Goal: Task Accomplishment & Management: Complete application form

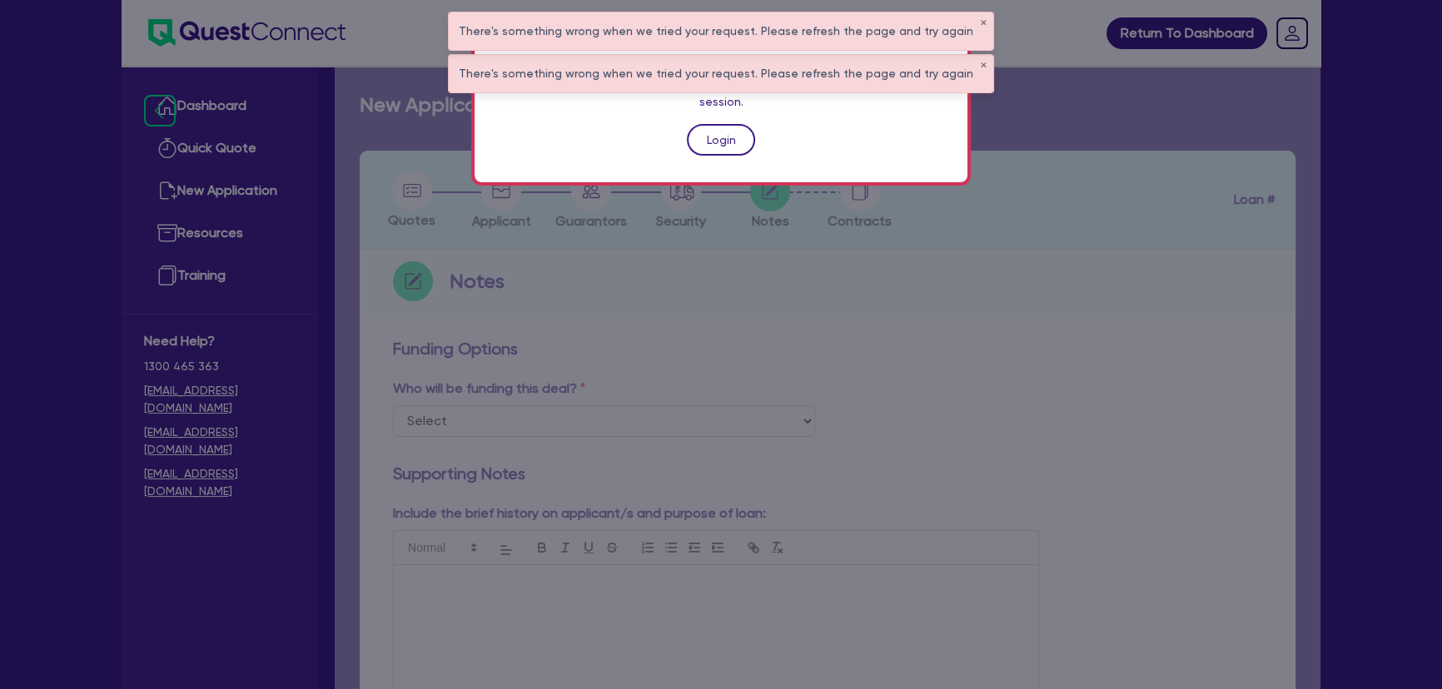
click at [720, 124] on link "Login" at bounding box center [721, 140] width 68 height 32
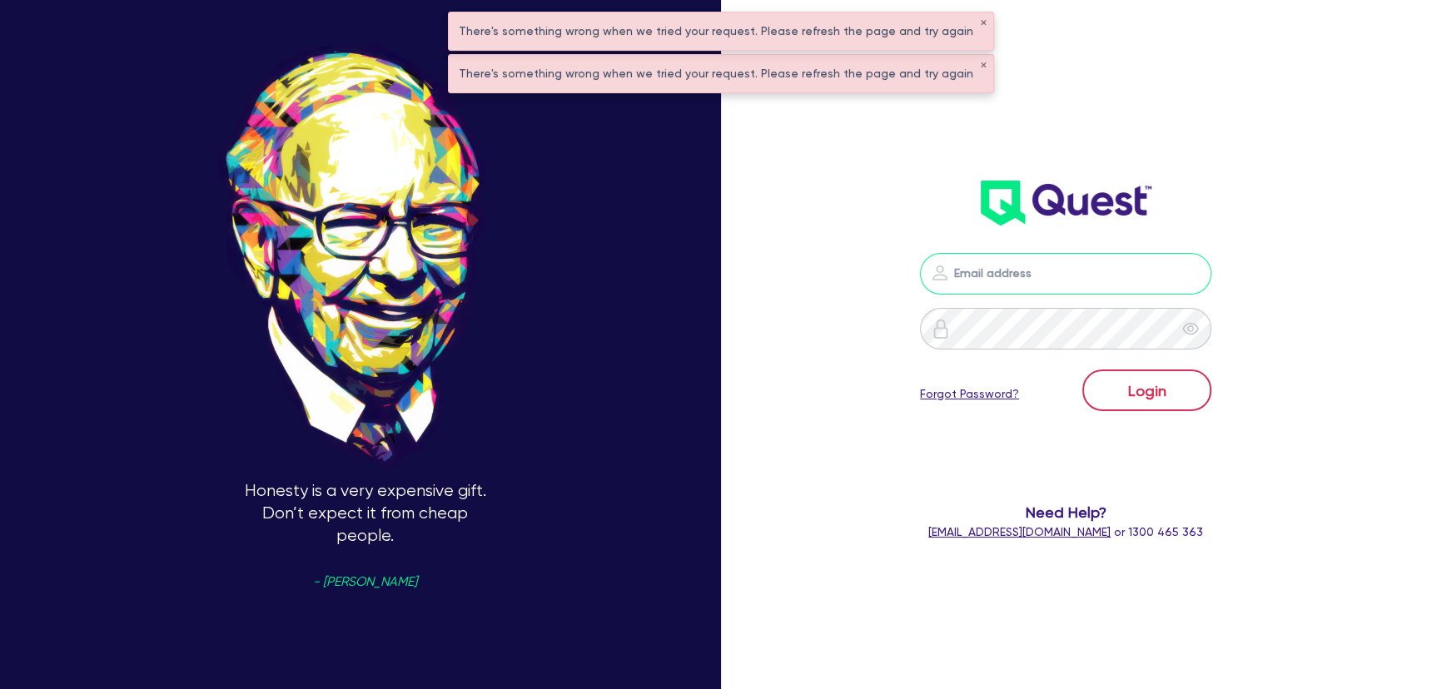
type input "[PERSON_NAME][EMAIL_ADDRESS][PERSON_NAME][DOMAIN_NAME]"
click at [1175, 381] on button "Login" at bounding box center [1146, 391] width 129 height 42
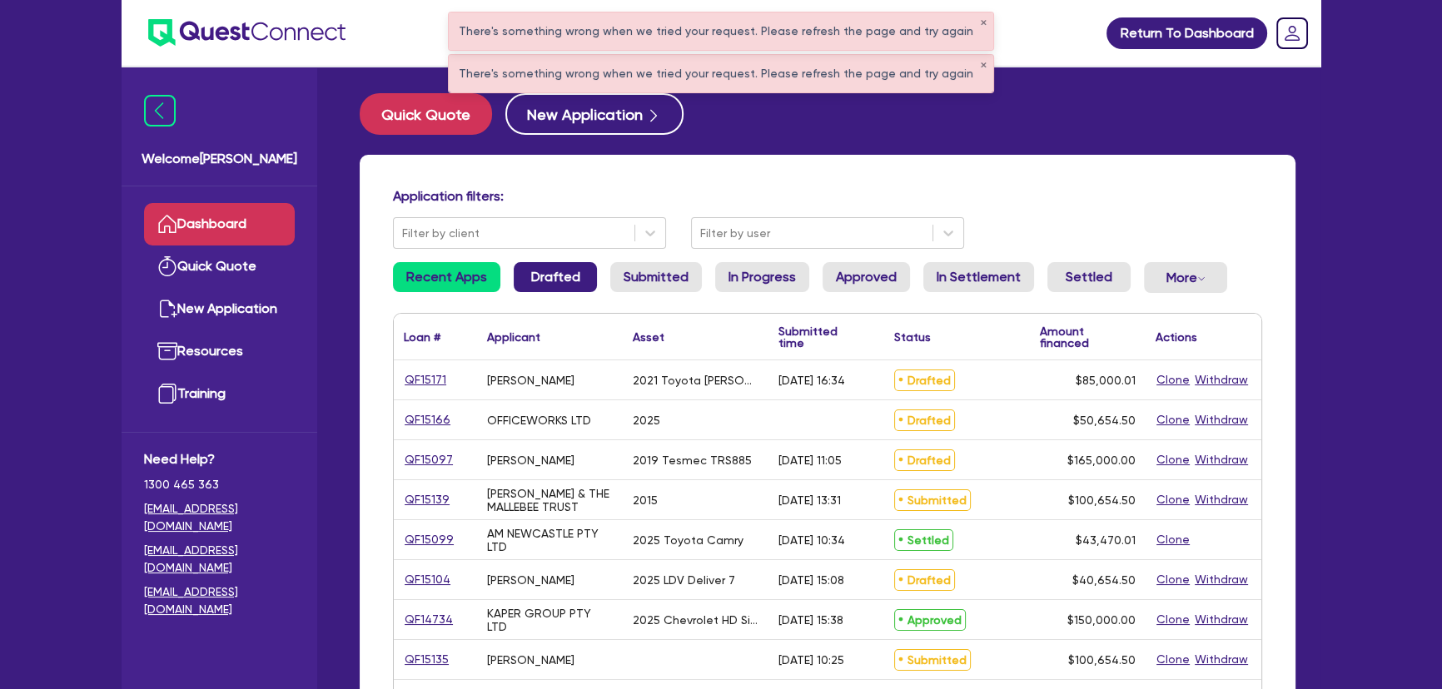
click at [566, 287] on link "Drafted" at bounding box center [555, 277] width 83 height 30
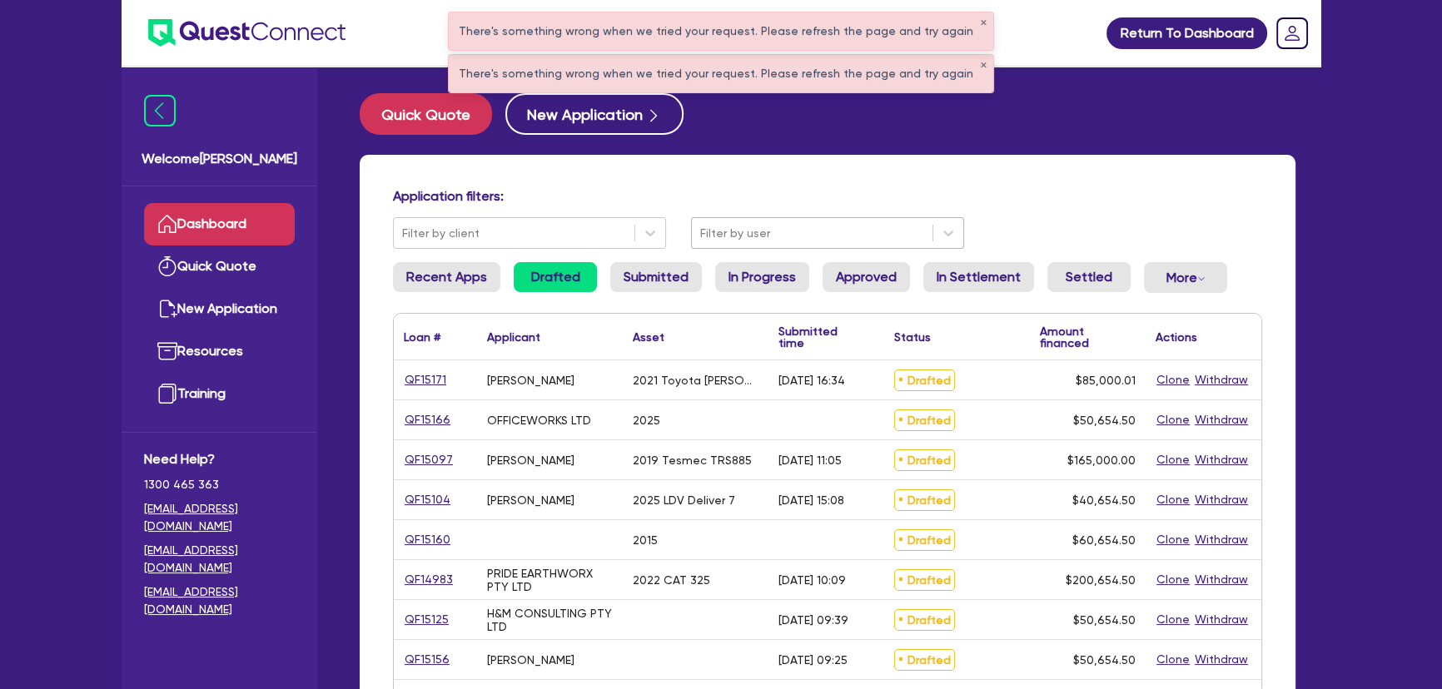
click at [733, 247] on div "Filter by user" at bounding box center [827, 233] width 273 height 32
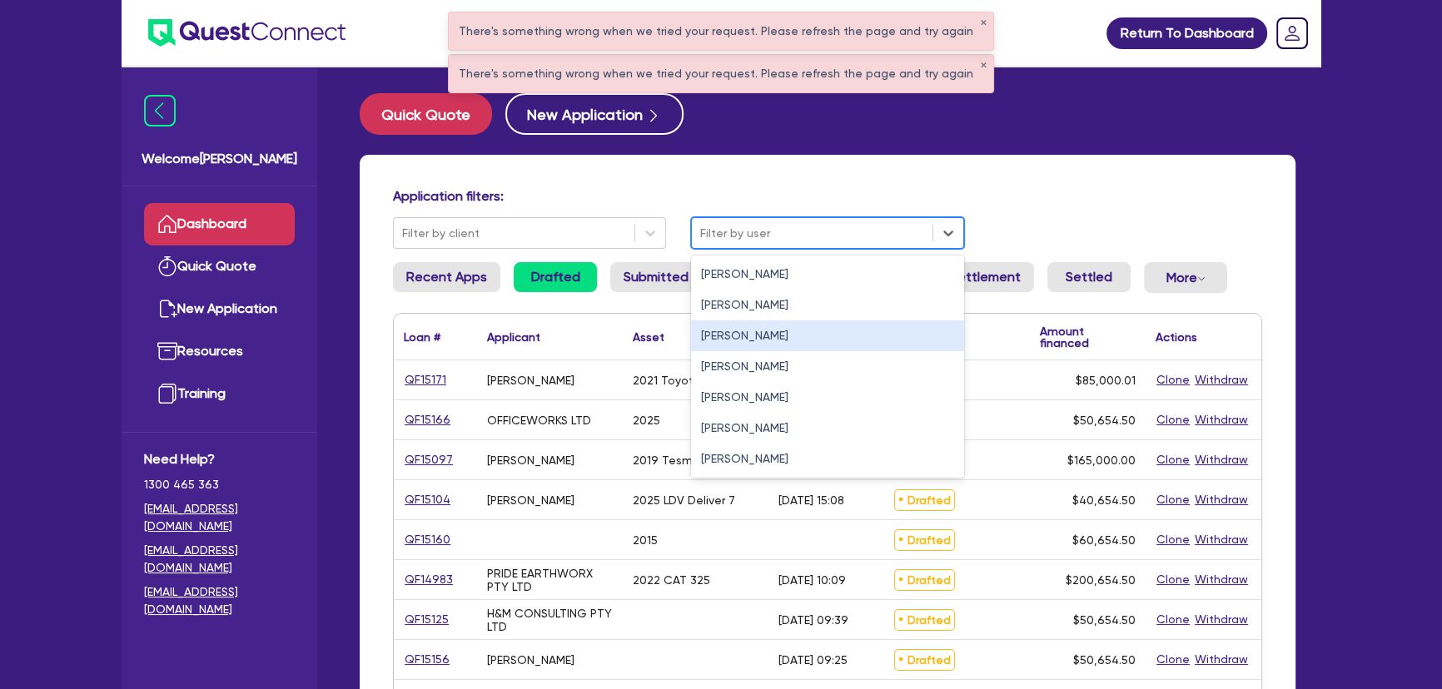
click at [704, 345] on div "[PERSON_NAME]" at bounding box center [827, 335] width 273 height 31
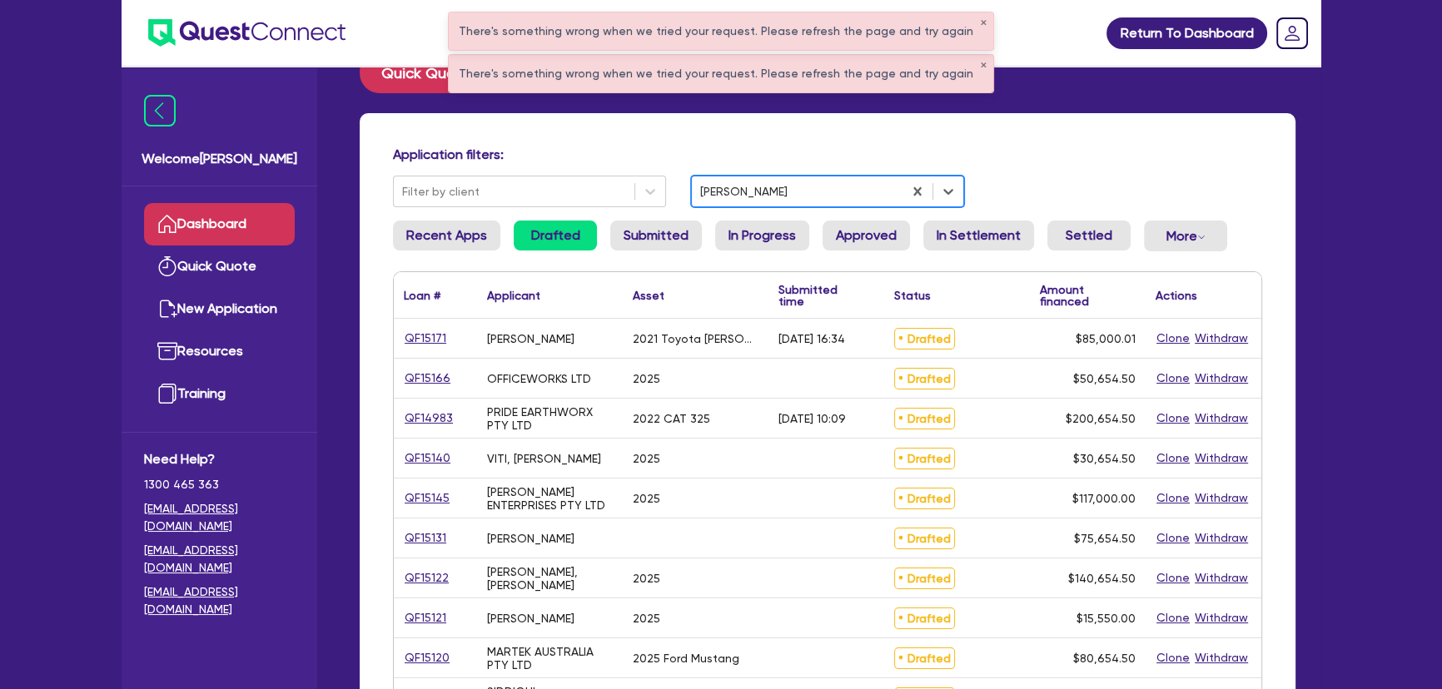
scroll to position [75, 0]
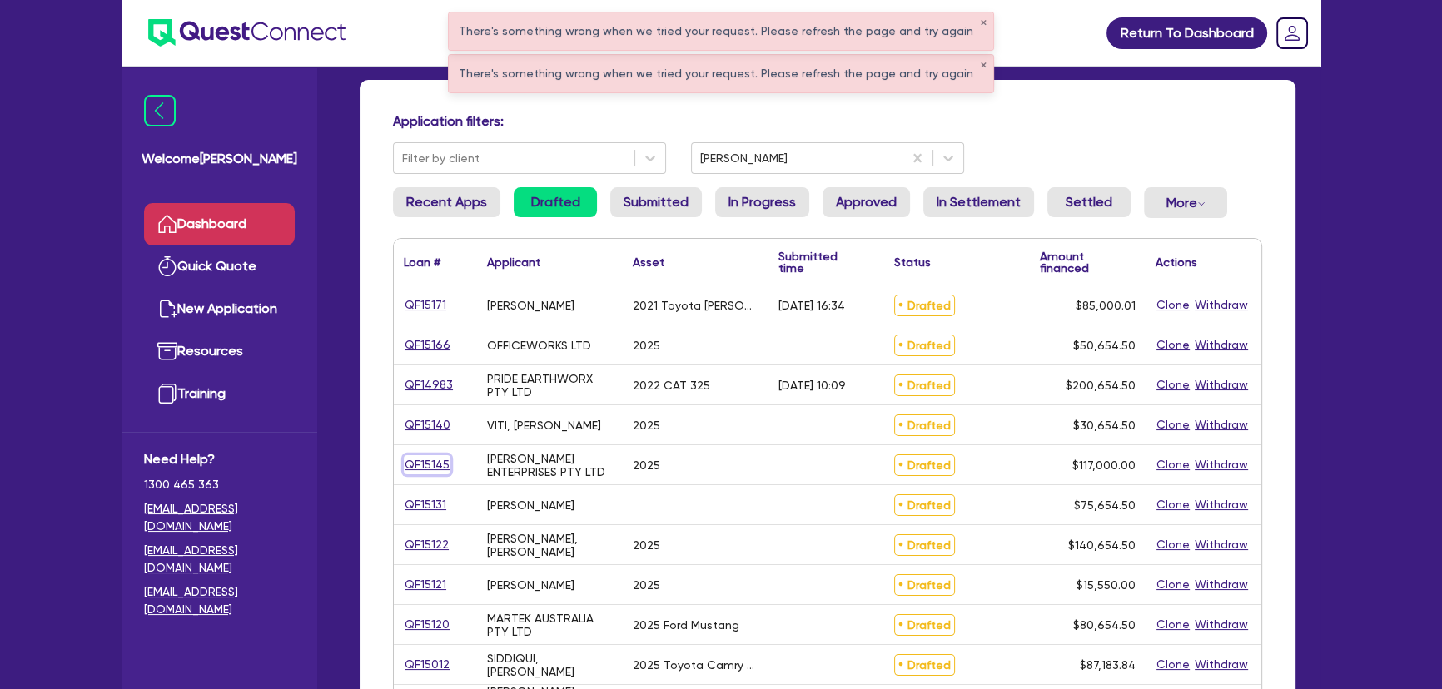
click at [425, 470] on link "QF15145" at bounding box center [427, 464] width 47 height 19
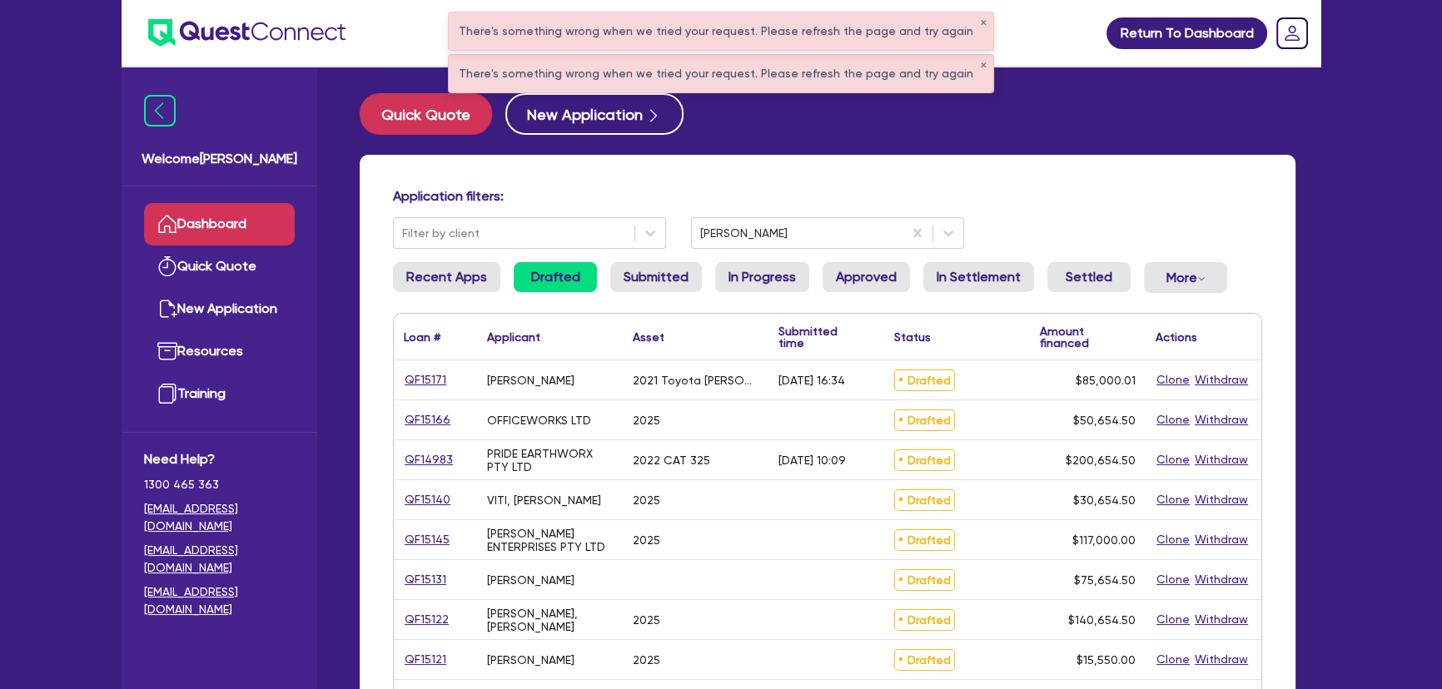
select select "SECONDARY_ASSETS"
select select "PRINTING_AND_PACKAGING_EQUIPMENT"
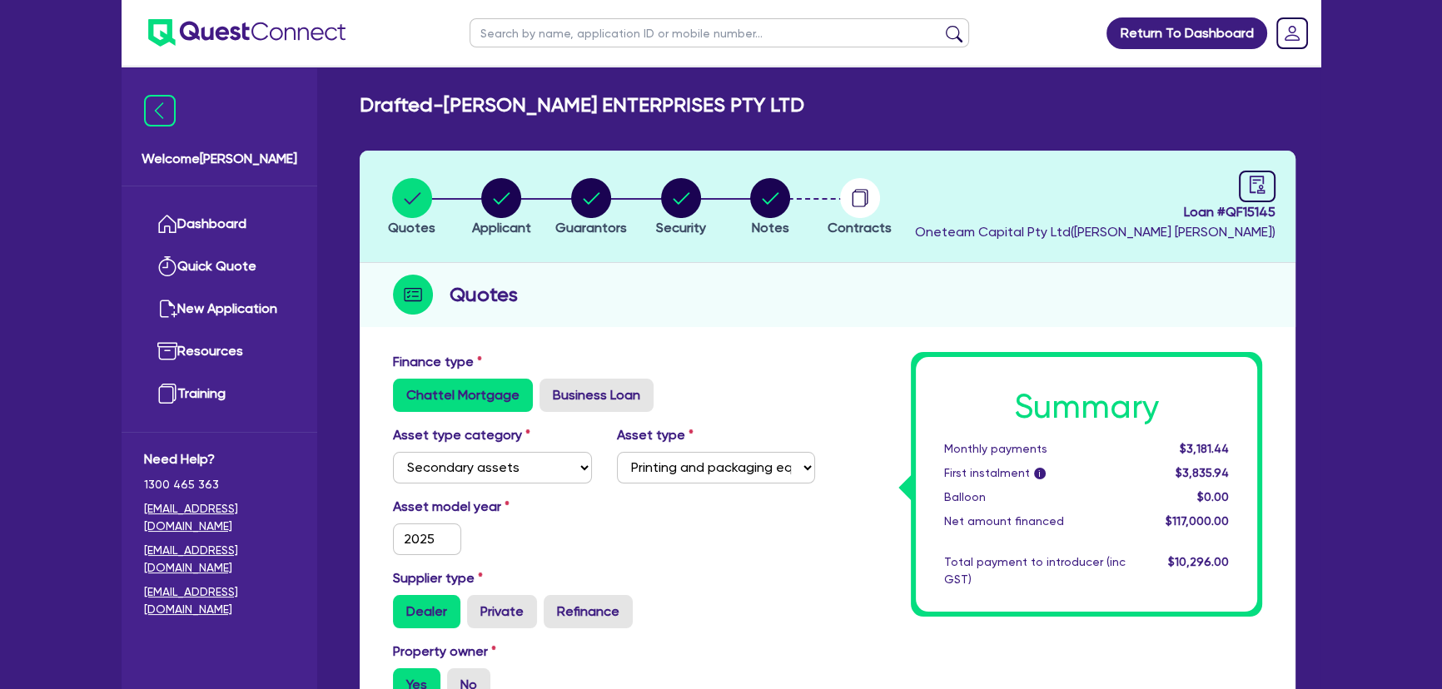
click at [790, 215] on li "Notes" at bounding box center [770, 206] width 90 height 58
click at [786, 211] on icon "button" at bounding box center [770, 198] width 40 height 40
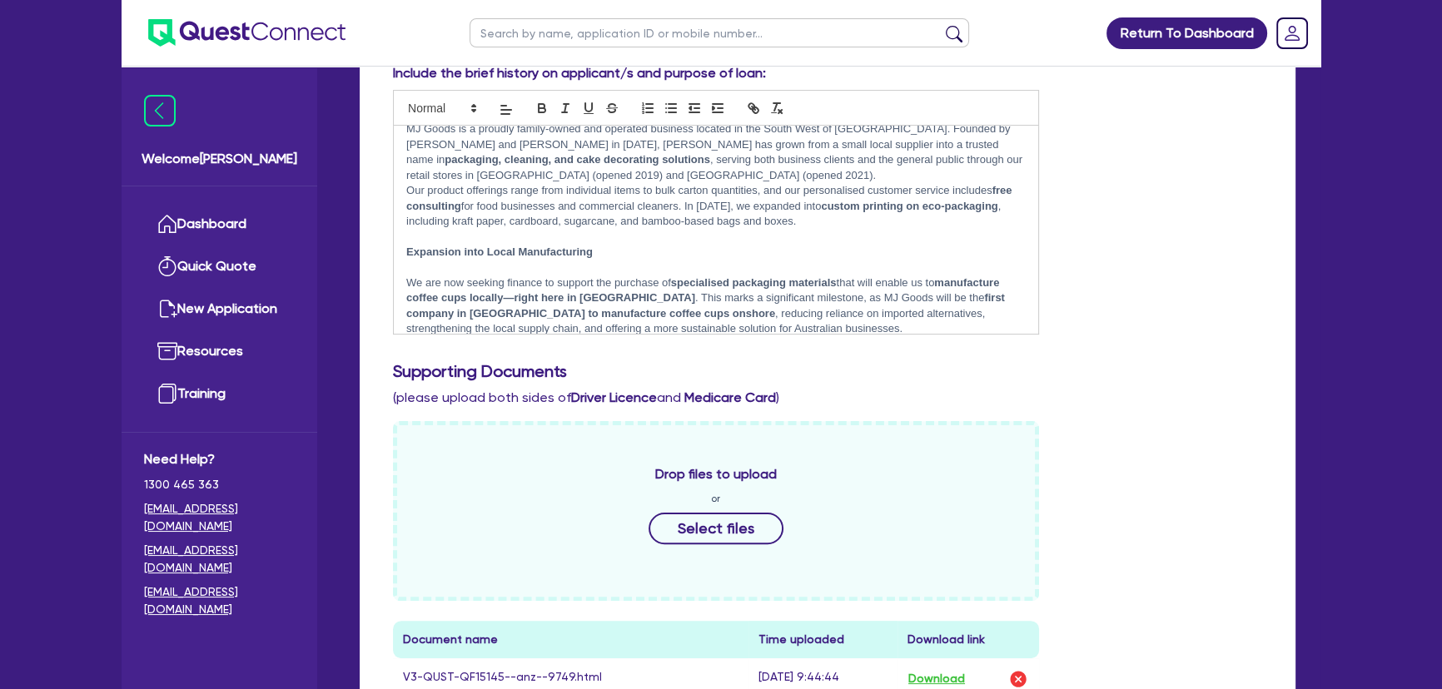
scroll to position [907, 0]
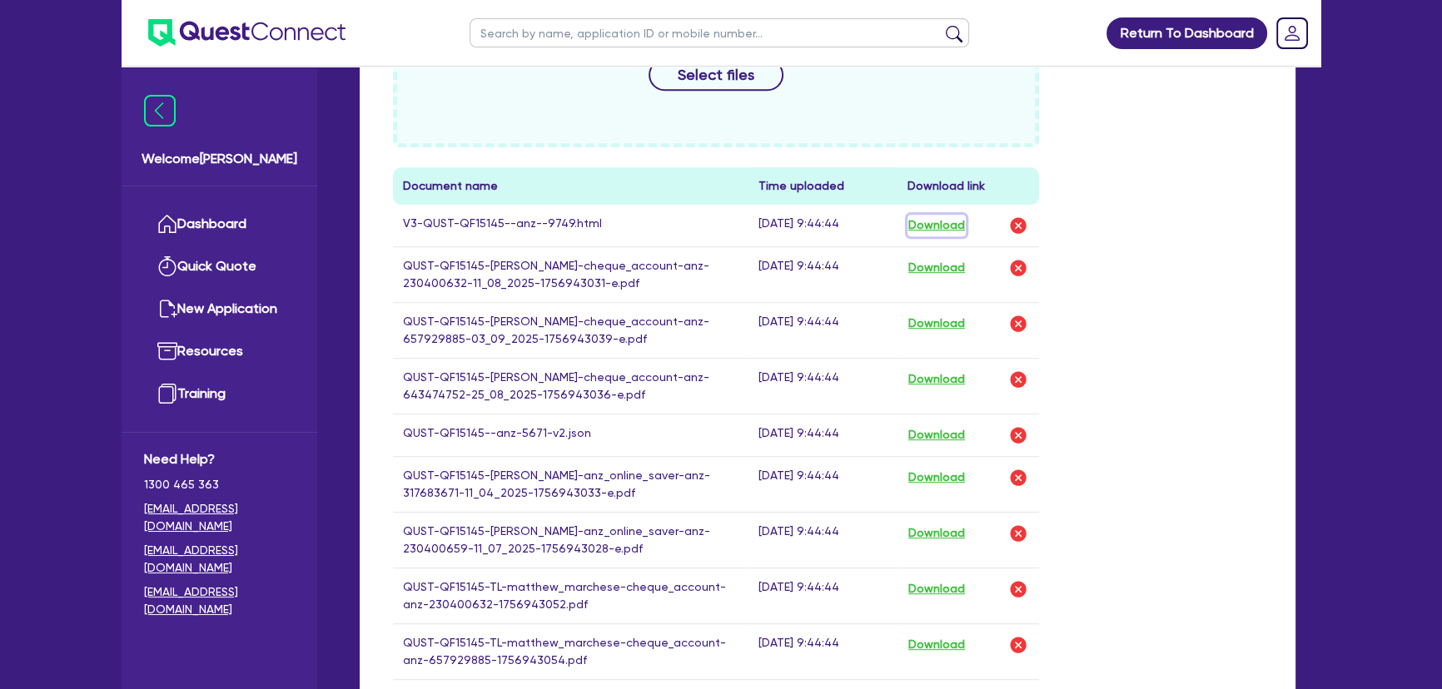
click at [954, 216] on button "Download" at bounding box center [936, 226] width 58 height 22
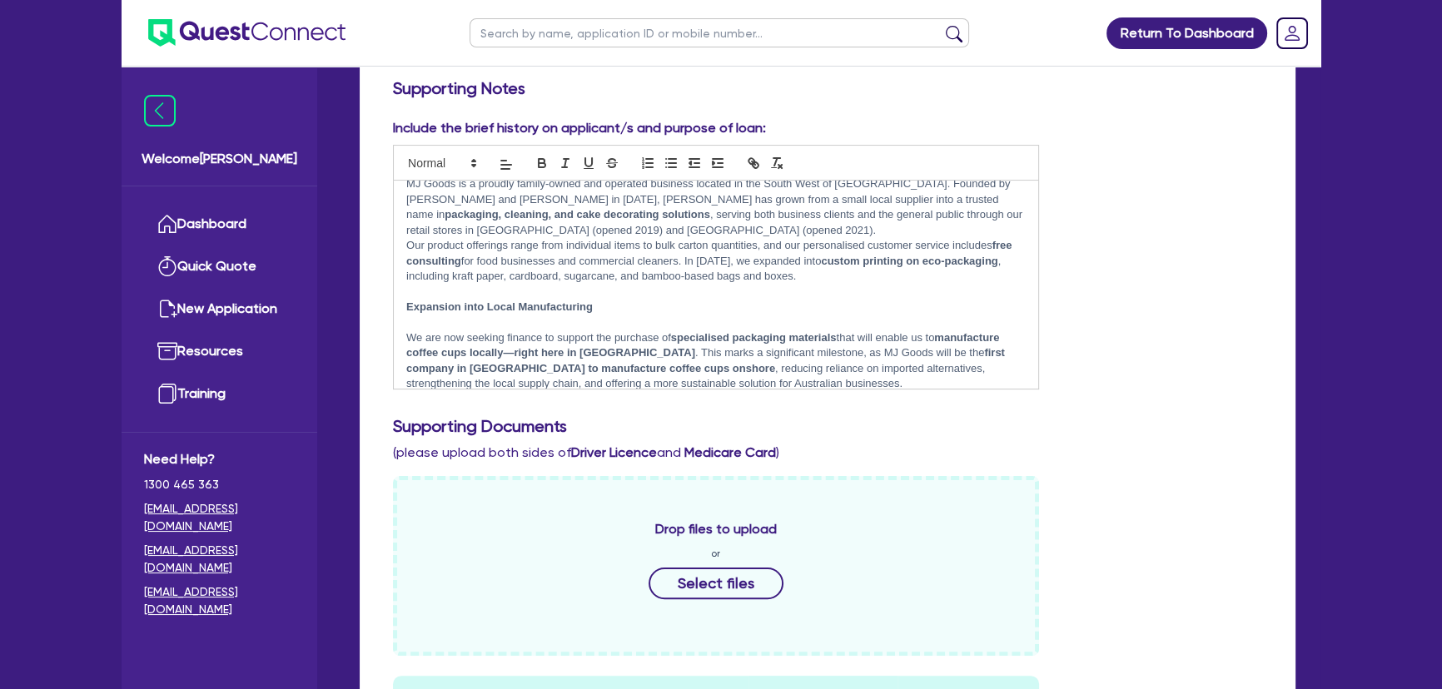
scroll to position [378, 0]
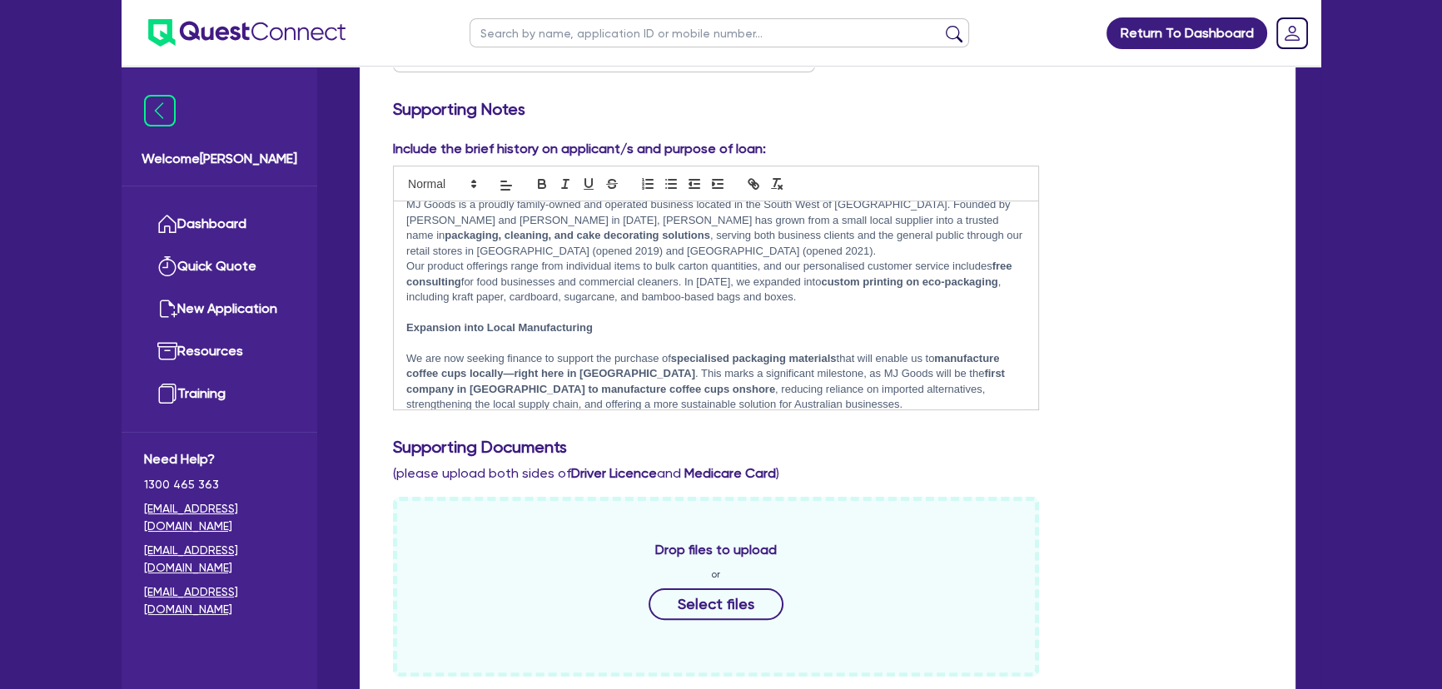
click at [269, 27] on img at bounding box center [246, 32] width 197 height 27
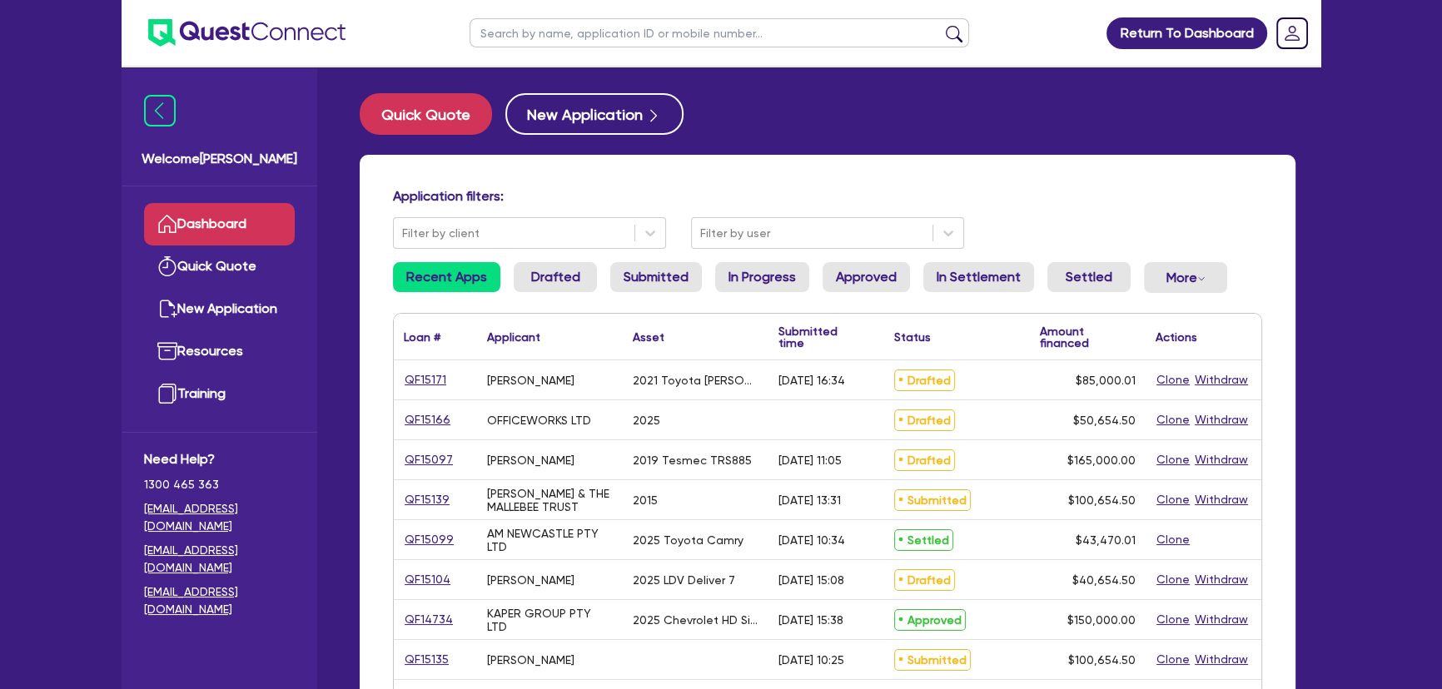
click at [772, 216] on div "Application filters: Filter by client Filter by user" at bounding box center [827, 218] width 894 height 61
click at [547, 282] on link "Drafted" at bounding box center [555, 277] width 83 height 30
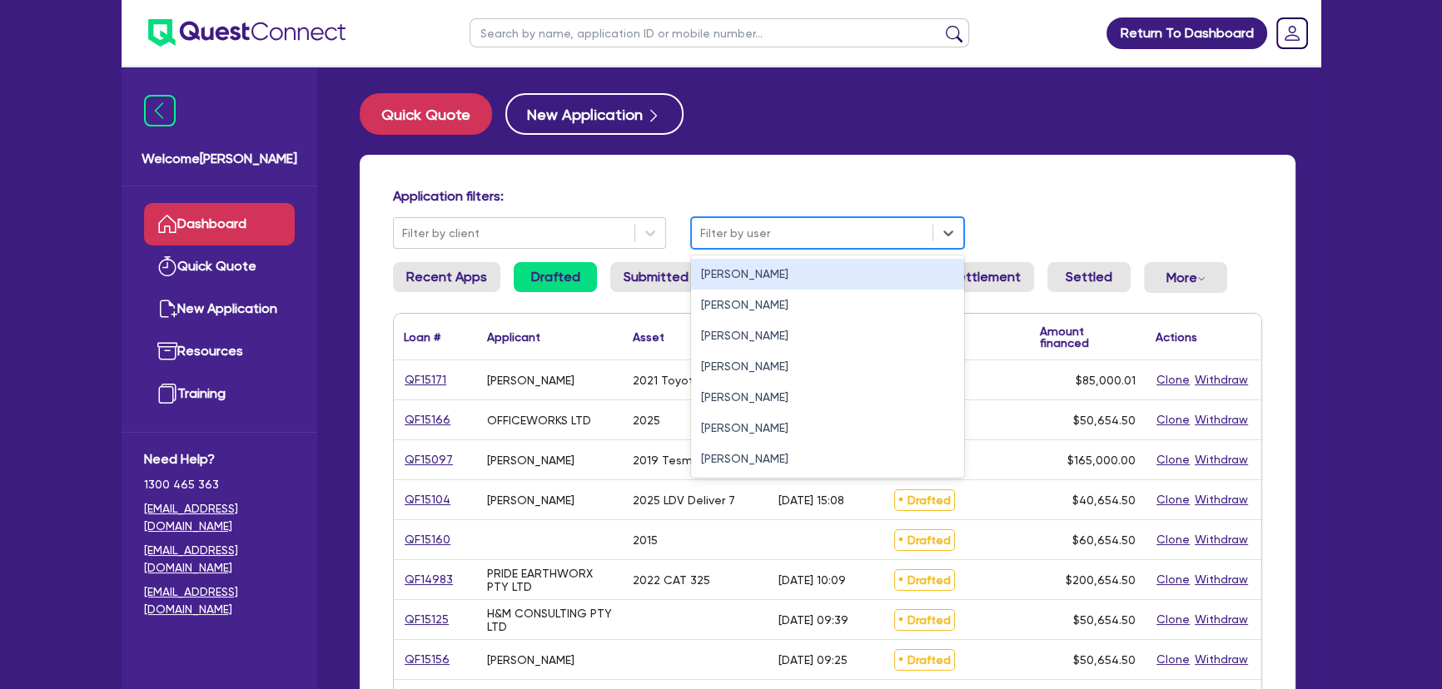
click at [804, 242] on div at bounding box center [812, 233] width 224 height 21
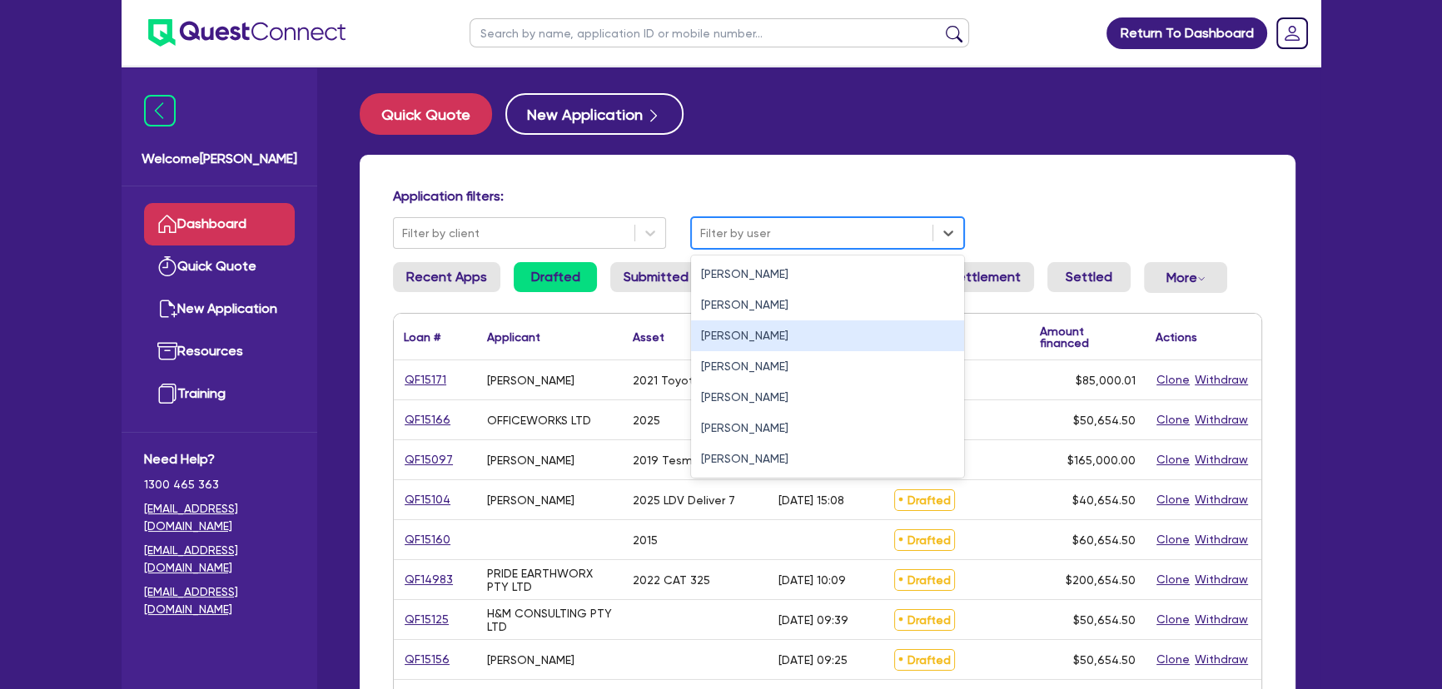
click at [748, 350] on div "Joel Harding" at bounding box center [827, 335] width 273 height 31
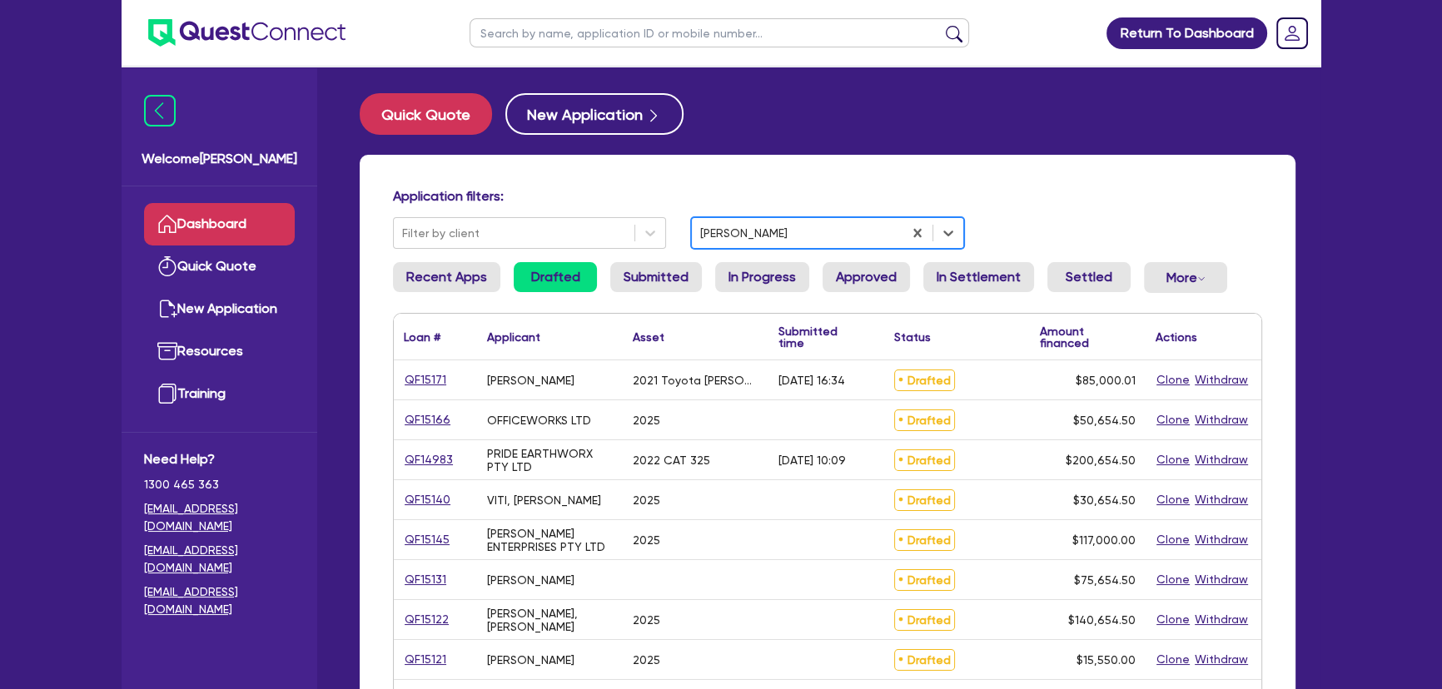
scroll to position [151, 0]
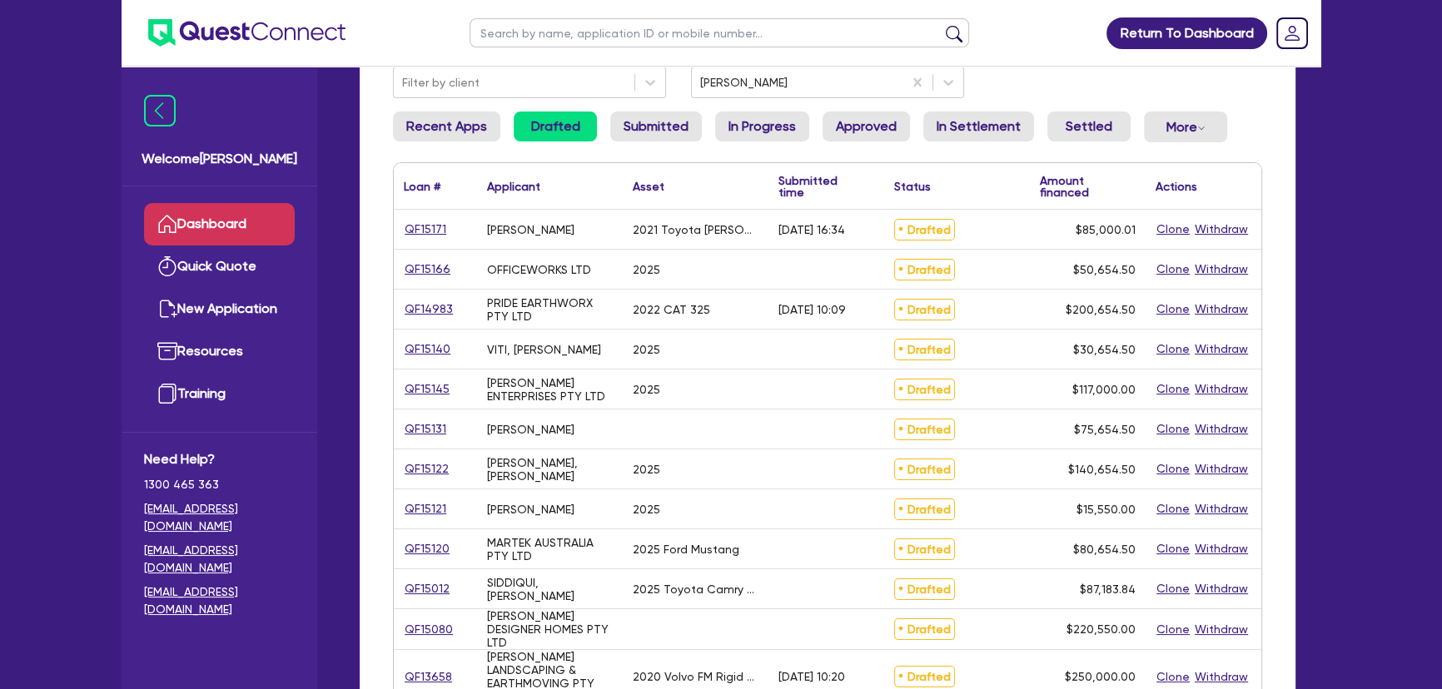
click at [414, 375] on div "QF15145" at bounding box center [435, 389] width 83 height 39
click at [420, 384] on link "QF15145" at bounding box center [427, 389] width 47 height 19
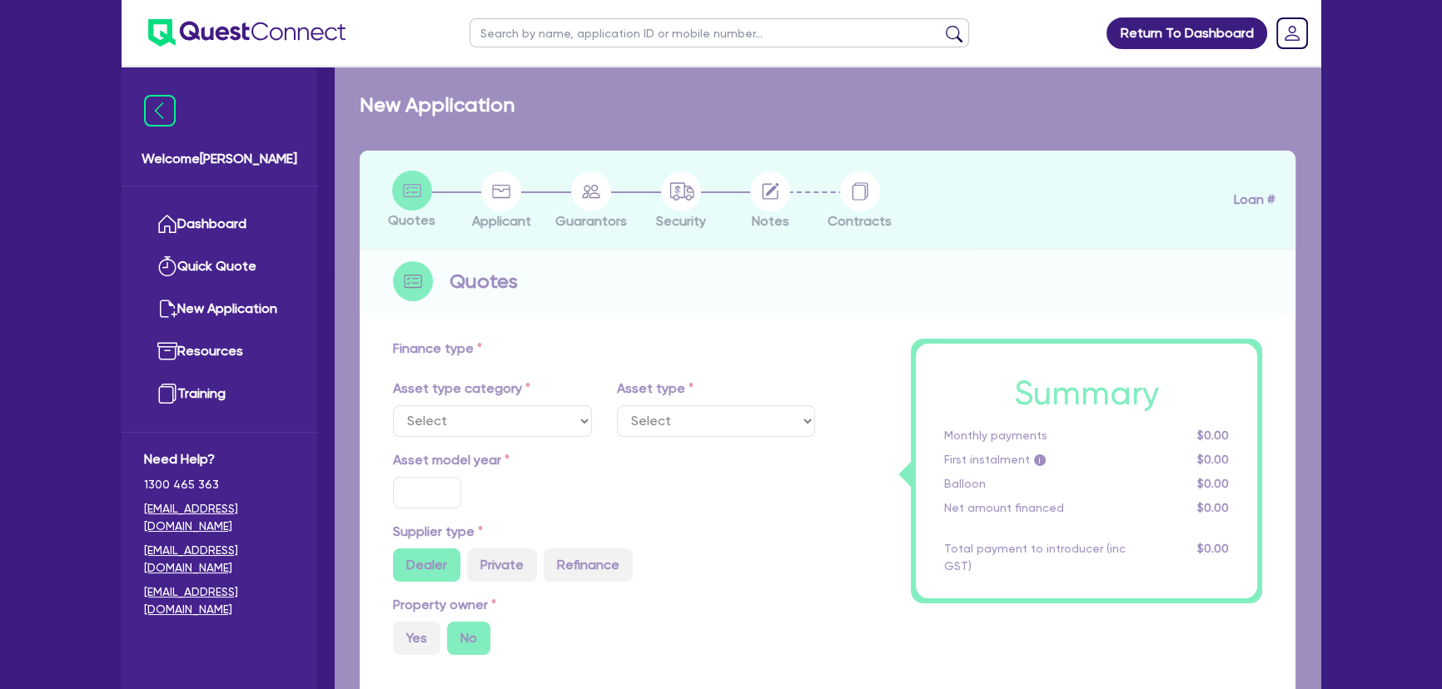
select select "SECONDARY_ASSETS"
type input "2025"
radio input "true"
type input "117,000"
type input "8"
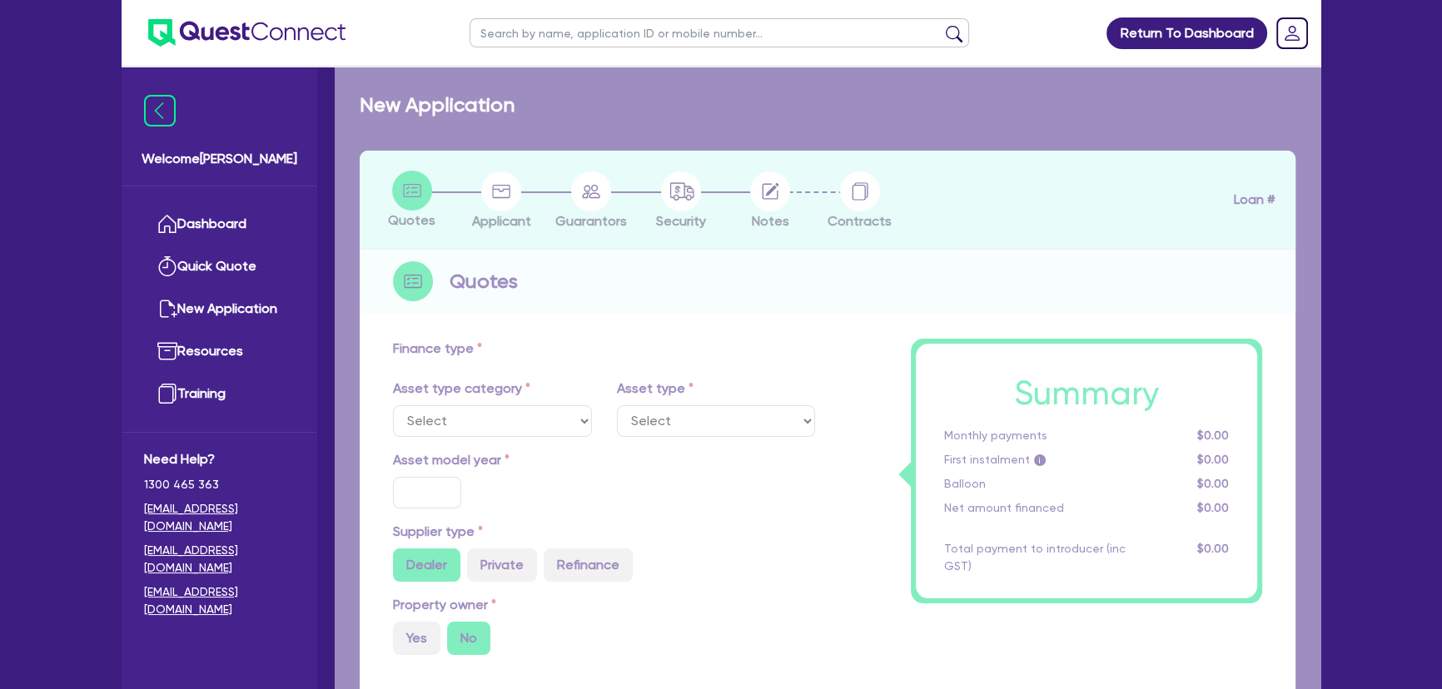
type input "9,360"
type input "17.95"
select select "PRINTING_AND_PACKAGING_EQUIPMENT"
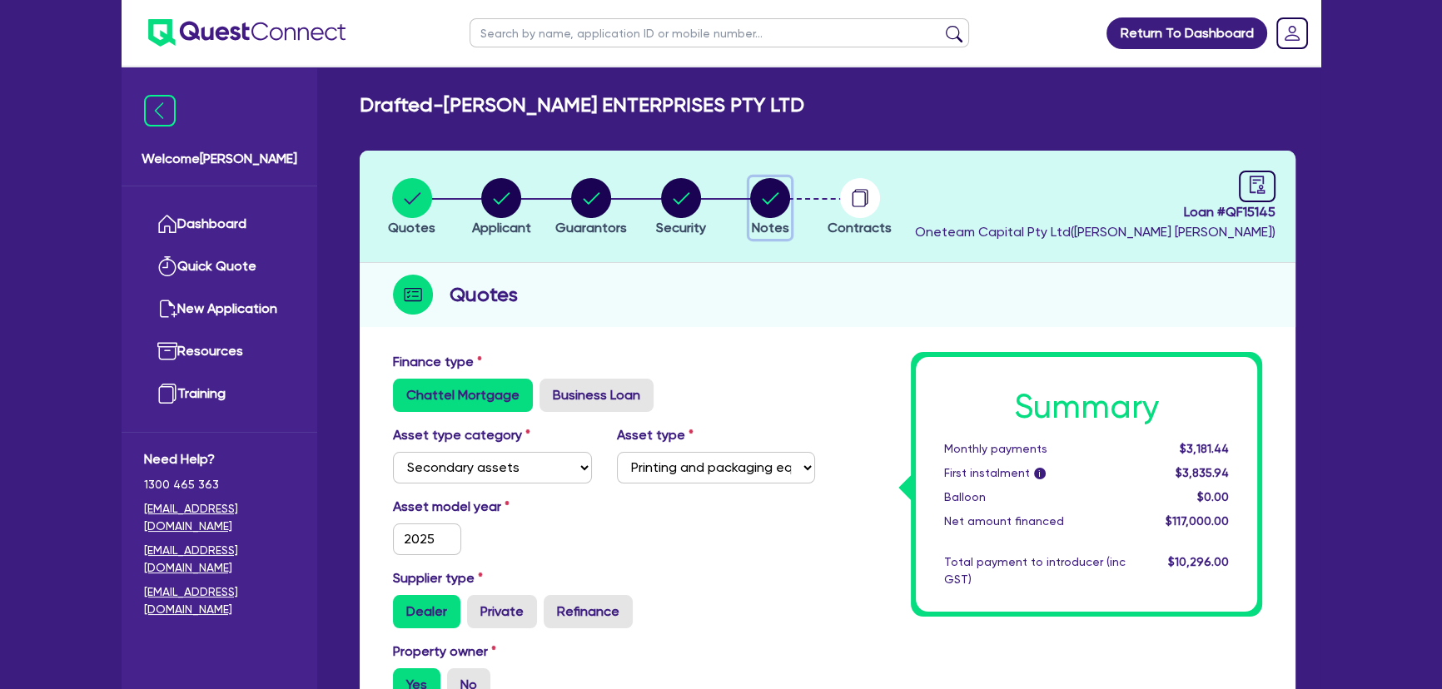
click at [765, 205] on circle "button" at bounding box center [770, 198] width 40 height 40
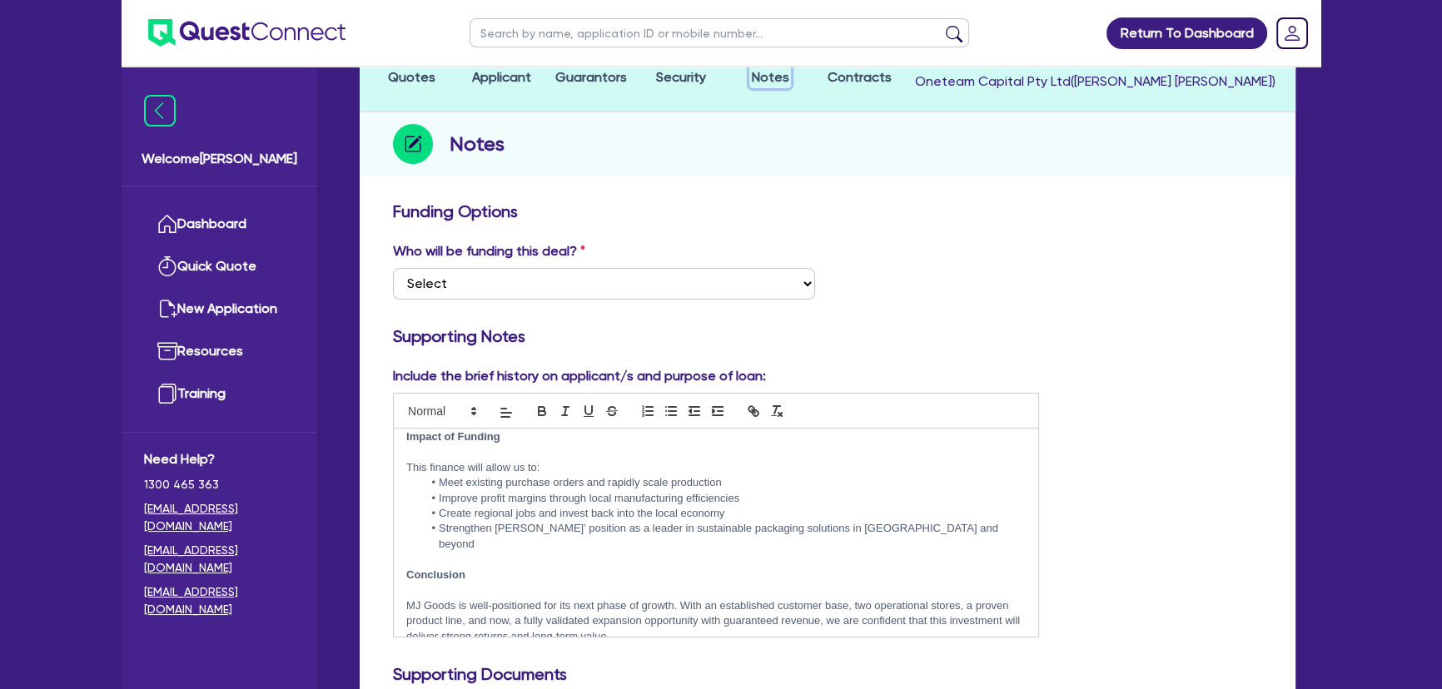
scroll to position [472, 0]
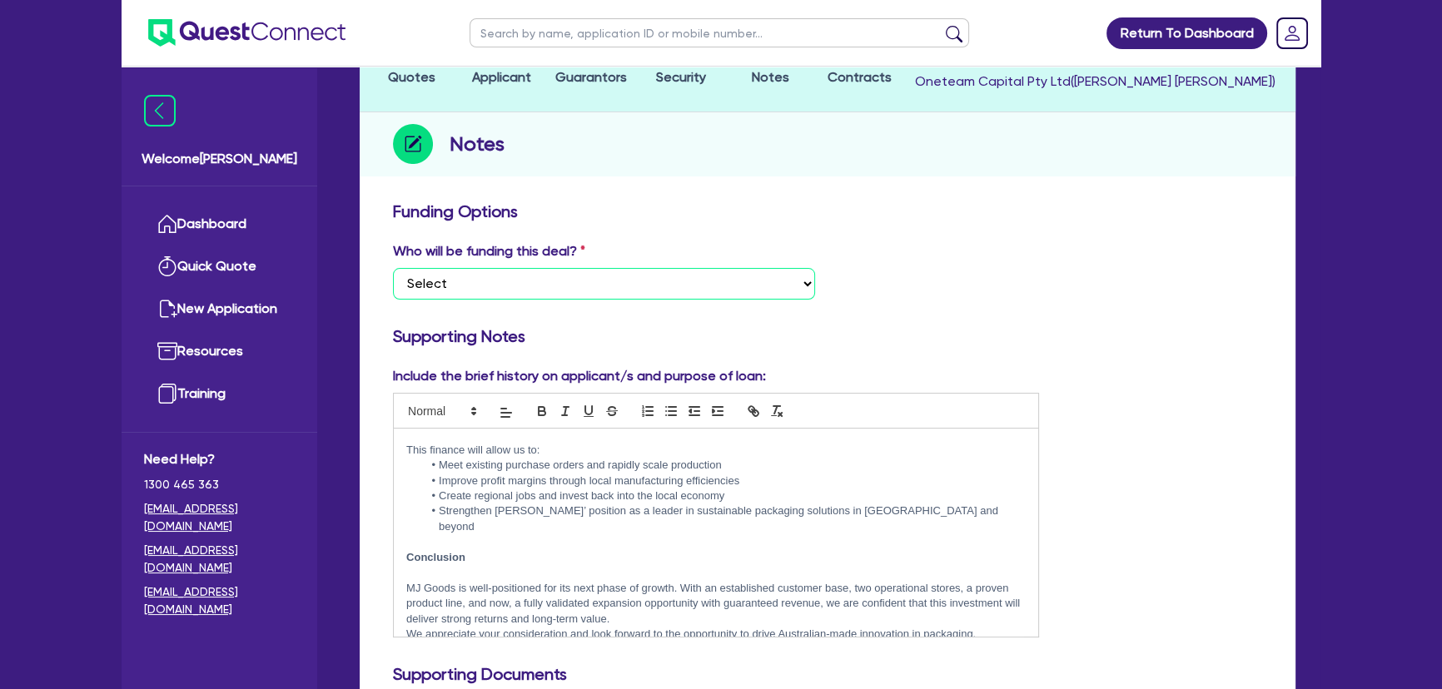
click at [587, 271] on select "Select I want Quest to fund 100% I will fund 100% I will co-fund with Quest Oth…" at bounding box center [604, 284] width 422 height 32
select select "Quest Finance - Own Book"
click at [393, 268] on select "Select I want Quest to fund 100% I will fund 100% I will co-fund with Quest Oth…" at bounding box center [604, 284] width 422 height 32
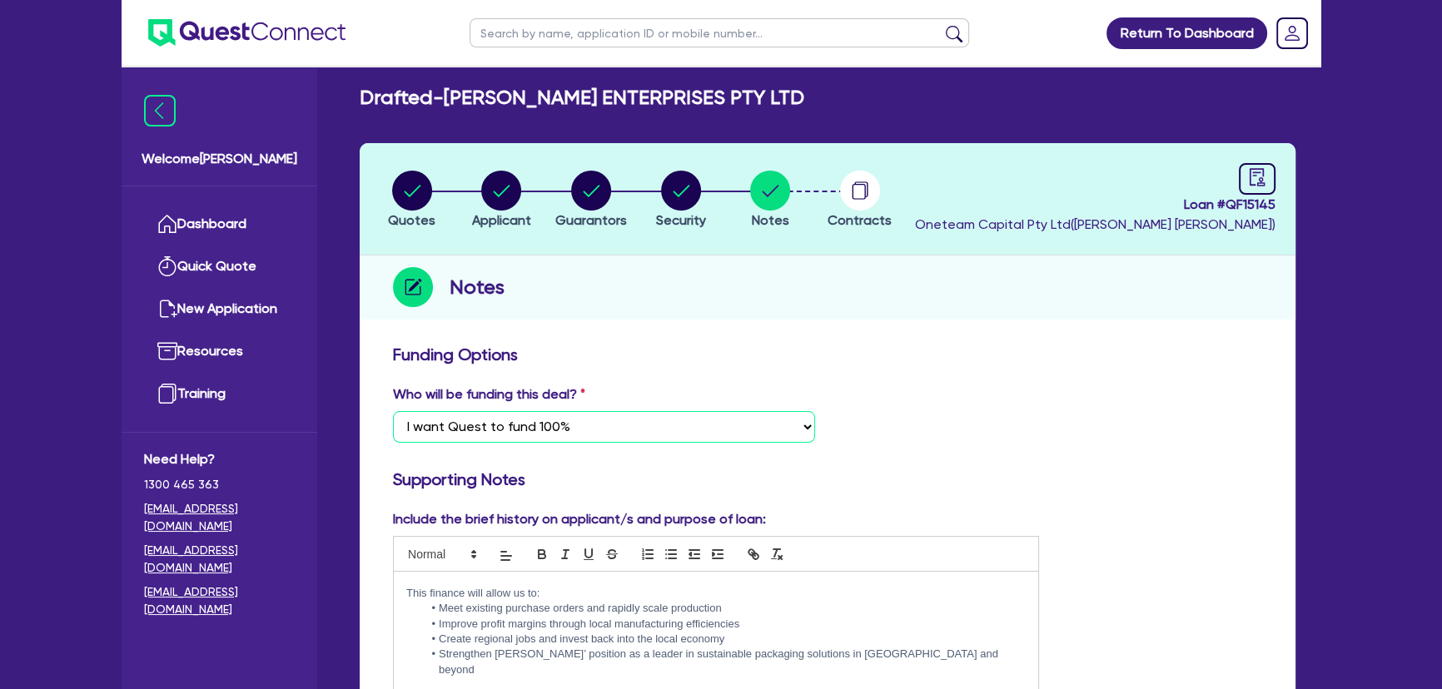
scroll to position [0, 0]
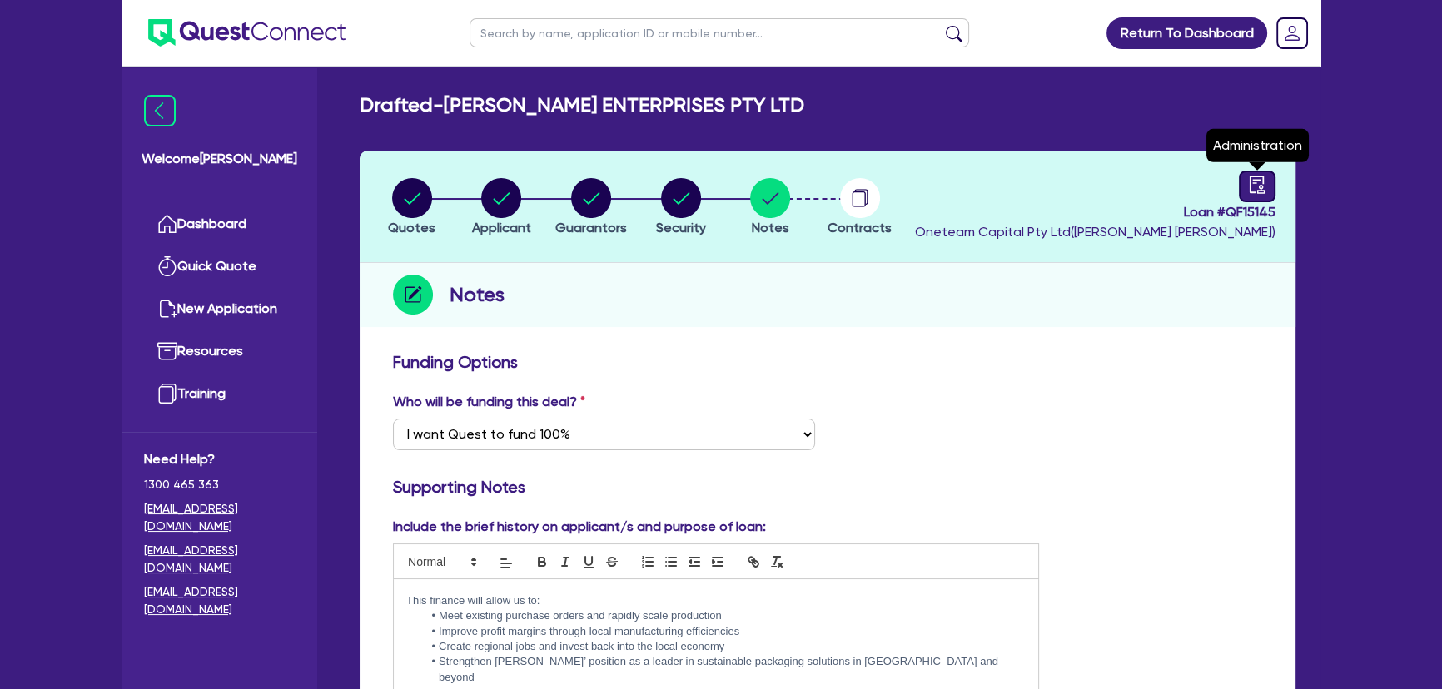
click at [1260, 186] on icon "audit" at bounding box center [1257, 185] width 18 height 18
select select "DRAFTED_NEW"
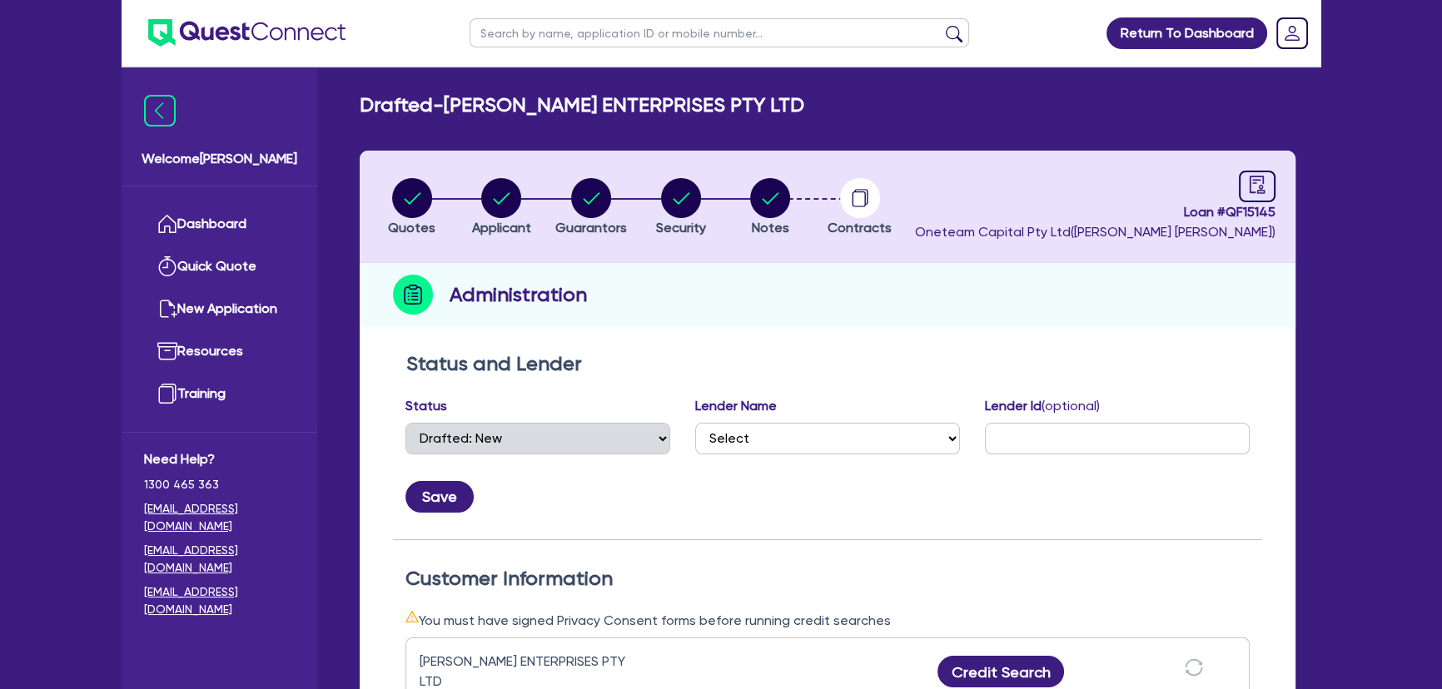
click at [856, 454] on div "Status Select Quoted Drafted: New Drafted: Amended Submitted: New Submitted: Am…" at bounding box center [827, 454] width 869 height 117
click at [853, 444] on select "Select AAMF AFS Alex Bank Angle Finance Azora Banjo BigStone BOQ Finance Brande…" at bounding box center [827, 439] width 265 height 32
select select "Quest Finance - Own Book"
click at [695, 423] on select "Select AAMF AFS Alex Bank Angle Finance Azora Banjo BigStone BOQ Finance Brande…" at bounding box center [827, 439] width 265 height 32
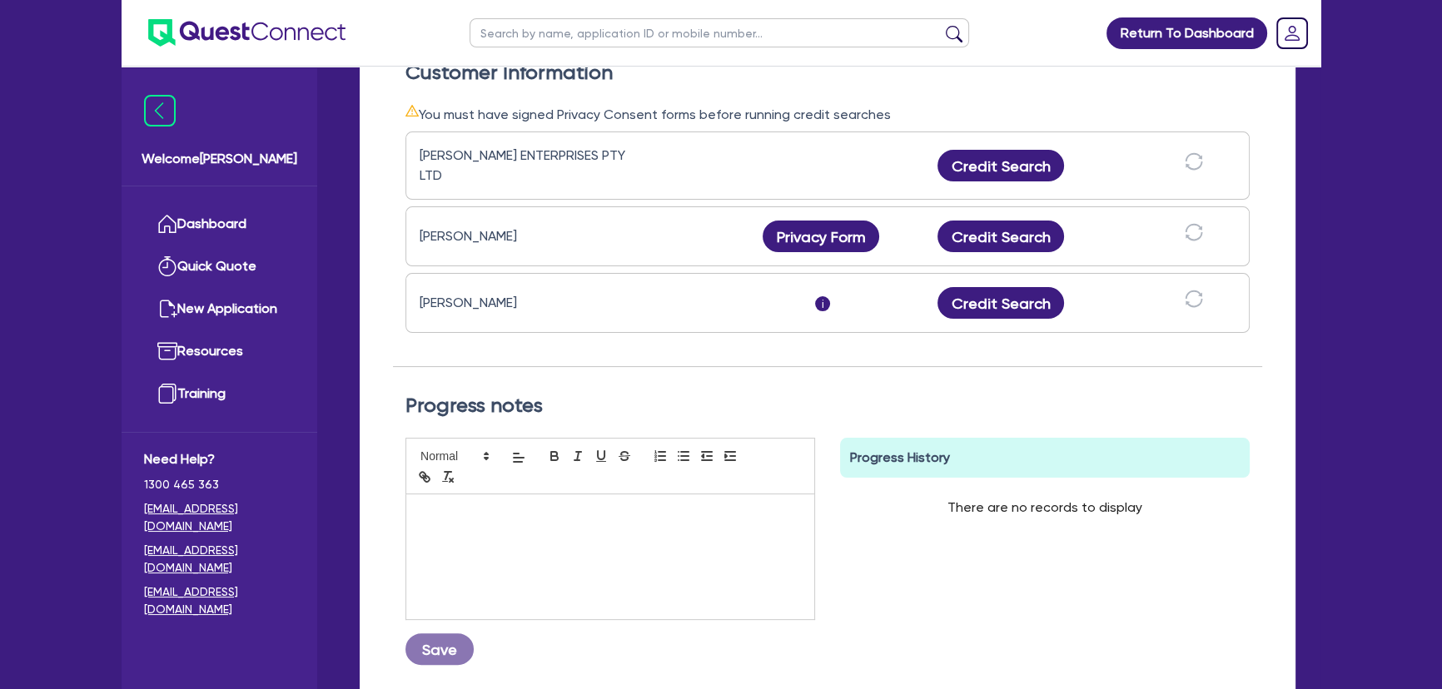
scroll to position [529, 0]
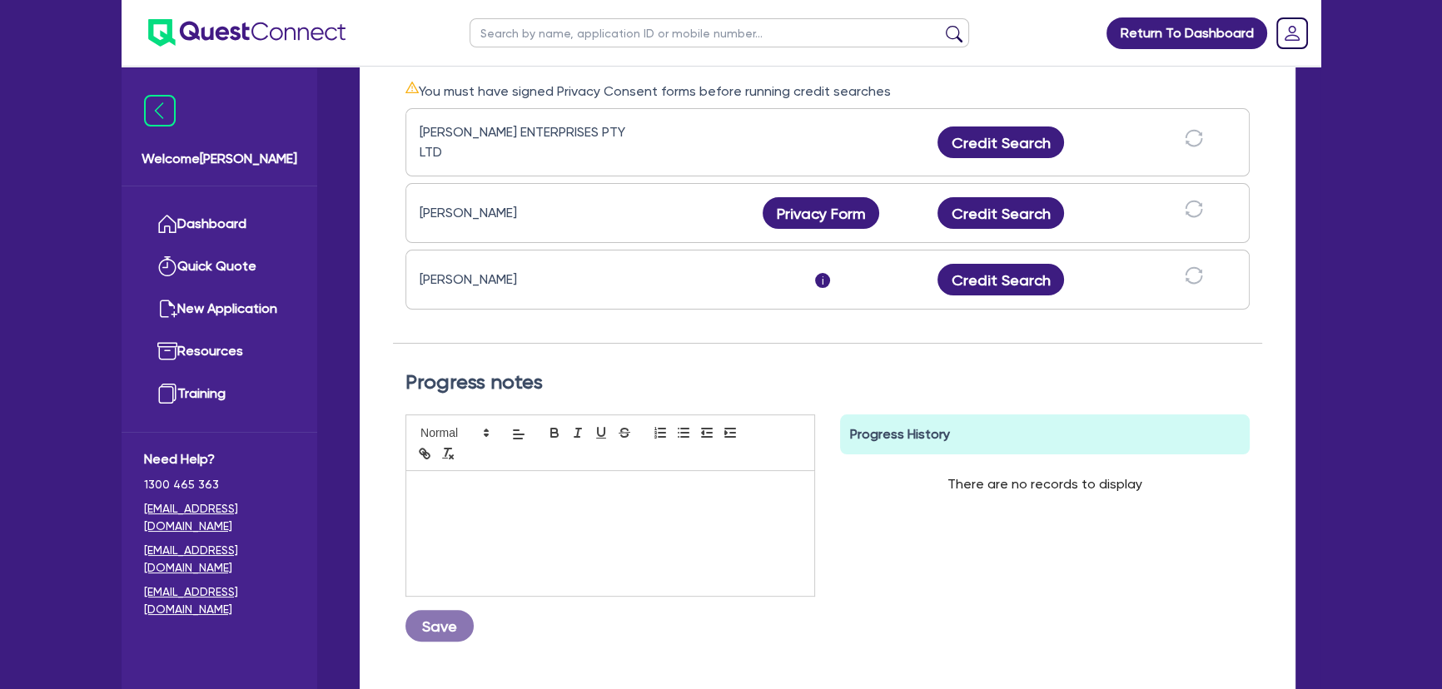
click at [569, 540] on div at bounding box center [610, 533] width 408 height 125
click at [435, 630] on button "Save" at bounding box center [439, 626] width 68 height 32
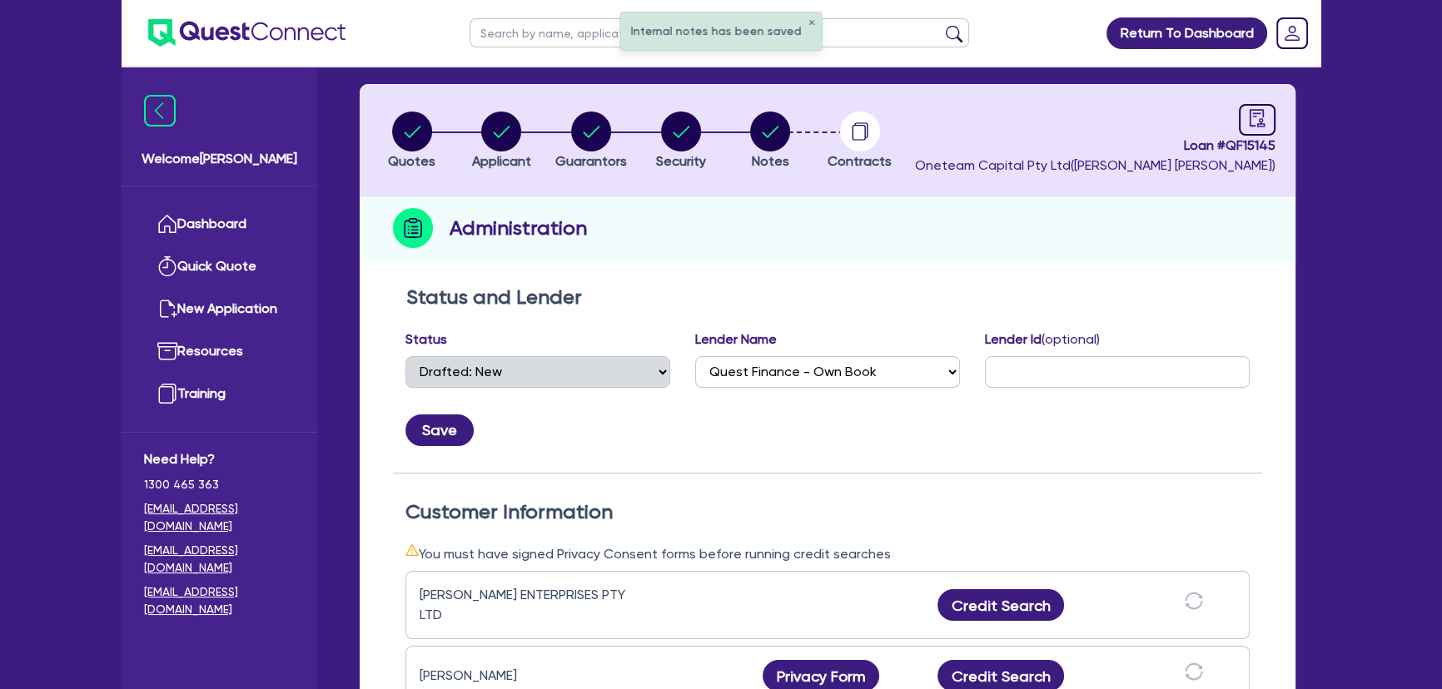
scroll to position [0, 0]
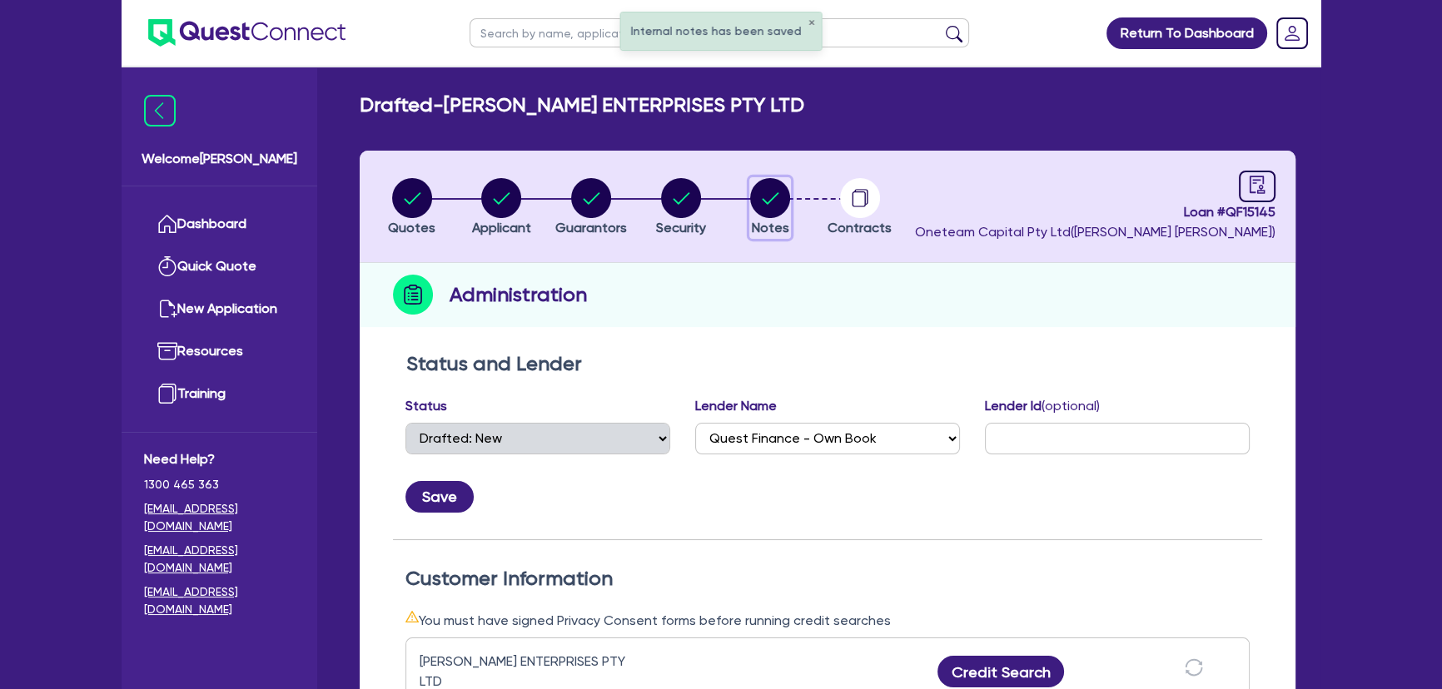
click at [777, 178] on icon "button" at bounding box center [770, 198] width 40 height 40
select select "Quest Finance - Own Book"
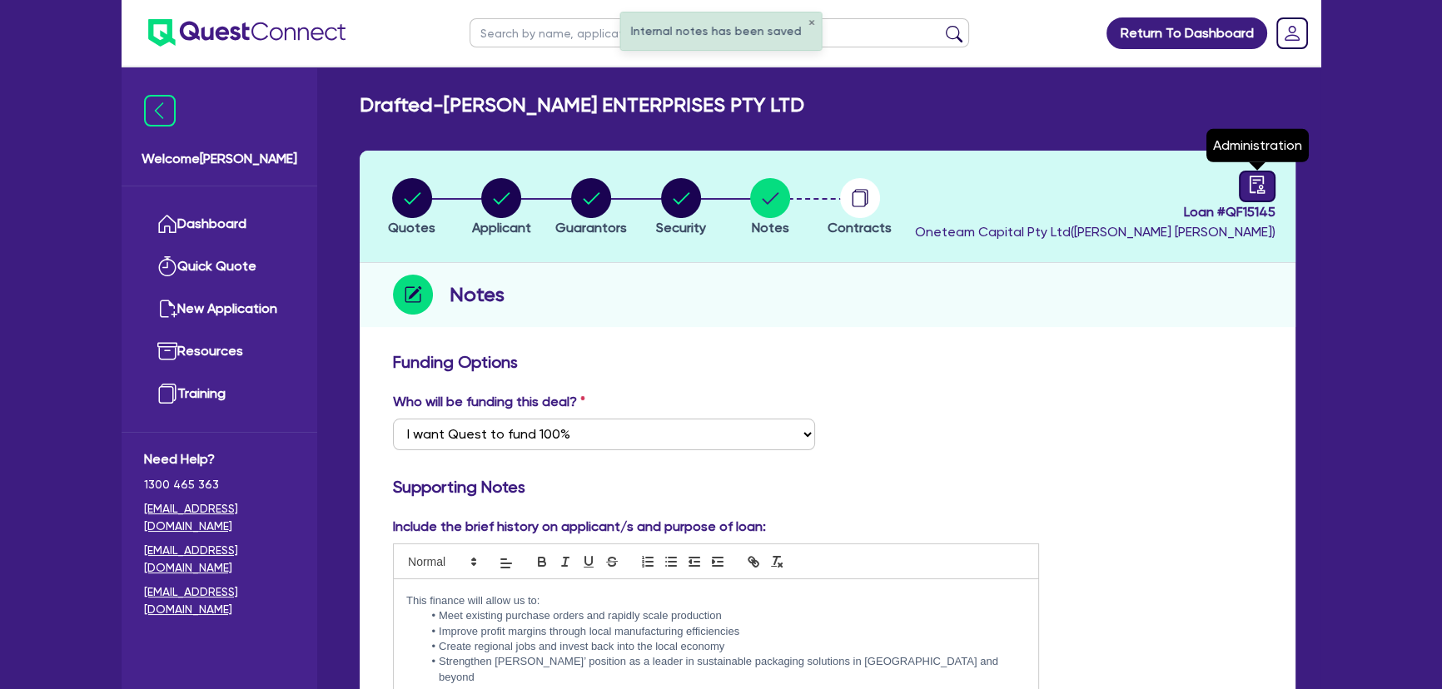
click at [1253, 190] on icon "audit" at bounding box center [1257, 185] width 18 height 18
select select "DRAFTED_NEW"
select select "Quest Finance - Own Book"
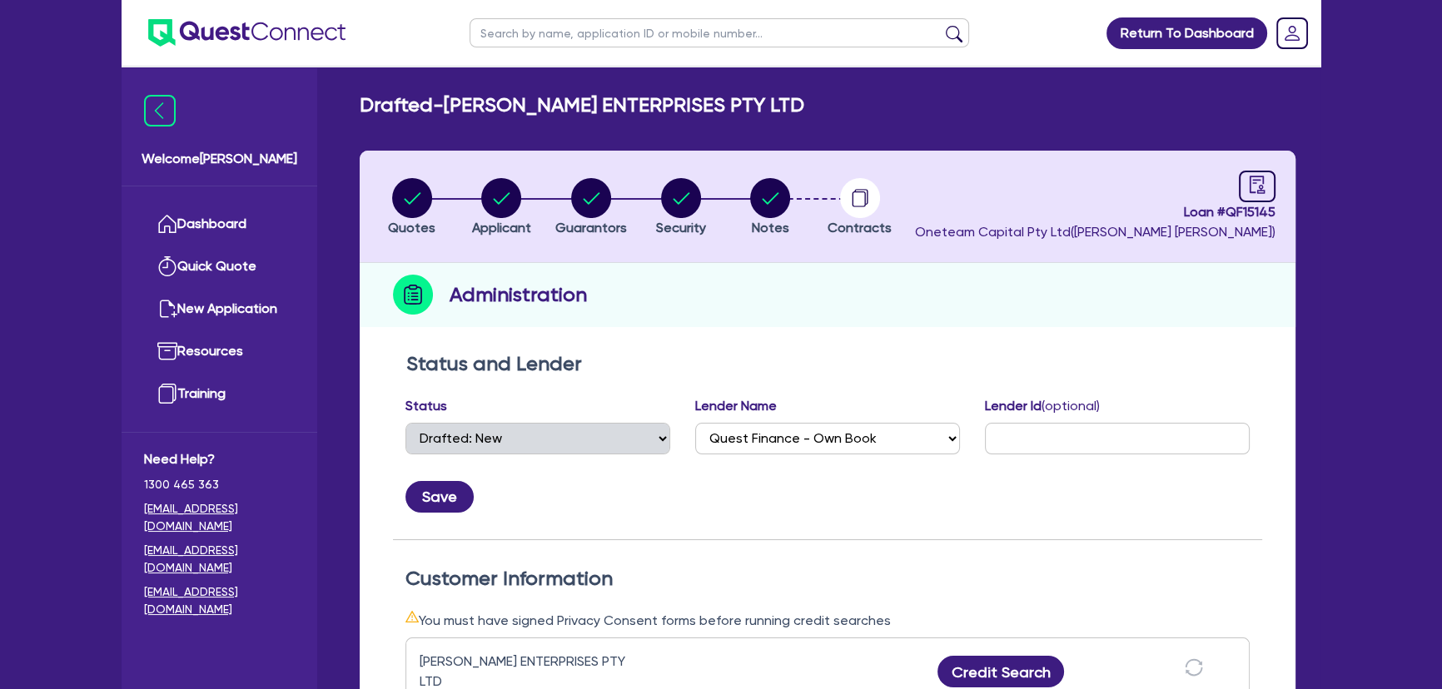
click at [794, 198] on li "Notes" at bounding box center [770, 206] width 90 height 58
click at [782, 198] on circle "button" at bounding box center [770, 198] width 40 height 40
select select "Quest Finance - Own Book"
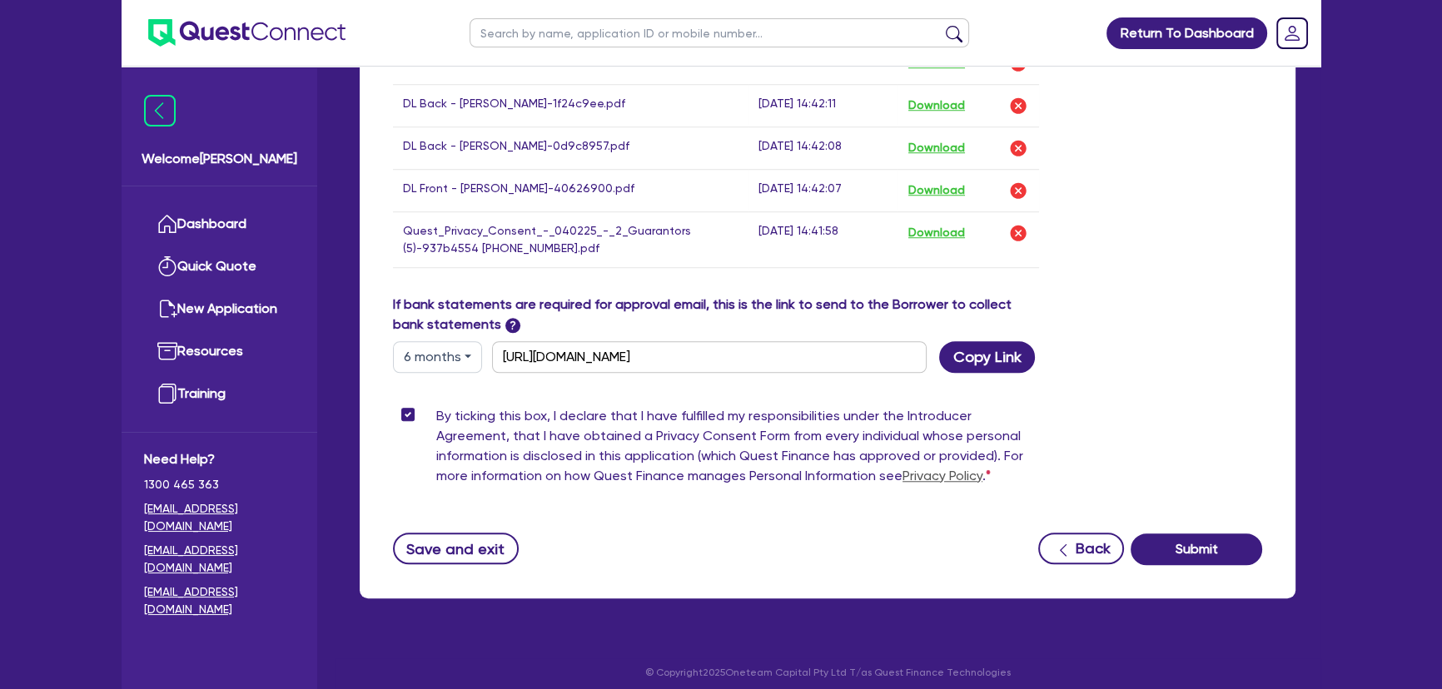
scroll to position [1761, 0]
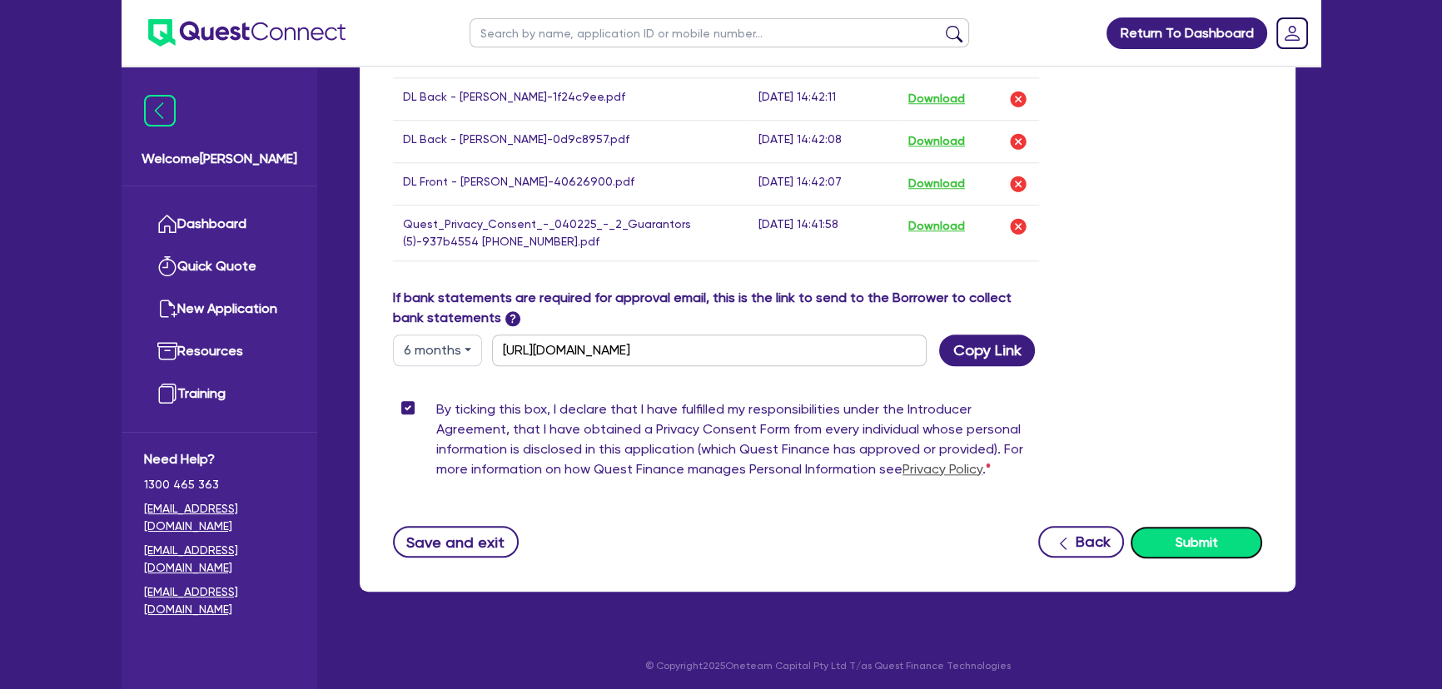
click at [1190, 530] on button "Submit" at bounding box center [1196, 543] width 132 height 32
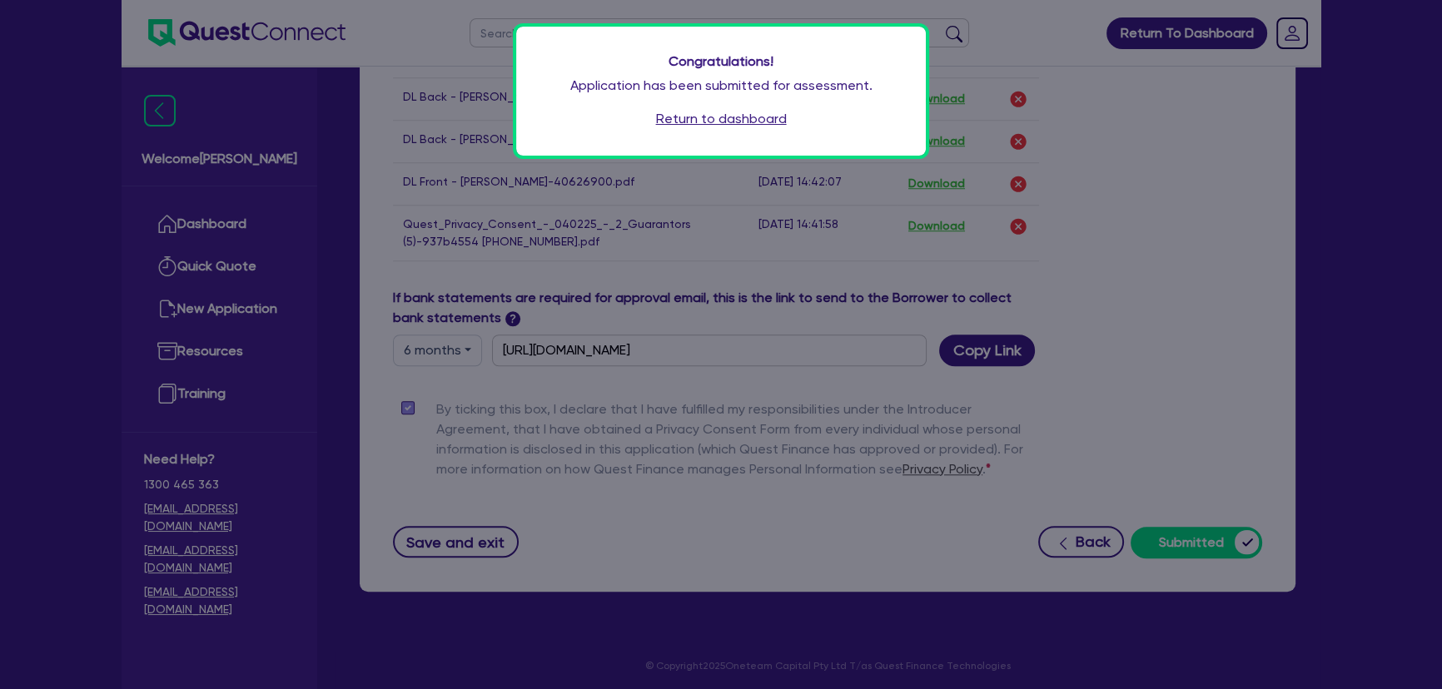
click at [756, 124] on link "Return to dashboard" at bounding box center [721, 119] width 131 height 20
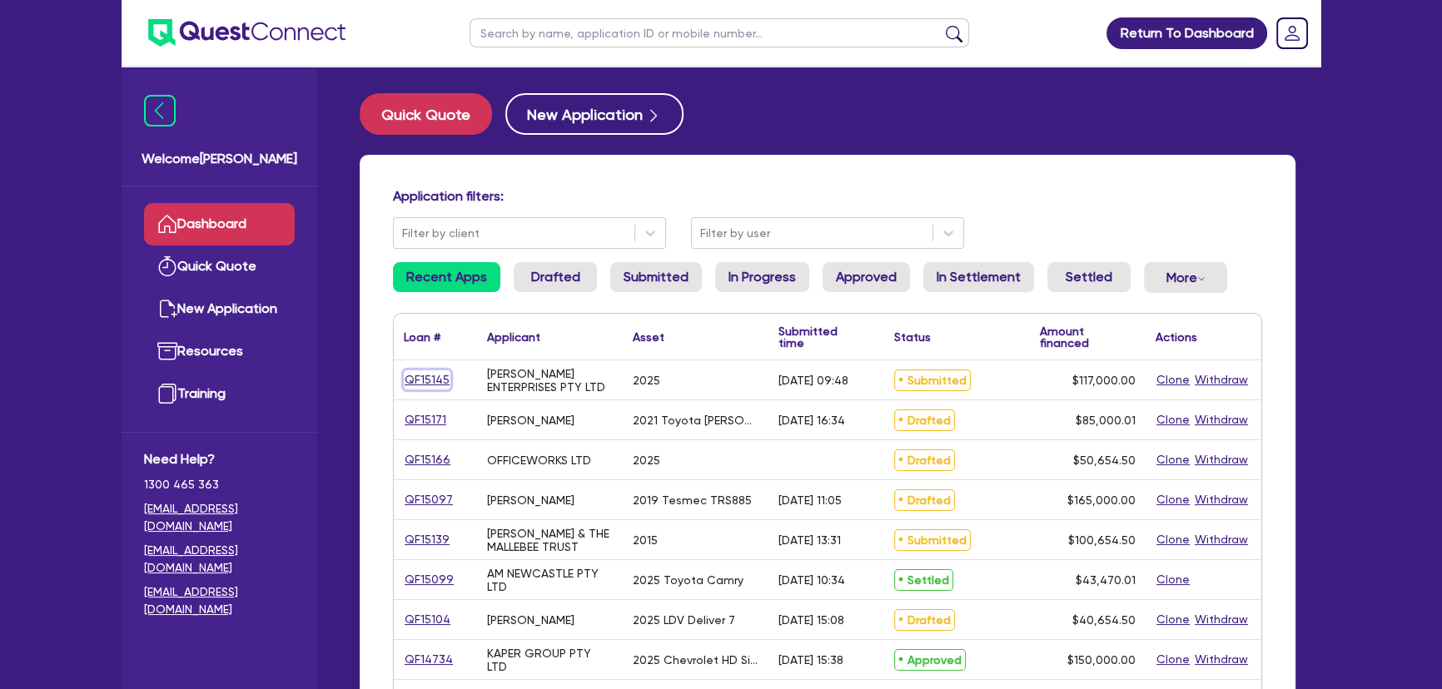
click at [437, 378] on link "QF15145" at bounding box center [427, 379] width 47 height 19
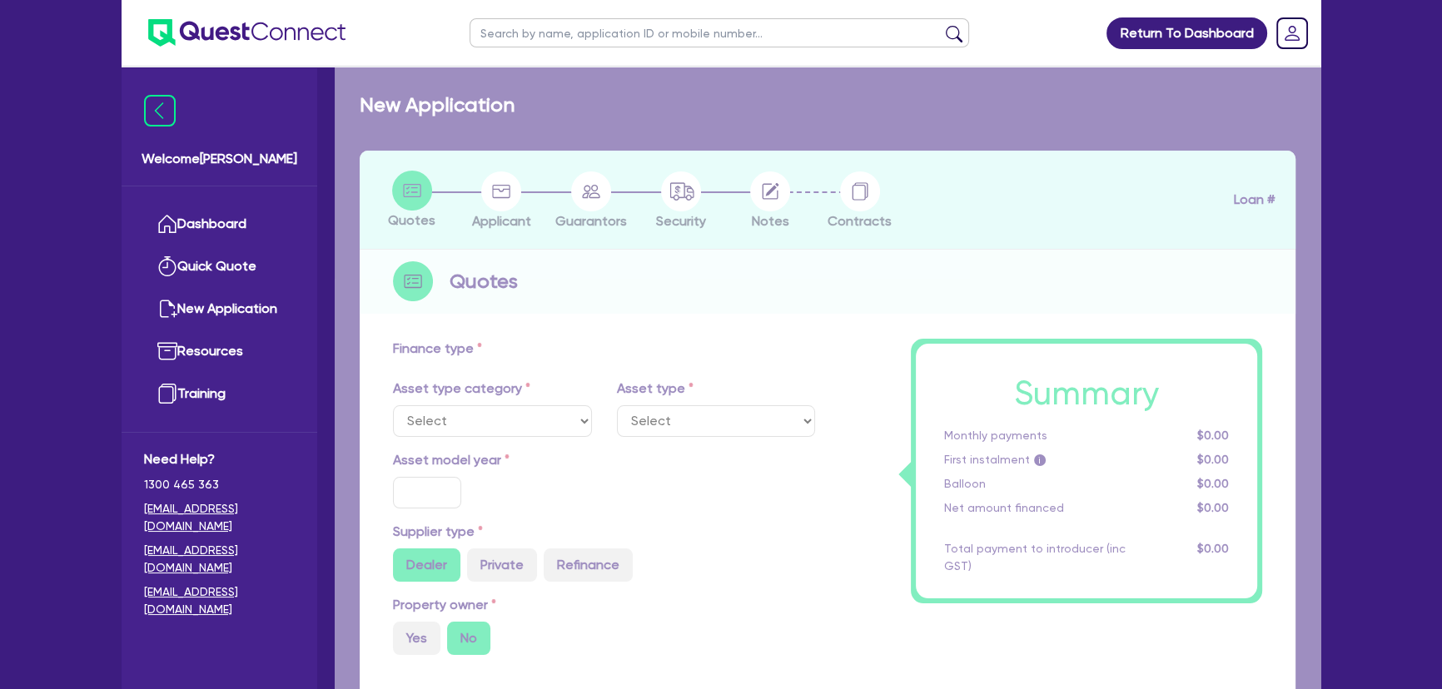
select select "SECONDARY_ASSETS"
type input "2025"
radio input "true"
type input "117,000"
type input "8"
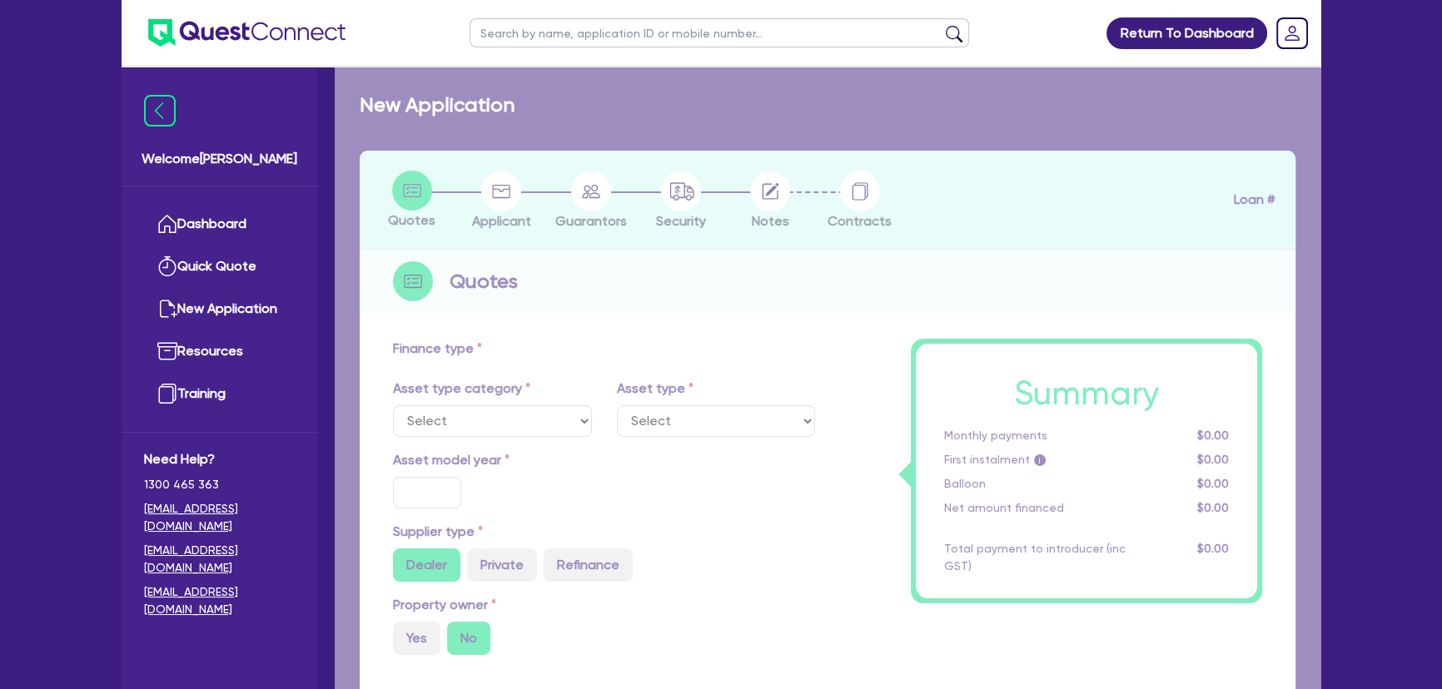
type input "9,360"
type input "17.95"
select select "PRINTING_AND_PACKAGING_EQUIPMENT"
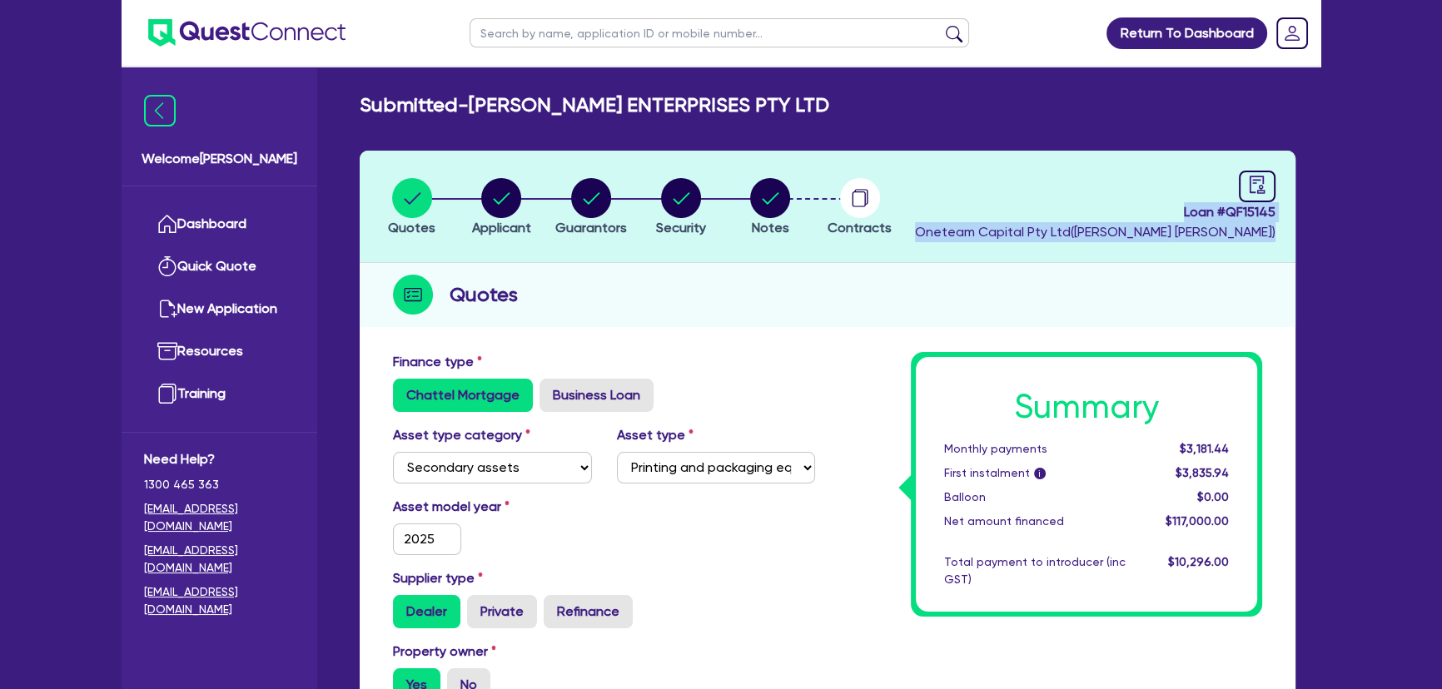
drag, startPoint x: 1163, startPoint y: 213, endPoint x: 1309, endPoint y: 224, distance: 146.9
click at [1190, 213] on span "Loan # QF15145" at bounding box center [1095, 212] width 360 height 20
drag, startPoint x: 1181, startPoint y: 212, endPoint x: 1291, endPoint y: 213, distance: 109.9
click at [1291, 213] on header "Quotes Applicant Guarantors Security Notes Contracts Loan # QF15145 Oneteam Cap…" at bounding box center [828, 207] width 936 height 112
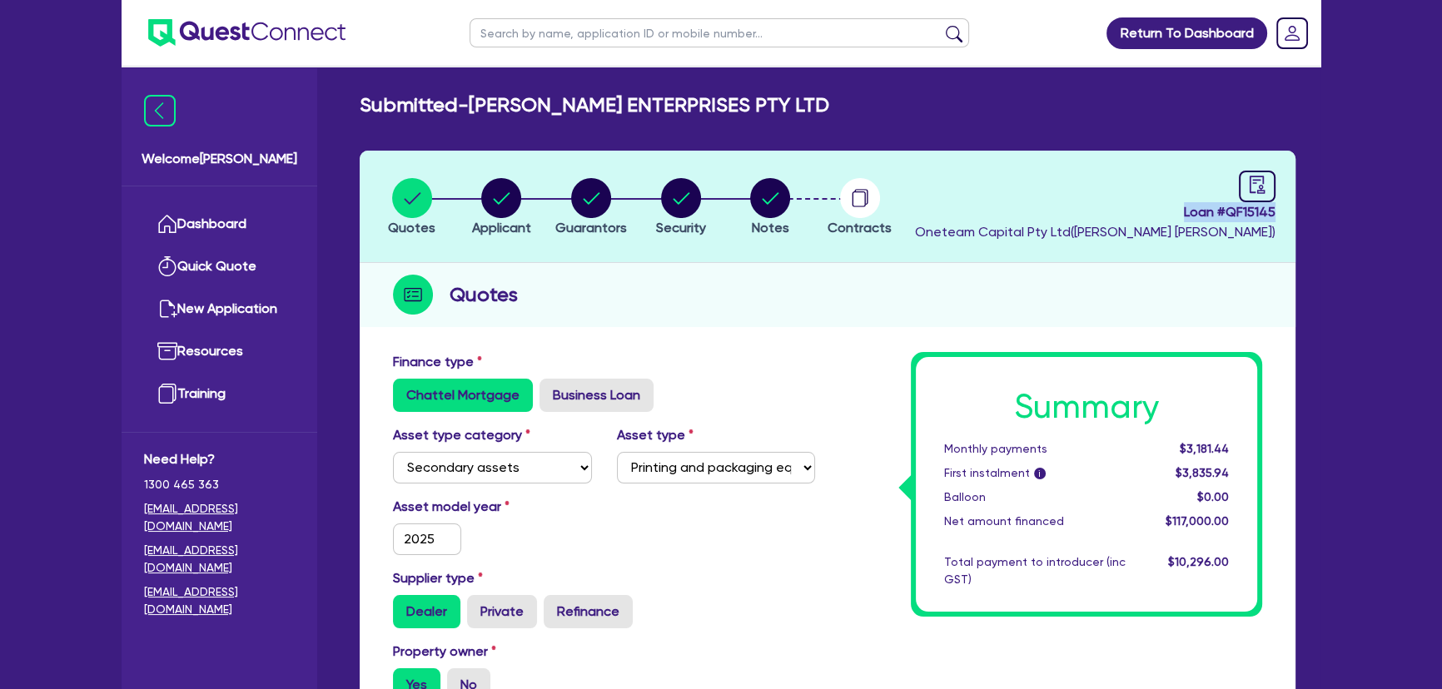
copy span "Loan # QF15145"
drag, startPoint x: 698, startPoint y: 212, endPoint x: 683, endPoint y: 202, distance: 18.0
click at [684, 202] on icon "button" at bounding box center [681, 198] width 40 height 40
select select "SECONDARY_ASSETS"
select select "PRINTING_AND_PACKAGING_EQUIPMENT"
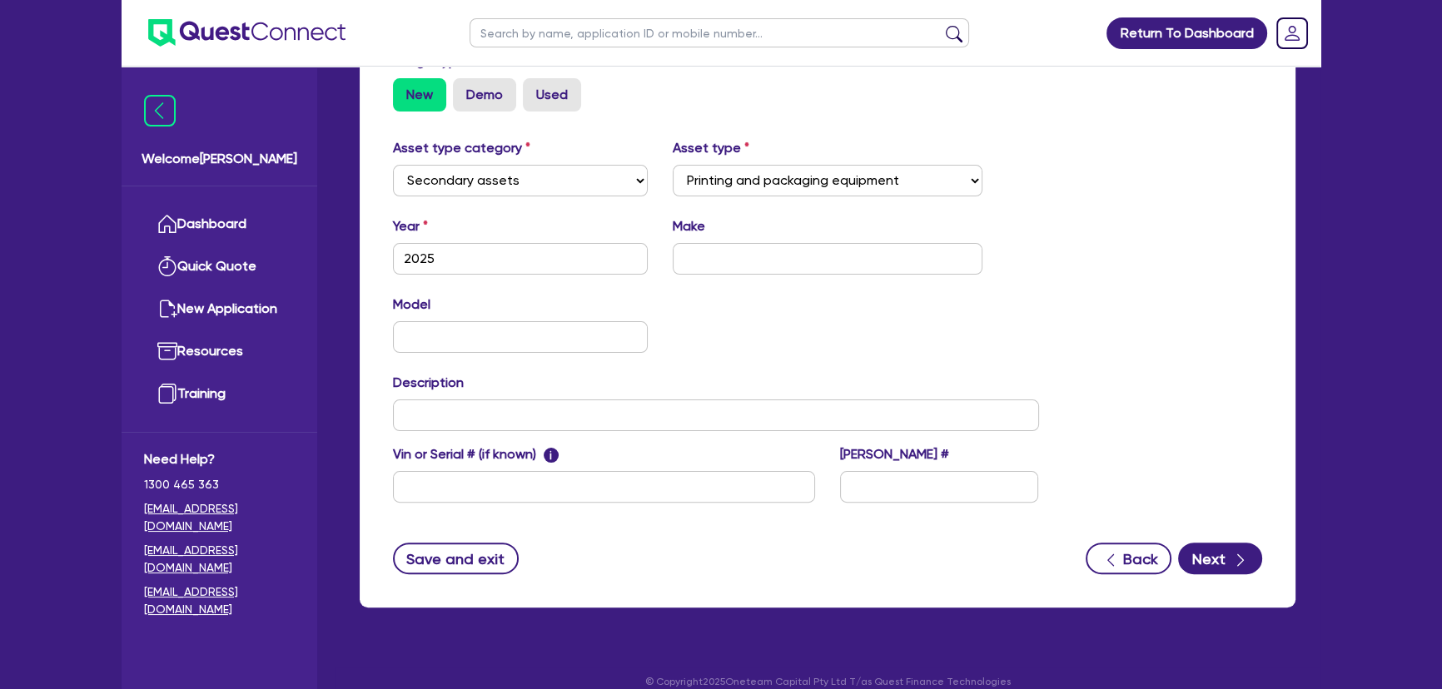
scroll to position [529, 0]
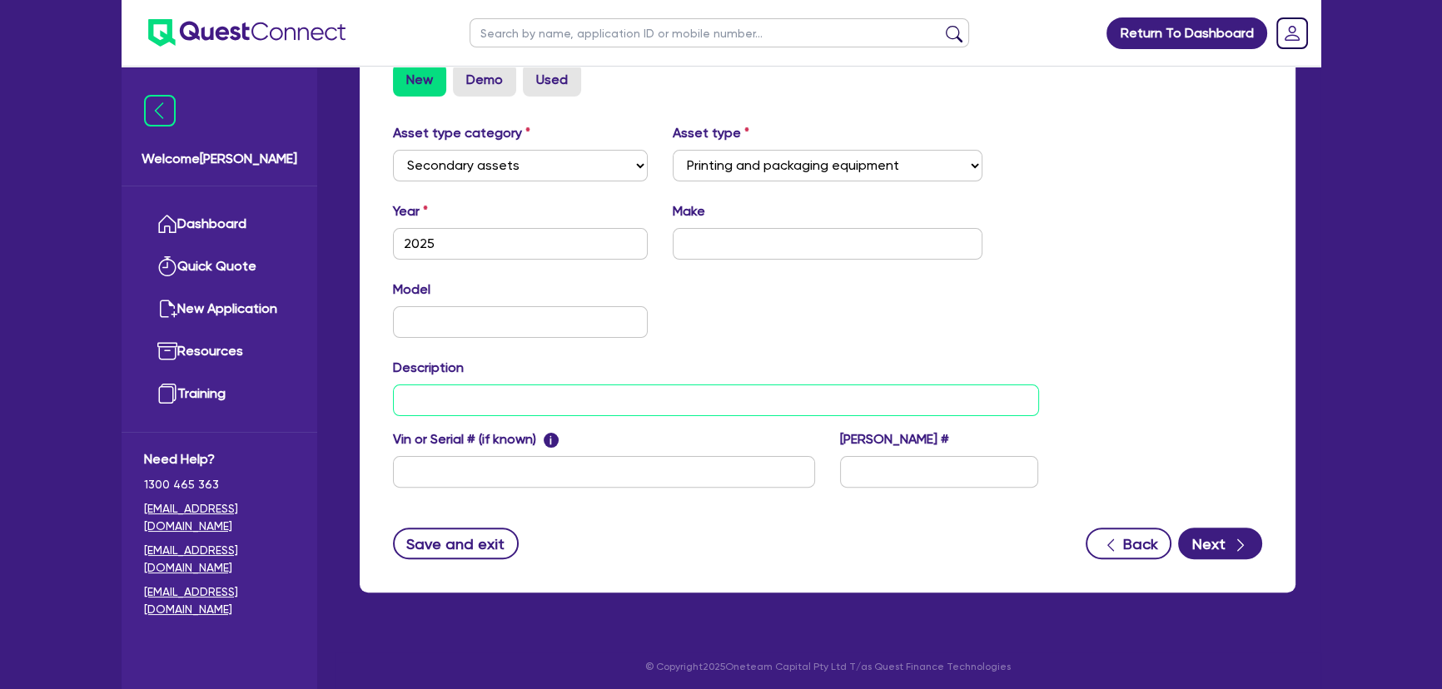
click at [583, 412] on input "text" at bounding box center [716, 401] width 646 height 32
click at [293, 23] on img at bounding box center [246, 32] width 197 height 27
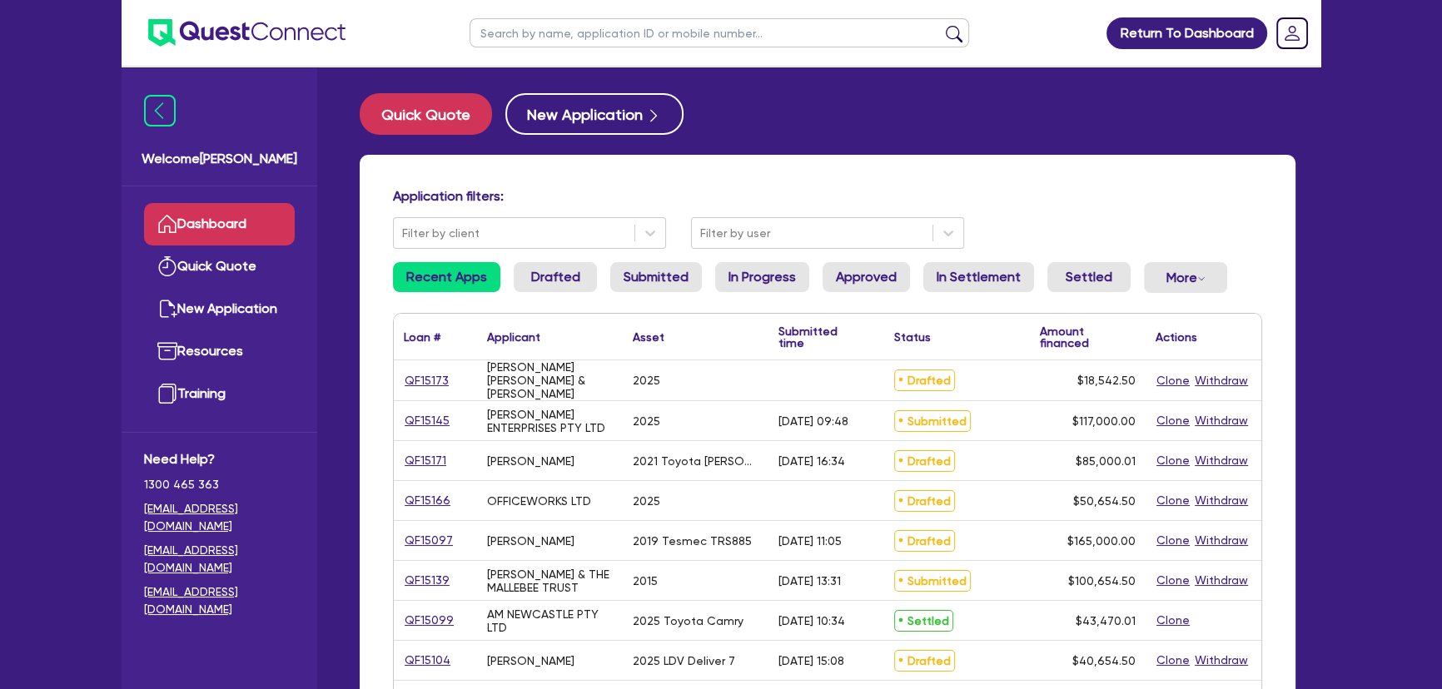
click at [291, 33] on img at bounding box center [246, 32] width 197 height 27
click at [692, 37] on input "text" at bounding box center [718, 32] width 499 height 29
type input "Marchese"
click at [941, 25] on button "submit" at bounding box center [954, 36] width 27 height 23
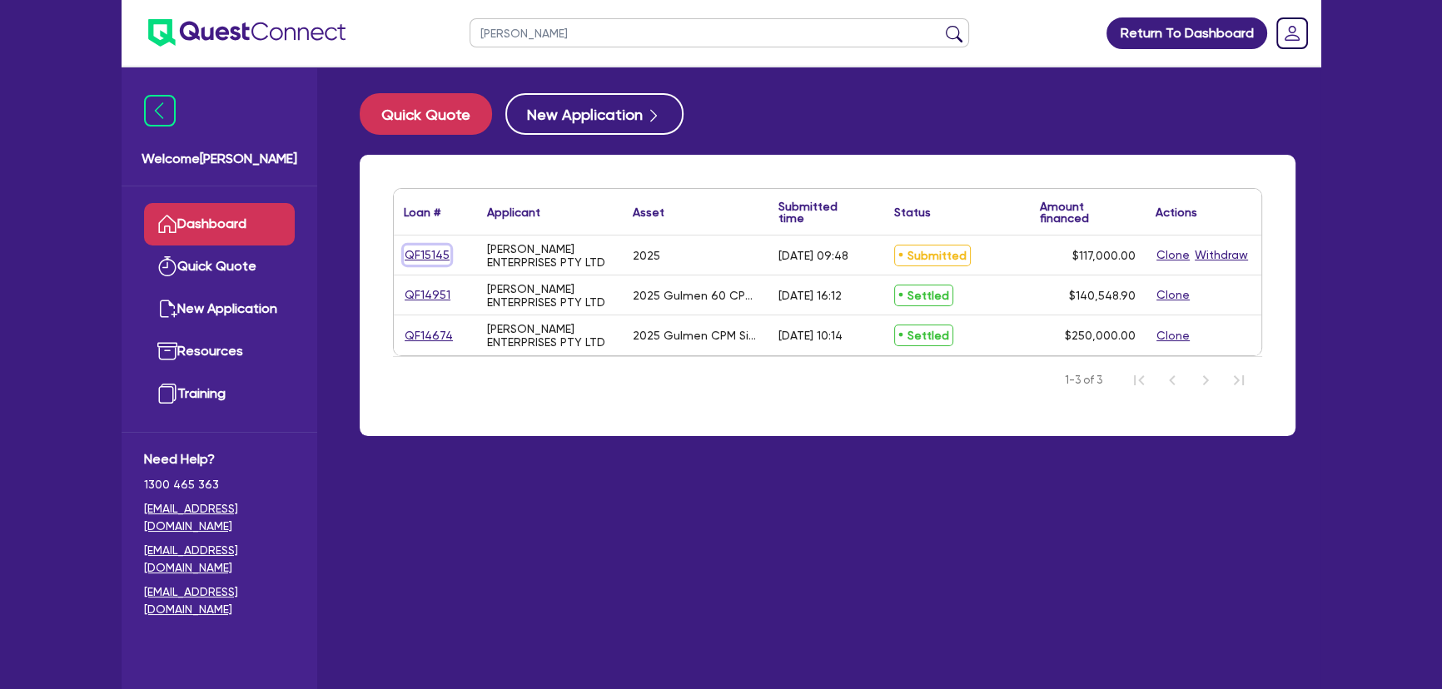
click at [424, 250] on link "QF15145" at bounding box center [427, 255] width 47 height 19
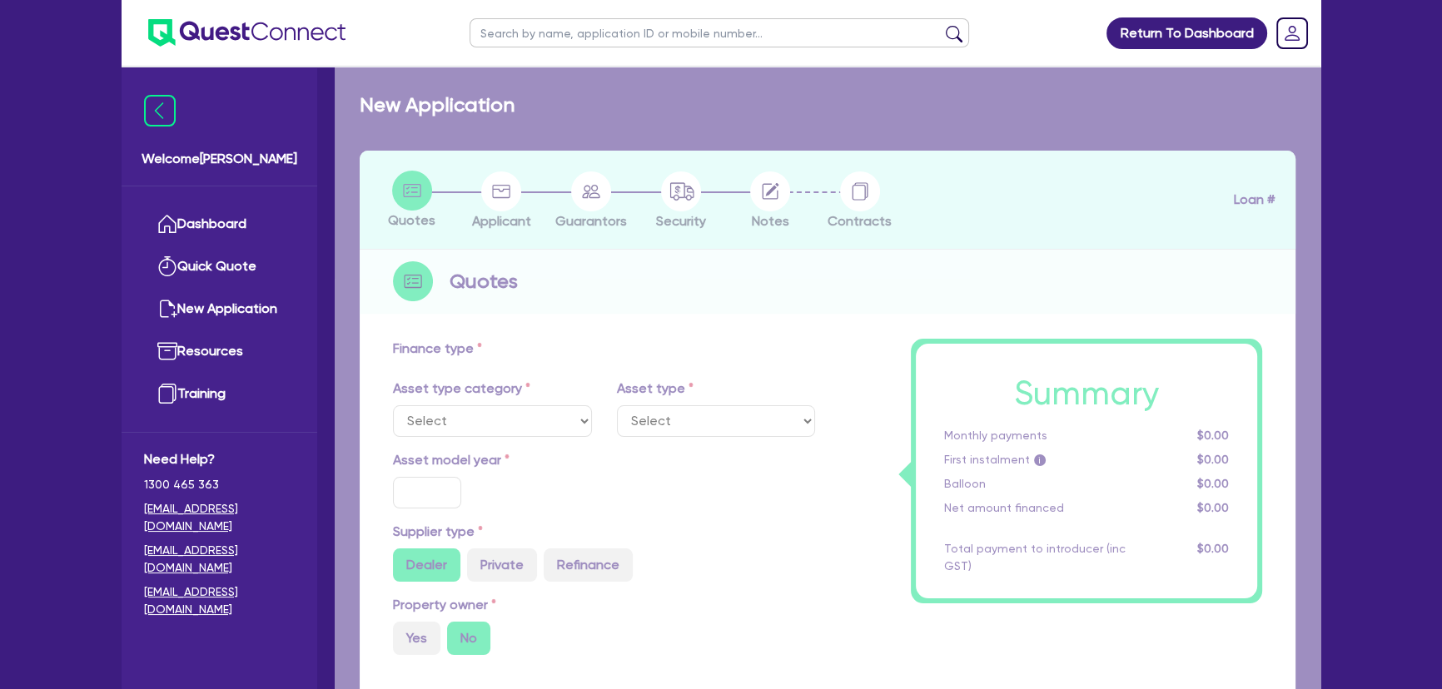
select select "SECONDARY_ASSETS"
type input "2025"
radio input "true"
type input "117,000"
type input "8"
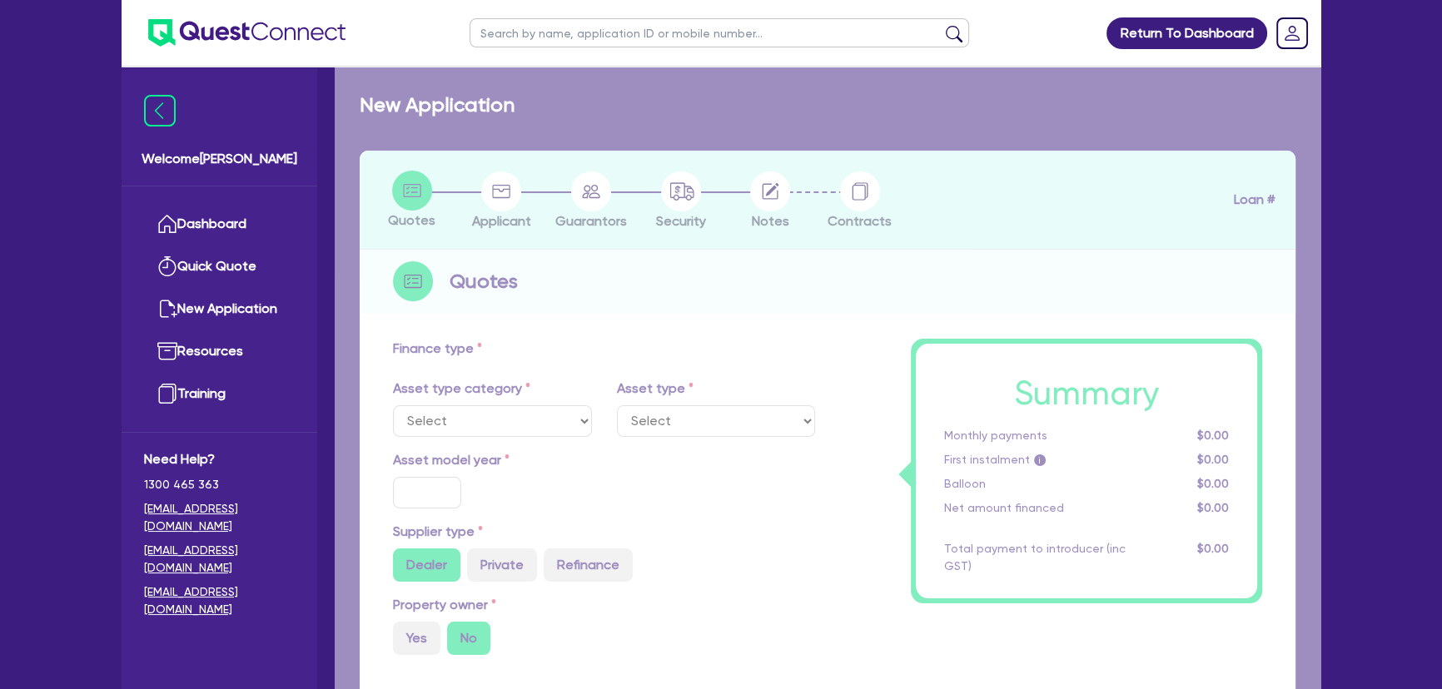
type input "9,360"
type input "17.95"
select select "PRINTING_AND_PACKAGING_EQUIPMENT"
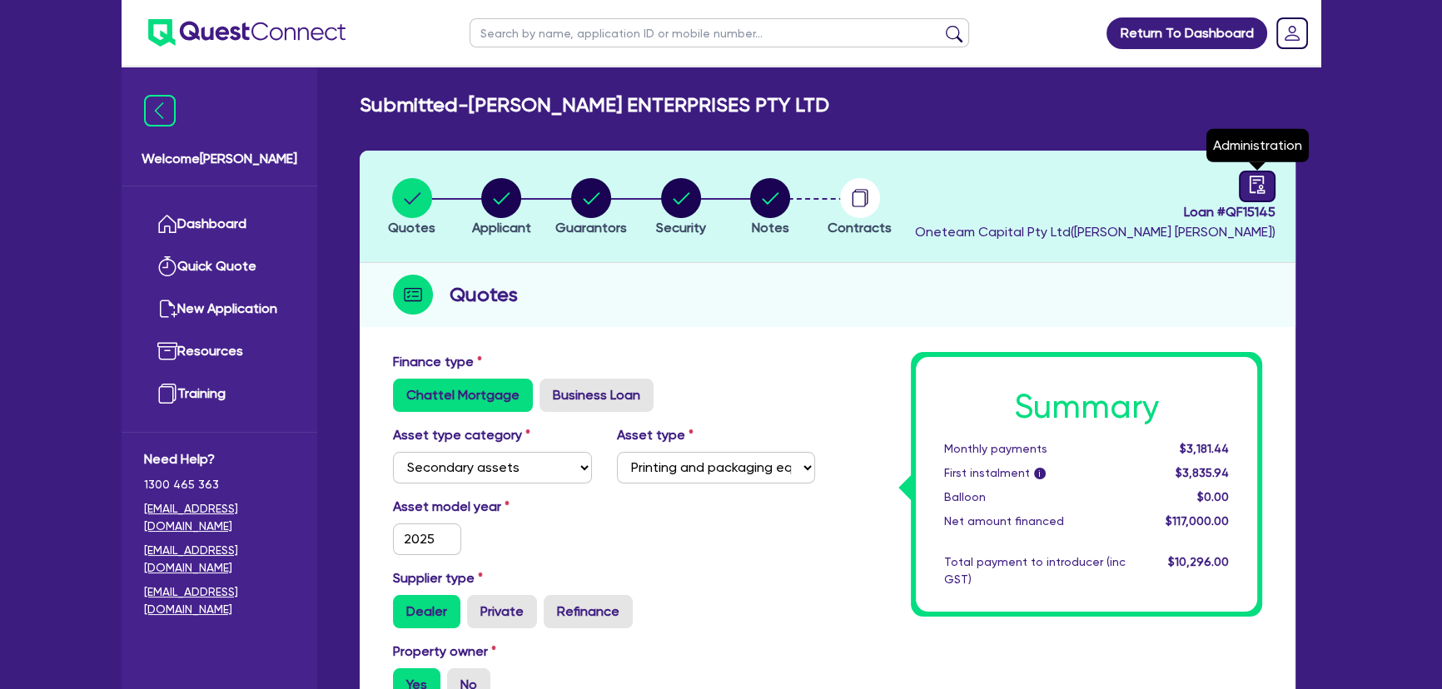
click at [1240, 178] on link at bounding box center [1257, 187] width 37 height 32
select select "SUBMITTED_NEW"
select select "Quest Finance - Own Book"
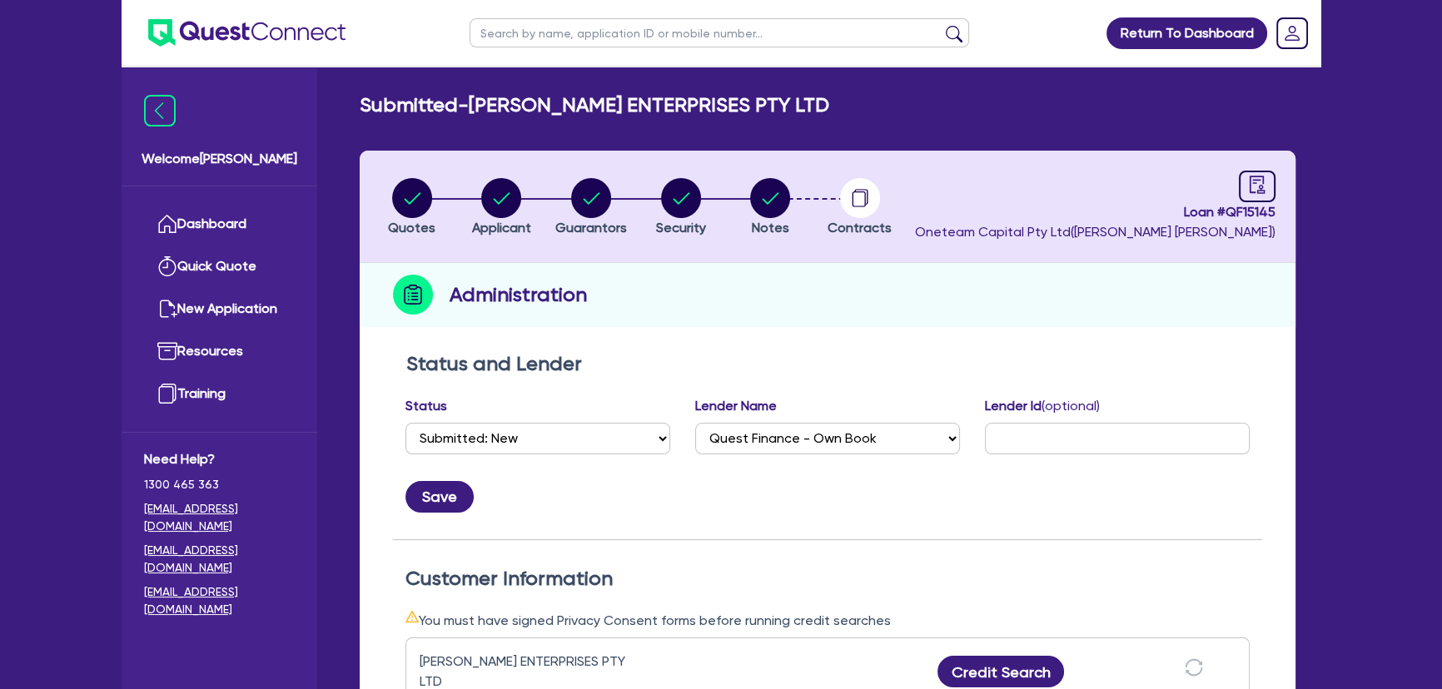
click at [261, 27] on img at bounding box center [246, 32] width 197 height 27
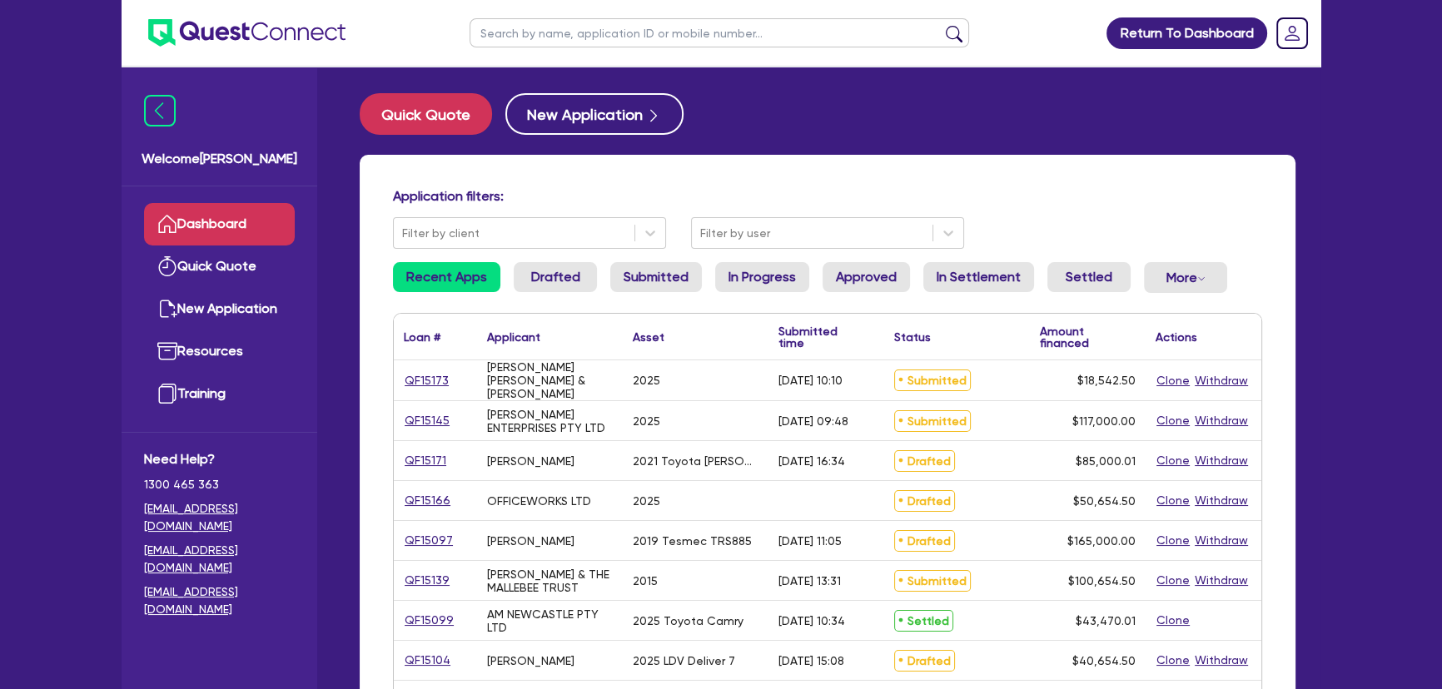
click at [680, 40] on input "text" at bounding box center [718, 32] width 499 height 29
type input "Marchese"
click at [941, 25] on button "submit" at bounding box center [954, 36] width 27 height 23
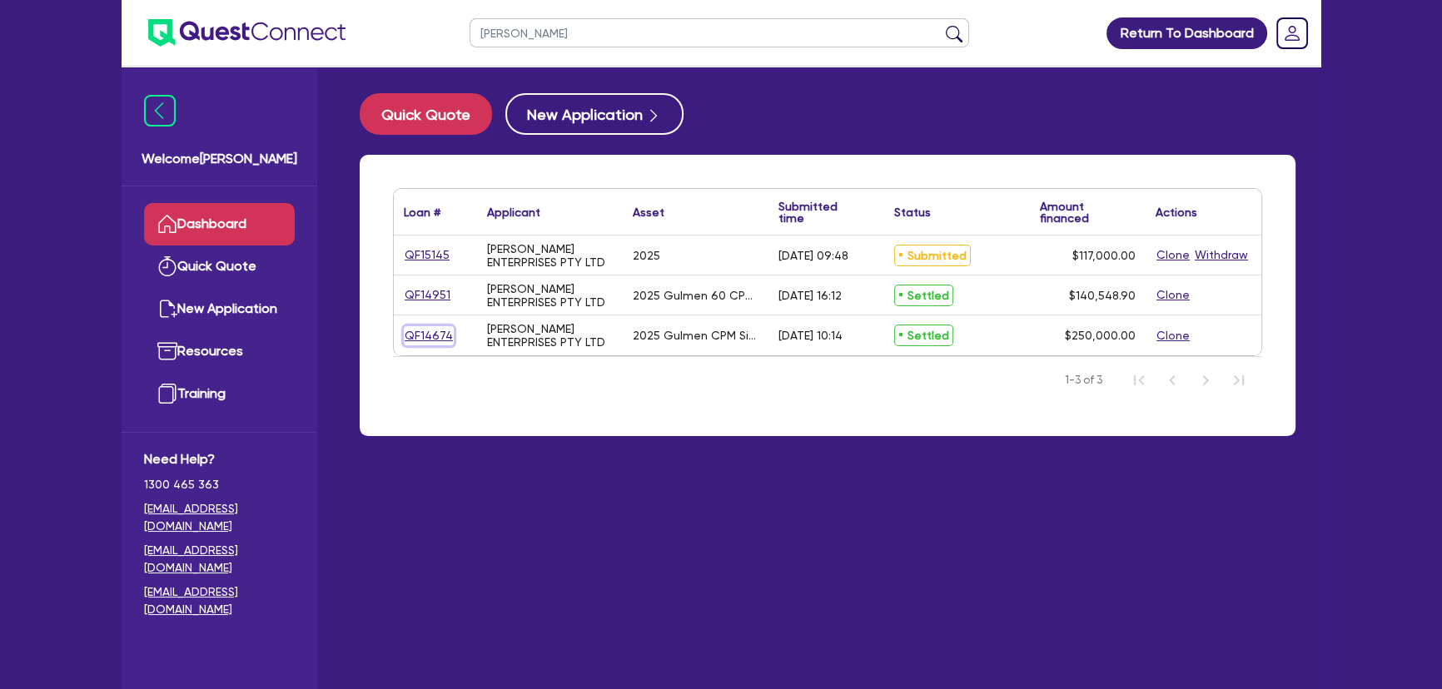
click at [435, 340] on link "QF14674" at bounding box center [429, 335] width 50 height 19
select select "SECONDARY_ASSETS"
select select "PRINTING_AND_PACKAGING_EQUIPMENT"
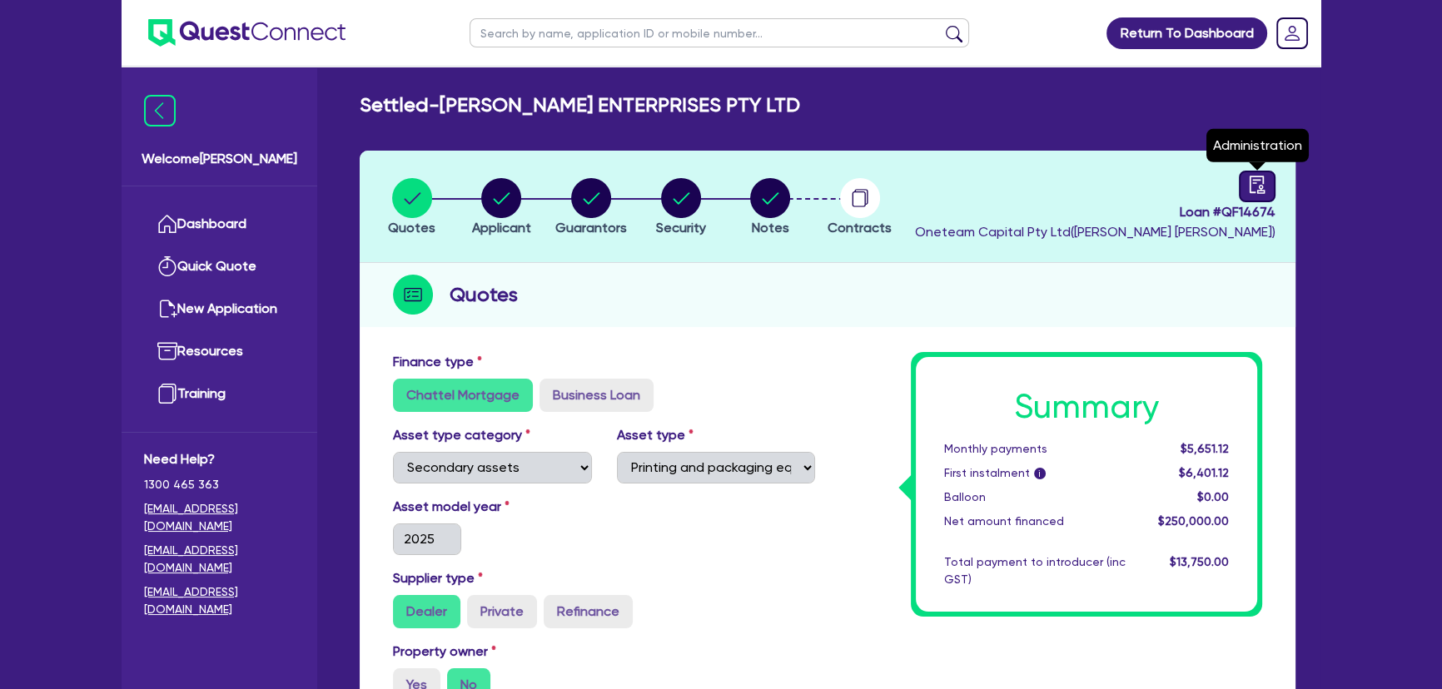
click at [1249, 187] on icon "audit" at bounding box center [1257, 185] width 18 height 18
select select "SETTLED"
select select "Other"
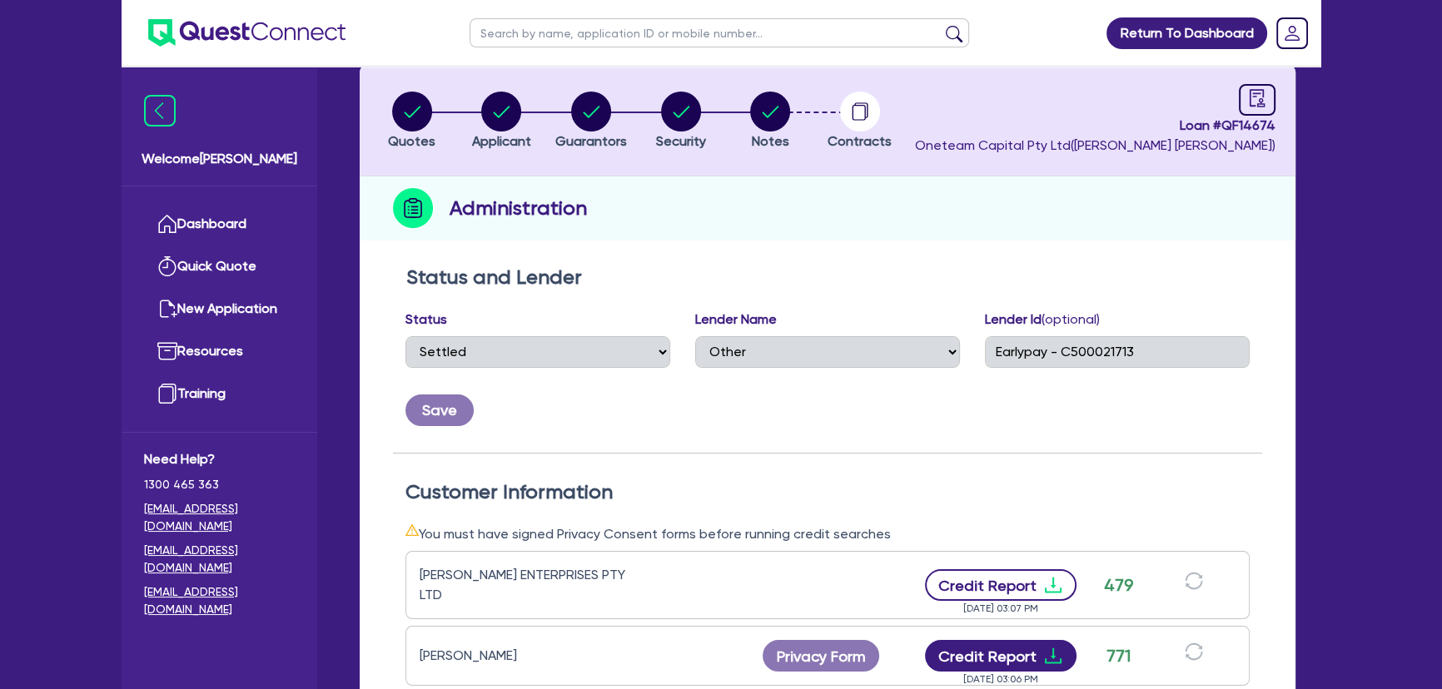
scroll to position [151, 0]
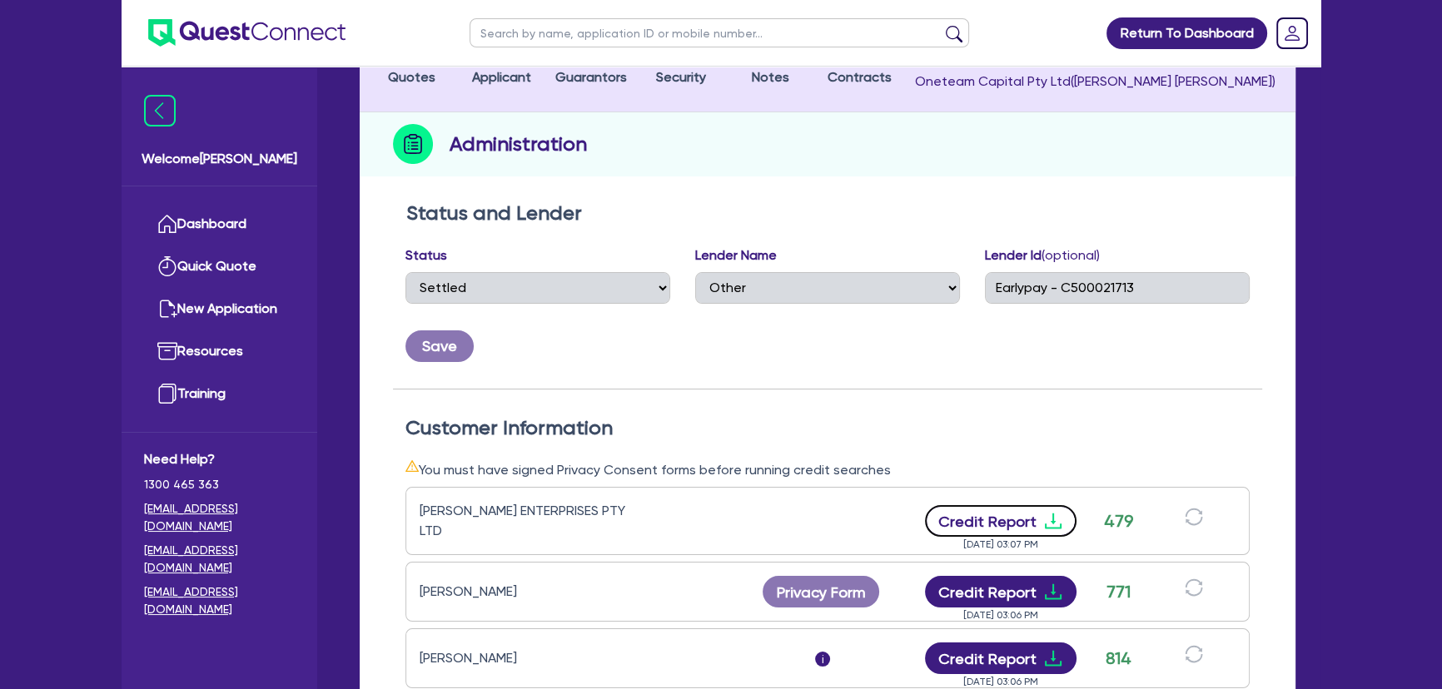
click at [1050, 514] on icon "download" at bounding box center [1053, 522] width 17 height 16
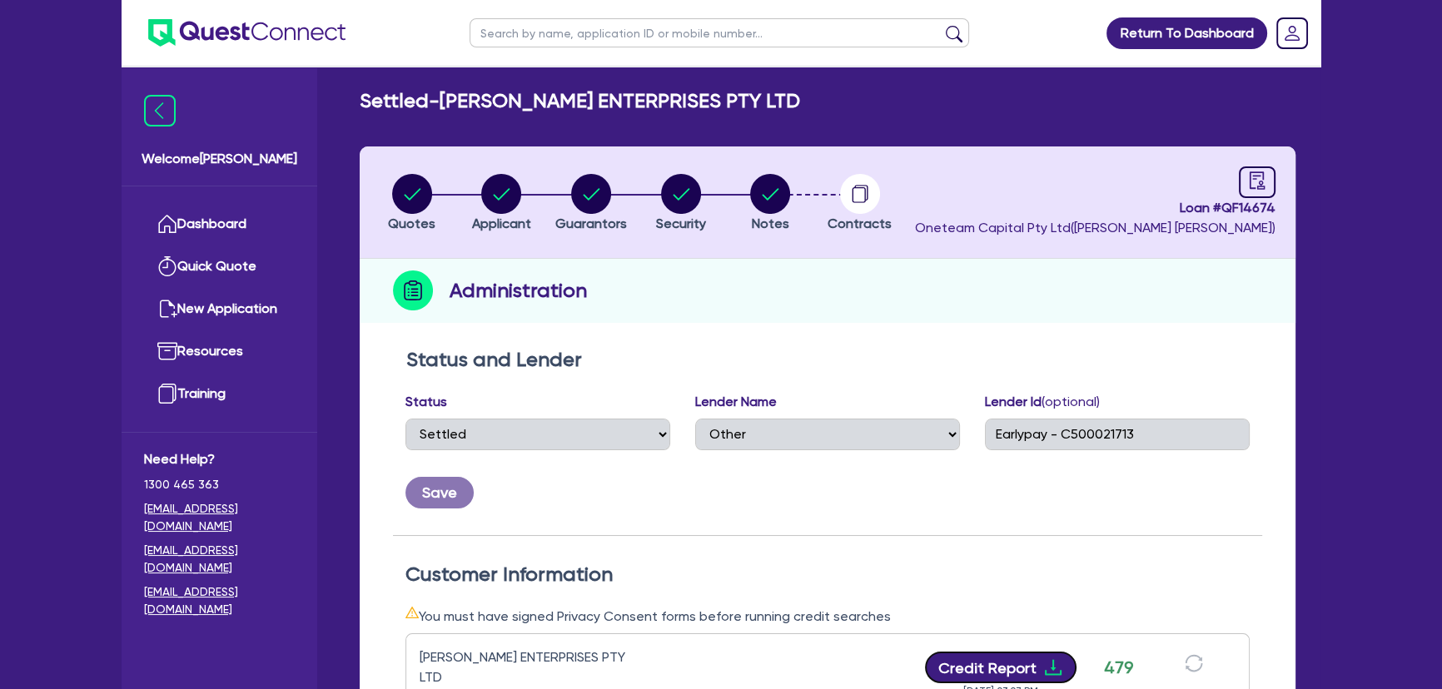
scroll to position [0, 0]
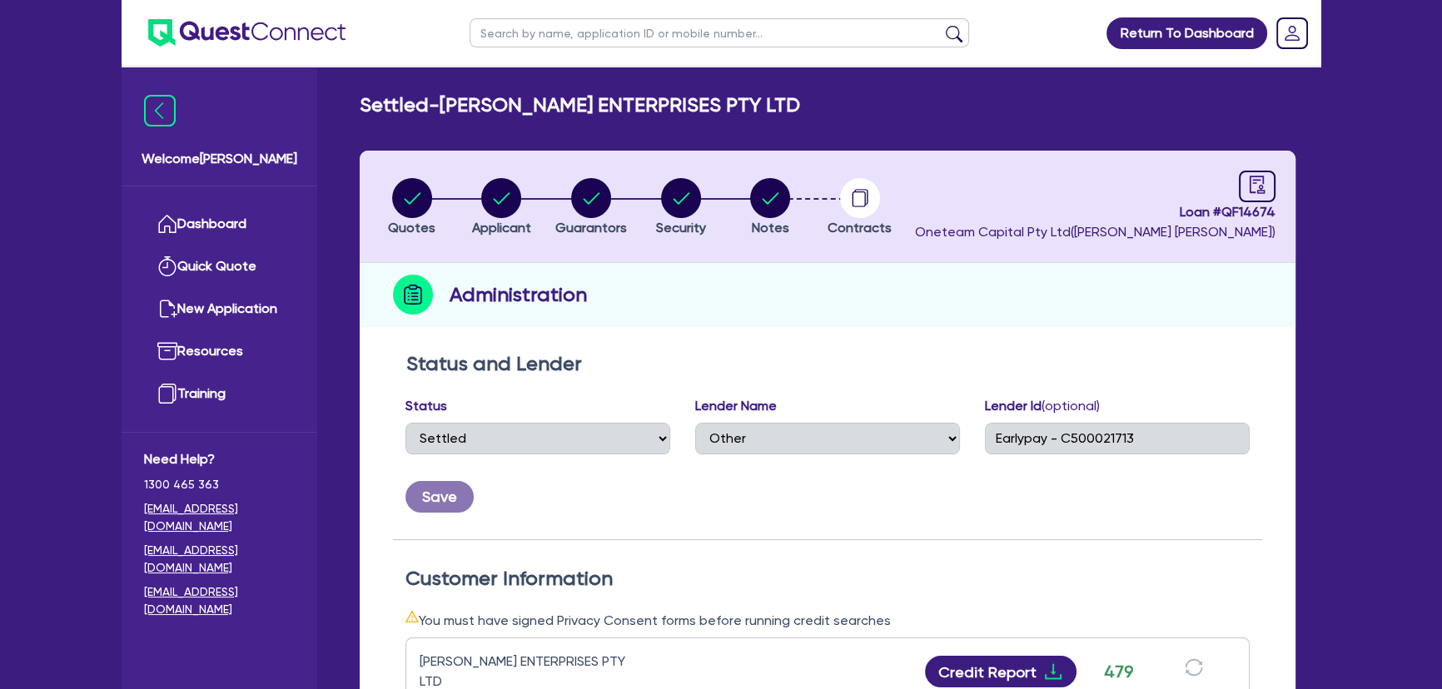
click at [466, 182] on li "Applicant" at bounding box center [502, 206] width 90 height 58
click at [507, 205] on circle "button" at bounding box center [501, 198] width 40 height 40
select select "COMPANY"
select select "MANUFACTURING"
select select "FOOD_PROCESSING"
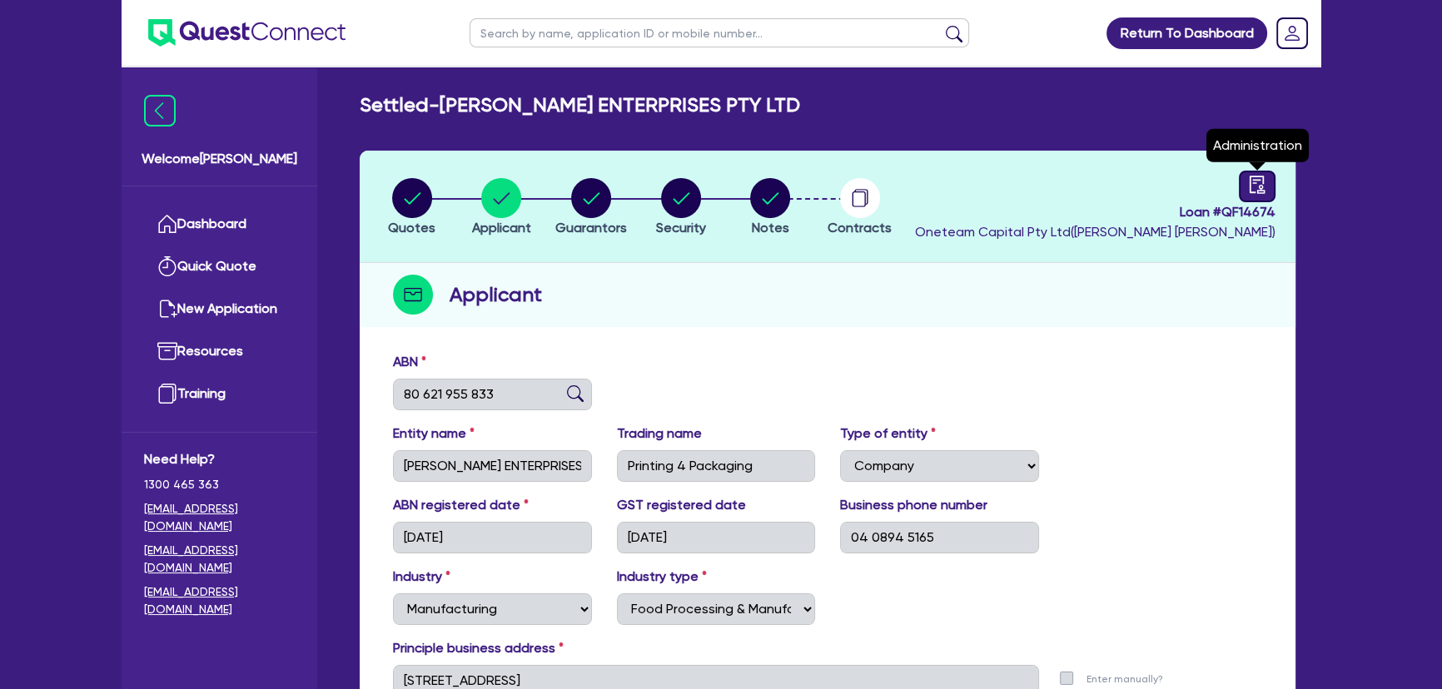
click at [1249, 187] on icon "audit" at bounding box center [1257, 185] width 18 height 18
select select "SETTLED"
select select "Other"
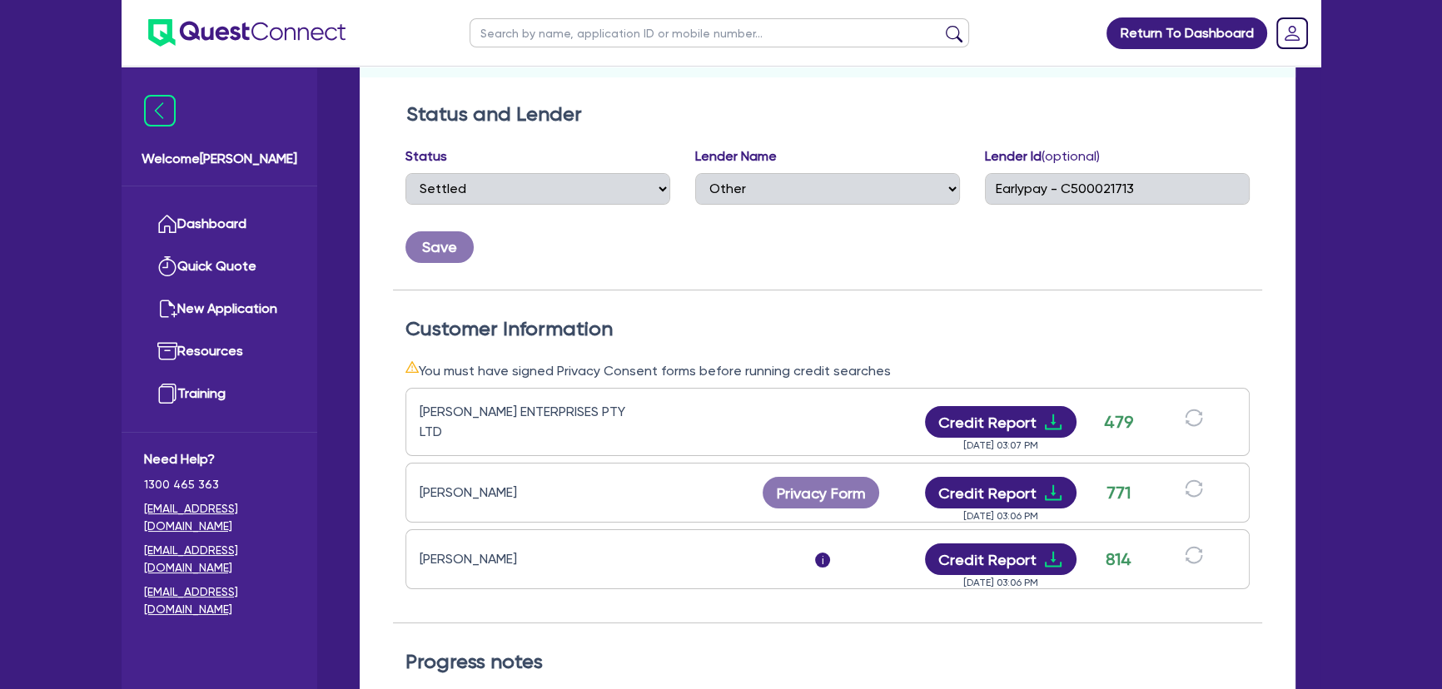
scroll to position [302, 0]
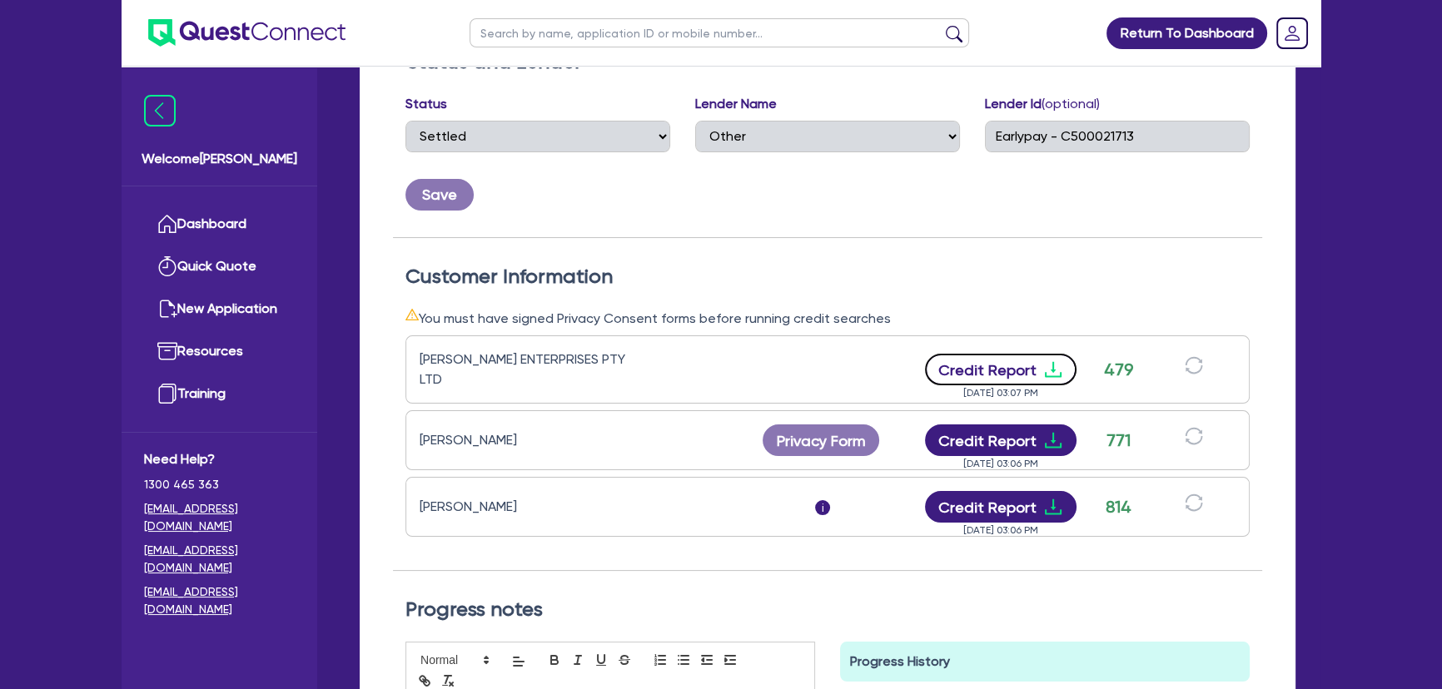
click at [1065, 355] on button "Credit Report" at bounding box center [1001, 370] width 152 height 32
click at [284, 55] on ul at bounding box center [234, 33] width 224 height 66
click at [276, 42] on img at bounding box center [246, 32] width 197 height 27
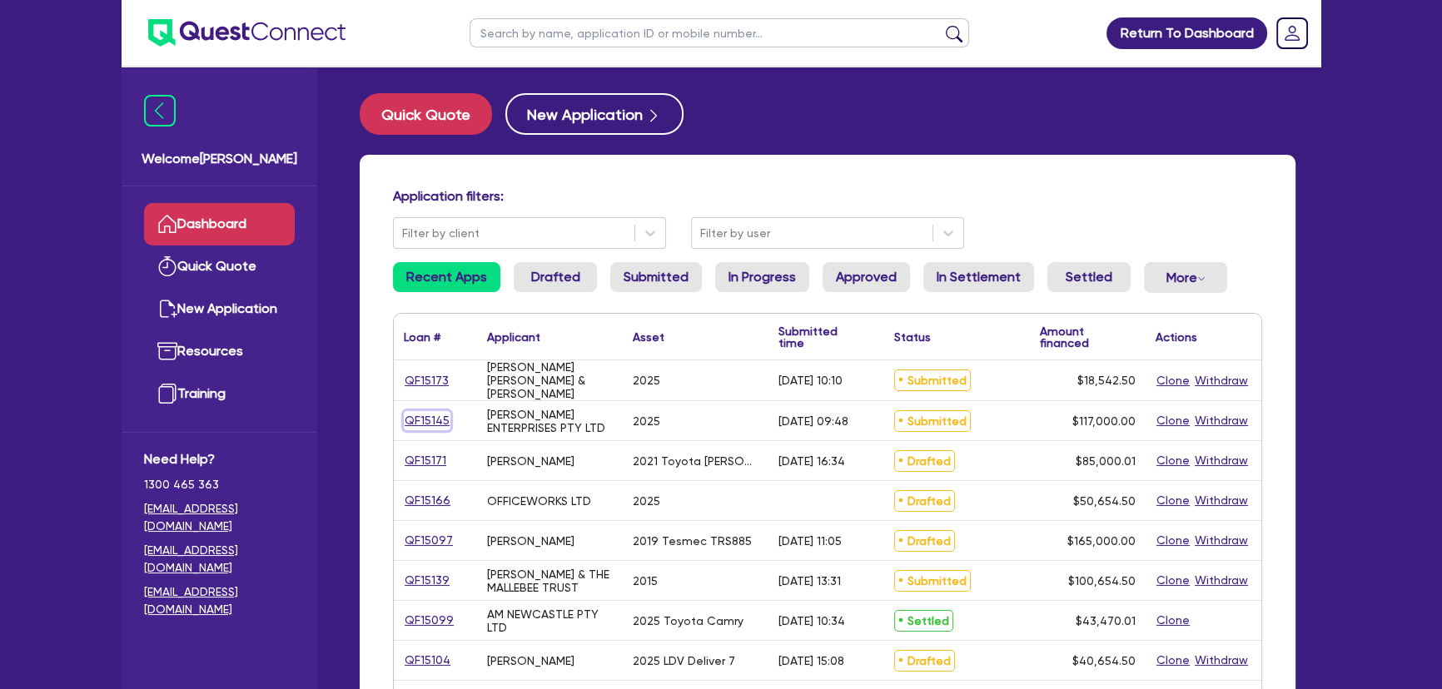
click at [419, 419] on link "QF15145" at bounding box center [427, 420] width 47 height 19
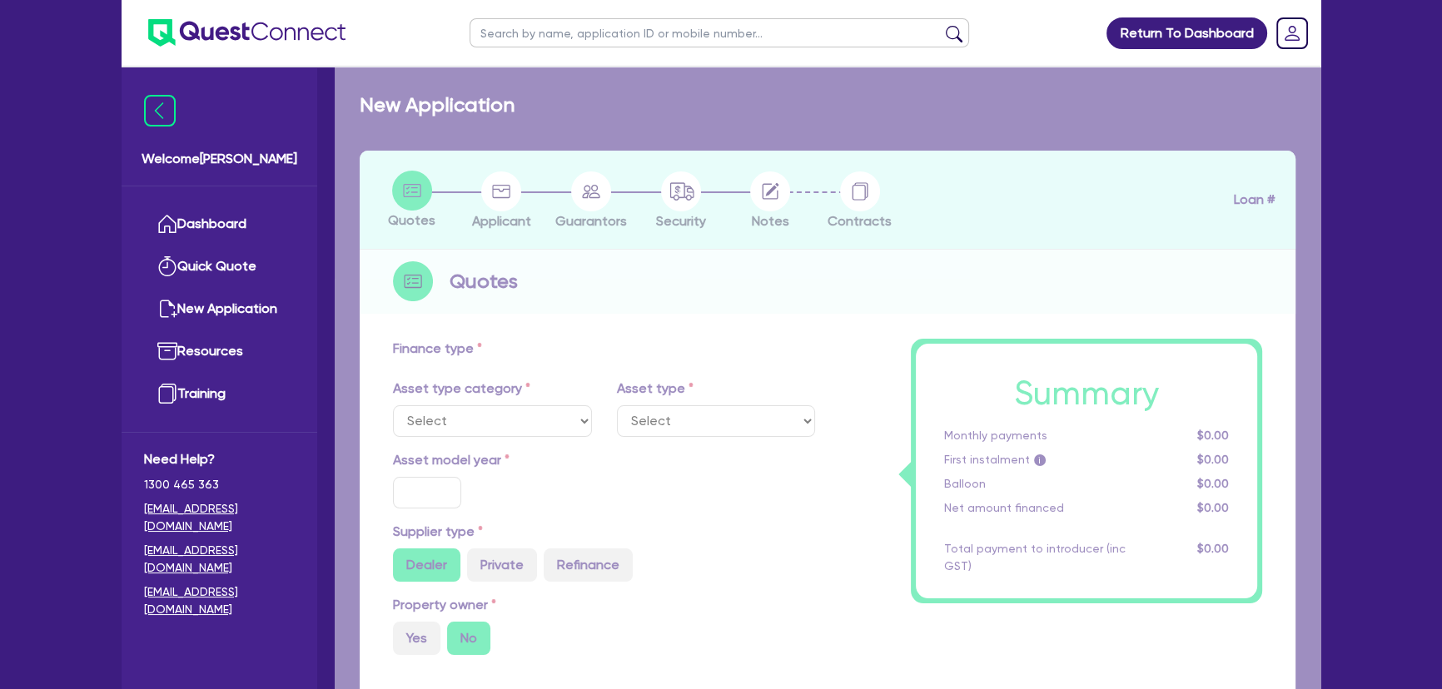
select select "SECONDARY_ASSETS"
type input "2025"
radio input "true"
type input "117,000"
type input "8"
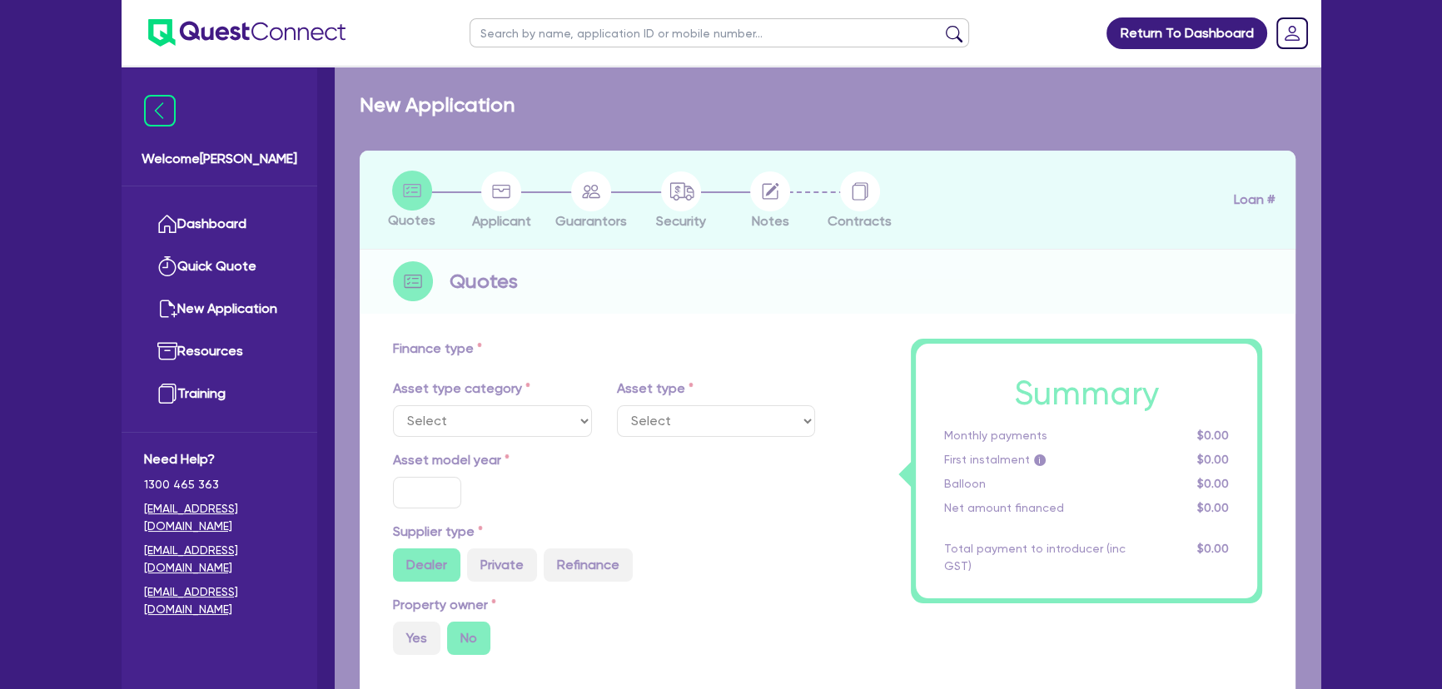
type input "9,360"
type input "17.95"
select select "PRINTING_AND_PACKAGING_EQUIPMENT"
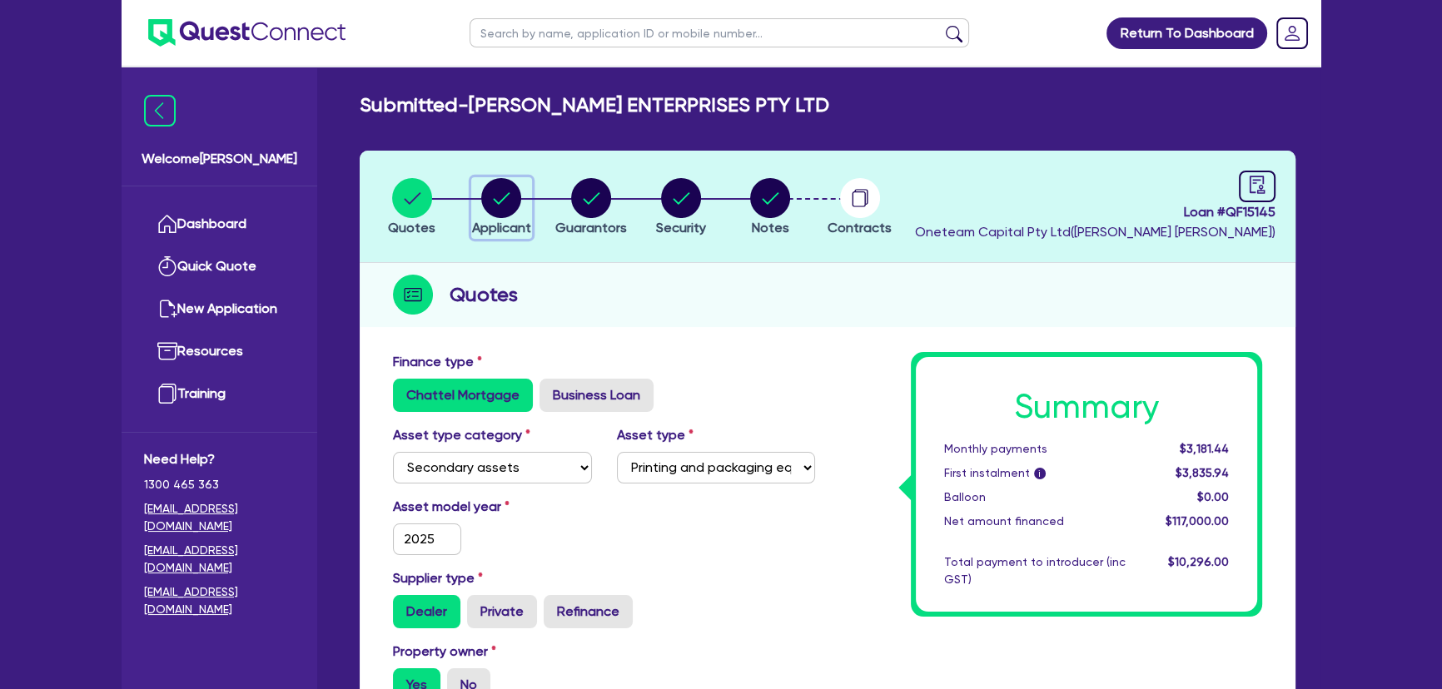
click at [514, 210] on circle "button" at bounding box center [501, 198] width 40 height 40
select select "COMPANY"
select select "MANUFACTURING"
select select "PULP_AND_PAPER"
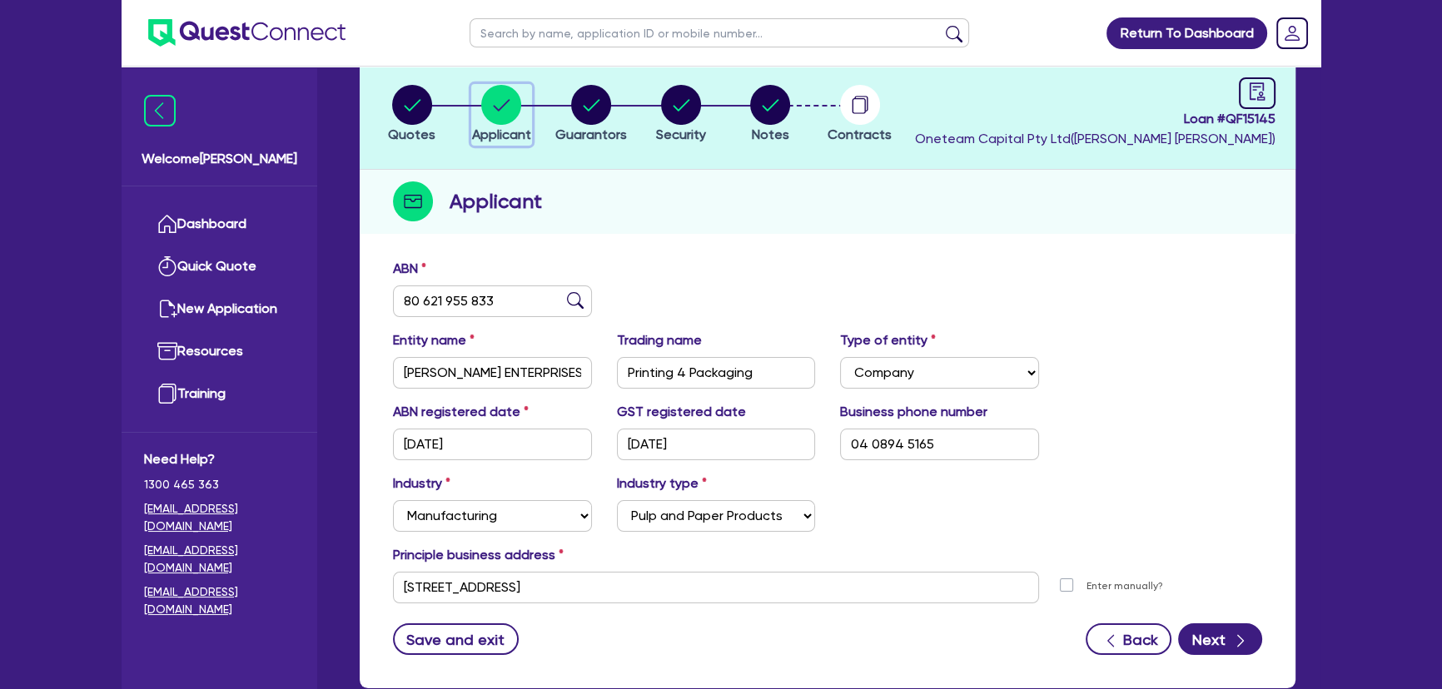
scroll to position [192, 0]
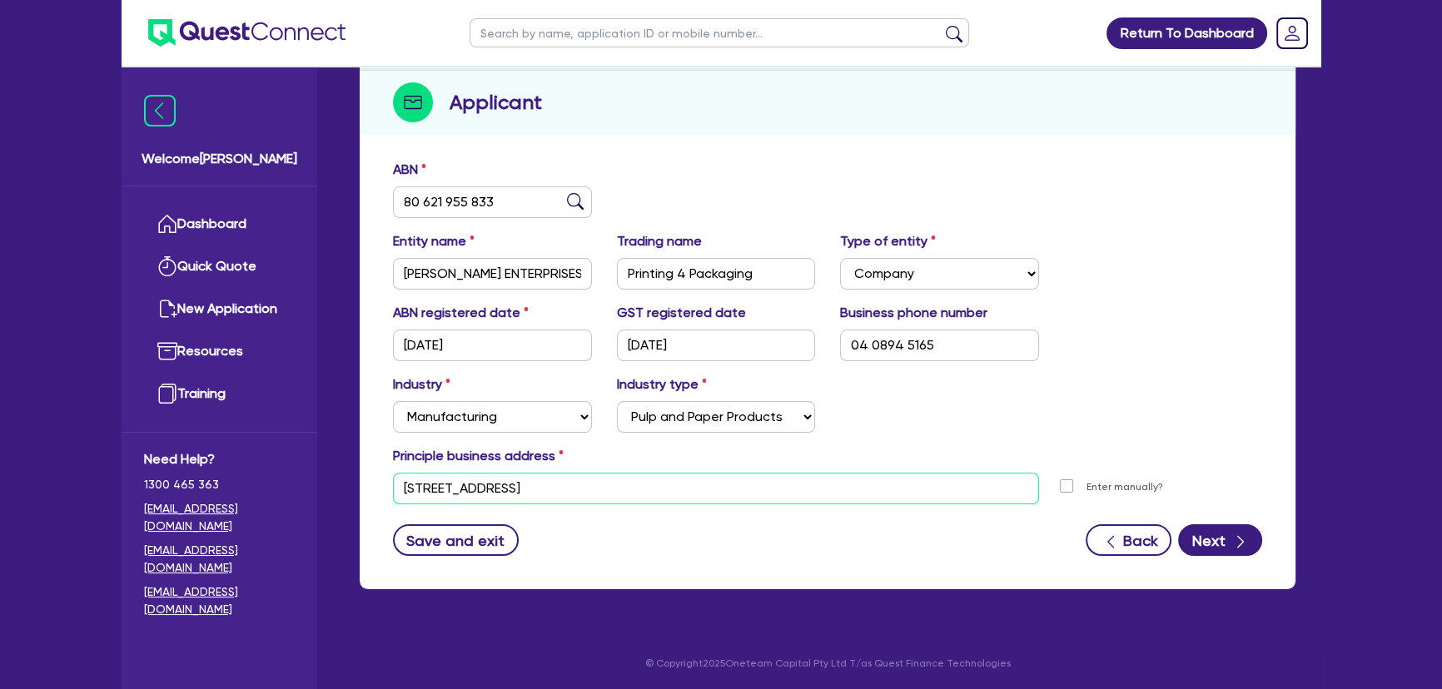
drag, startPoint x: 648, startPoint y: 495, endPoint x: 377, endPoint y: 491, distance: 270.6
click at [377, 491] on div "ABN 80 621 955 833 Entity name MARCHESE ENTERPRISES PTY LTD Trading name Printi…" at bounding box center [828, 371] width 936 height 438
paste input "9 BARTON DRIVE AUSTRALIND WA,"
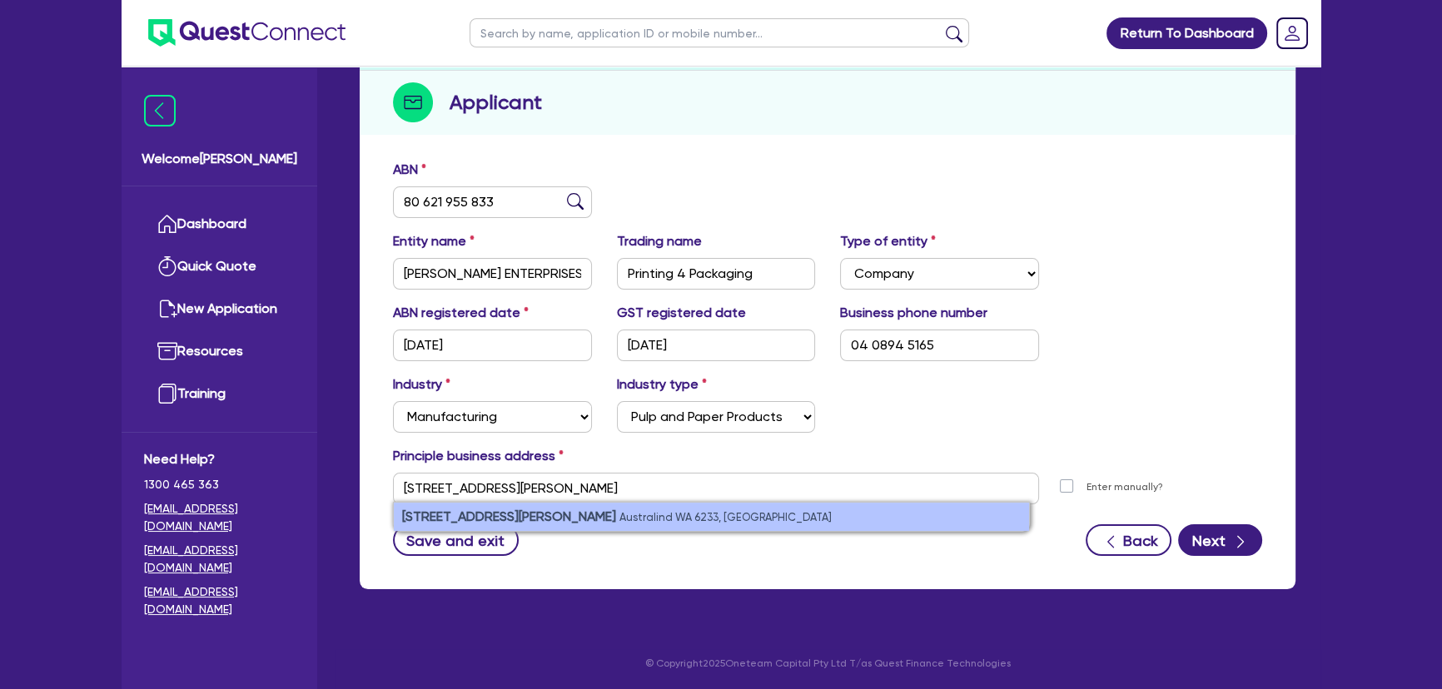
click at [619, 511] on small "Australind WA 6233, Australia" at bounding box center [725, 517] width 212 height 12
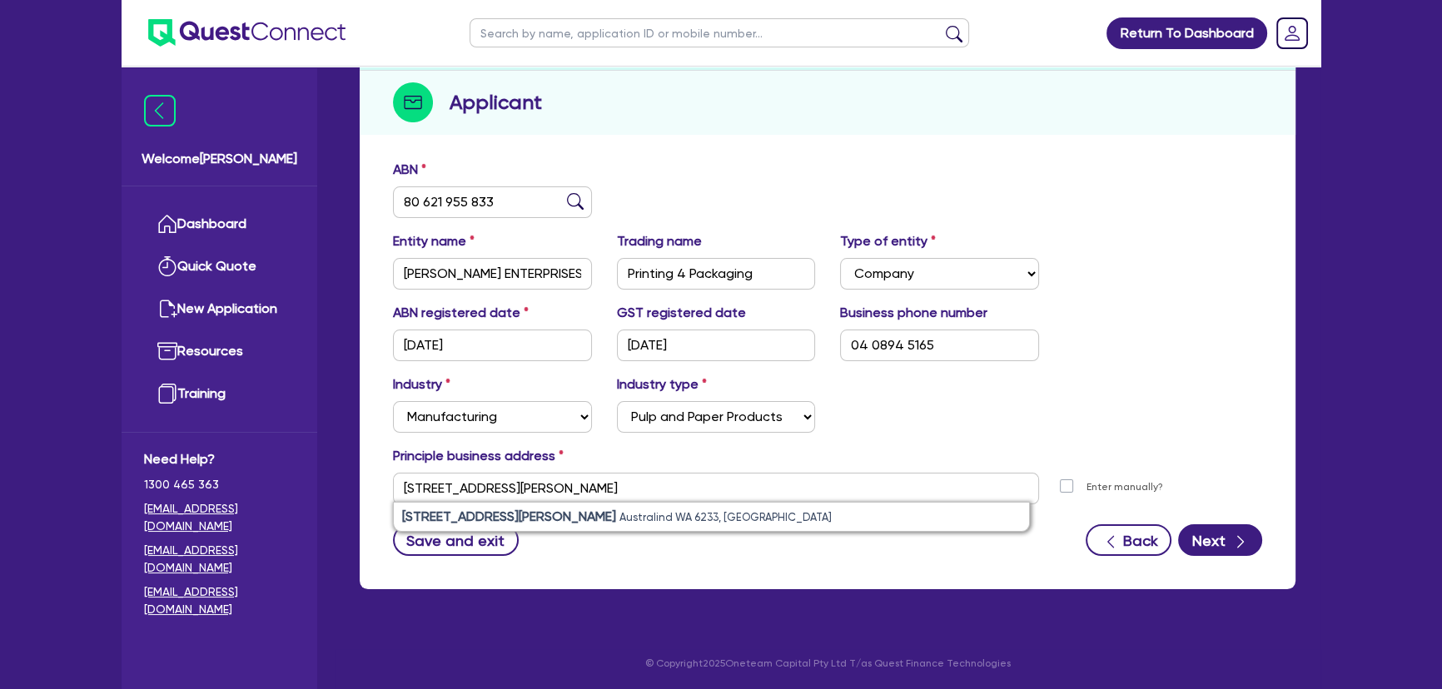
type input "[STREET_ADDRESS][PERSON_NAME][PERSON_NAME]"
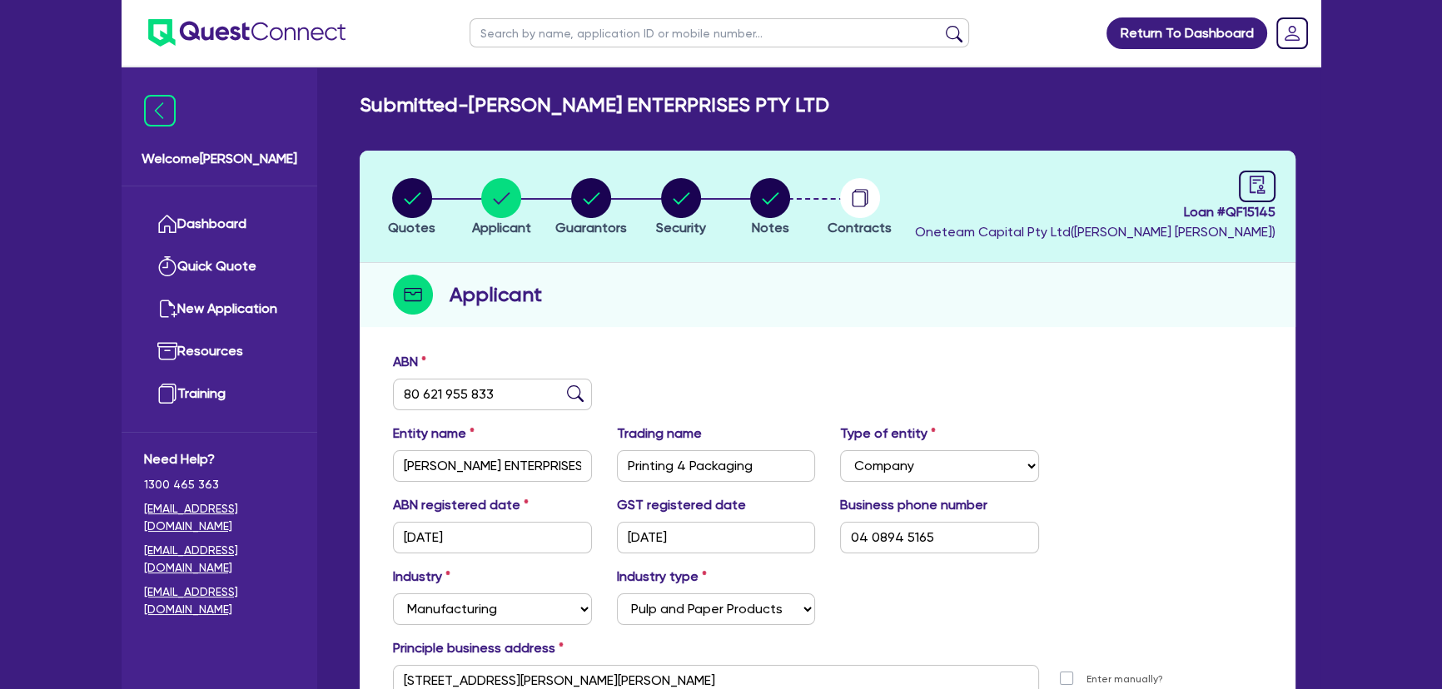
scroll to position [0, 0]
click at [583, 215] on circle "button" at bounding box center [591, 198] width 40 height 40
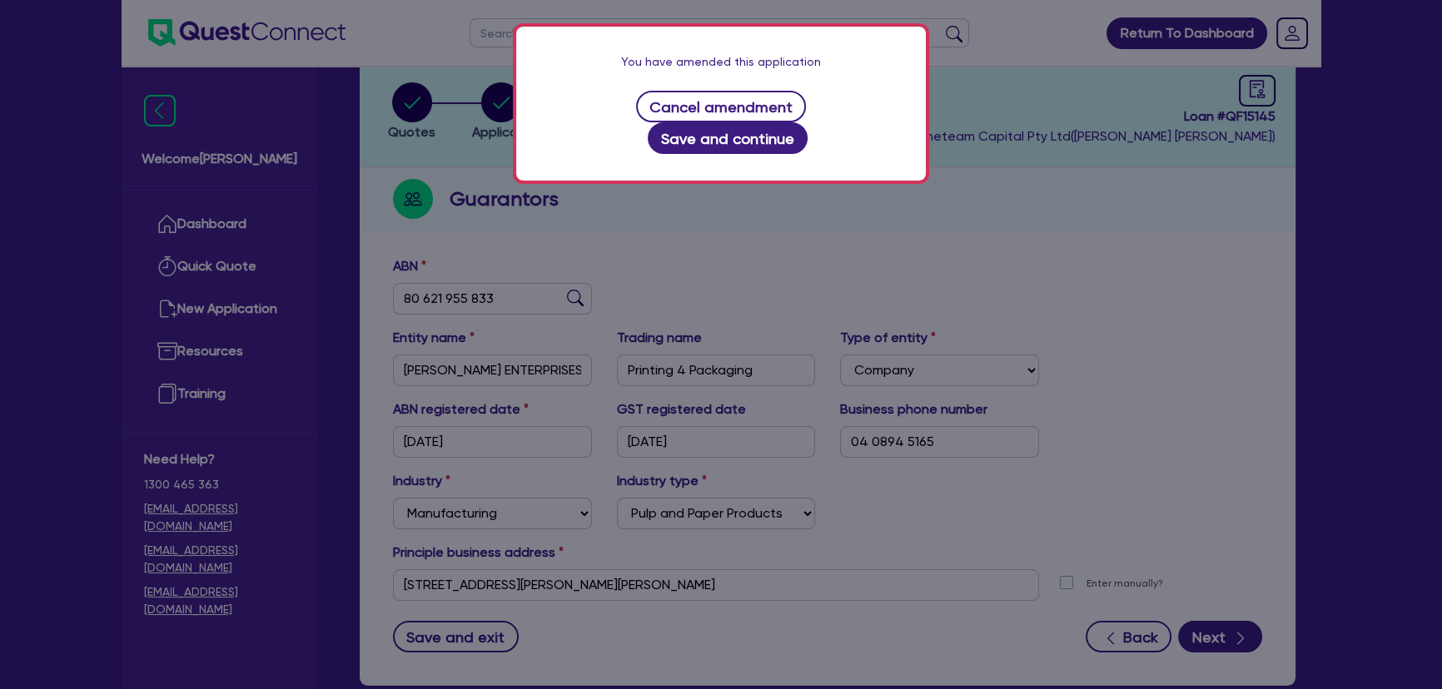
scroll to position [192, 0]
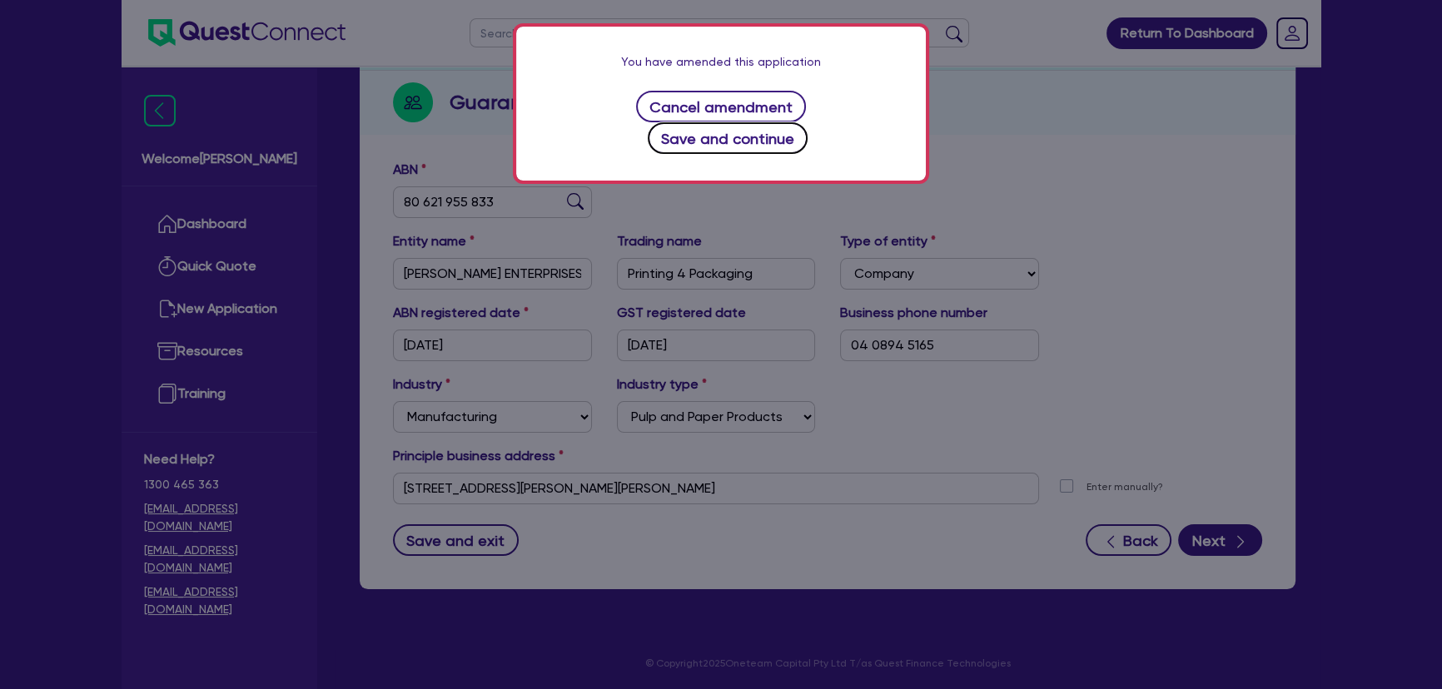
click at [808, 122] on button "Save and continue" at bounding box center [728, 138] width 161 height 32
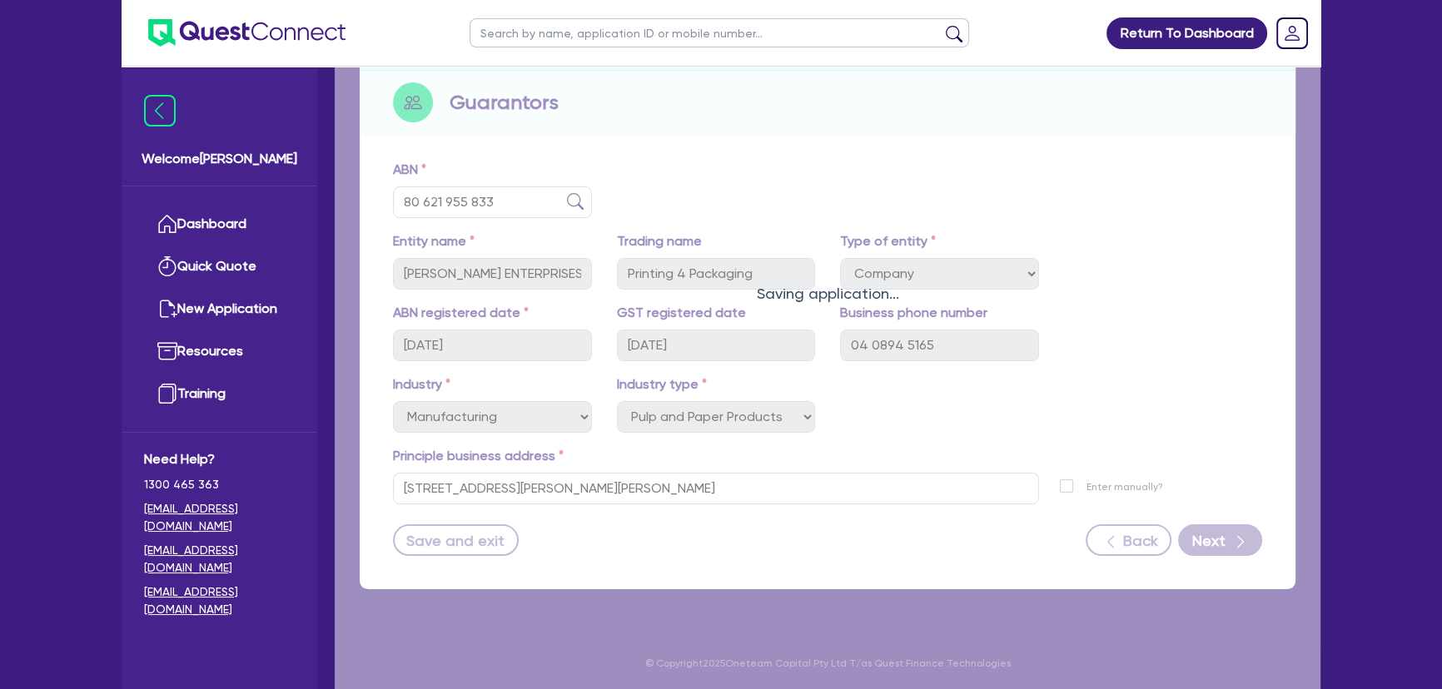
select select "MR"
select select "WA"
select select "MARRIED"
select select "PROPERTY"
select select "TRUCK"
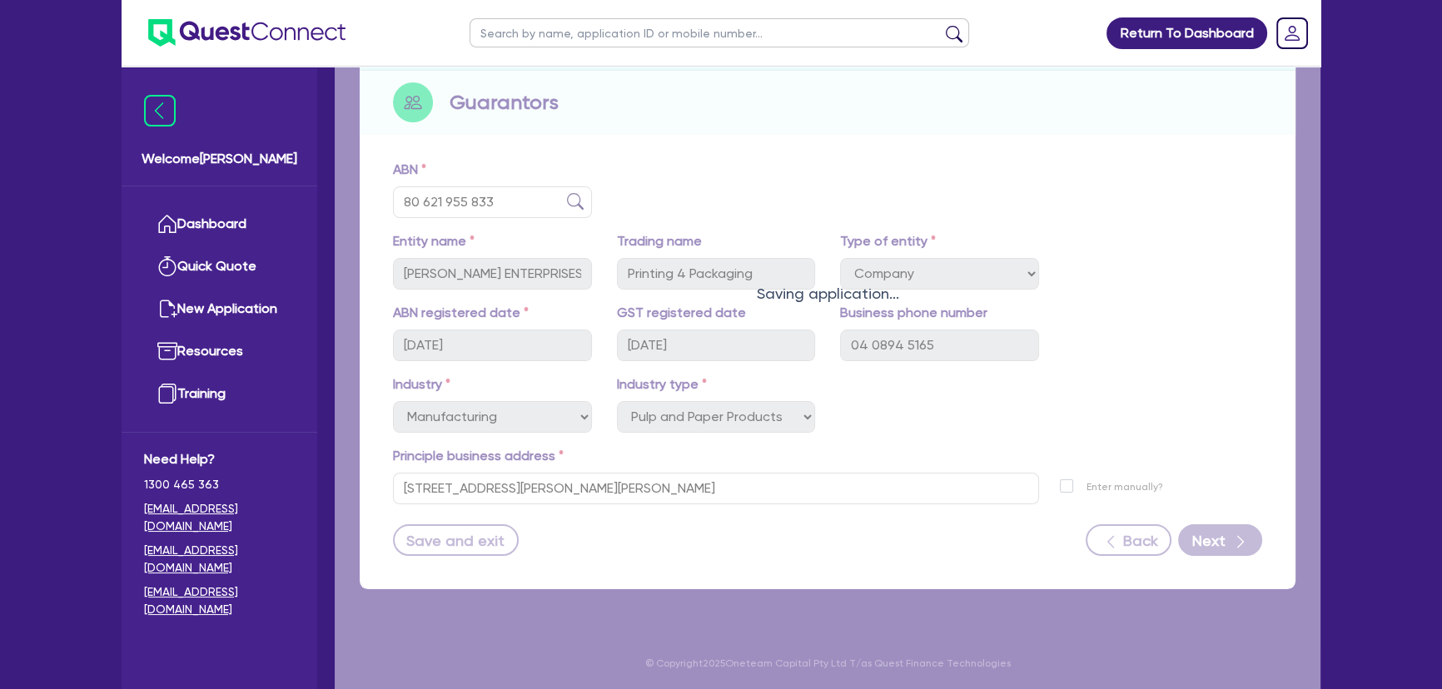
select select "TRUCK"
select select "EQUIPMENT"
select select "CASH"
select select "TRAILER"
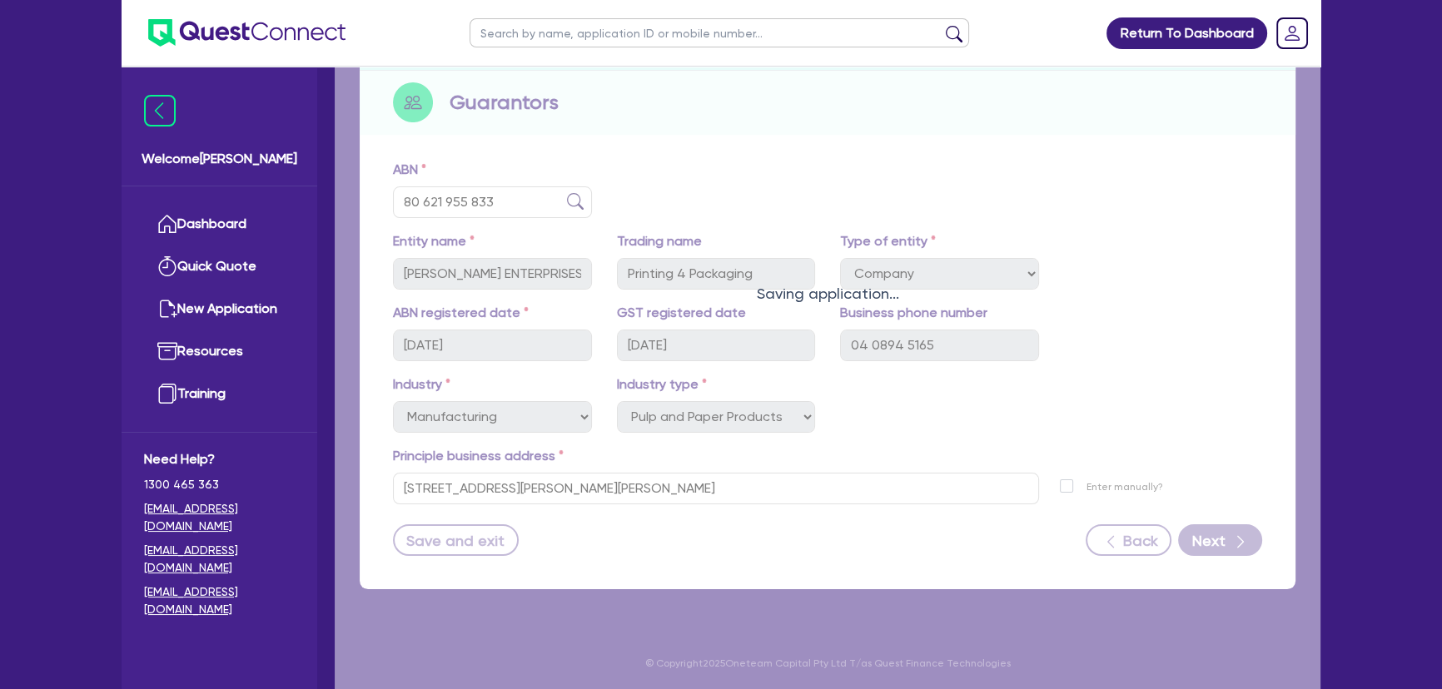
select select "MORTGAGE"
select select "TRUCK_LOAN"
select select "EQUIPMENT_LOAN"
select select "TRUCK_LOAN"
select select "OTHER"
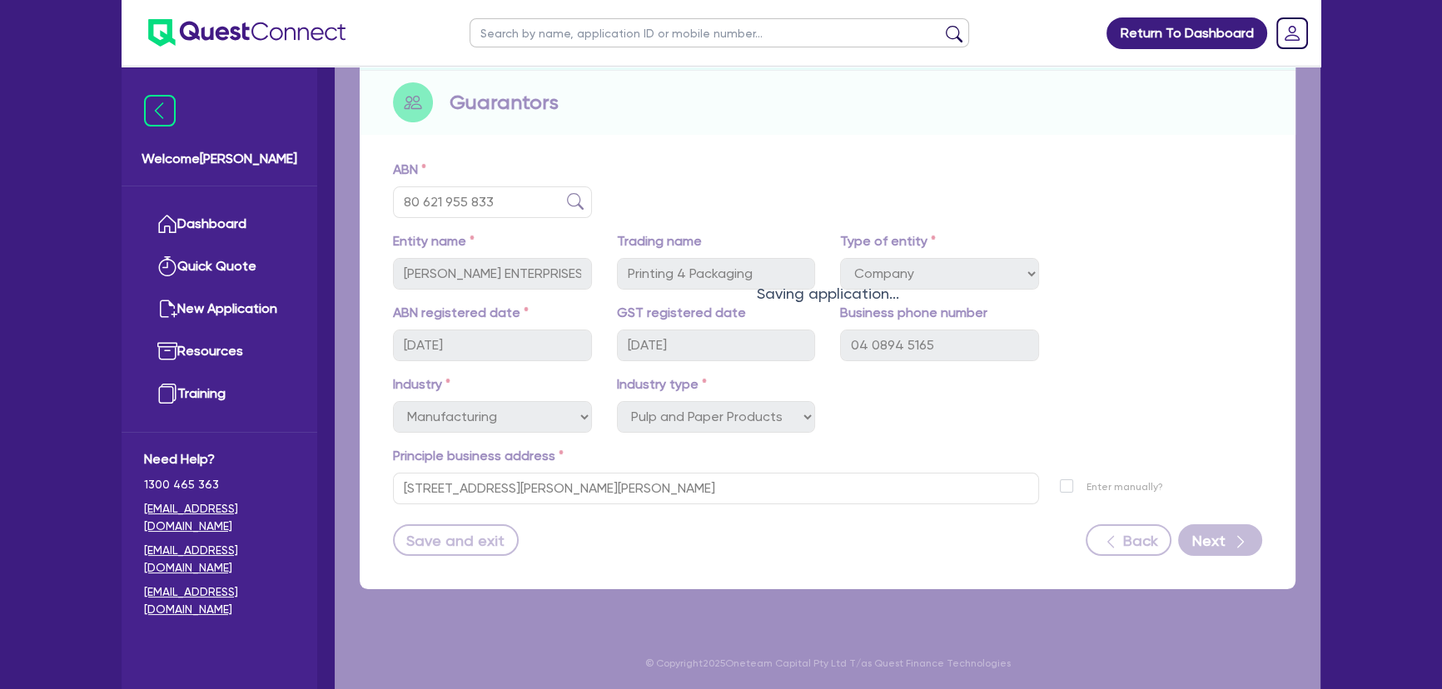
select select "MRS"
select select "WA"
select select "MARRIED"
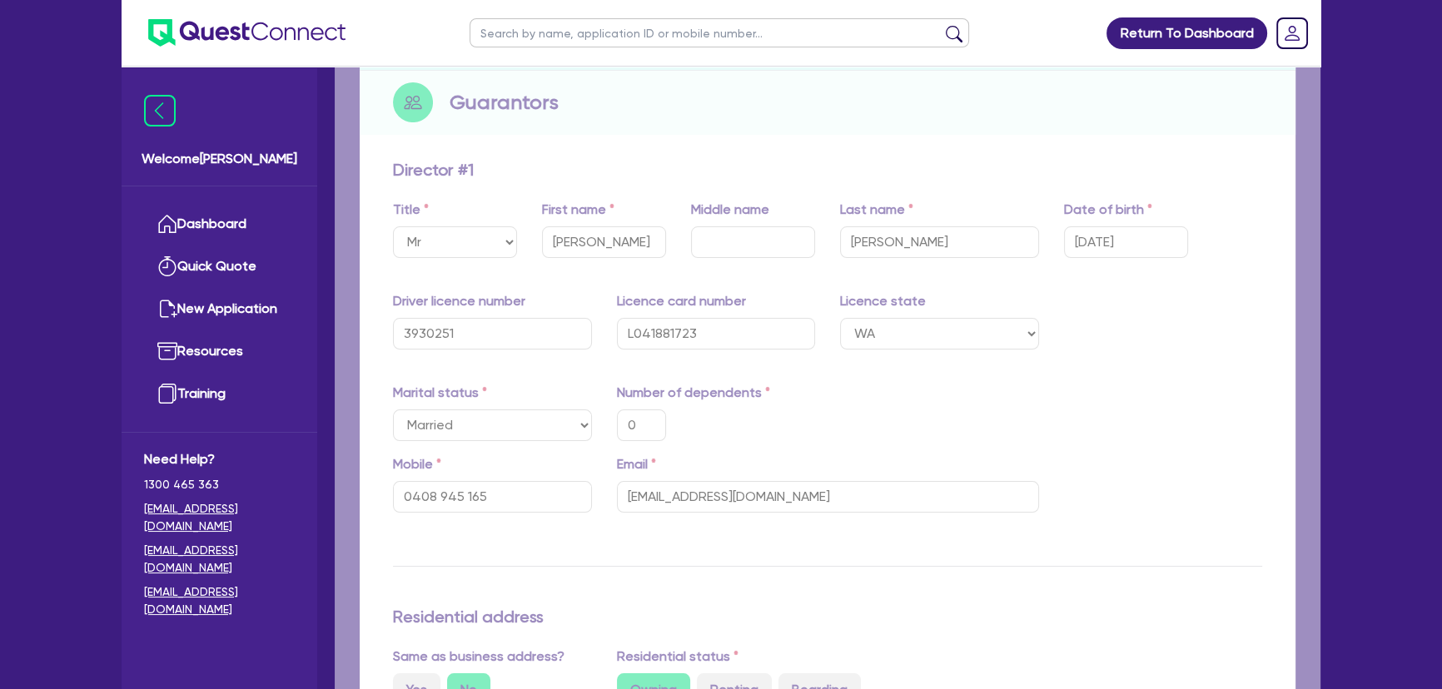
type input "0"
type input "0408 945 165"
type input "2,200,000"
type input "150,000"
type input "140,000"
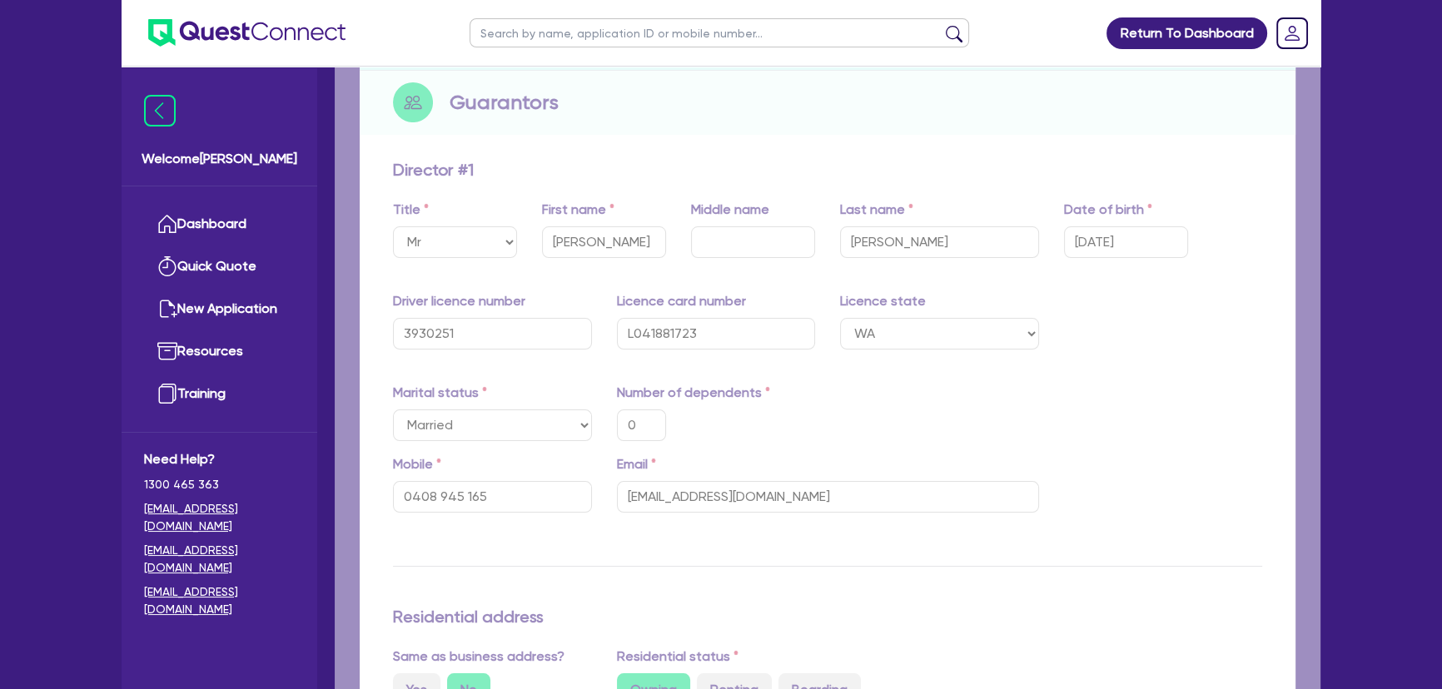
type input "88,000"
type input "450,000"
type input "50,000"
type input "65,000"
type input "313,000"
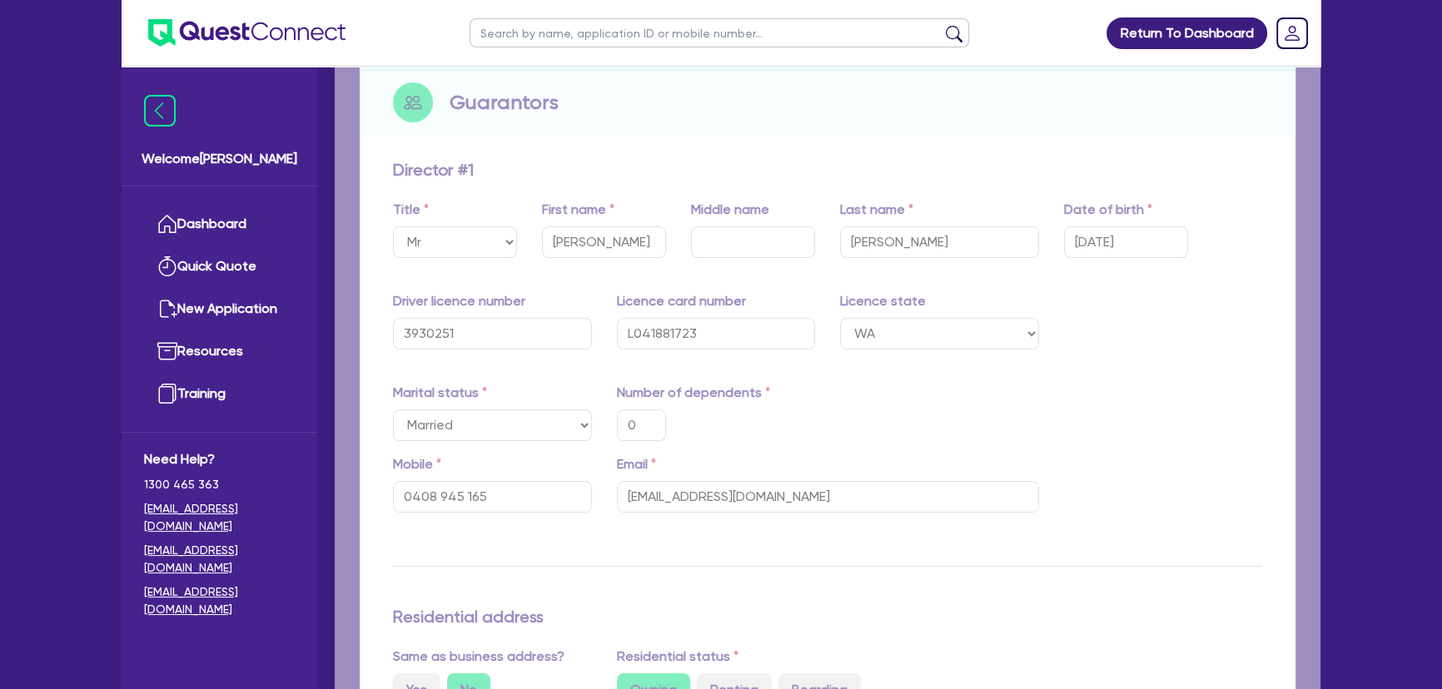
type input "3,012"
type input "89,000"
type input "1,500"
type input "300,000"
type input "4,500"
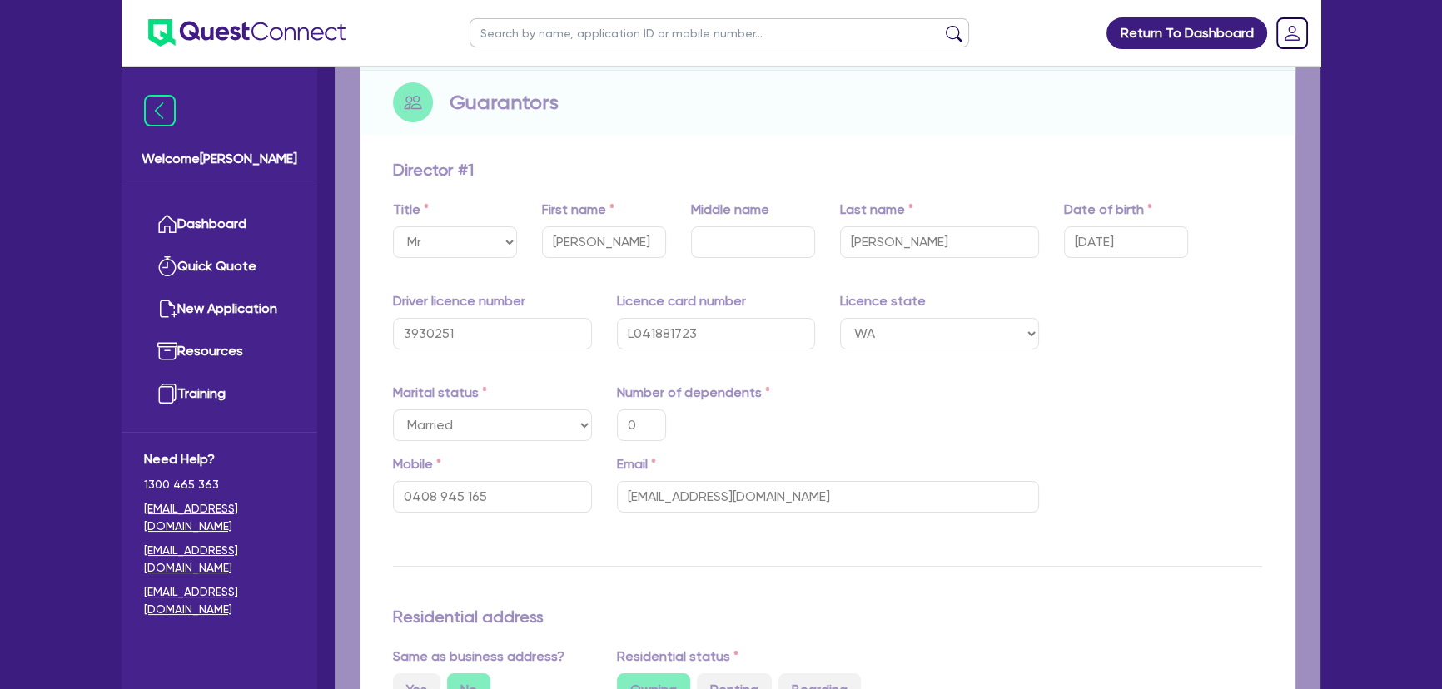
type input "150,000"
type input "2,850"
type input "150,000"
type input "2,750"
type input "0"
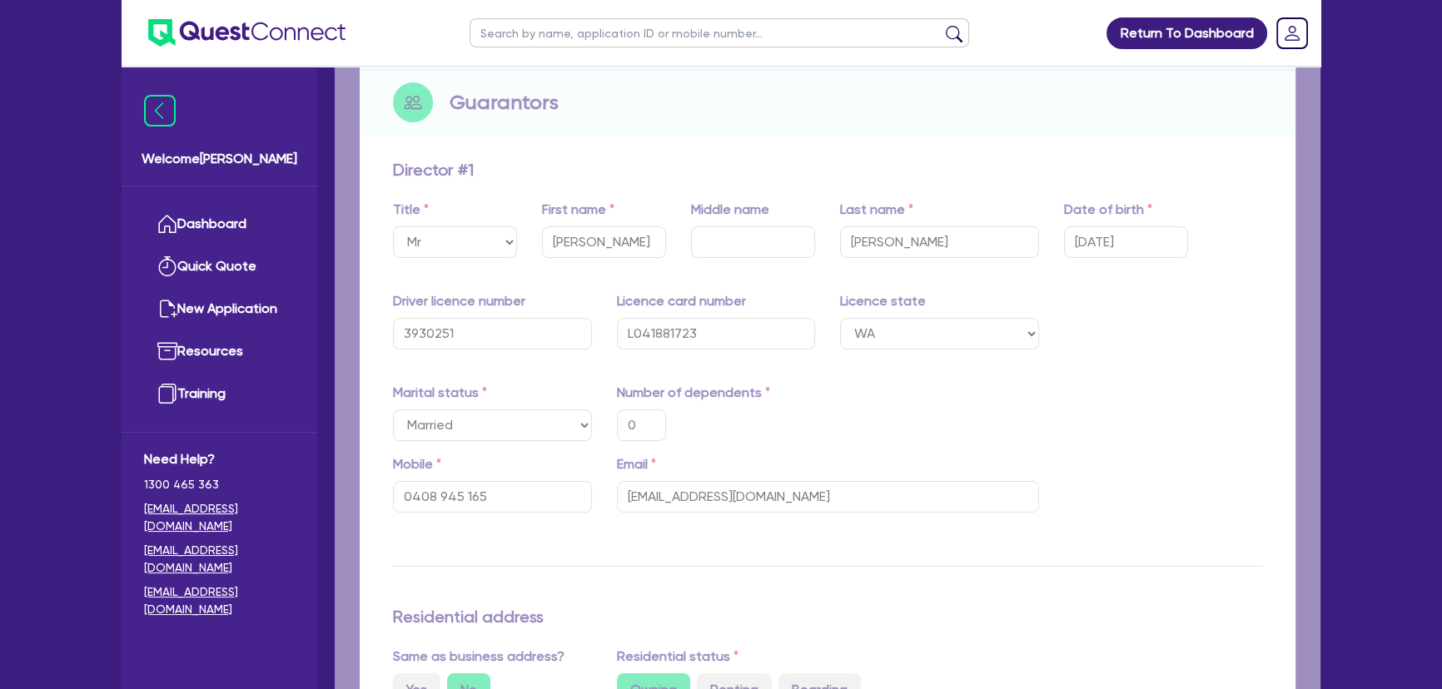
type input "0409 917 968"
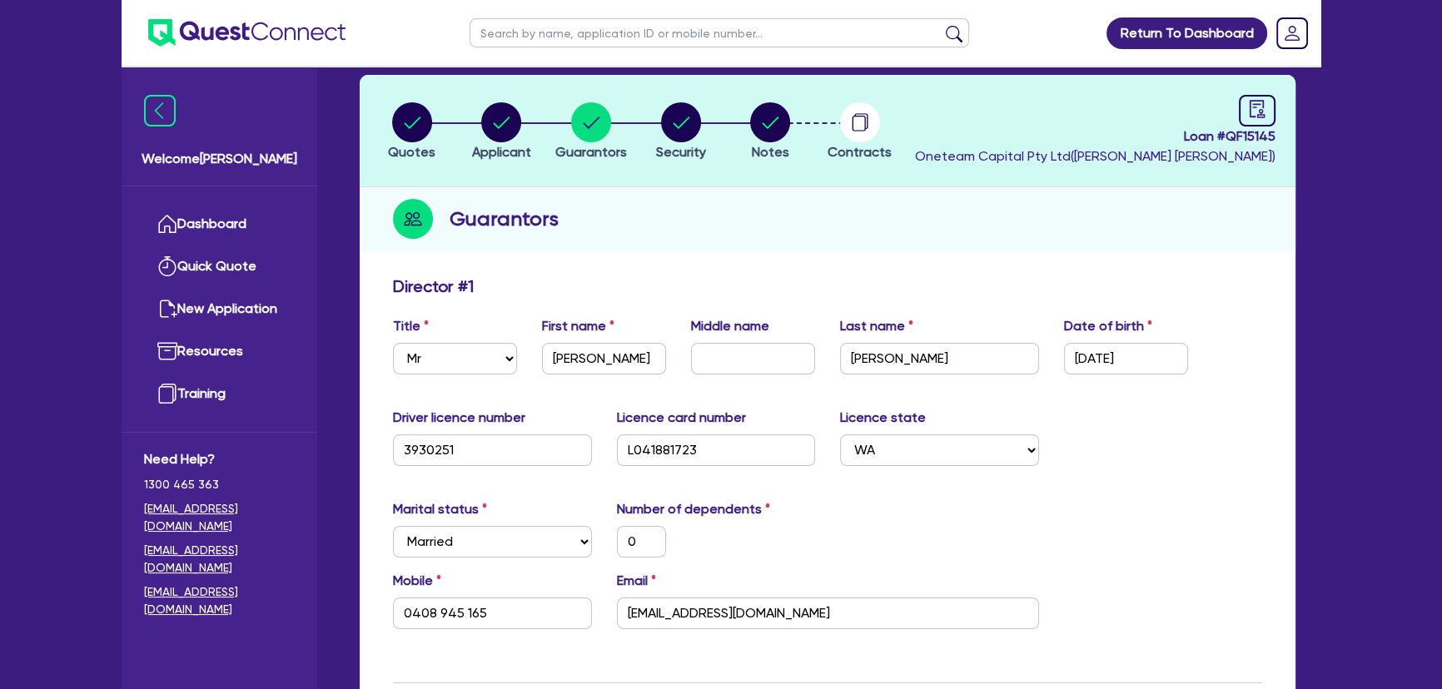
scroll to position [75, 0]
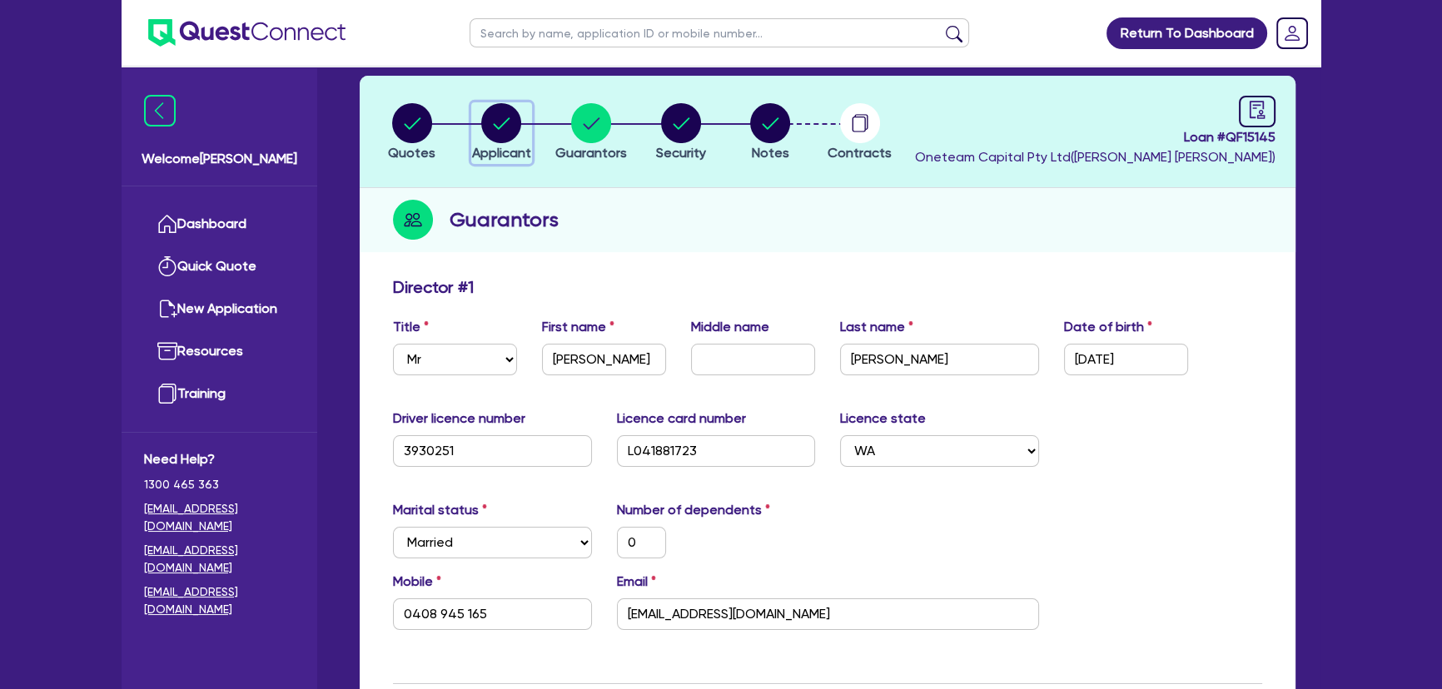
click at [514, 132] on circle "button" at bounding box center [501, 123] width 40 height 40
select select "COMPANY"
select select "MANUFACTURING"
select select "PULP_AND_PAPER"
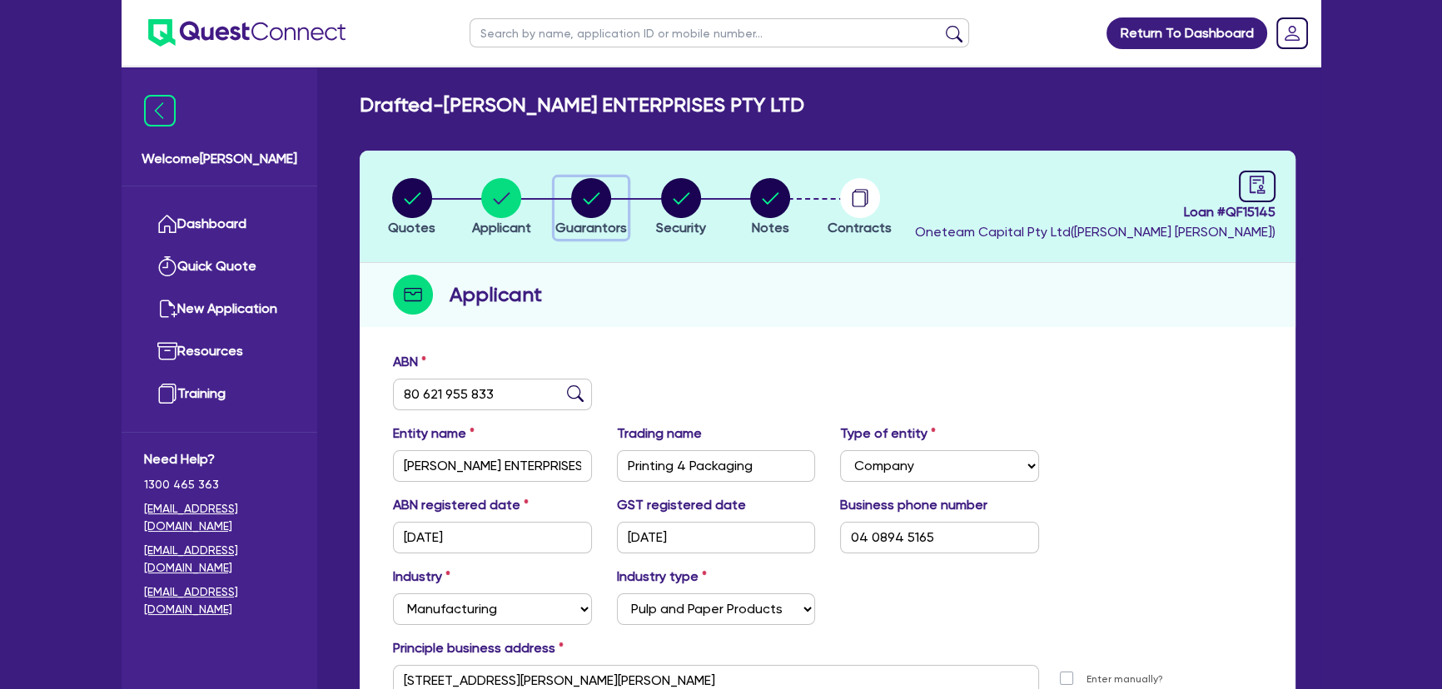
click at [596, 192] on circle "button" at bounding box center [591, 198] width 40 height 40
select select "MR"
select select "WA"
select select "MARRIED"
select select "PROPERTY"
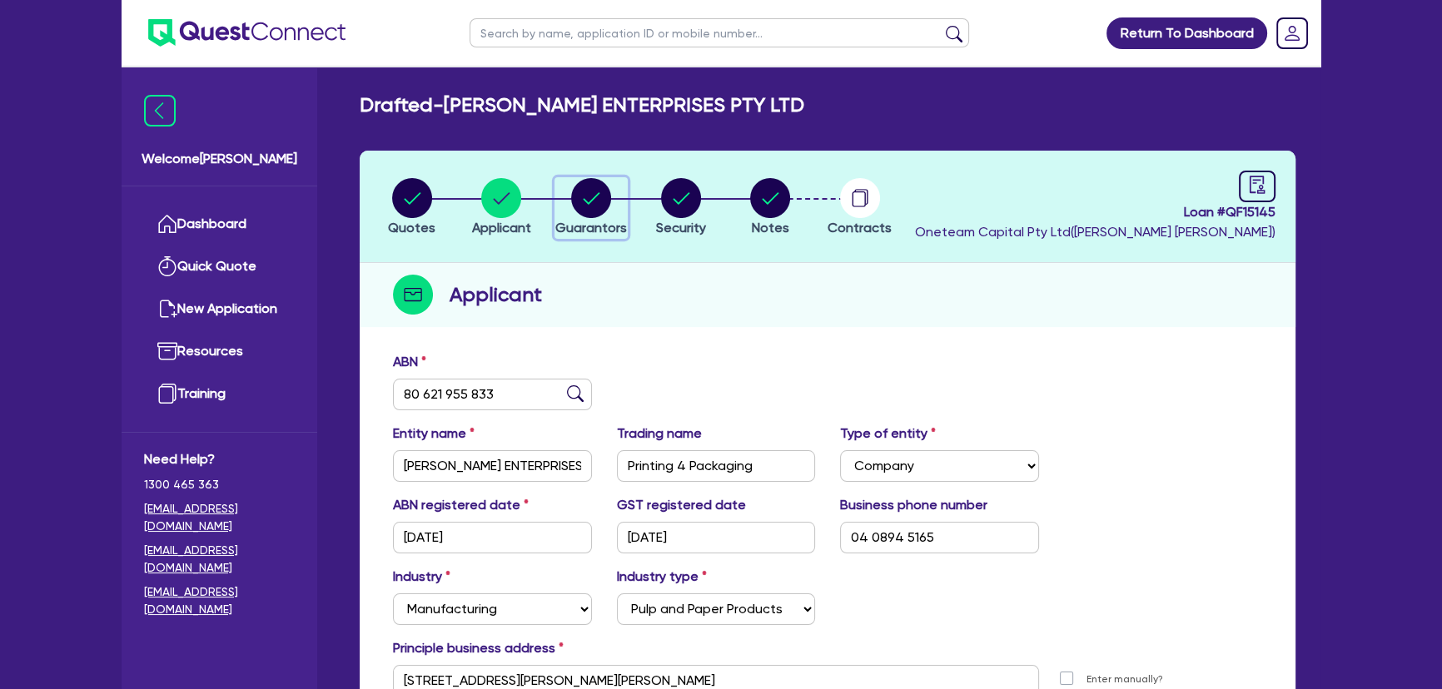
select select "TRUCK"
select select "EQUIPMENT"
select select "CASH"
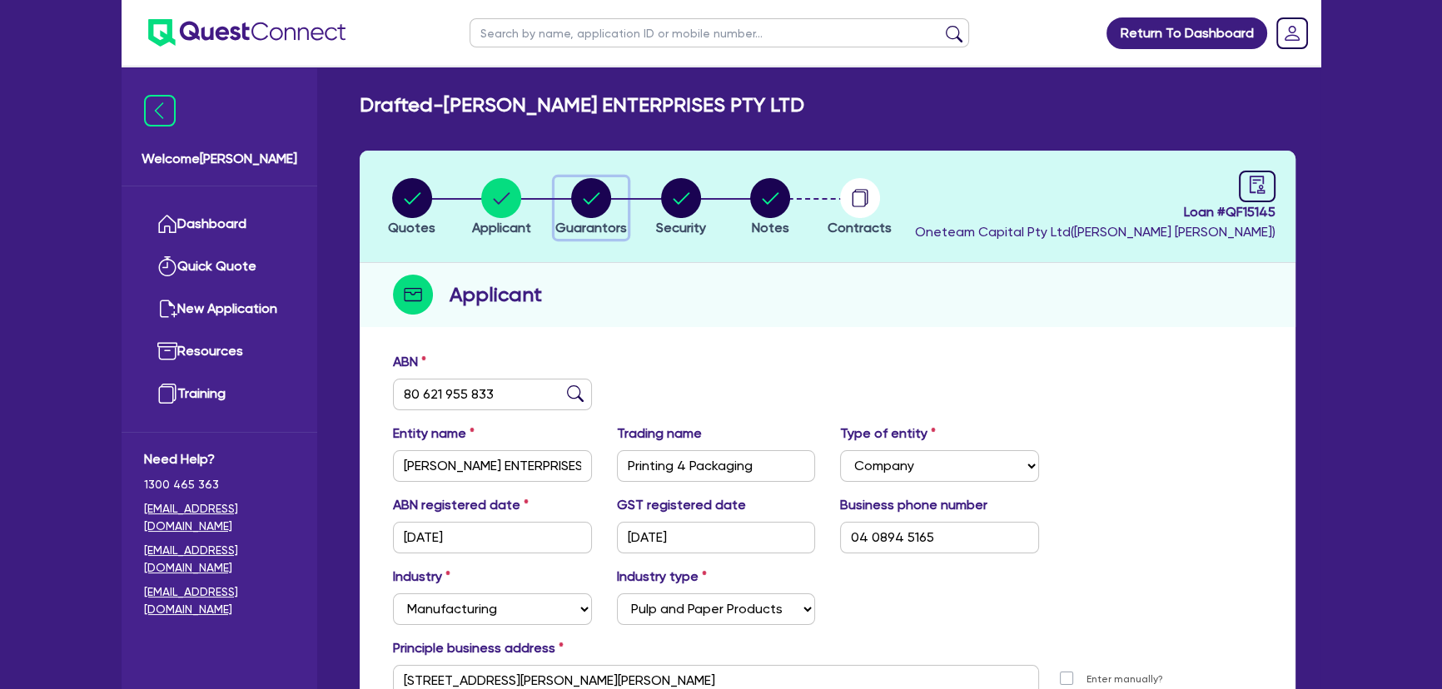
select select "TRAILER"
select select "MORTGAGE"
select select "TRUCK_LOAN"
select select "EQUIPMENT_LOAN"
select select "TRUCK_LOAN"
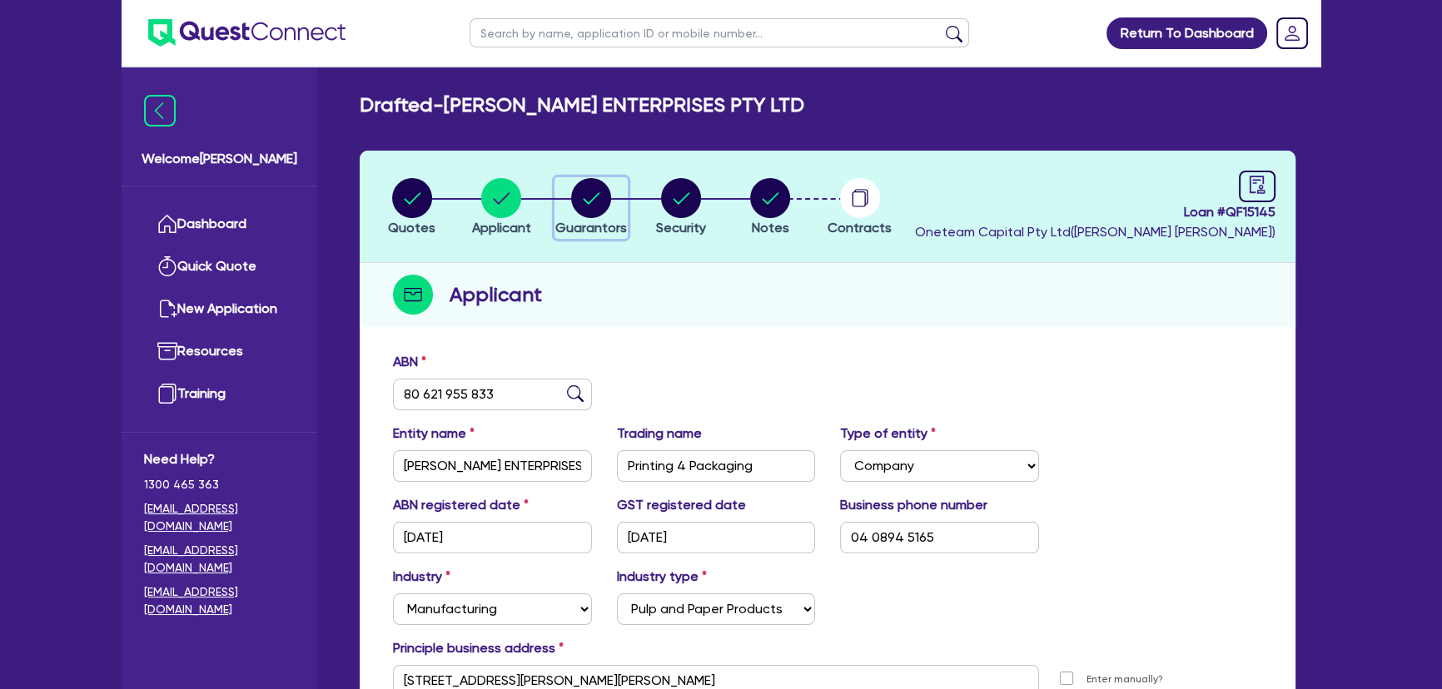
select select "OTHER"
select select "MRS"
select select "WA"
select select "MARRIED"
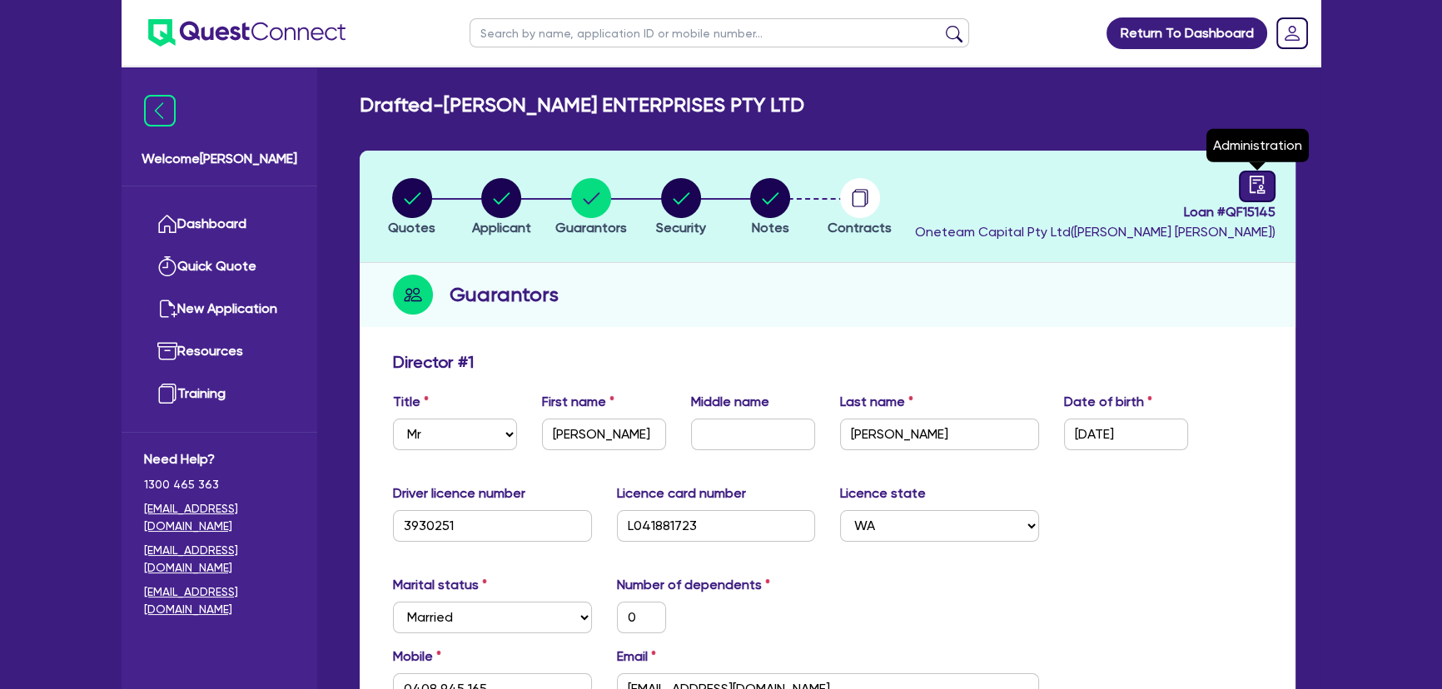
click at [1266, 176] on link at bounding box center [1257, 187] width 37 height 32
select select "DRAFTED_AMENDED"
select select "Quest Finance - Own Book"
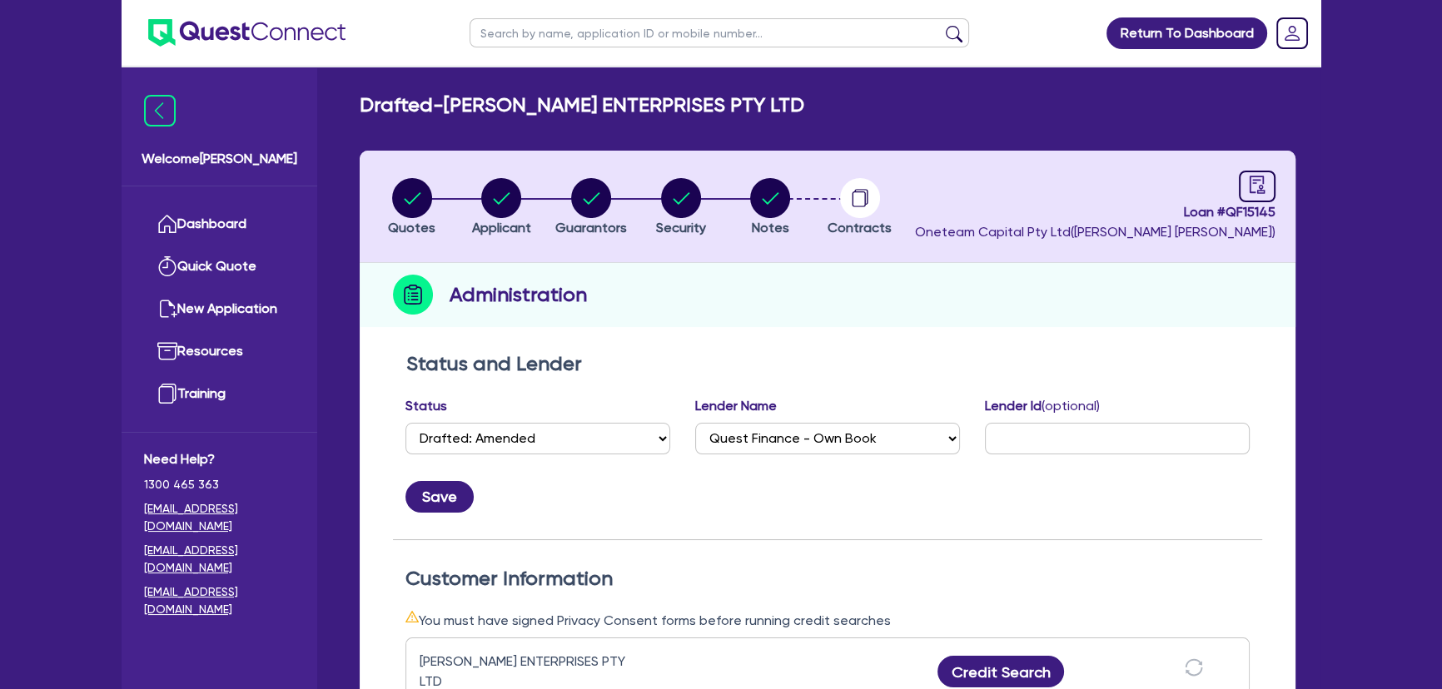
click at [290, 41] on img at bounding box center [246, 32] width 197 height 27
click at [220, 37] on img at bounding box center [246, 32] width 197 height 27
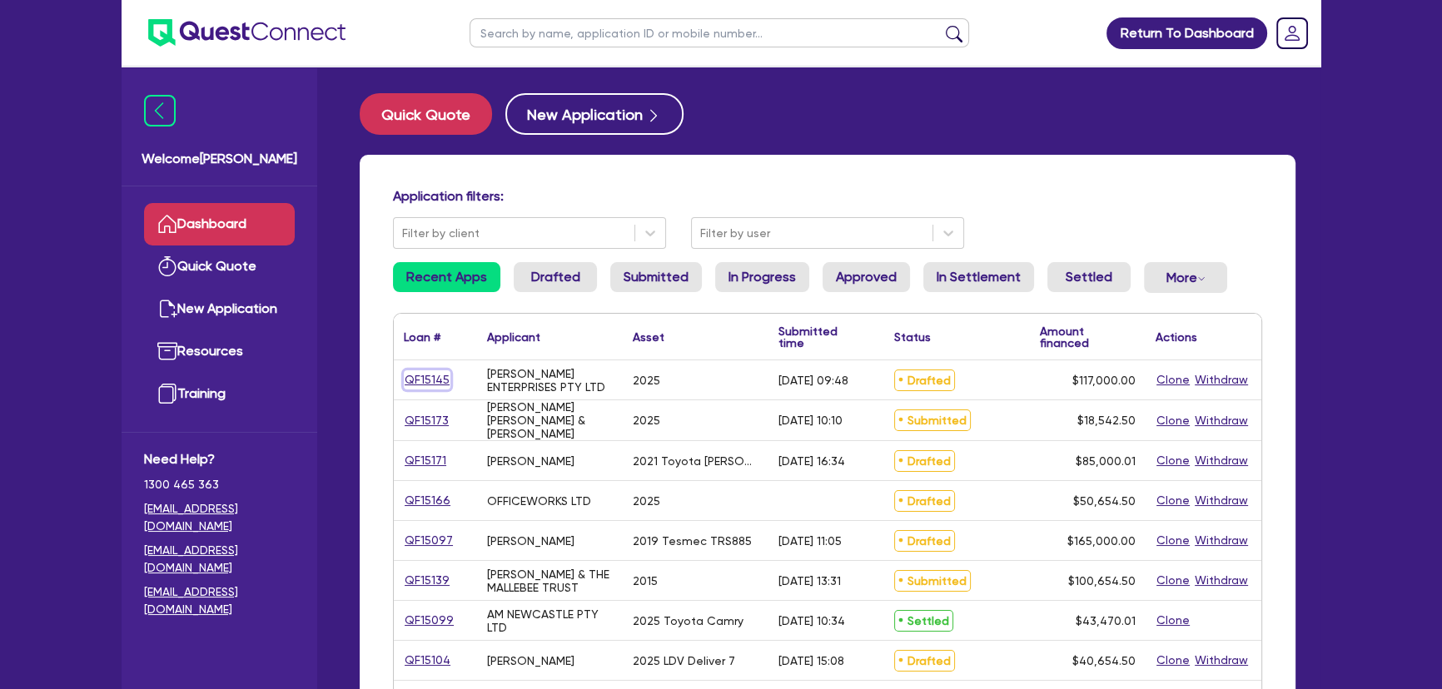
click at [430, 383] on link "QF15145" at bounding box center [427, 379] width 47 height 19
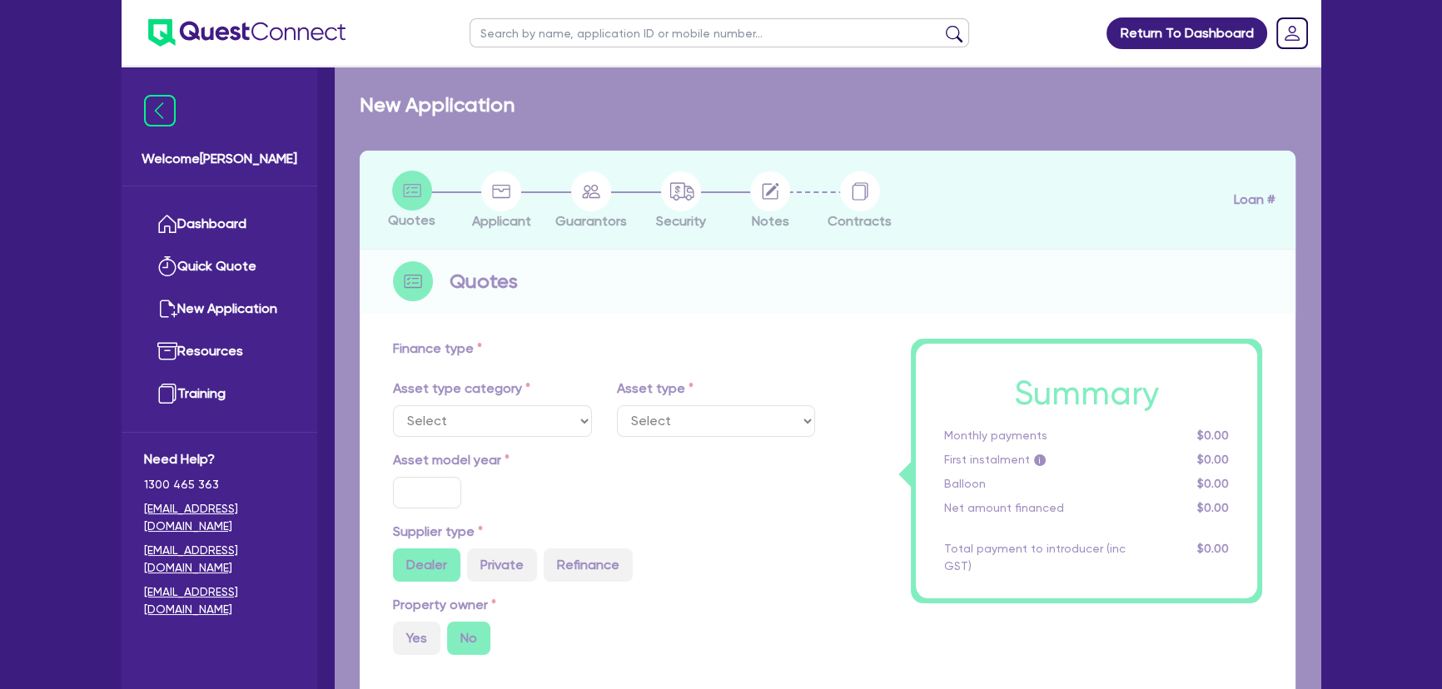
select select "SECONDARY_ASSETS"
type input "2025"
radio input "true"
type input "117,000"
type input "8"
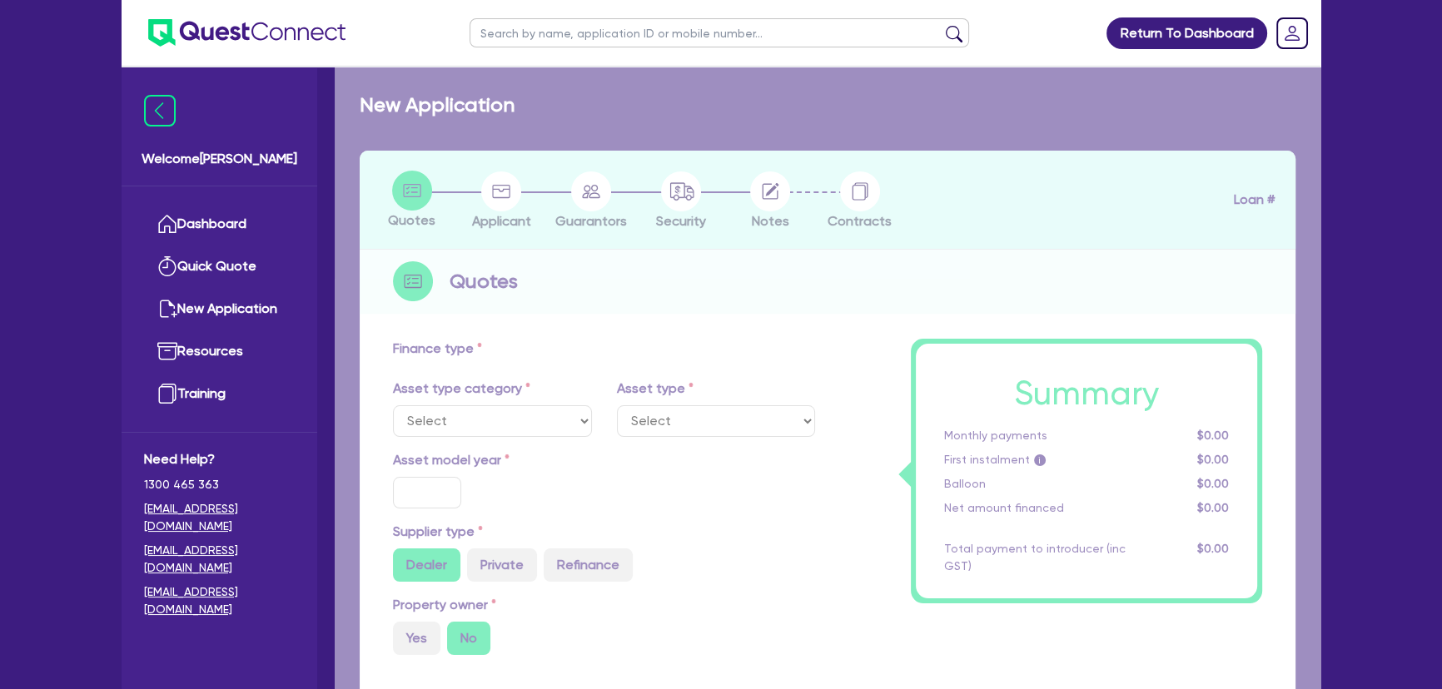
type input "9,360"
type input "17.95"
select select "PRINTING_AND_PACKAGING_EQUIPMENT"
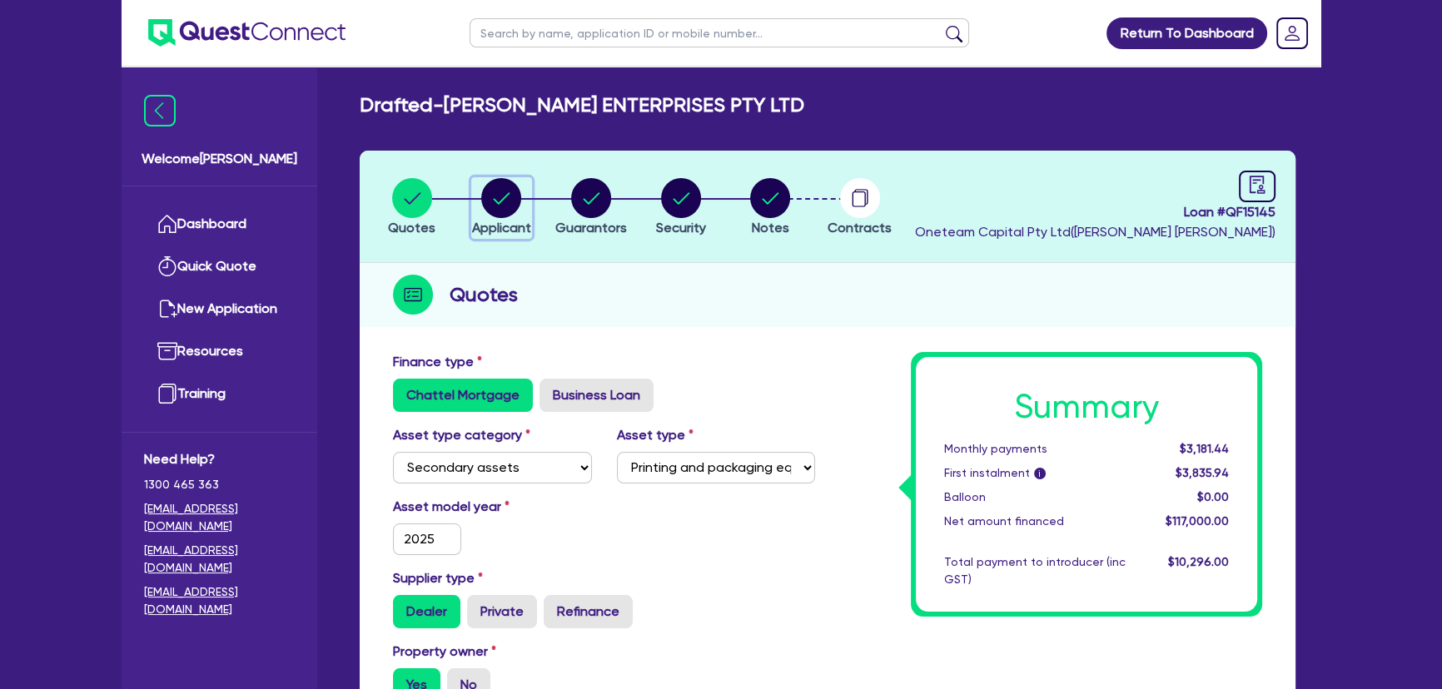
click at [499, 199] on circle "button" at bounding box center [501, 198] width 40 height 40
select select "COMPANY"
select select "MANUFACTURING"
select select "PULP_AND_PAPER"
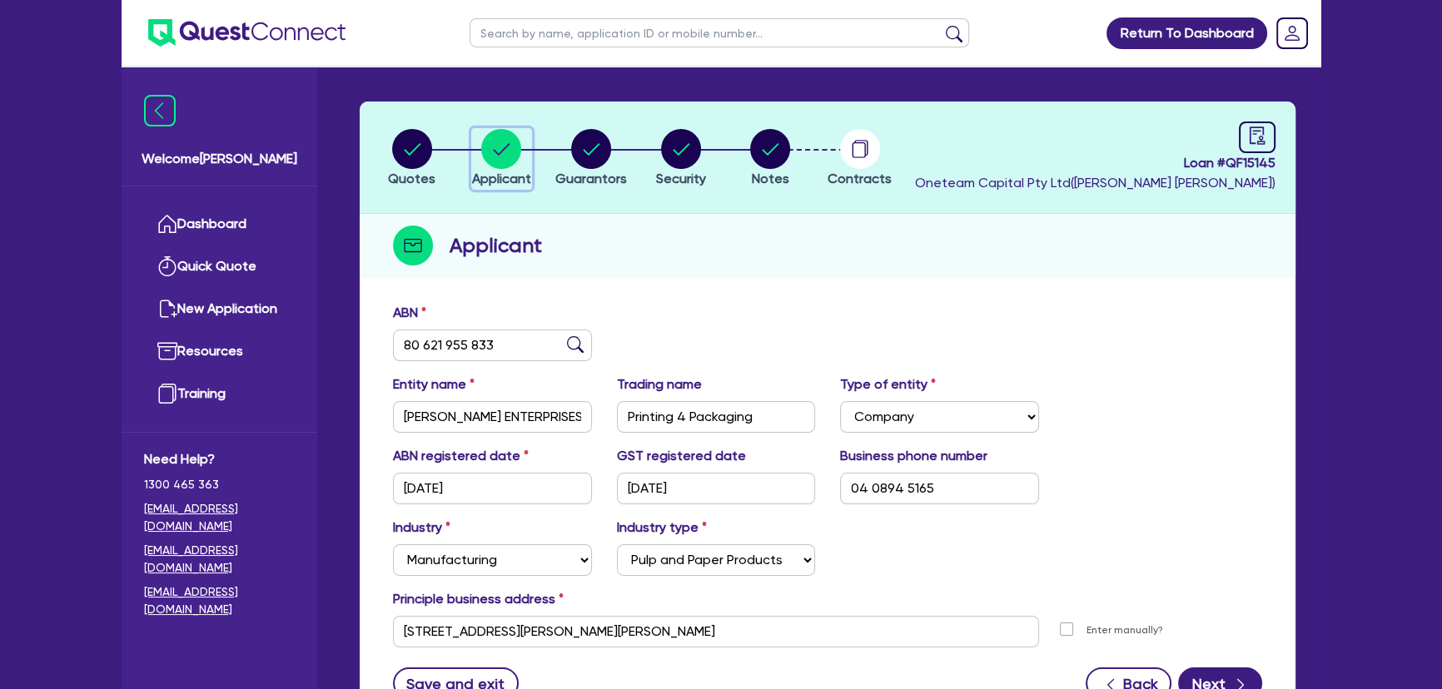
scroll to position [75, 0]
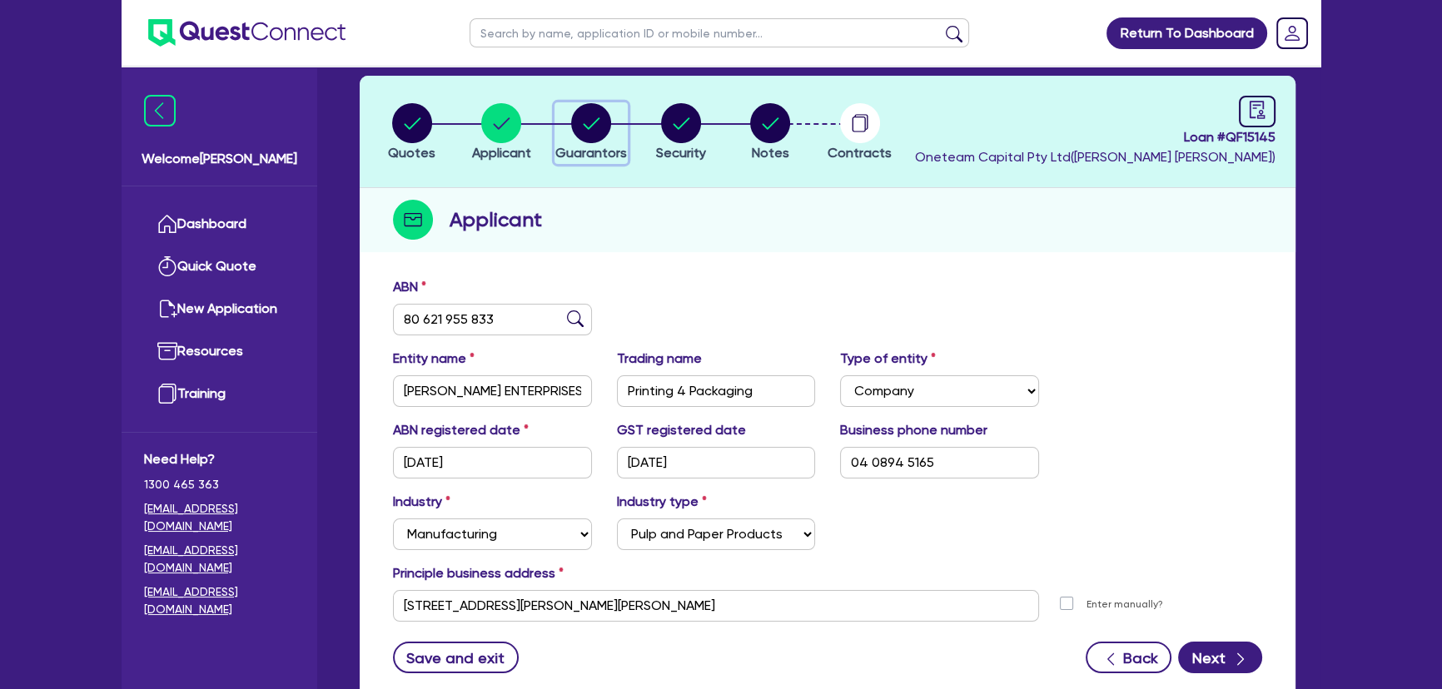
click at [594, 152] on span "Guarantors" at bounding box center [591, 153] width 72 height 16
select select "MR"
select select "WA"
select select "MARRIED"
select select "PROPERTY"
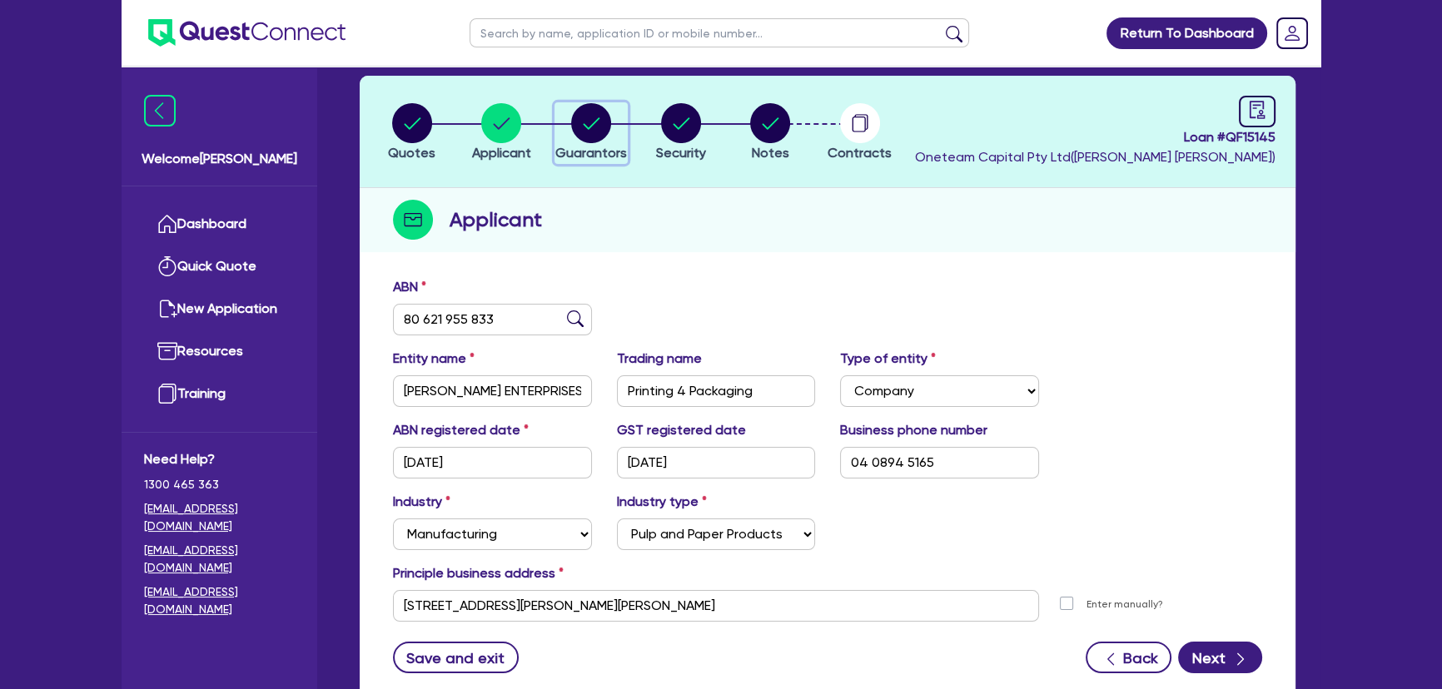
select select "TRUCK"
select select "EQUIPMENT"
select select "CASH"
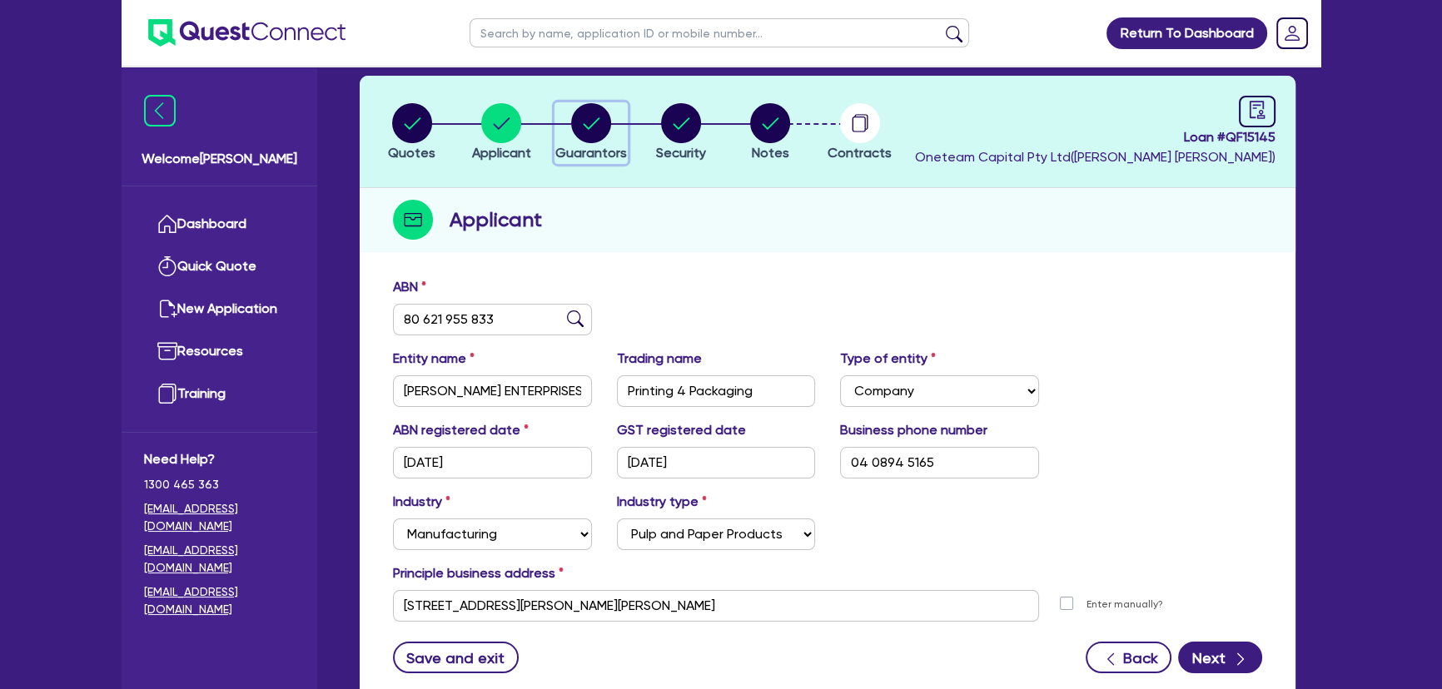
select select "TRAILER"
select select "MORTGAGE"
select select "TRUCK_LOAN"
select select "EQUIPMENT_LOAN"
select select "TRUCK_LOAN"
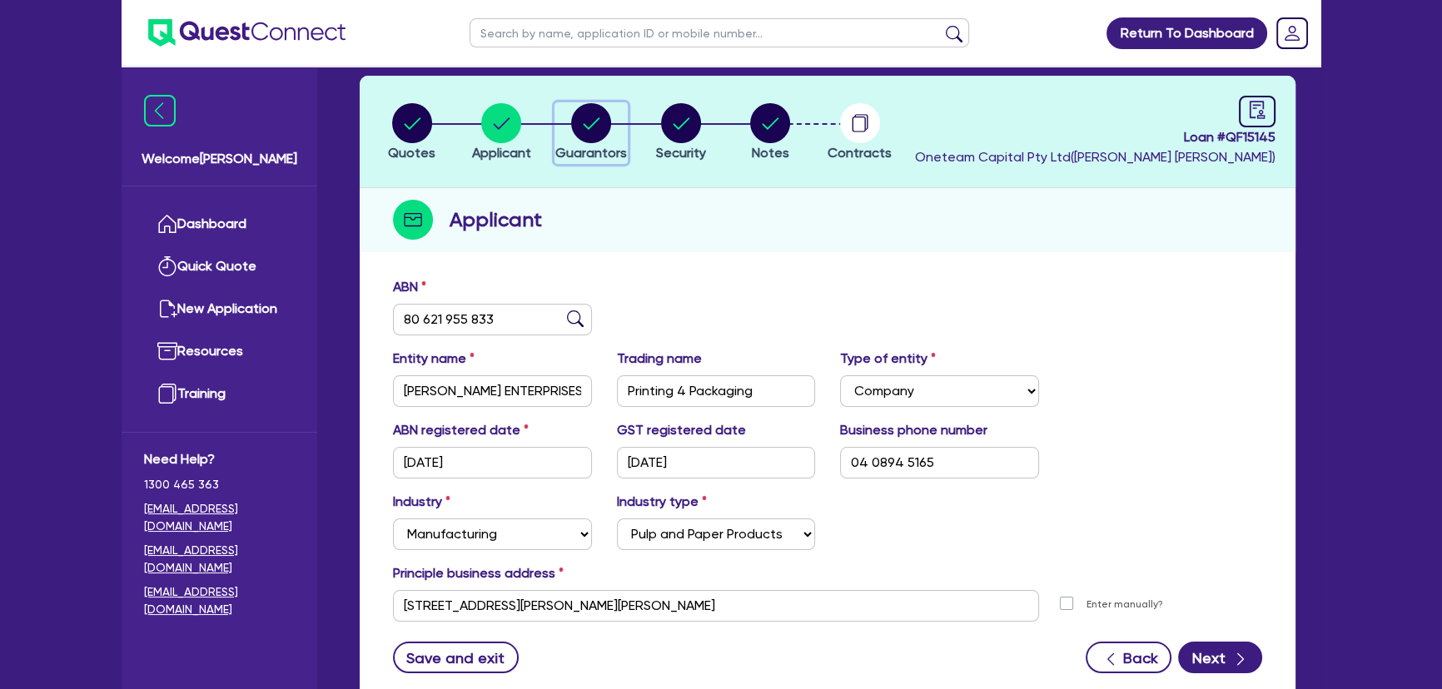
select select "OTHER"
select select "MRS"
select select "WA"
select select "MARRIED"
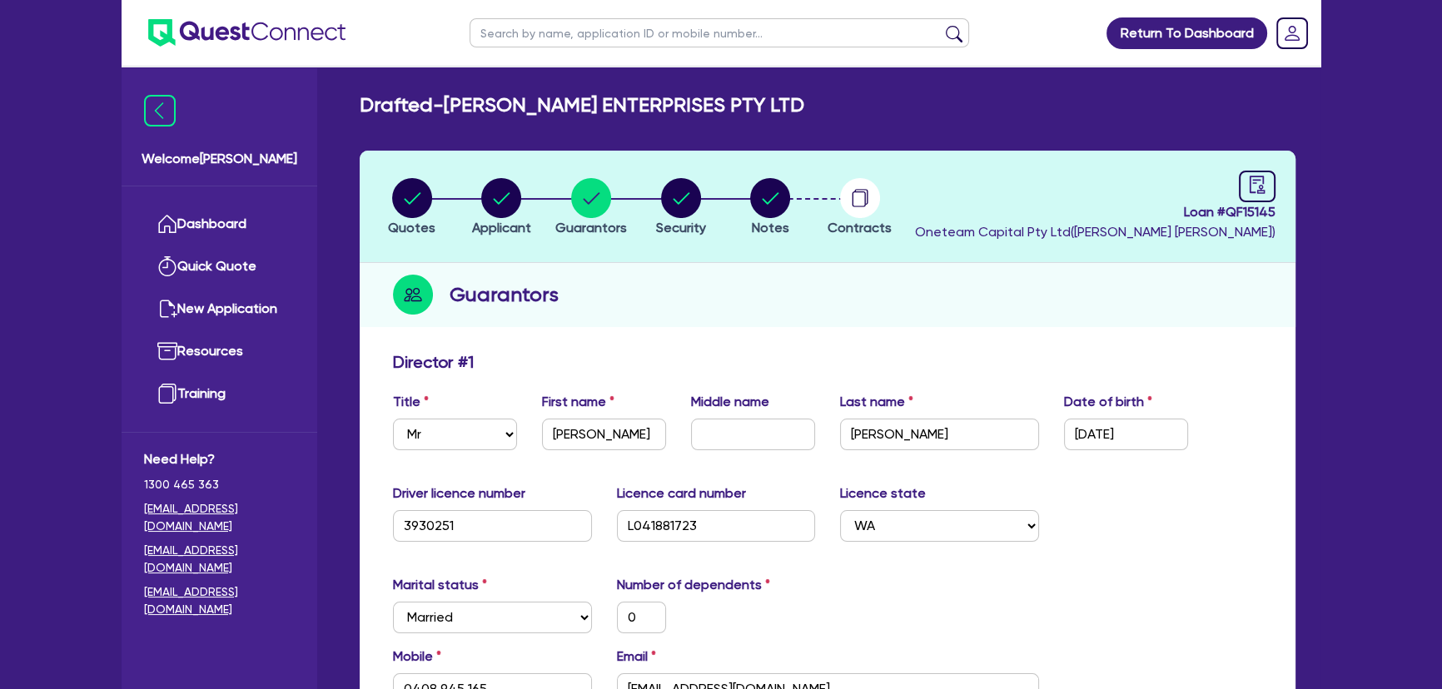
click at [299, 47] on ul at bounding box center [234, 33] width 224 height 66
click at [298, 40] on img at bounding box center [246, 32] width 197 height 27
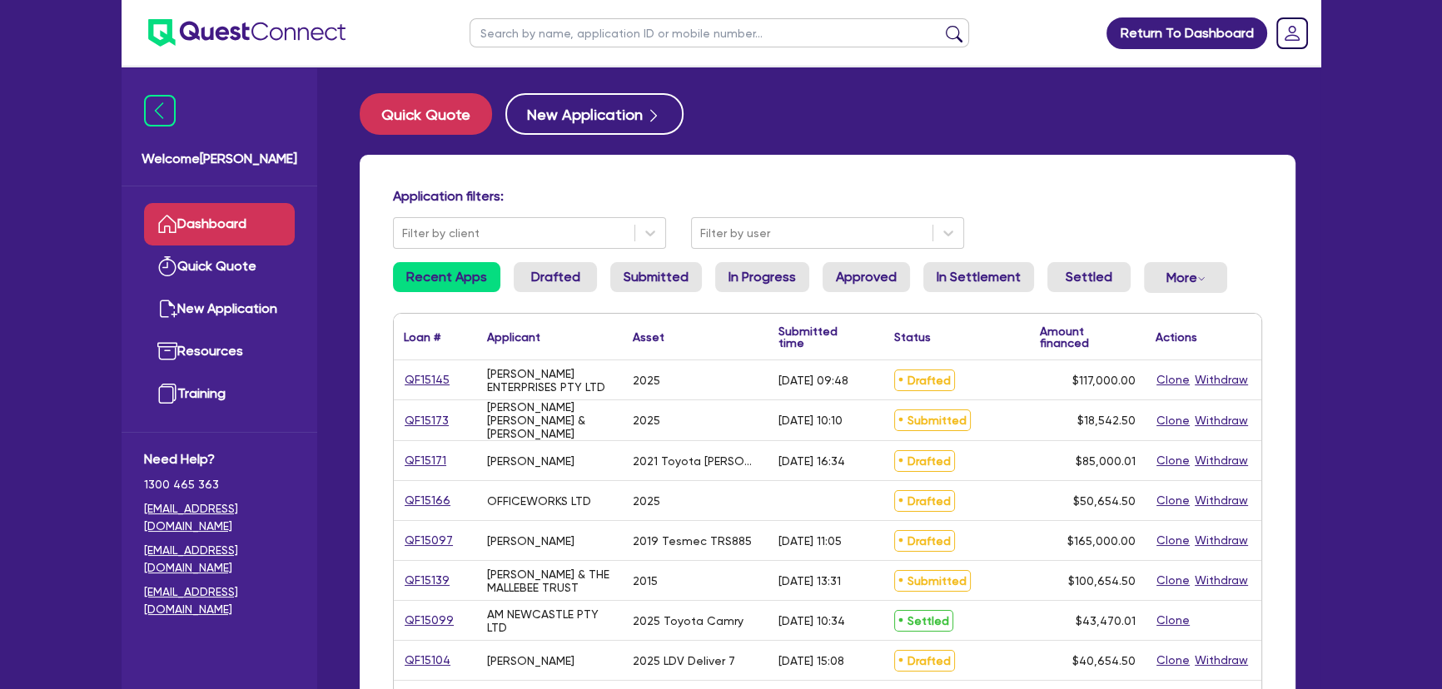
click at [1323, 292] on div "Return To Dashboard Edit Profile Logout Welcome Joel Dashboard Quick Quote New …" at bounding box center [721, 672] width 1224 height 1344
click at [420, 584] on link "QF15139" at bounding box center [427, 580] width 47 height 19
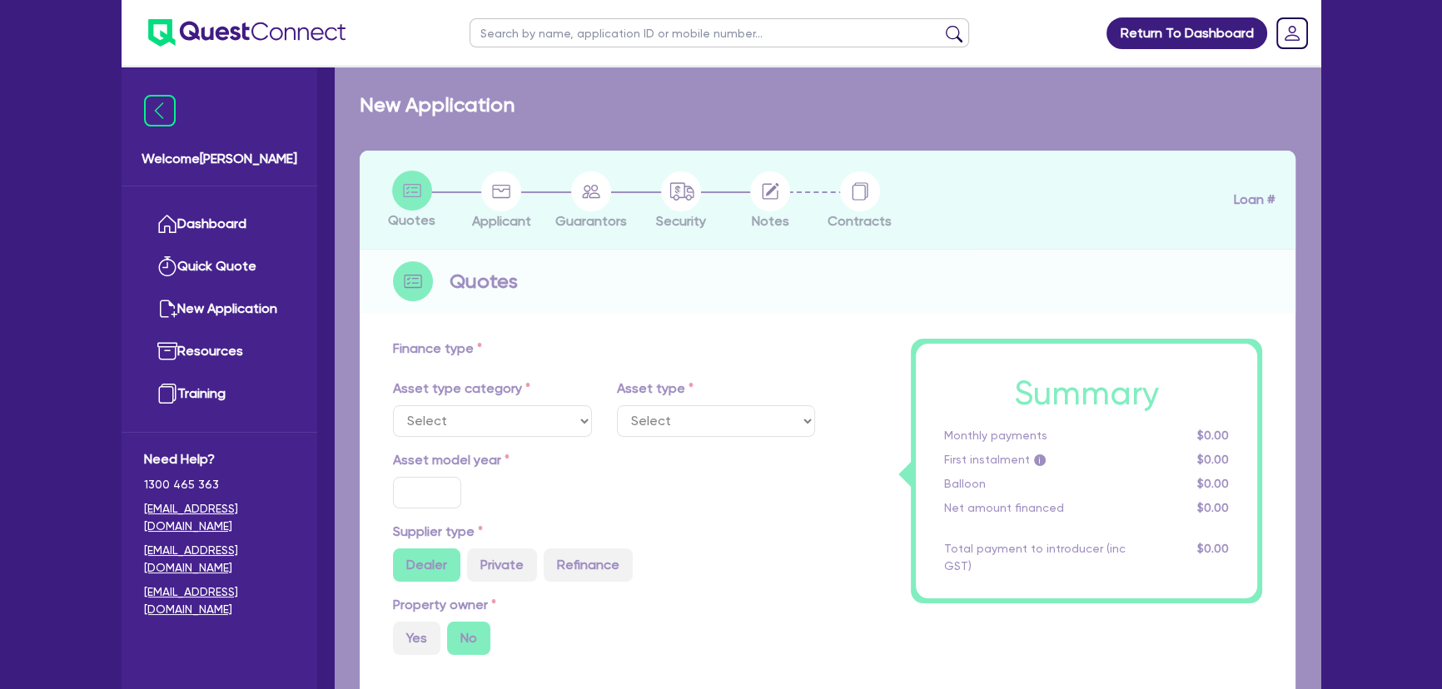
select select "PRIMARY_ASSETS"
type input "2015"
radio input "true"
type input "100,000"
type input "8"
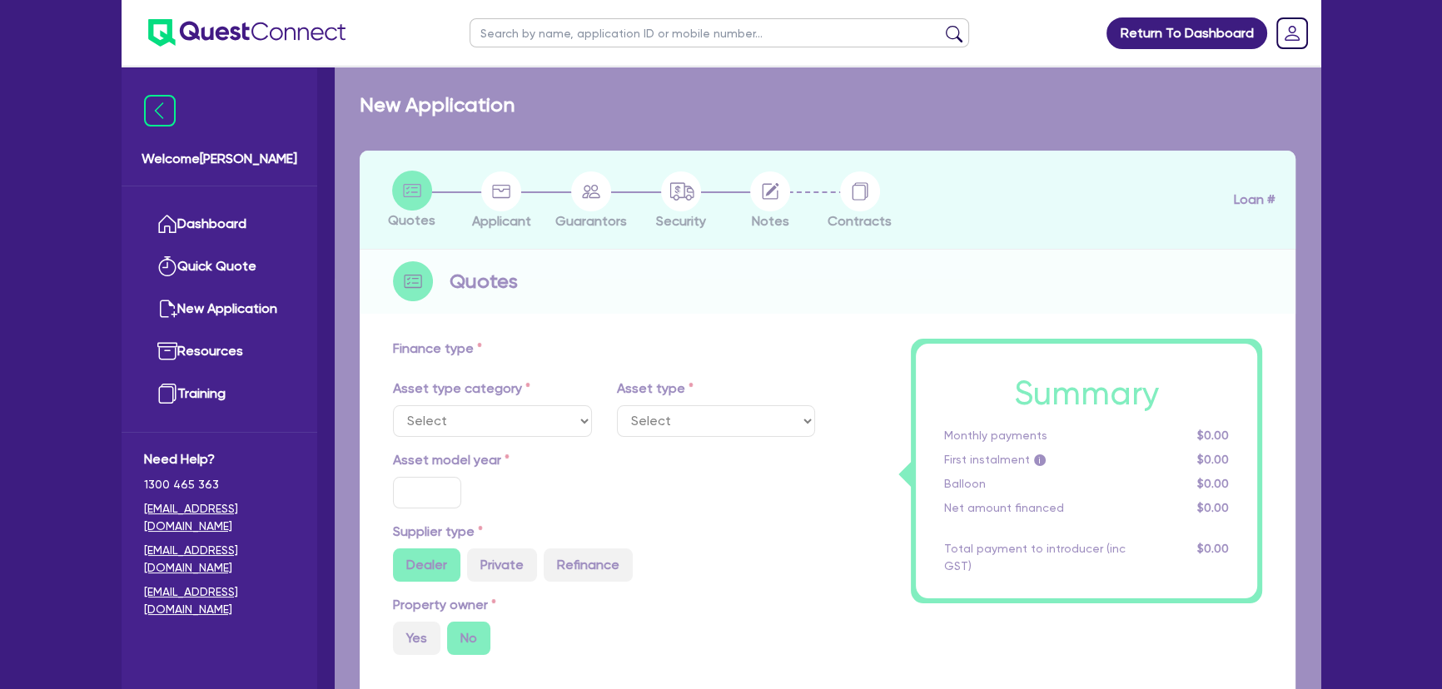
type input "8,052.36"
type input "17.95"
select select "YELLOW_GOODS_AND_EXCAVATORS"
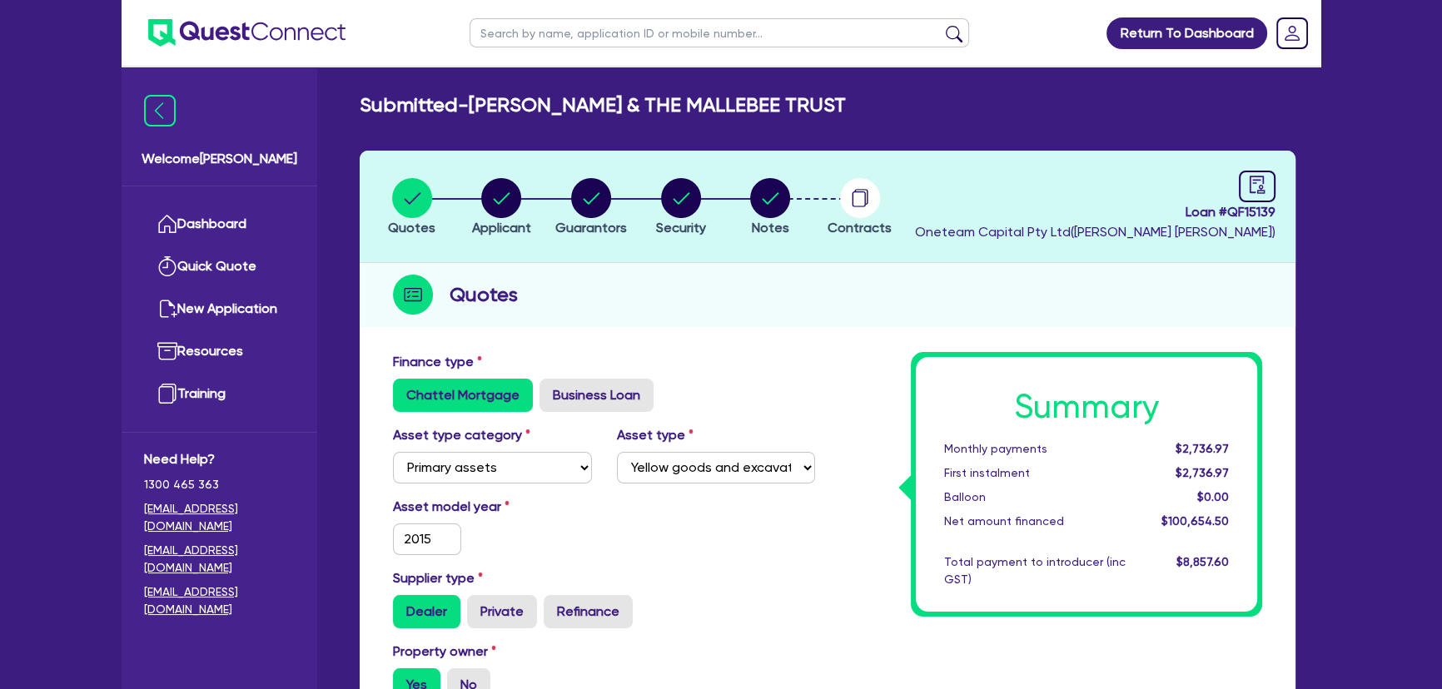
click at [266, 34] on img at bounding box center [246, 32] width 197 height 27
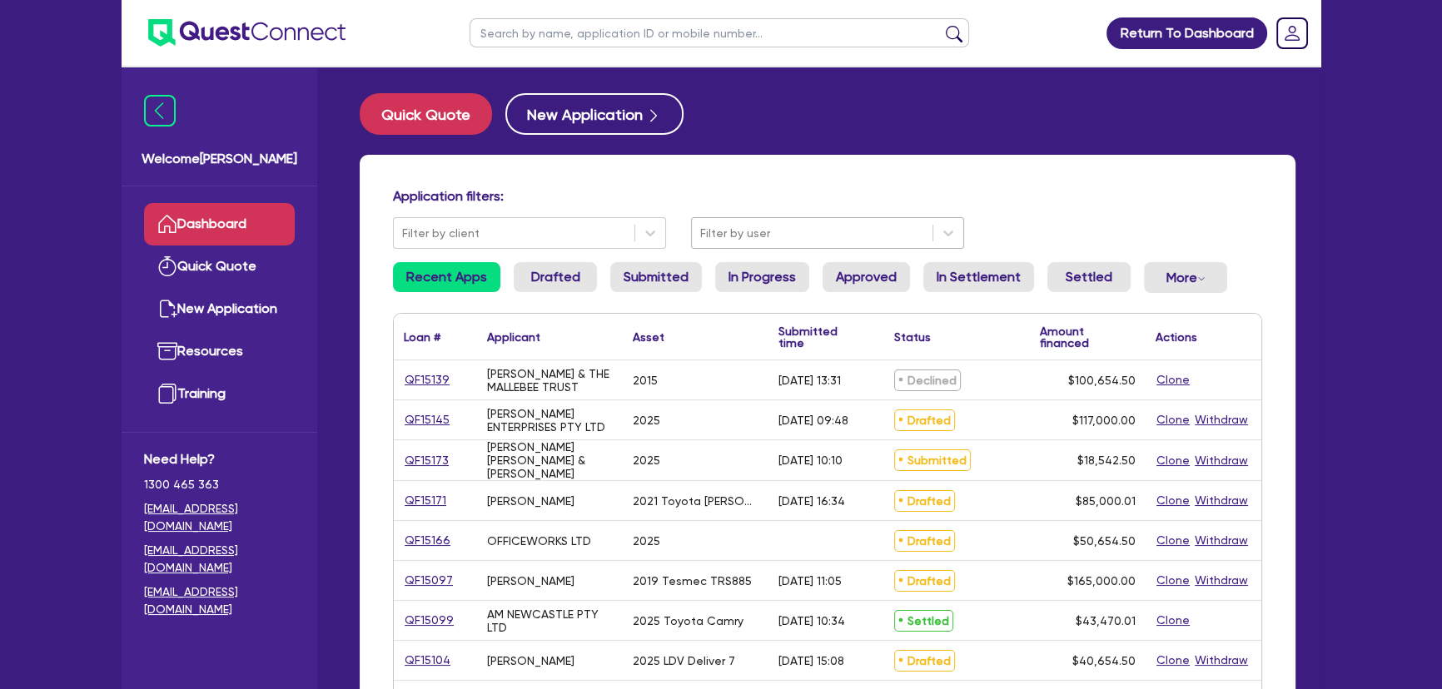
click at [790, 243] on div "Filter by user" at bounding box center [812, 233] width 241 height 27
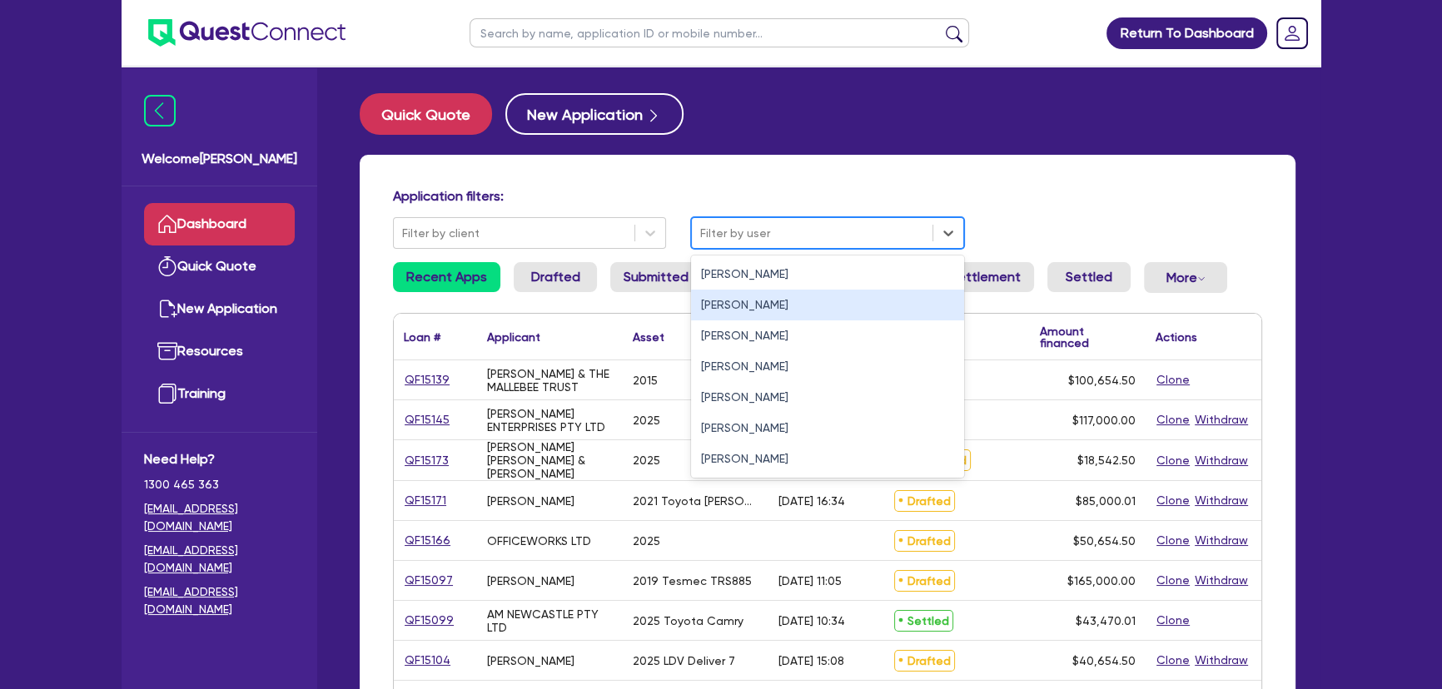
click at [732, 276] on div "Jonah Faigen" at bounding box center [827, 274] width 273 height 31
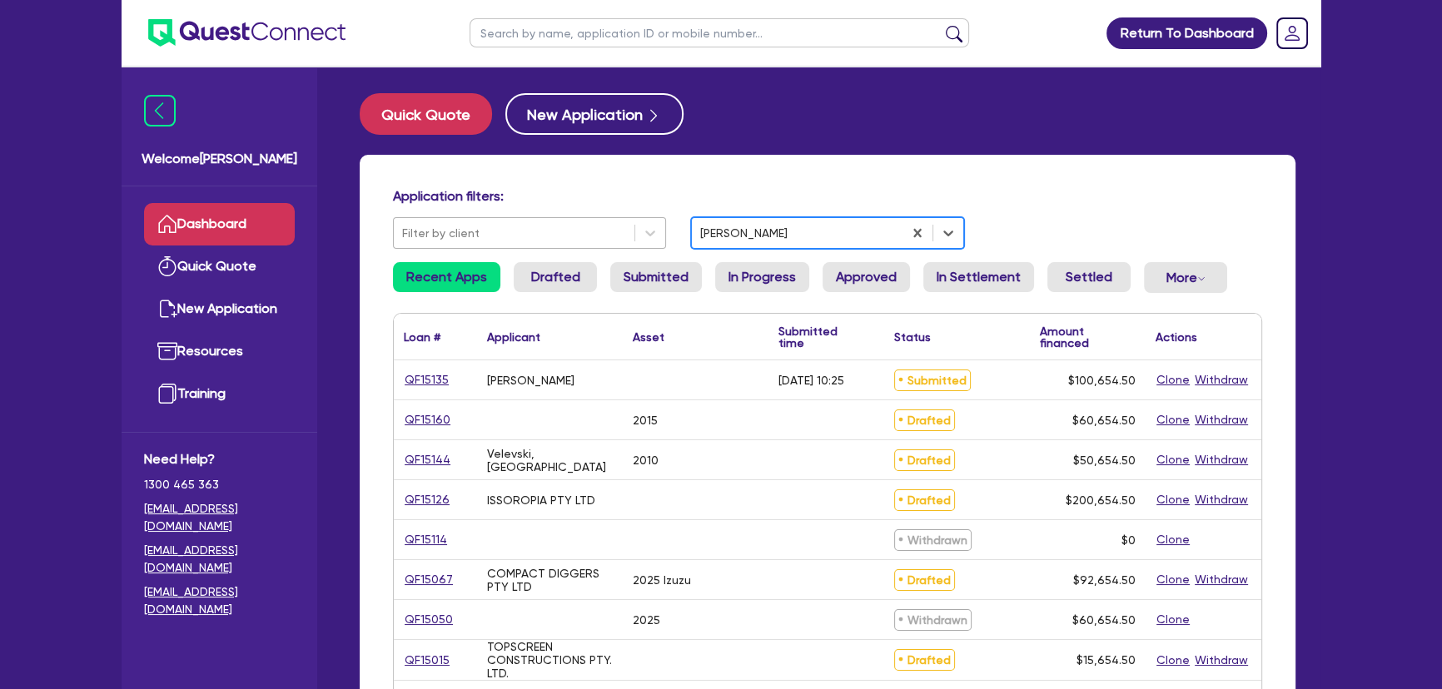
click at [529, 246] on div "Filter by client" at bounding box center [514, 233] width 241 height 27
click at [729, 191] on h4 "Application filters:" at bounding box center [827, 196] width 869 height 16
click at [514, 288] on link "Drafted" at bounding box center [555, 277] width 83 height 30
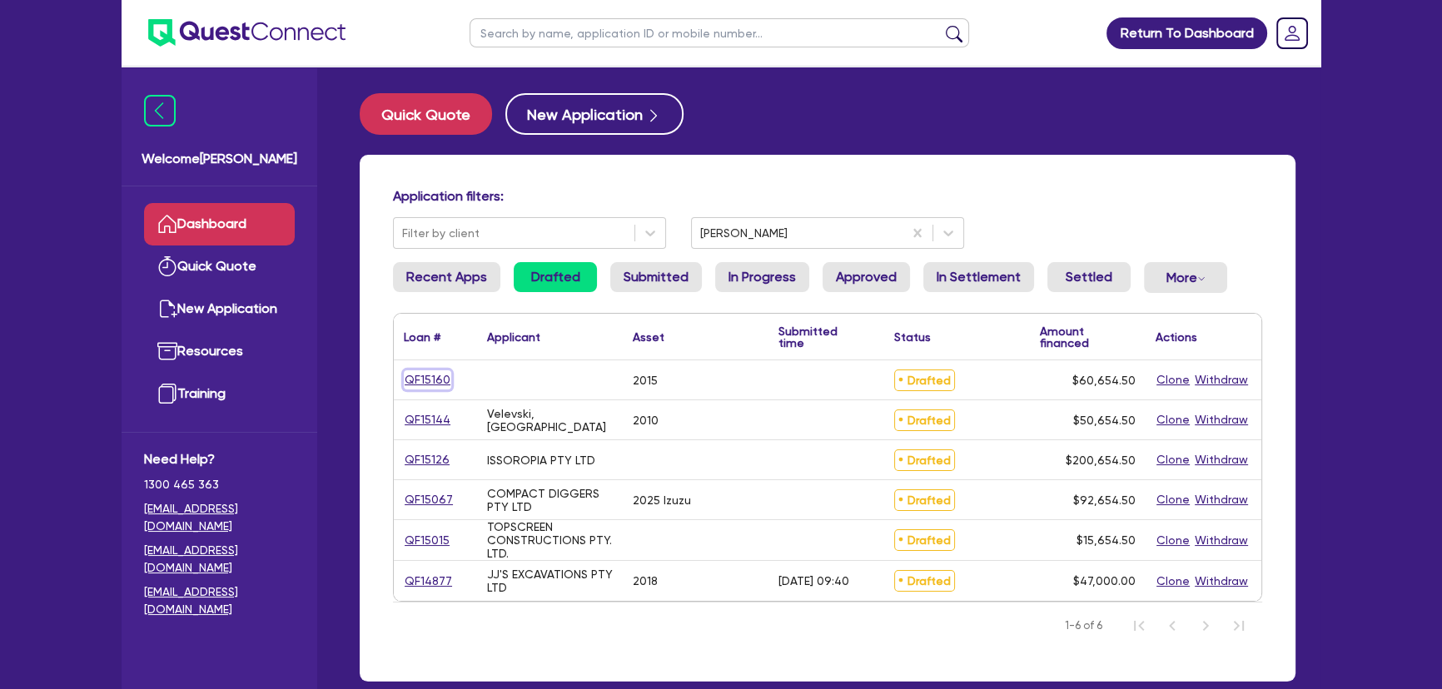
click at [419, 371] on link "QF15160" at bounding box center [427, 379] width 47 height 19
select select "PRIMARY_ASSETS"
select select "HEAVY_TRUCKS"
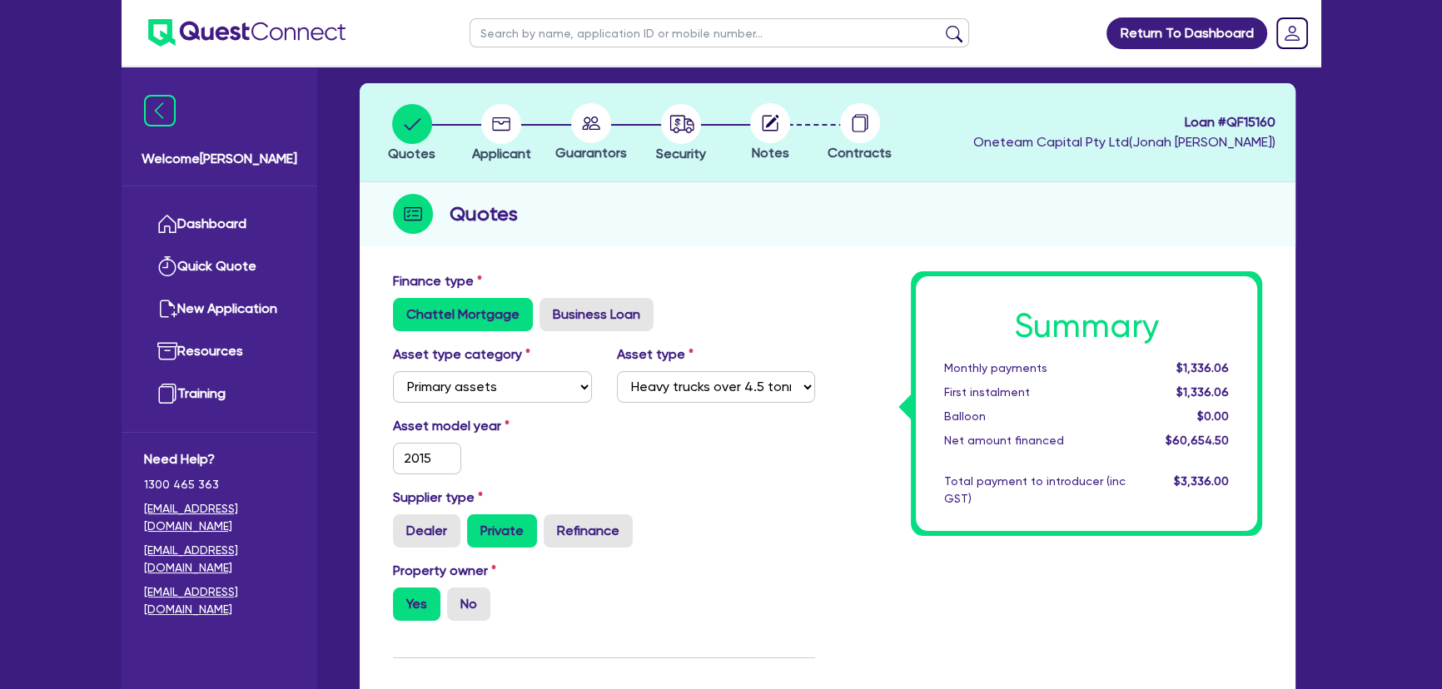
scroll to position [51, 0]
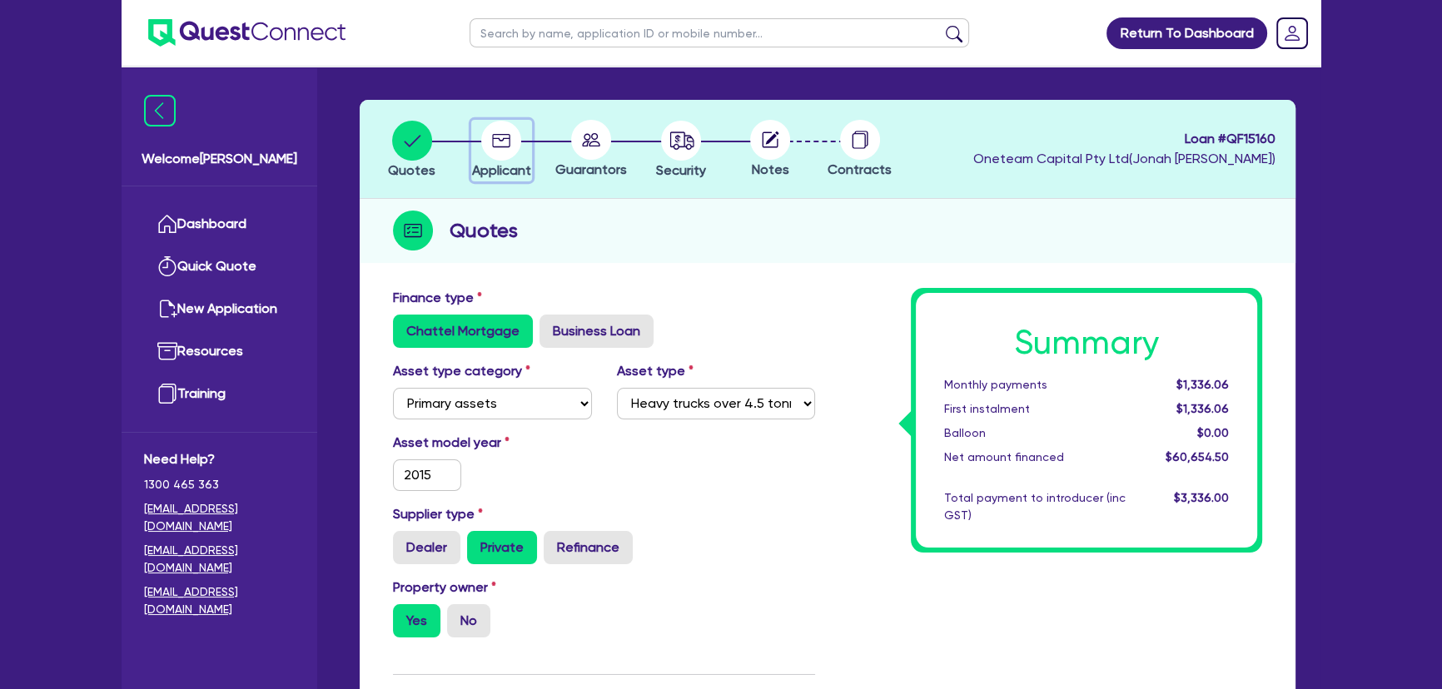
click at [480, 137] on div "button" at bounding box center [501, 141] width 59 height 40
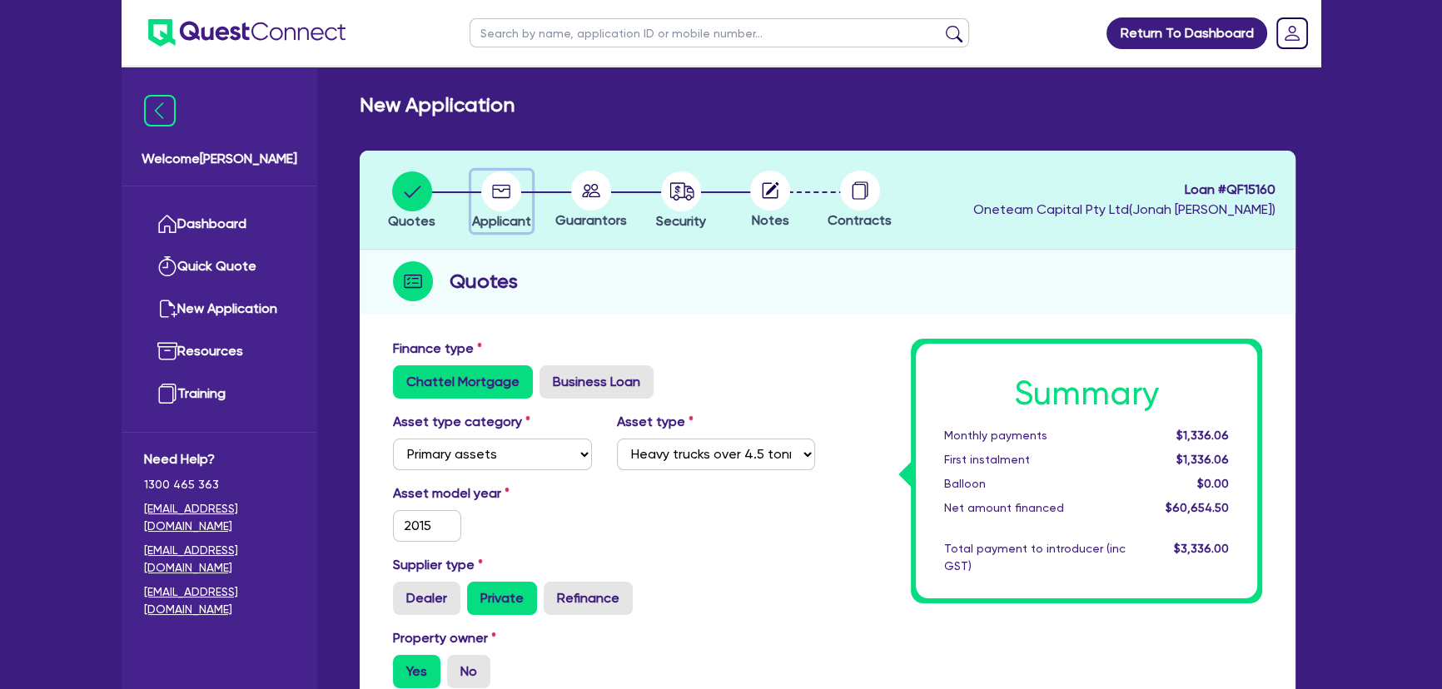
select select "TRUST"
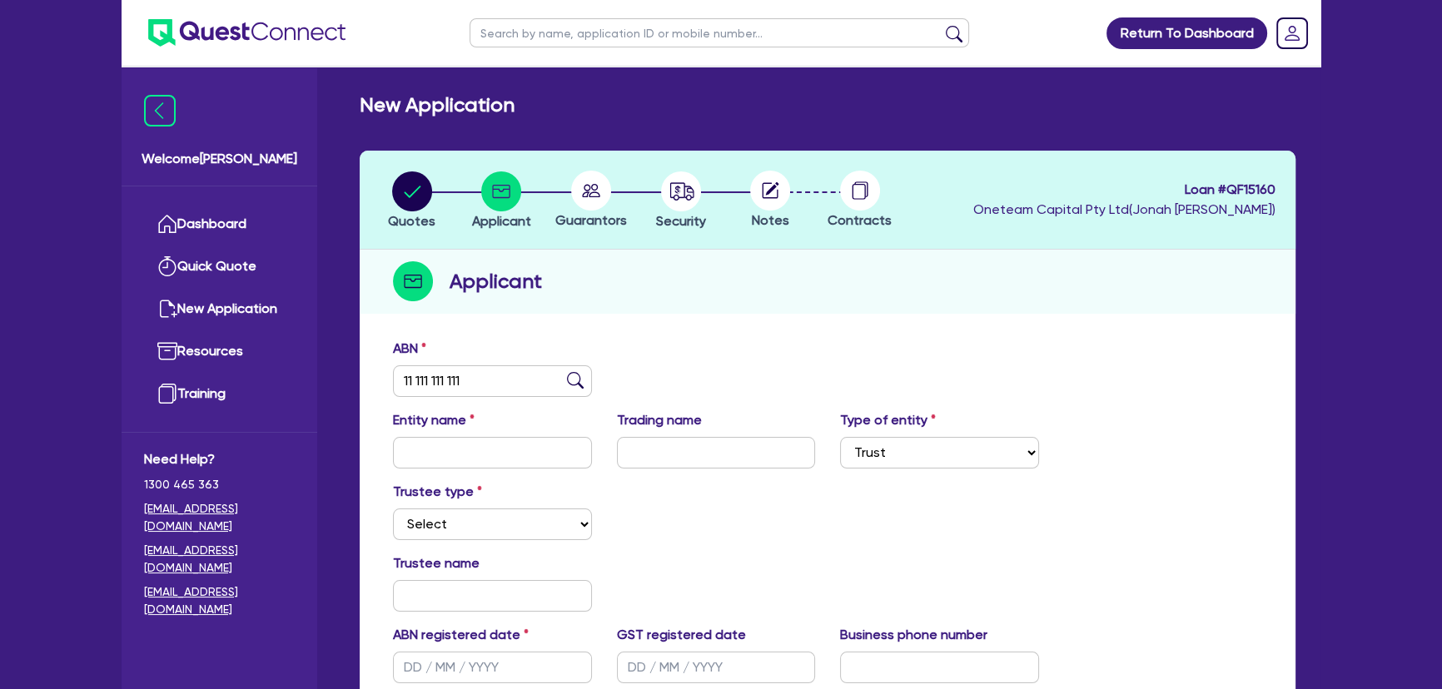
drag, startPoint x: 603, startPoint y: 191, endPoint x: 597, endPoint y: 199, distance: 10.2
click at [598, 199] on circle at bounding box center [591, 191] width 40 height 40
click at [238, 33] on img at bounding box center [246, 32] width 197 height 27
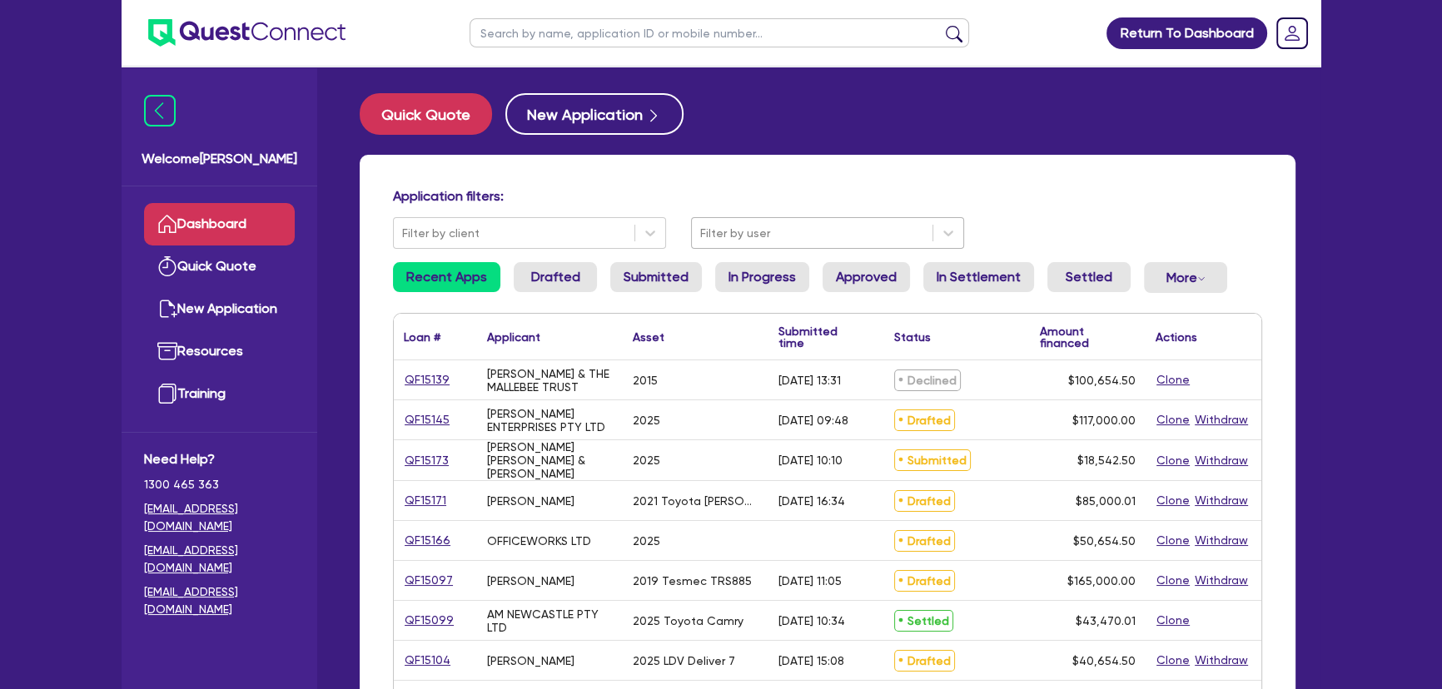
click at [723, 235] on div at bounding box center [812, 233] width 224 height 21
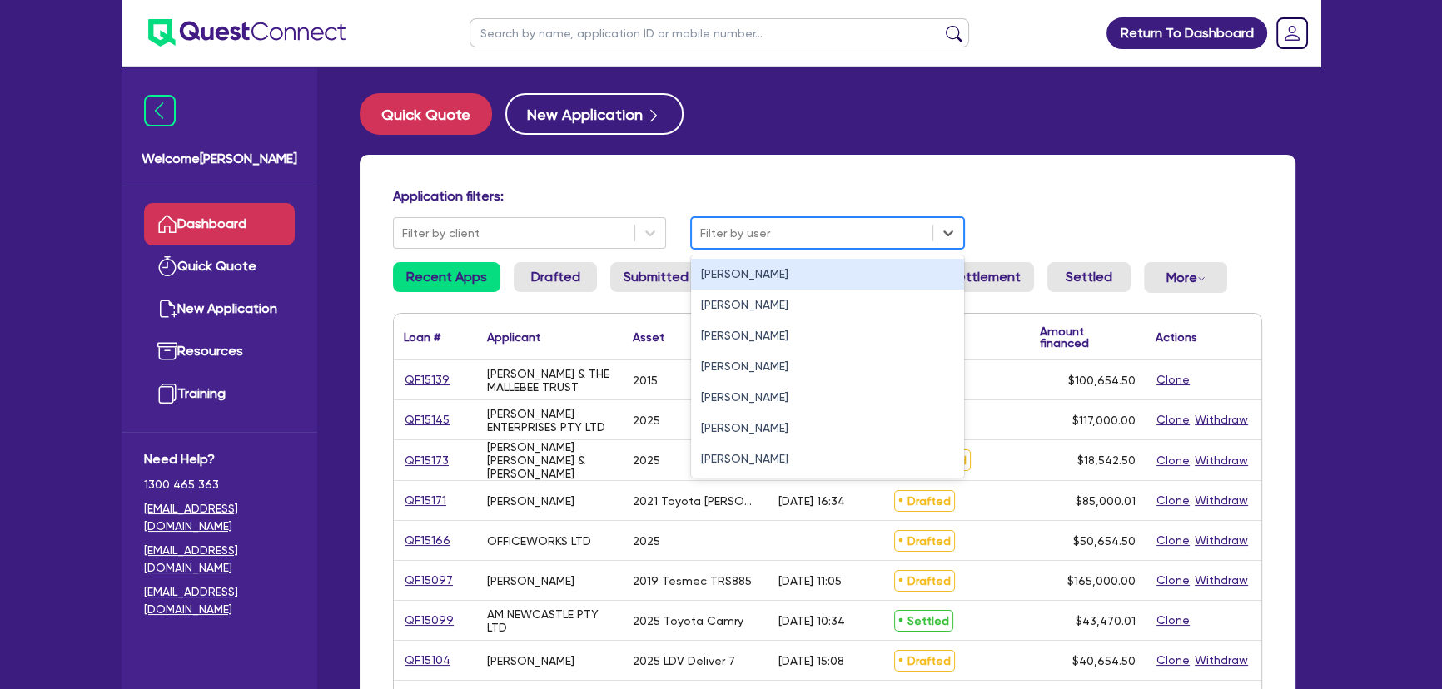
click at [718, 281] on div "Jonah Faigen" at bounding box center [827, 274] width 273 height 31
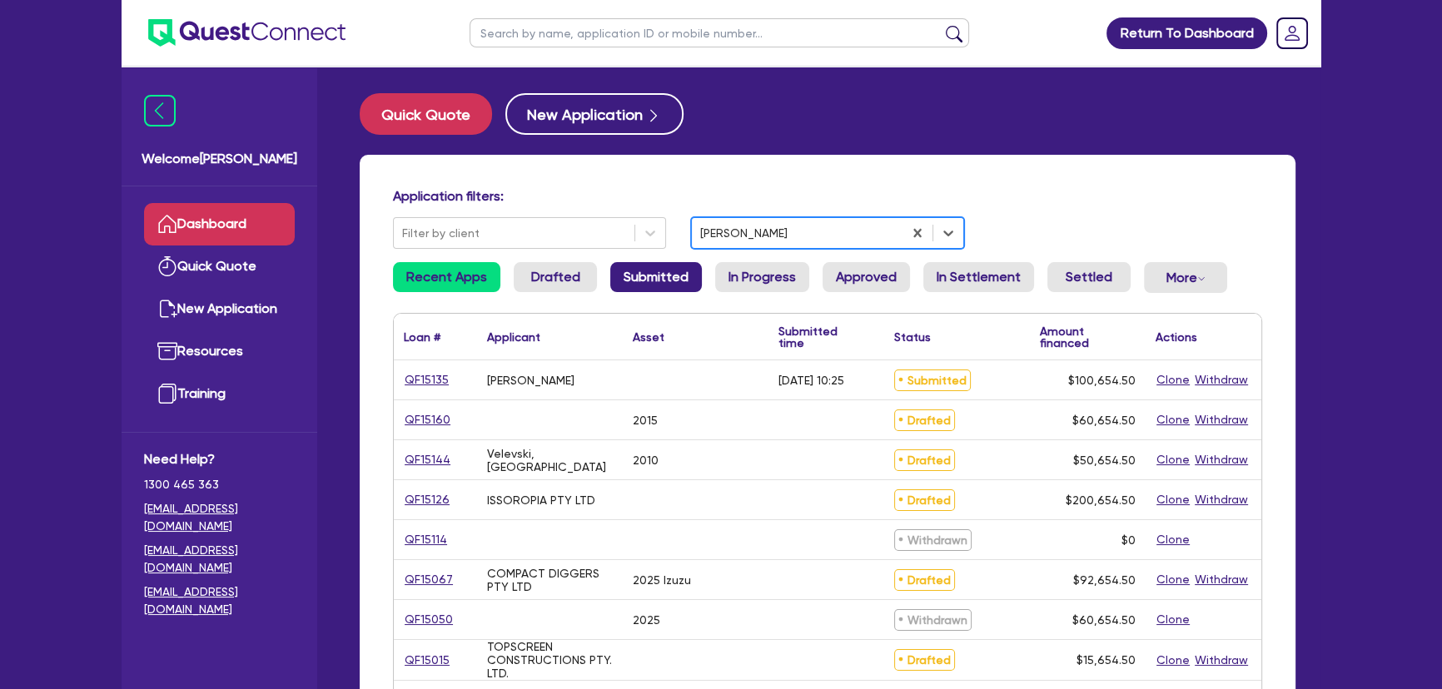
click at [643, 280] on link "Submitted" at bounding box center [656, 277] width 92 height 30
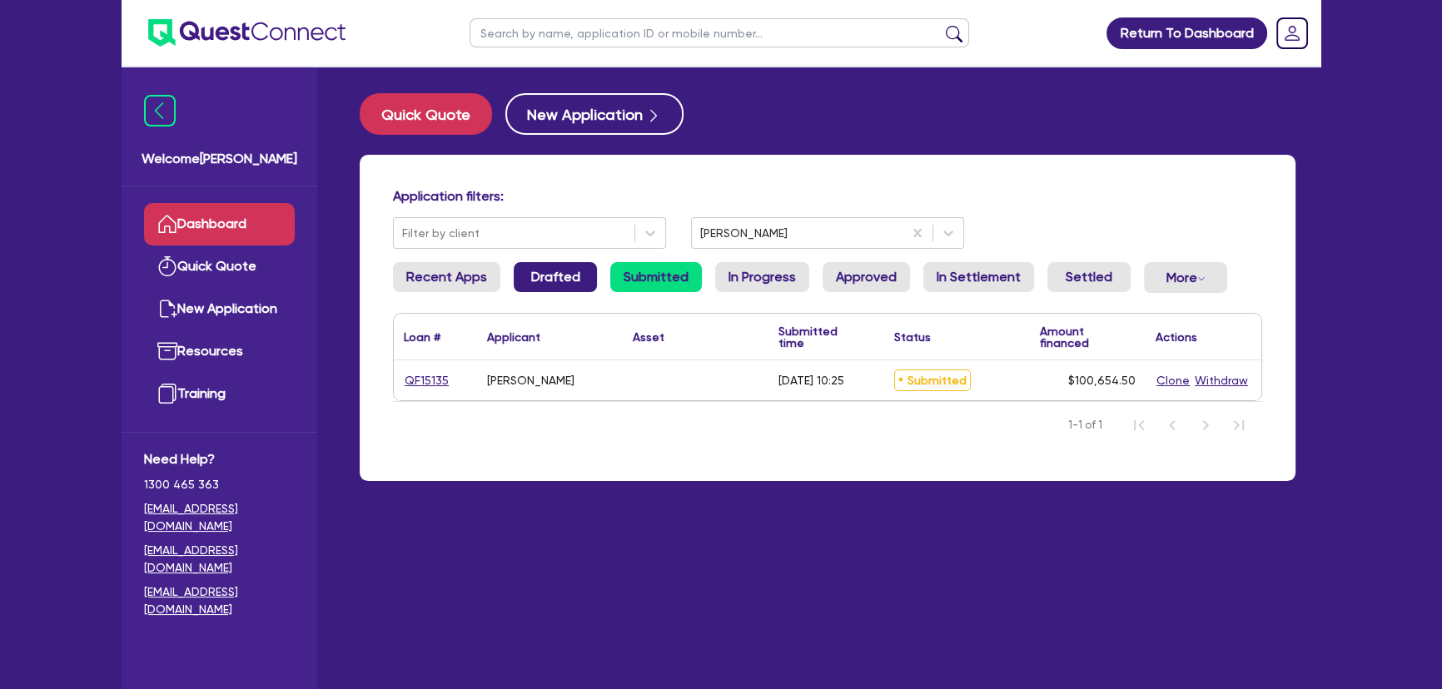
click at [558, 281] on link "Drafted" at bounding box center [555, 277] width 83 height 30
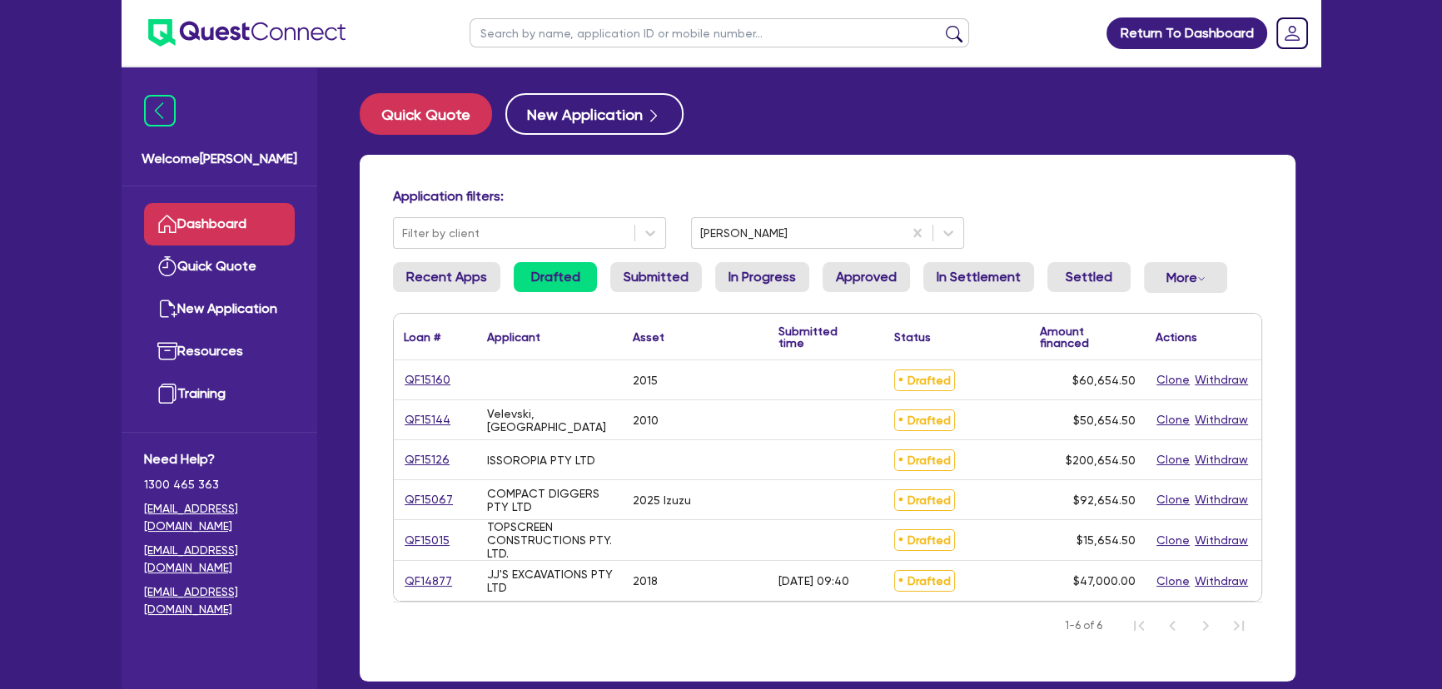
drag, startPoint x: 572, startPoint y: 61, endPoint x: 566, endPoint y: 52, distance: 10.9
click at [570, 58] on ul at bounding box center [719, 33] width 533 height 66
click at [563, 41] on input "text" at bounding box center [718, 32] width 499 height 29
type input "j"
click at [693, 32] on input "text" at bounding box center [718, 32] width 499 height 29
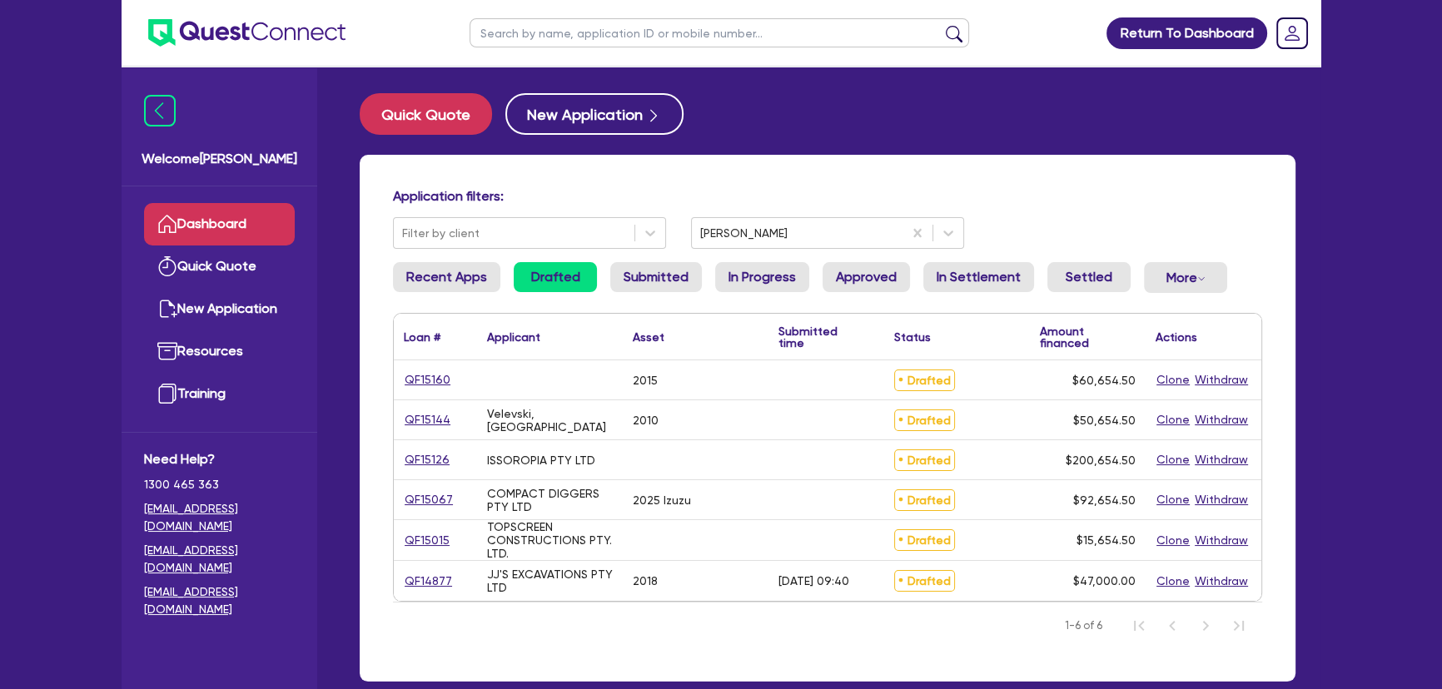
paste input "J'S EXCAVATIONS PTY LTD"
type input "J'S EXCAVATIONS PTY LTD"
click at [941, 25] on button "submit" at bounding box center [954, 36] width 27 height 23
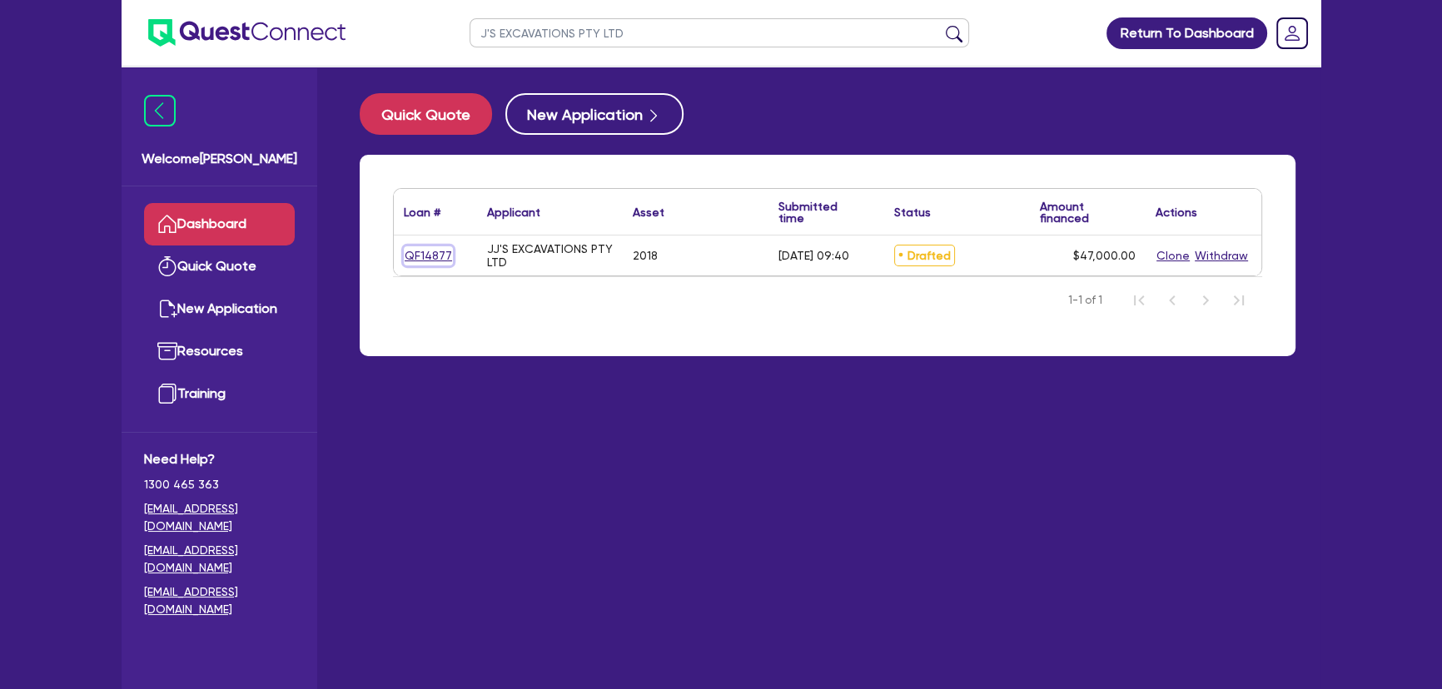
click at [434, 256] on link "QF14877" at bounding box center [428, 255] width 49 height 19
select select "PRIMARY_ASSETS"
select select "CONSTRUCTION_AND_EARTHMOVING_EQUIPMENT"
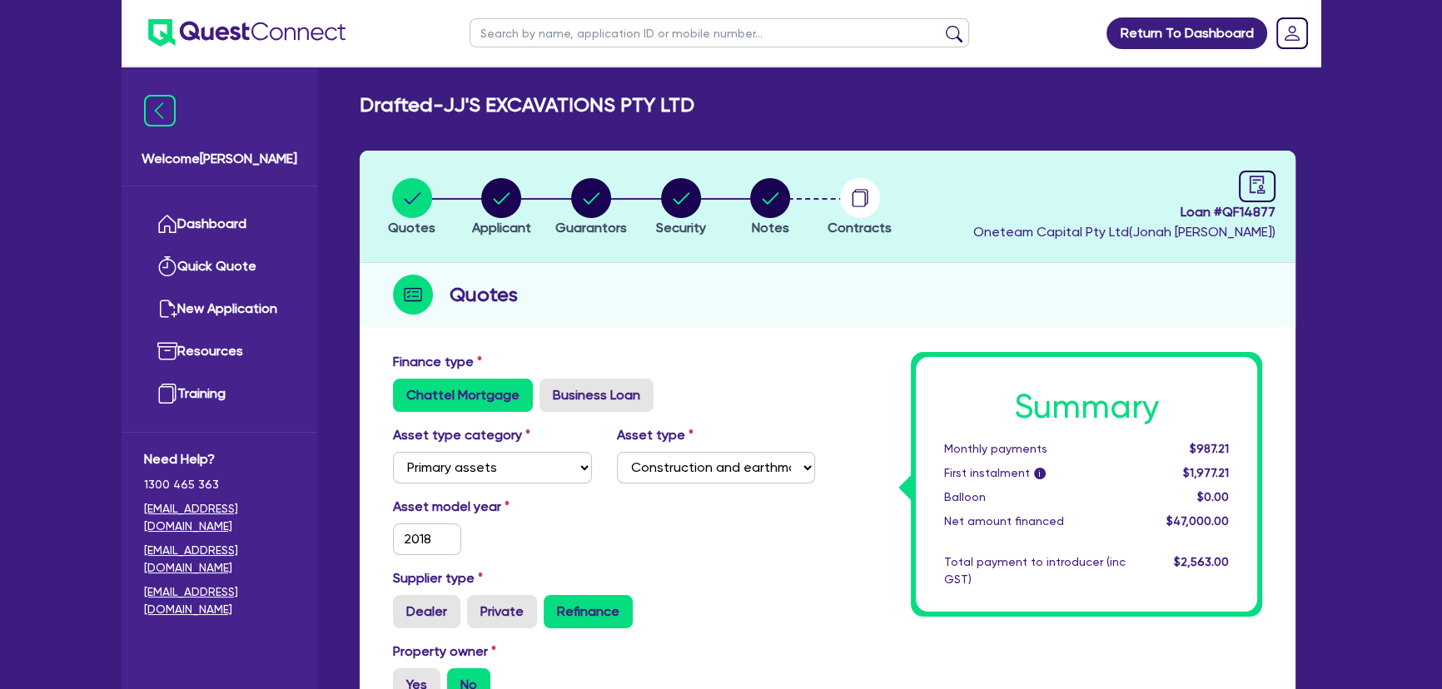
click at [1231, 182] on div "Loan # QF14877 Oneteam Capital Pty Ltd ( Jonah Faigen )" at bounding box center [1124, 207] width 302 height 72
click at [1257, 180] on icon "audit" at bounding box center [1256, 184] width 15 height 17
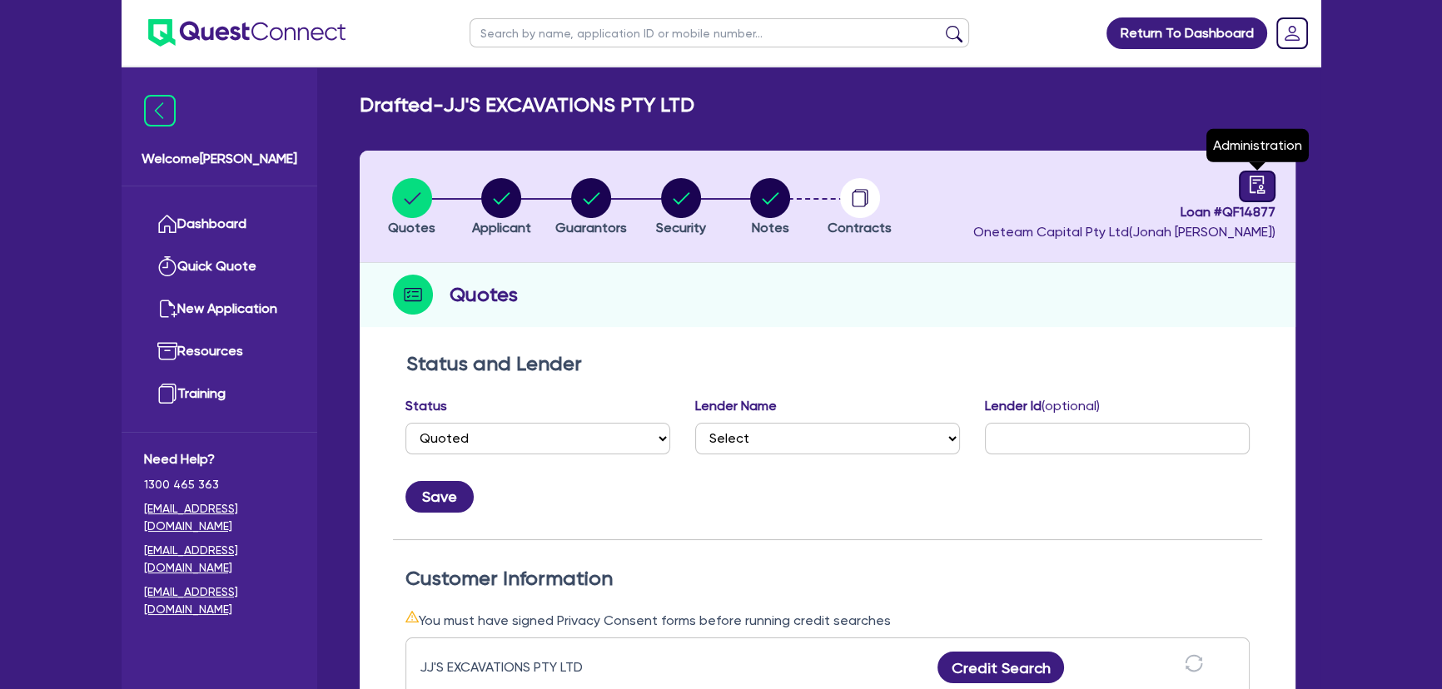
select select "DRAFTED_AMENDED"
select select "Metro Finance"
type input "M423804"
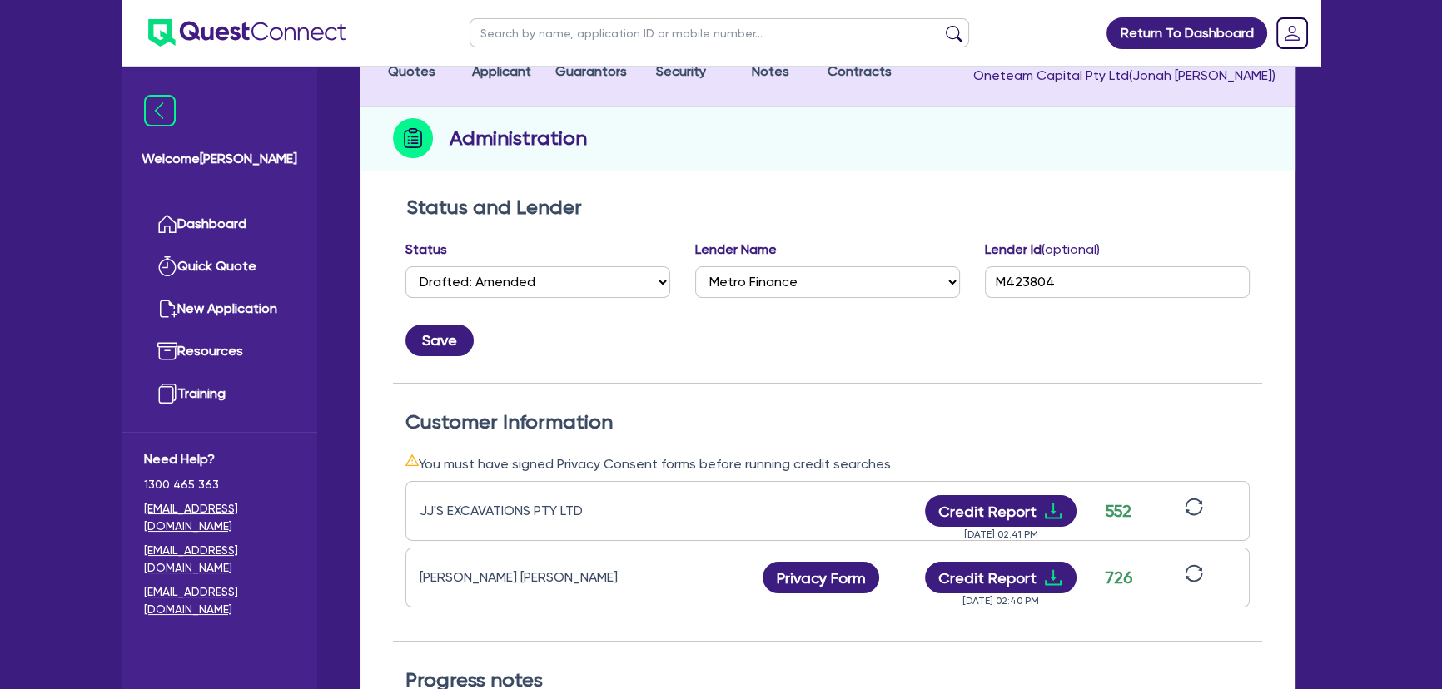
scroll to position [378, 0]
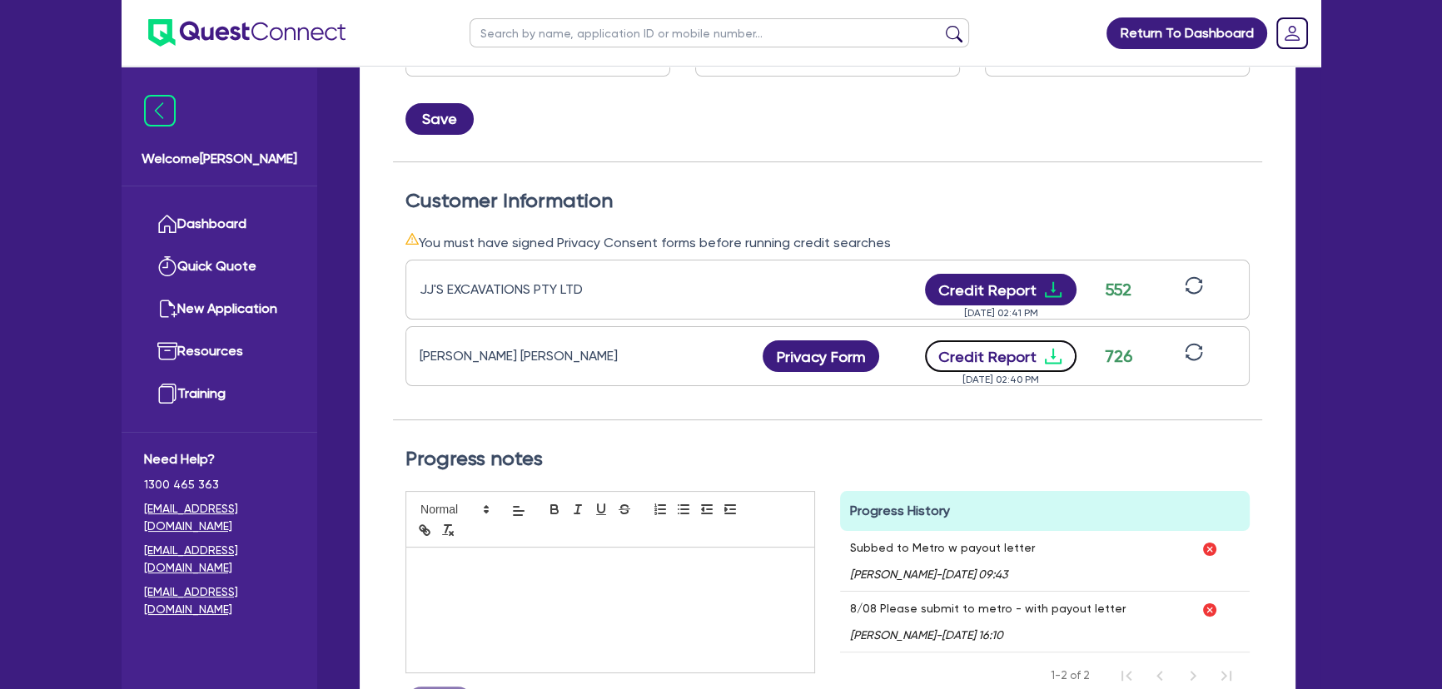
click at [1043, 355] on icon "download" at bounding box center [1053, 356] width 20 height 20
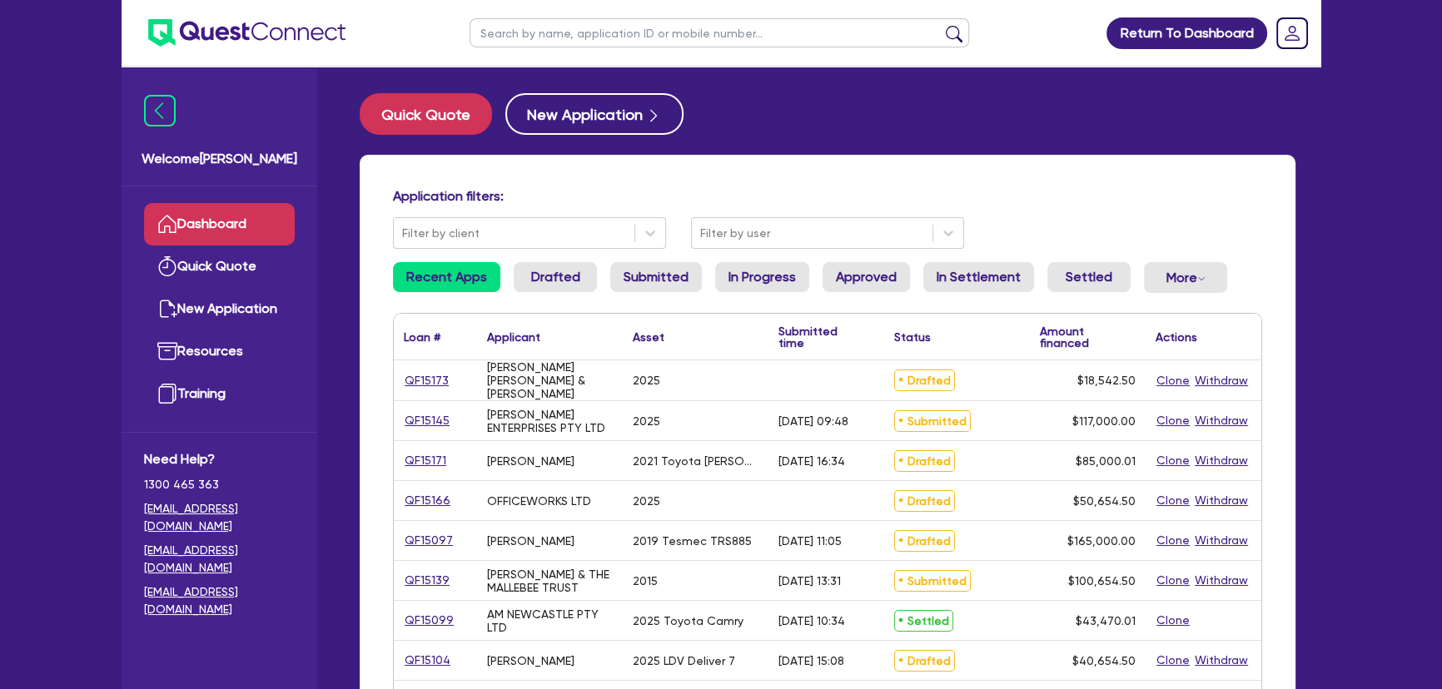
click at [657, 30] on input "text" at bounding box center [718, 32] width 499 height 29
type input "E"
type input "marchese"
click at [941, 25] on button "submit" at bounding box center [954, 36] width 27 height 23
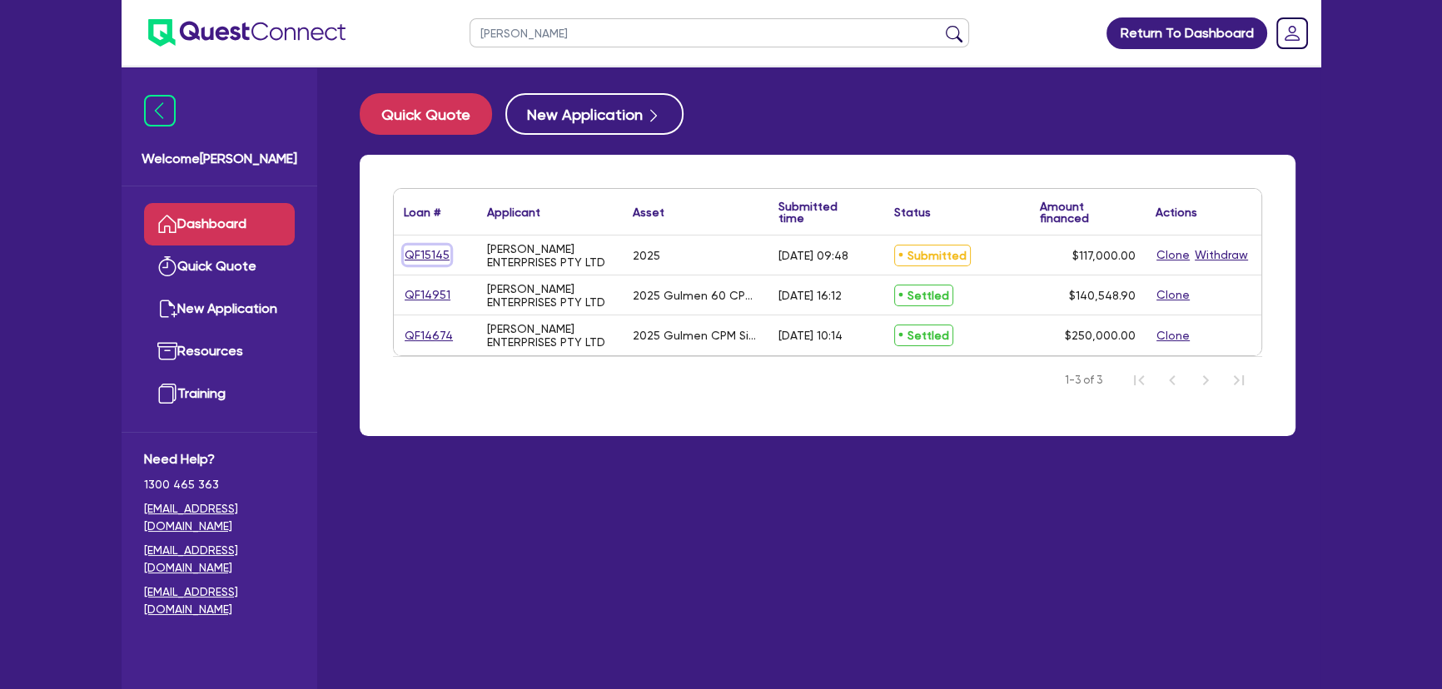
click at [427, 256] on link "QF15145" at bounding box center [427, 255] width 47 height 19
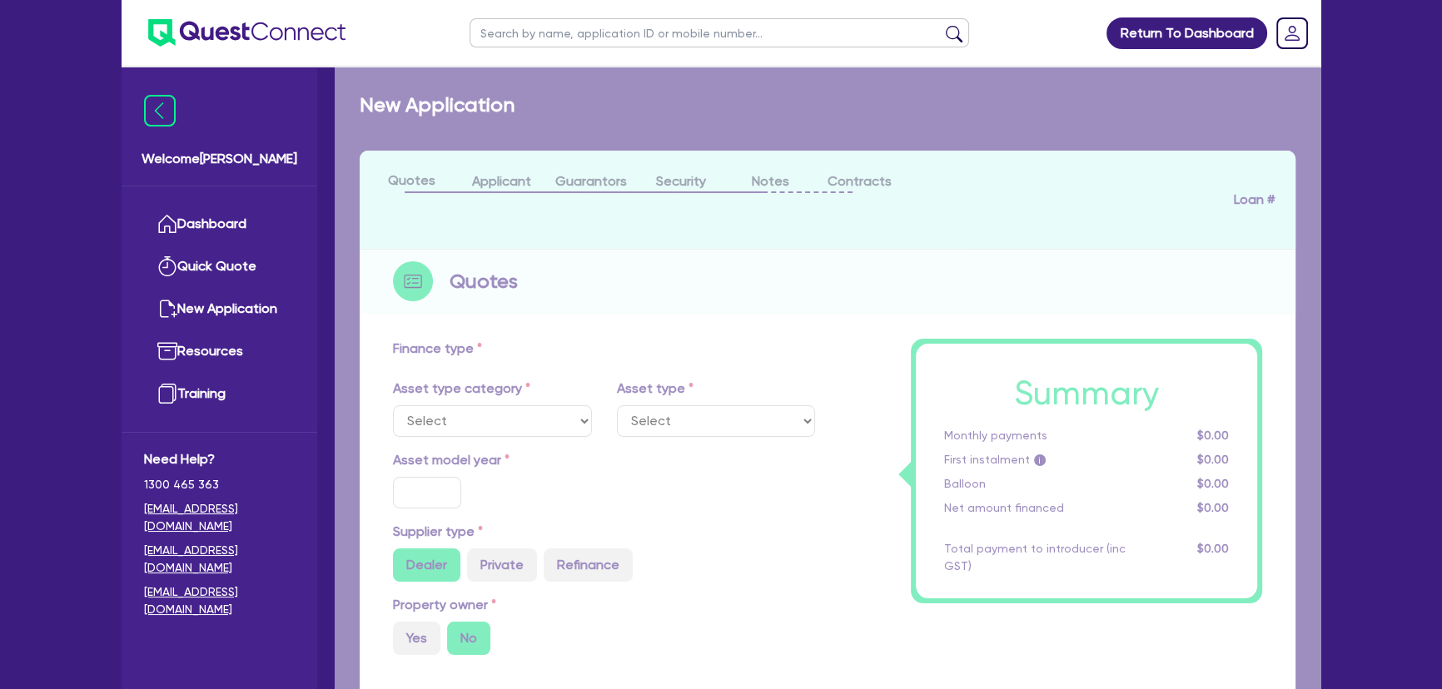
select select "SECONDARY_ASSETS"
type input "2025"
radio input "true"
type input "117,000"
type input "8"
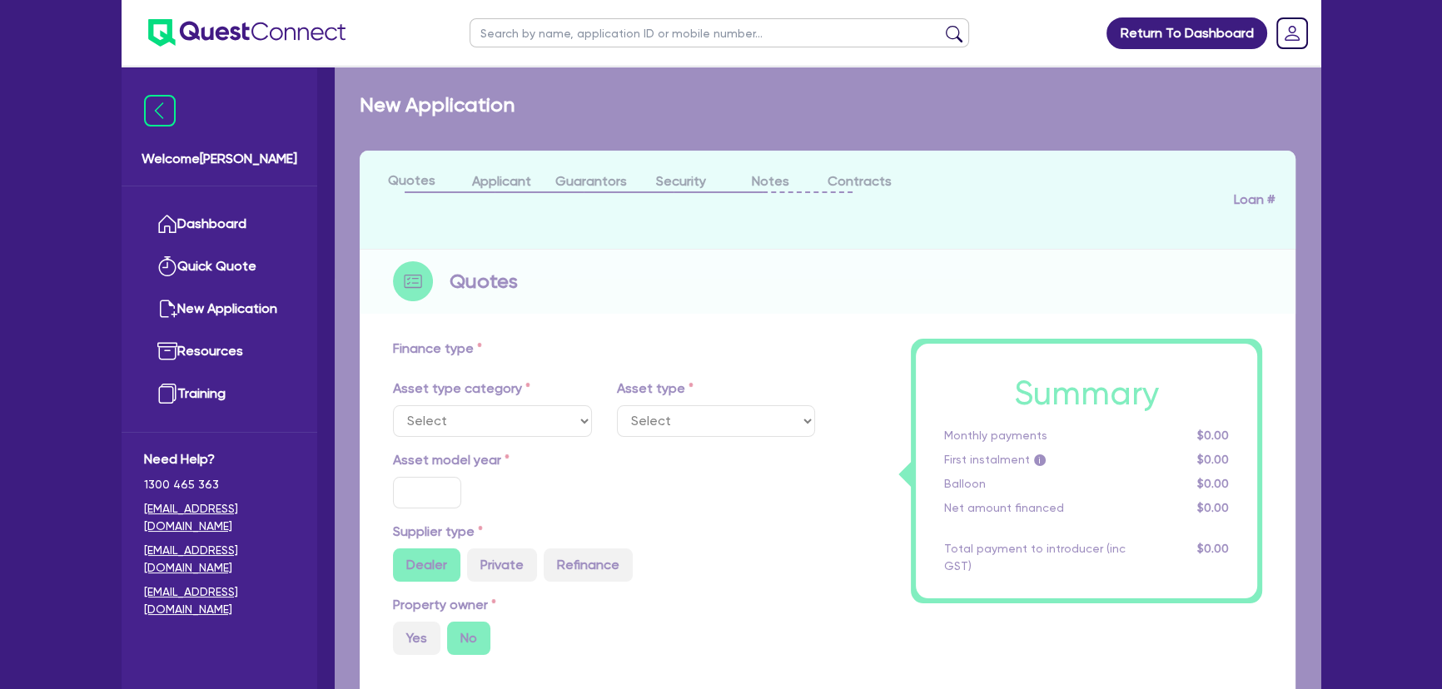
type input "9,360"
type input "17.95"
select select "PRINTING_AND_PACKAGING_EQUIPMENT"
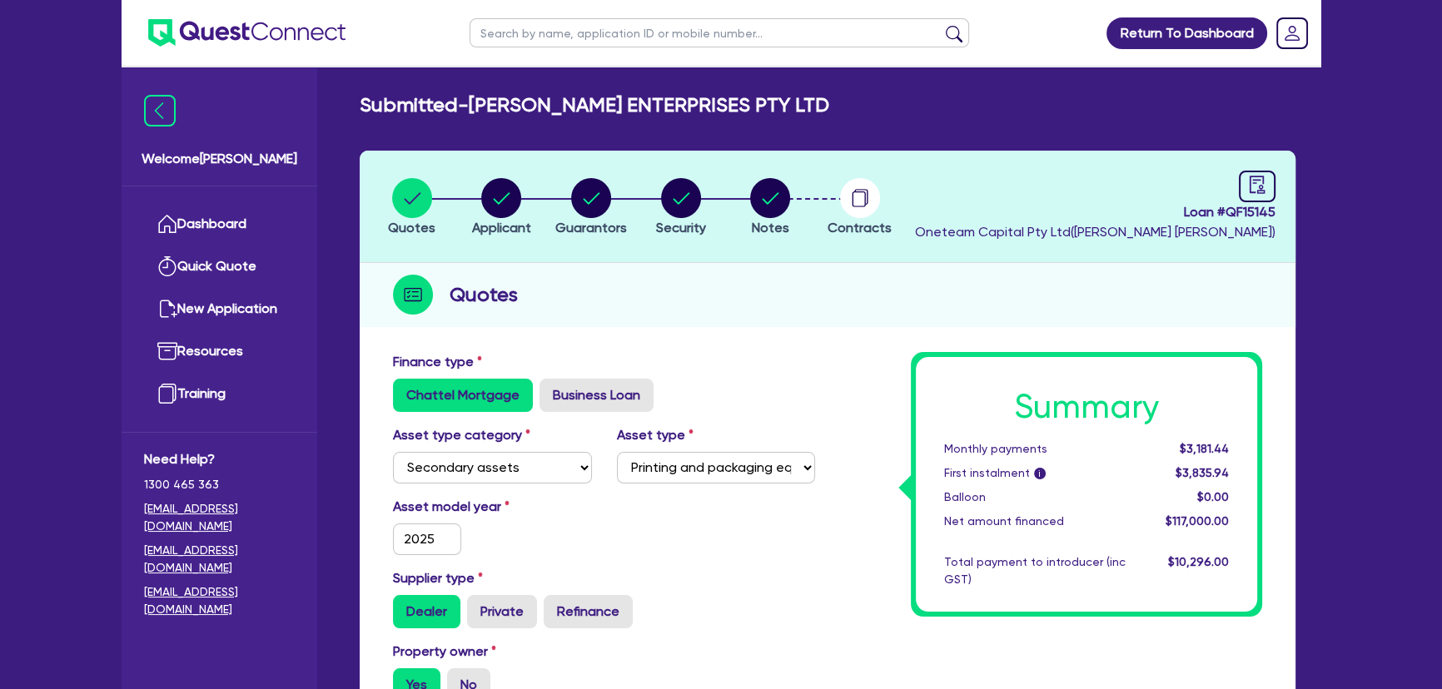
click at [258, 51] on ul at bounding box center [234, 33] width 224 height 66
click at [286, 27] on img at bounding box center [246, 32] width 197 height 27
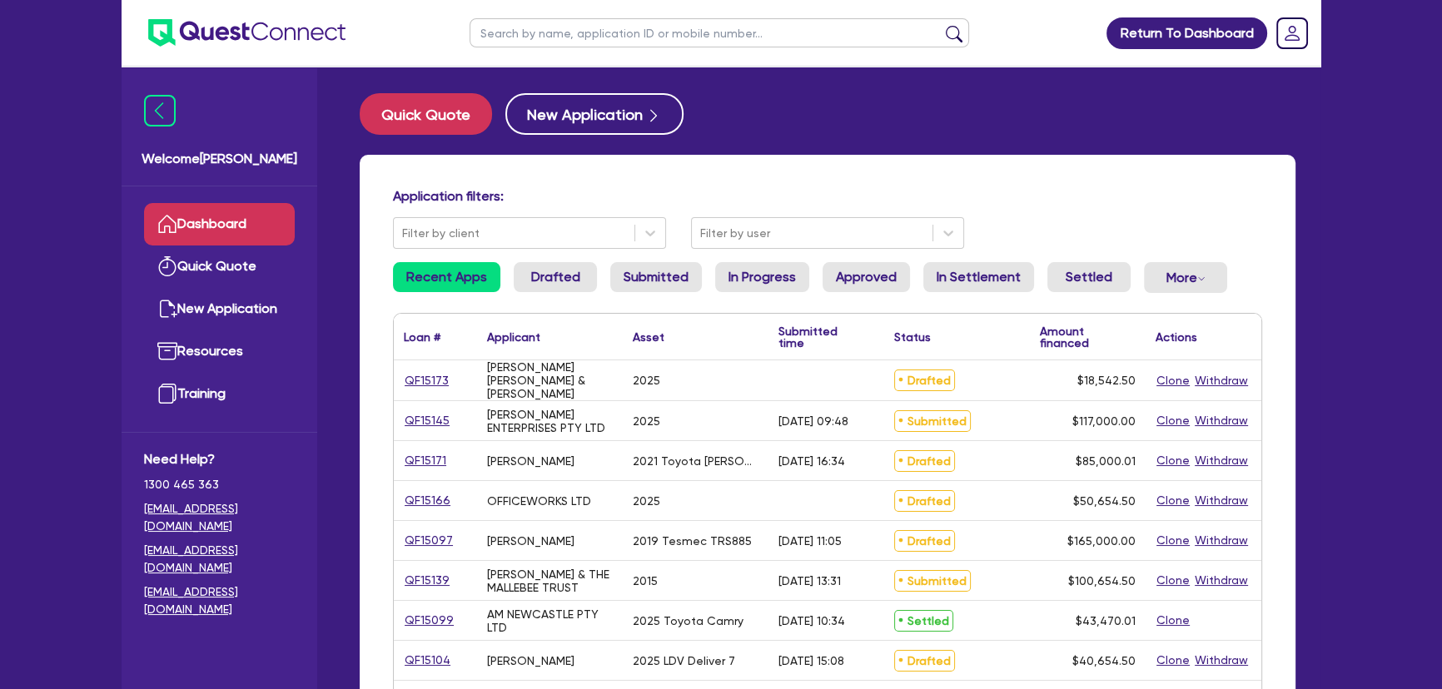
drag, startPoint x: 622, startPoint y: 30, endPoint x: 642, endPoint y: 30, distance: 20.0
click at [623, 30] on input "text" at bounding box center [718, 32] width 499 height 29
type input "marchese"
click at [941, 25] on button "submit" at bounding box center [954, 36] width 27 height 23
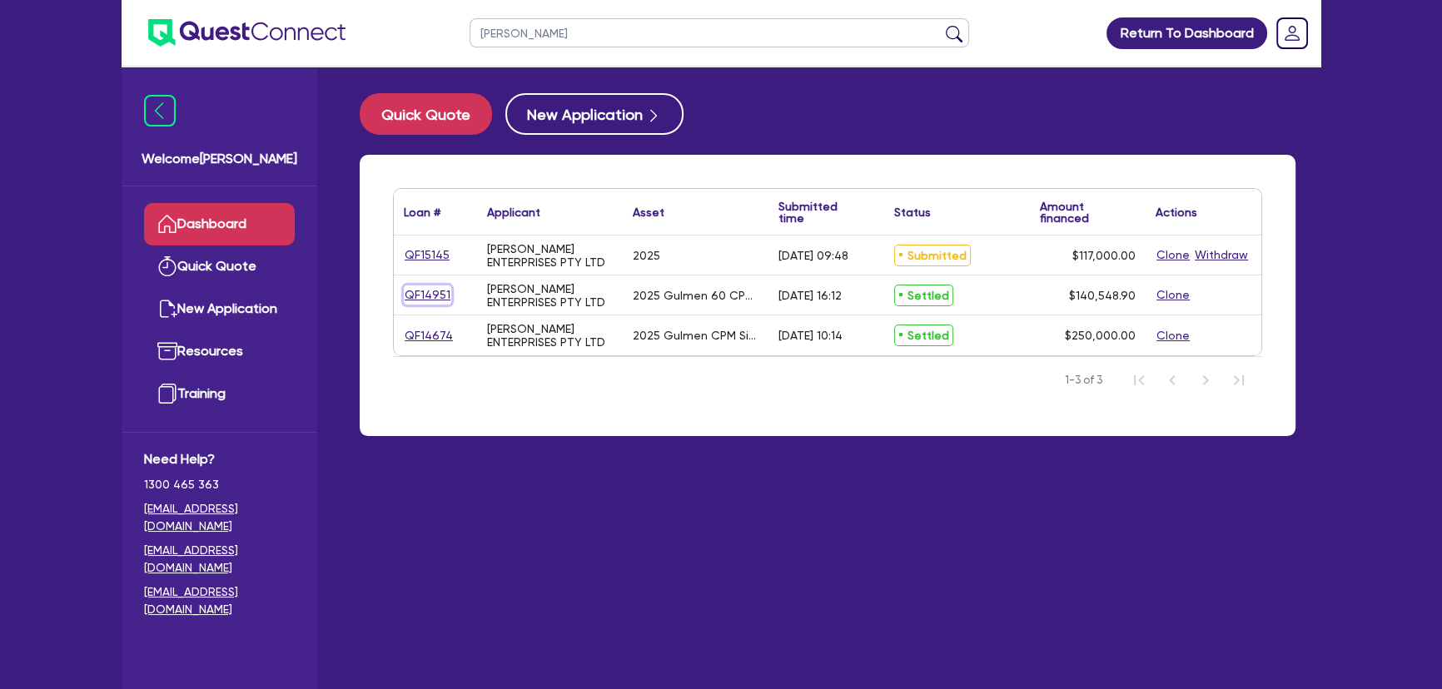
click at [420, 293] on link "QF14951" at bounding box center [427, 295] width 47 height 19
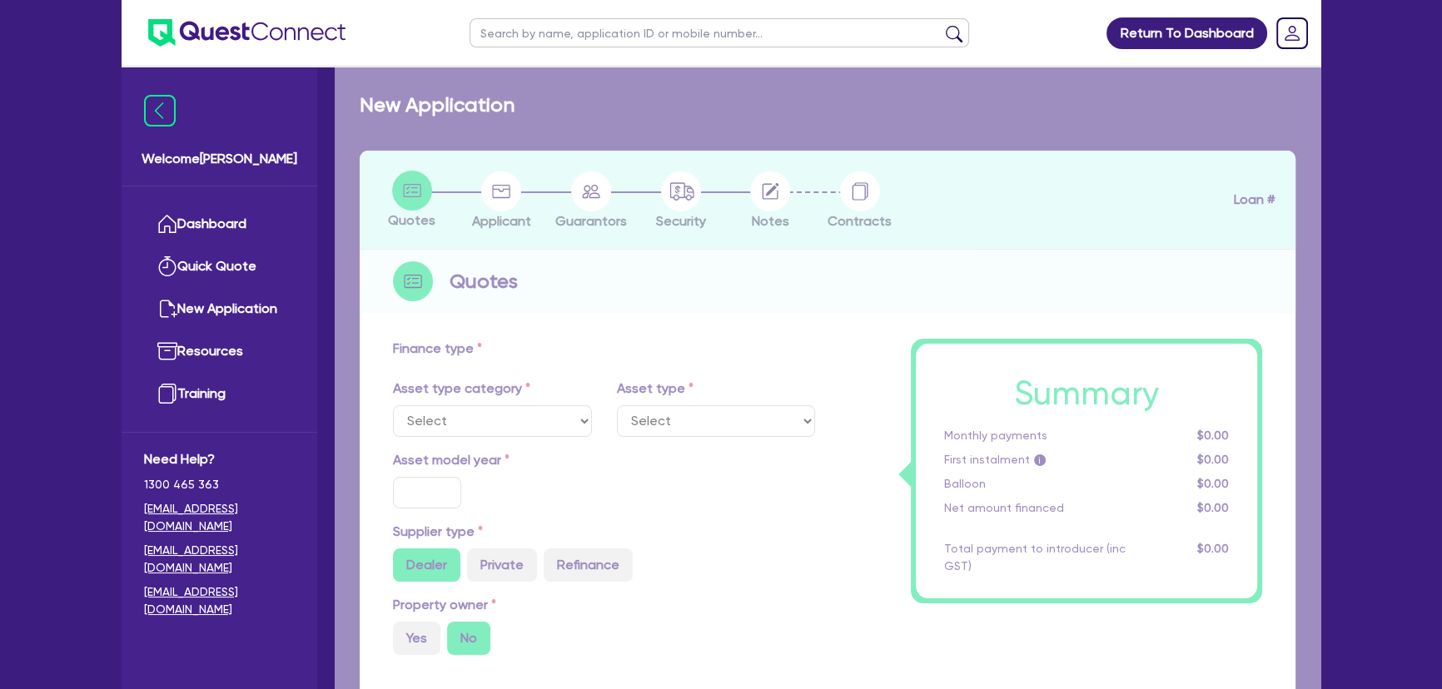
select select "SECONDARY_ASSETS"
type input "2025"
radio input "true"
type input "140,000"
type input "6.47"
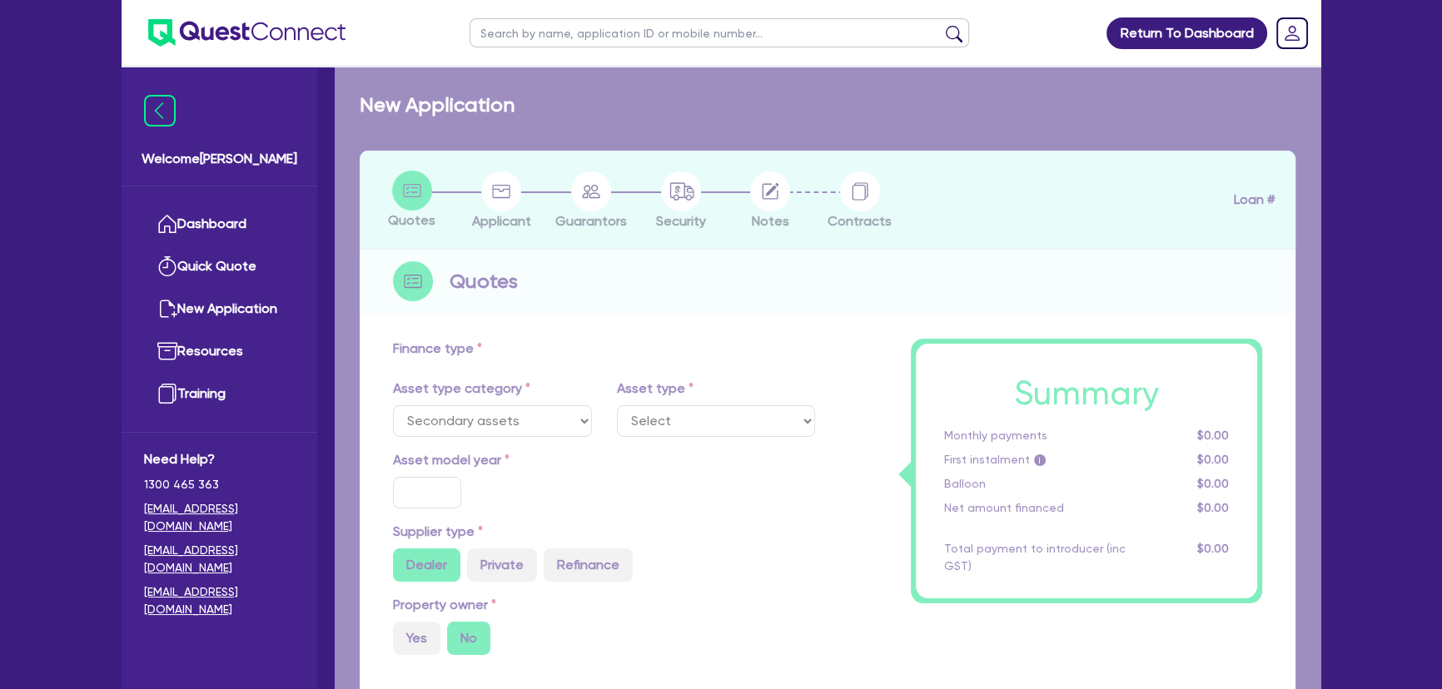
type input "9,090.91"
type input "8.74"
type input "499"
select select "PRINTING_AND_PACKAGING_EQUIPMENT"
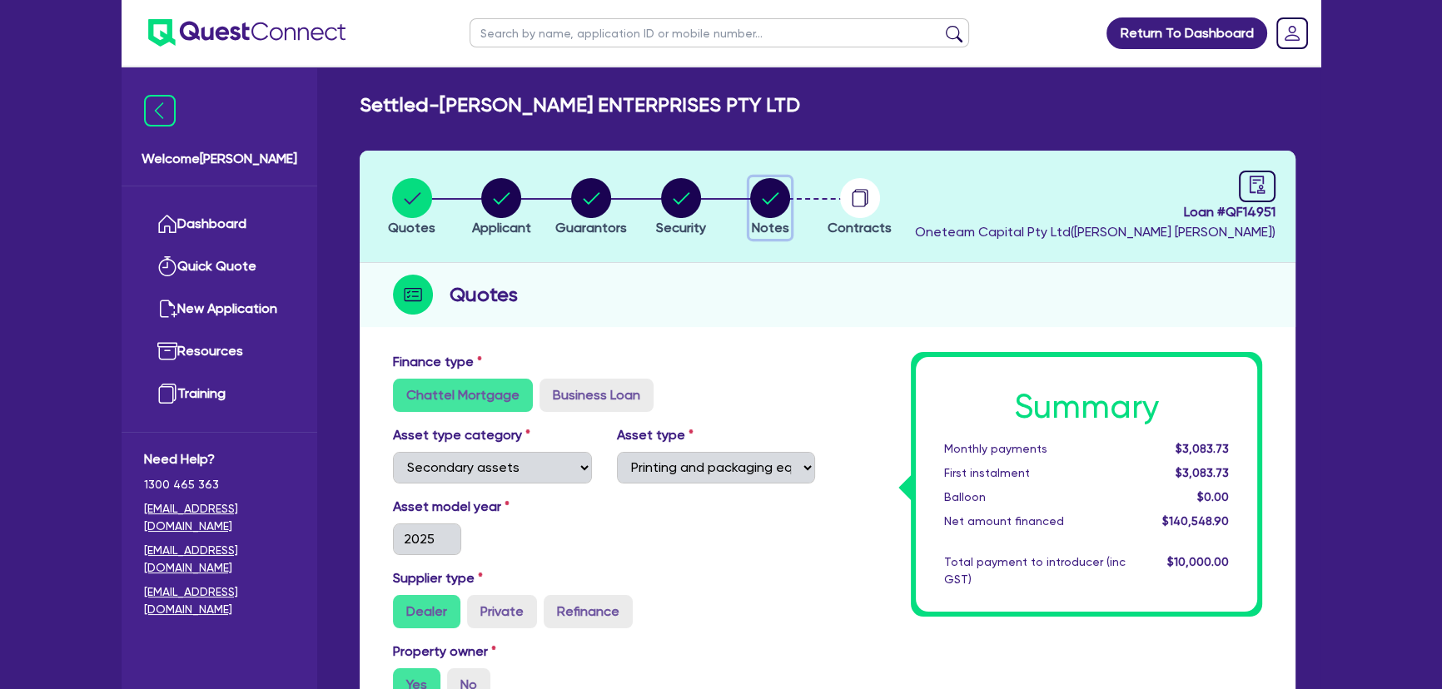
click at [753, 192] on icon "button" at bounding box center [770, 198] width 40 height 40
select select "Other"
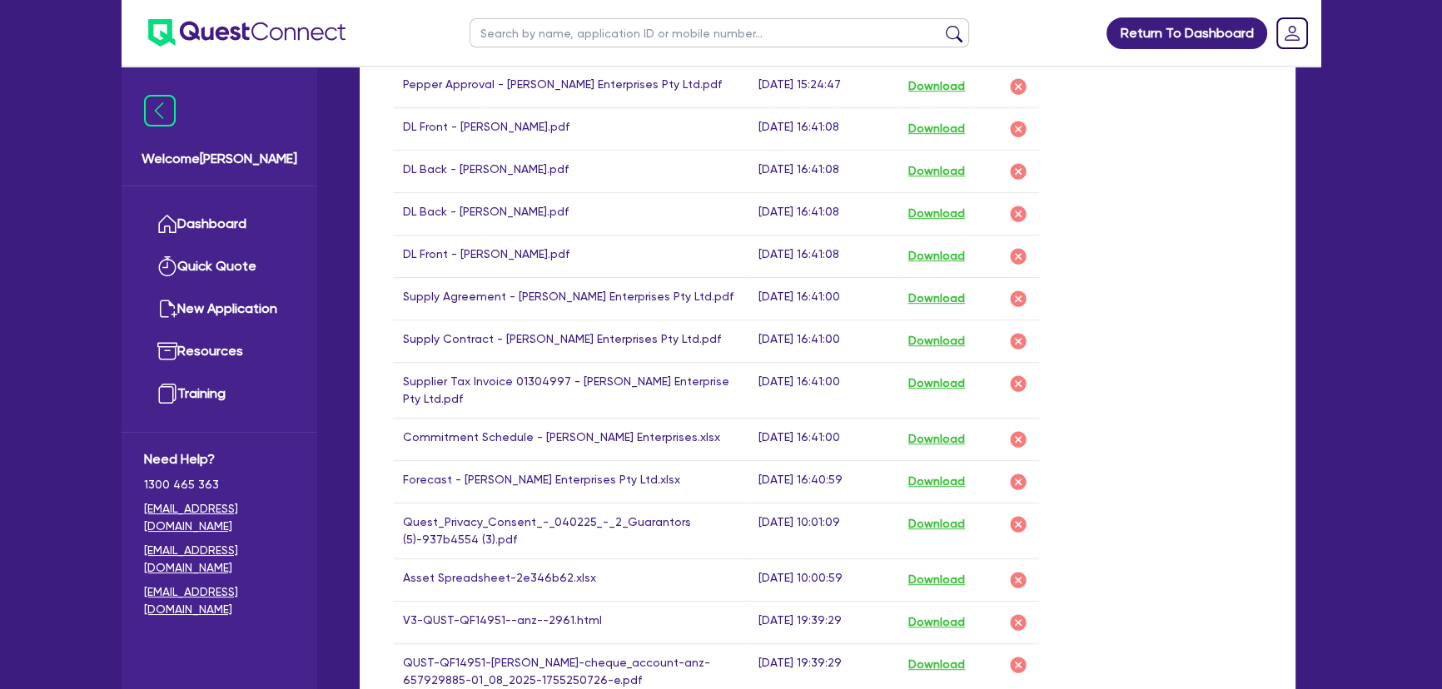
scroll to position [1059, 0]
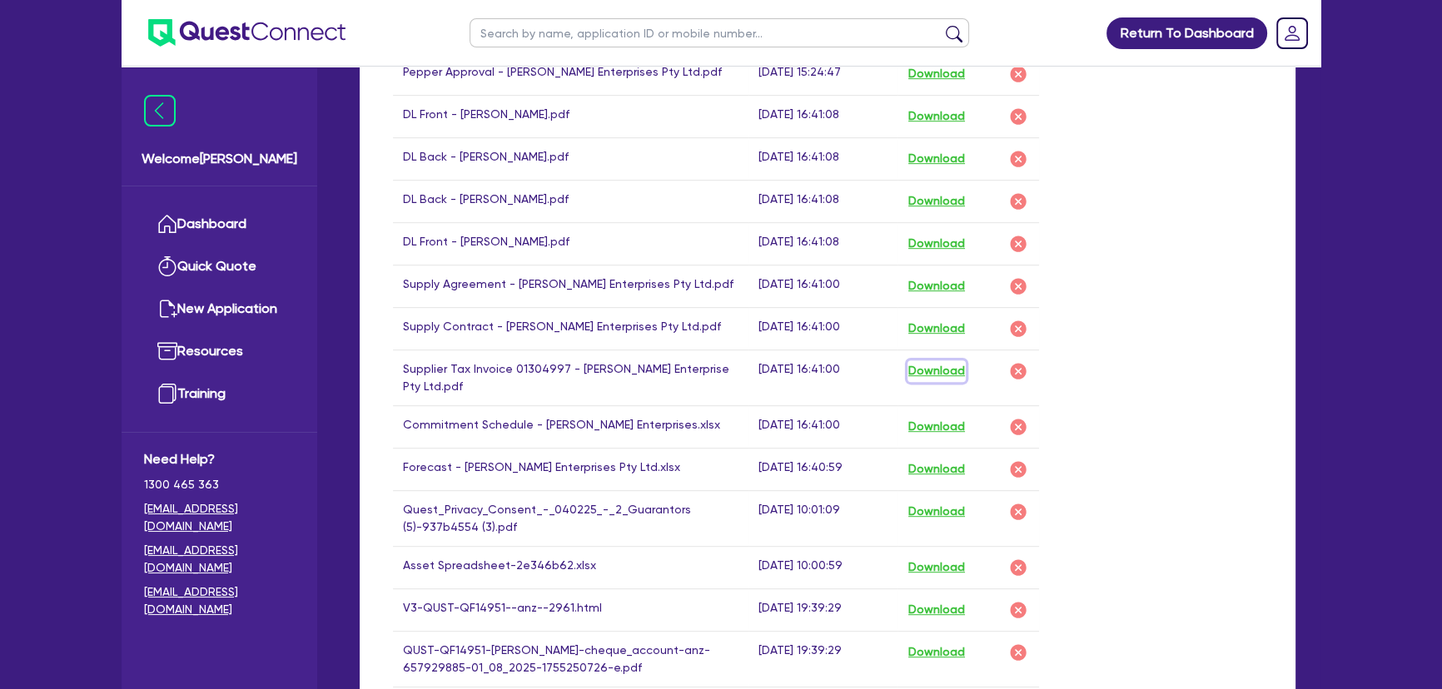
click at [956, 369] on button "Download" at bounding box center [936, 371] width 58 height 22
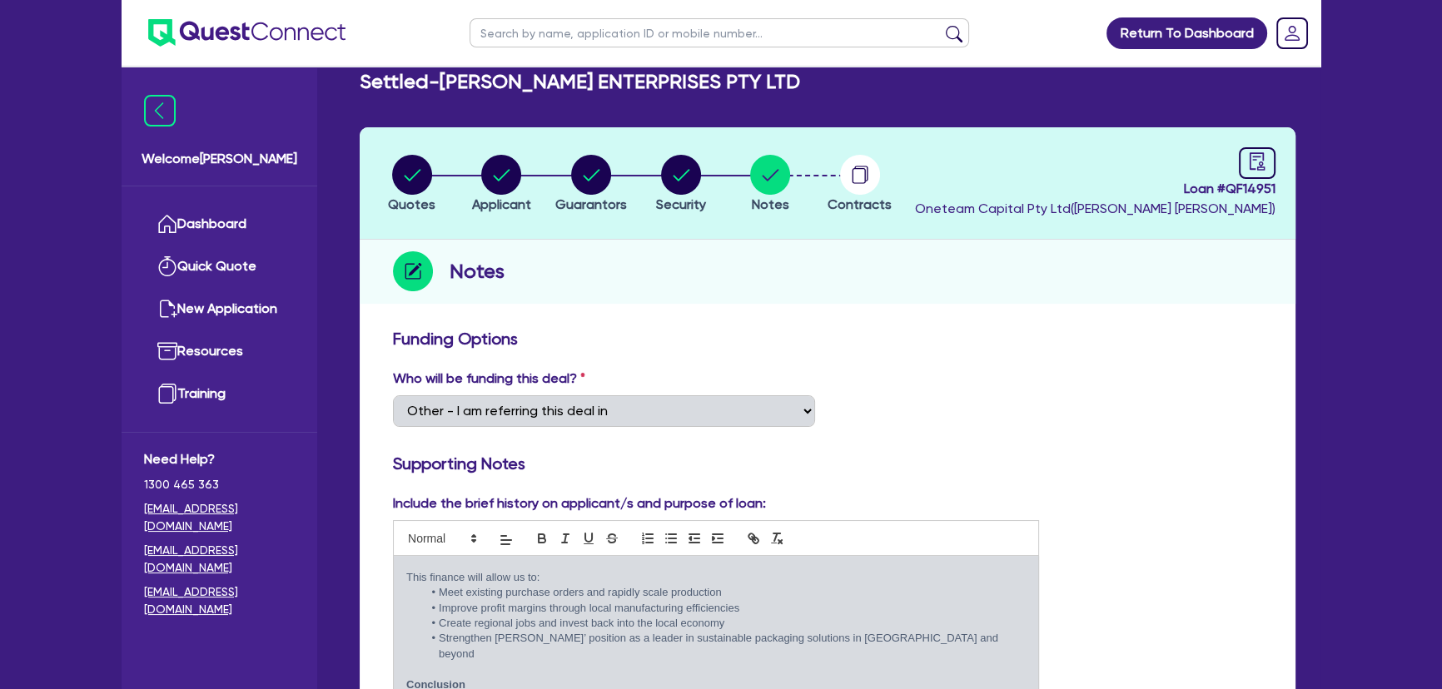
scroll to position [0, 0]
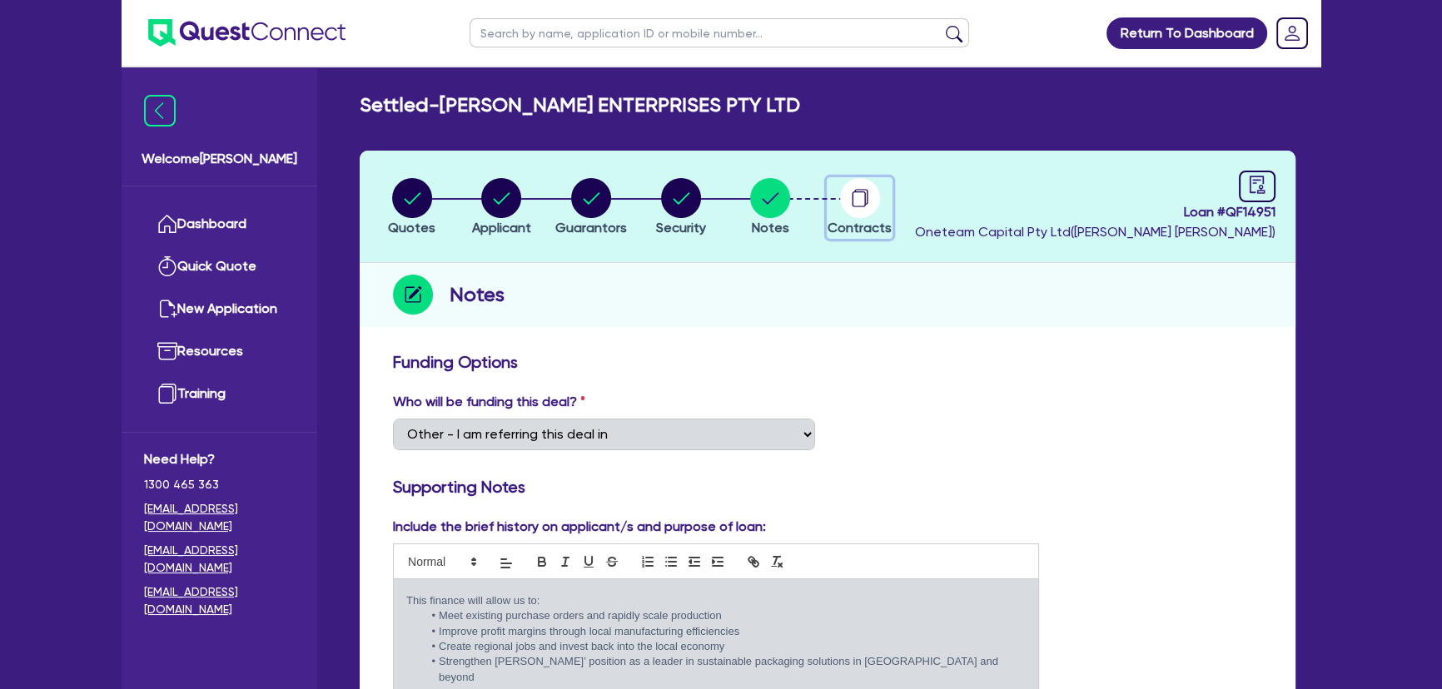
click at [860, 206] on icon "button" at bounding box center [858, 199] width 13 height 16
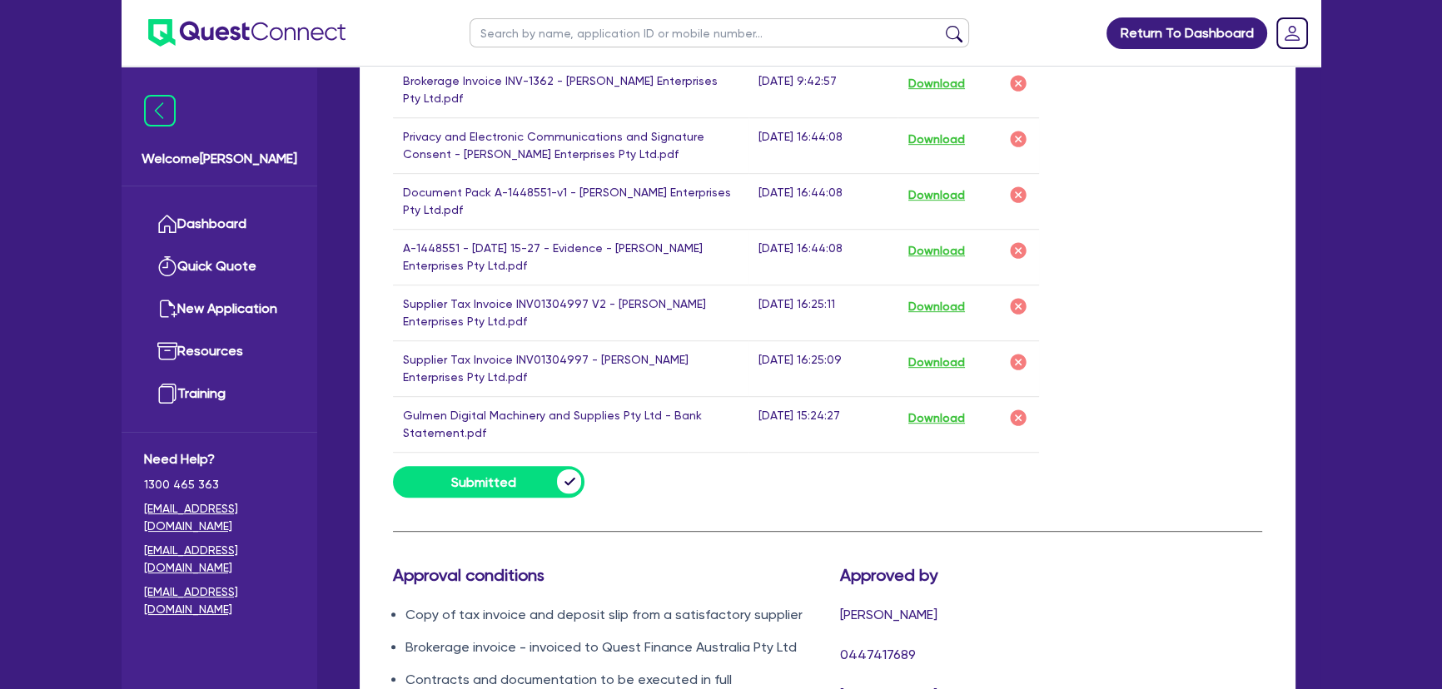
scroll to position [1059, 0]
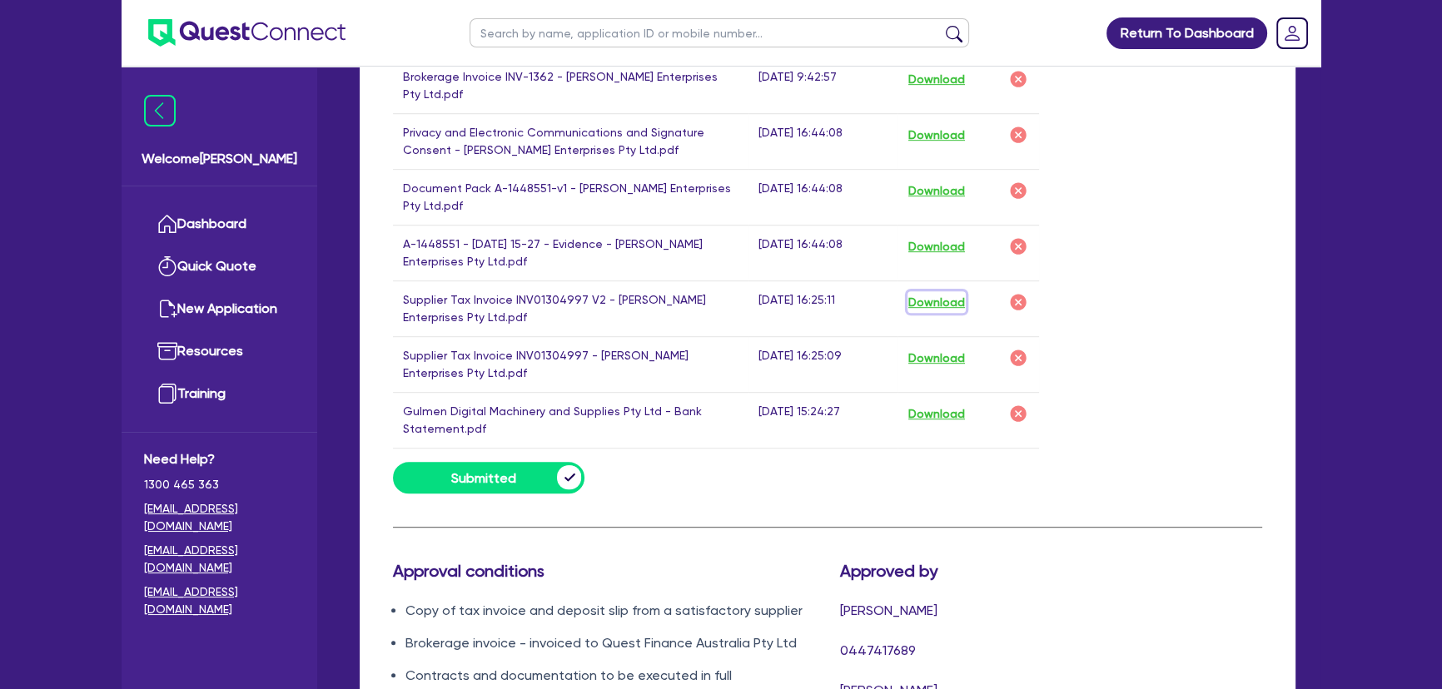
click at [951, 291] on button "Download" at bounding box center [936, 302] width 58 height 22
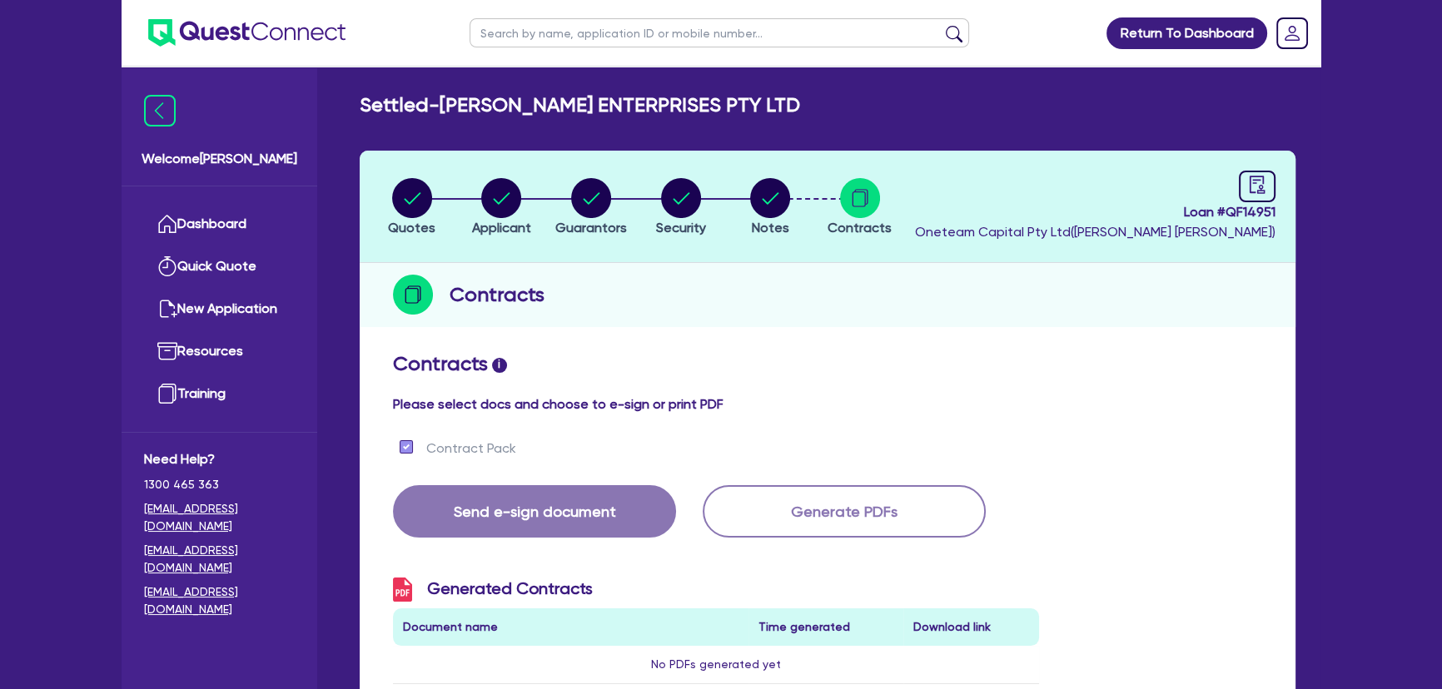
click at [434, 211] on li "Quotes" at bounding box center [412, 206] width 90 height 58
click at [425, 204] on circle "button" at bounding box center [412, 198] width 40 height 40
select select "SECONDARY_ASSETS"
select select "PRINTING_AND_PACKAGING_EQUIPMENT"
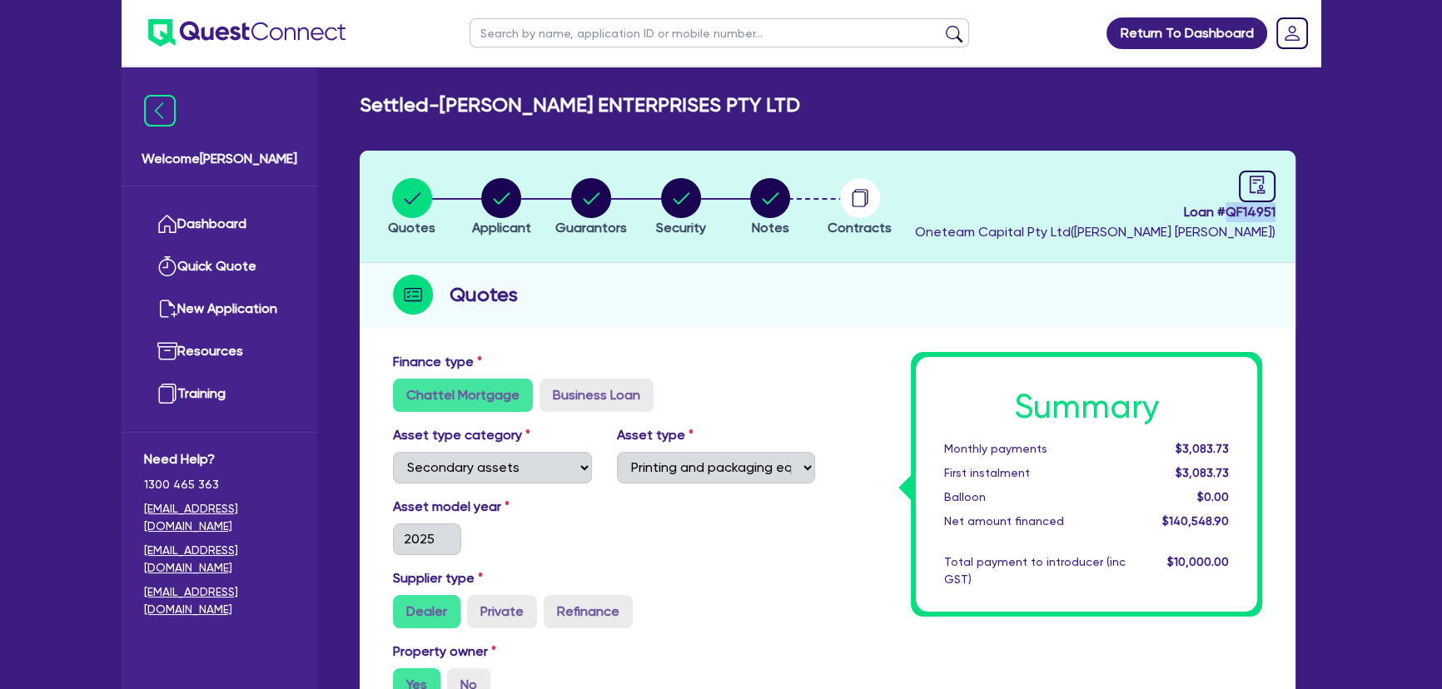
drag, startPoint x: 1225, startPoint y: 216, endPoint x: 1286, endPoint y: 207, distance: 61.5
click at [1286, 207] on header "Quotes Applicant [GEOGRAPHIC_DATA] Security Notes Contracts Loan # QF14951 Onet…" at bounding box center [828, 207] width 936 height 112
copy span "QF14951"
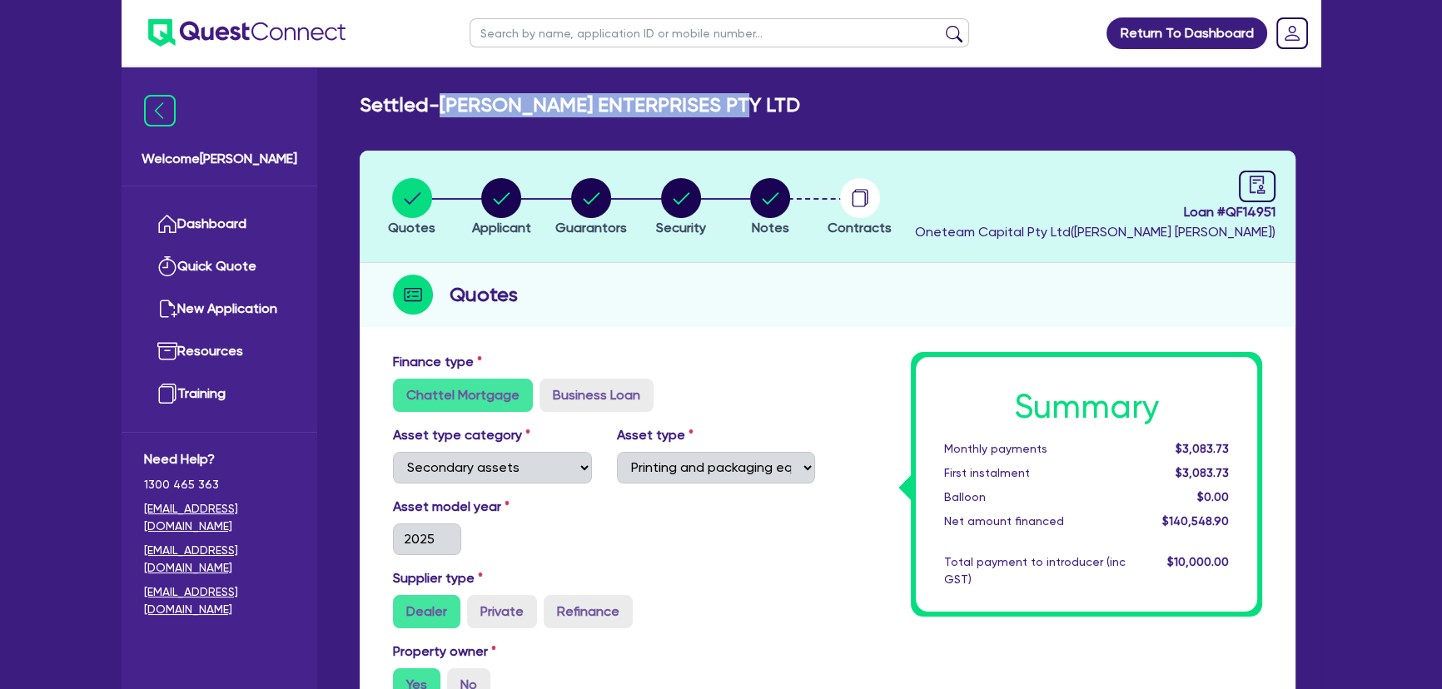
drag, startPoint x: 451, startPoint y: 103, endPoint x: 748, endPoint y: 103, distance: 296.3
click at [748, 103] on h2 "Settled - [PERSON_NAME] ENTERPRISES PTY LTD" at bounding box center [580, 105] width 440 height 24
copy h2 "[PERSON_NAME] ENTERPRISES PTY LTD"
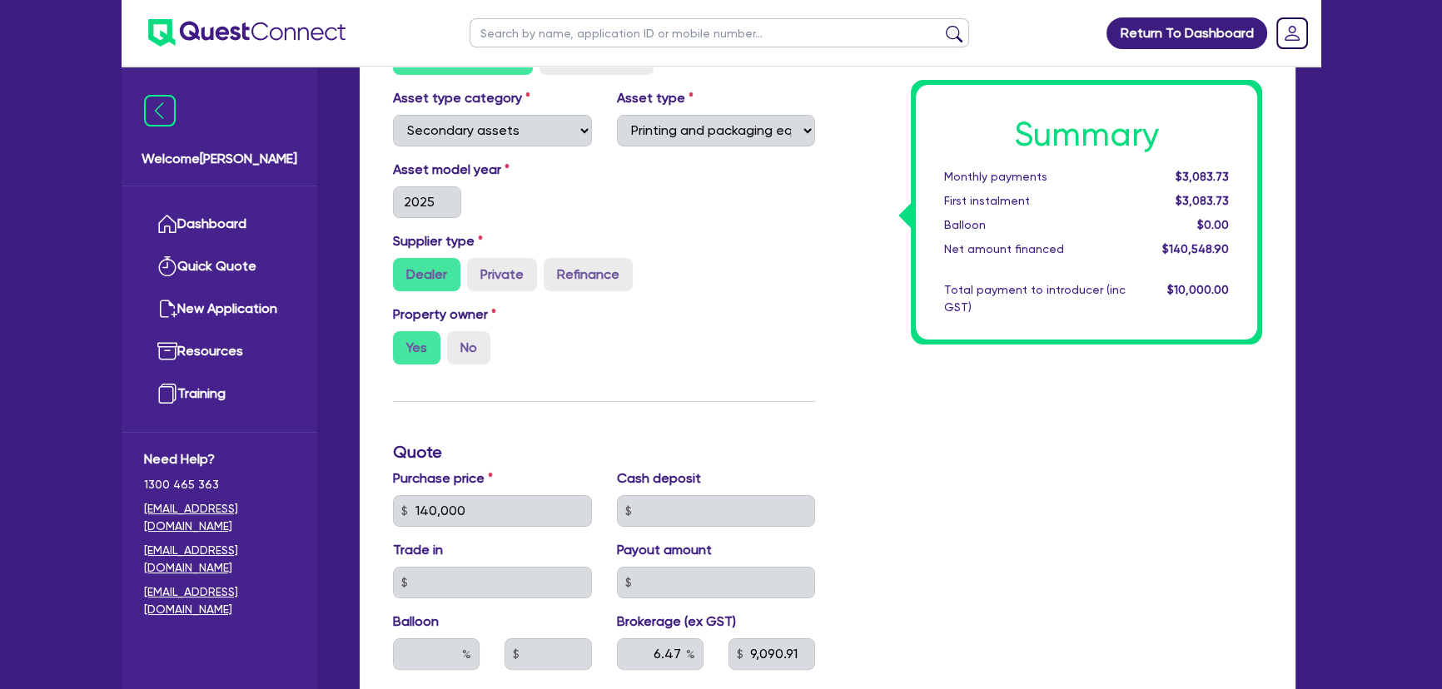
scroll to position [226, 0]
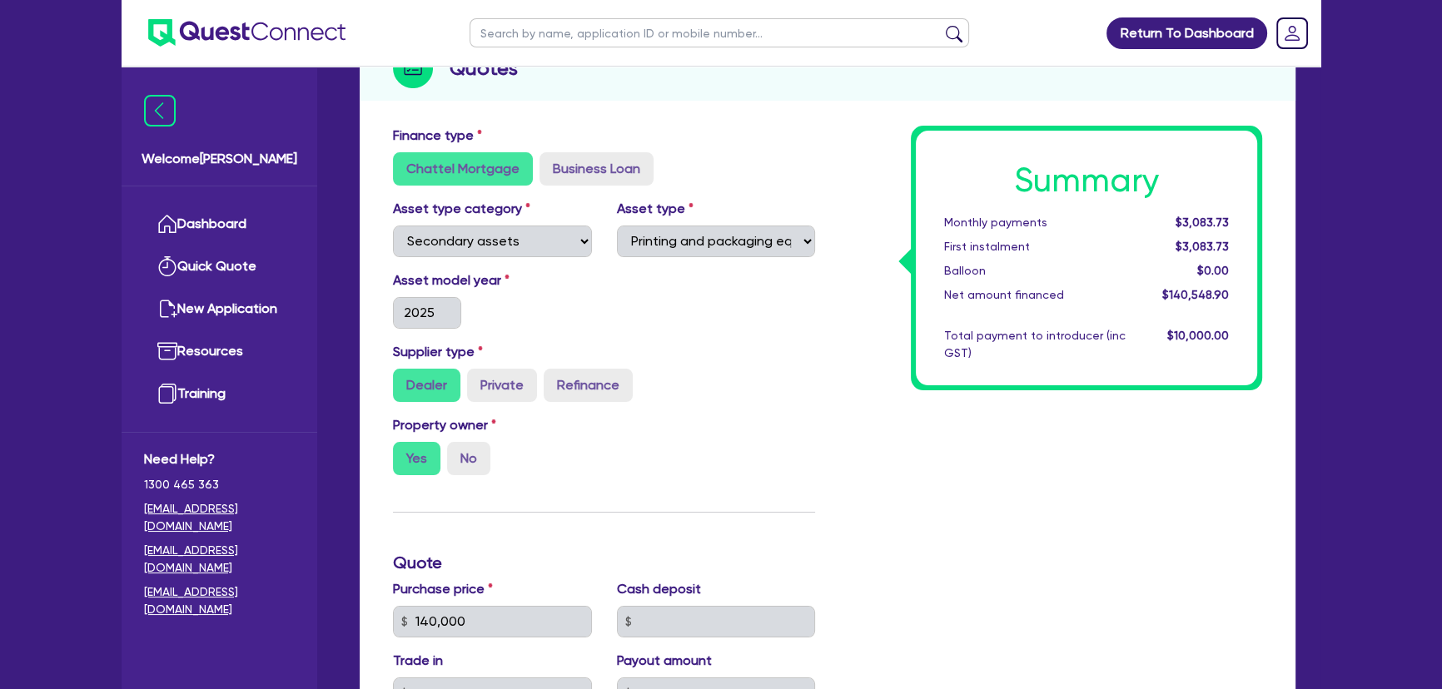
click at [266, 33] on img at bounding box center [246, 32] width 197 height 27
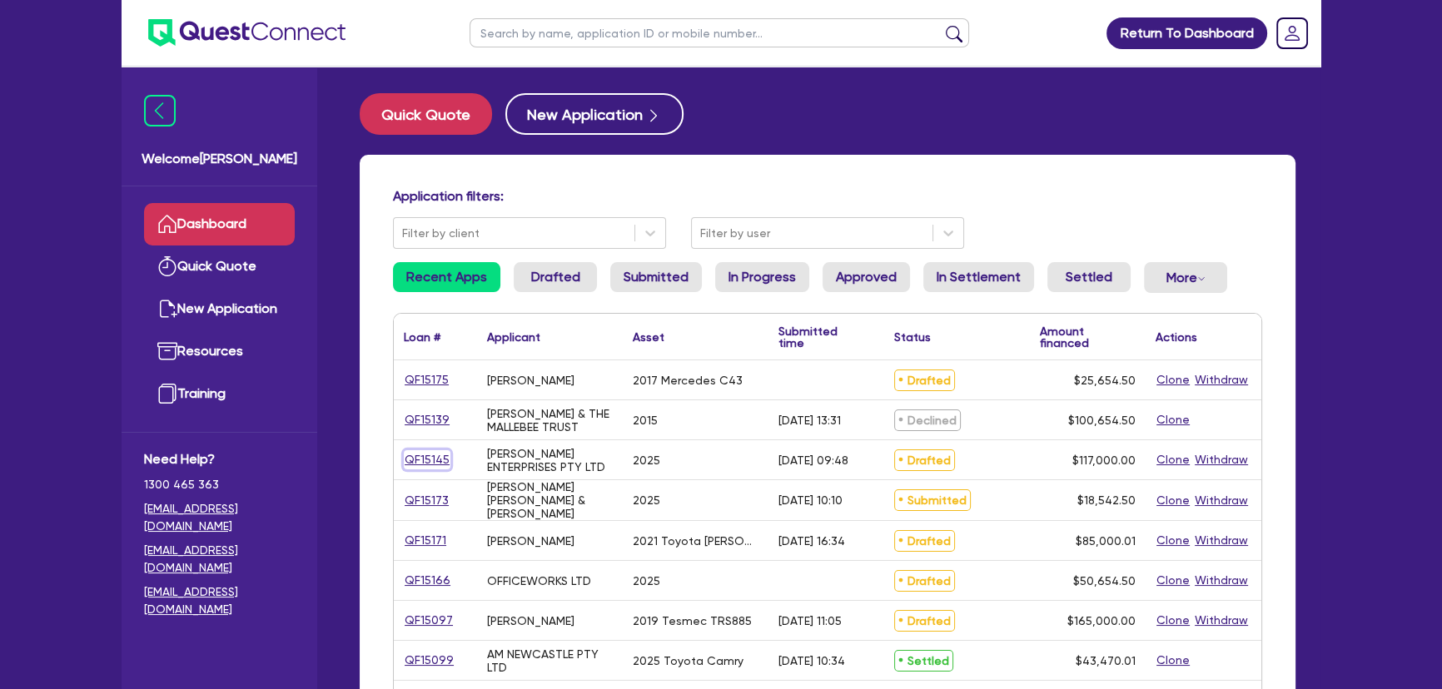
click at [441, 460] on link "QF15145" at bounding box center [427, 459] width 47 height 19
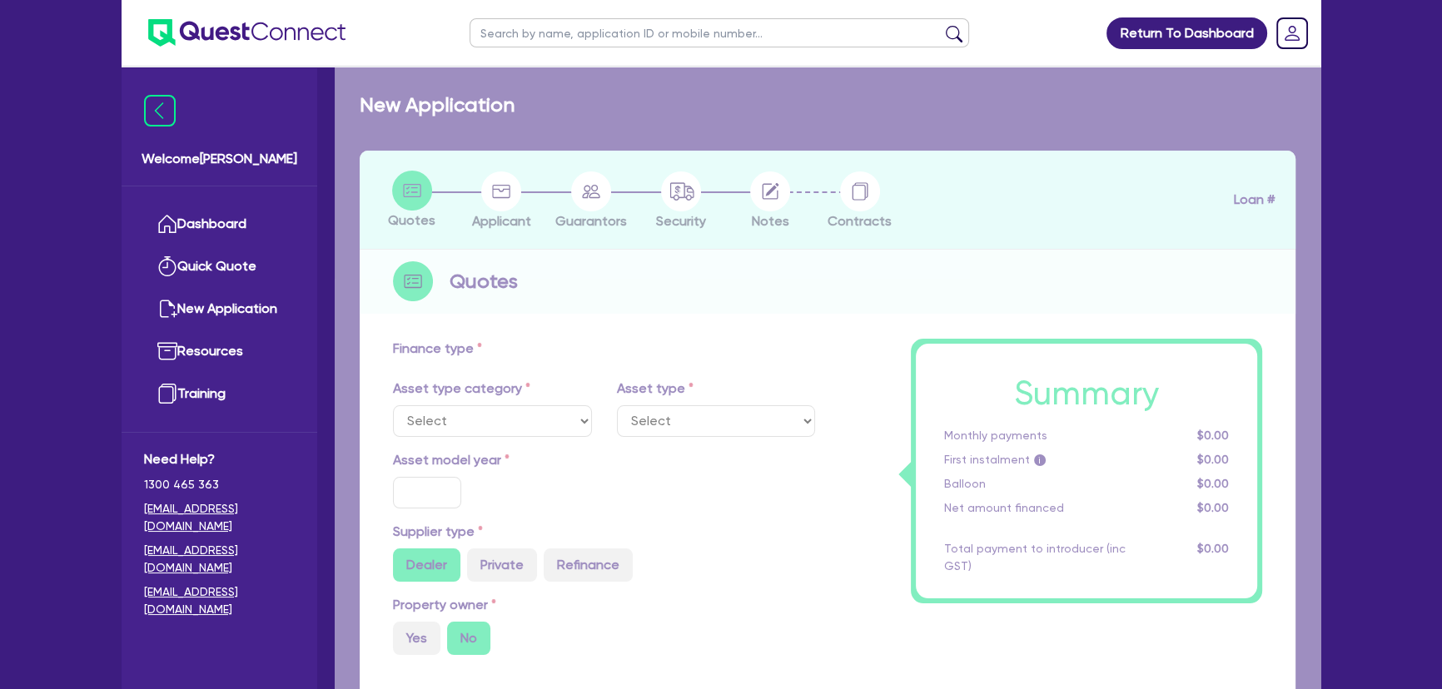
select select "SECONDARY_ASSETS"
type input "2025"
radio input "true"
type input "117,000"
type input "8"
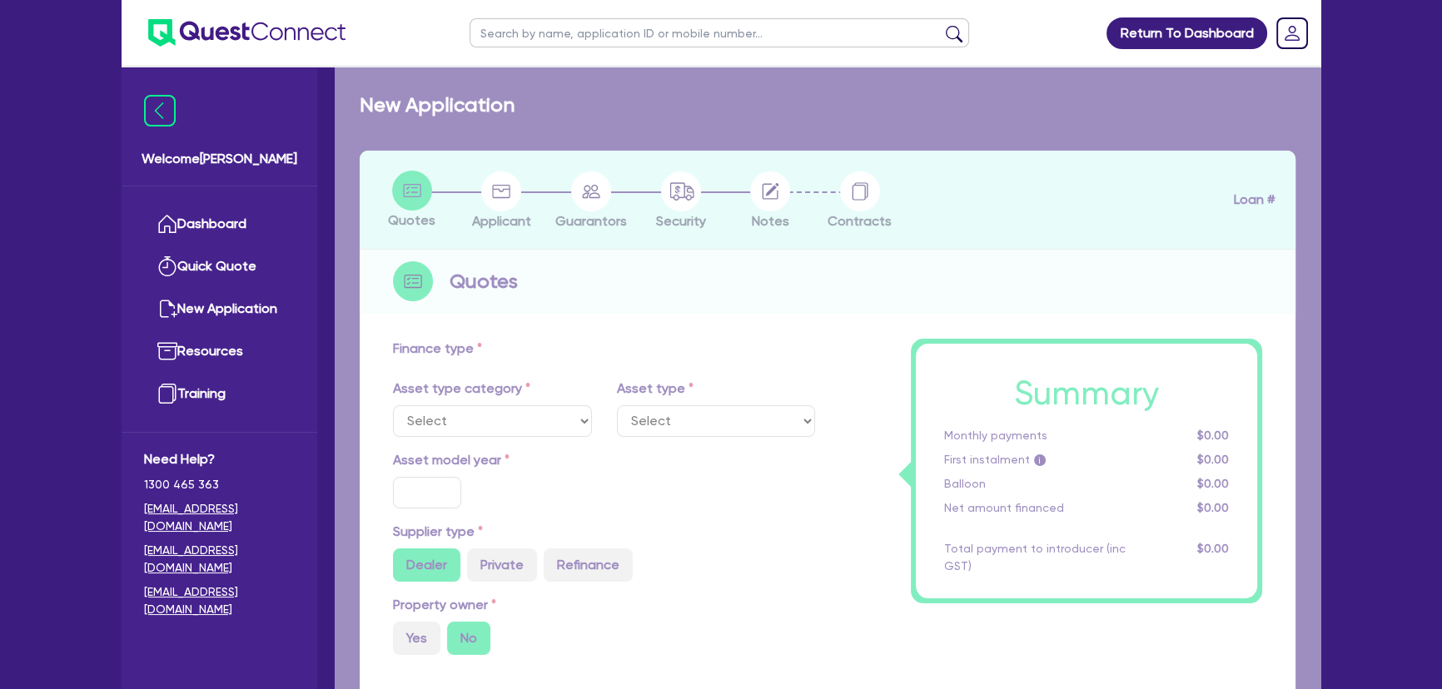
type input "9,360"
type input "17.95"
select select "PRINTING_AND_PACKAGING_EQUIPMENT"
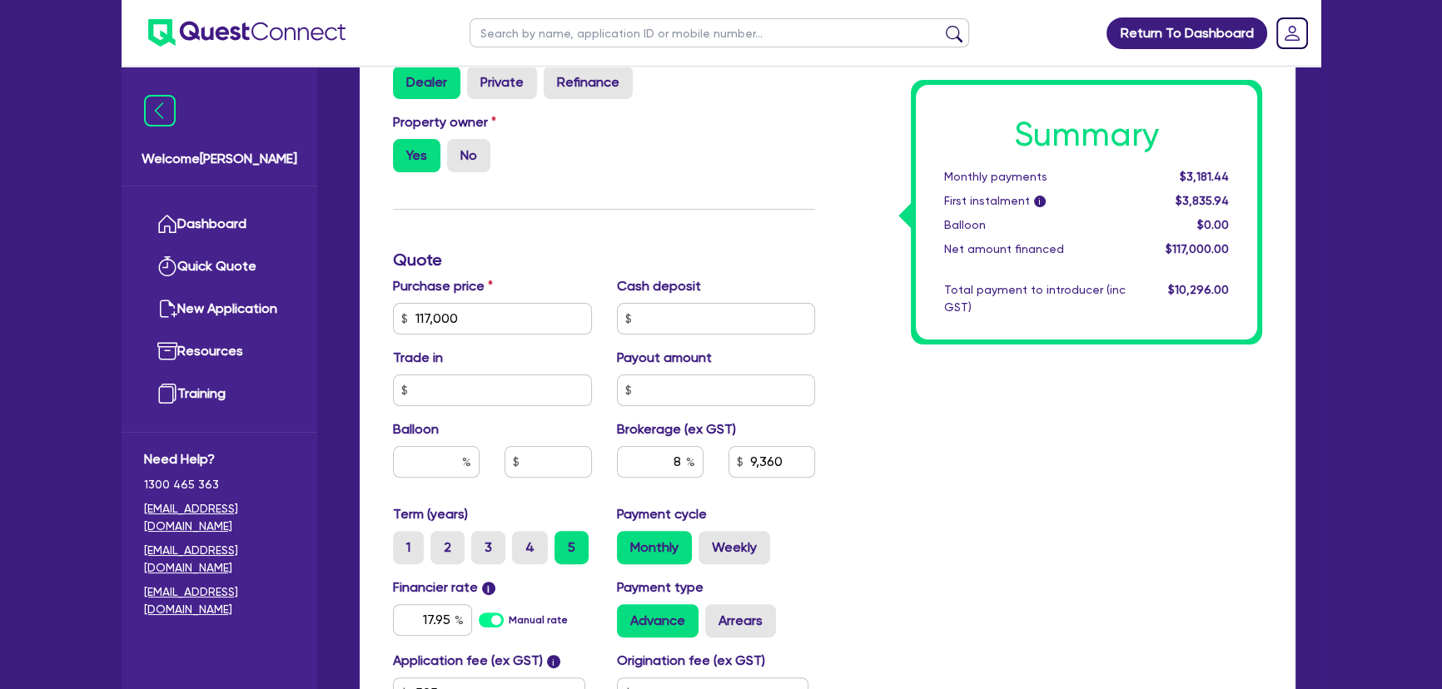
scroll to position [605, 0]
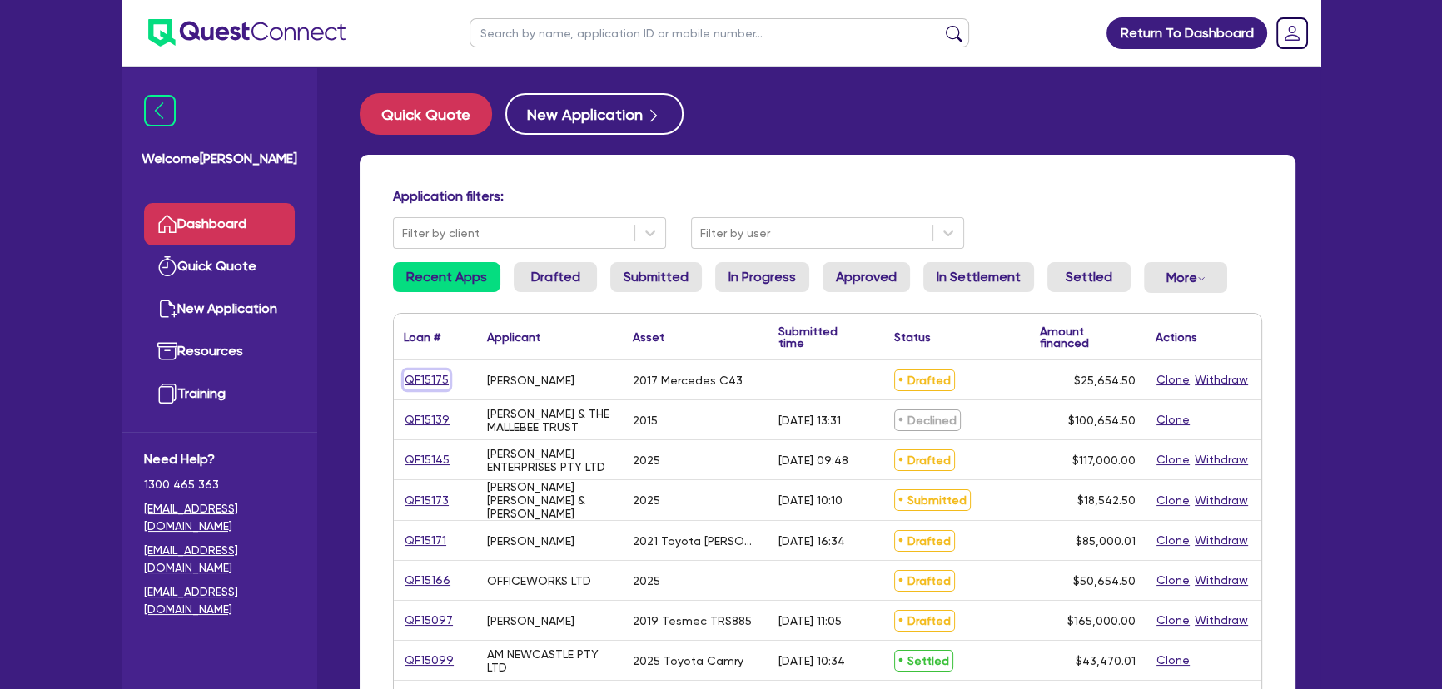
click at [415, 388] on link "QF15175" at bounding box center [427, 379] width 46 height 19
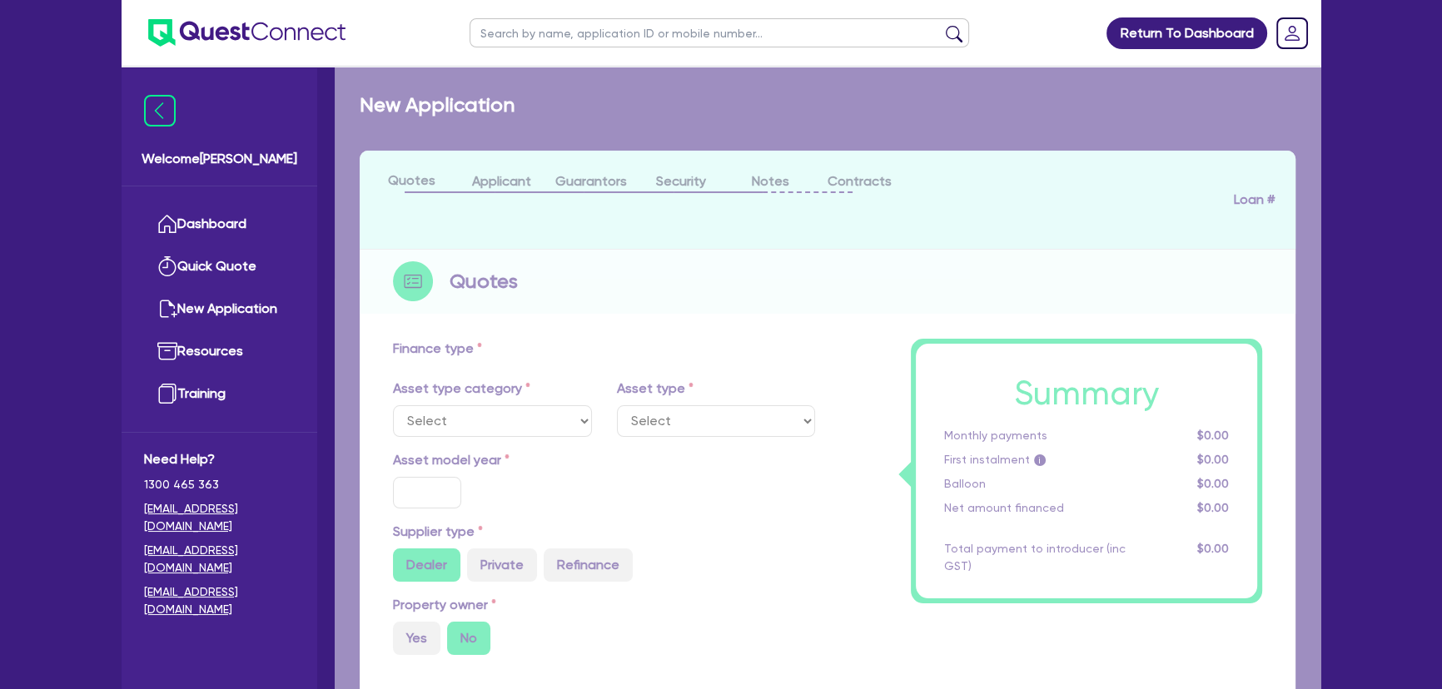
select select "CARS_AND_LIGHT_TRUCKS"
type input "2017"
type input "25,000"
type input "3"
type input "769.64"
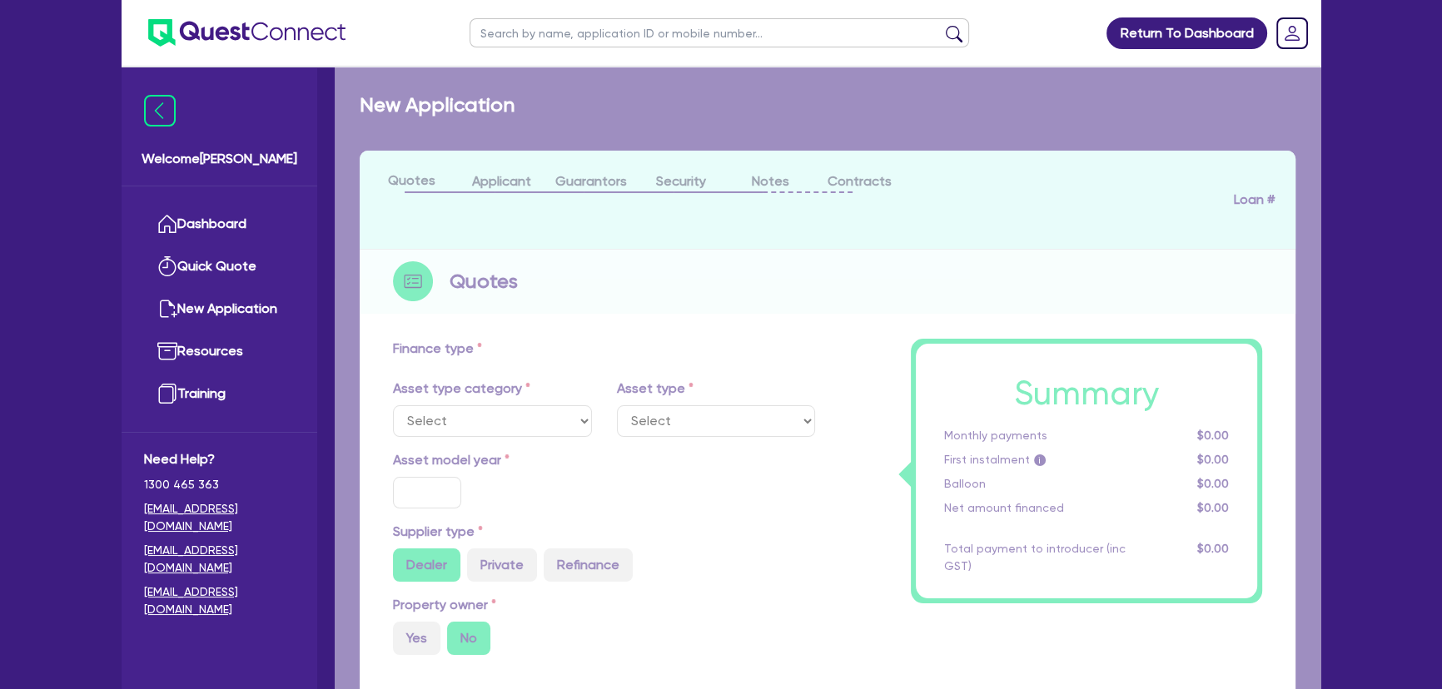
type input "12"
select select "PASSENGER_VEHICLES"
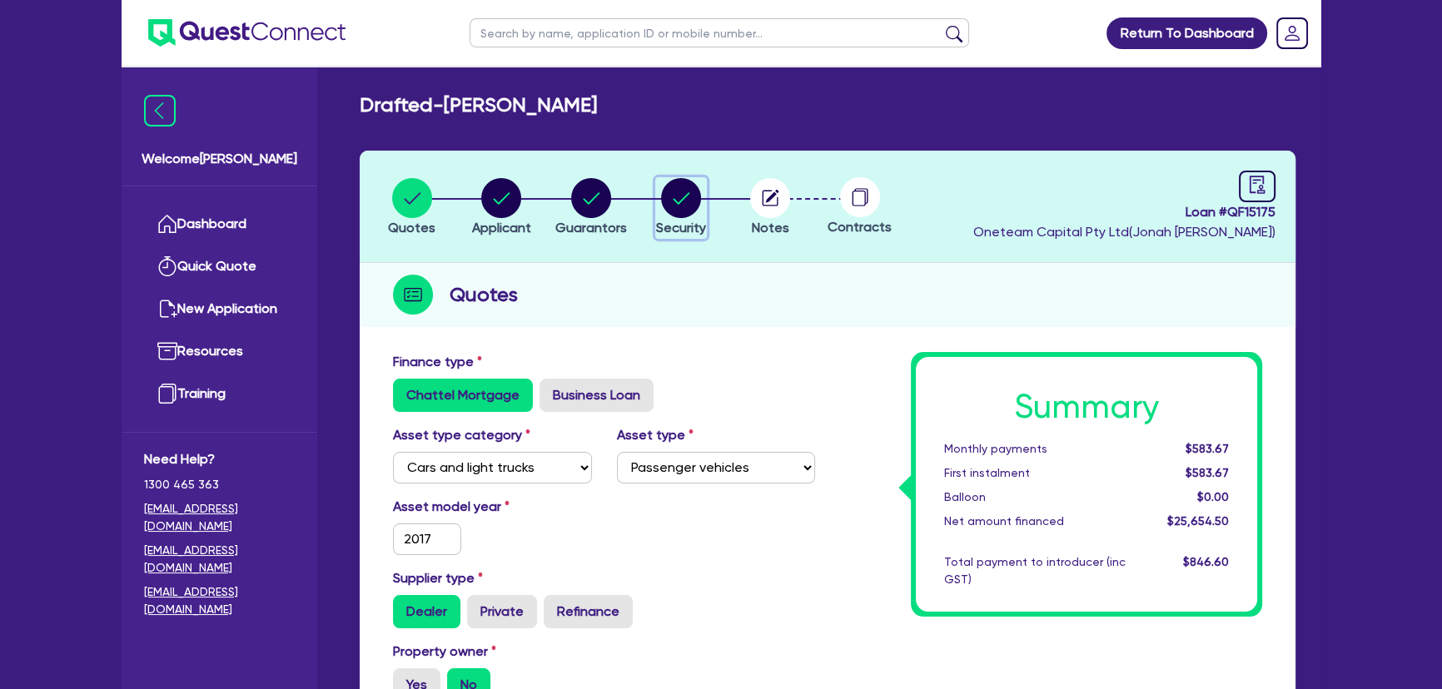
drag, startPoint x: 699, startPoint y: 203, endPoint x: 524, endPoint y: 205, distance: 175.7
click at [698, 203] on icon "button" at bounding box center [681, 198] width 40 height 40
select select "CARS_AND_LIGHT_TRUCKS"
select select "PASSENGER_VEHICLES"
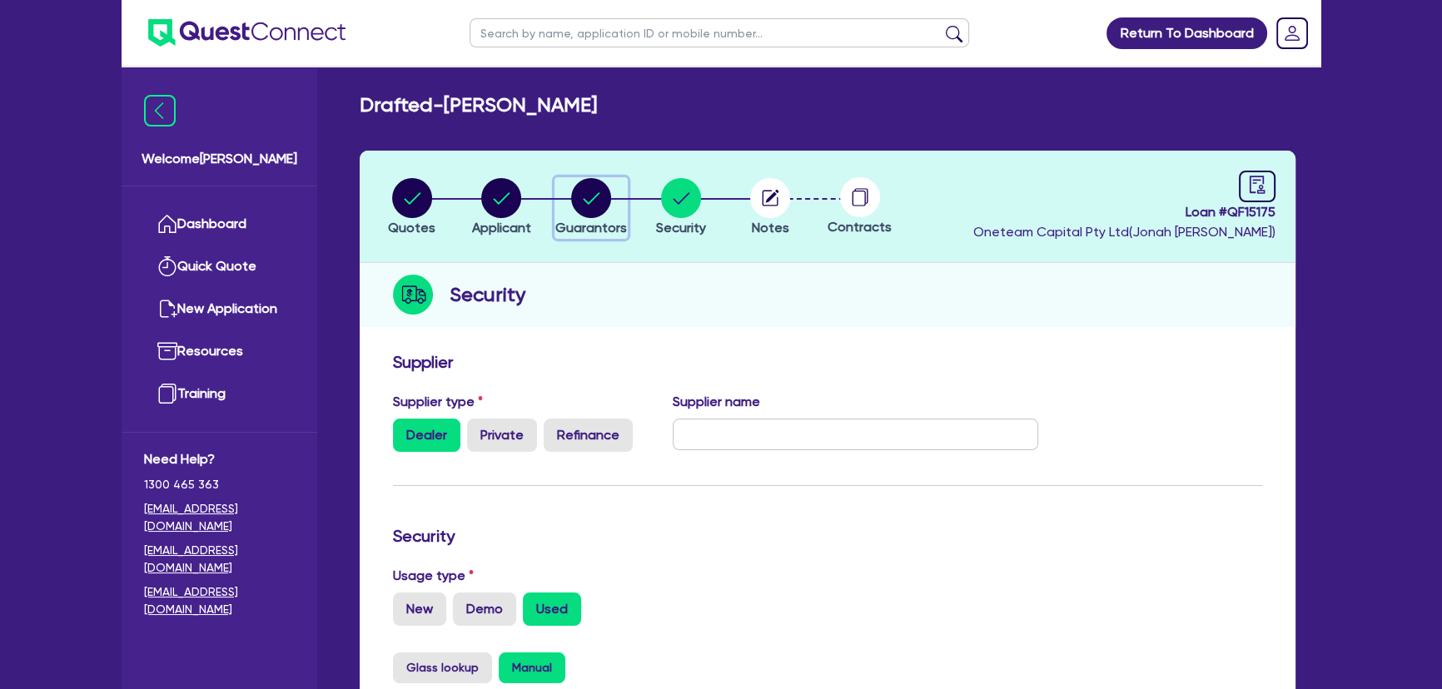
click at [580, 198] on circle "button" at bounding box center [591, 198] width 40 height 40
select select "MR"
select select "SA"
select select "SINGLE"
select select "VEHICLE"
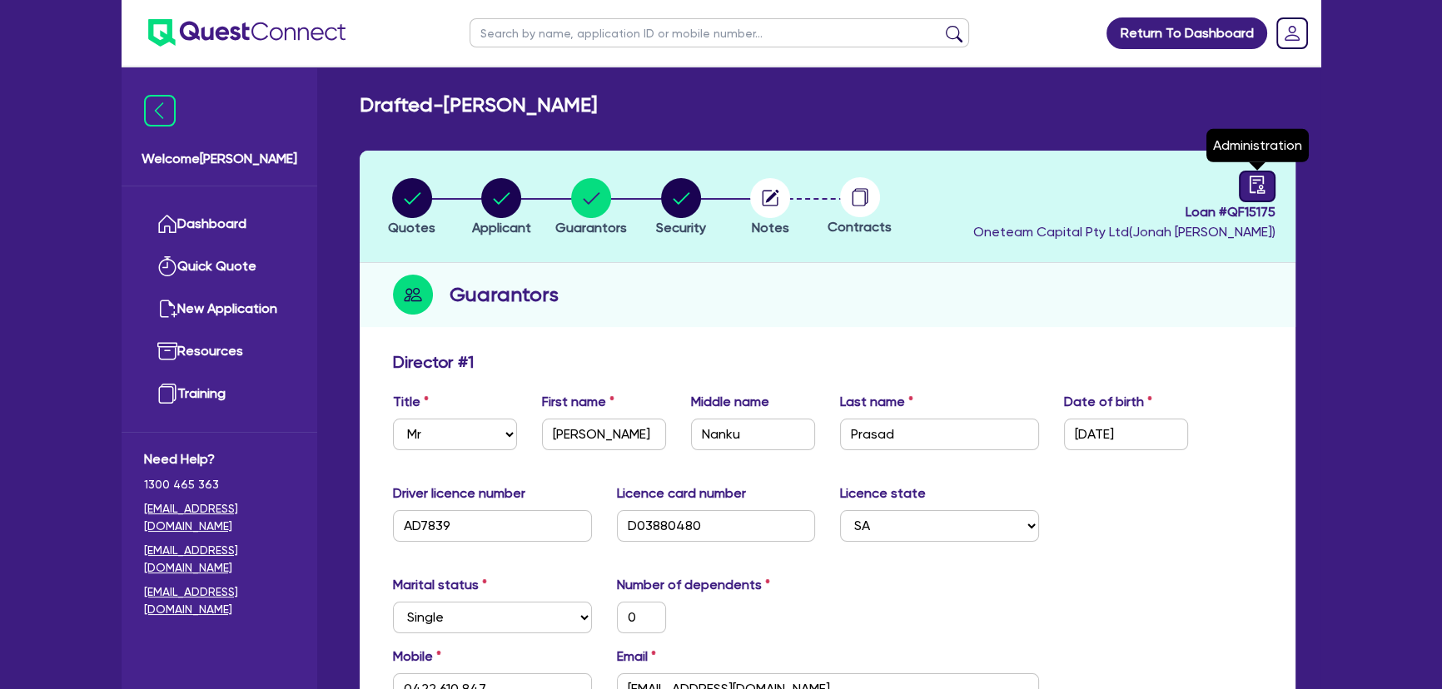
click at [1257, 188] on icon "audit" at bounding box center [1257, 185] width 18 height 18
select select "DRAFTED_NEW"
select select "Other"
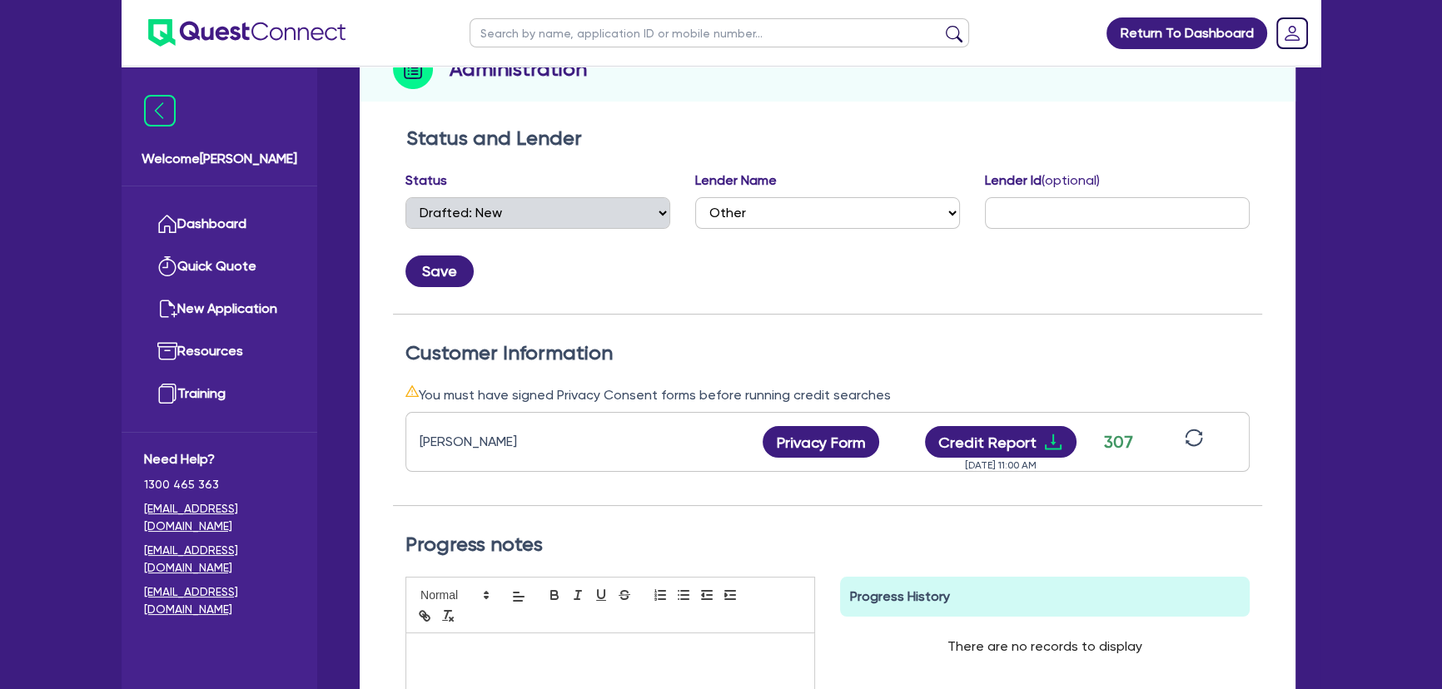
scroll to position [226, 0]
click at [1046, 441] on icon "download" at bounding box center [1053, 441] width 20 height 20
click at [295, 39] on img at bounding box center [246, 32] width 197 height 27
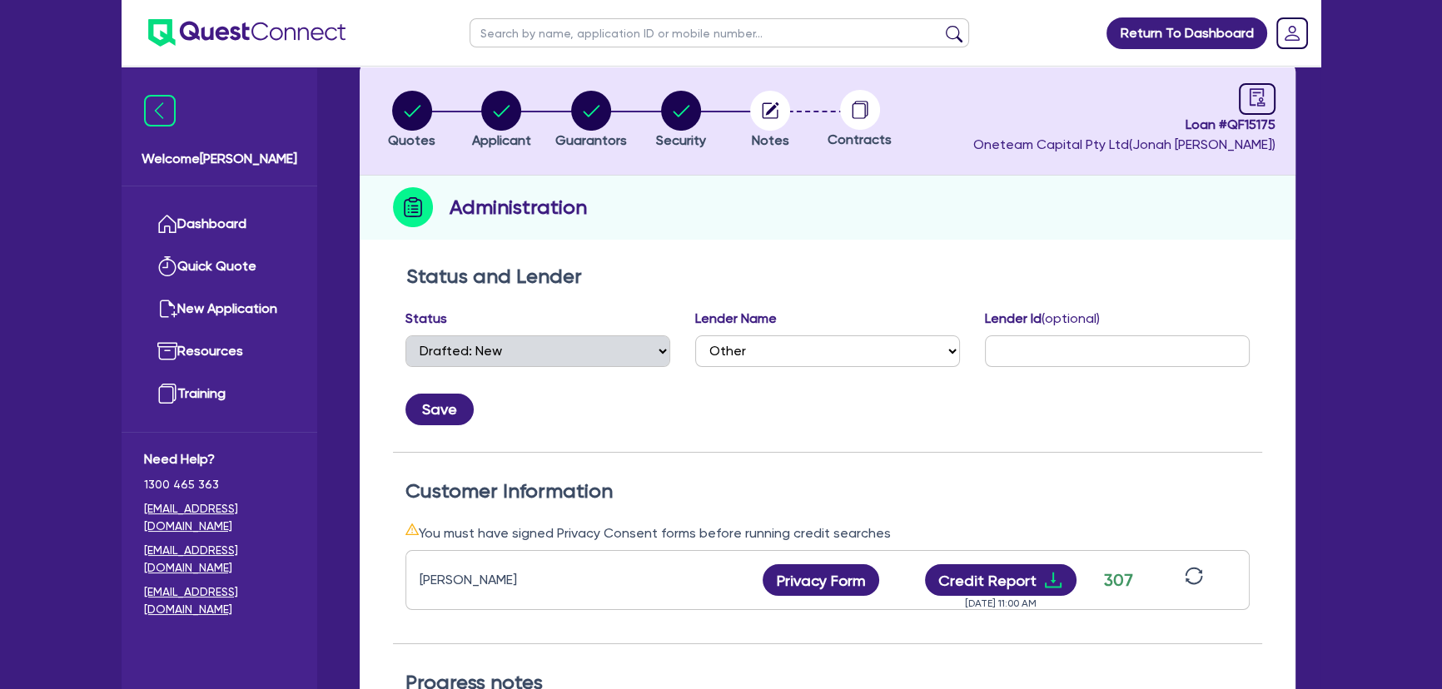
scroll to position [0, 0]
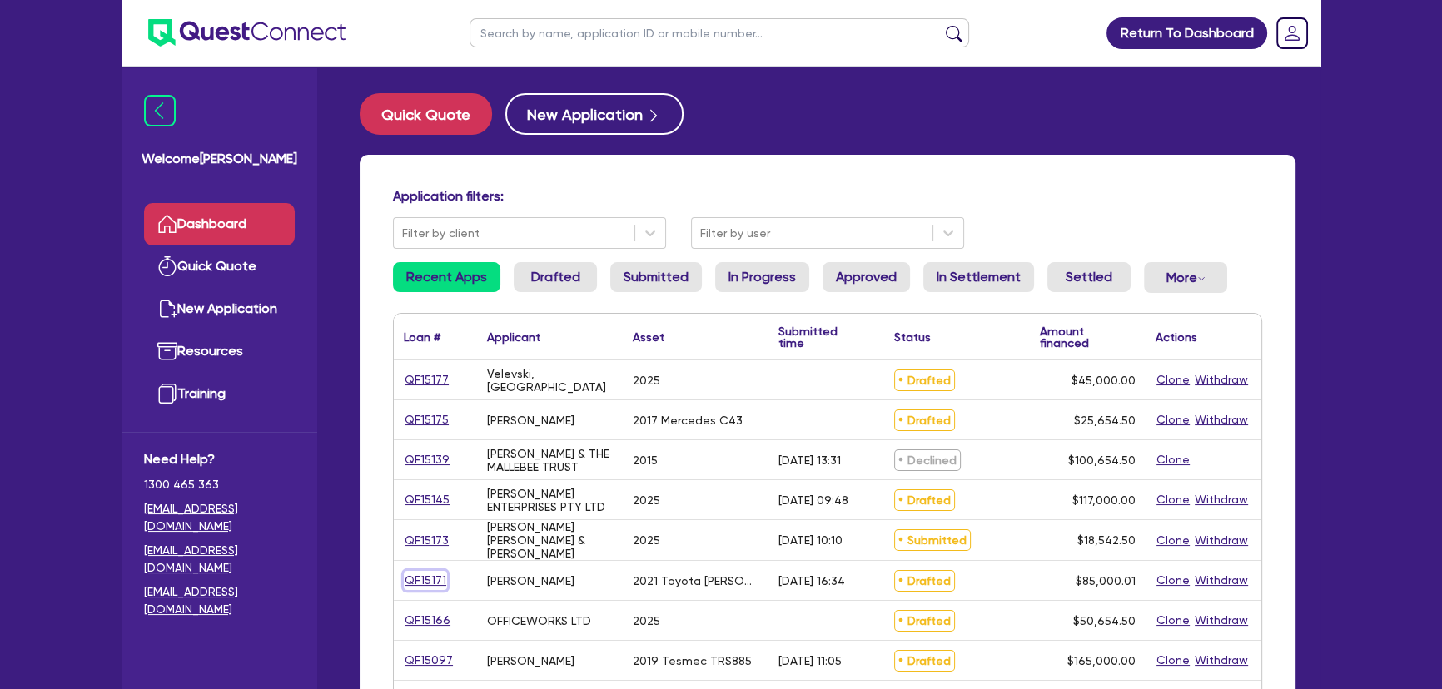
click at [421, 578] on link "QF15171" at bounding box center [425, 580] width 43 height 19
select select "CARS_AND_LIGHT_TRUCKS"
select select "PASSENGER_VEHICLES"
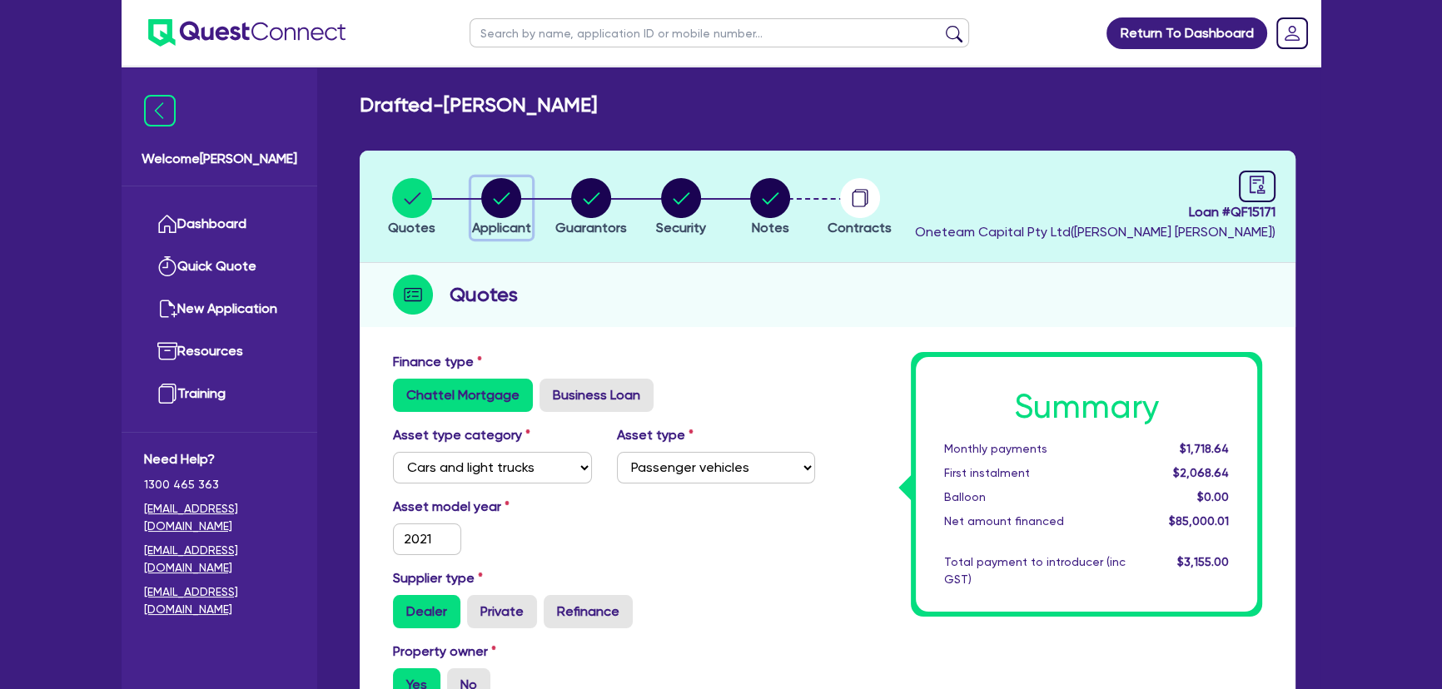
click at [497, 191] on circle "button" at bounding box center [501, 198] width 40 height 40
select select "SOLE_TRADER"
select select "ADMINISTRATIVE_SUPPORT"
select select "SUPPORT_OPERATIONS"
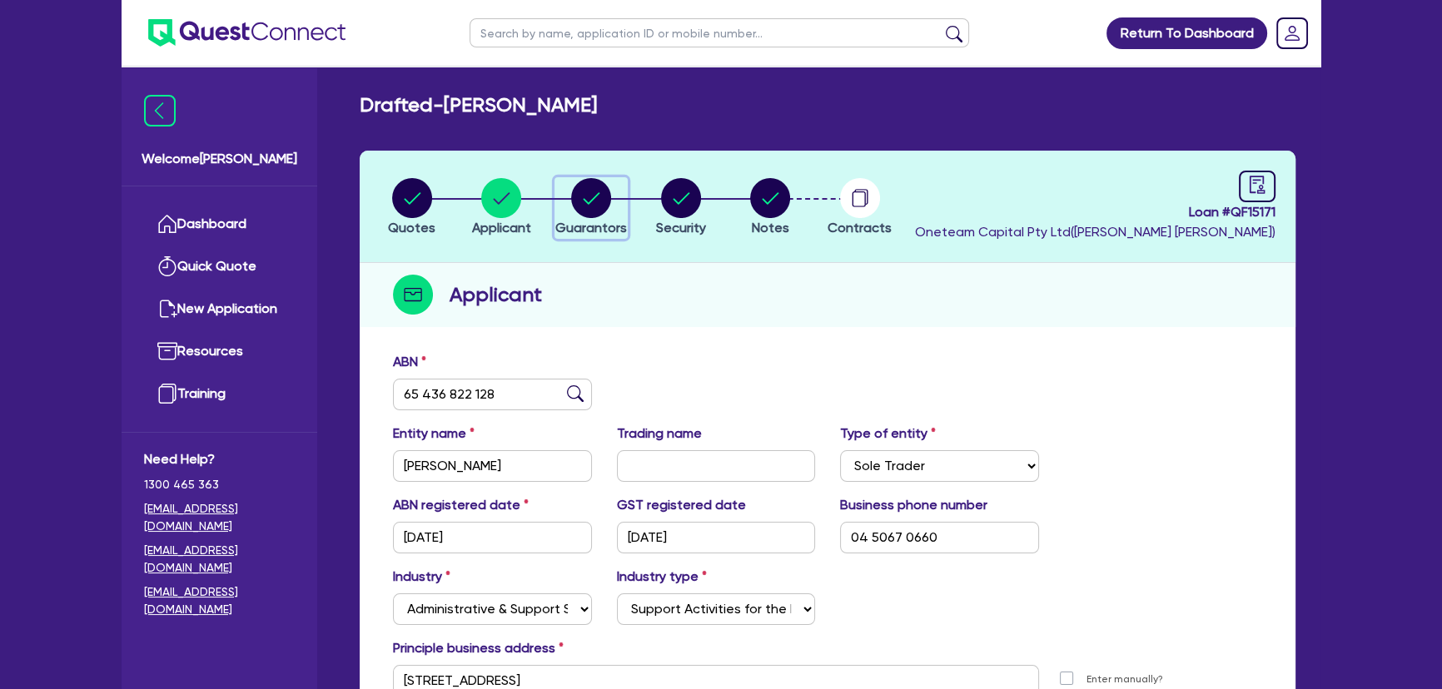
click at [579, 189] on circle "button" at bounding box center [591, 198] width 40 height 40
select select "MRS"
select select "[GEOGRAPHIC_DATA]"
select select "MARRIED"
select select "PROPERTY"
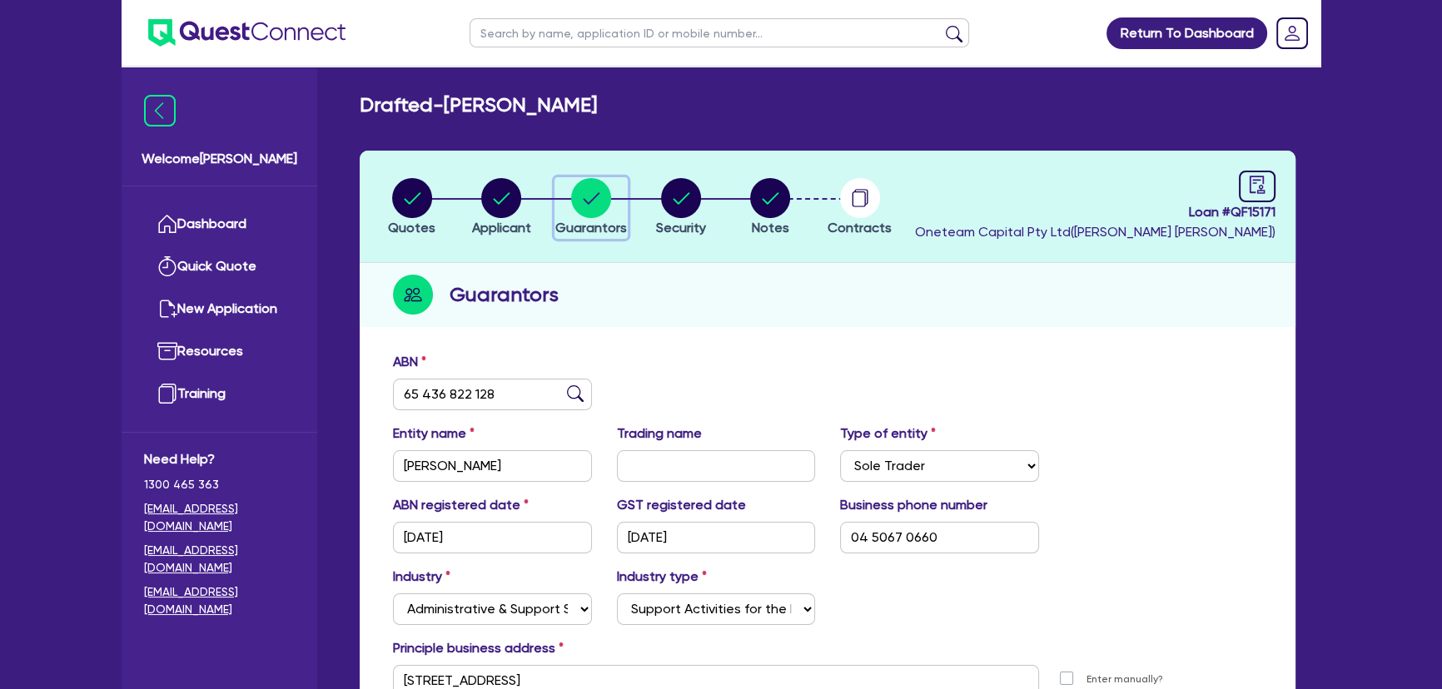
select select "CASH"
select select "VEHICLE"
select select "MORTGAGE"
select select "VEHICLE_LOAN"
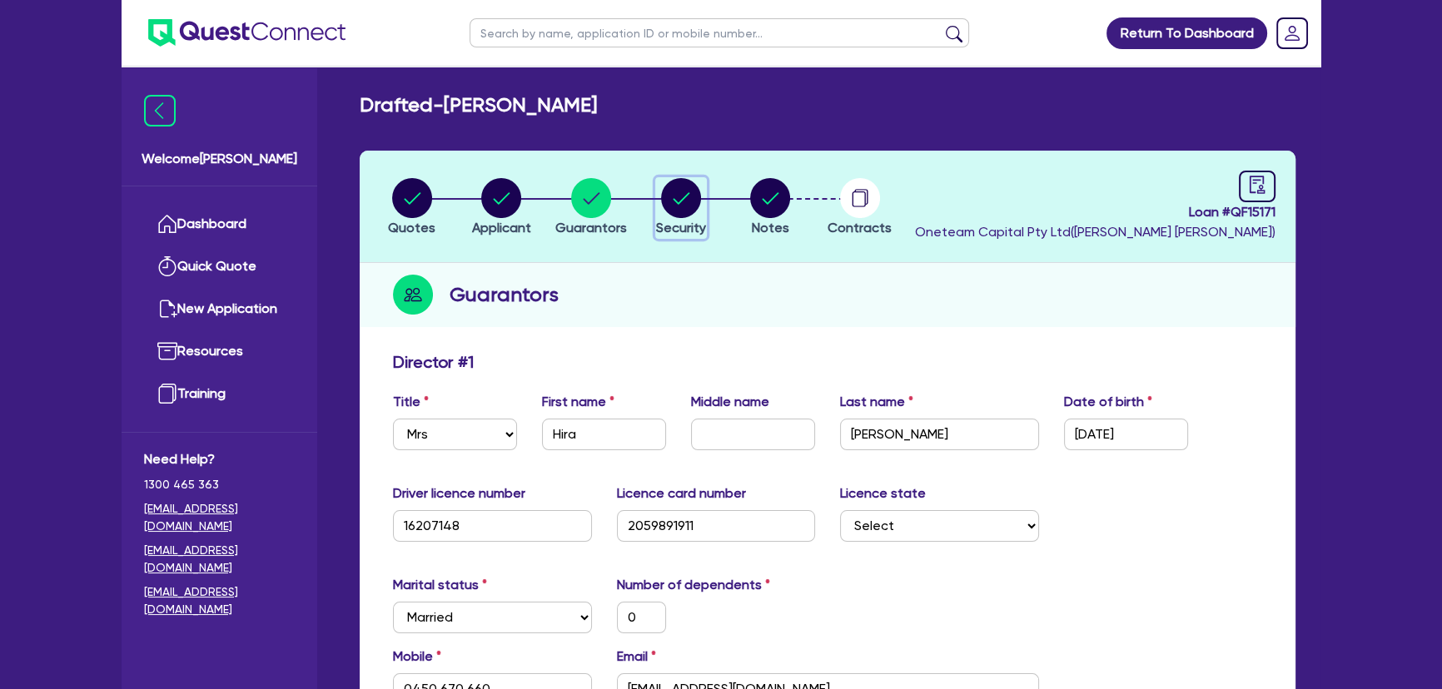
click at [694, 195] on circle "button" at bounding box center [681, 198] width 40 height 40
select select "CARS_AND_LIGHT_TRUCKS"
select select "PASSENGER_VEHICLES"
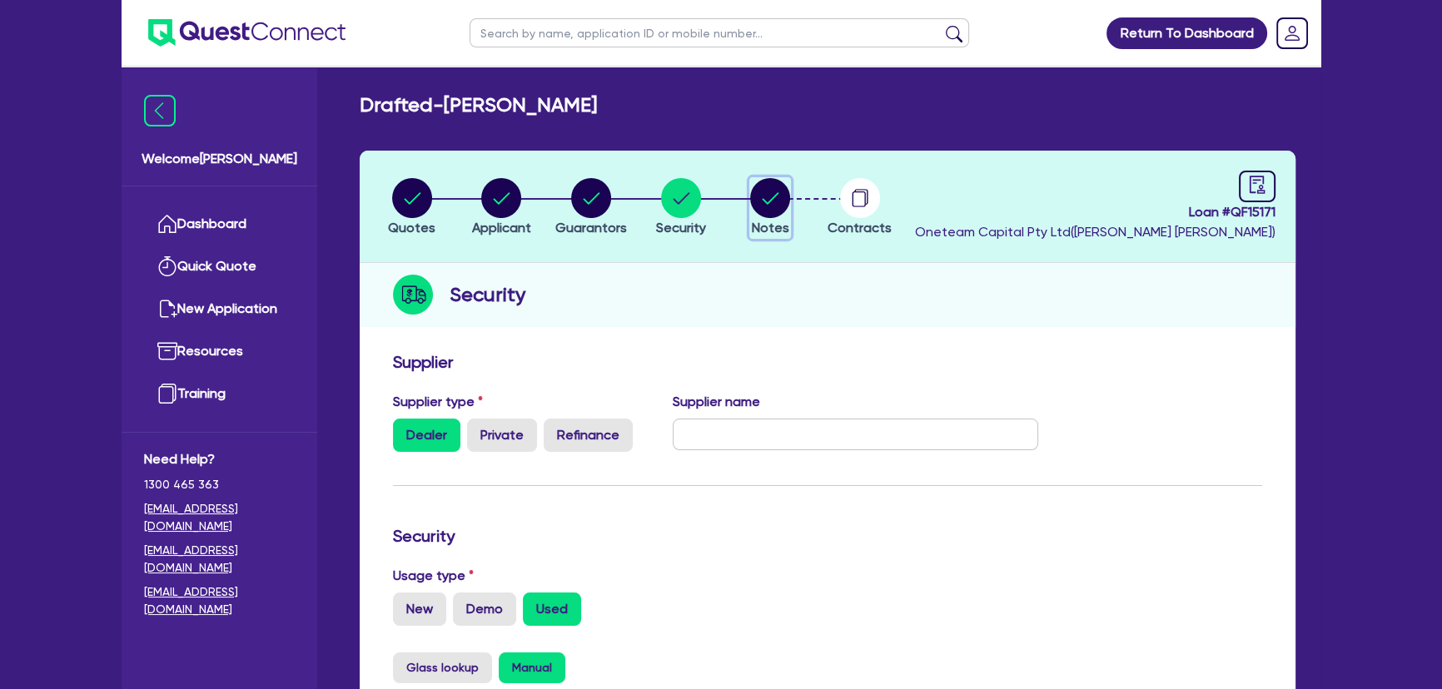
click at [765, 202] on icon "button" at bounding box center [771, 198] width 17 height 12
select select "Other"
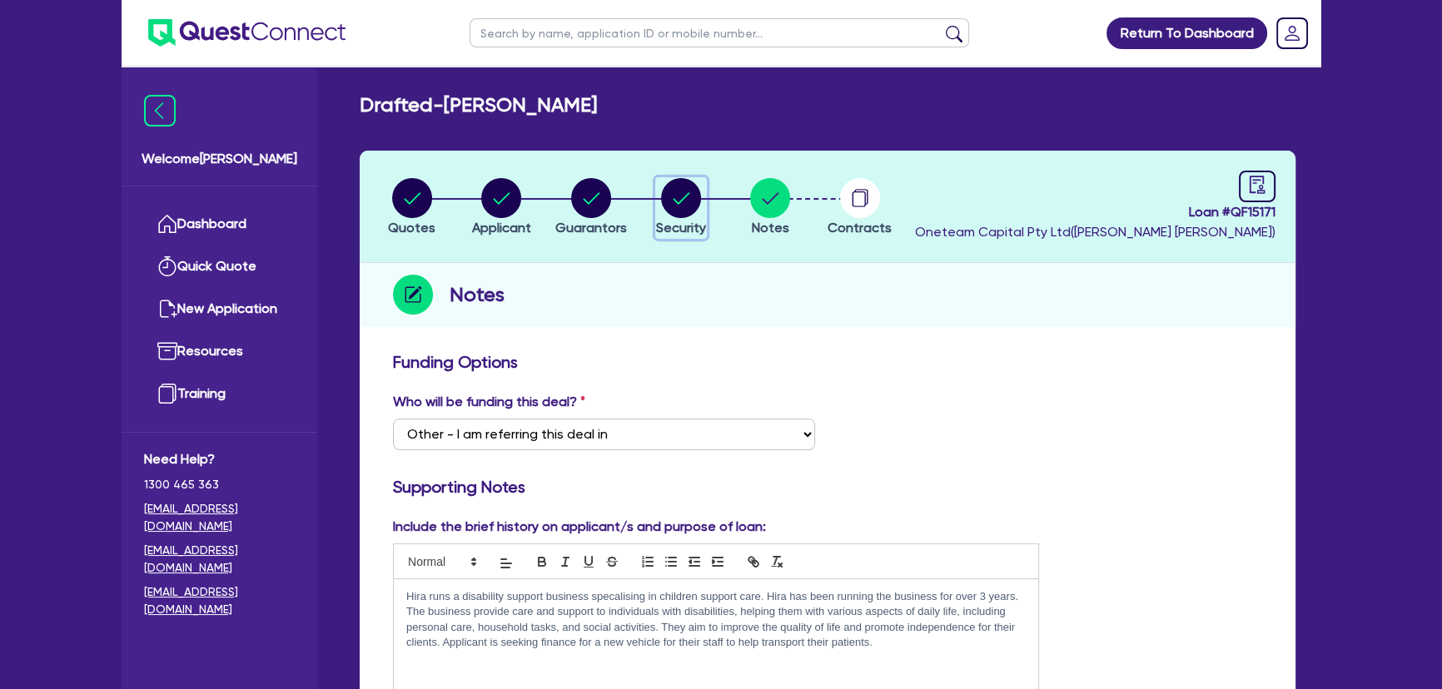
click at [663, 199] on circle "button" at bounding box center [681, 198] width 40 height 40
select select "CARS_AND_LIGHT_TRUCKS"
select select "PASSENGER_VEHICLES"
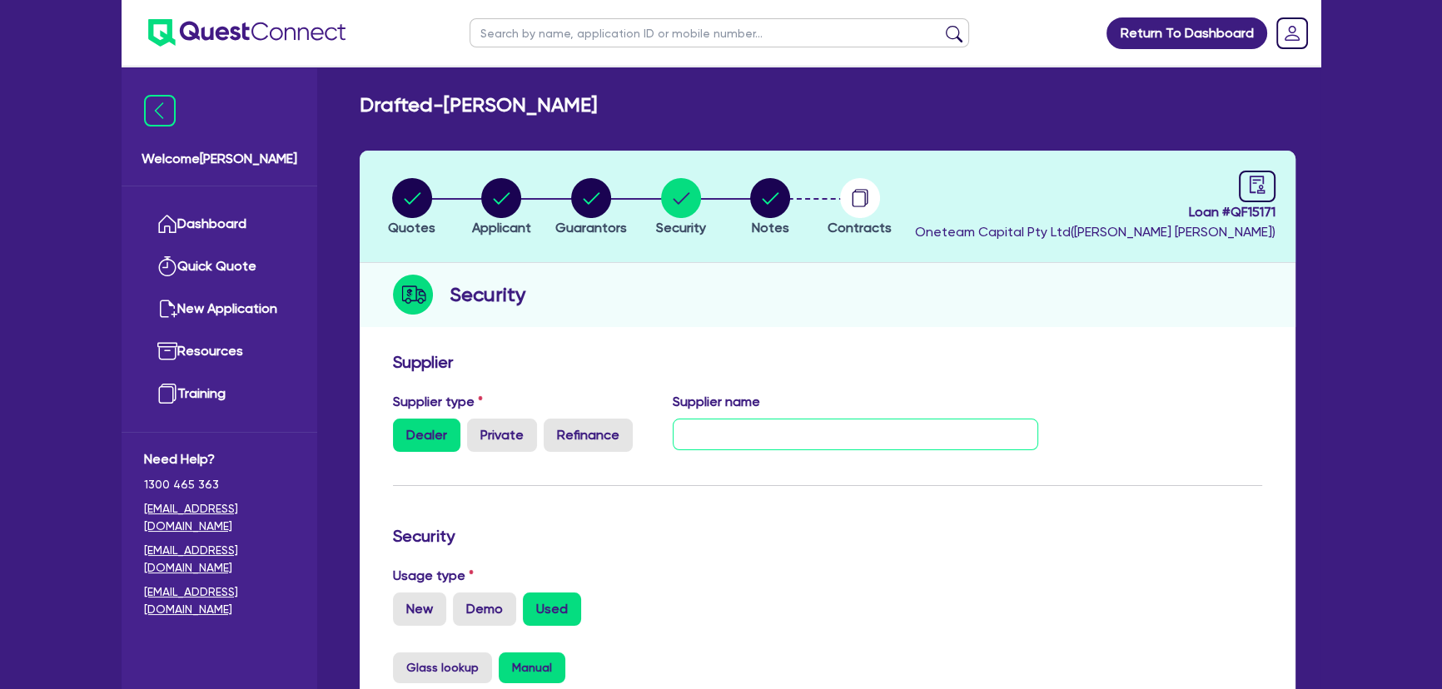
click at [720, 430] on input "text" at bounding box center [856, 435] width 366 height 32
type input "i"
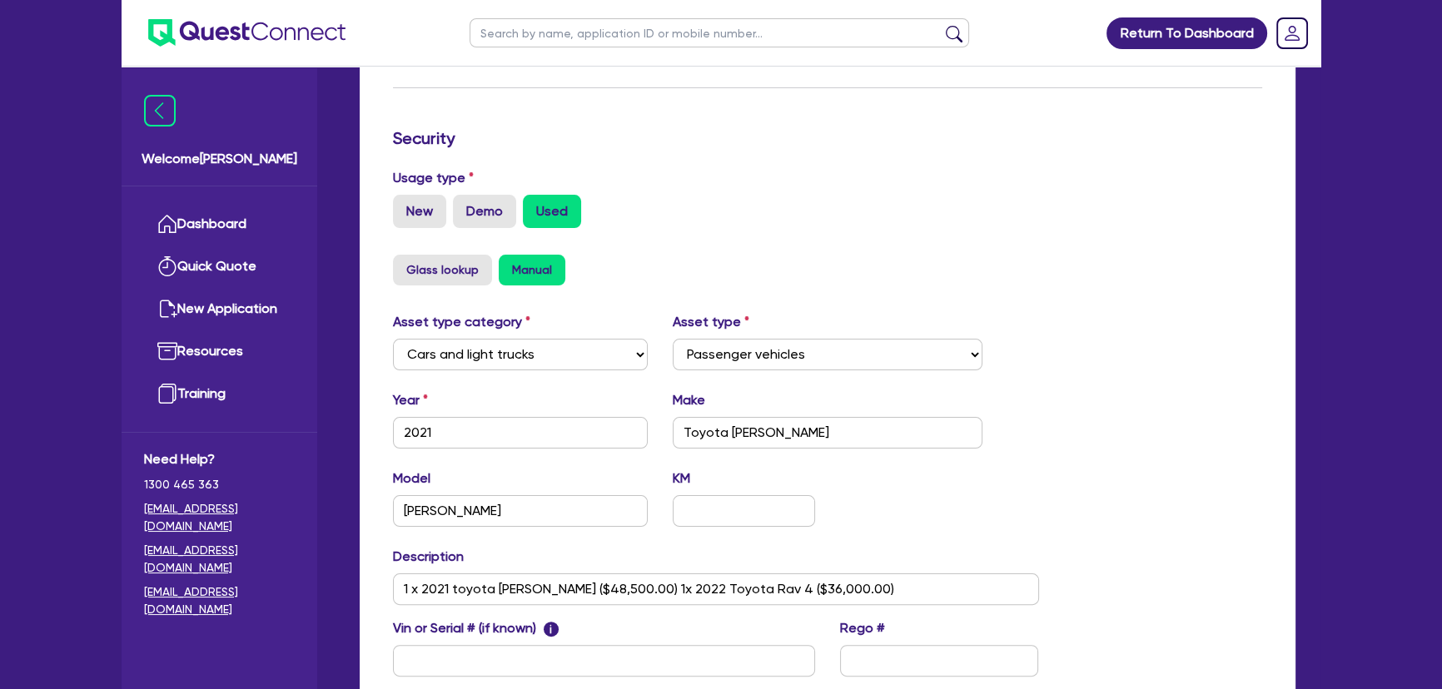
scroll to position [211, 0]
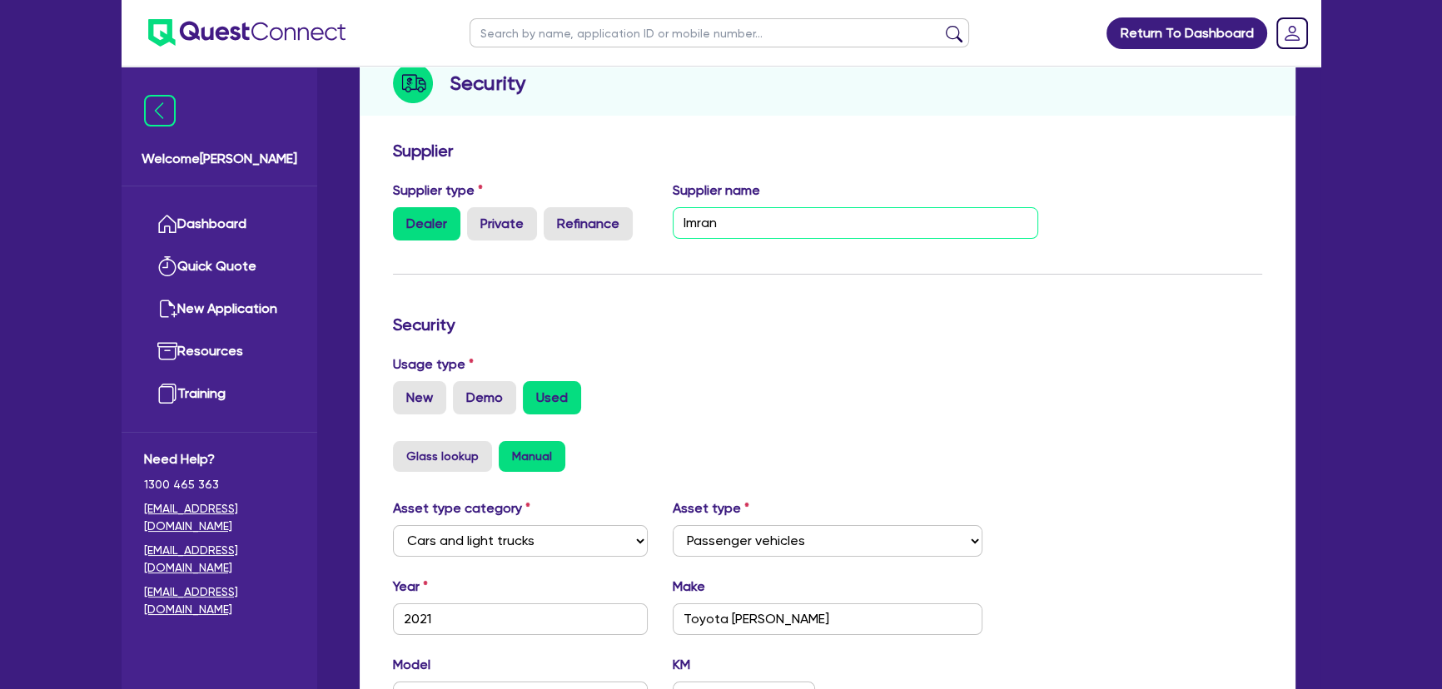
click at [732, 229] on input "Imran" at bounding box center [856, 223] width 366 height 32
paste input "Hybrid World - [PERSON_NAME] - 0426082074 - [DOMAIN_NAME][EMAIL_ADDRESS][DOMAIN…"
click at [719, 235] on input "Hybrid World - [PERSON_NAME] - 0426082074 - [DOMAIN_NAME][EMAIL_ADDRESS][DOMAIN…" at bounding box center [856, 223] width 366 height 32
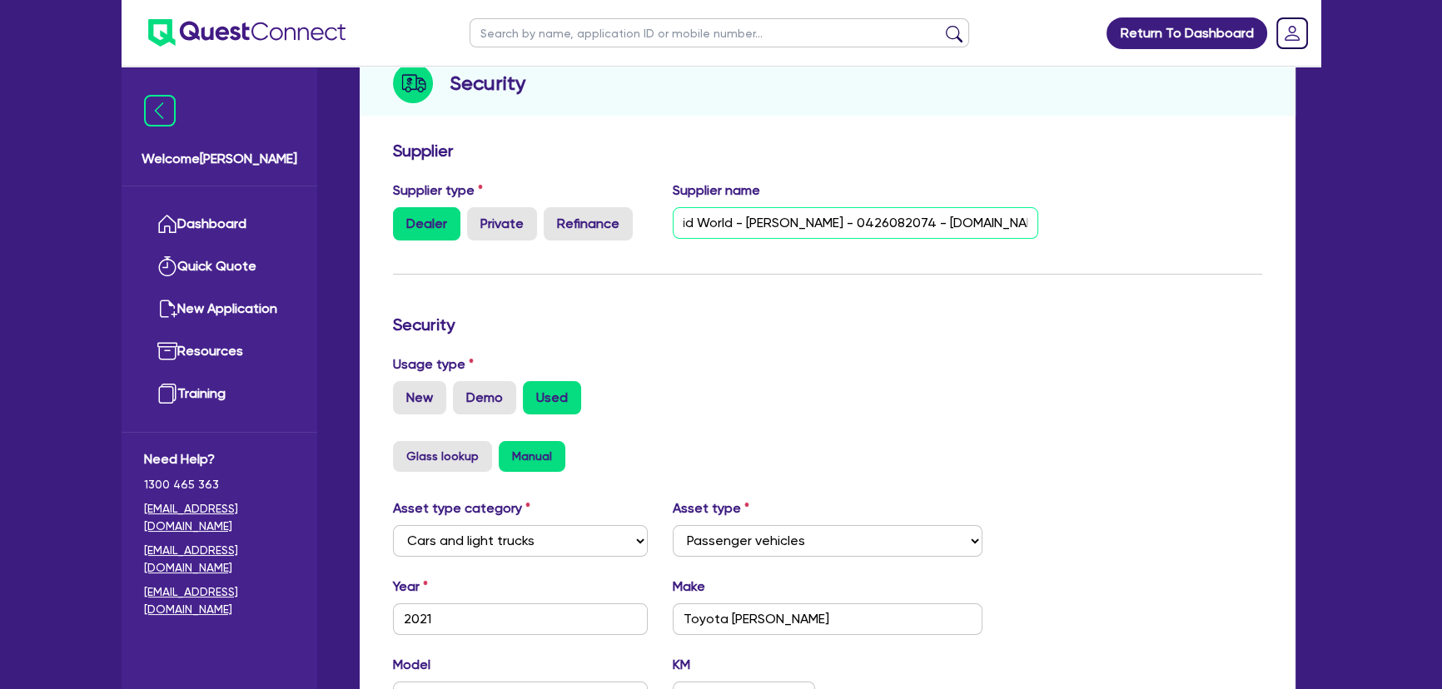
click at [698, 224] on input "Hybrid World - [PERSON_NAME] - 0426082074 - [DOMAIN_NAME][EMAIL_ADDRESS][DOMAIN…" at bounding box center [856, 223] width 366 height 32
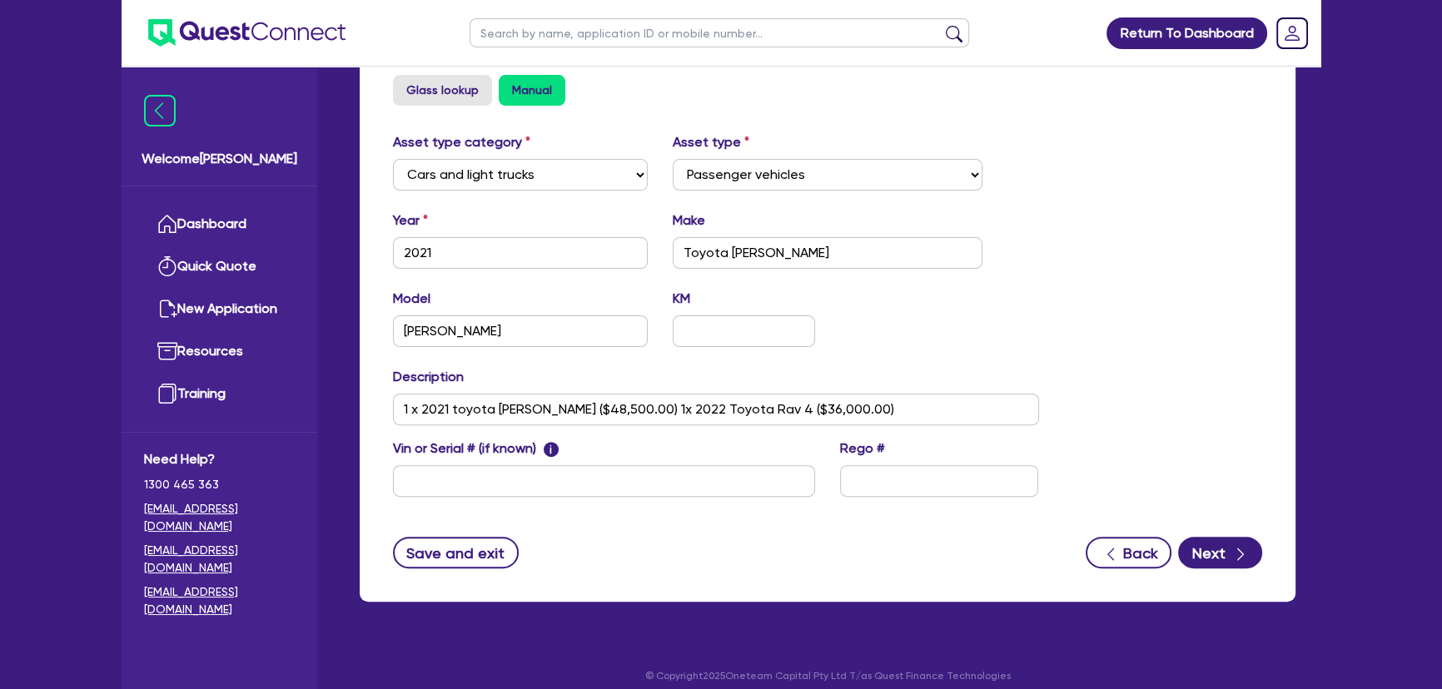
scroll to position [590, 0]
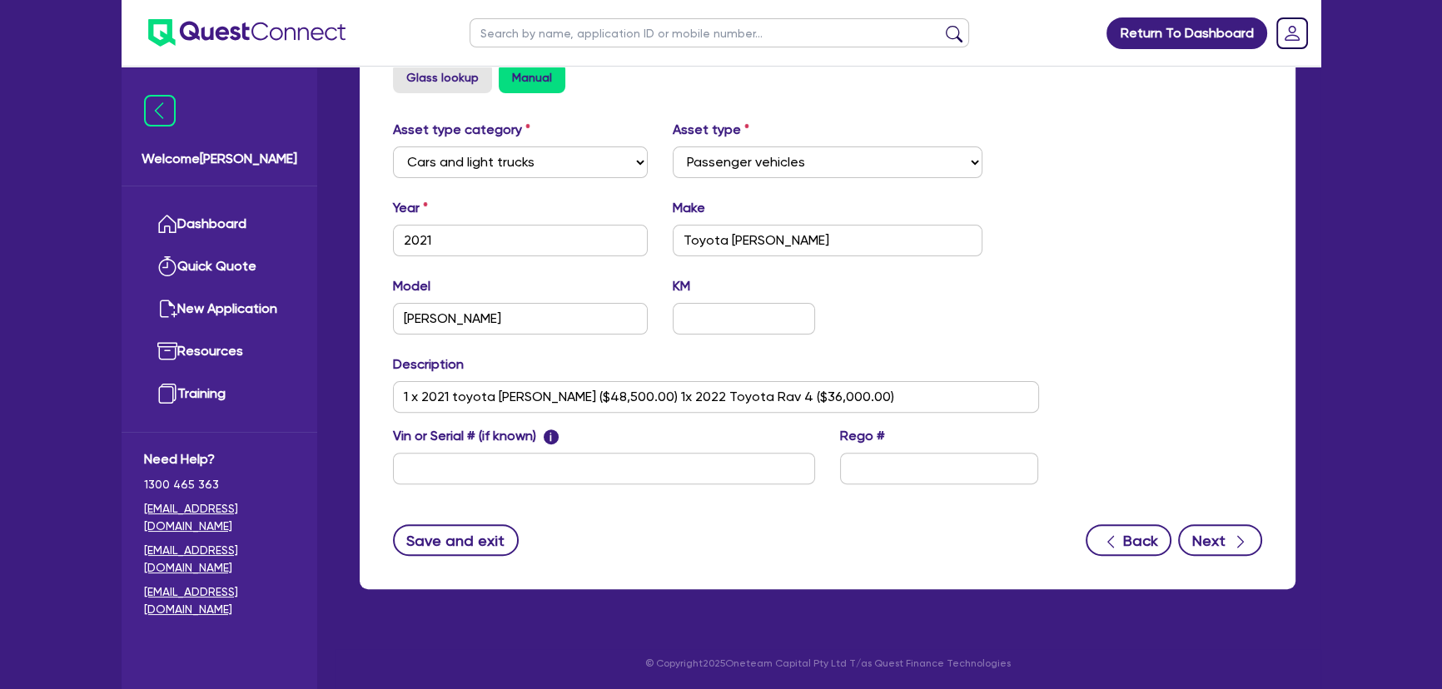
type input "Hybrid World - [PERSON_NAME] - 0426082074 - [DOMAIN_NAME][EMAIL_ADDRESS][DOMAIN…"
click at [1221, 547] on button "Next" at bounding box center [1220, 540] width 84 height 32
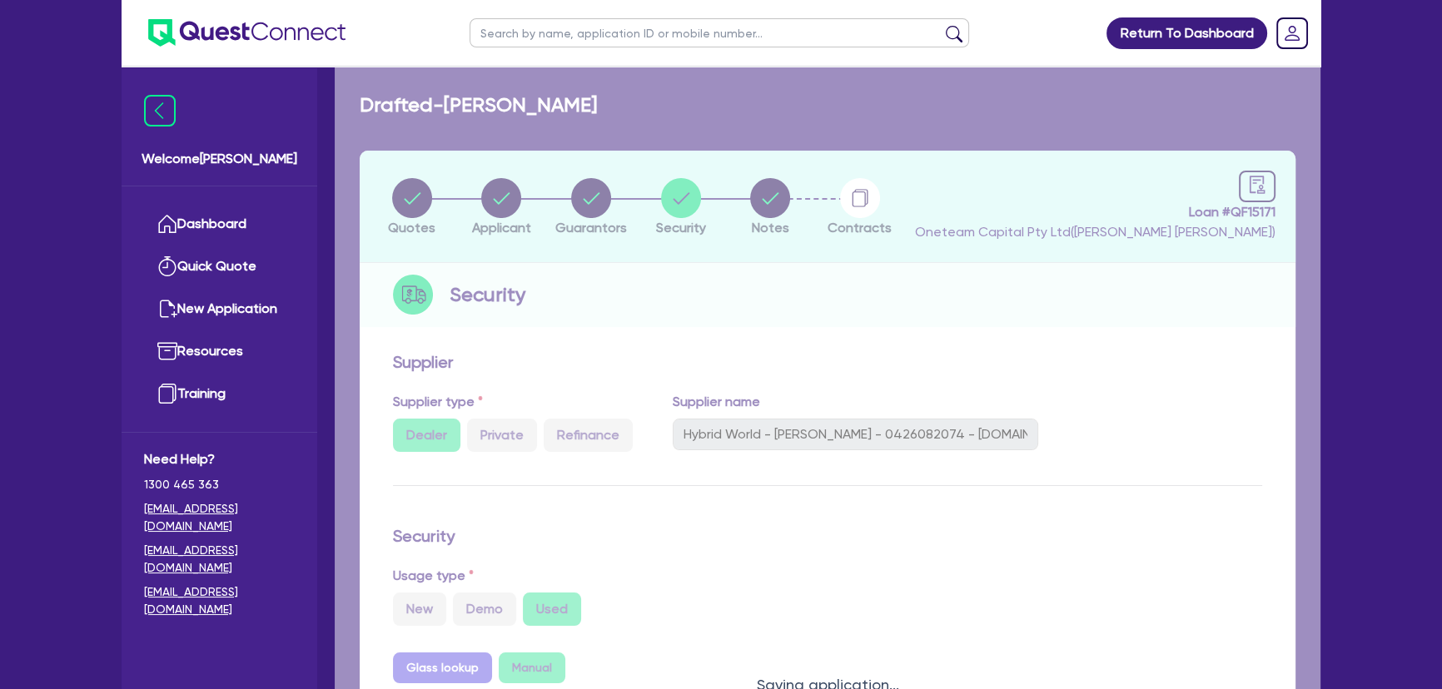
select select "Other"
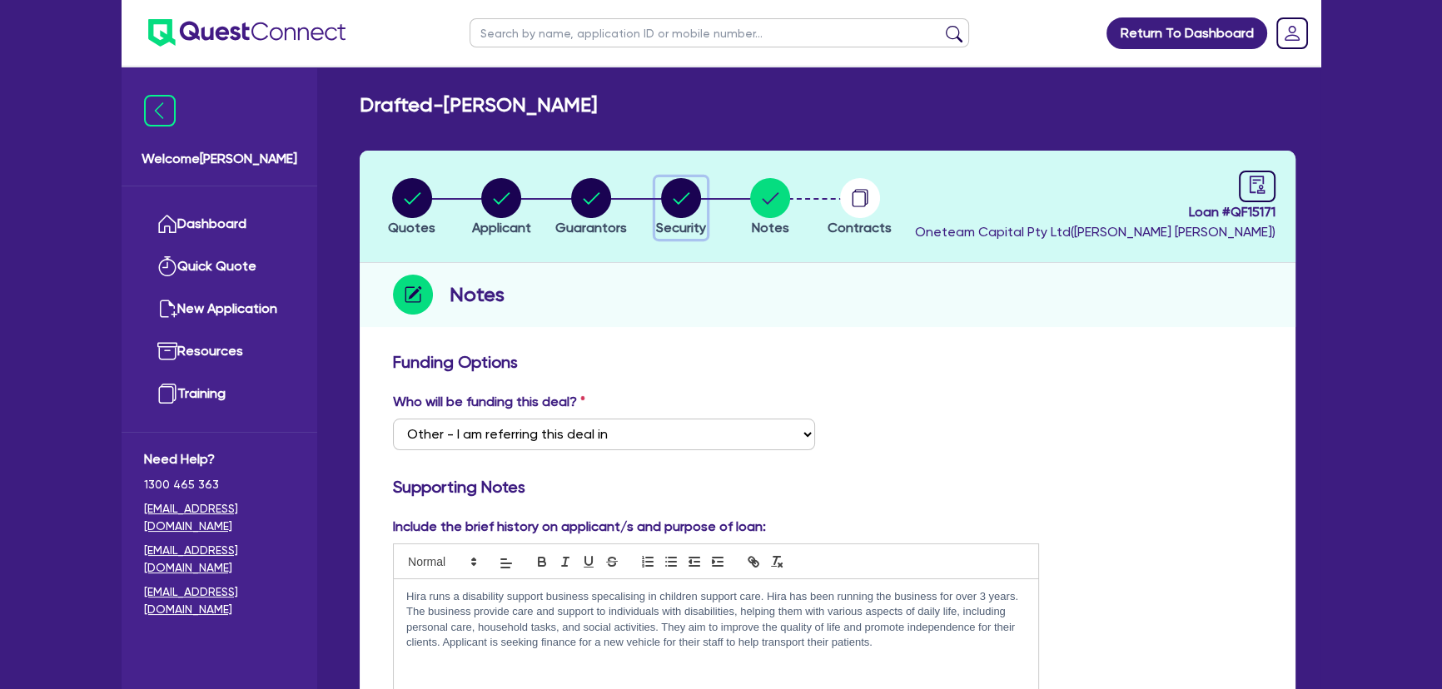
click at [683, 188] on circle "button" at bounding box center [681, 198] width 40 height 40
select select "CARS_AND_LIGHT_TRUCKS"
select select "PASSENGER_VEHICLES"
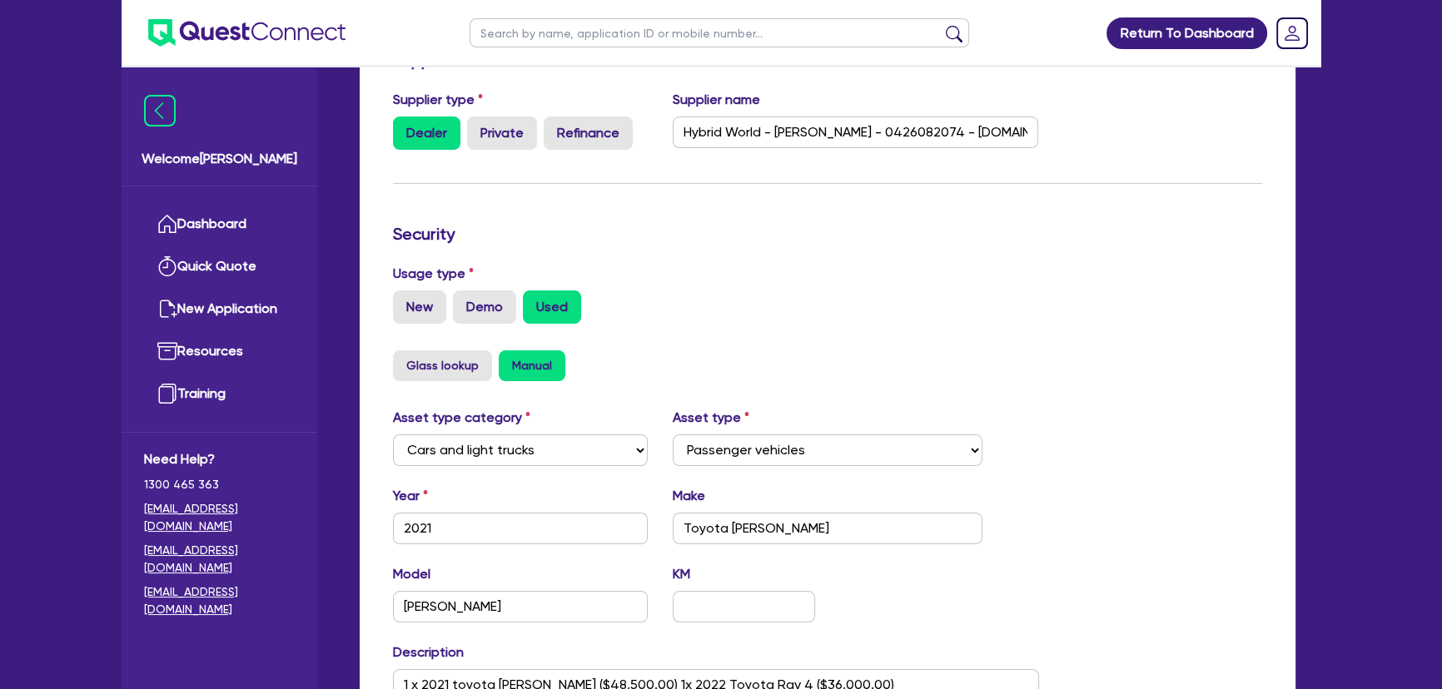
scroll to position [590, 0]
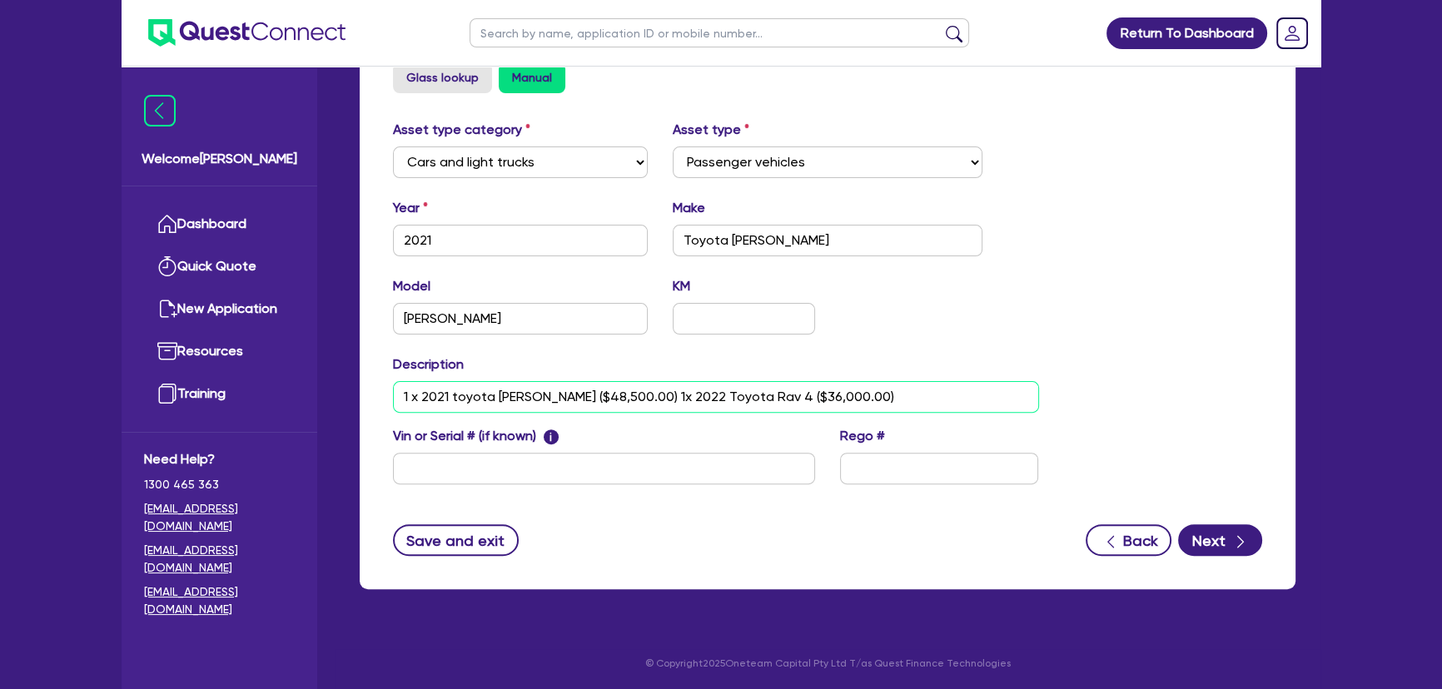
click at [713, 390] on input "1 x 2021 toyota Kluga ($48,500.00) 1x 2022 Toyota Rav 4 ($36,000.00)" at bounding box center [716, 397] width 646 height 32
drag, startPoint x: 1341, startPoint y: 331, endPoint x: 1331, endPoint y: 327, distance: 10.8
click at [1340, 327] on div "Return To Dashboard Edit Profile Logout Welcome Joel Dashboard Quick Quote New …" at bounding box center [721, 50] width 1442 height 1281
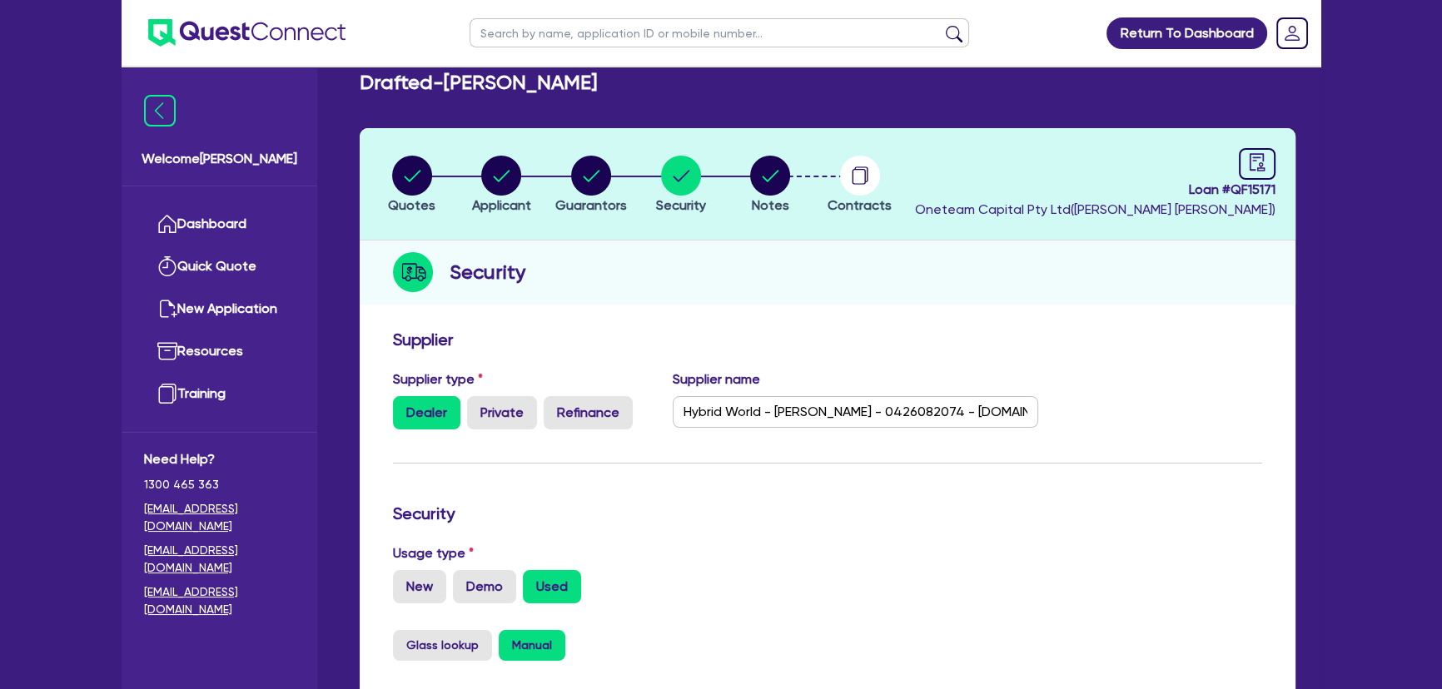
scroll to position [0, 0]
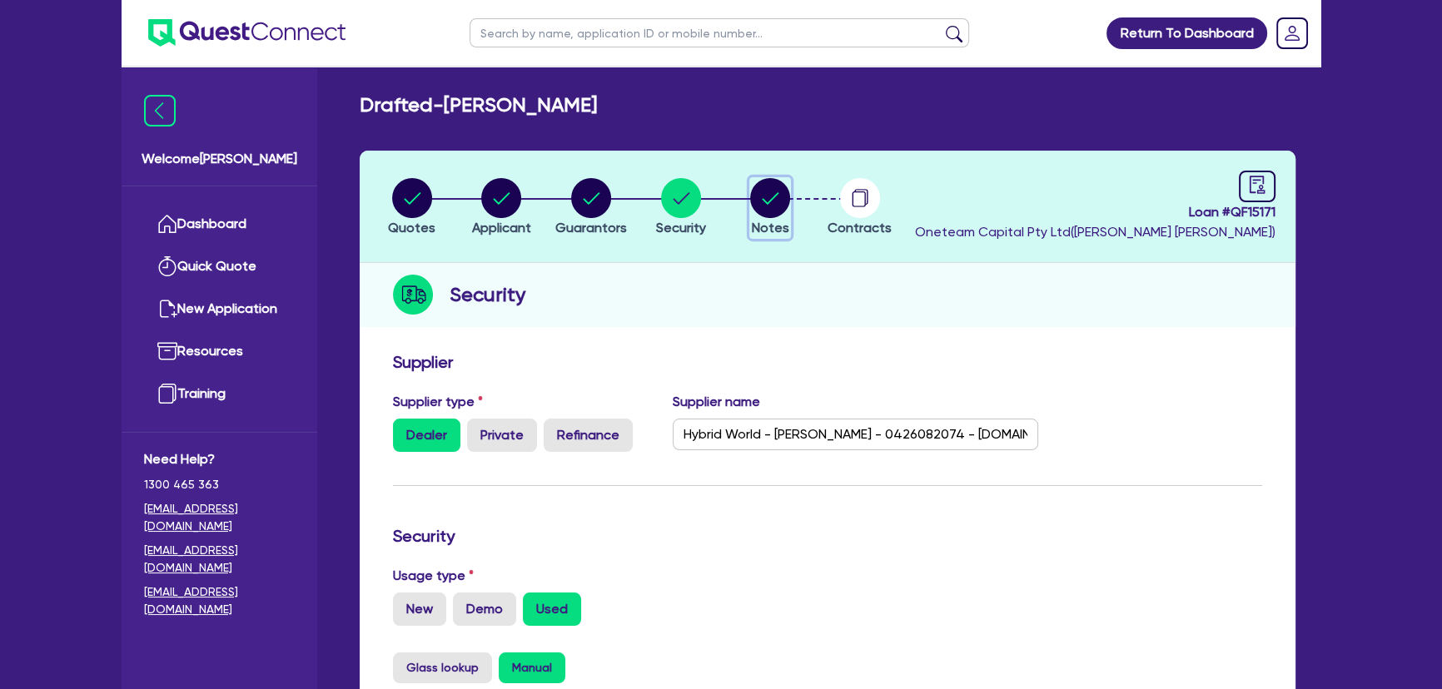
click at [787, 186] on icon "button" at bounding box center [770, 198] width 40 height 40
select select "Other"
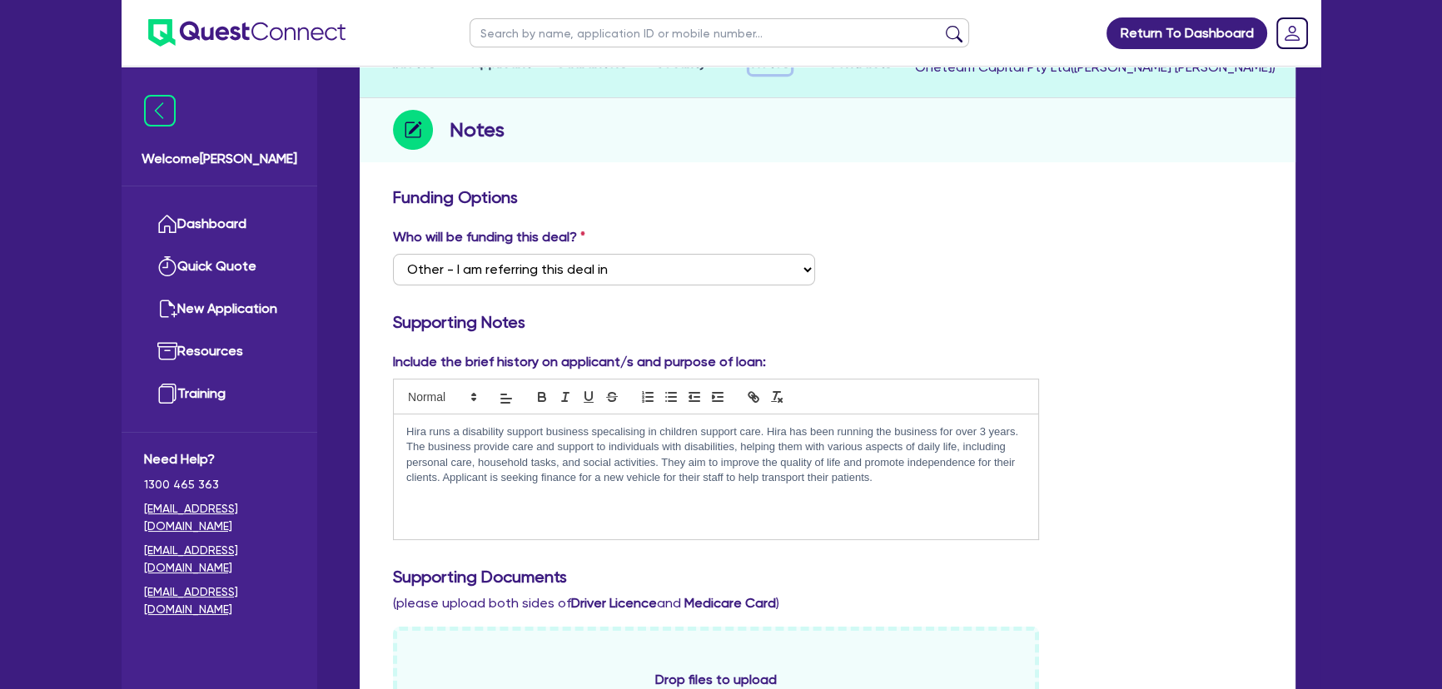
scroll to position [302, 0]
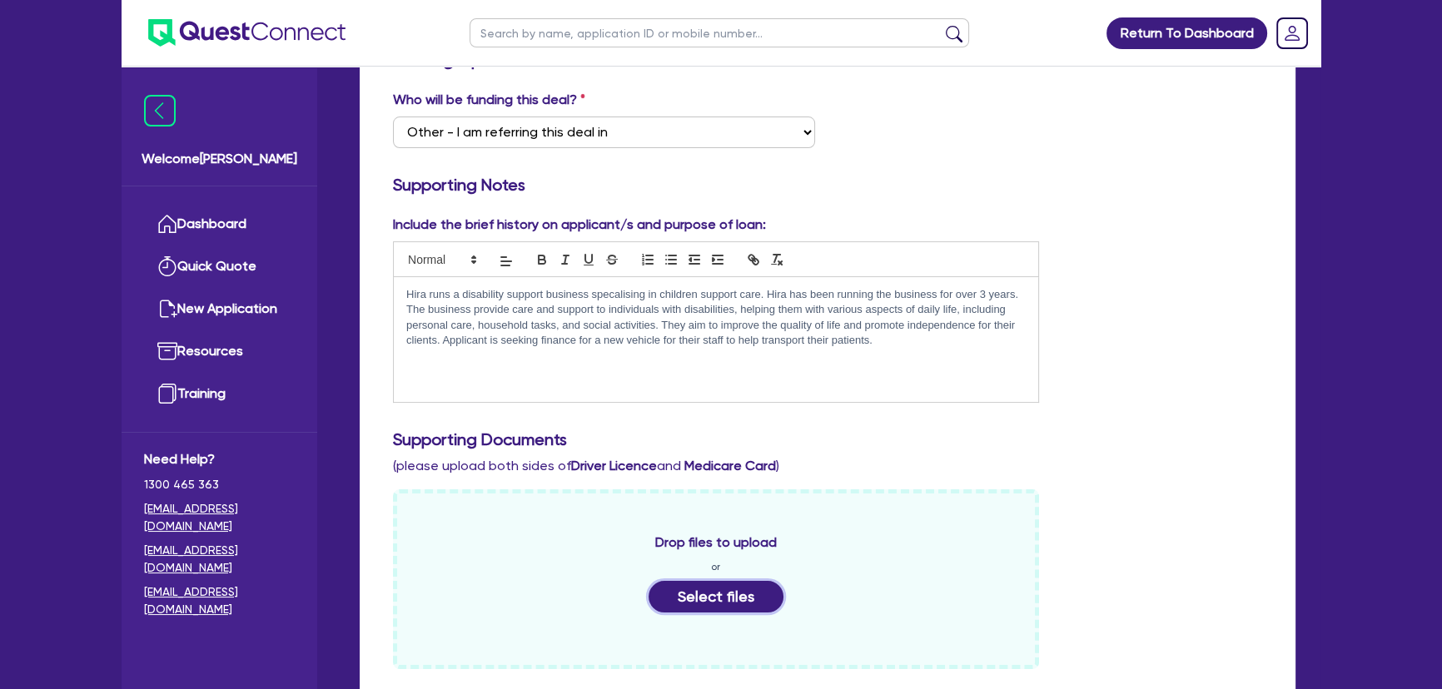
click at [710, 604] on button "Select files" at bounding box center [715, 597] width 135 height 32
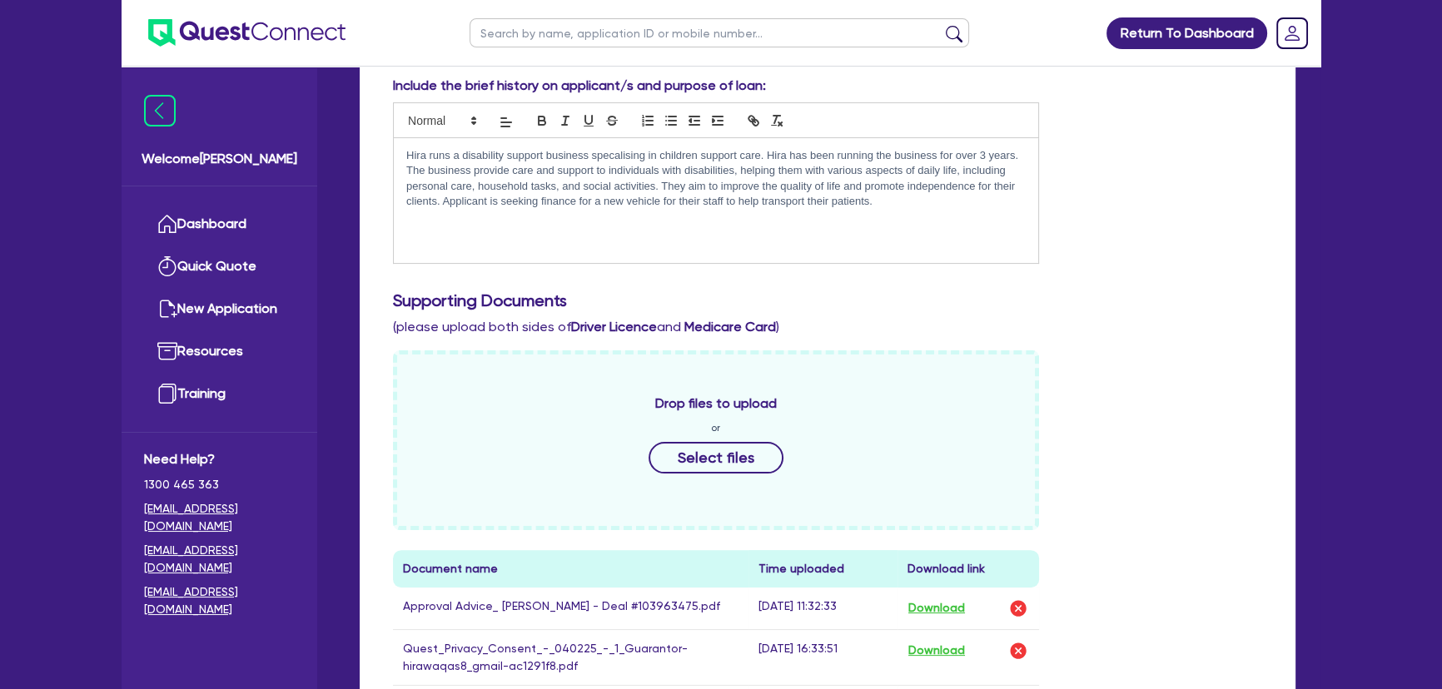
scroll to position [605, 0]
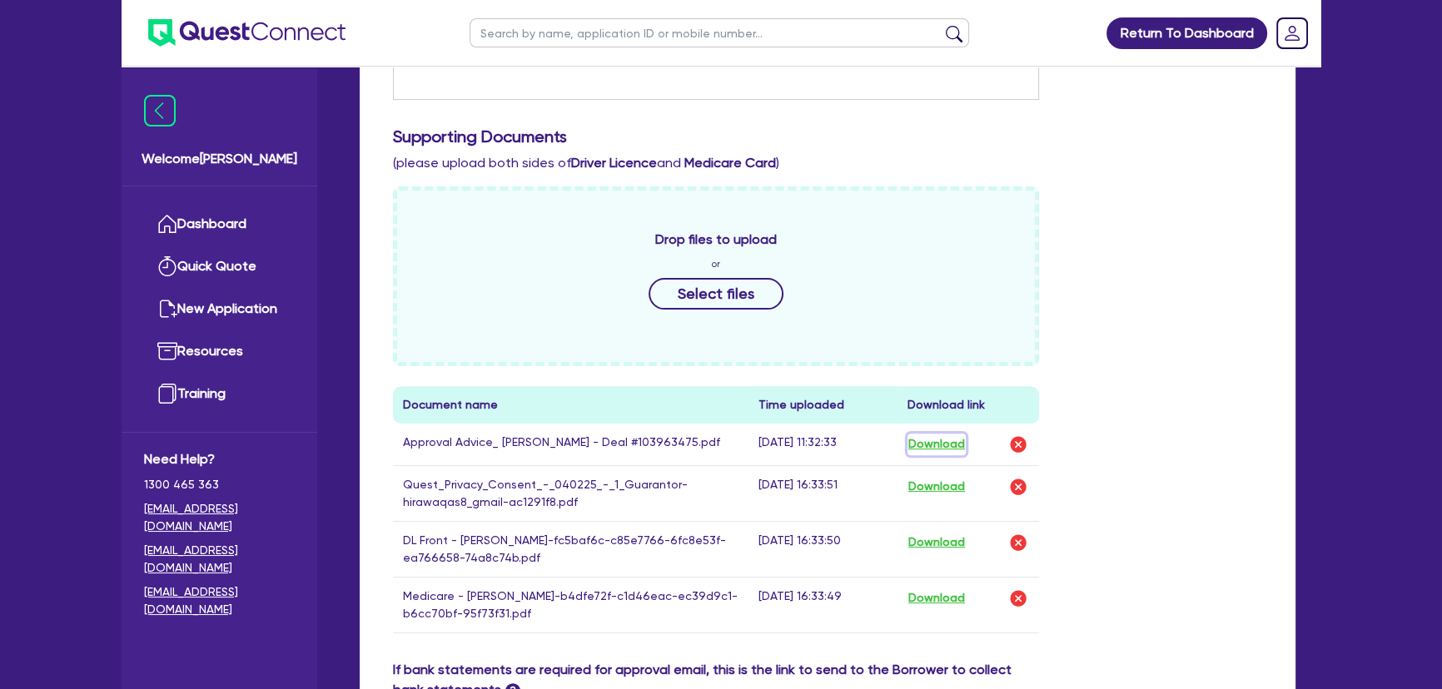
click at [963, 443] on button "Download" at bounding box center [936, 445] width 58 height 22
click at [928, 440] on button "Download" at bounding box center [936, 445] width 58 height 22
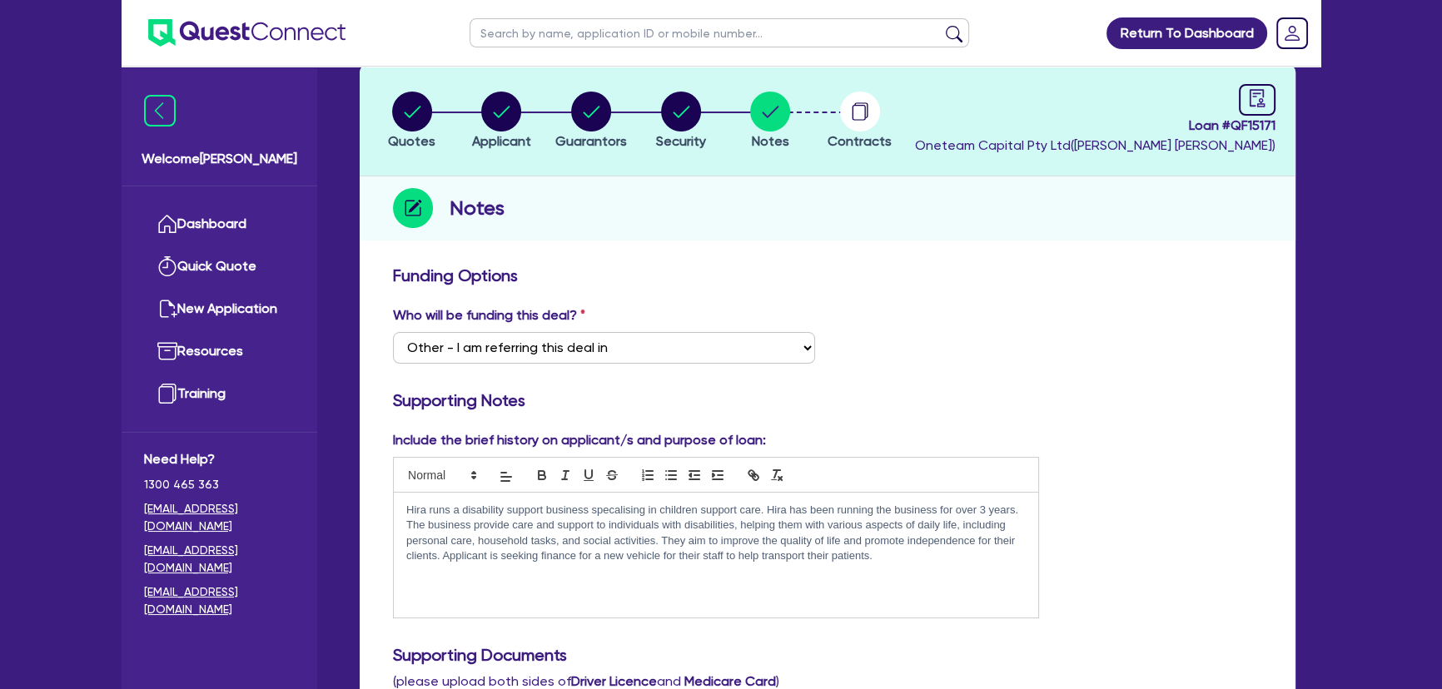
scroll to position [75, 0]
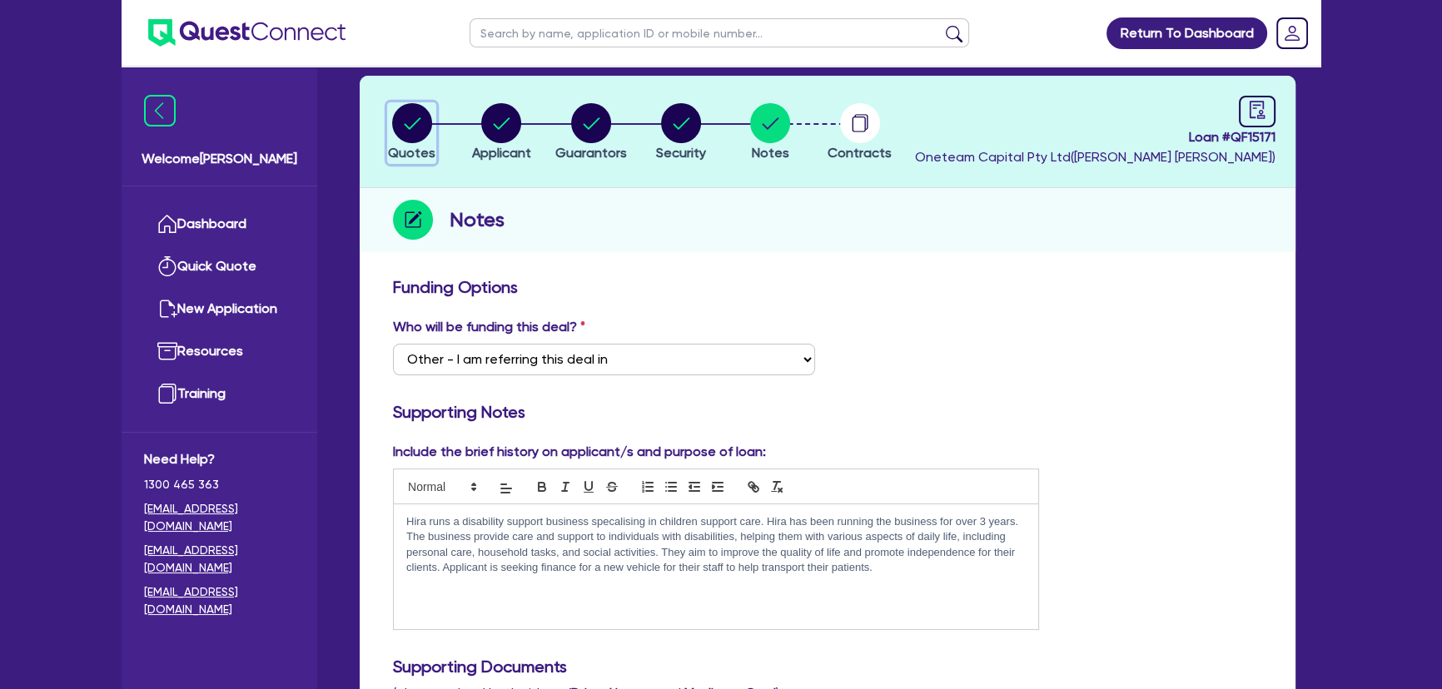
click at [392, 134] on icon "button" at bounding box center [412, 123] width 40 height 40
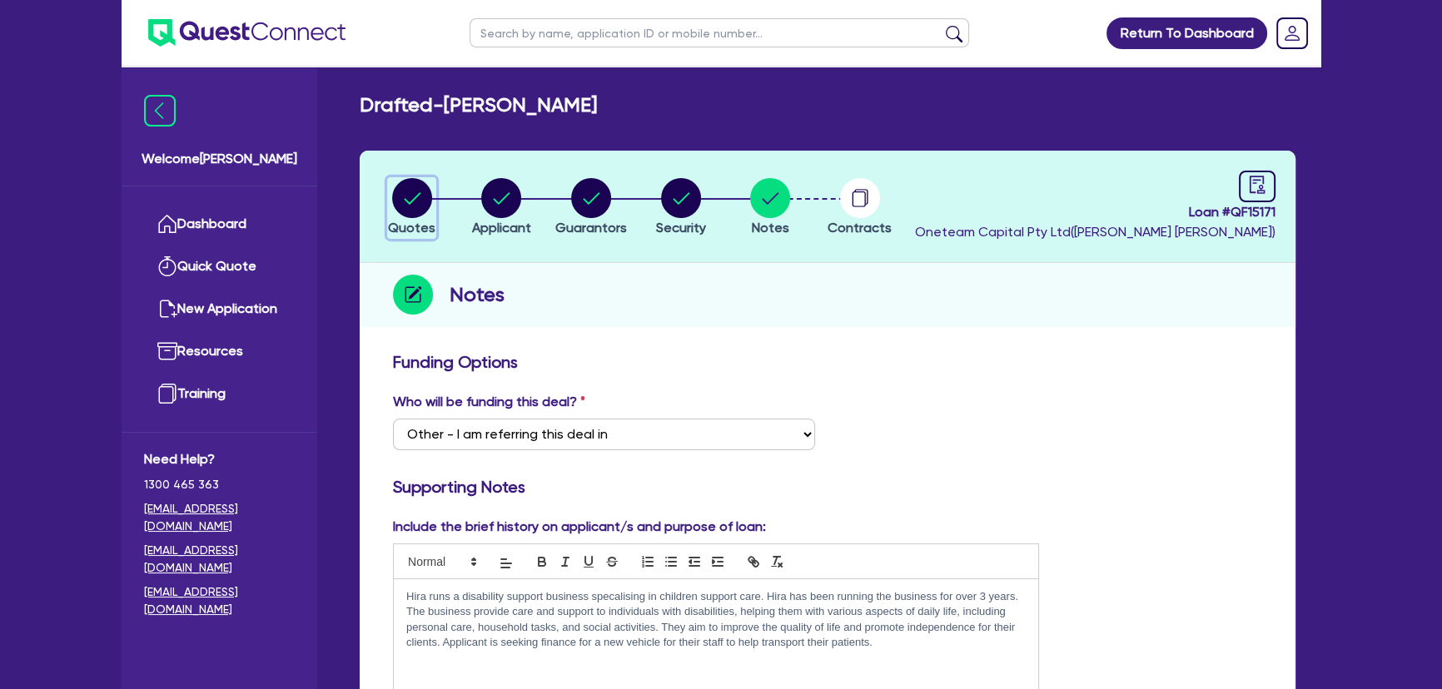
select select "CARS_AND_LIGHT_TRUCKS"
select select "PASSENGER_VEHICLES"
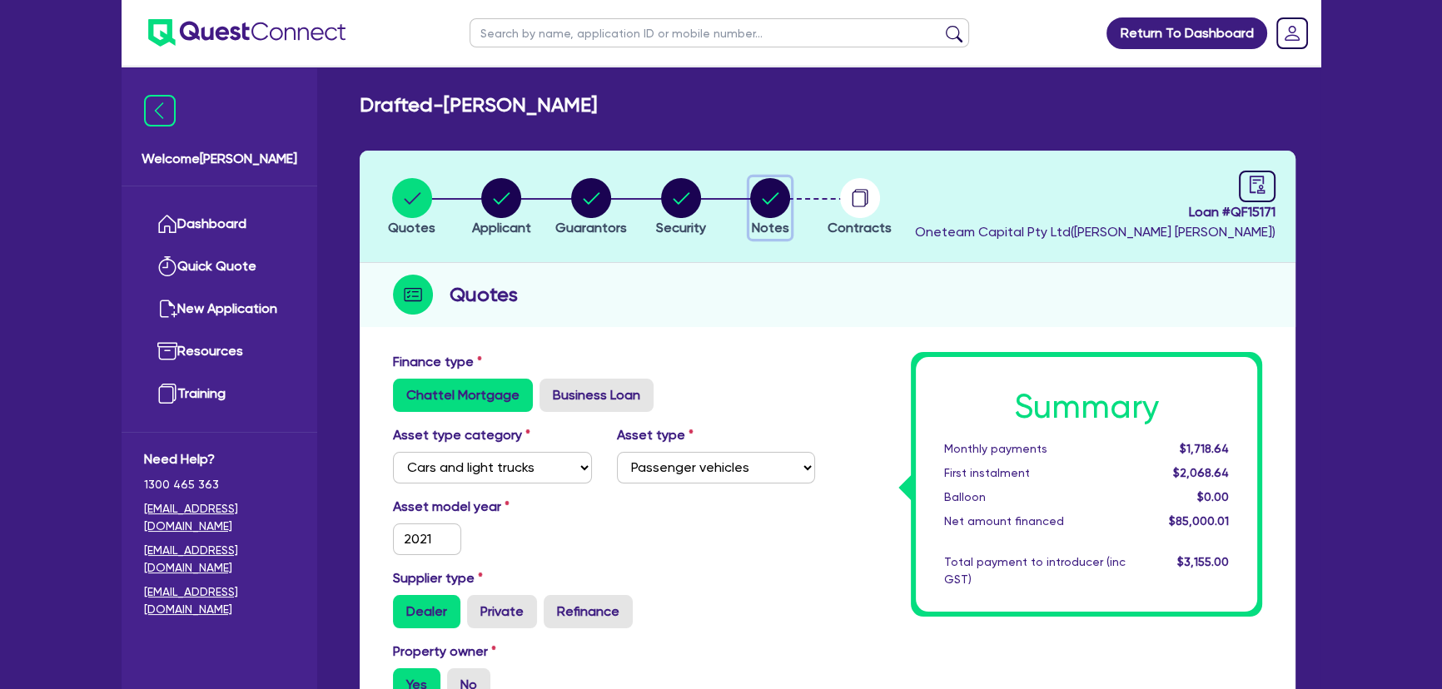
click at [761, 193] on circle "button" at bounding box center [770, 198] width 40 height 40
select select "Other"
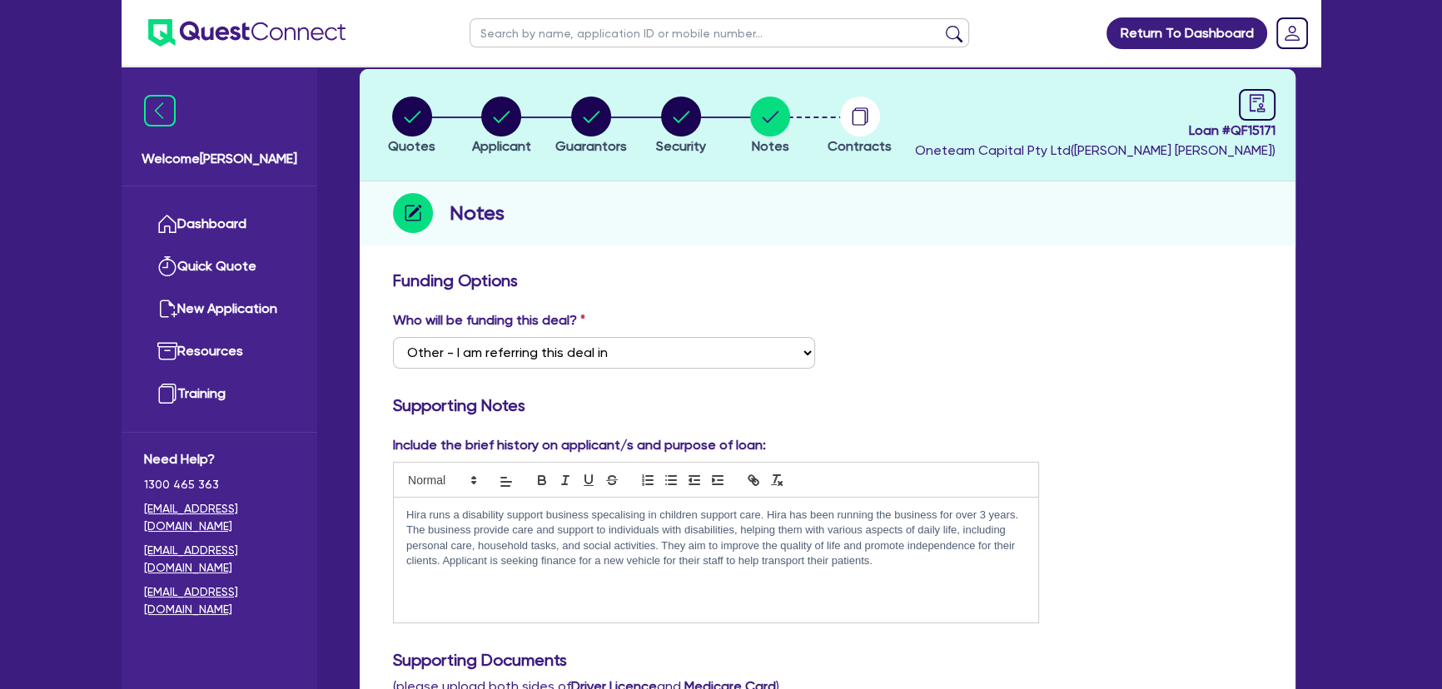
scroll to position [75, 0]
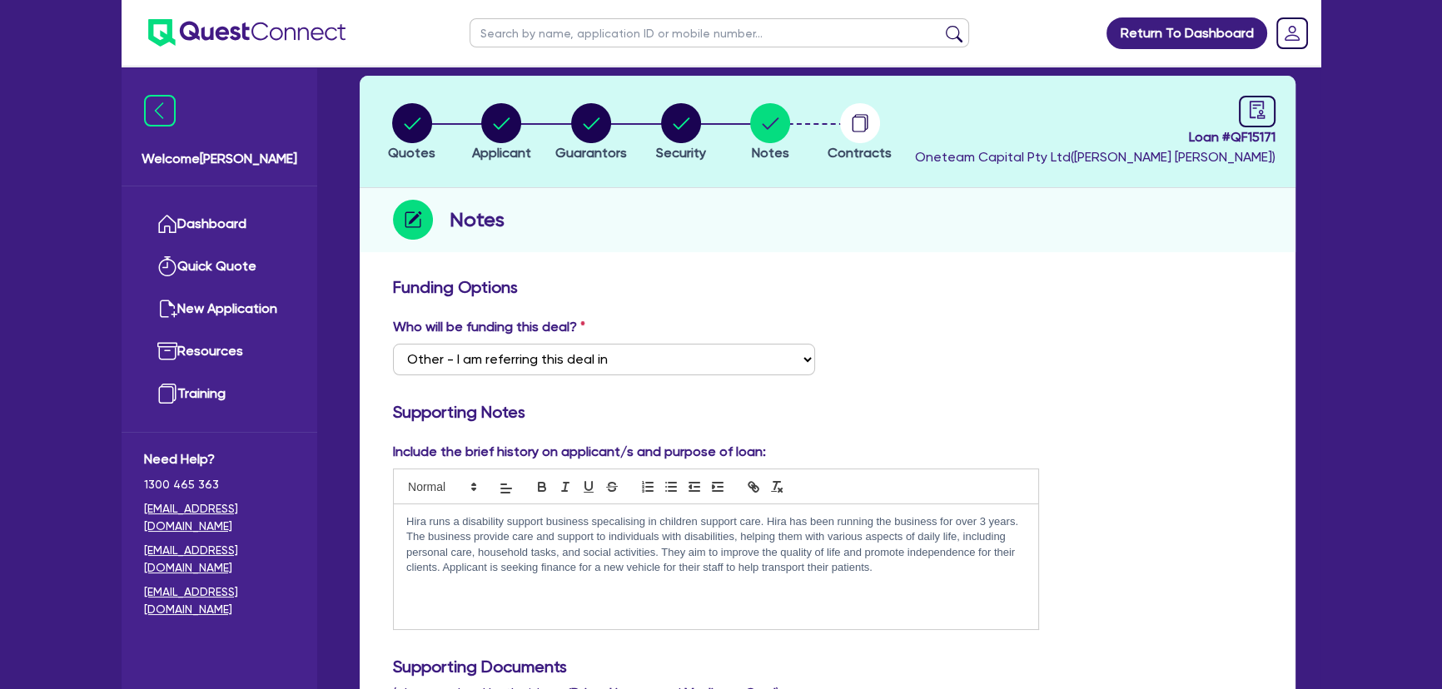
click at [647, 111] on li "Security" at bounding box center [681, 131] width 90 height 58
click at [661, 117] on icon "button" at bounding box center [681, 123] width 40 height 40
select select "CARS_AND_LIGHT_TRUCKS"
select select "PASSENGER_VEHICLES"
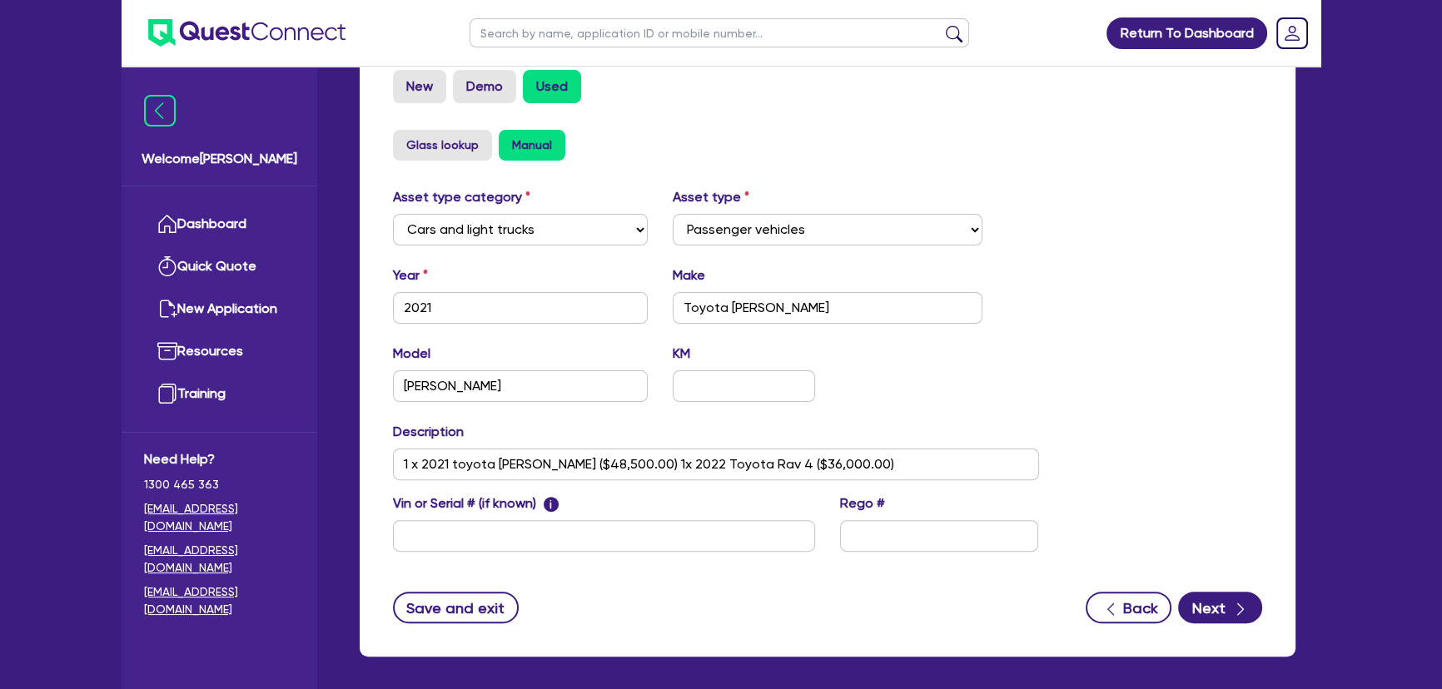
scroll to position [590, 0]
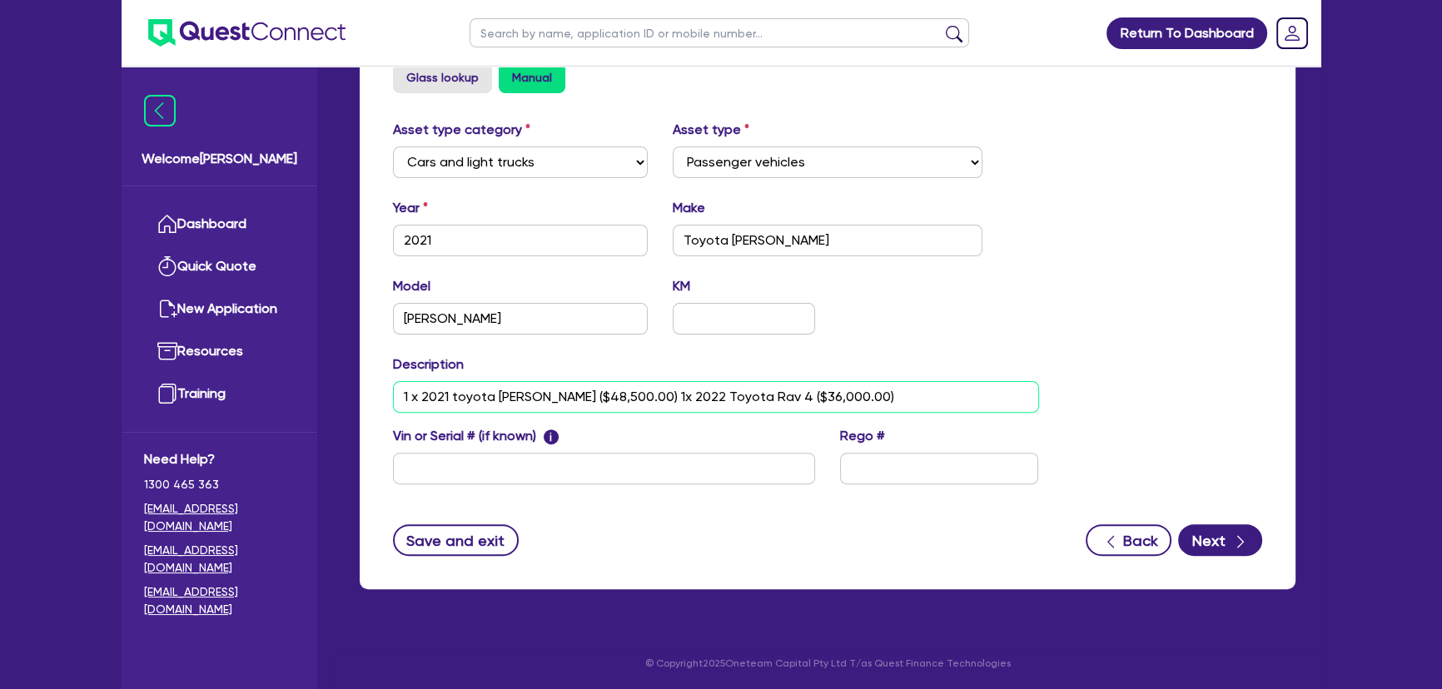
drag, startPoint x: 842, startPoint y: 396, endPoint x: 347, endPoint y: 390, distance: 494.5
click at [347, 390] on div "Quotes Applicant Guarantors Security Notes Contracts Loan # QF15171 Oneteam Cap…" at bounding box center [827, 84] width 961 height 1049
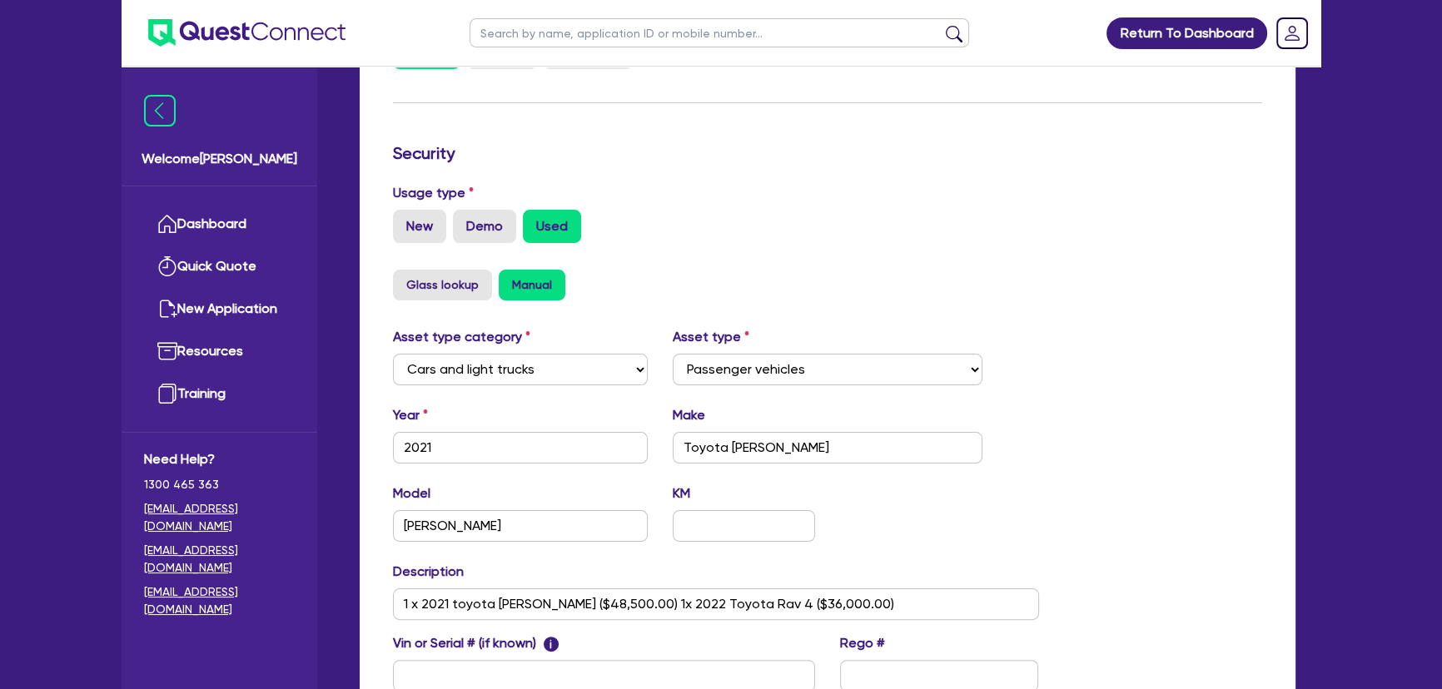
scroll to position [136, 0]
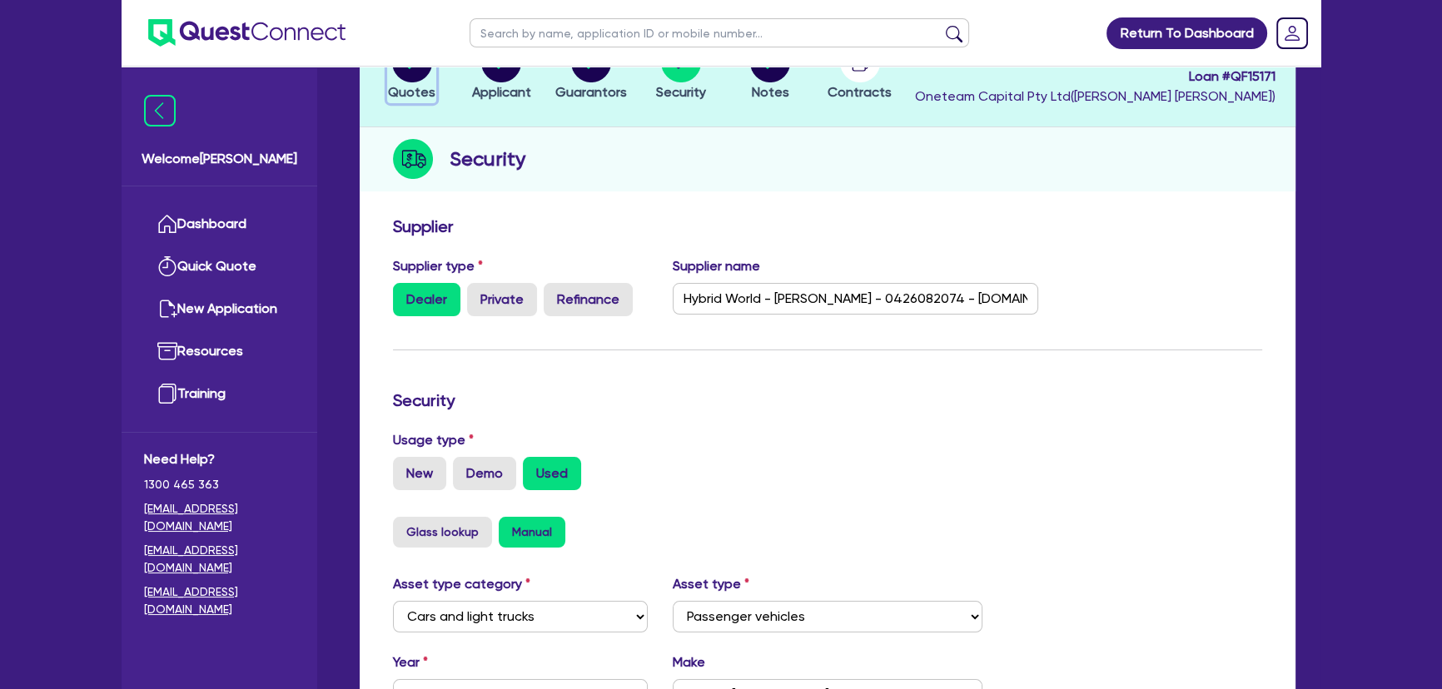
click at [413, 84] on span "Quotes" at bounding box center [411, 92] width 47 height 16
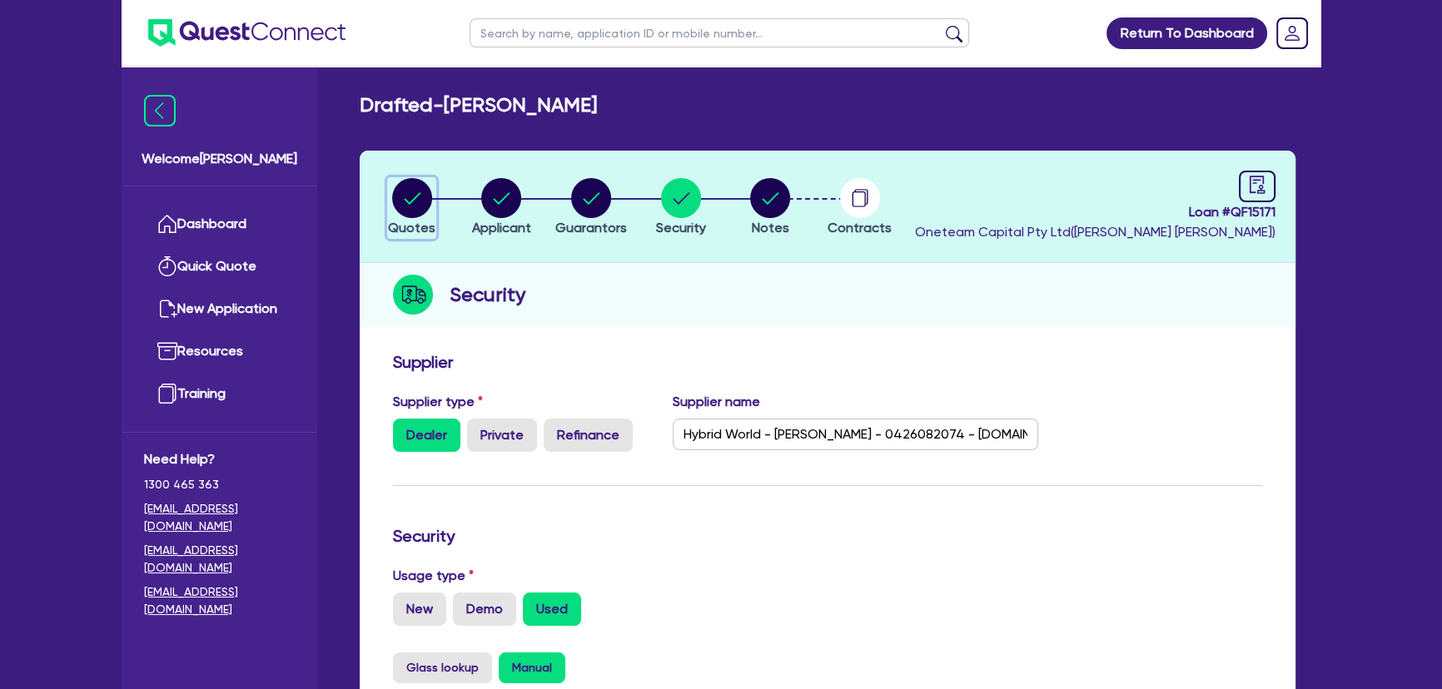
select select "CARS_AND_LIGHT_TRUCKS"
select select "PASSENGER_VEHICLES"
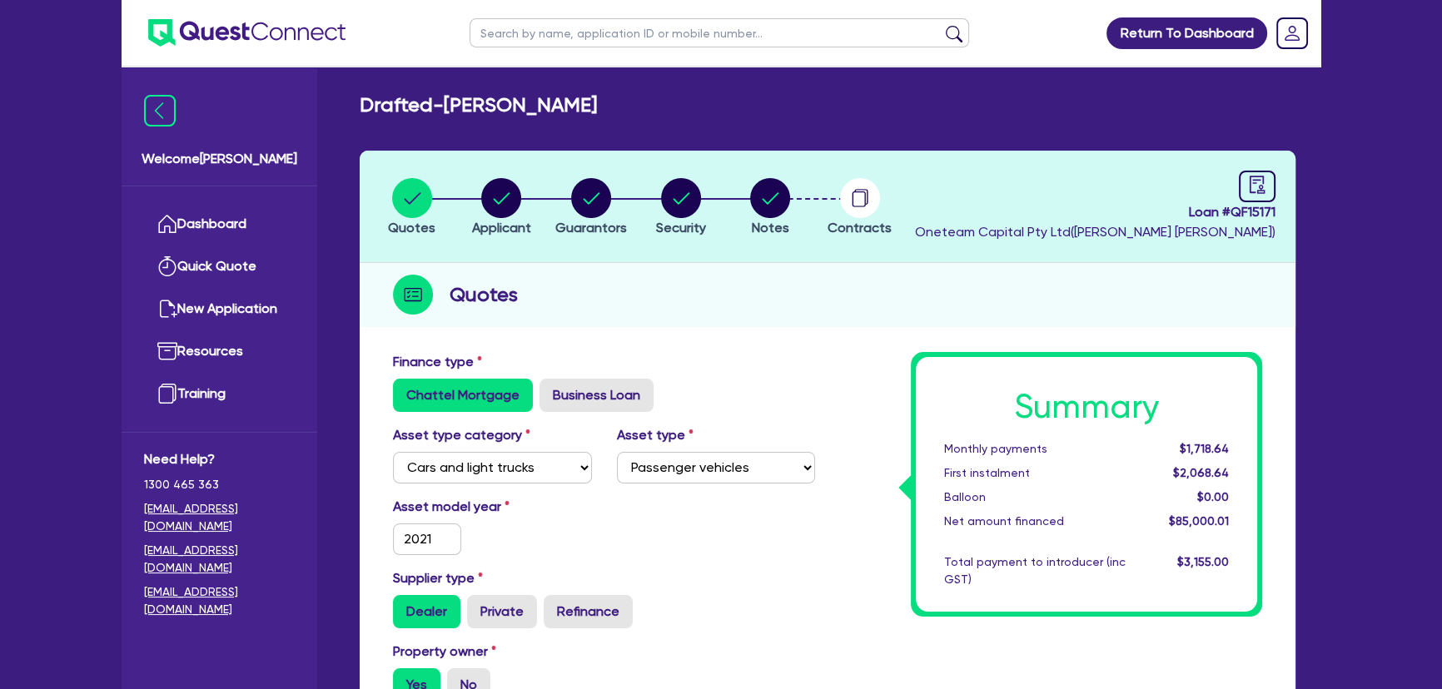
click at [653, 214] on li "Security" at bounding box center [681, 206] width 90 height 58
click at [683, 206] on circle "button" at bounding box center [681, 198] width 40 height 40
select select "CARS_AND_LIGHT_TRUCKS"
select select "PASSENGER_VEHICLES"
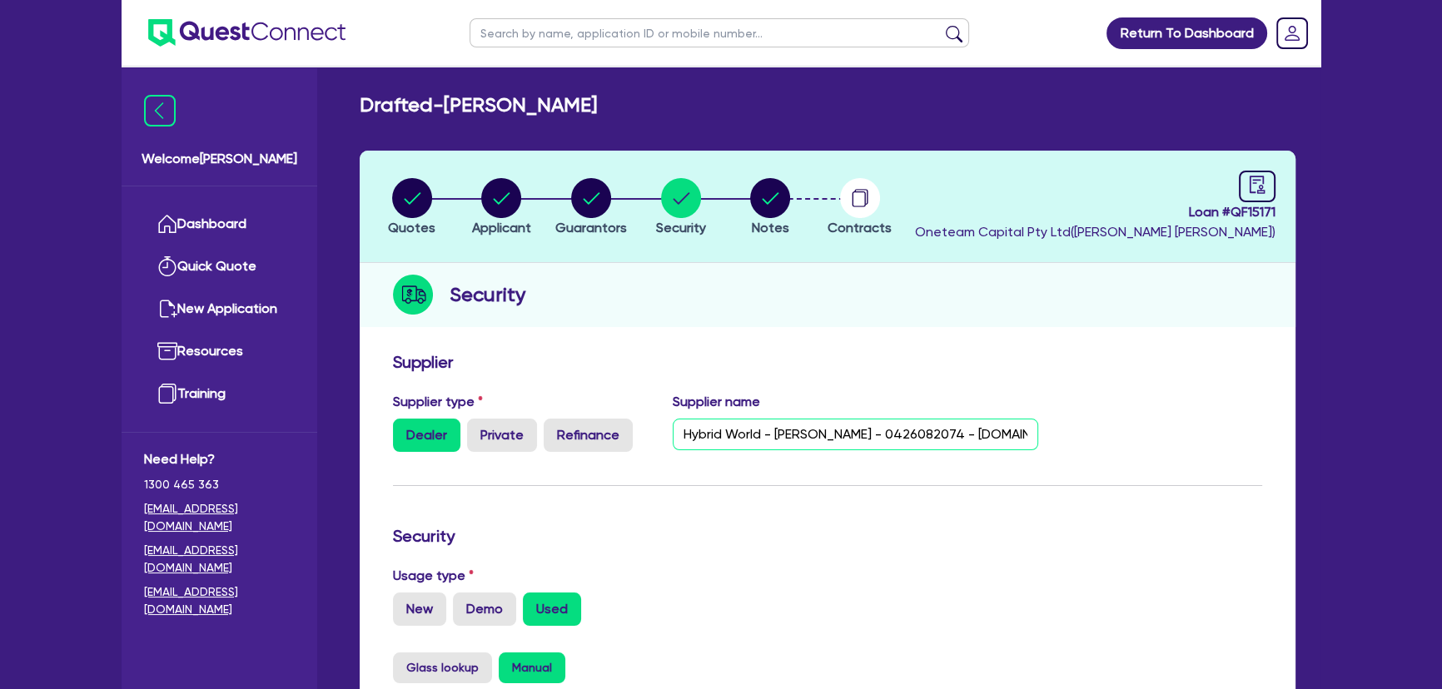
scroll to position [0, 29]
drag, startPoint x: 896, startPoint y: 434, endPoint x: 1040, endPoint y: 426, distance: 144.2
click at [1040, 426] on div "Supplier name Hybrid World - Ian - 0426082074 - hybrid.world@hotmail.com" at bounding box center [855, 422] width 391 height 60
click at [261, 15] on ul at bounding box center [234, 33] width 224 height 66
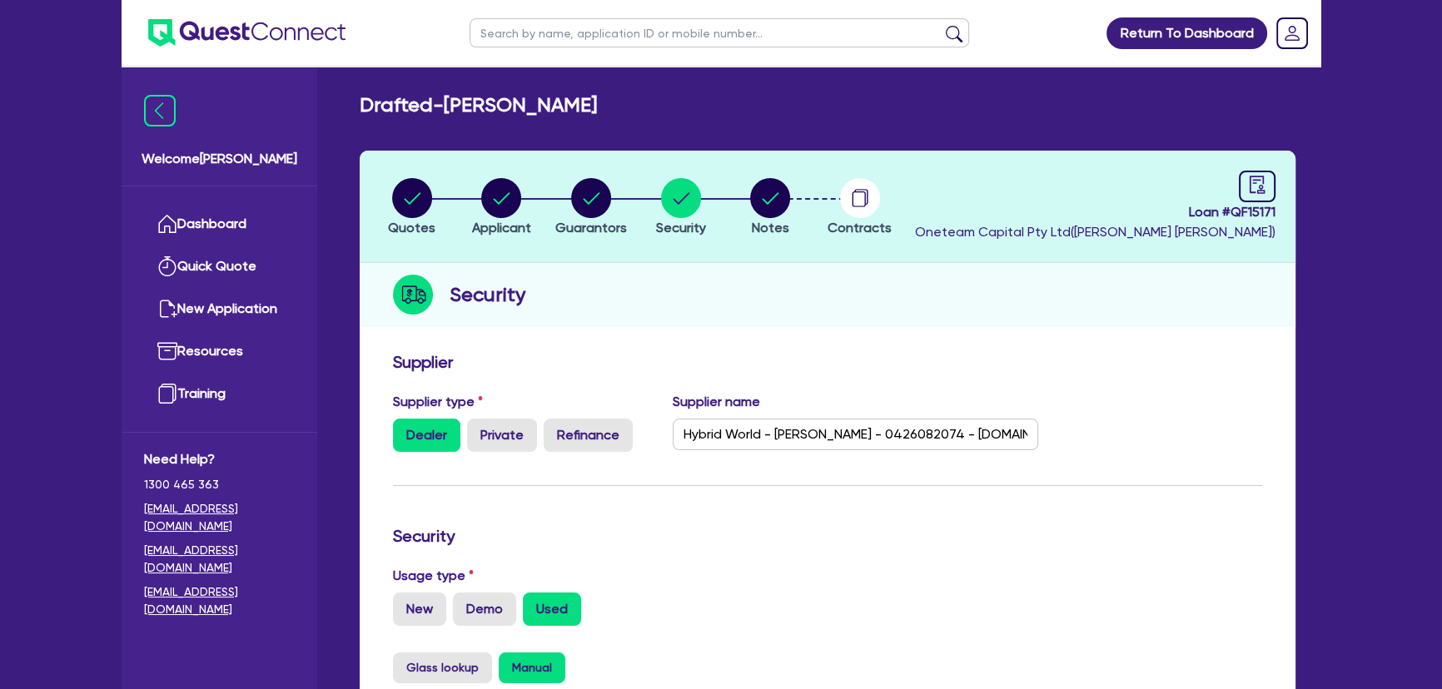
click at [262, 20] on img at bounding box center [246, 32] width 197 height 27
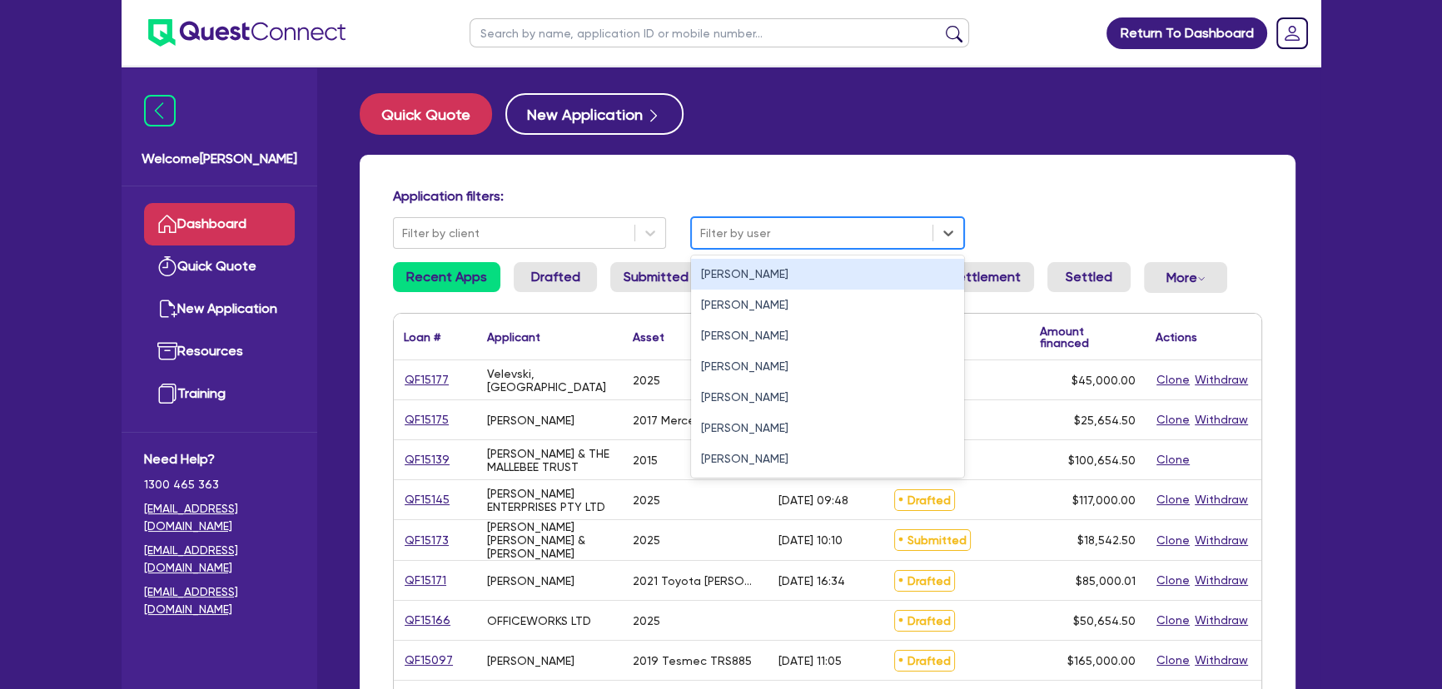
click at [722, 232] on div at bounding box center [812, 233] width 224 height 21
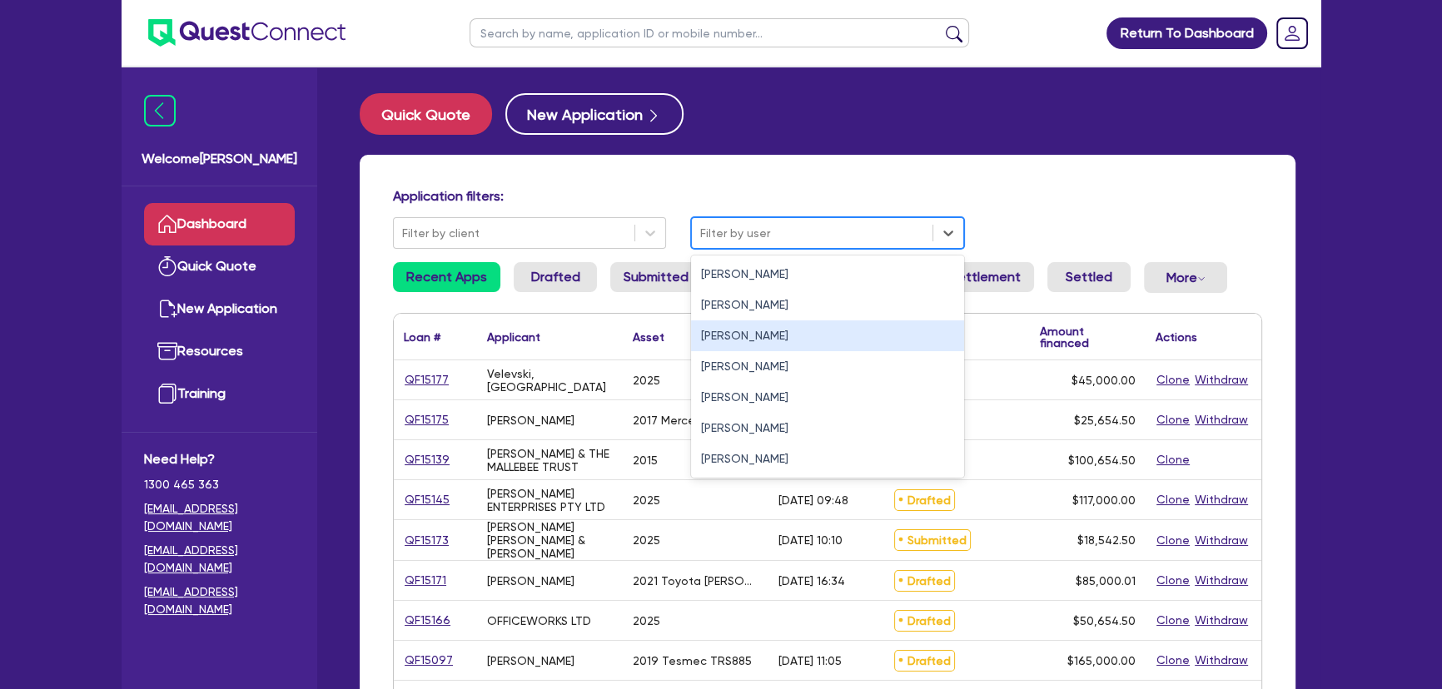
click at [718, 329] on div "Joel Harding" at bounding box center [827, 335] width 273 height 31
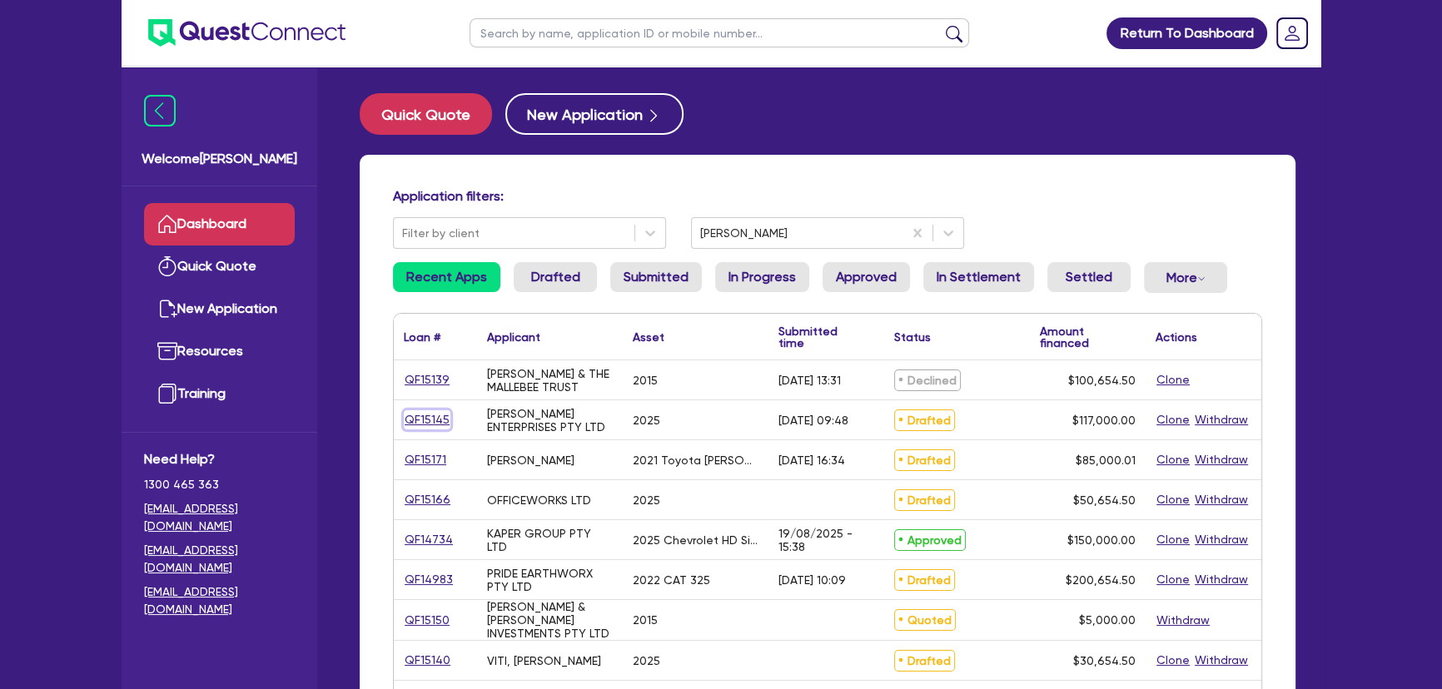
click at [423, 421] on link "QF15145" at bounding box center [427, 419] width 47 height 19
select select "SECONDARY_ASSETS"
select select "PRINTING_AND_PACKAGING_EQUIPMENT"
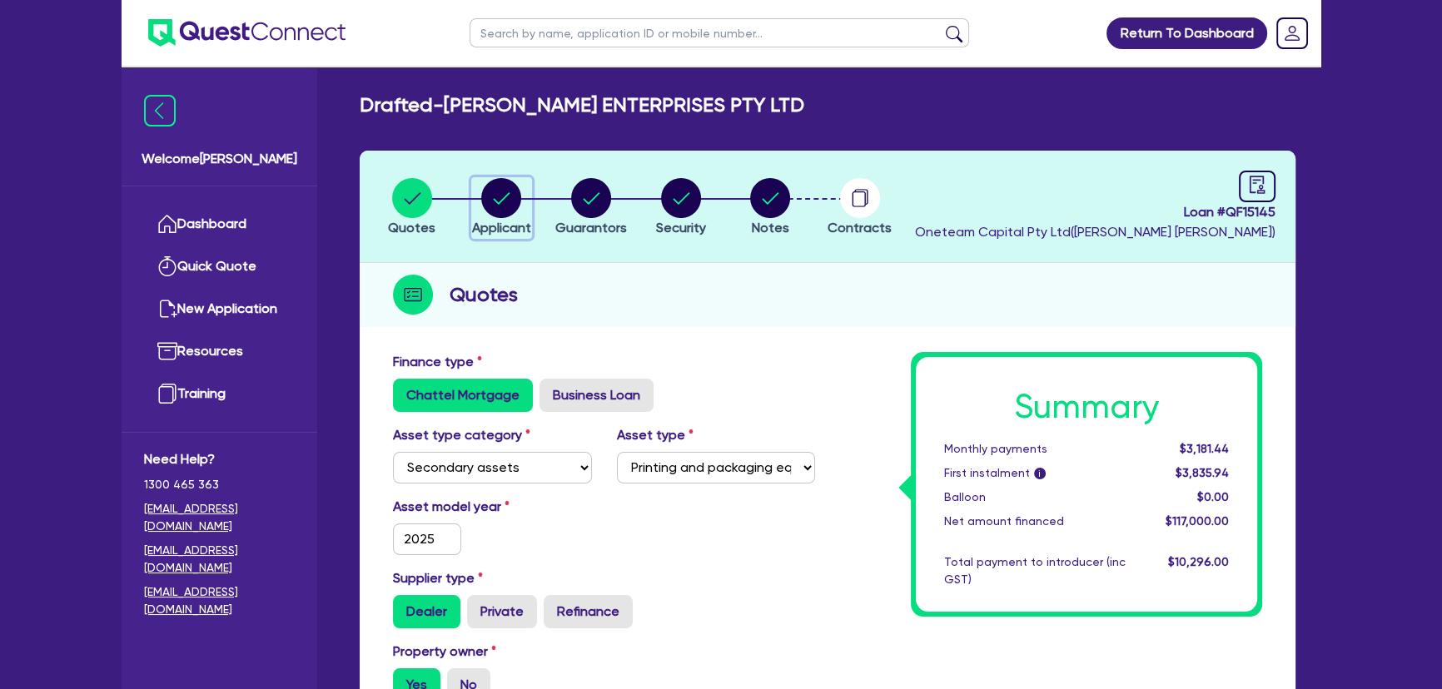
click at [494, 201] on circle "button" at bounding box center [501, 198] width 40 height 40
select select "COMPANY"
select select "MANUFACTURING"
select select "PULP_AND_PAPER"
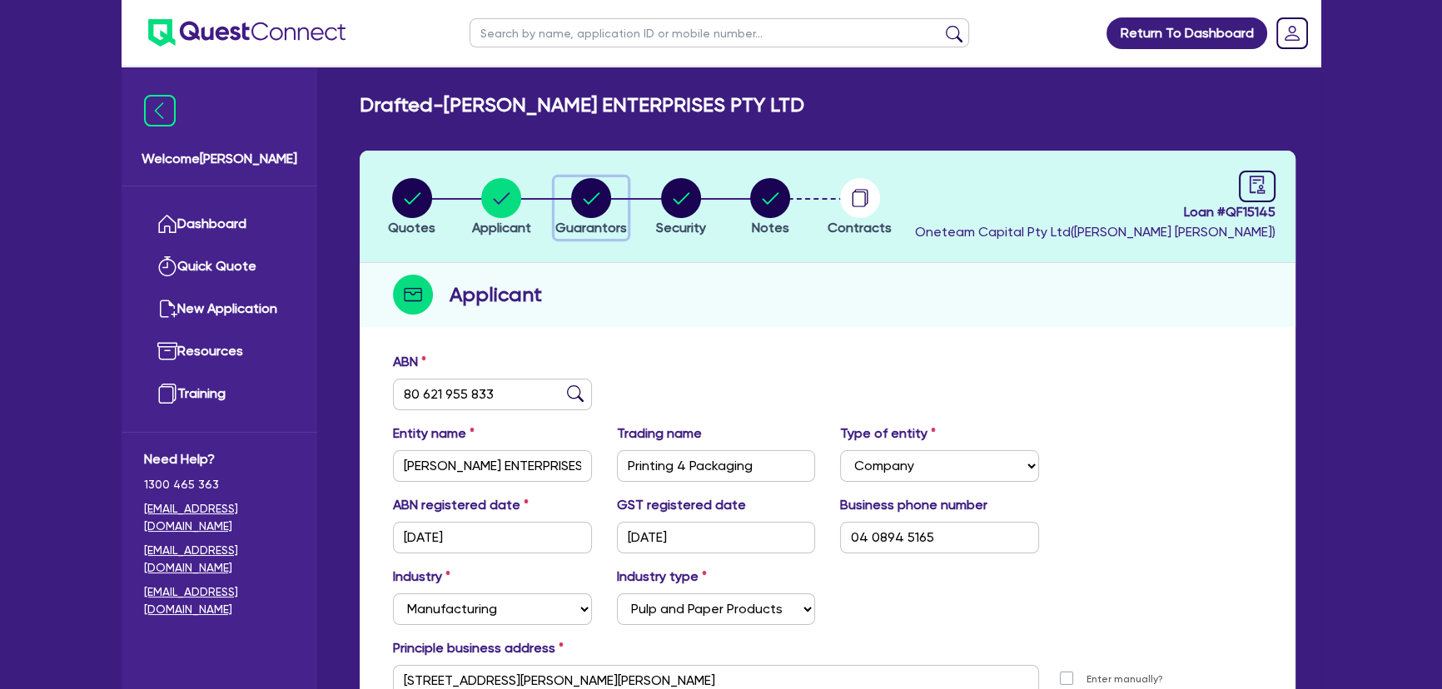
click at [590, 197] on circle "button" at bounding box center [591, 198] width 40 height 40
select select "MR"
select select "WA"
select select "MARRIED"
select select "PROPERTY"
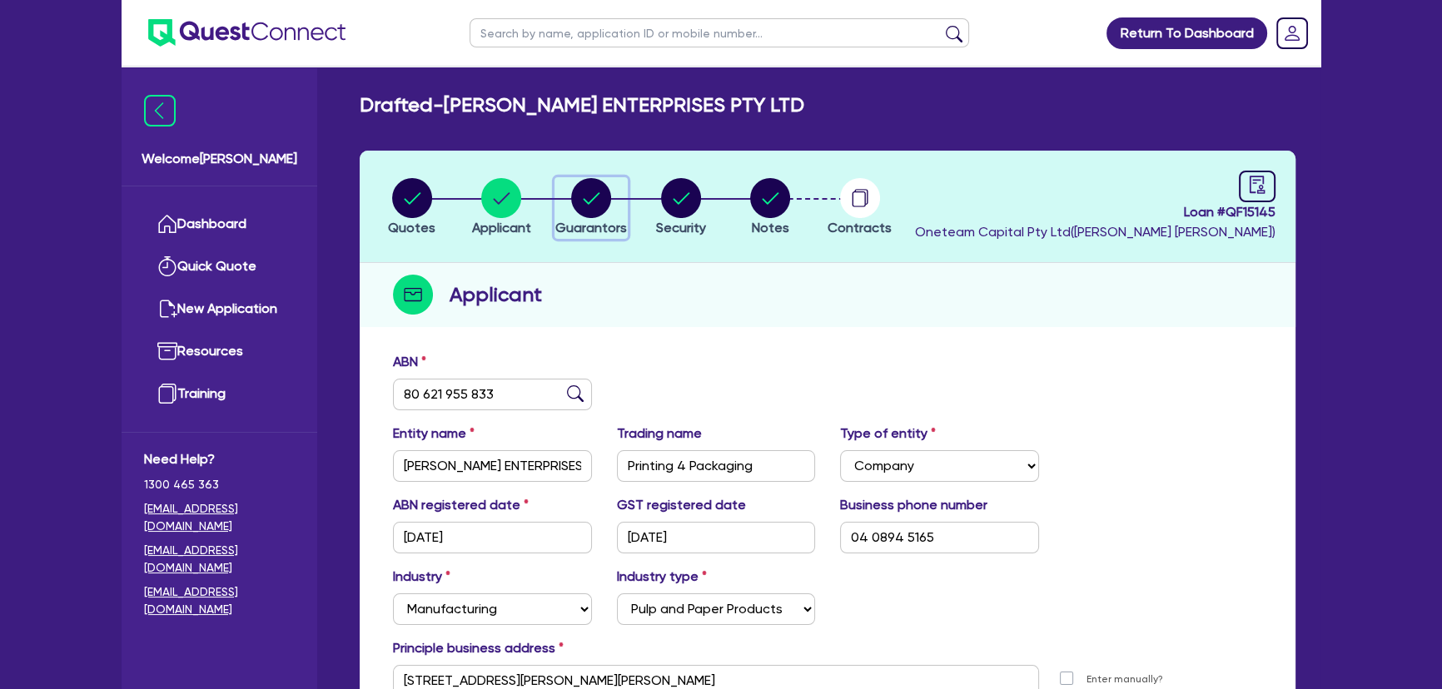
select select "TRUCK"
select select "EQUIPMENT"
select select "CASH"
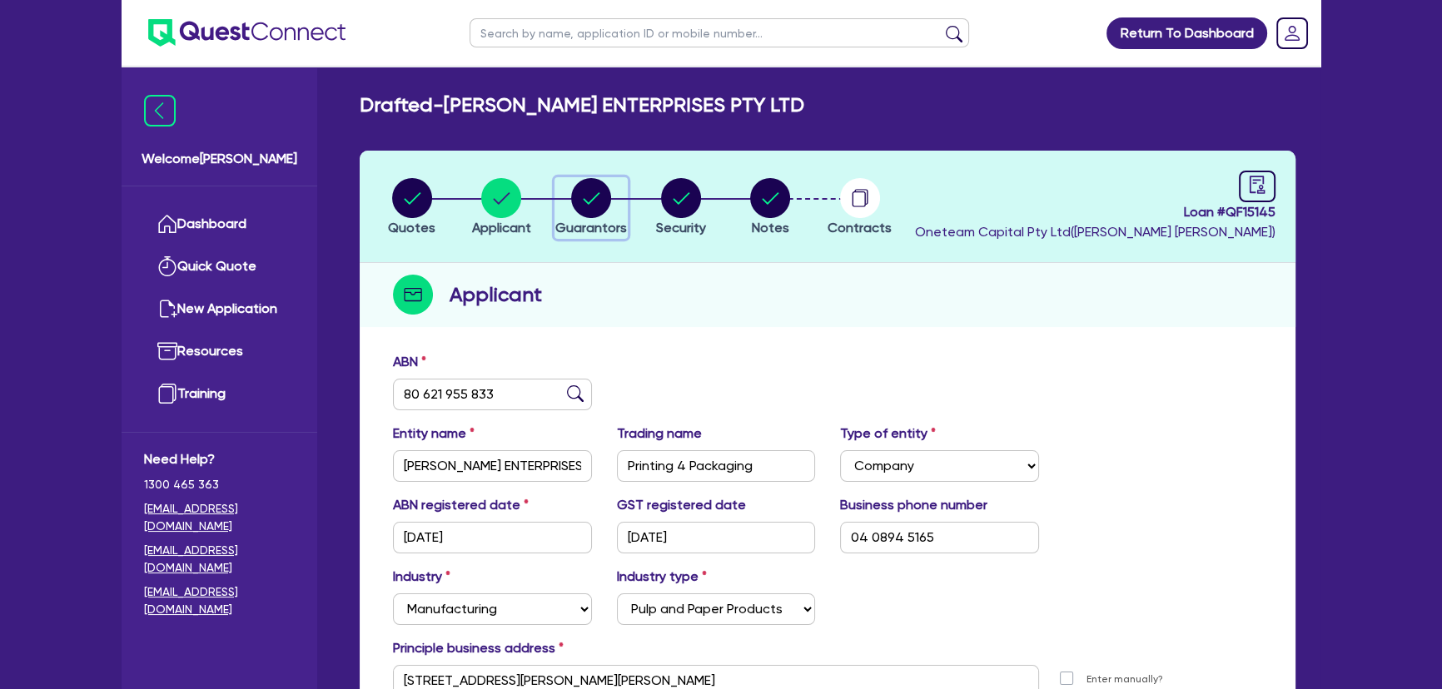
select select "TRAILER"
select select "MORTGAGE"
select select "TRUCK_LOAN"
select select "EQUIPMENT_LOAN"
select select "TRUCK_LOAN"
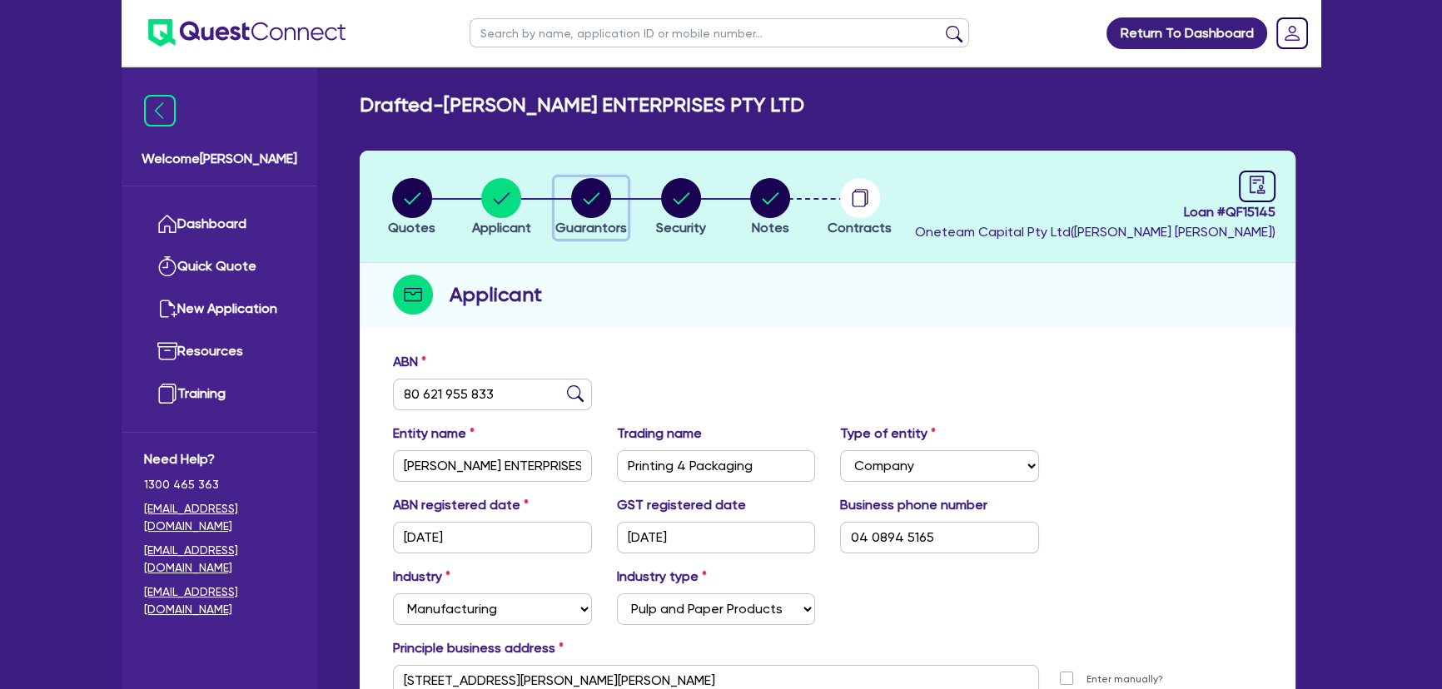
select select "OTHER"
select select "MRS"
select select "WA"
select select "MARRIED"
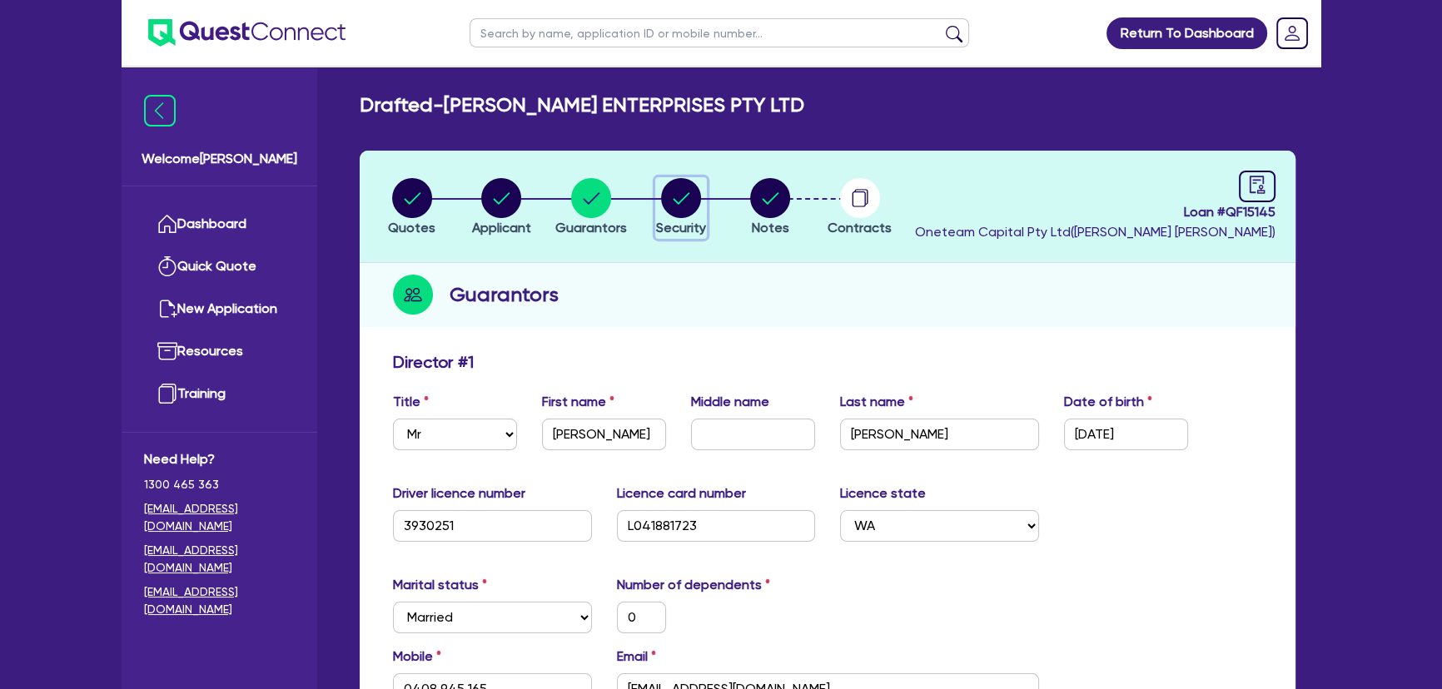
click at [698, 206] on icon "button" at bounding box center [681, 198] width 40 height 40
select select "SECONDARY_ASSETS"
select select "PRINTING_AND_PACKAGING_EQUIPMENT"
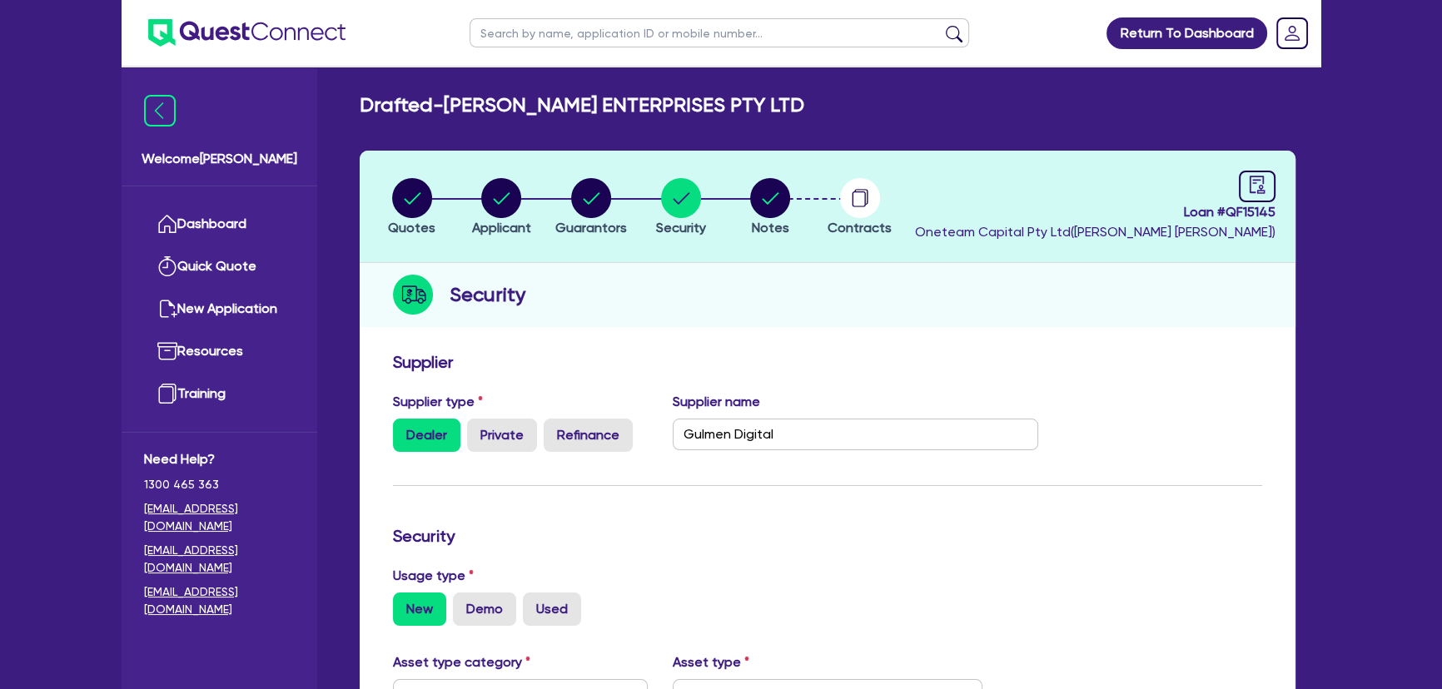
click at [740, 207] on li "Notes" at bounding box center [770, 206] width 90 height 58
click at [774, 203] on circle "button" at bounding box center [770, 198] width 40 height 40
select select "Quest Finance - Own Book"
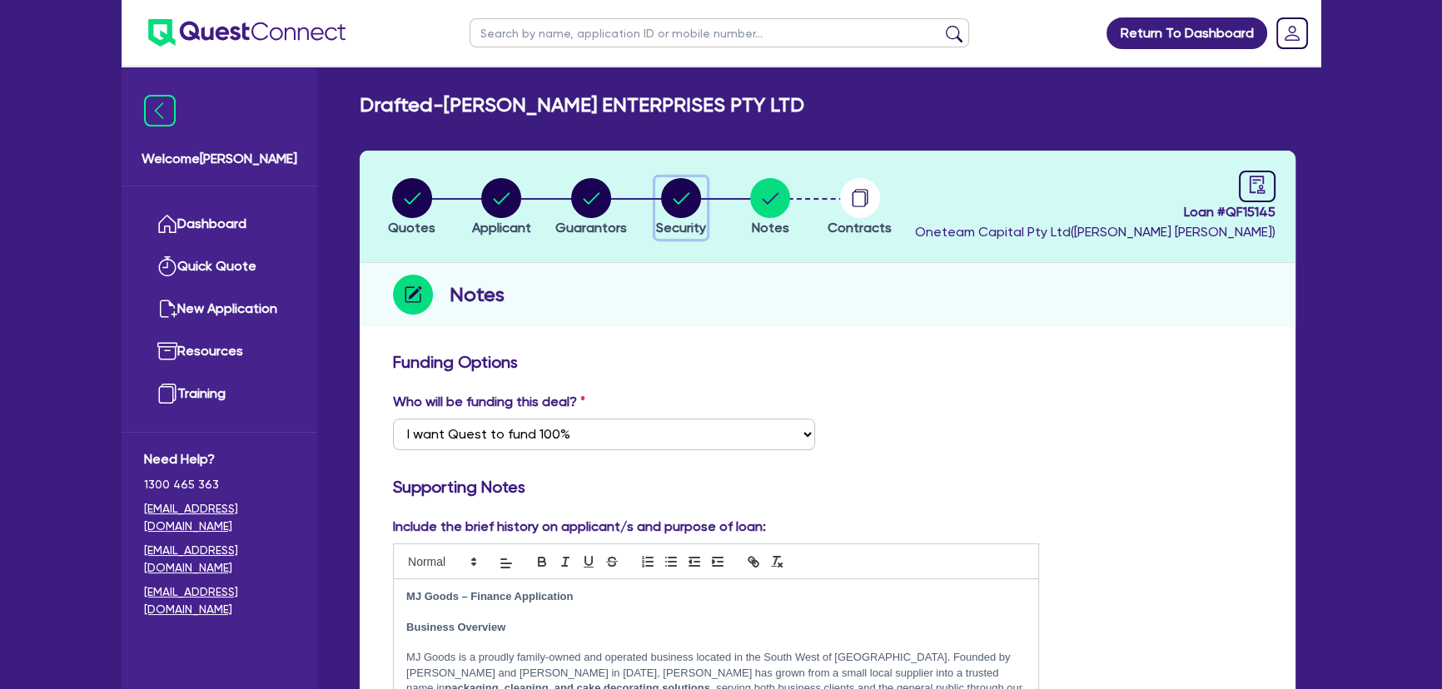
click at [684, 206] on circle "button" at bounding box center [681, 198] width 40 height 40
select select "SECONDARY_ASSETS"
select select "PRINTING_AND_PACKAGING_EQUIPMENT"
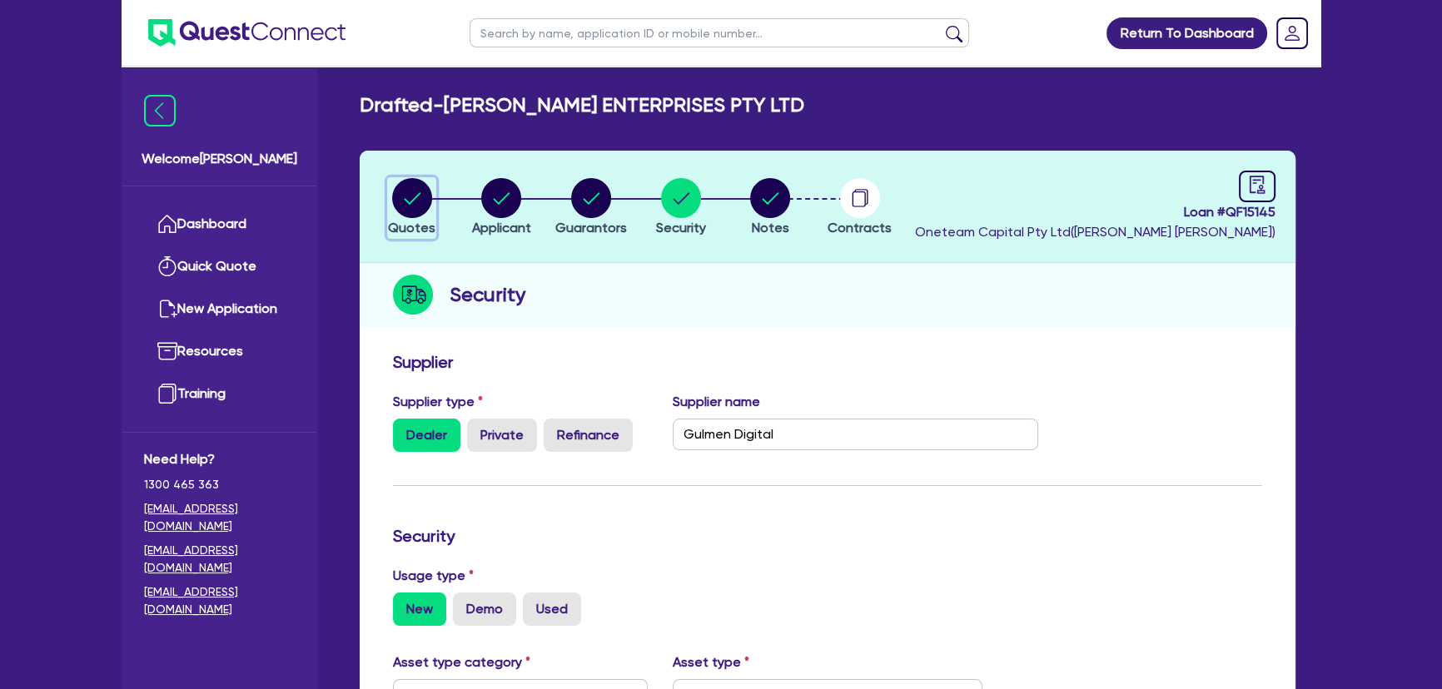
click at [400, 208] on circle "button" at bounding box center [412, 198] width 40 height 40
select select "SECONDARY_ASSETS"
select select "PRINTING_AND_PACKAGING_EQUIPMENT"
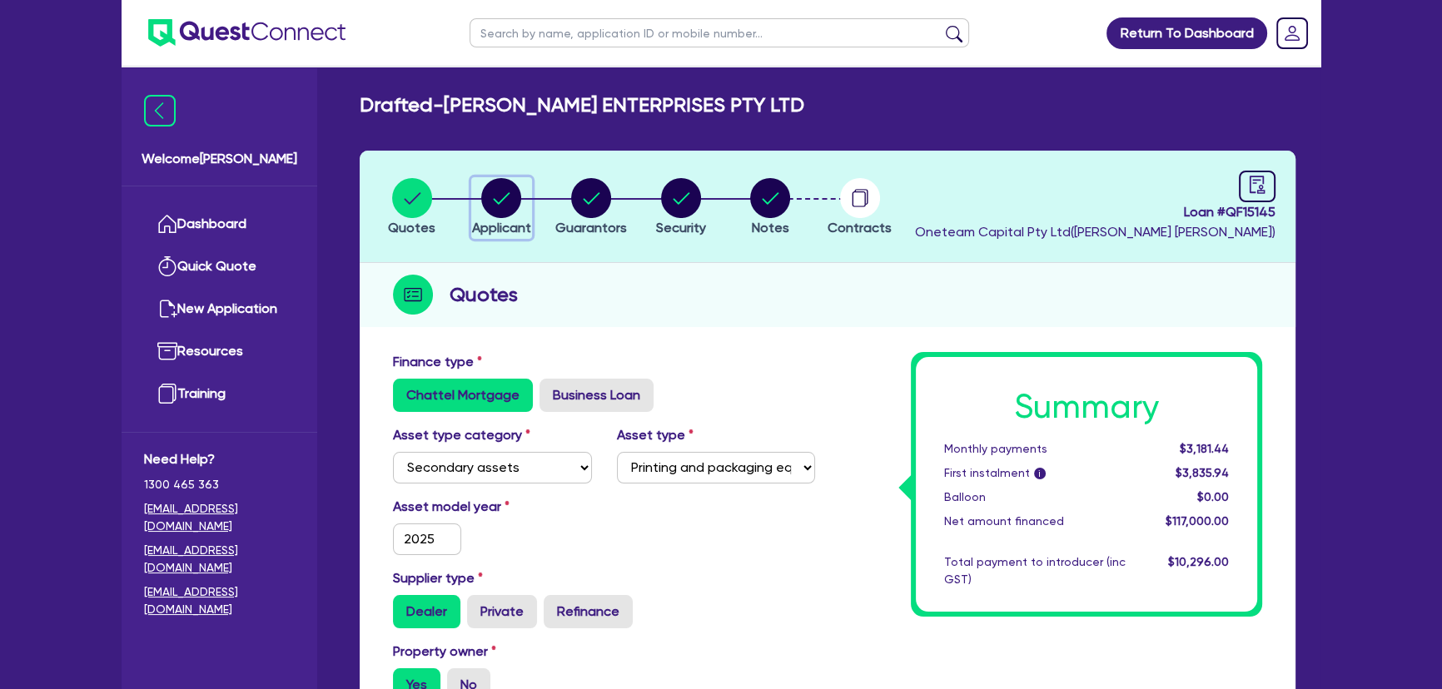
click at [504, 206] on circle "button" at bounding box center [501, 198] width 40 height 40
select select "COMPANY"
select select "MANUFACTURING"
select select "PULP_AND_PAPER"
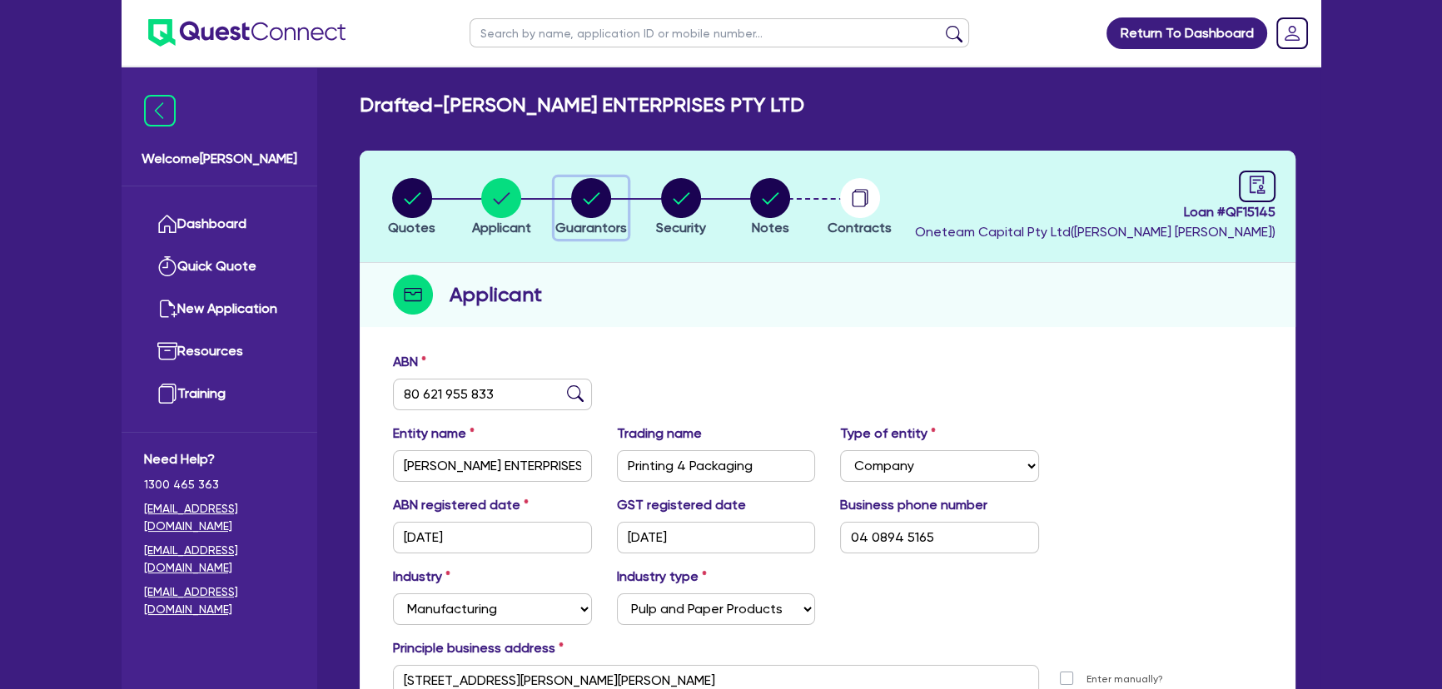
click at [600, 199] on circle "button" at bounding box center [591, 198] width 40 height 40
select select "MR"
select select "WA"
select select "MARRIED"
select select "PROPERTY"
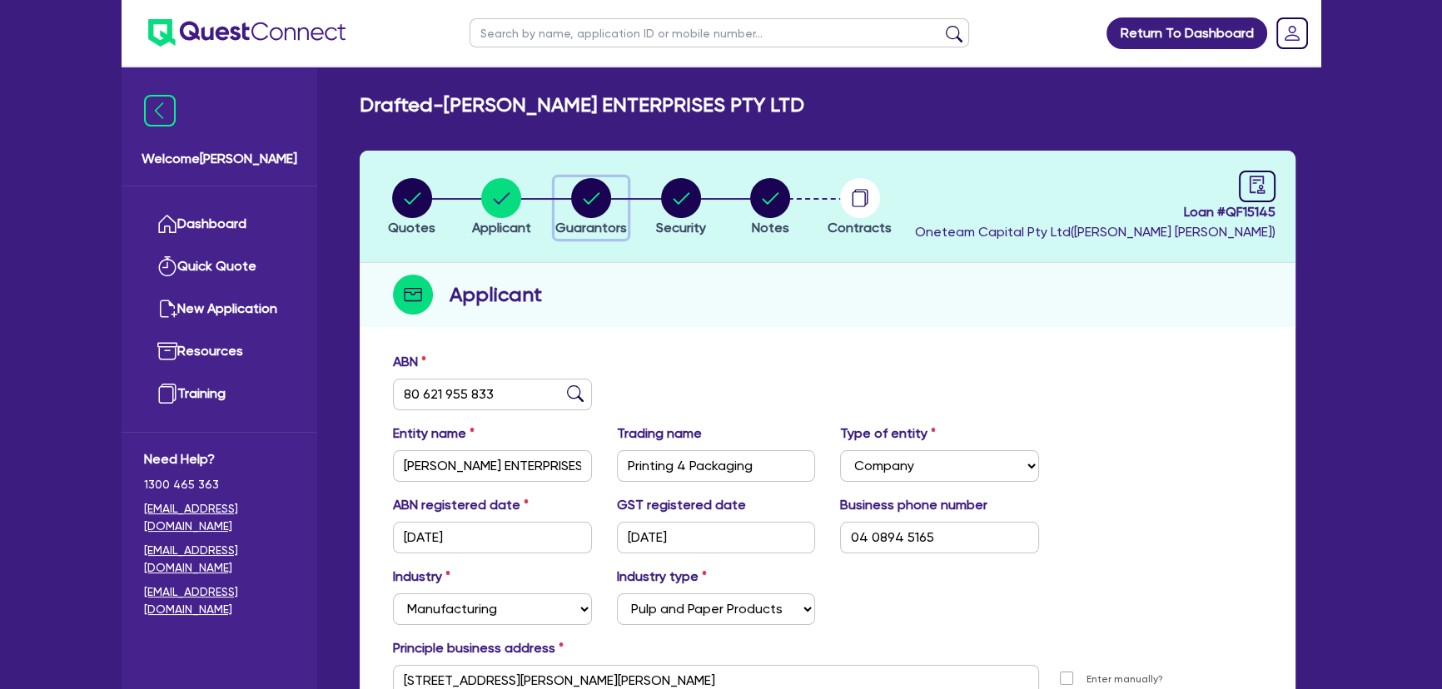
select select "TRUCK"
select select "EQUIPMENT"
select select "CASH"
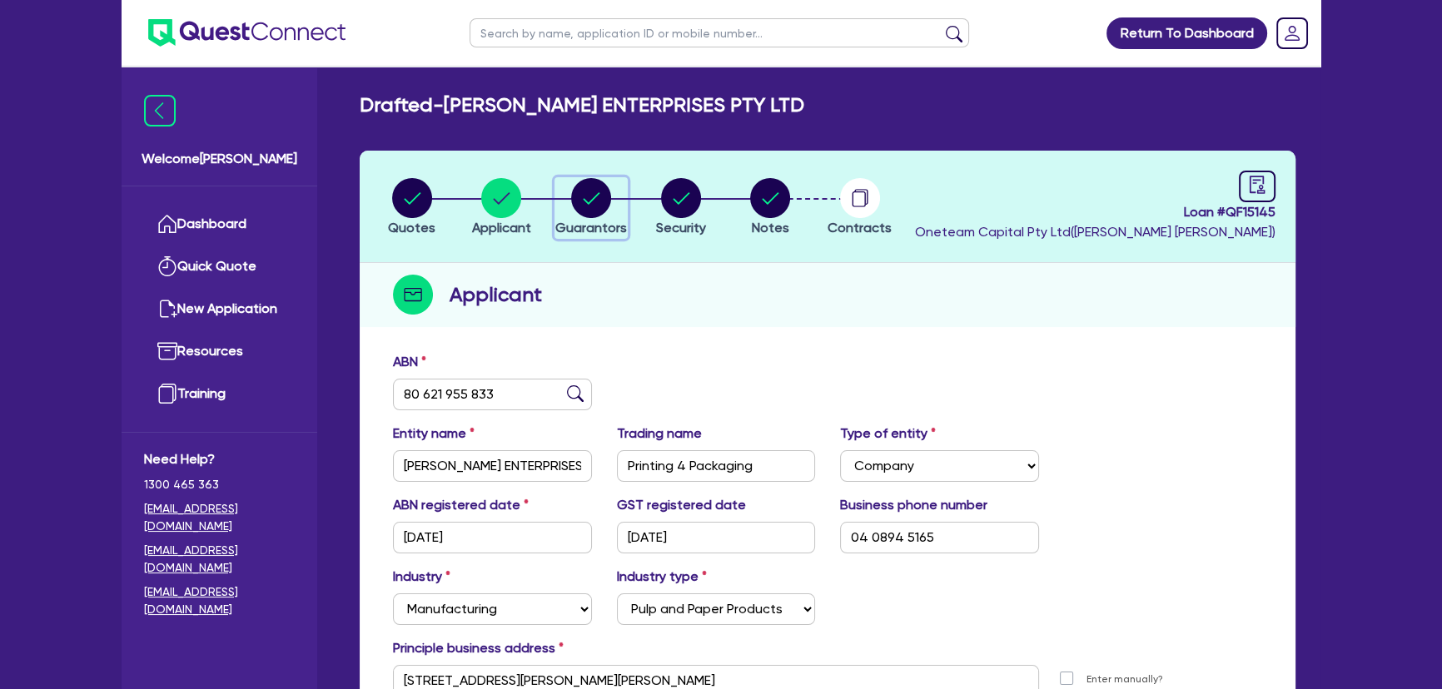
select select "TRAILER"
select select "MORTGAGE"
select select "TRUCK_LOAN"
select select "EQUIPMENT_LOAN"
select select "TRUCK_LOAN"
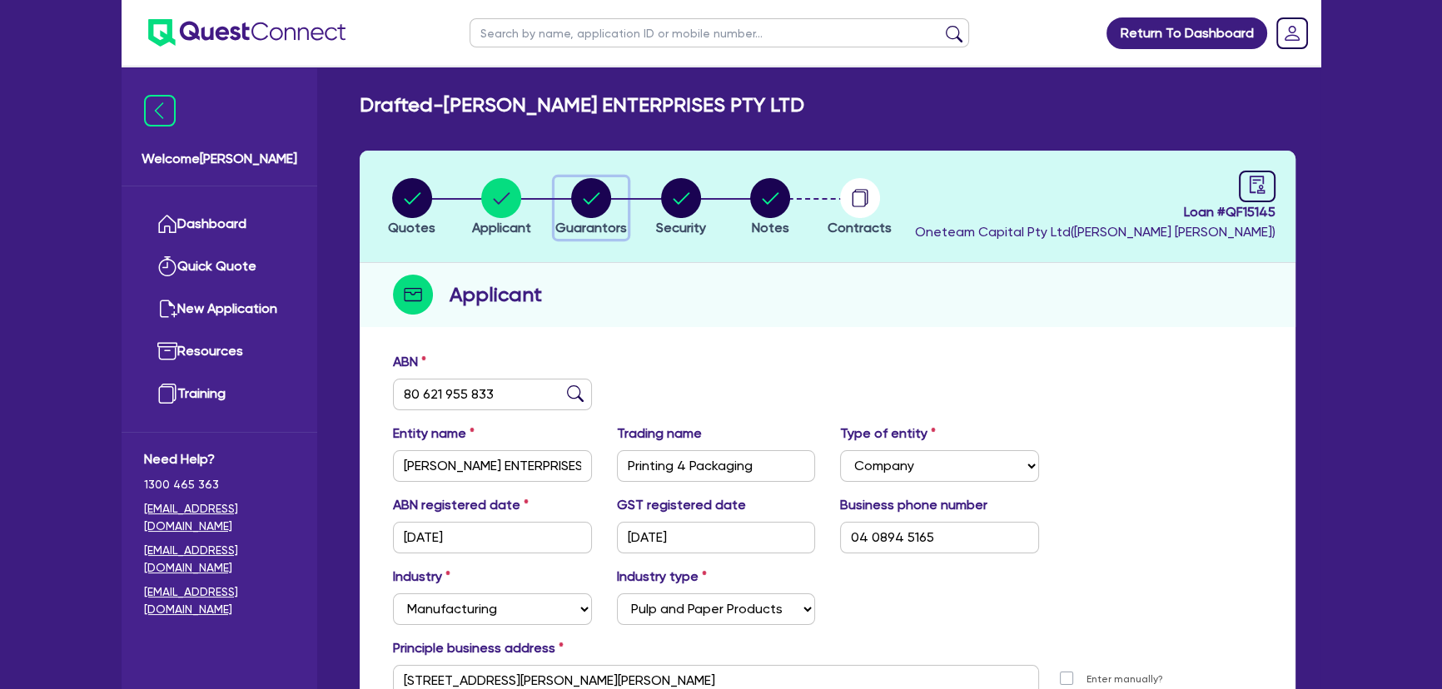
select select "OTHER"
select select "MRS"
select select "WA"
select select "MARRIED"
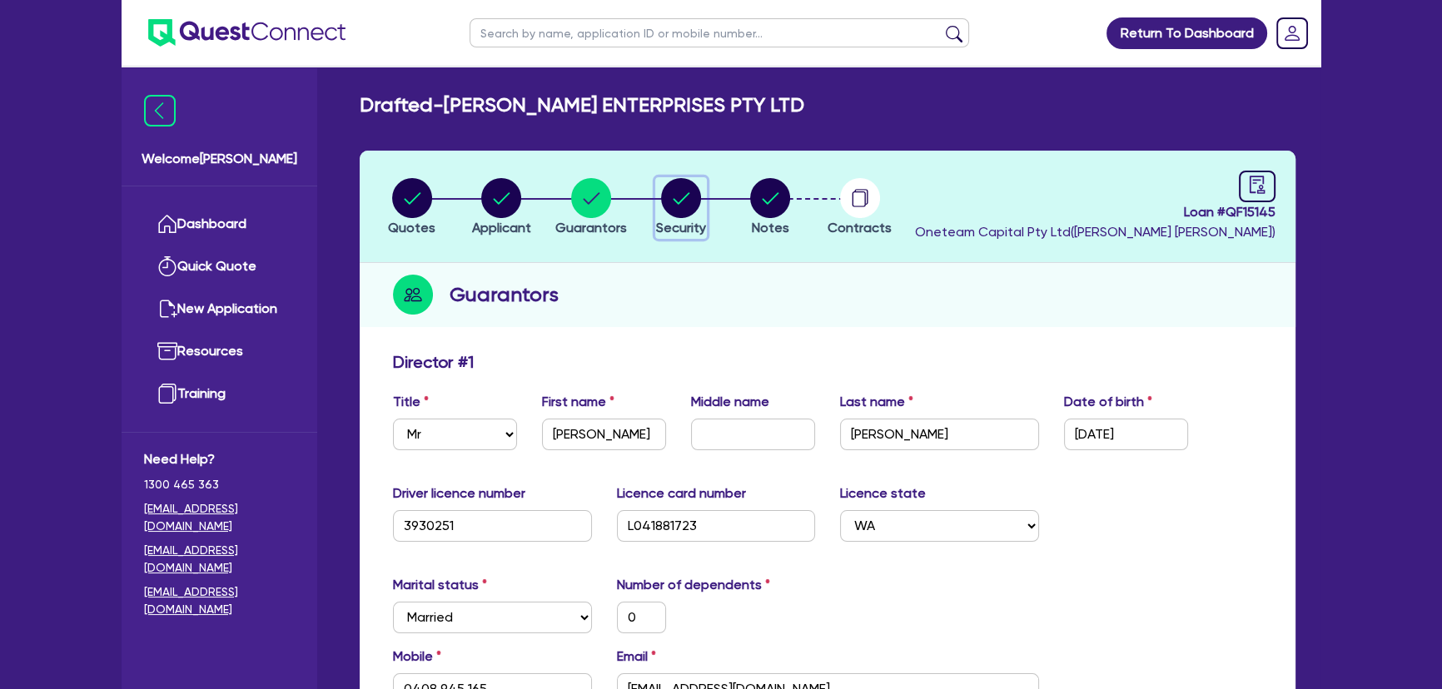
click at [686, 198] on circle "button" at bounding box center [681, 198] width 40 height 40
select select "SECONDARY_ASSETS"
select select "PRINTING_AND_PACKAGING_EQUIPMENT"
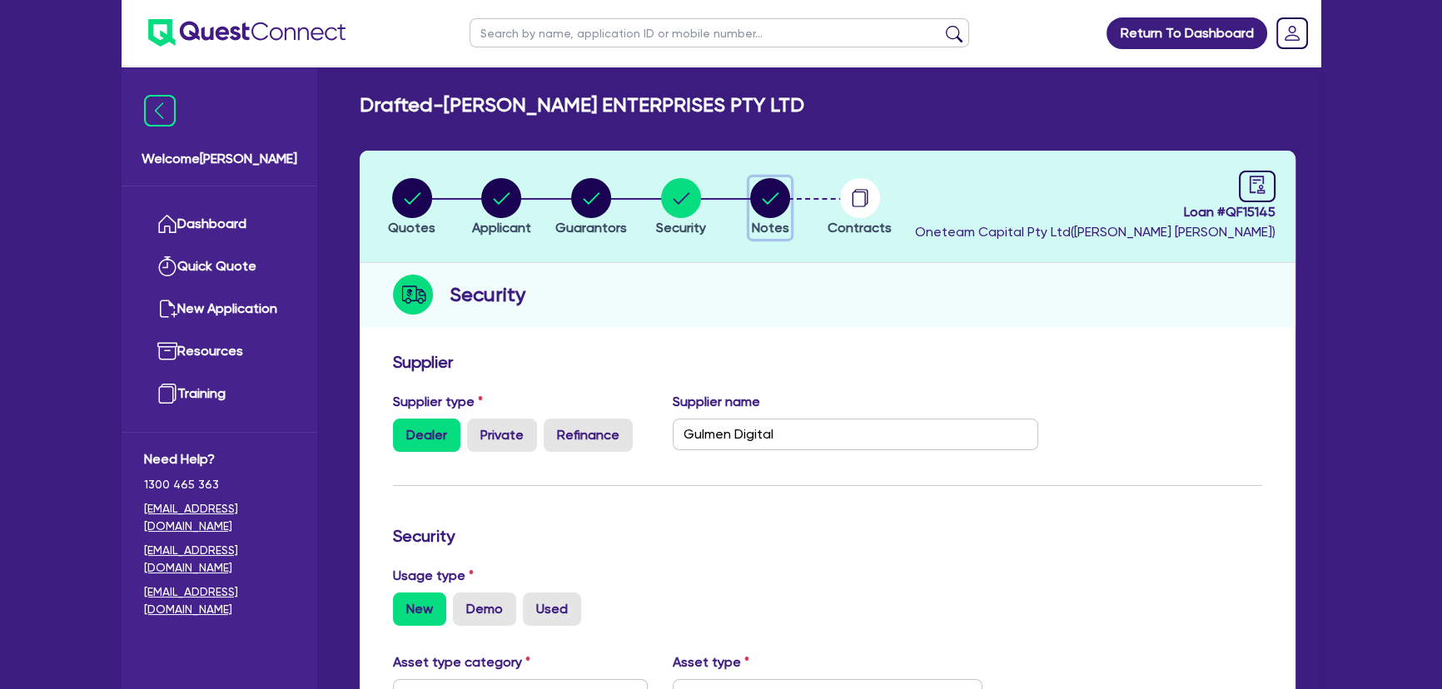
click at [756, 198] on circle "button" at bounding box center [770, 198] width 40 height 40
select select "Quest Finance - Own Book"
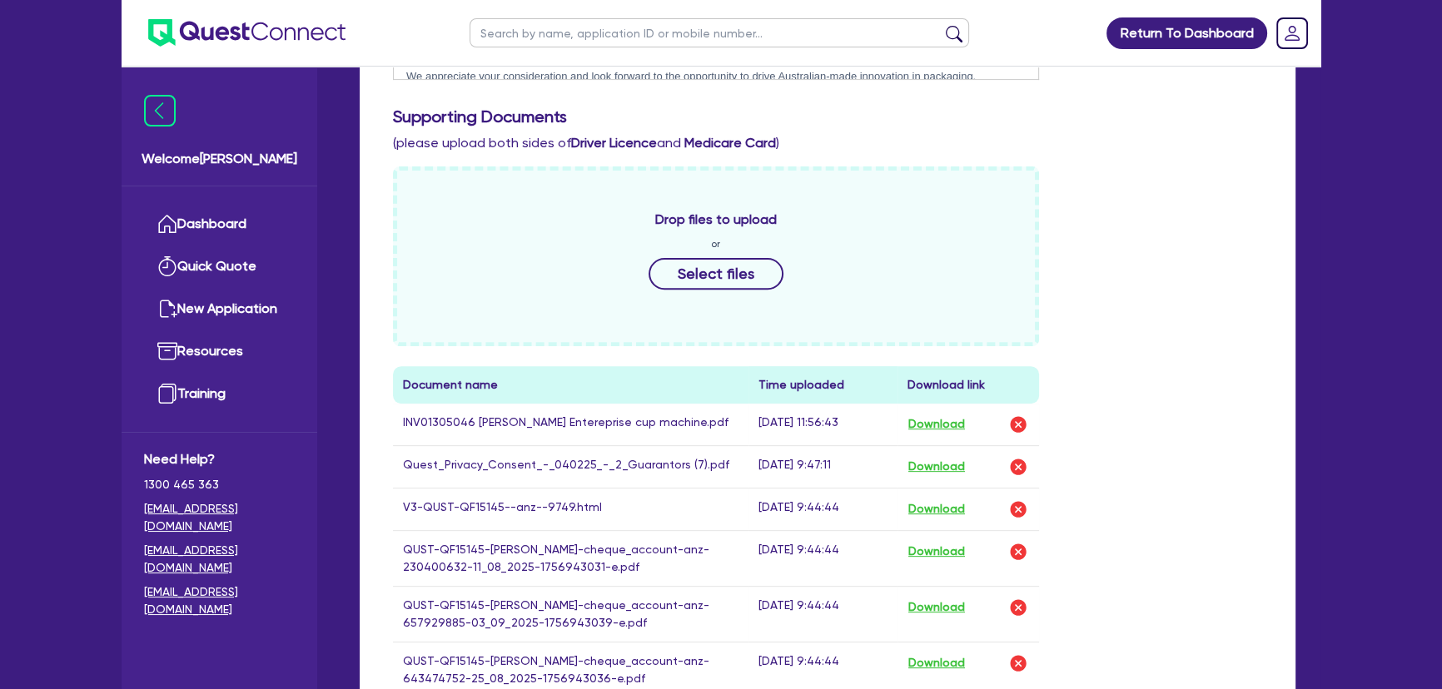
scroll to position [757, 0]
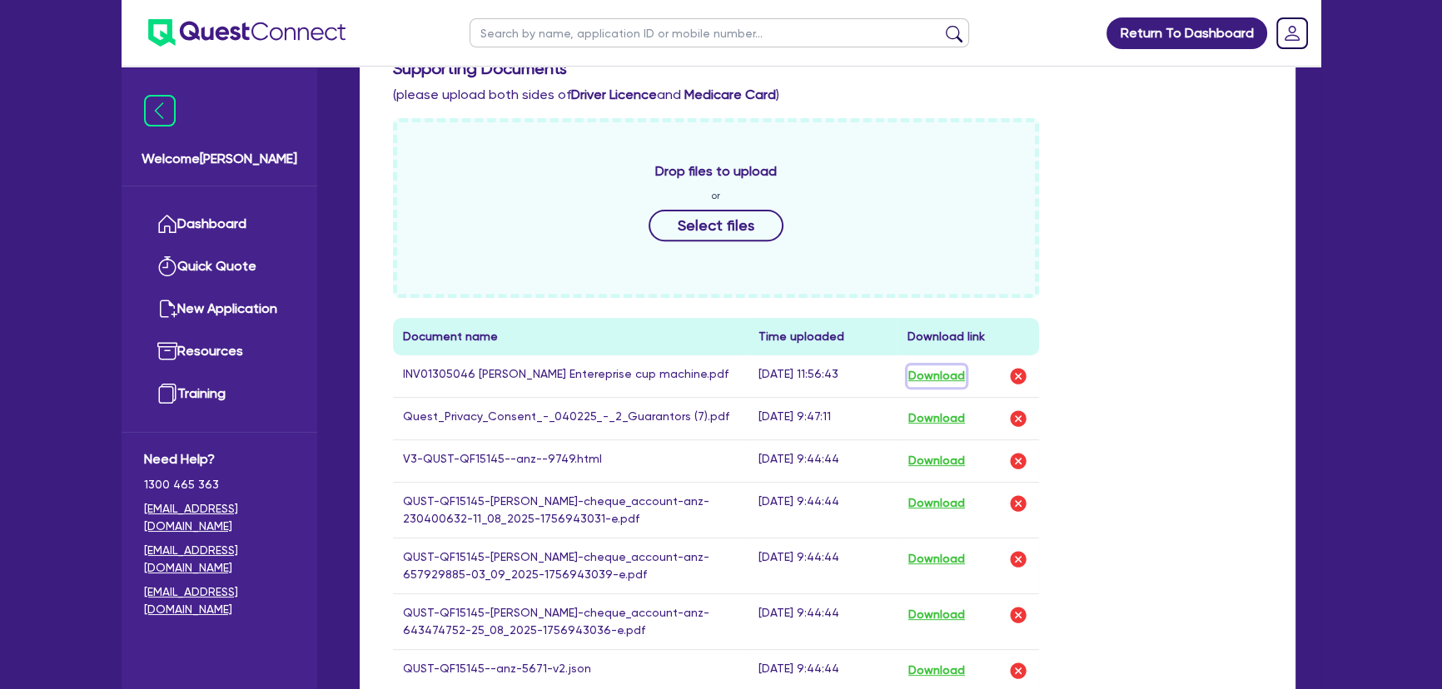
click at [949, 370] on button "Download" at bounding box center [936, 376] width 58 height 22
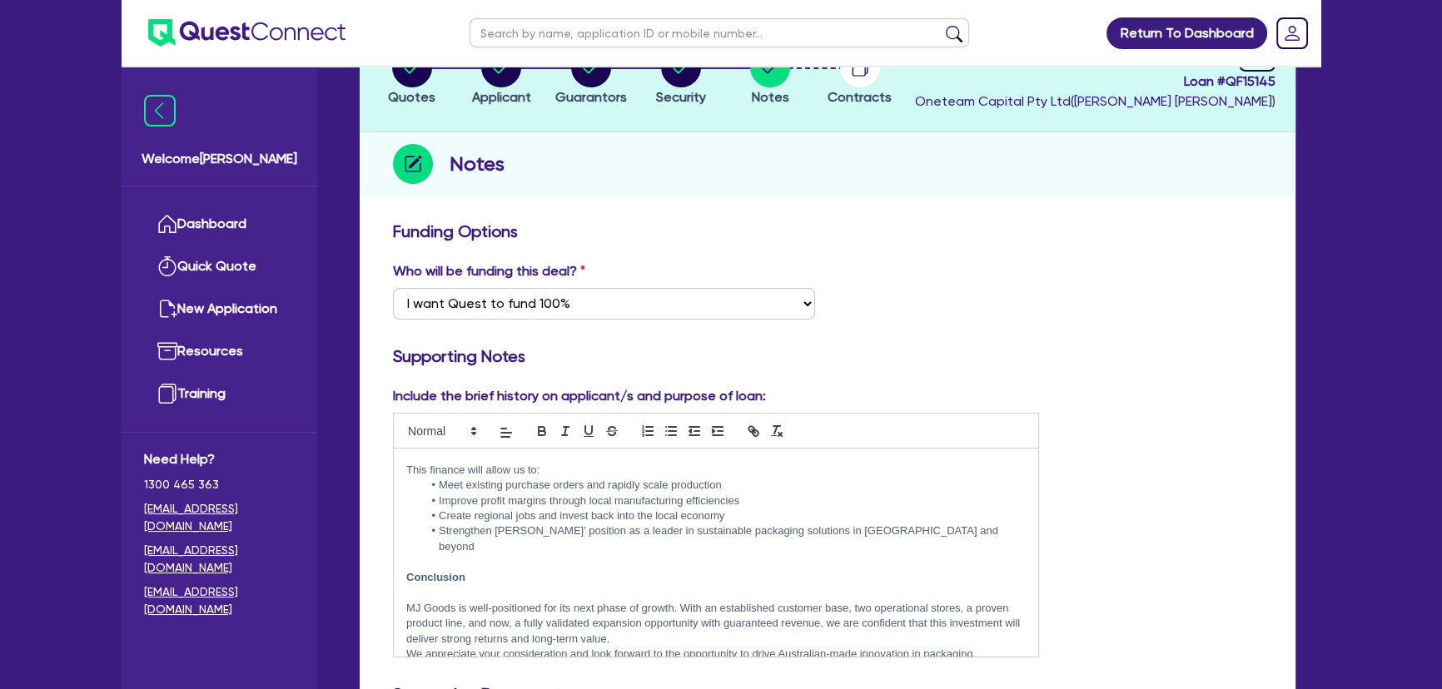
scroll to position [0, 0]
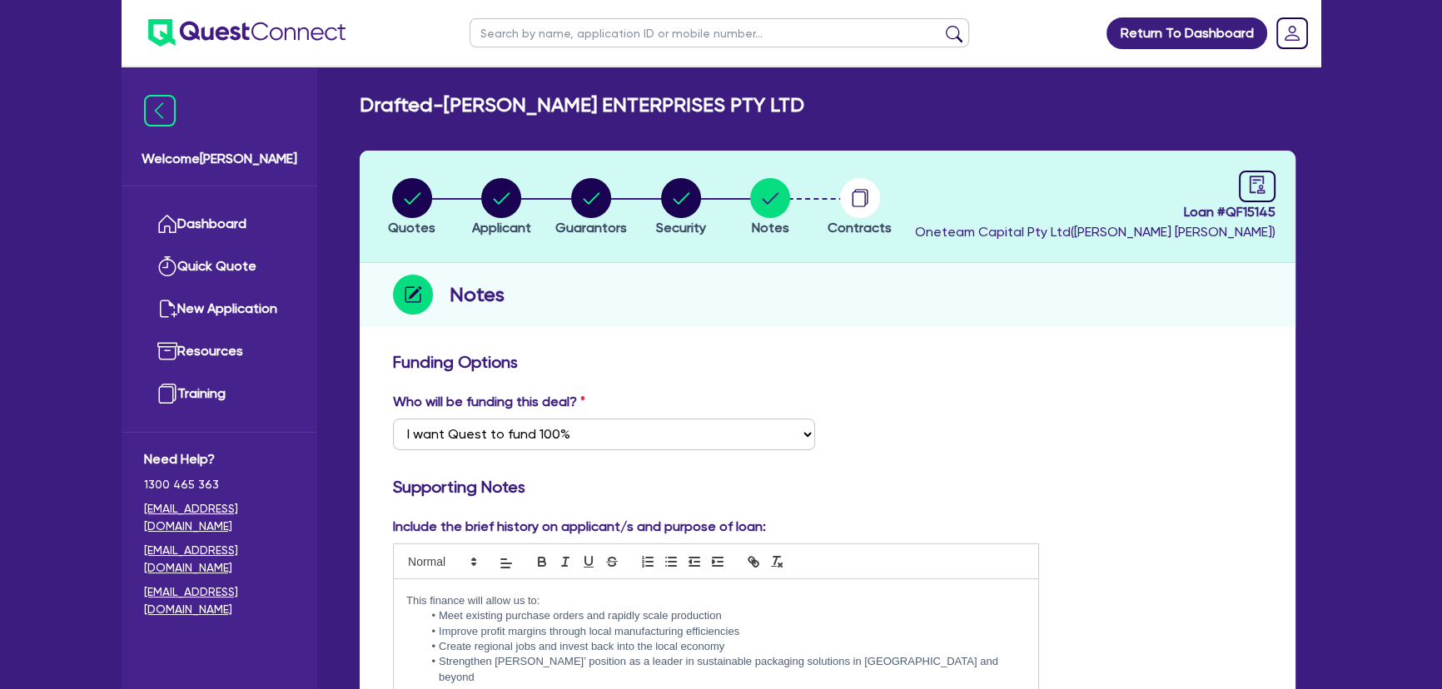
click at [505, 175] on header "Quotes Applicant Guarantors Security Notes Contracts Loan # QF15145 Oneteam Cap…" at bounding box center [828, 207] width 936 height 112
click at [517, 204] on circle "button" at bounding box center [501, 198] width 40 height 40
select select "COMPANY"
select select "MANUFACTURING"
select select "PULP_AND_PAPER"
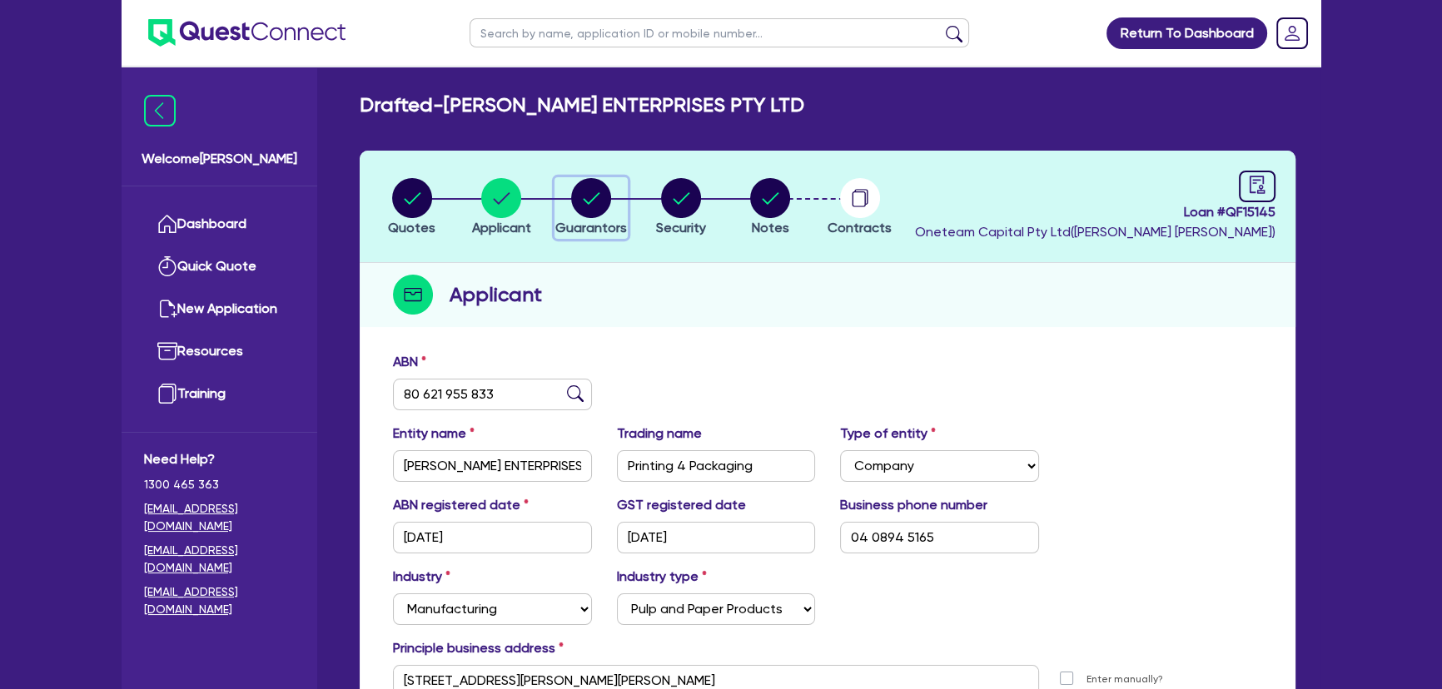
click at [593, 187] on circle "button" at bounding box center [591, 198] width 40 height 40
select select "MR"
select select "WA"
select select "MARRIED"
select select "PROPERTY"
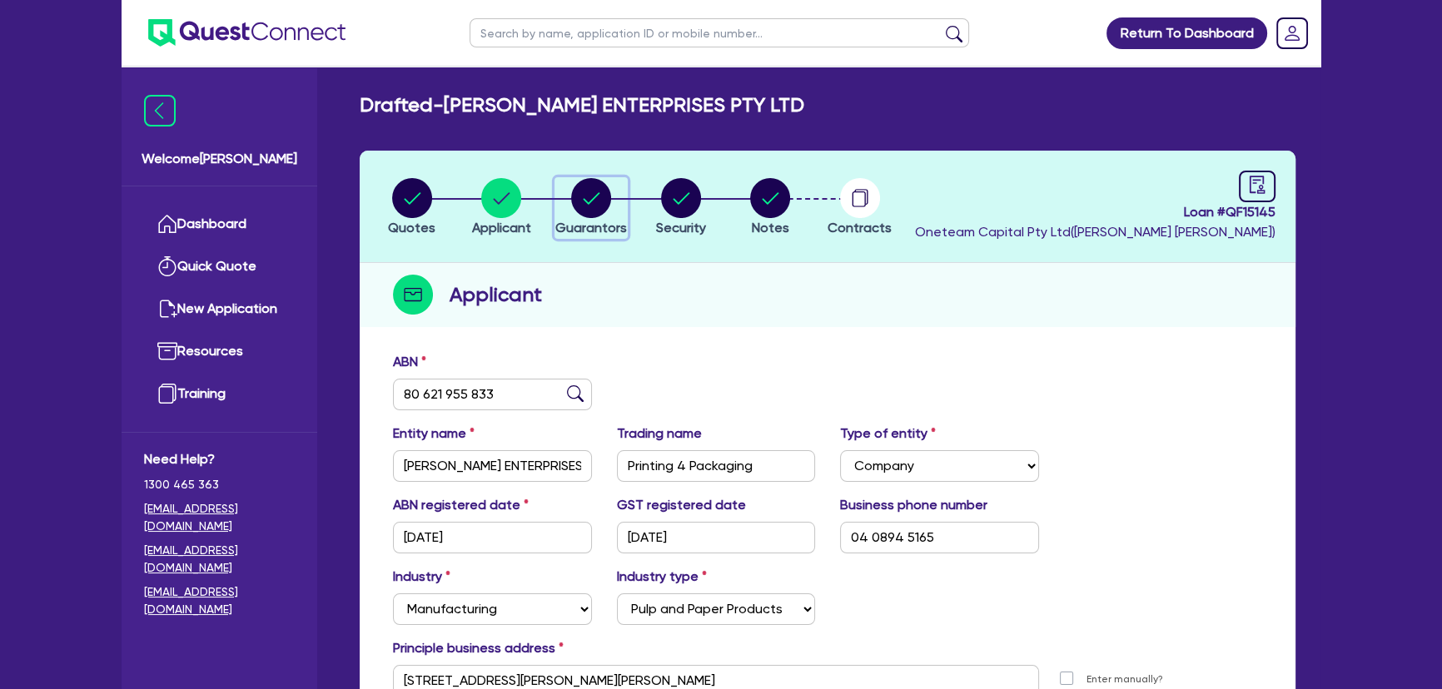
select select "TRUCK"
select select "EQUIPMENT"
select select "CASH"
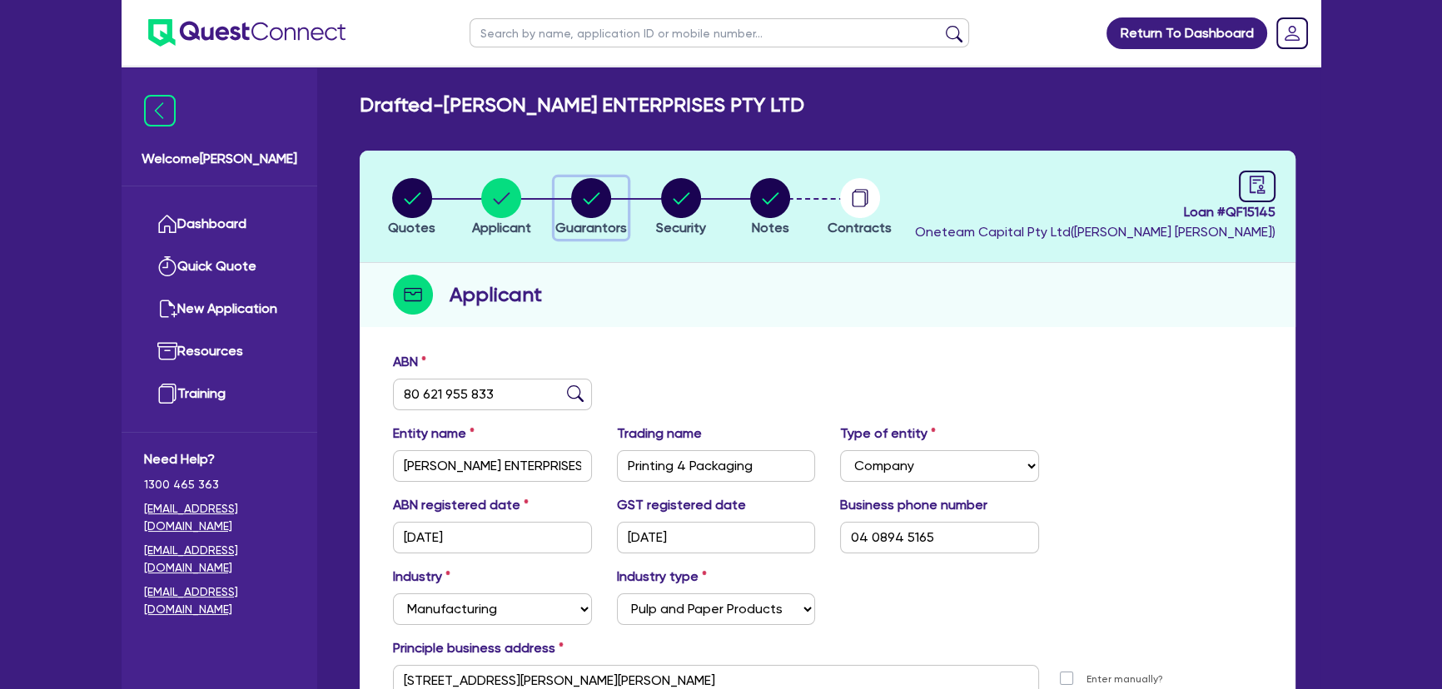
select select "TRAILER"
select select "MORTGAGE"
select select "TRUCK_LOAN"
select select "EQUIPMENT_LOAN"
select select "TRUCK_LOAN"
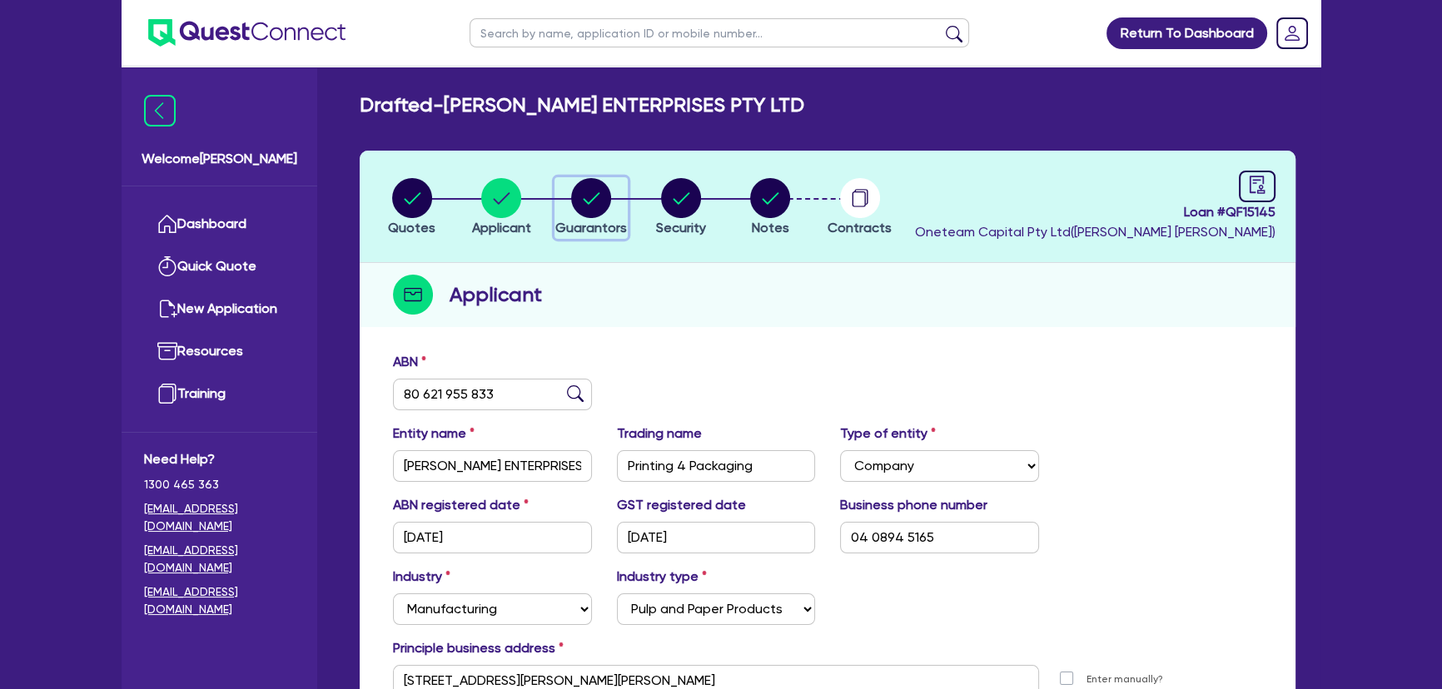
select select "OTHER"
select select "MRS"
select select "WA"
select select "MARRIED"
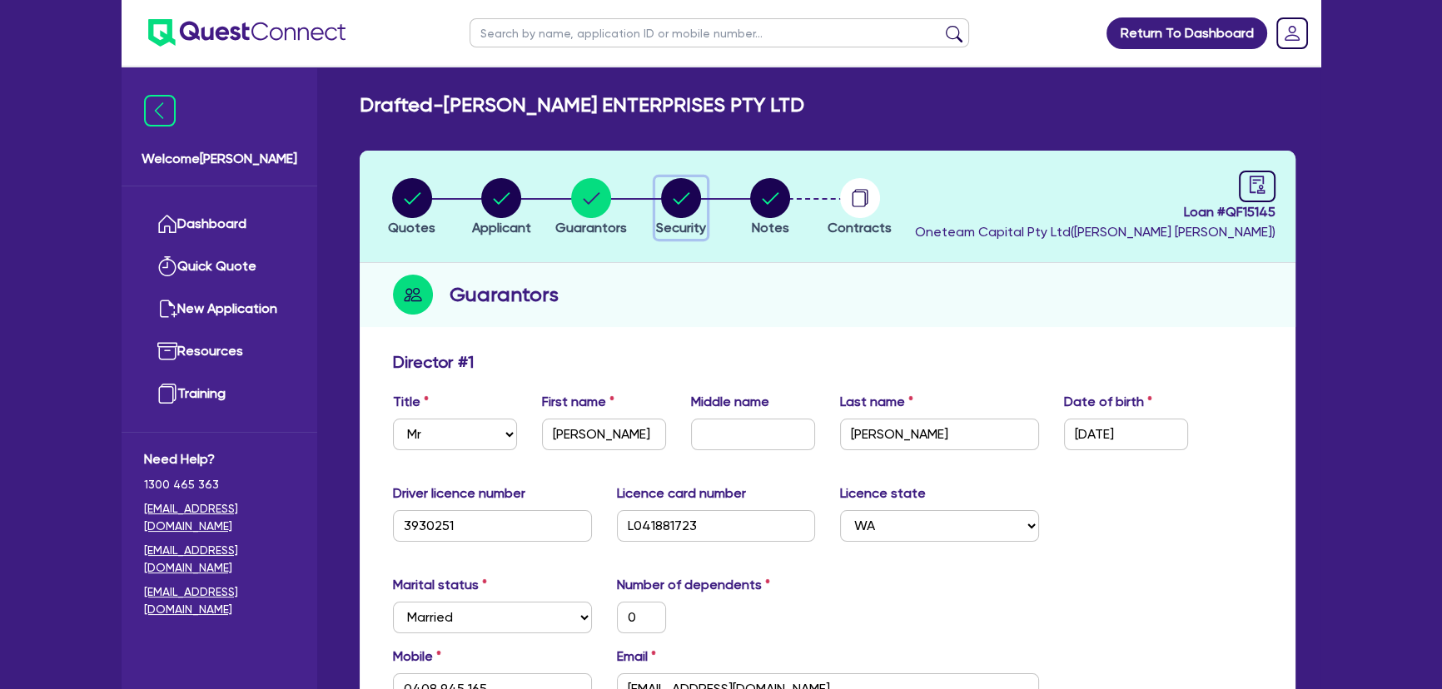
click at [681, 193] on circle "button" at bounding box center [681, 198] width 40 height 40
select select "SECONDARY_ASSETS"
select select "PRINTING_AND_PACKAGING_EQUIPMENT"
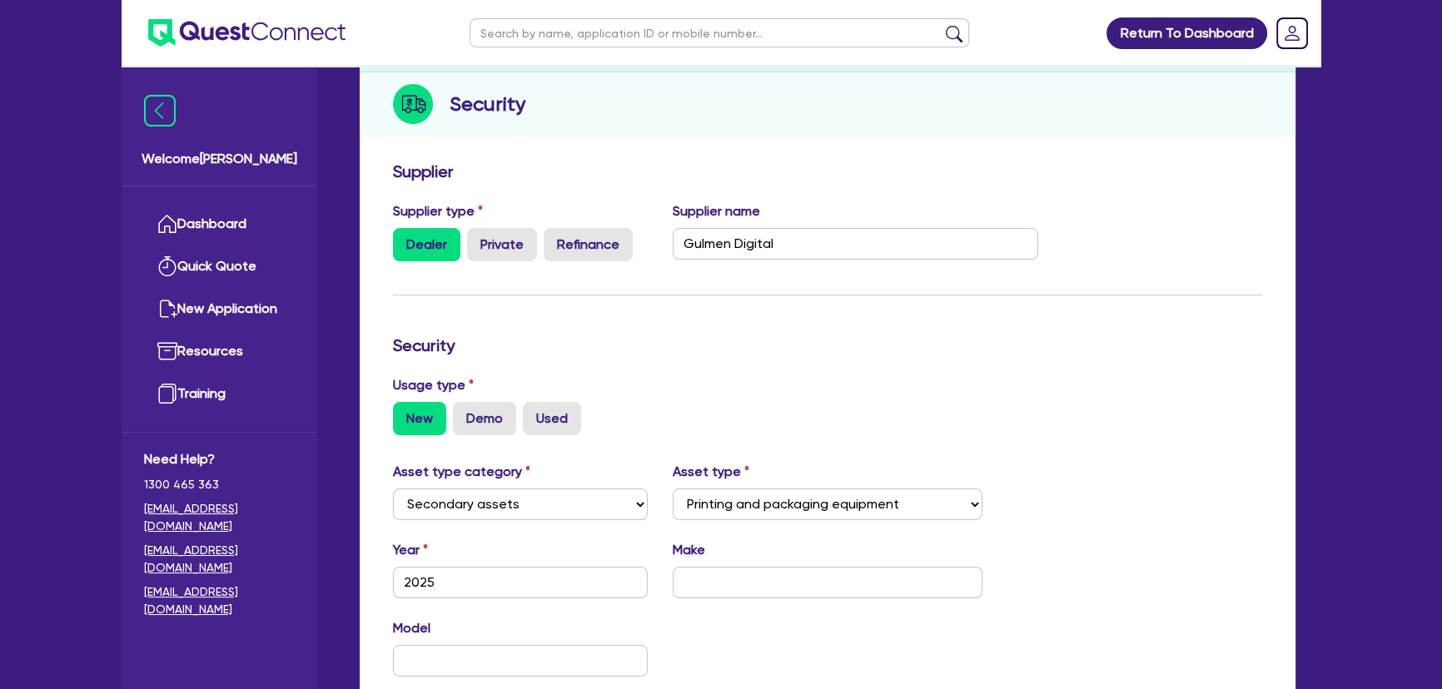
scroll to position [302, 0]
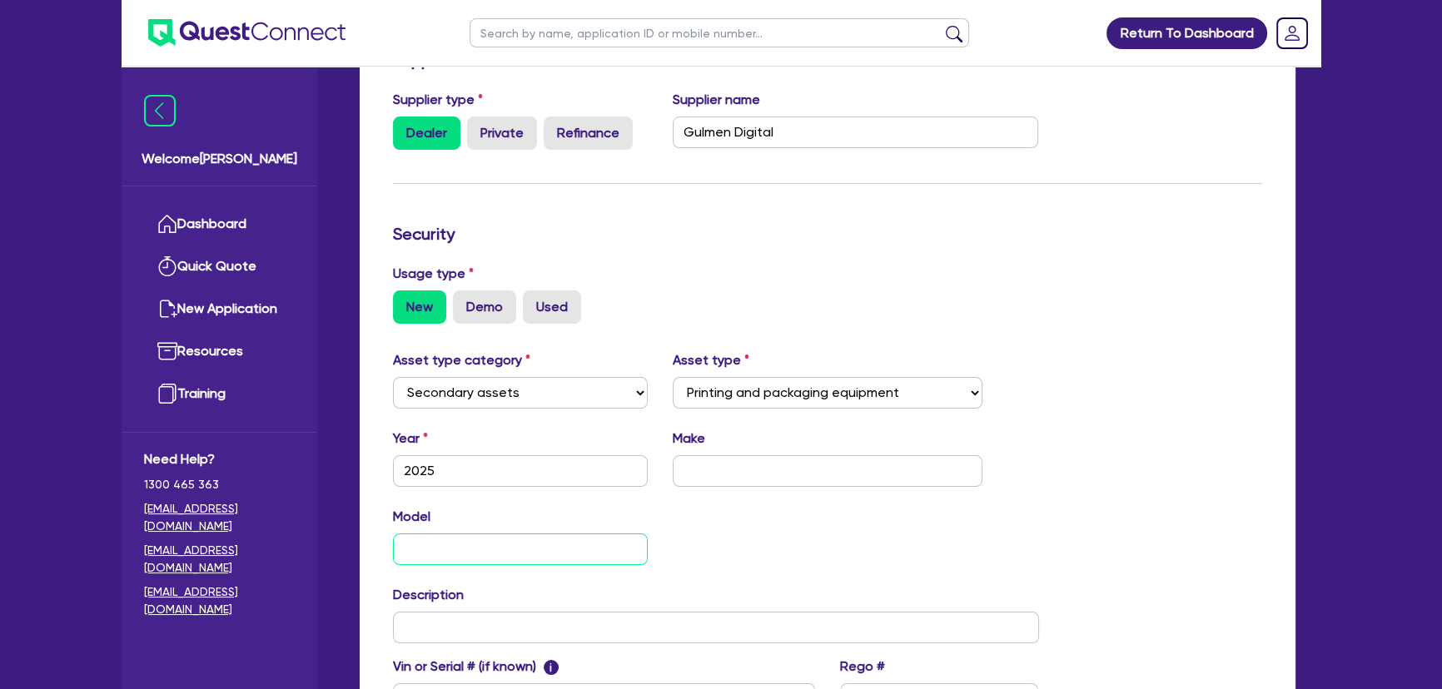
click at [512, 549] on input "text" at bounding box center [520, 550] width 255 height 32
click at [481, 624] on input "text" at bounding box center [716, 628] width 646 height 32
paste input "New 60 CPM Cup Machine"
click at [400, 618] on input "New 60 CPM Cup Machine" at bounding box center [716, 628] width 646 height 32
type input "2025 New 60 CPM Cup Machine"
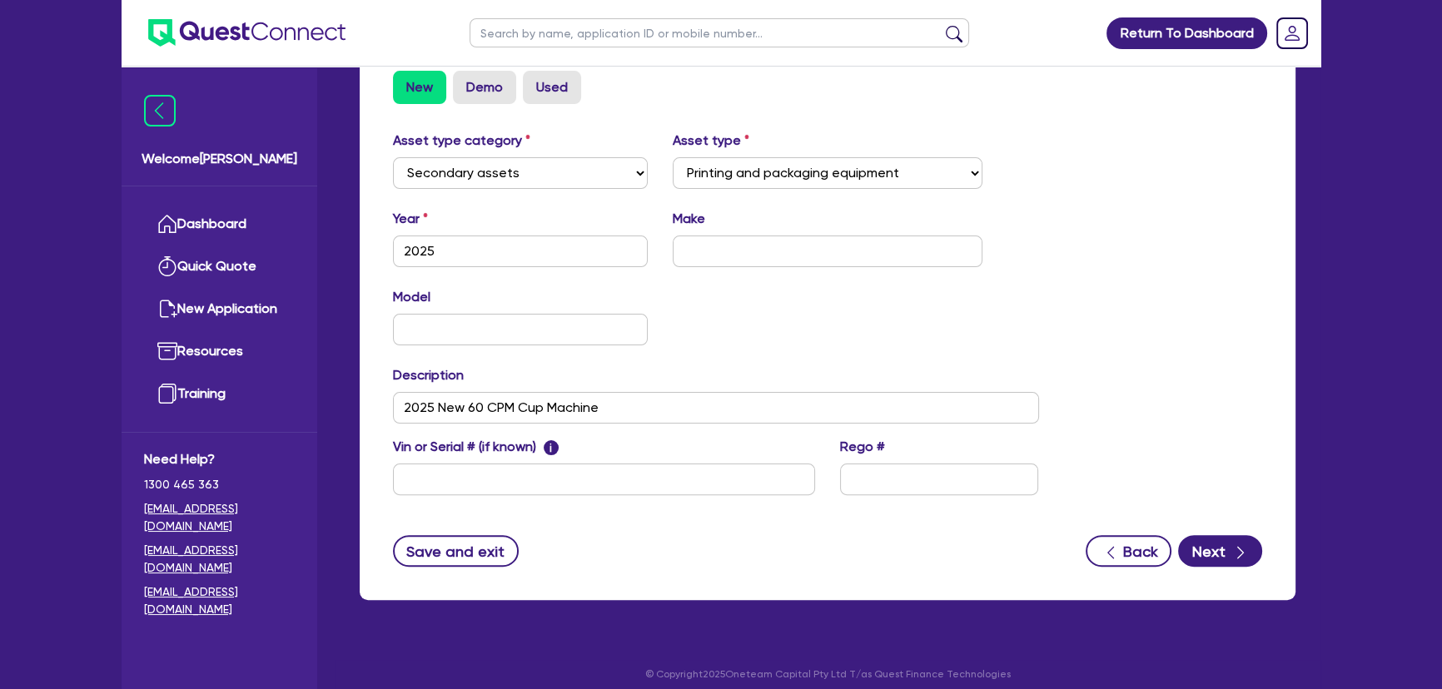
scroll to position [529, 0]
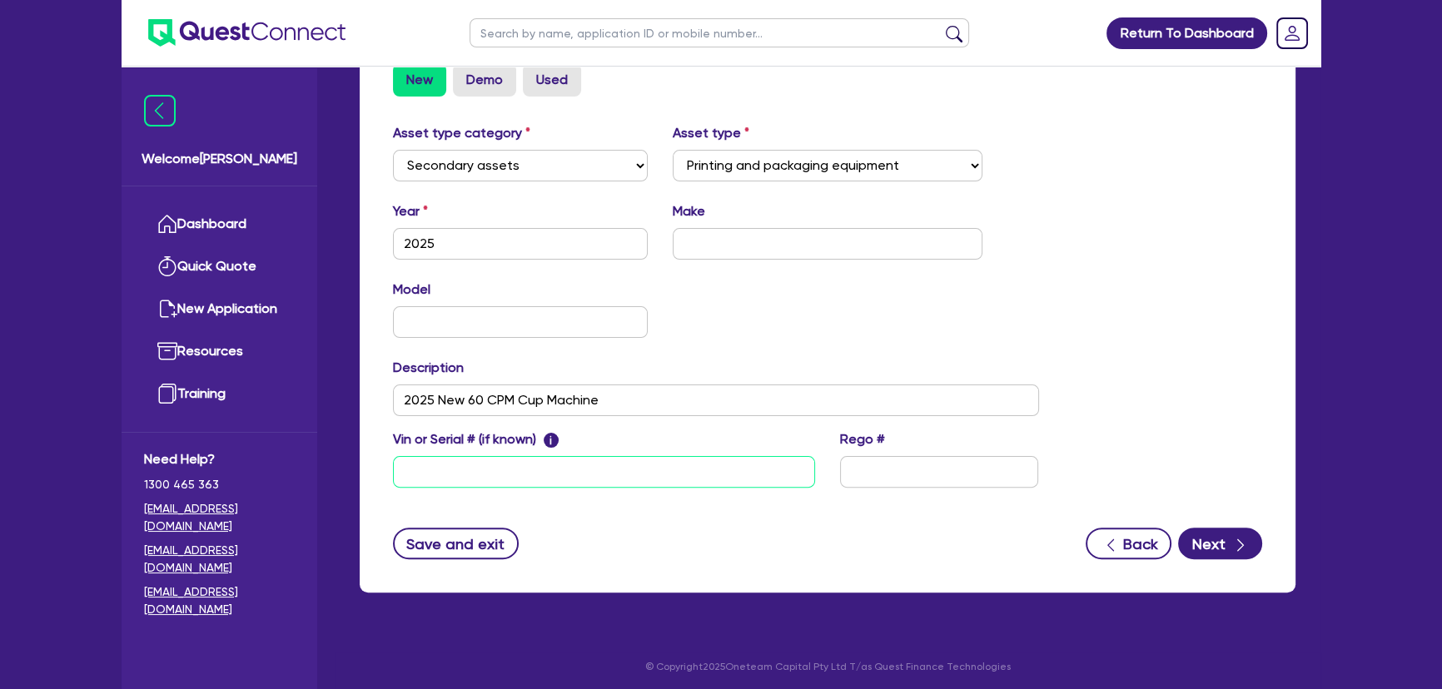
click at [718, 463] on input "text" at bounding box center [604, 472] width 422 height 32
paste input "GDD00060CPM"
type input "GDD00060CPM"
click at [747, 246] on input "text" at bounding box center [828, 244] width 310 height 32
type input "Gulmen Digital"
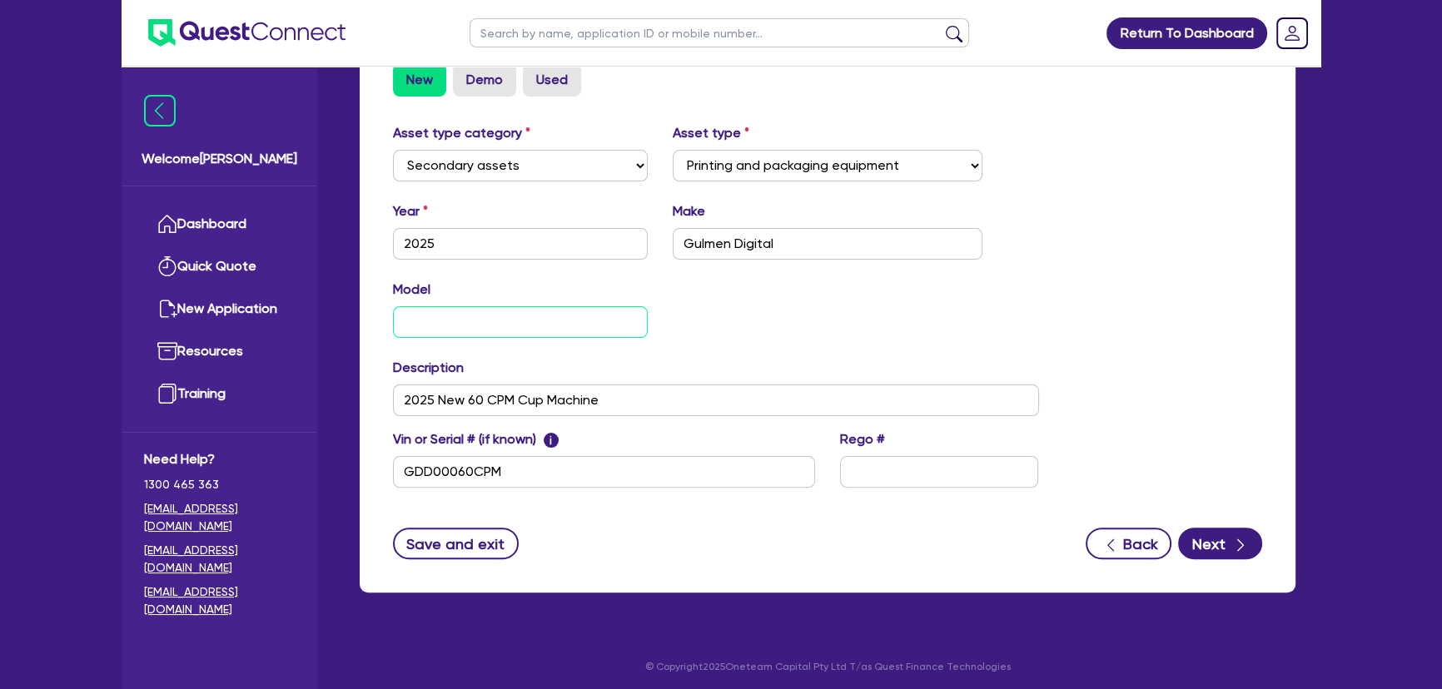
click at [605, 320] on input "text" at bounding box center [520, 322] width 255 height 32
type input "CPM Cup Machine"
click at [899, 291] on div "Model CPM Cup Machine KM" at bounding box center [715, 316] width 671 height 72
click at [1200, 555] on button "Next" at bounding box center [1220, 544] width 84 height 32
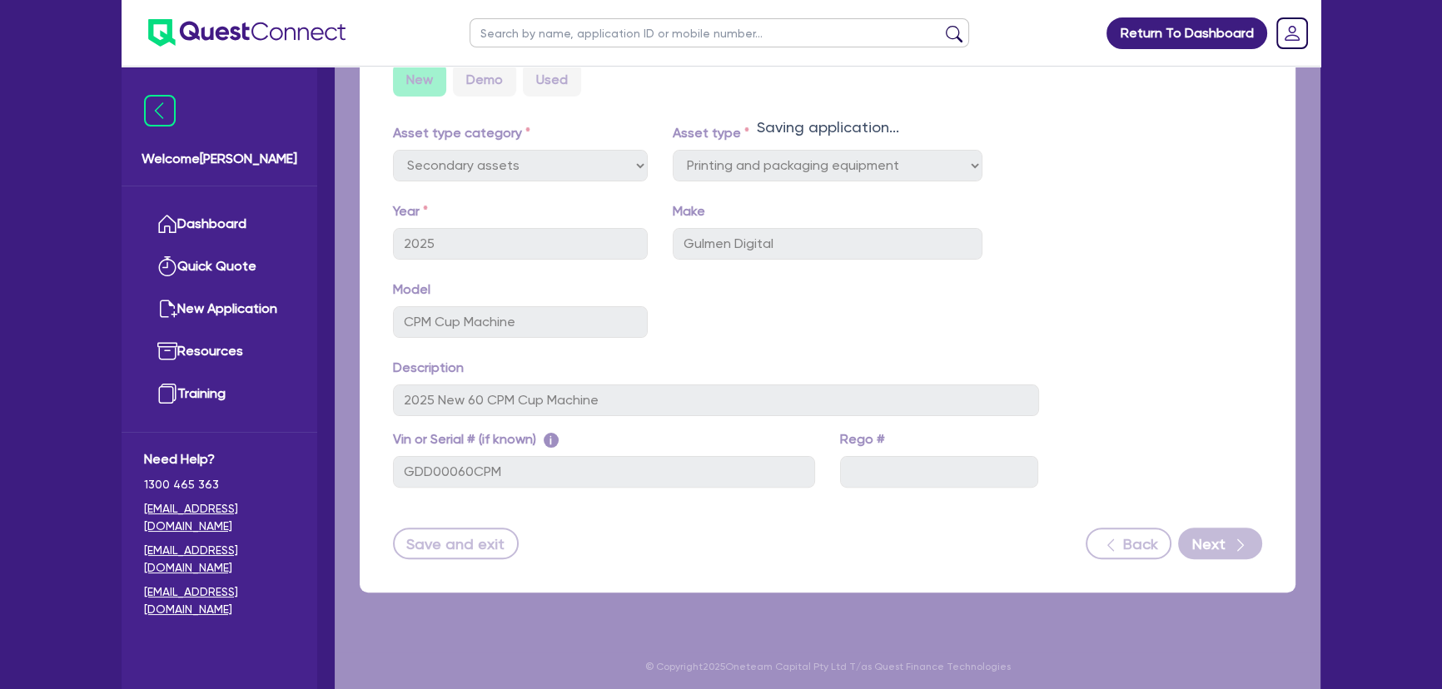
select select "Quest Finance - Own Book"
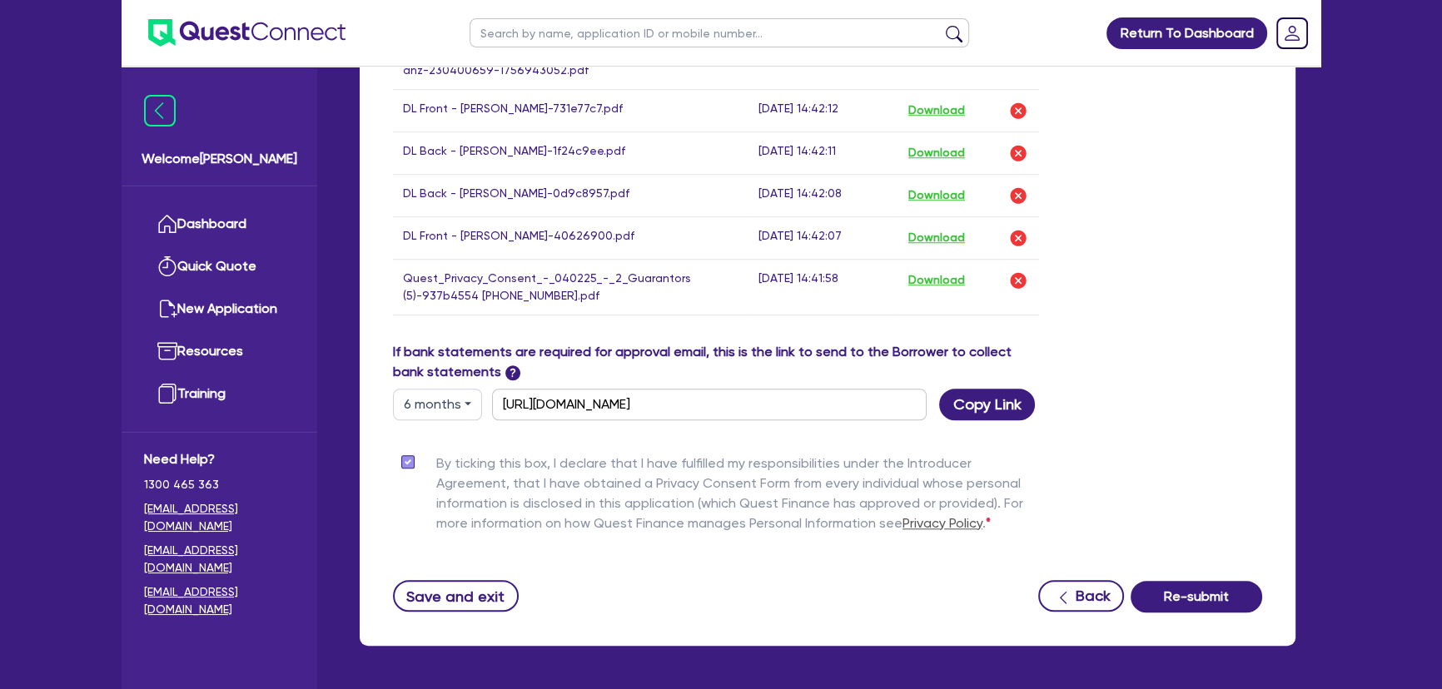
scroll to position [1804, 0]
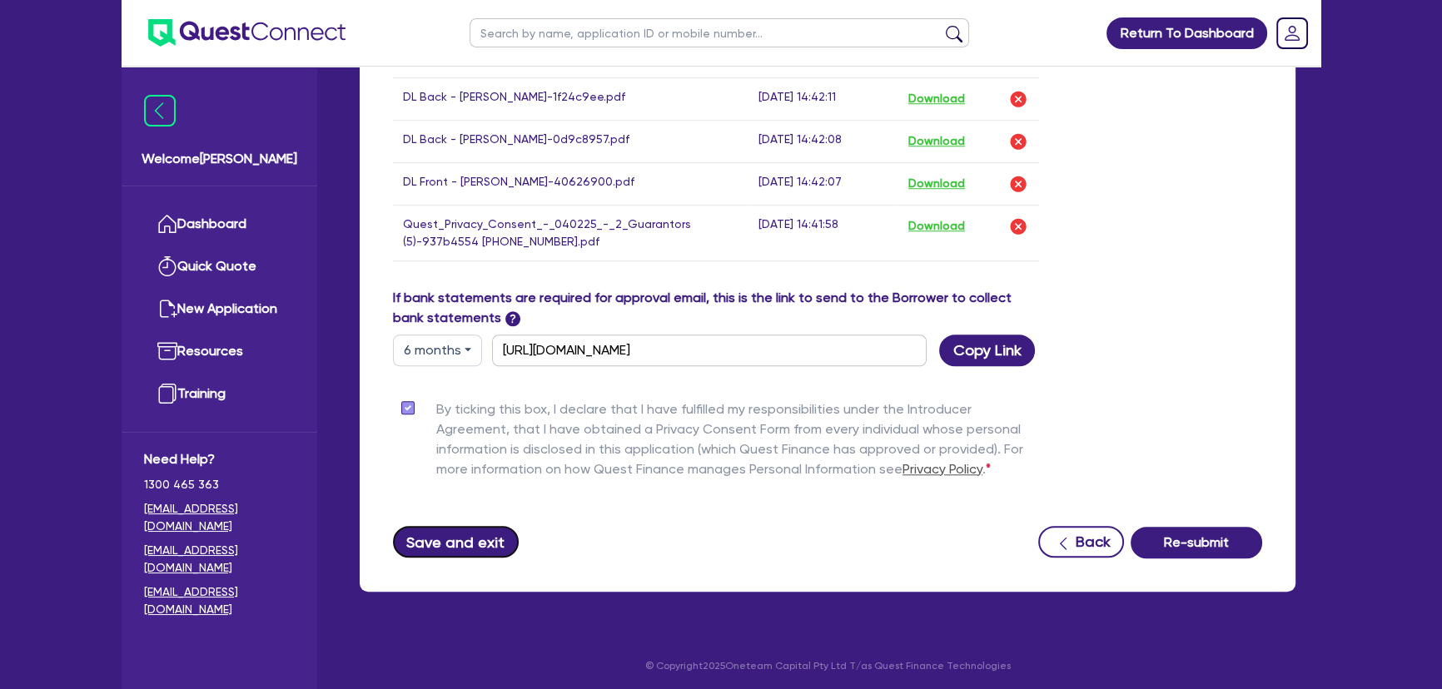
click at [471, 539] on button "Save and exit" at bounding box center [456, 542] width 126 height 32
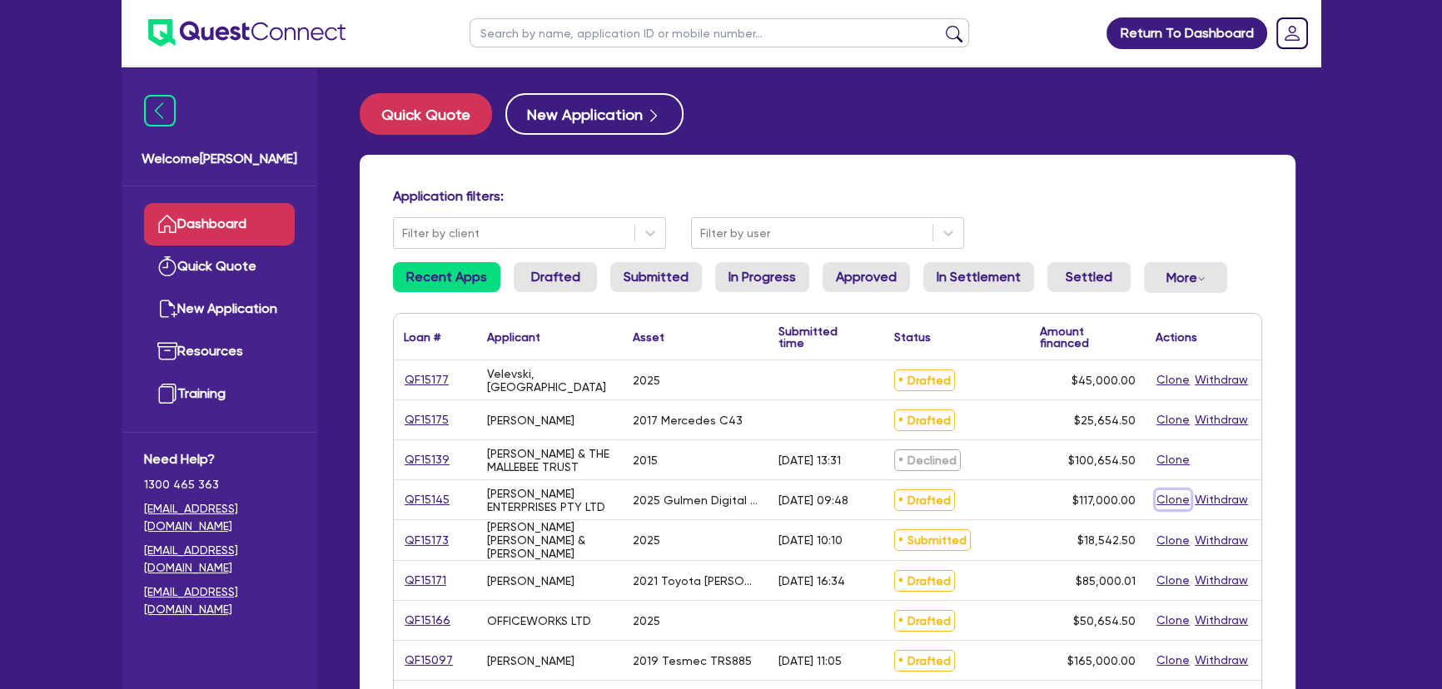
click at [1175, 499] on button "Clone" at bounding box center [1172, 499] width 35 height 19
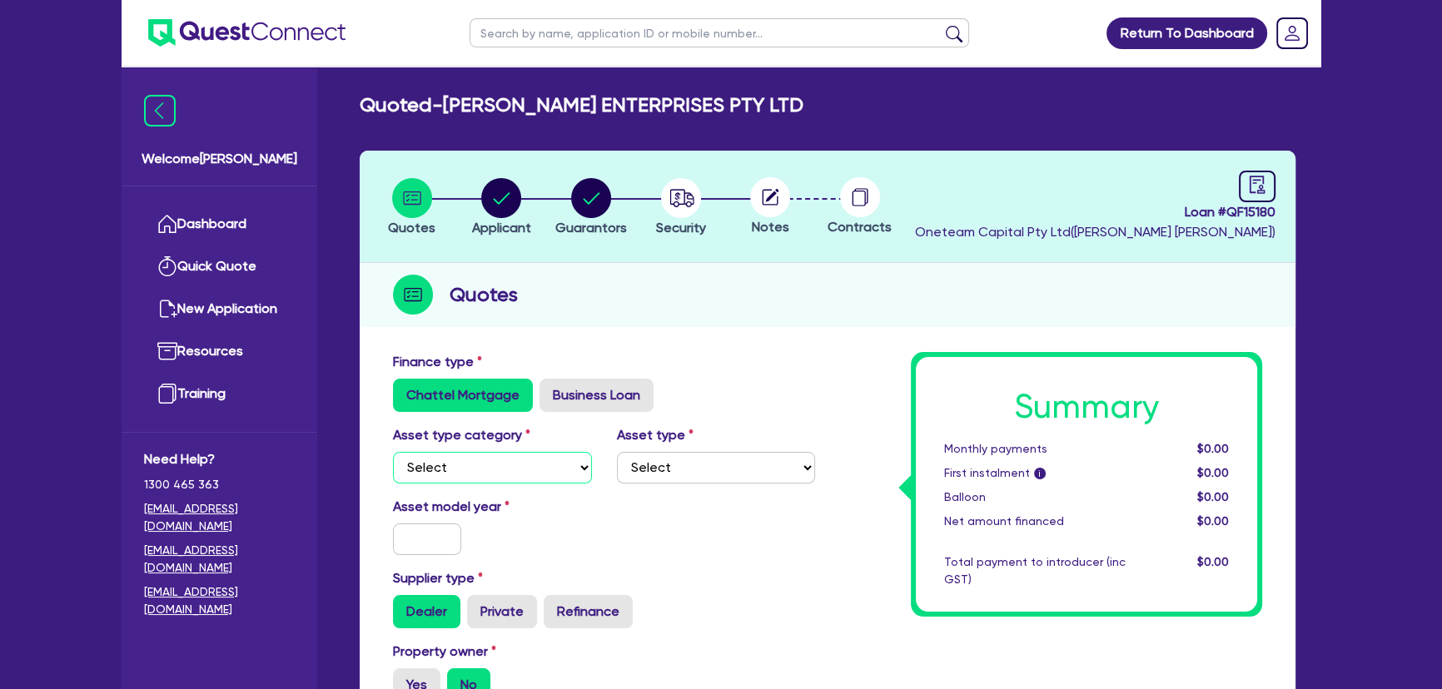
click at [512, 474] on select "Select Cars and light trucks Primary assets Secondary assets Tertiary assets" at bounding box center [492, 468] width 199 height 32
select select "SECONDARY_ASSETS"
click at [393, 452] on select "Select Cars and light trucks Primary assets Secondary assets Tertiary assets" at bounding box center [492, 468] width 199 height 32
click at [653, 463] on select "Select Generators and compressors Engineering and toolmaking Woodworking and me…" at bounding box center [716, 468] width 199 height 32
select select "PRINTING_AND_PACKAGING_EQUIPMENT"
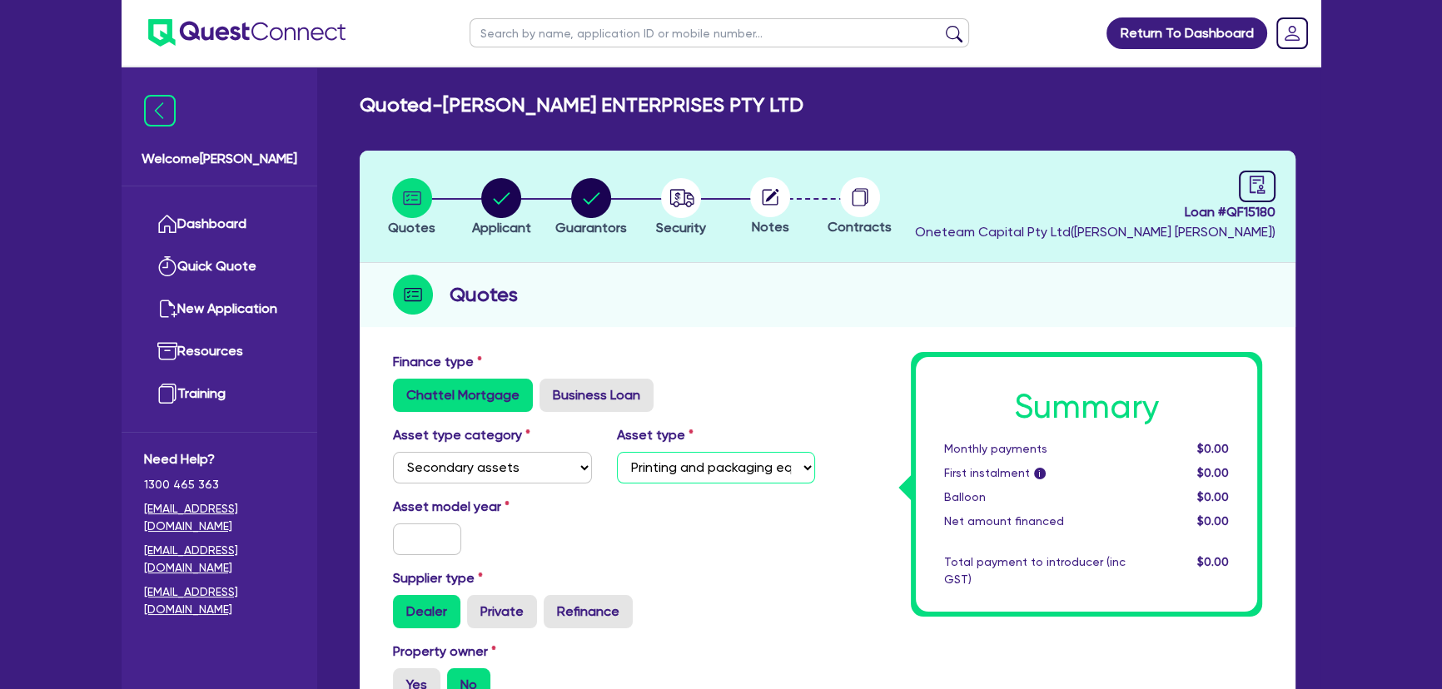
click at [617, 452] on select "Select Generators and compressors Engineering and toolmaking Woodworking and me…" at bounding box center [716, 468] width 199 height 32
click at [440, 540] on input "text" at bounding box center [427, 540] width 68 height 32
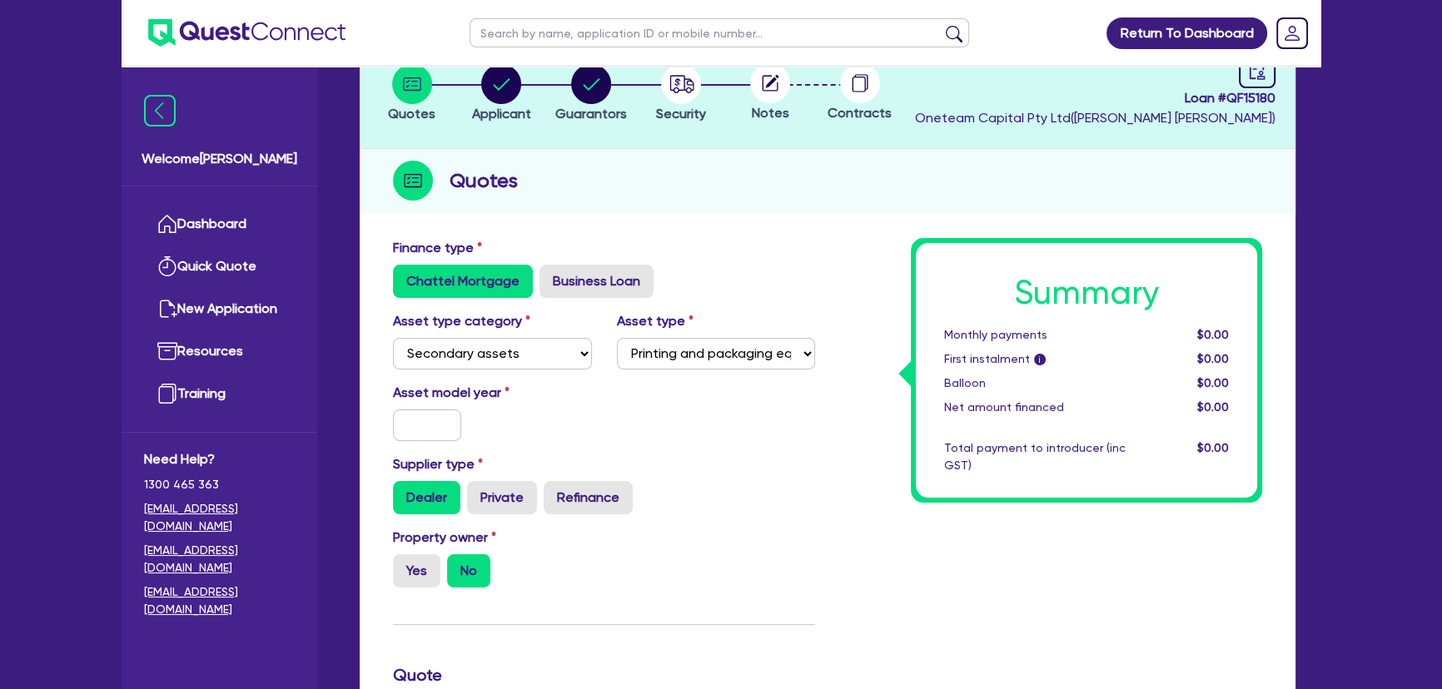
scroll to position [226, 0]
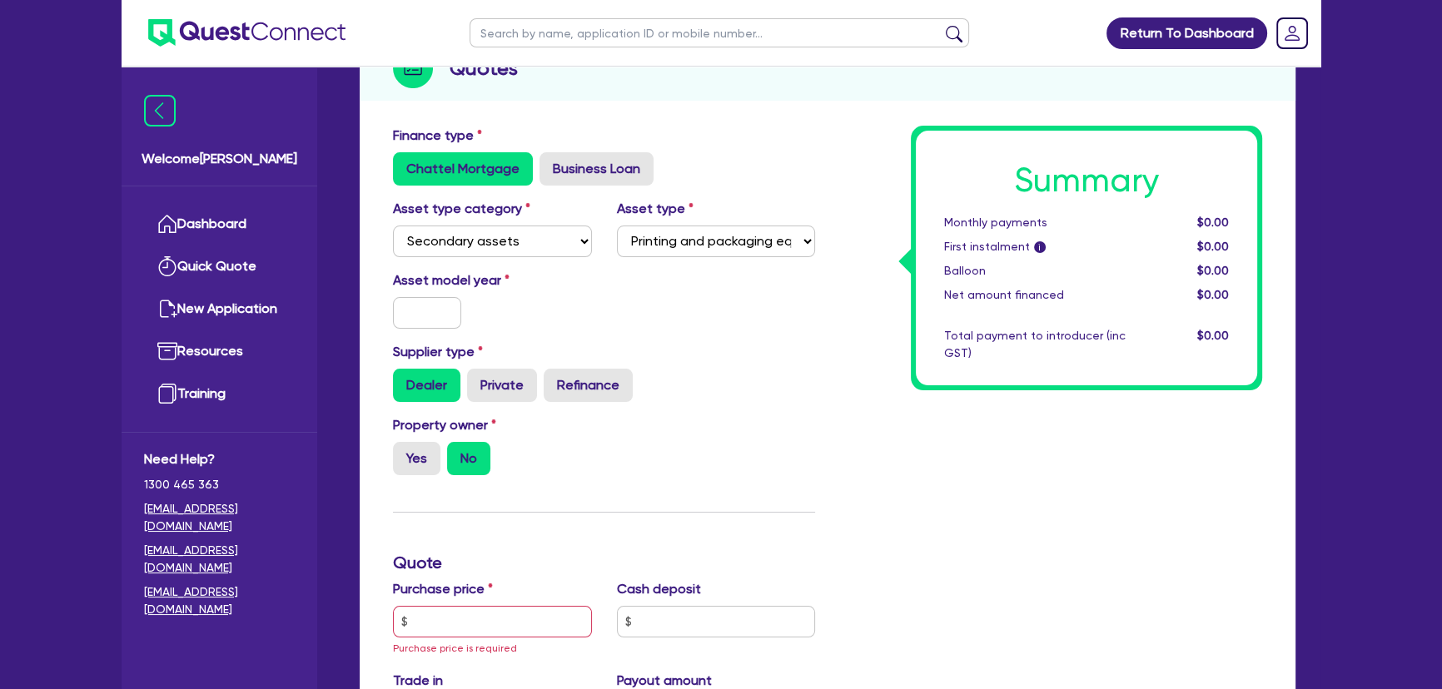
click at [435, 286] on label "Asset model year" at bounding box center [492, 281] width 224 height 20
drag, startPoint x: 435, startPoint y: 332, endPoint x: 439, endPoint y: 316, distance: 16.4
click at [441, 319] on div "Asset model year" at bounding box center [603, 307] width 447 height 72
click at [439, 316] on input "text" at bounding box center [427, 313] width 68 height 32
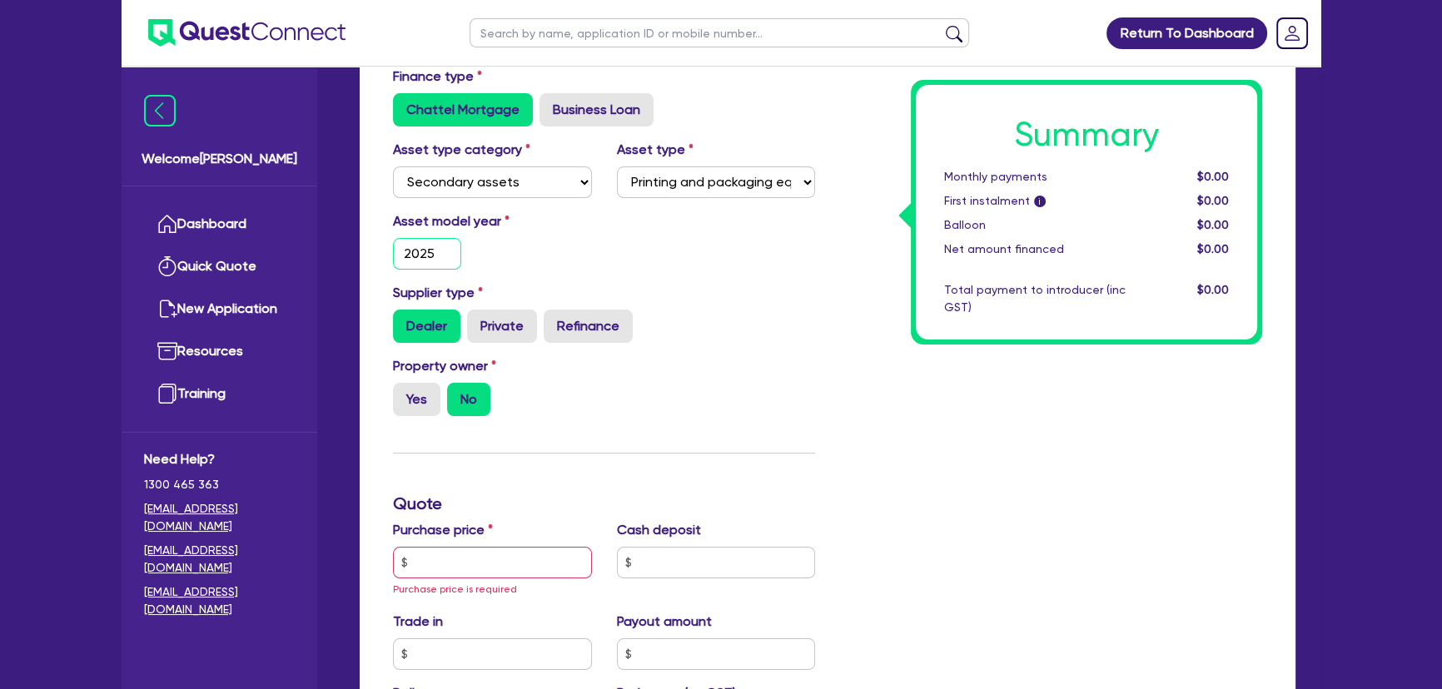
scroll to position [302, 0]
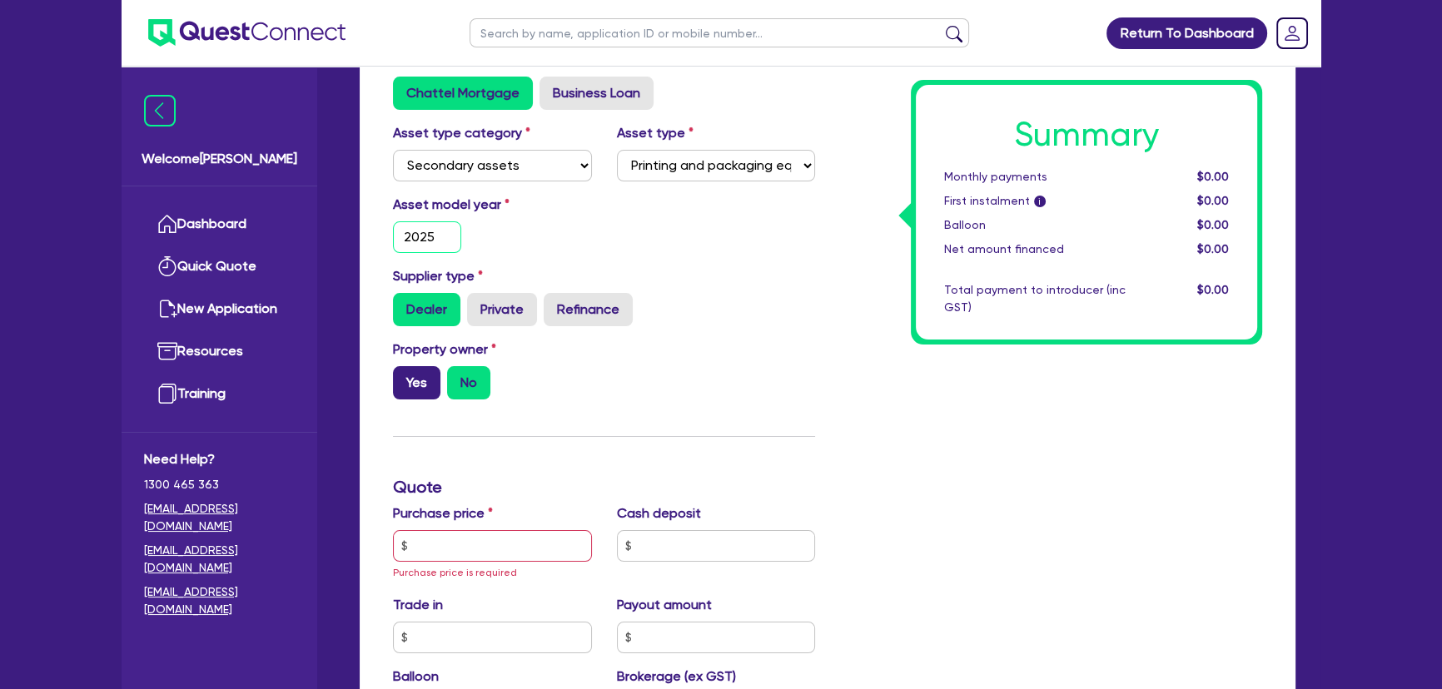
type input "2025"
click at [417, 367] on label "Yes" at bounding box center [416, 382] width 47 height 33
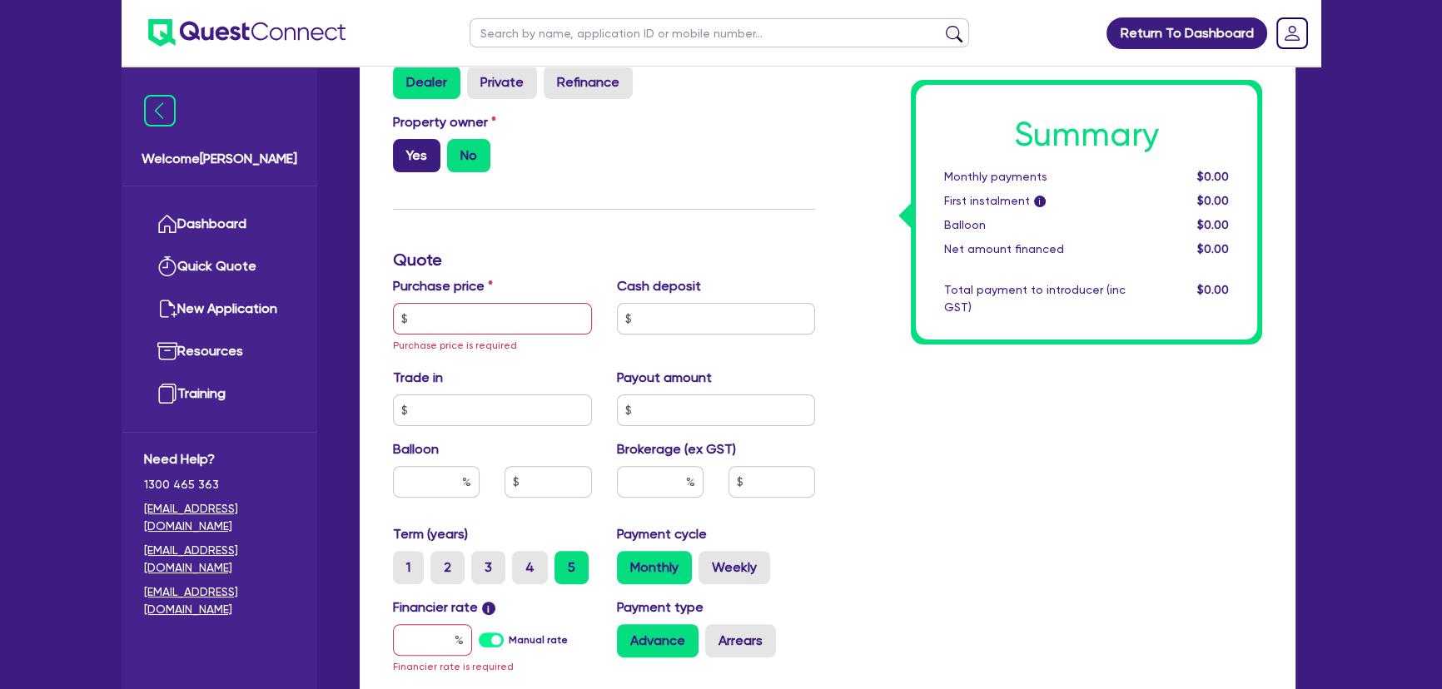
drag, startPoint x: 426, startPoint y: 153, endPoint x: 425, endPoint y: 161, distance: 8.4
click at [426, 152] on label "Yes" at bounding box center [416, 155] width 47 height 33
click at [404, 150] on input "Yes" at bounding box center [398, 144] width 11 height 11
radio input "true"
click at [487, 317] on input "text" at bounding box center [492, 319] width 199 height 32
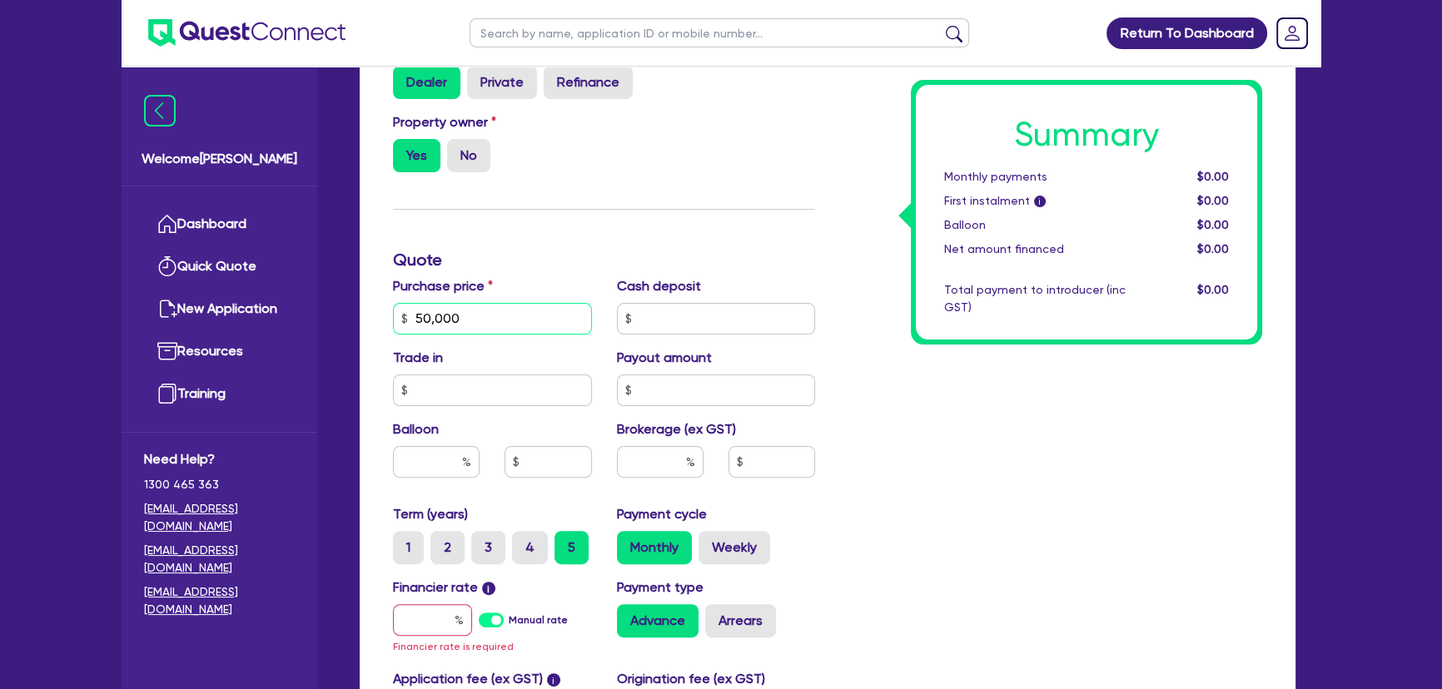
type input "50,000"
click at [637, 463] on input "text" at bounding box center [660, 462] width 87 height 32
click at [420, 633] on input "text" at bounding box center [432, 620] width 79 height 32
click at [437, 625] on input "text" at bounding box center [432, 620] width 79 height 32
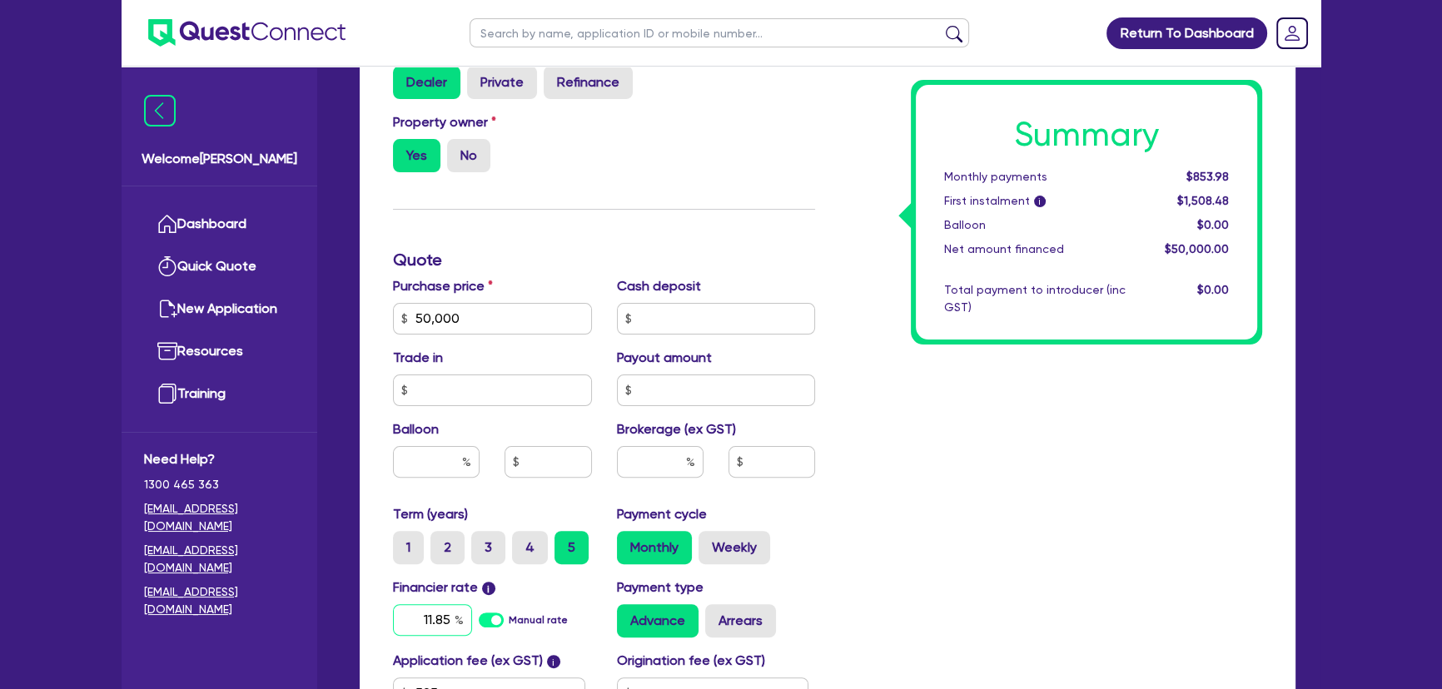
type input "11.85"
click at [680, 464] on input "text" at bounding box center [660, 462] width 87 height 32
type input "8"
click at [899, 499] on div "Summary Monthly payments Calculating... First instalment i Calculating... Ballo…" at bounding box center [1050, 309] width 447 height 973
type input "4,000"
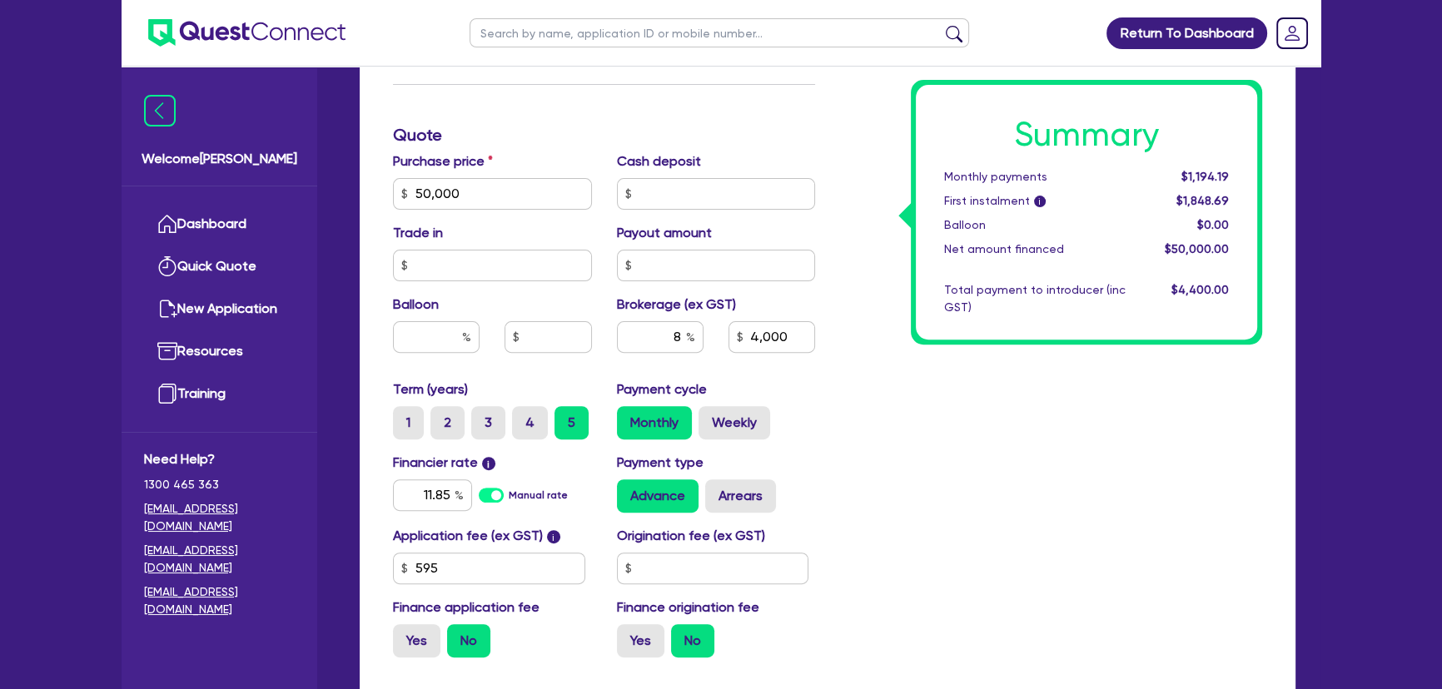
scroll to position [757, 0]
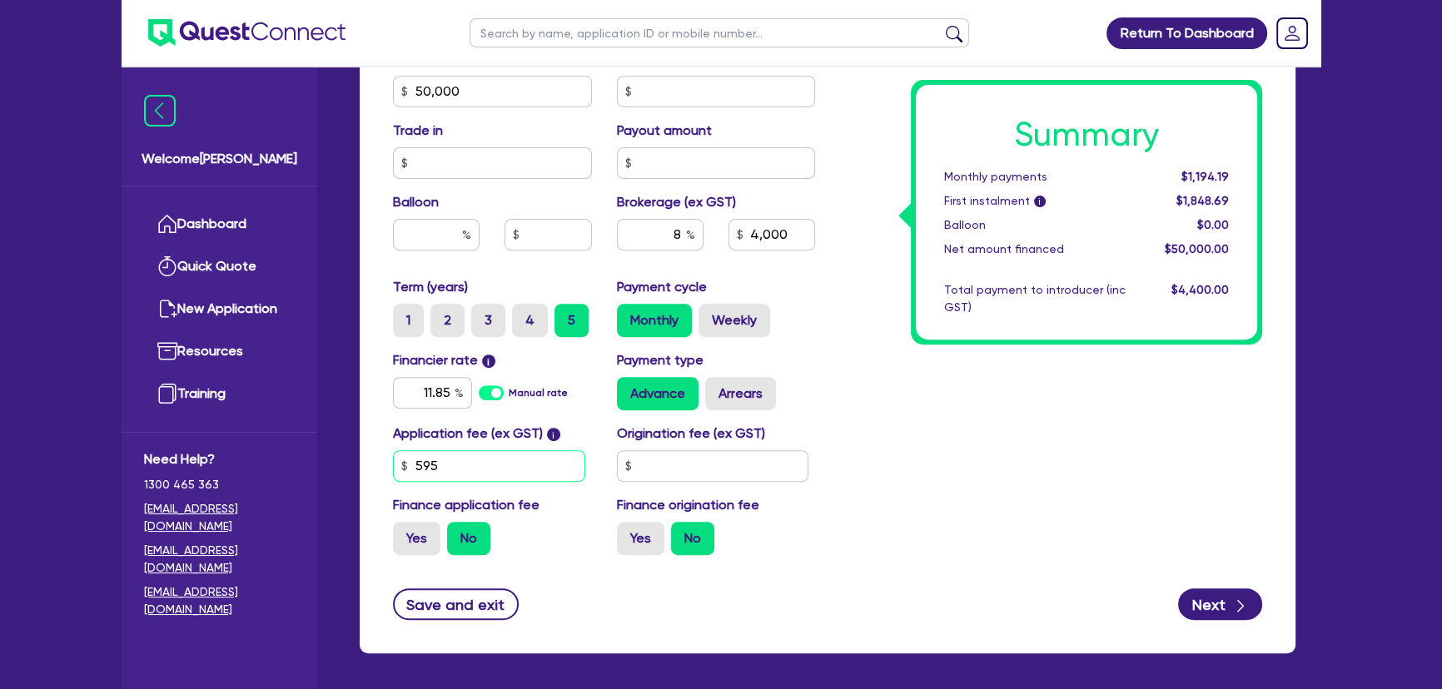
click at [502, 469] on input "595" at bounding box center [489, 466] width 192 height 32
type input "495"
click at [1220, 598] on button "Next" at bounding box center [1220, 605] width 84 height 32
type input "4,000"
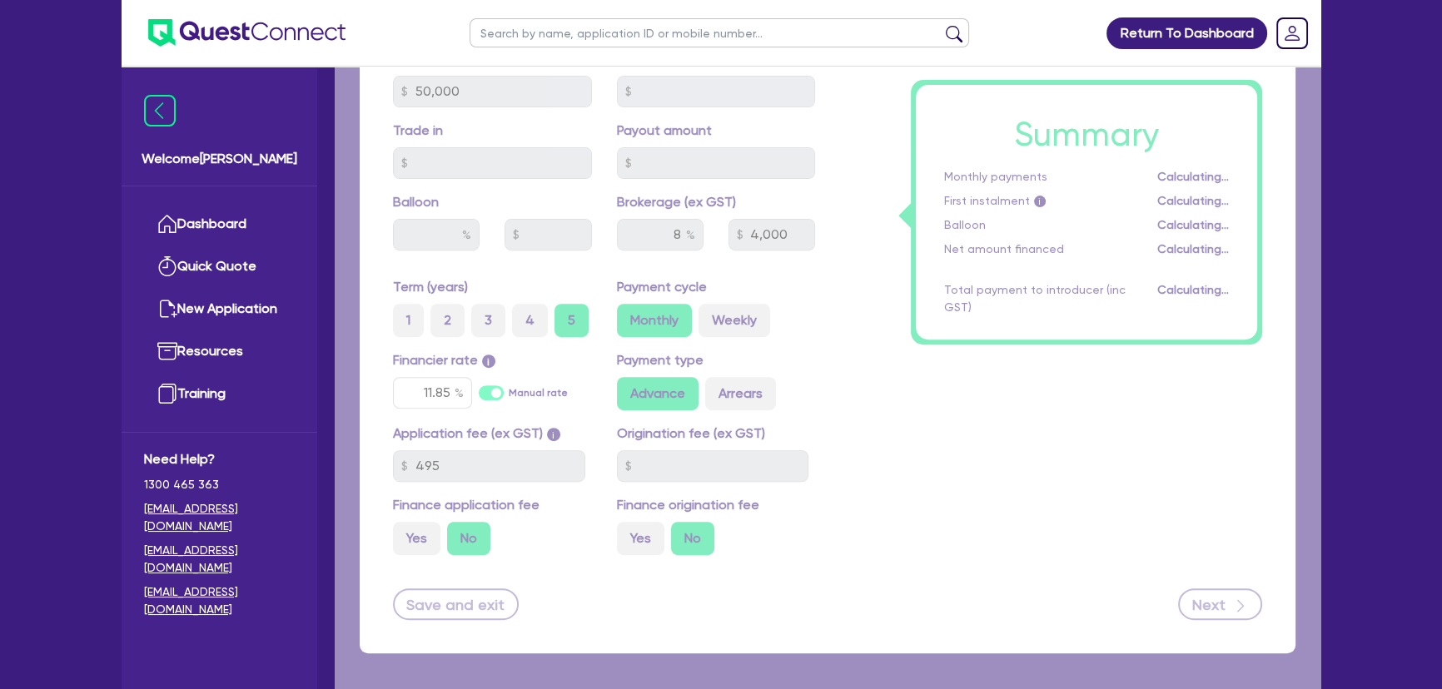
select select "COMPANY"
select select "MANUFACTURING"
select select "PULP_AND_PAPER"
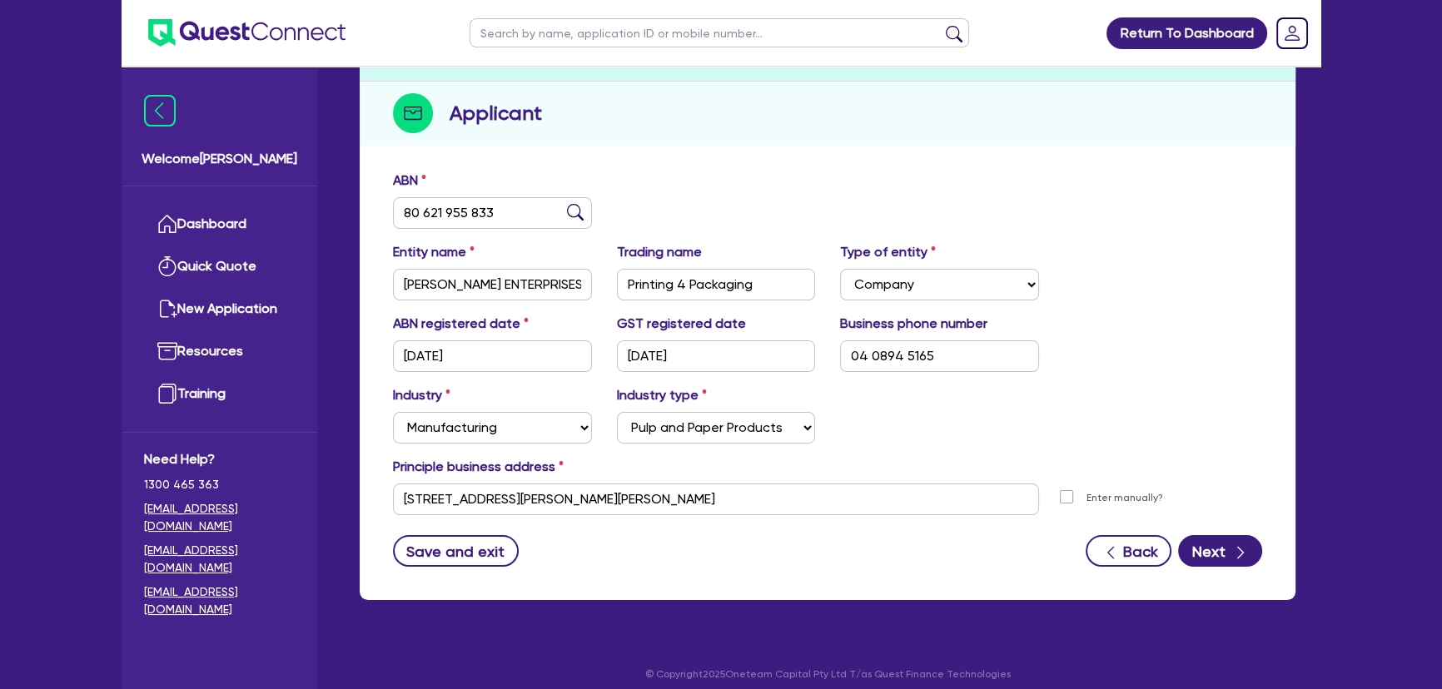
scroll to position [192, 0]
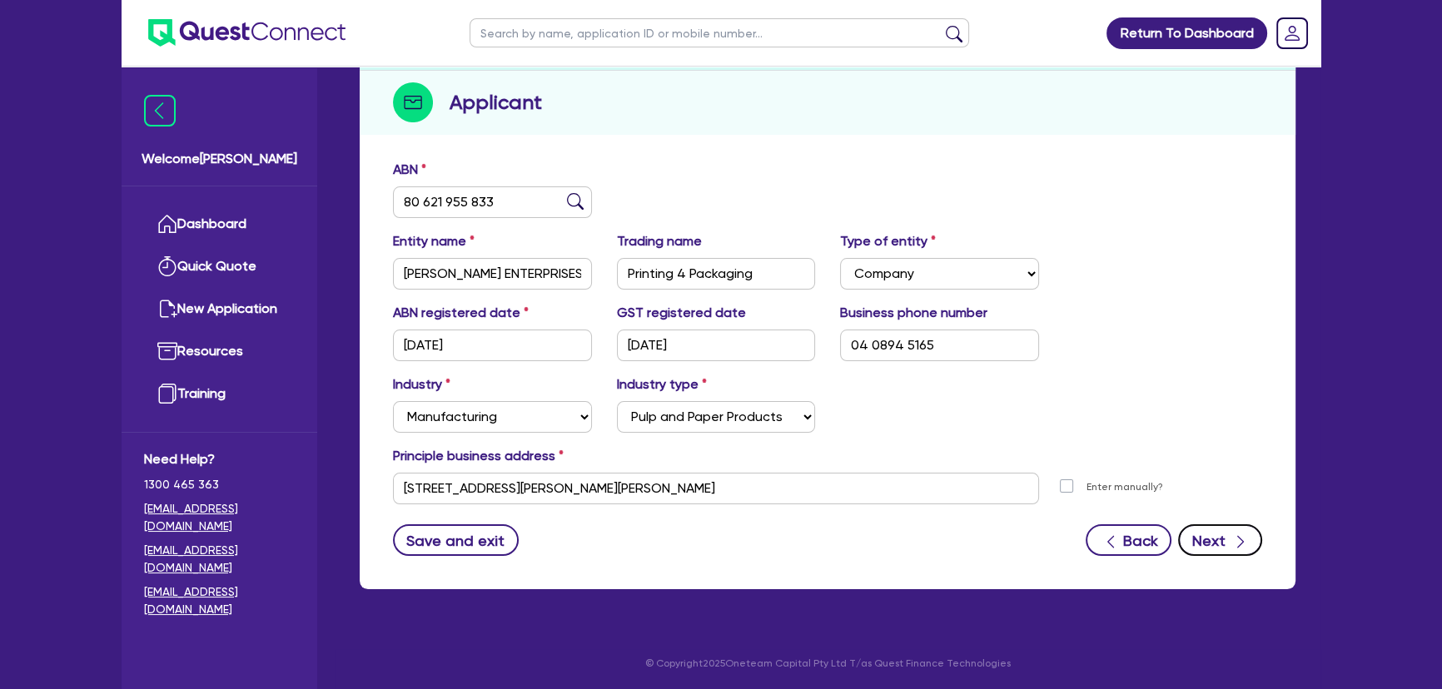
click at [1199, 537] on button "Next" at bounding box center [1220, 540] width 84 height 32
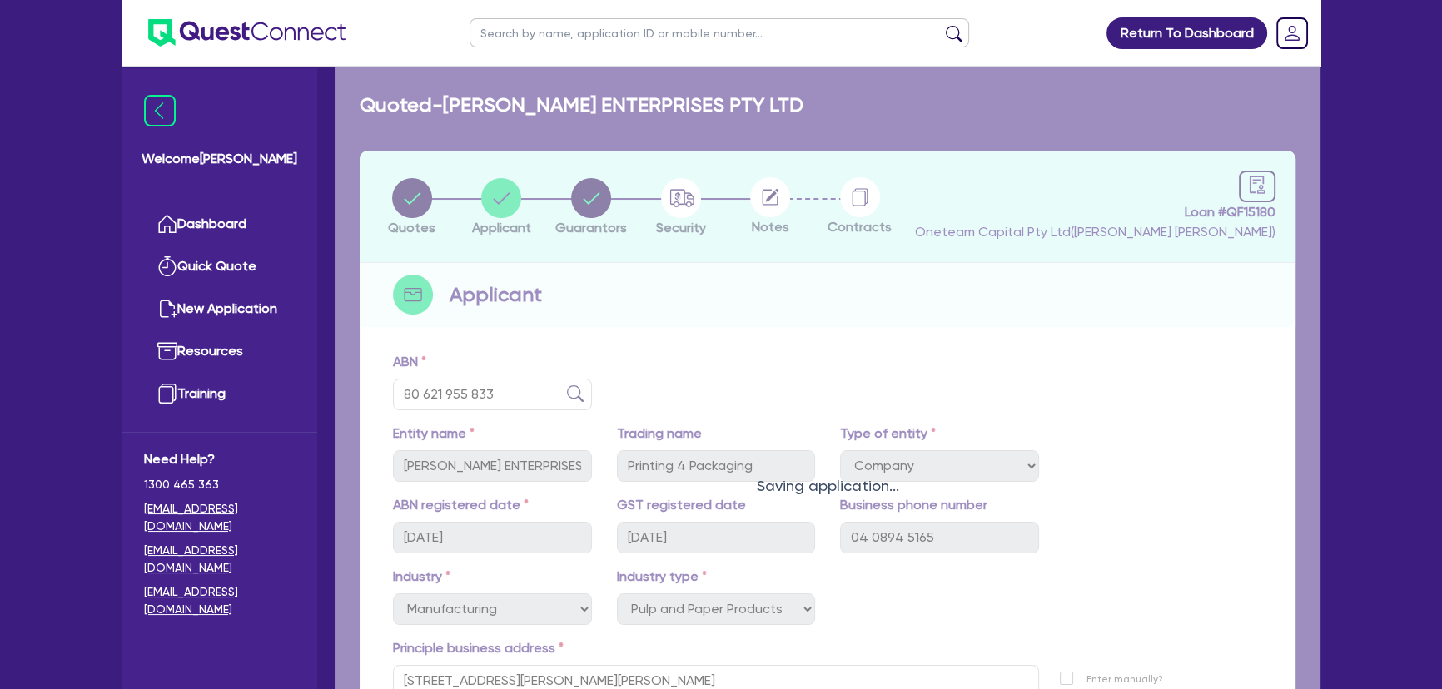
select select "MR"
select select "WA"
select select "MARRIED"
select select "PROPERTY"
select select "TRUCK"
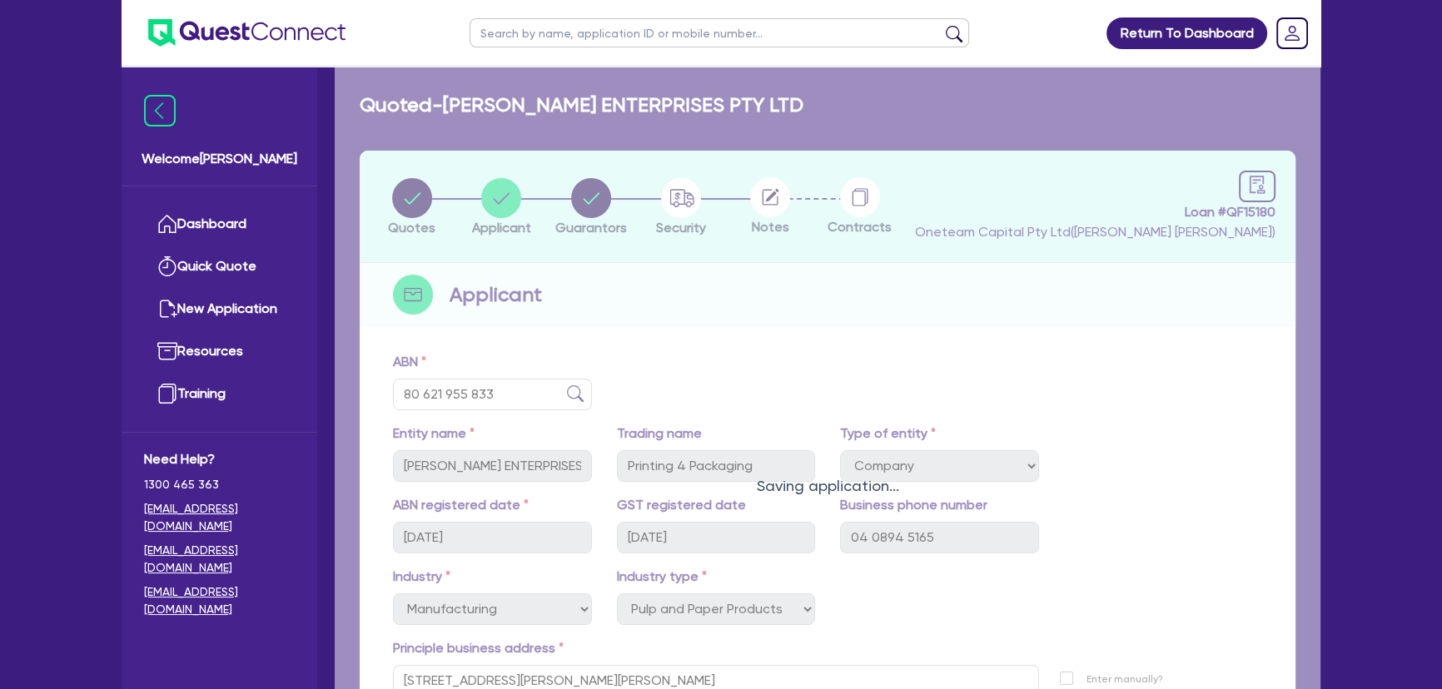
select select "TRUCK"
select select "EQUIPMENT"
select select "CASH"
select select "TRAILER"
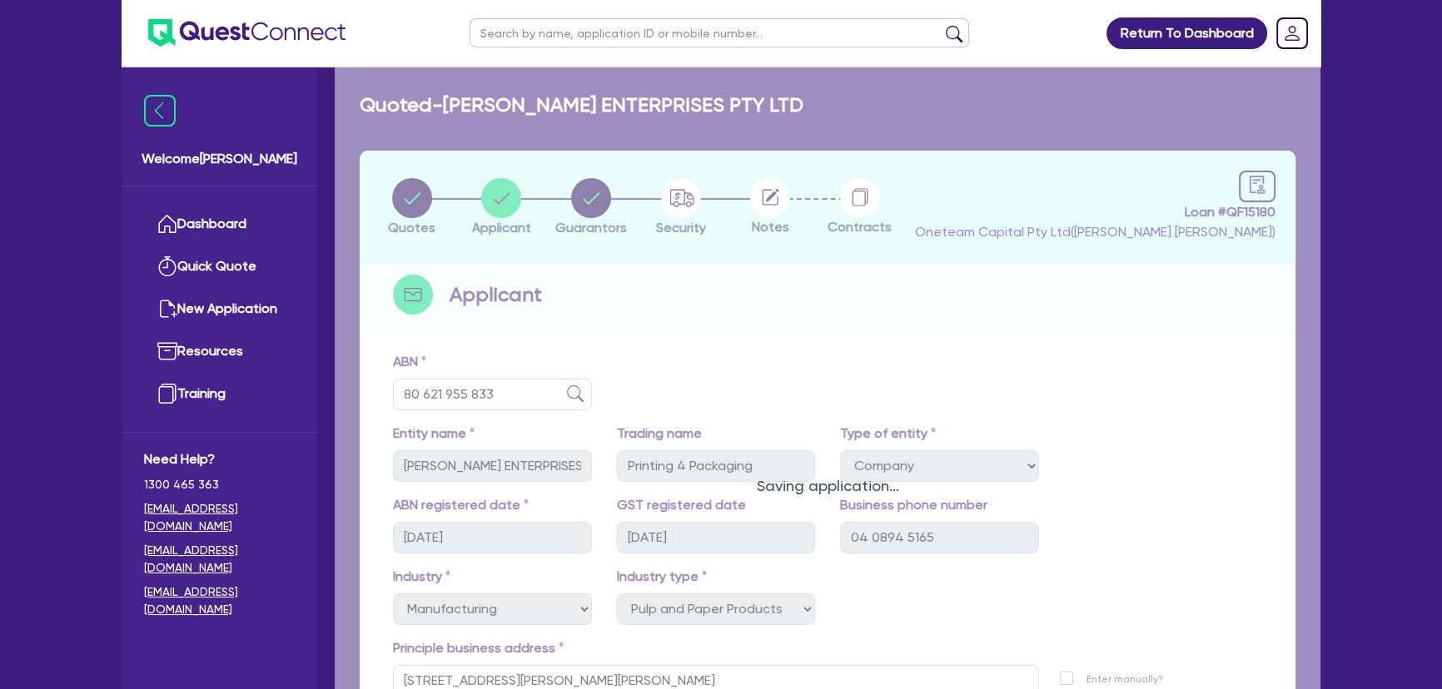
select select "MORTGAGE"
select select "TRUCK_LOAN"
select select "EQUIPMENT_LOAN"
select select "TRUCK_LOAN"
select select "OTHER"
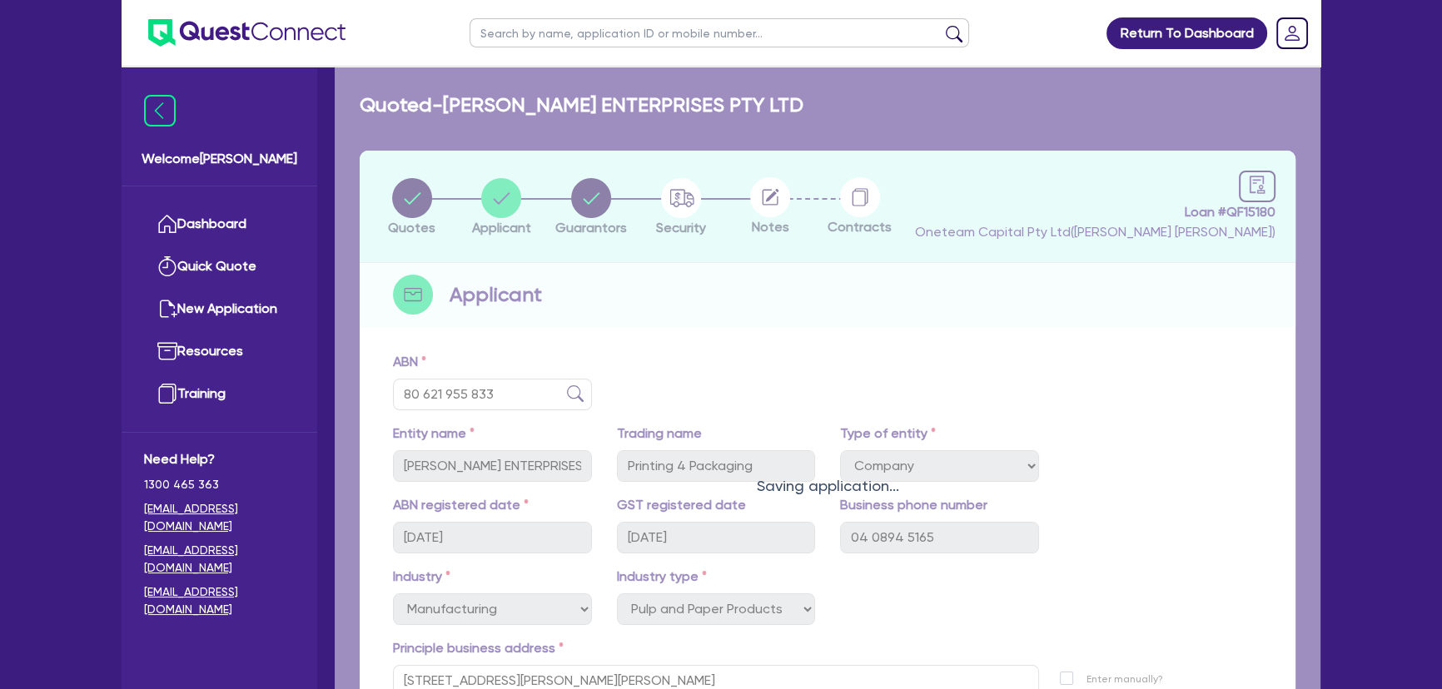
select select "MRS"
select select "WA"
select select "MARRIED"
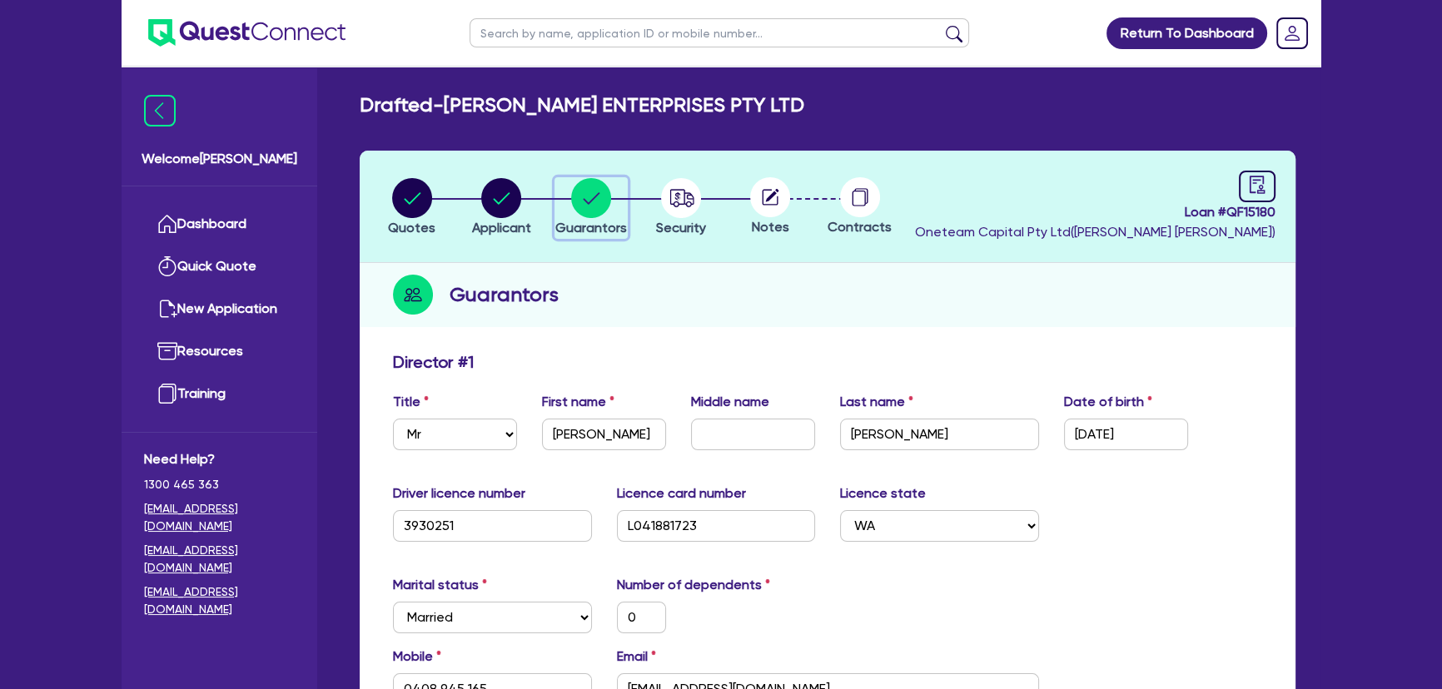
click at [588, 199] on circle "button" at bounding box center [591, 198] width 40 height 40
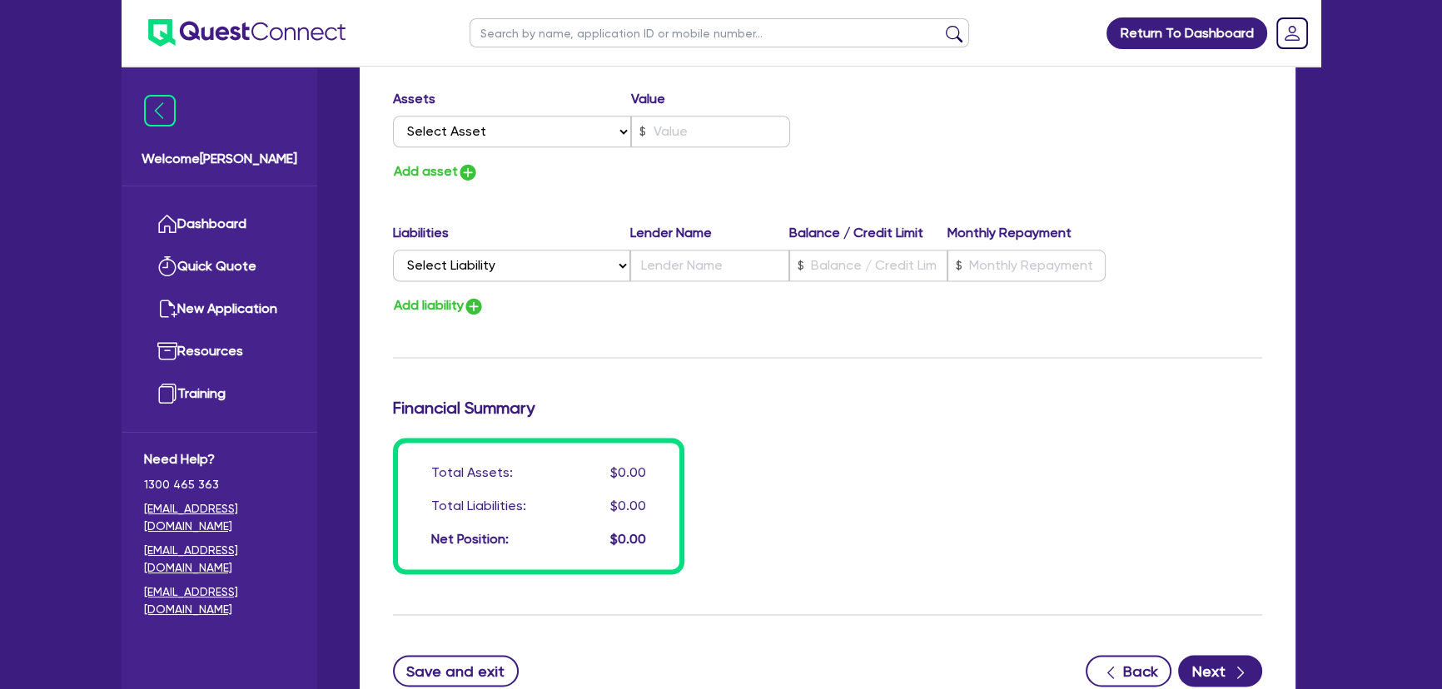
scroll to position [2799, 0]
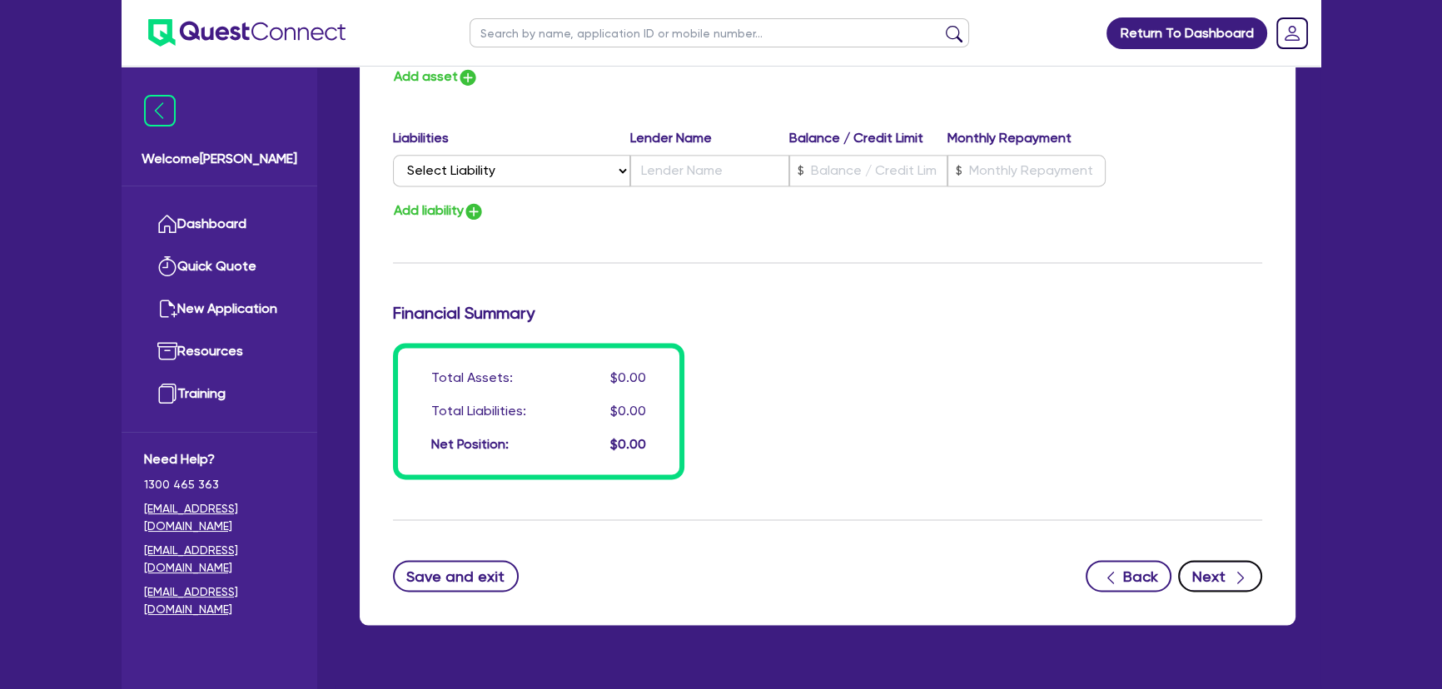
click at [1226, 560] on button "Next" at bounding box center [1220, 576] width 84 height 32
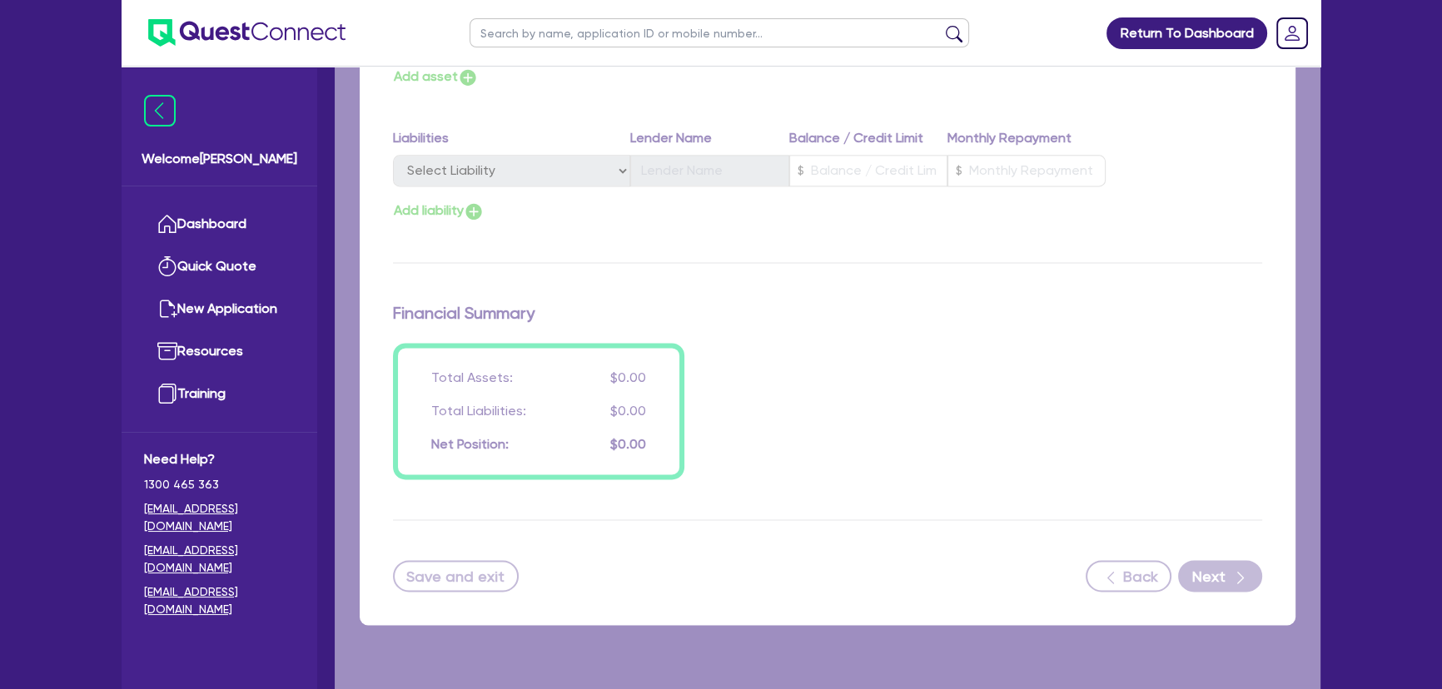
select select "SECONDARY_ASSETS"
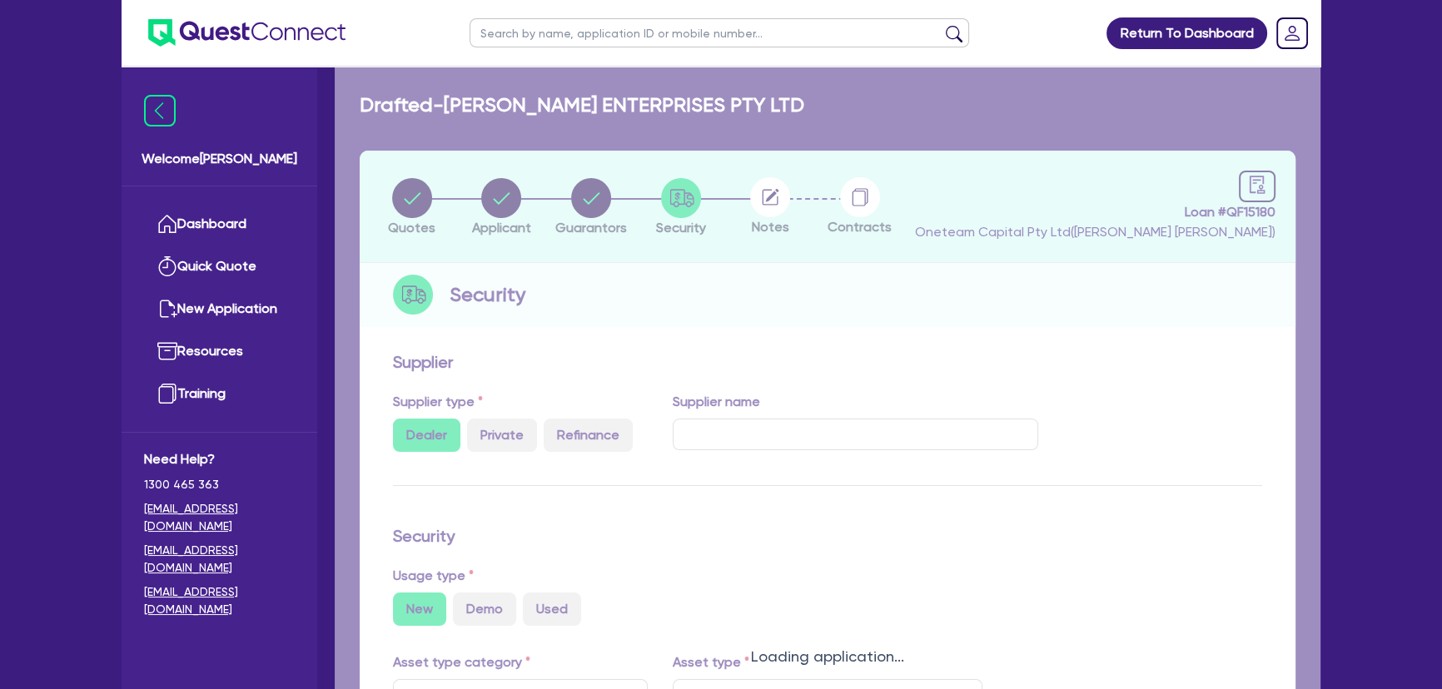
select select "PRINTING_AND_PACKAGING_EQUIPMENT"
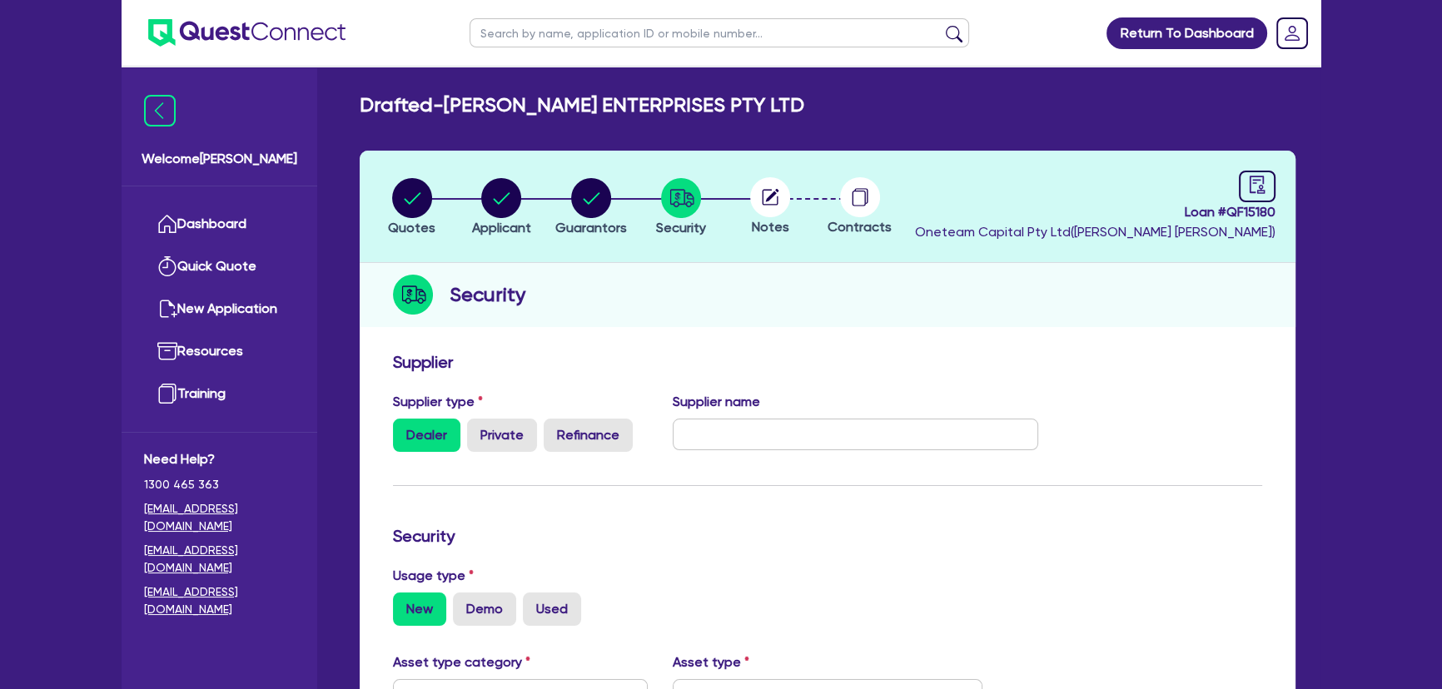
click at [267, 52] on ul at bounding box center [234, 33] width 224 height 66
click at [267, 41] on img at bounding box center [246, 32] width 197 height 27
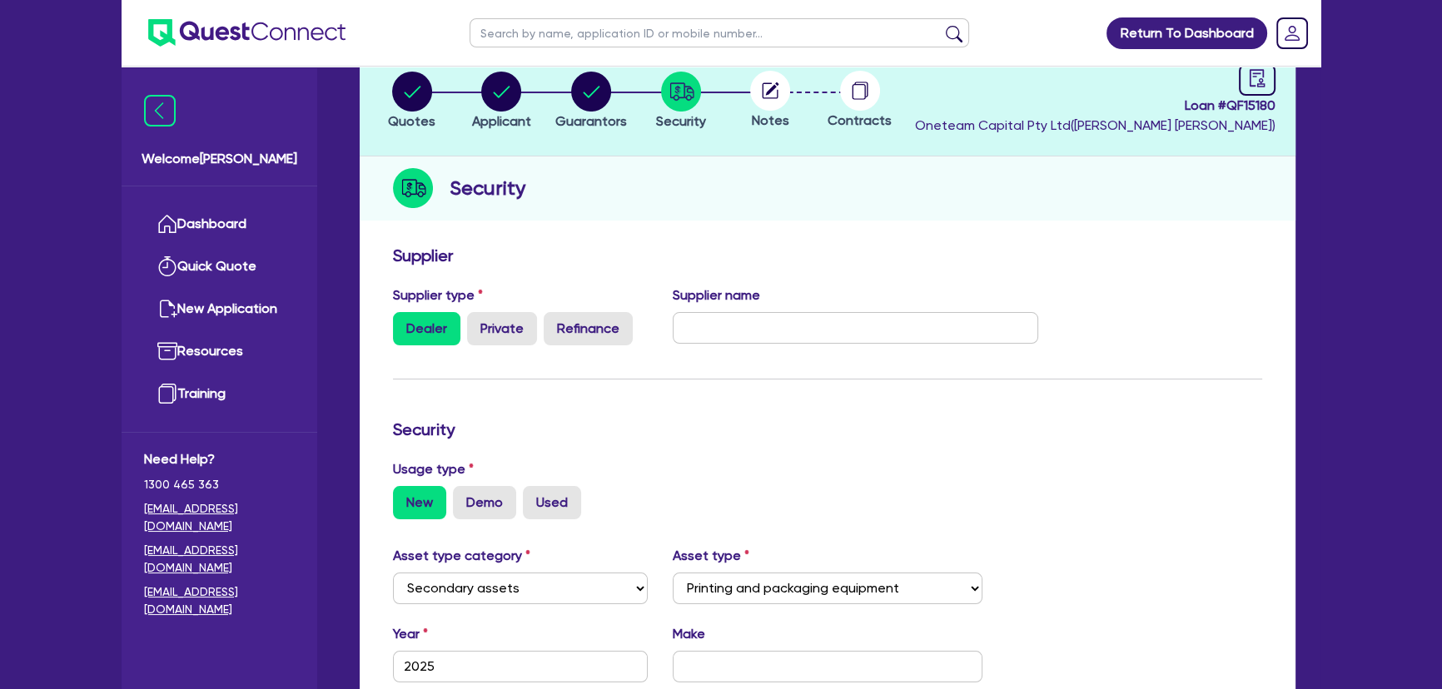
scroll to position [75, 0]
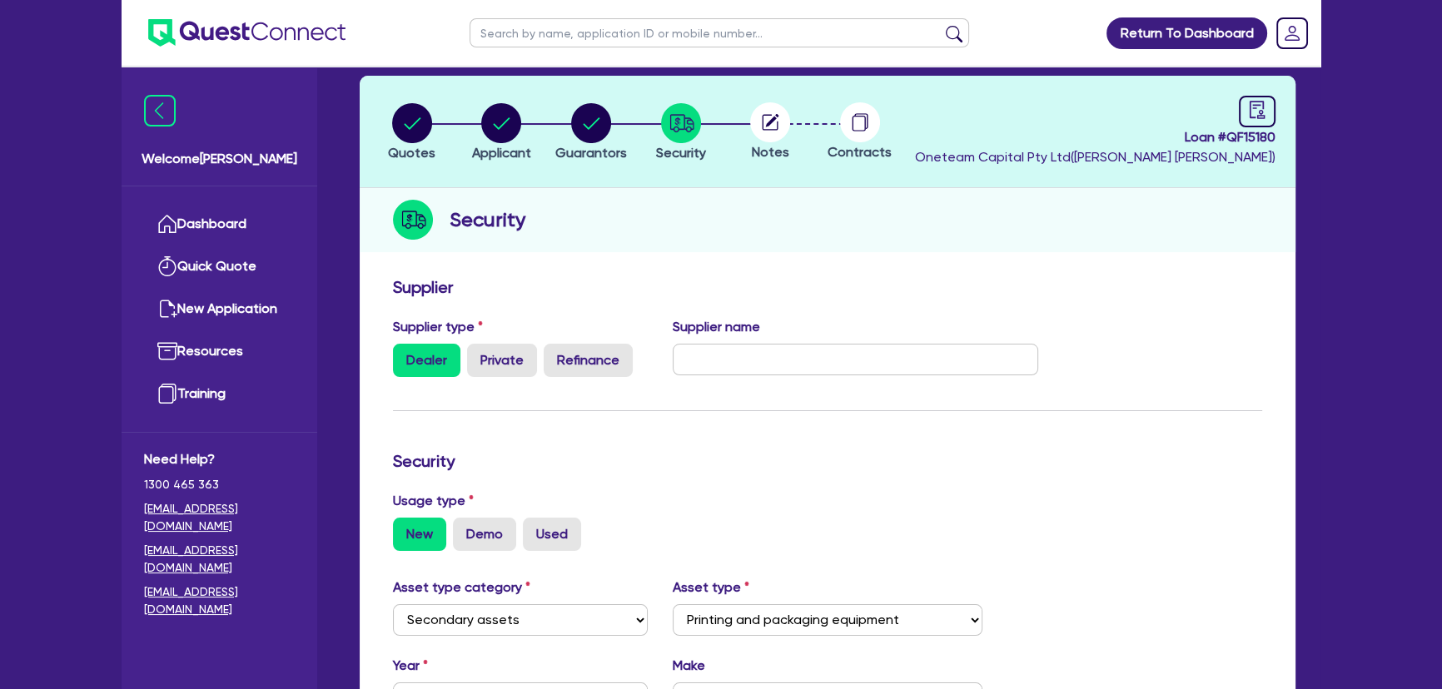
click at [744, 138] on div at bounding box center [770, 122] width 90 height 40
click at [760, 127] on circle at bounding box center [770, 122] width 40 height 40
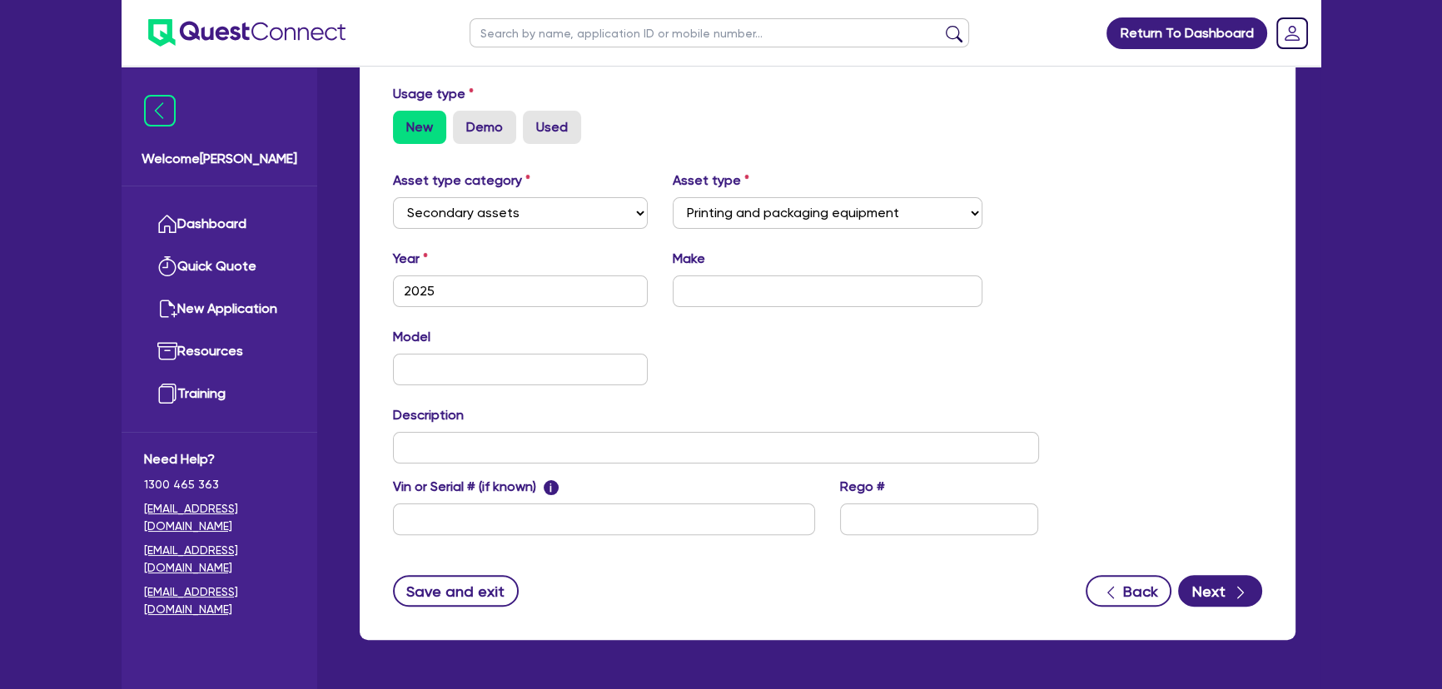
scroll to position [533, 0]
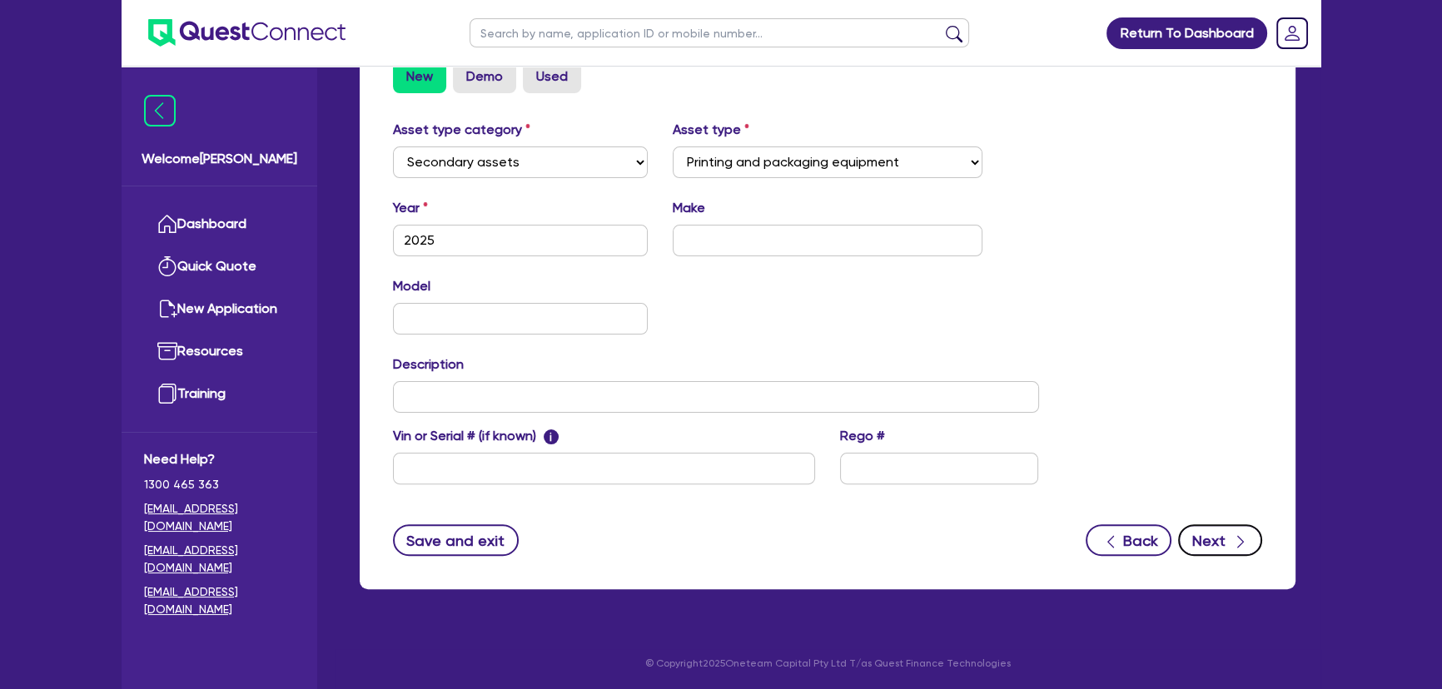
click at [1232, 534] on icon "button" at bounding box center [1240, 542] width 17 height 17
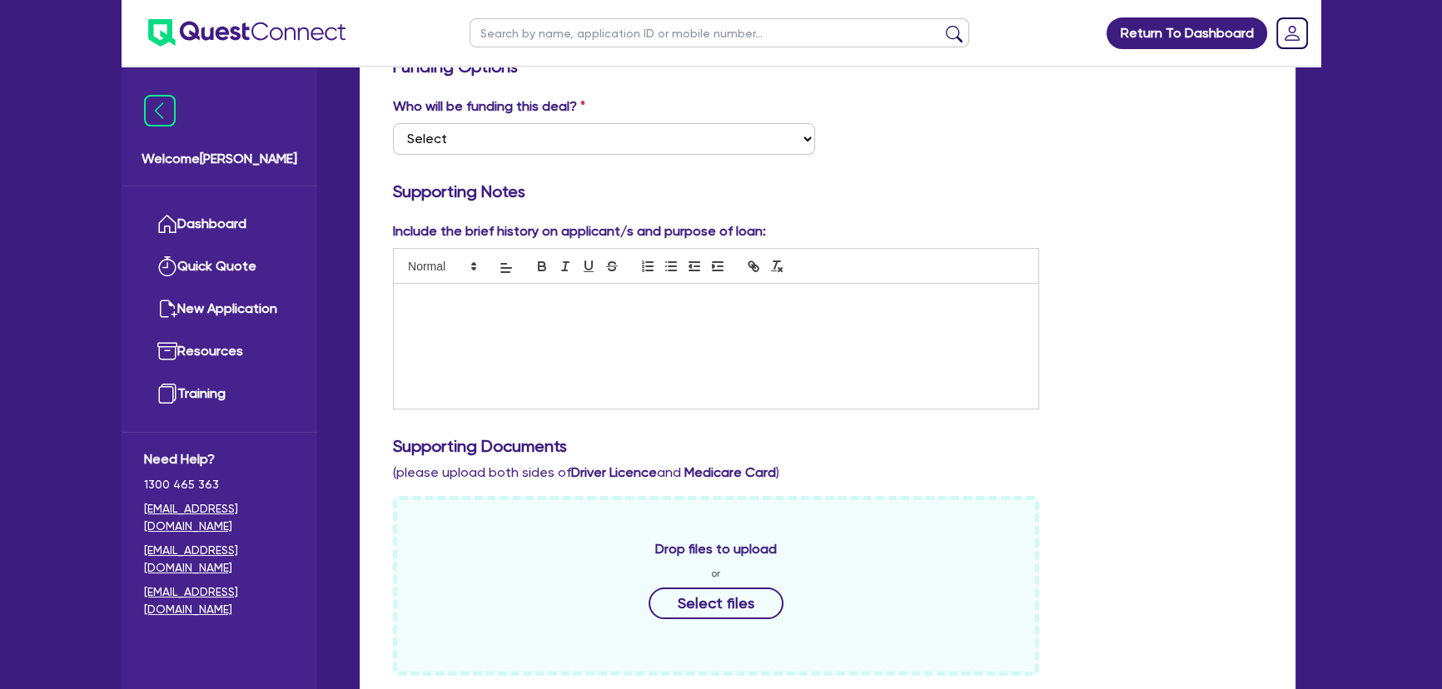
scroll to position [302, 0]
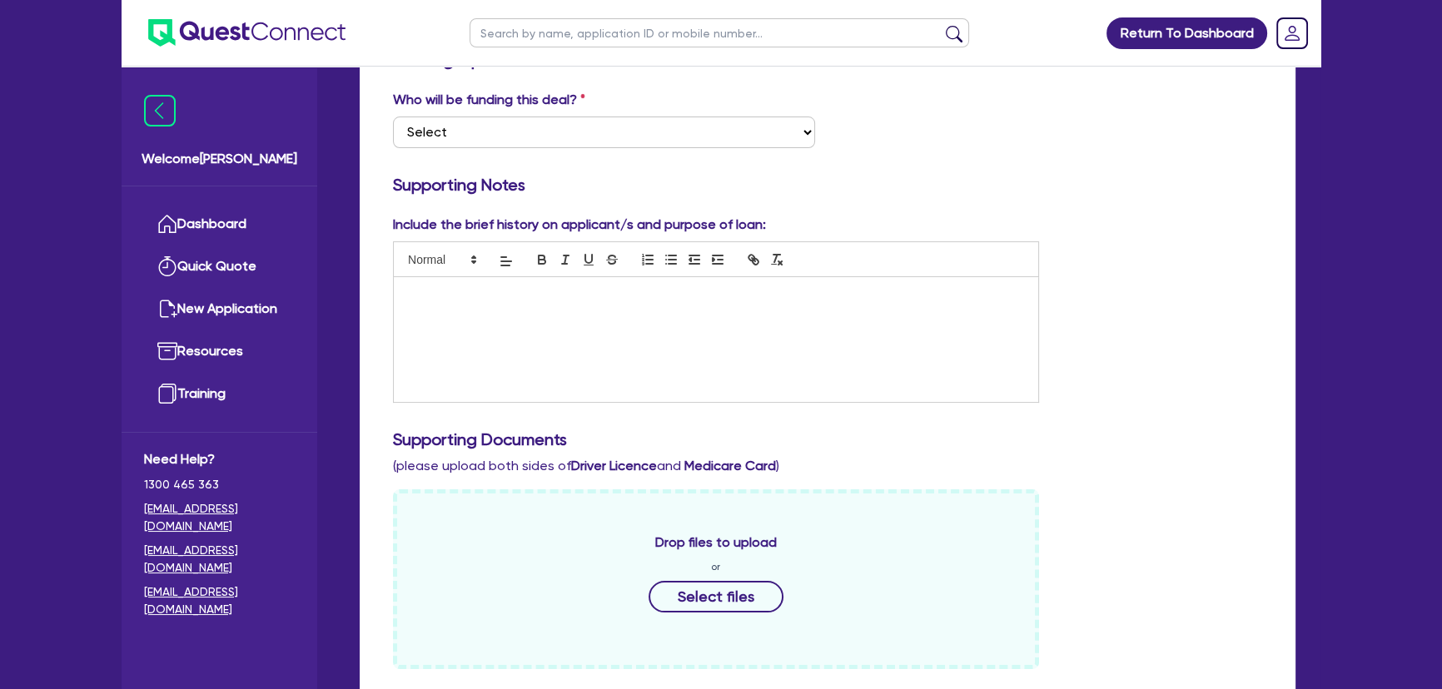
drag, startPoint x: 664, startPoint y: 505, endPoint x: 663, endPoint y: 489, distance: 15.9
click at [663, 489] on div "Drop files to upload or Select files" at bounding box center [716, 579] width 646 height 180
click at [665, 350] on div at bounding box center [716, 339] width 644 height 125
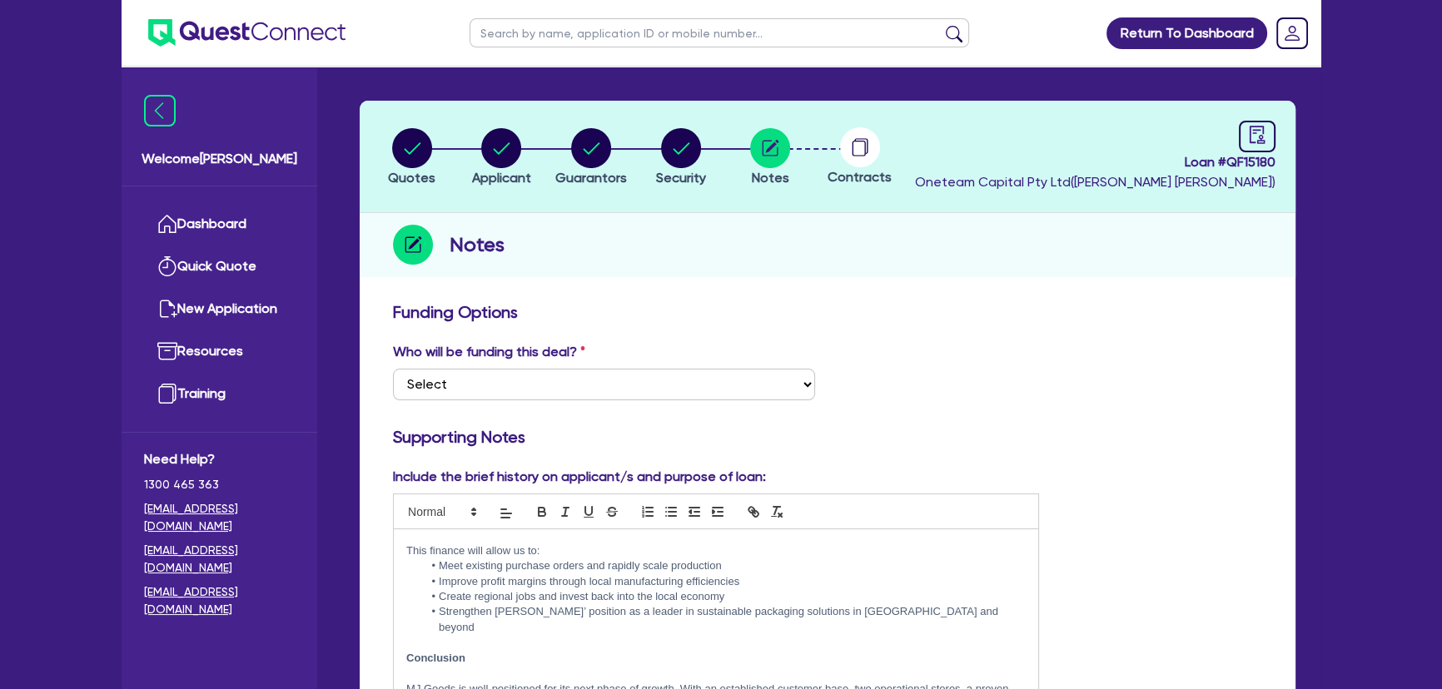
scroll to position [0, 0]
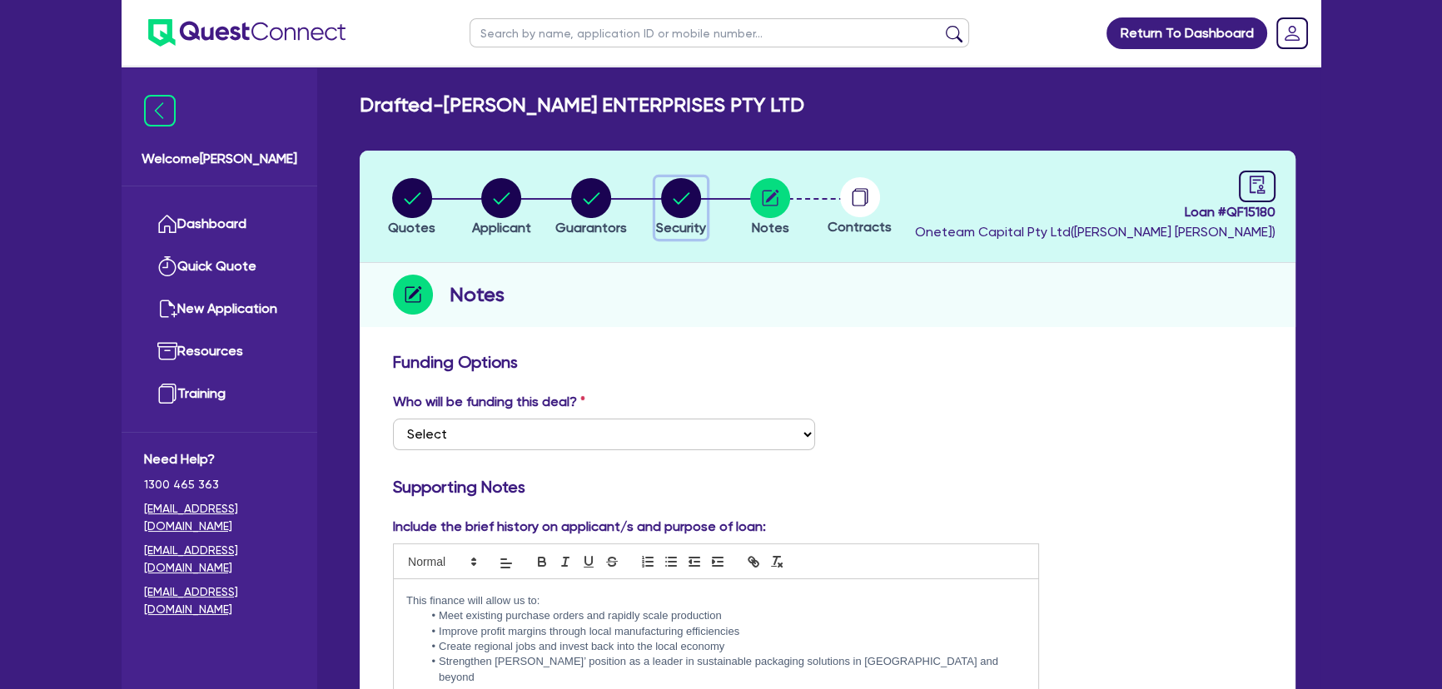
click at [684, 215] on circle "button" at bounding box center [681, 198] width 40 height 40
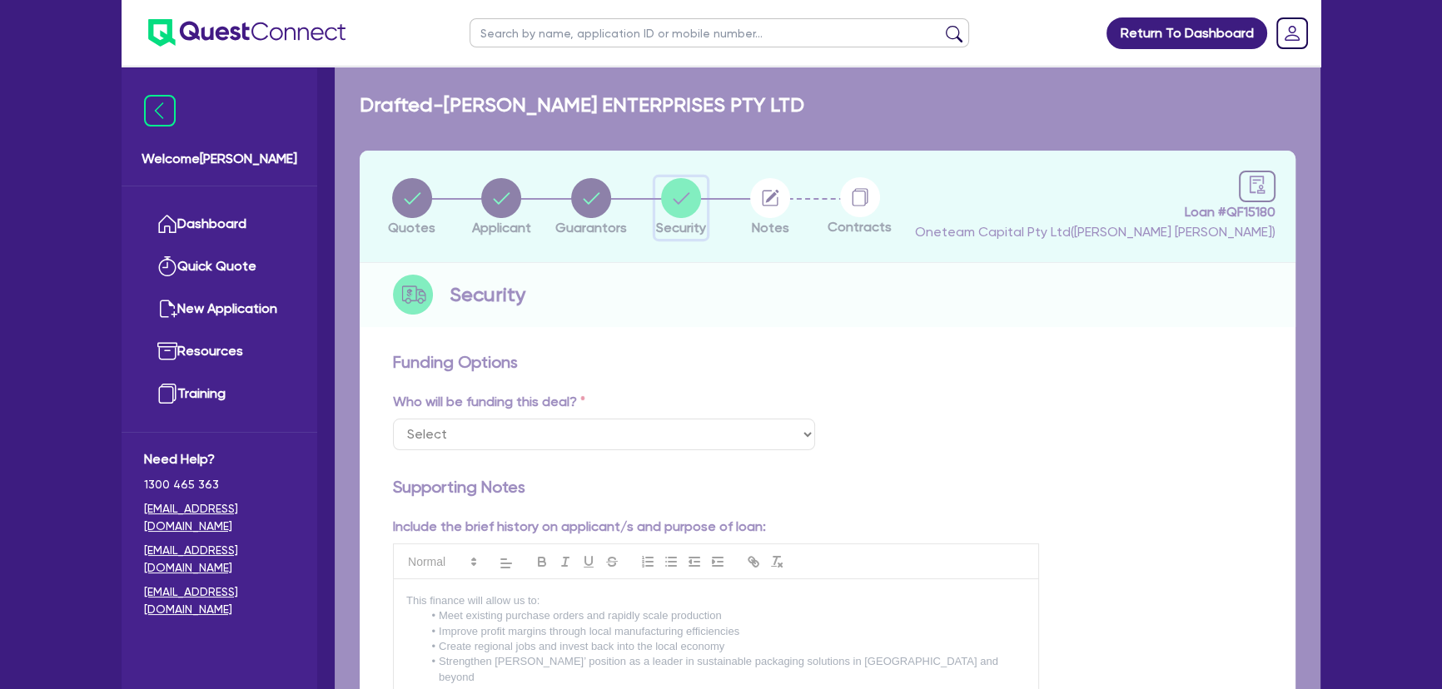
select select "SECONDARY_ASSETS"
select select "PRINTING_AND_PACKAGING_EQUIPMENT"
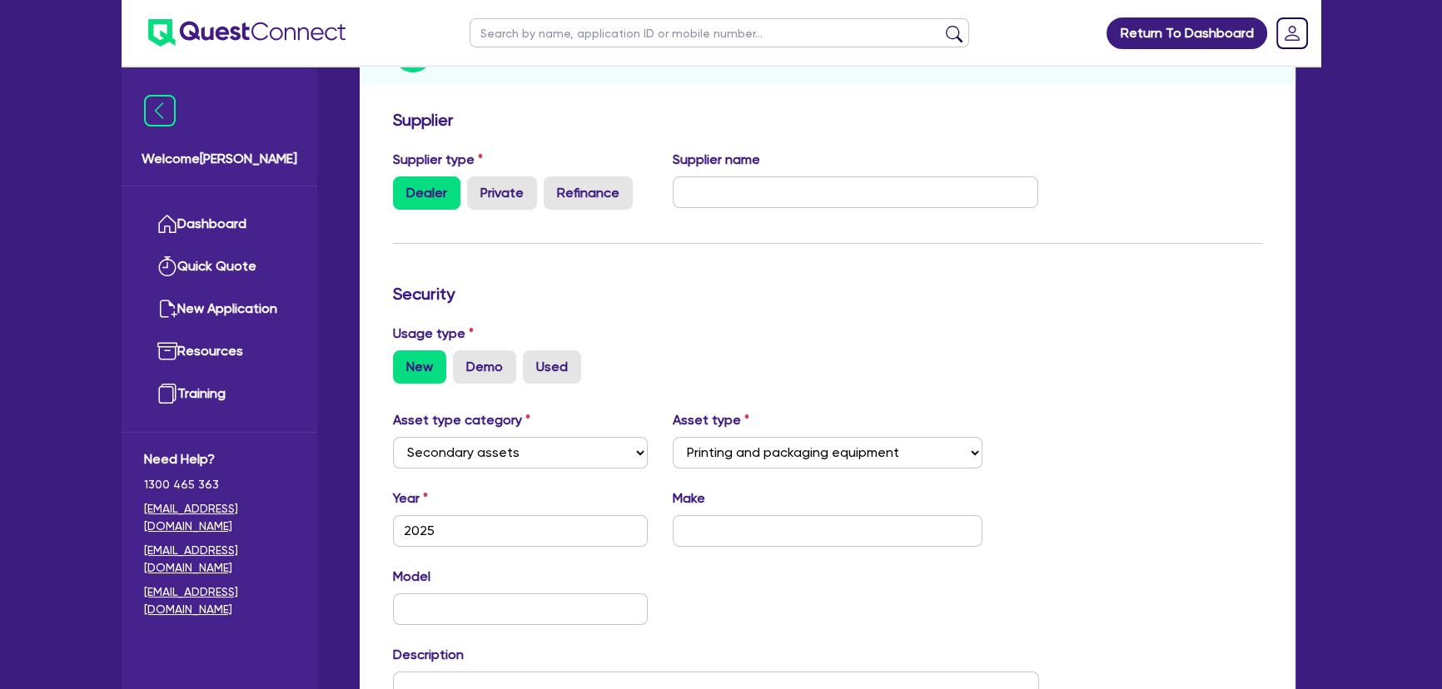
scroll to position [378, 0]
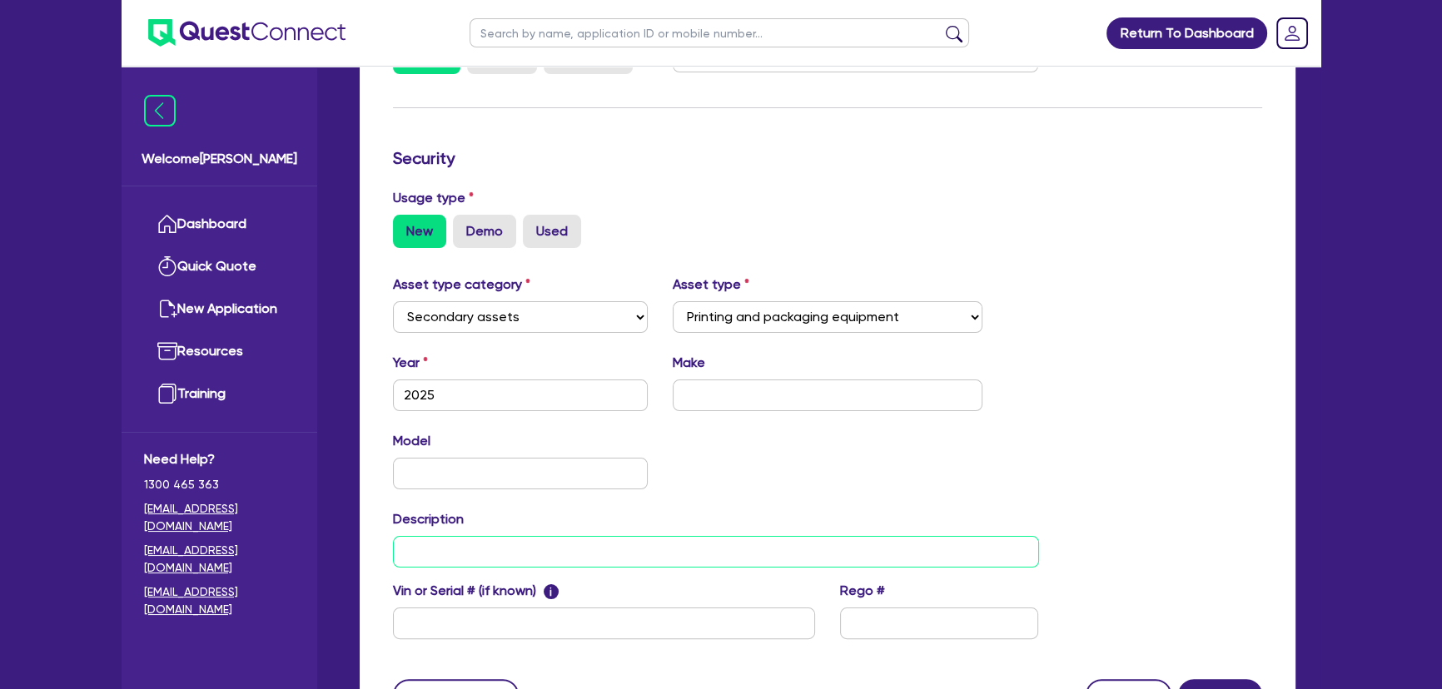
click at [507, 546] on input "text" at bounding box center [716, 552] width 646 height 32
paste input "New Automatic Cup stacker Delivery Table"
click at [728, 391] on input "text" at bounding box center [828, 396] width 310 height 32
drag, startPoint x: 430, startPoint y: 548, endPoint x: 375, endPoint y: 549, distance: 55.8
click at [375, 549] on div "Supplier Supplier type Dealer Private Refinance Supplier name Security Usage ty…" at bounding box center [828, 355] width 936 height 778
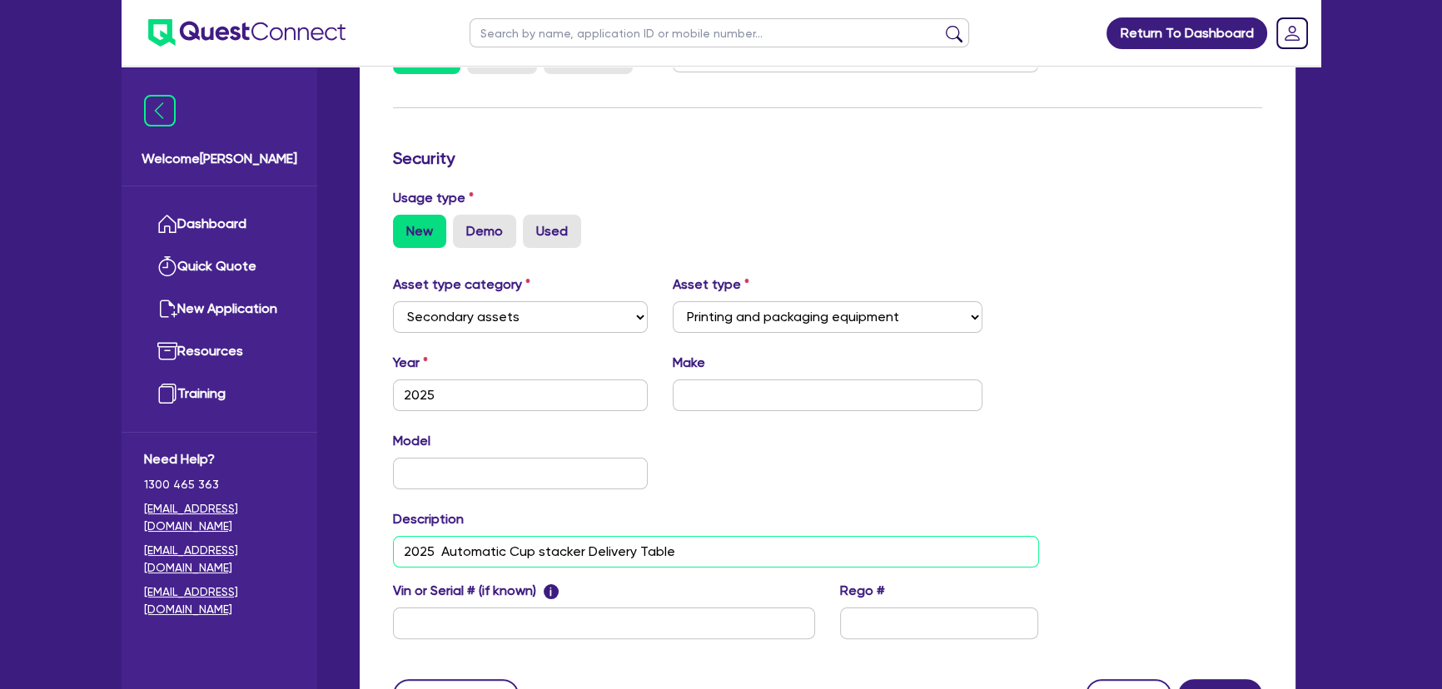
type input "2025 Automatic Cup stacker Delivery Table"
click at [718, 394] on input "text" at bounding box center [828, 396] width 310 height 32
click at [597, 483] on input "text" at bounding box center [520, 474] width 255 height 32
paste input "Cup stacker Delivery Table"
type input "Cup stacker Delivery Table"
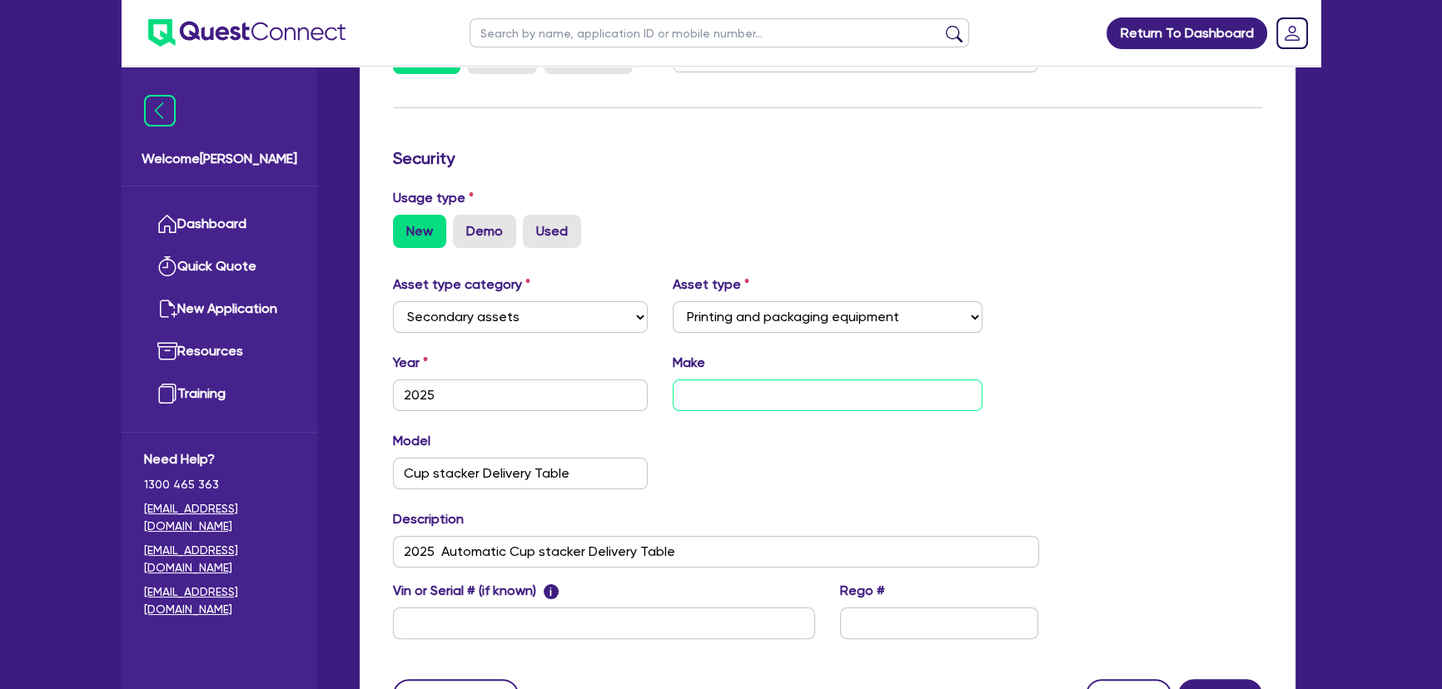
drag, startPoint x: 683, startPoint y: 406, endPoint x: 691, endPoint y: 400, distance: 10.2
click at [688, 402] on input "text" at bounding box center [828, 396] width 310 height 32
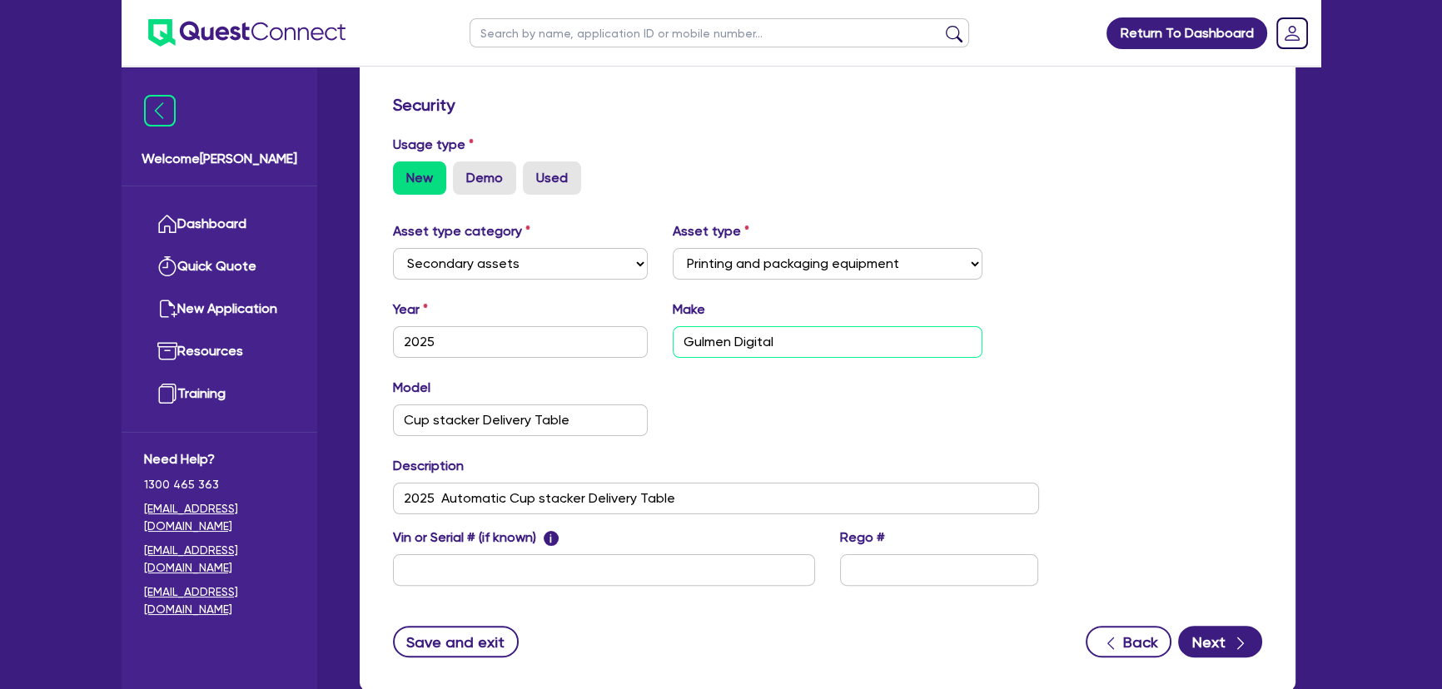
scroll to position [454, 0]
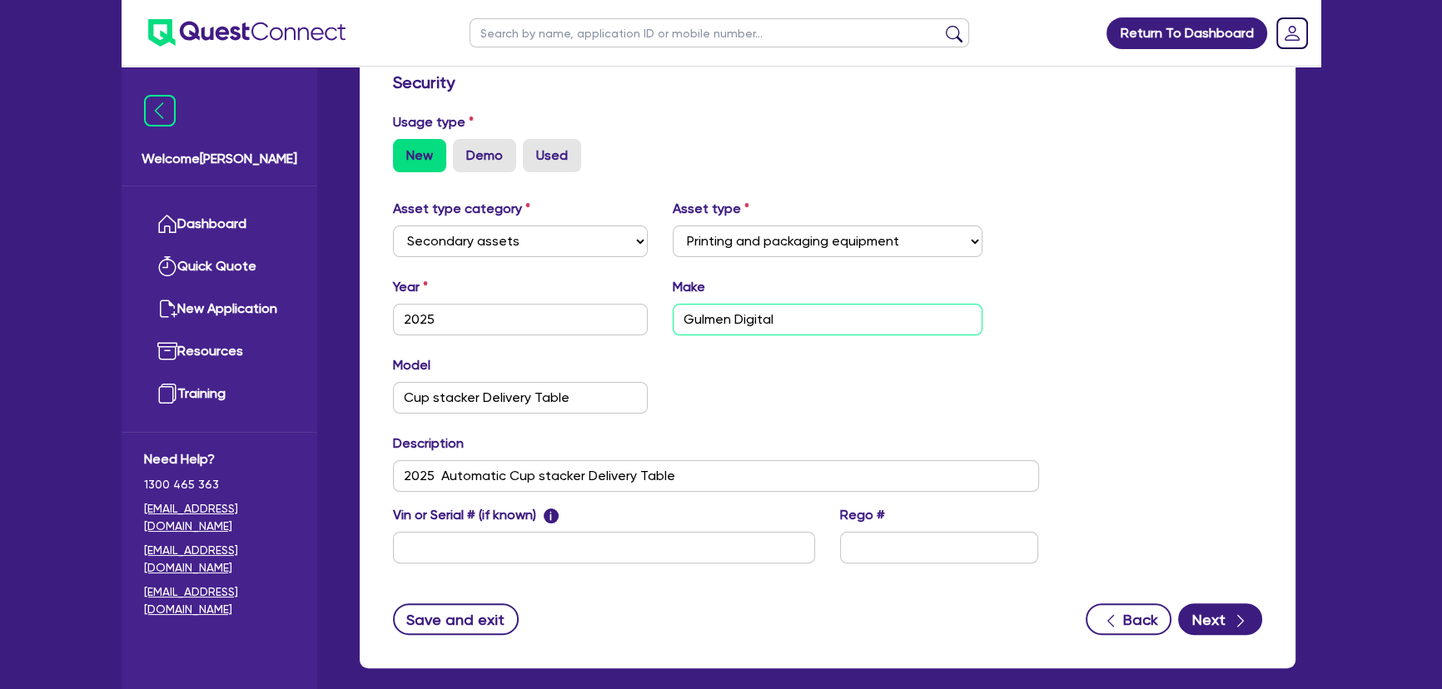
type input "Gulmen Digital"
click at [594, 560] on input "text" at bounding box center [604, 548] width 422 height 32
click at [620, 541] on input "text" at bounding box center [604, 548] width 422 height 32
paste input "GDL0500409"
type input "GDL0500409"
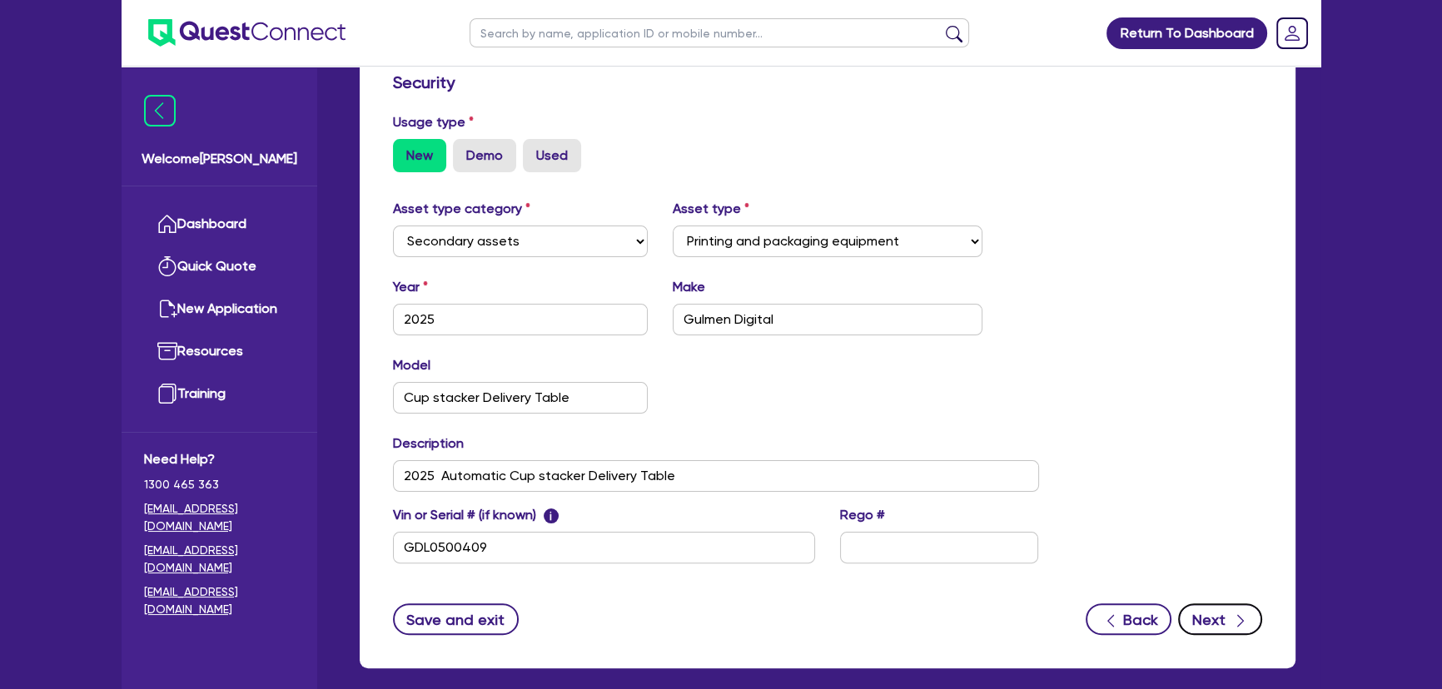
click at [1214, 604] on button "Next" at bounding box center [1220, 620] width 84 height 32
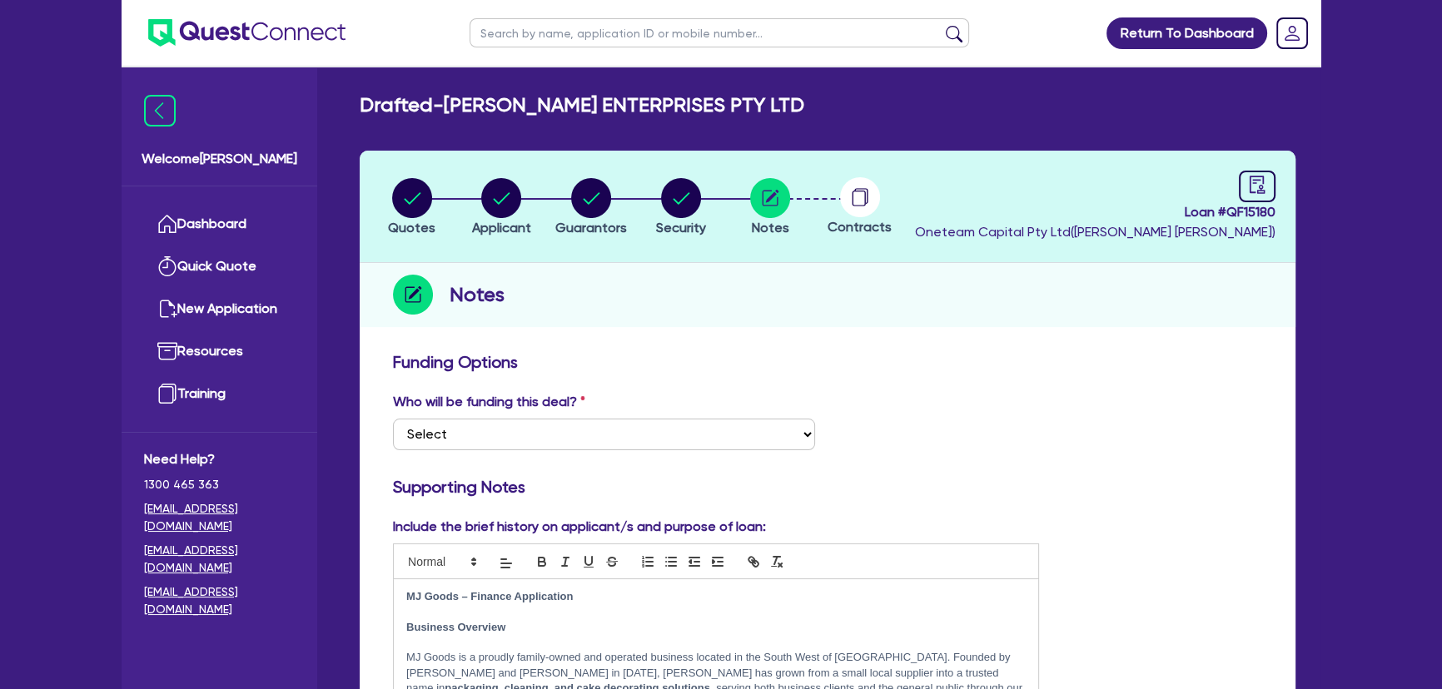
click at [652, 449] on div "Who will be funding this deal? Select I want Quest to fund 100% I will fund 100…" at bounding box center [827, 428] width 894 height 72
click at [644, 425] on select "Select I want Quest to fund 100% I will fund 100% I will co-fund with Quest Oth…" at bounding box center [604, 435] width 422 height 32
select select "Other"
click at [393, 419] on select "Select I want Quest to fund 100% I will fund 100% I will co-fund with Quest Oth…" at bounding box center [604, 435] width 422 height 32
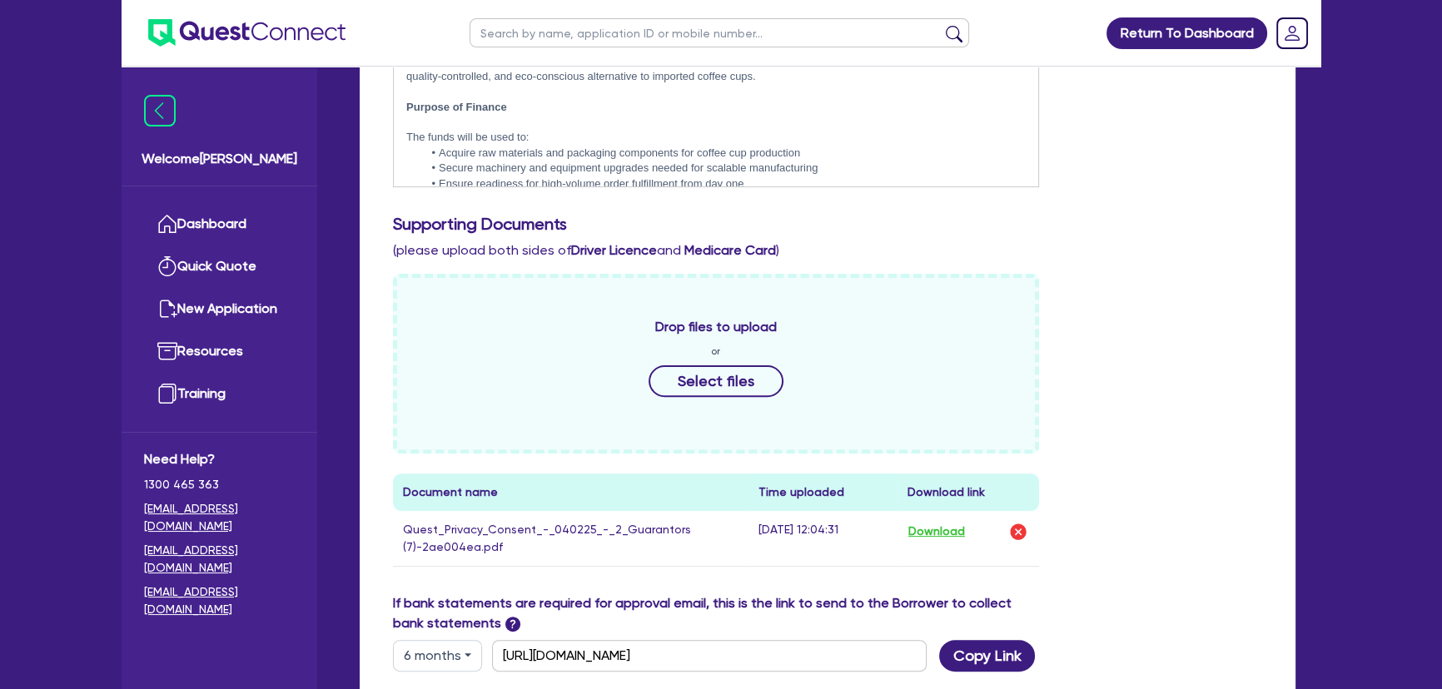
scroll to position [757, 0]
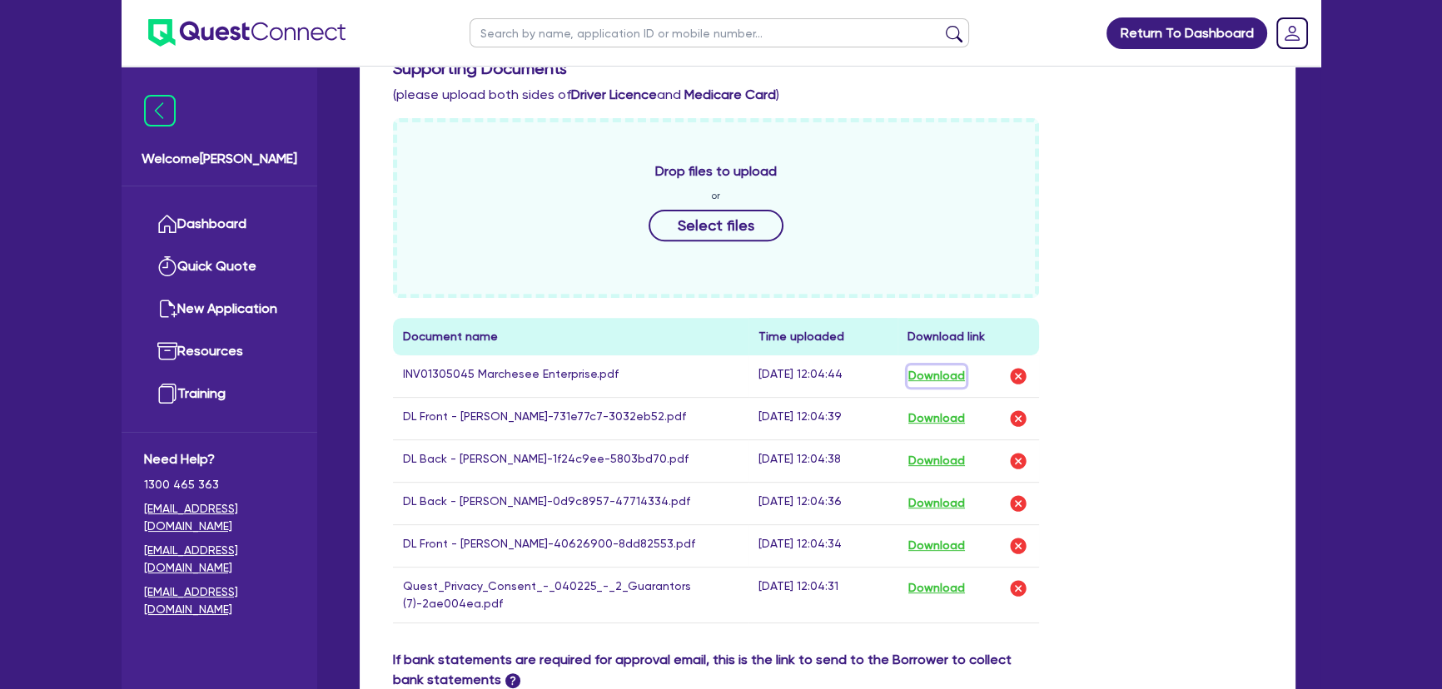
click at [931, 370] on button "Download" at bounding box center [936, 376] width 58 height 22
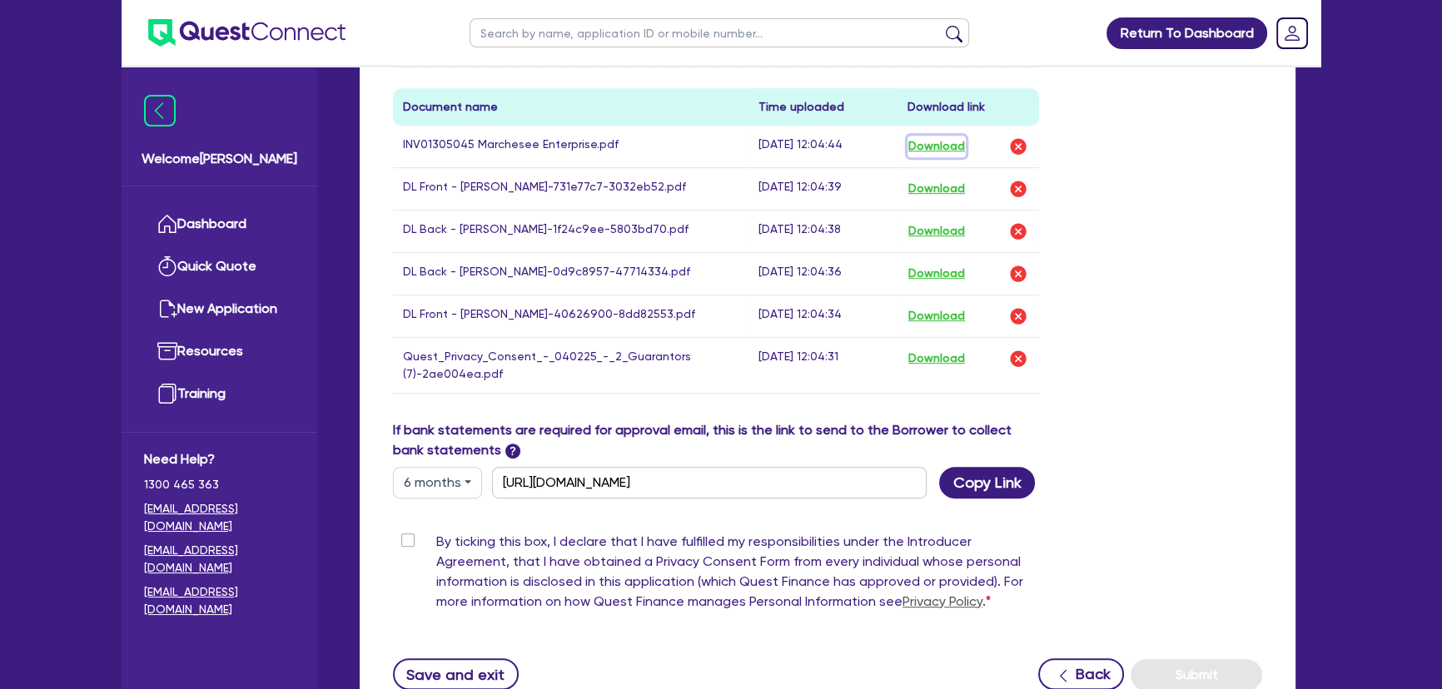
scroll to position [1120, 0]
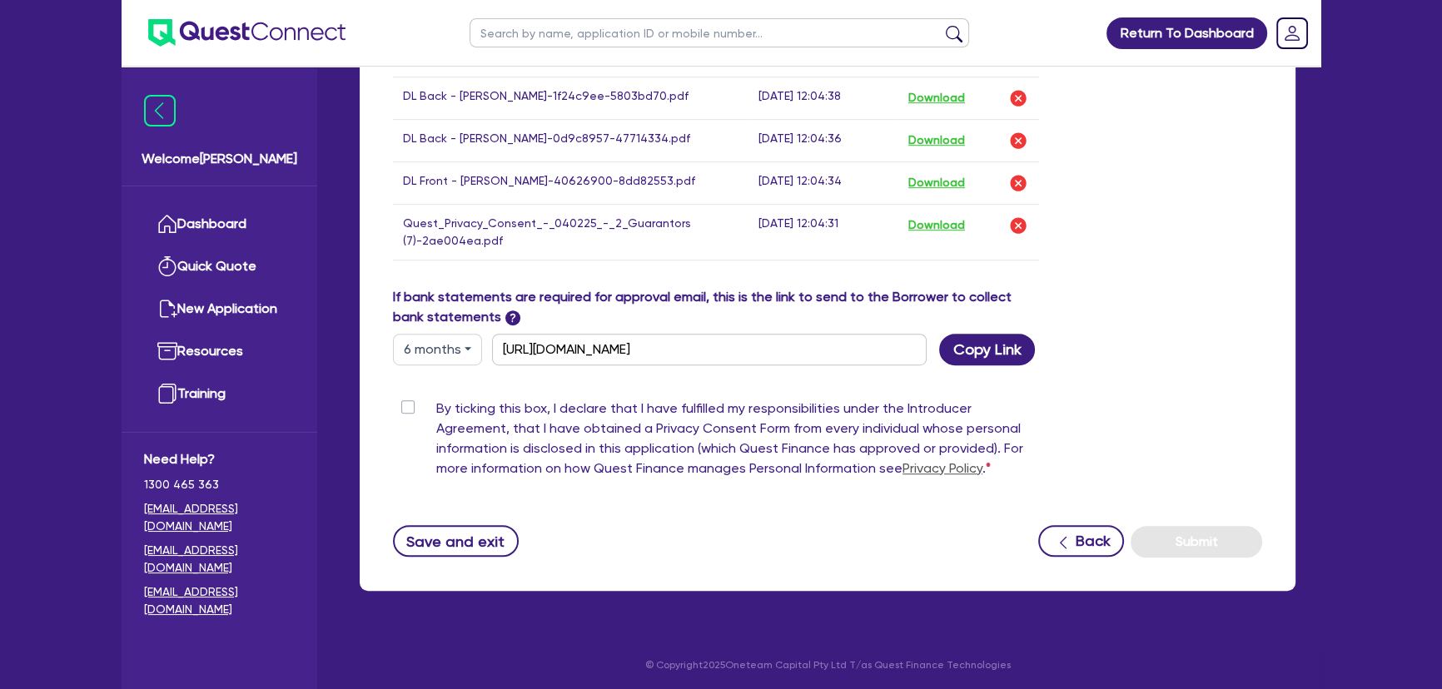
click at [436, 400] on label "By ticking this box, I declare that I have fulfilled my responsibilities under …" at bounding box center [737, 442] width 603 height 87
click at [406, 400] on input "By ticking this box, I declare that I have fulfilled my responsibilities under …" at bounding box center [399, 407] width 13 height 16
checkbox input "true"
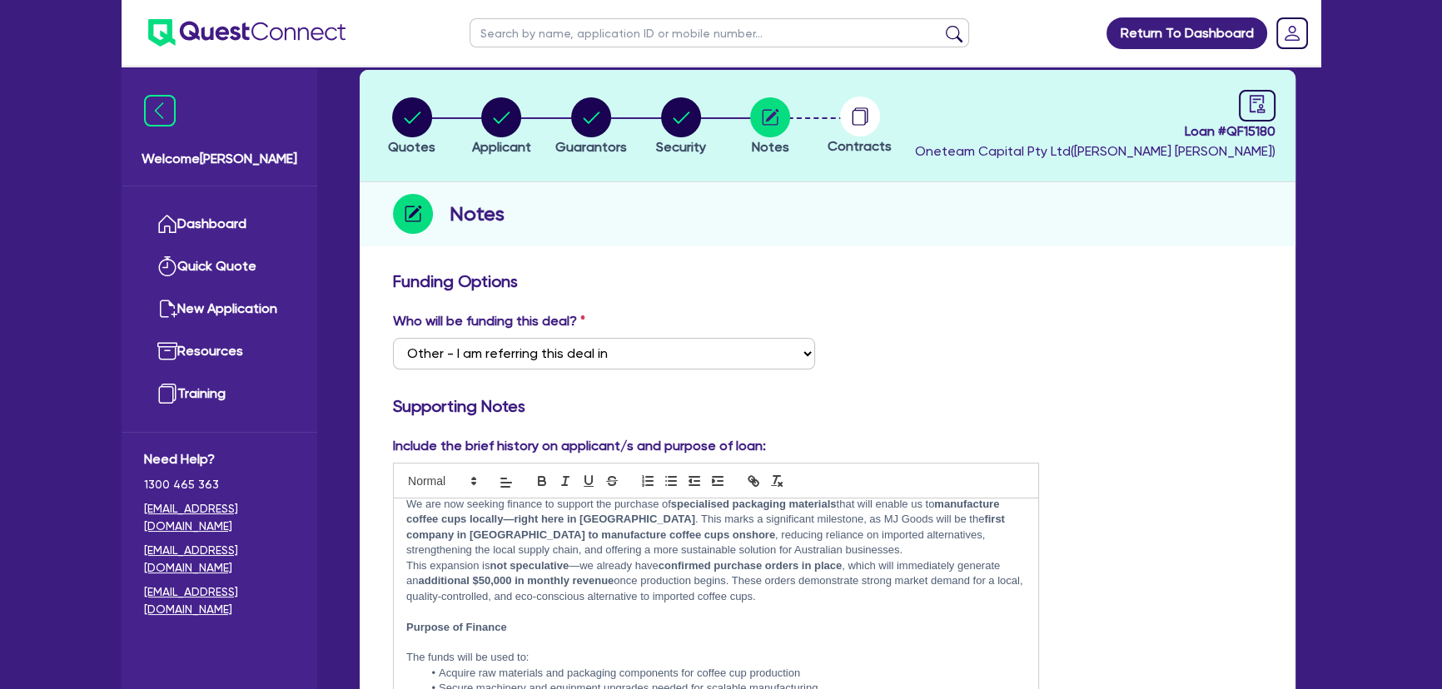
scroll to position [0, 0]
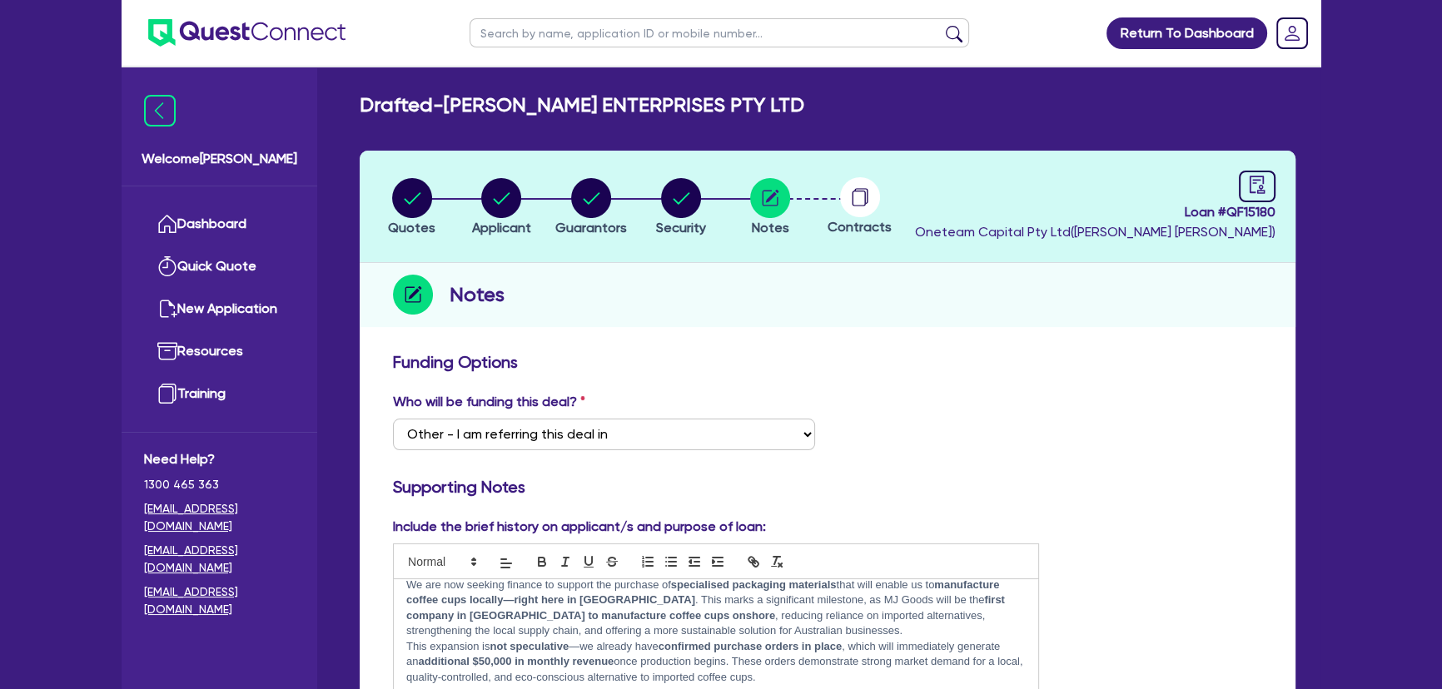
click at [867, 202] on circle at bounding box center [860, 197] width 40 height 40
click at [1270, 177] on link at bounding box center [1257, 187] width 37 height 32
select select "DRAFTED_NEW"
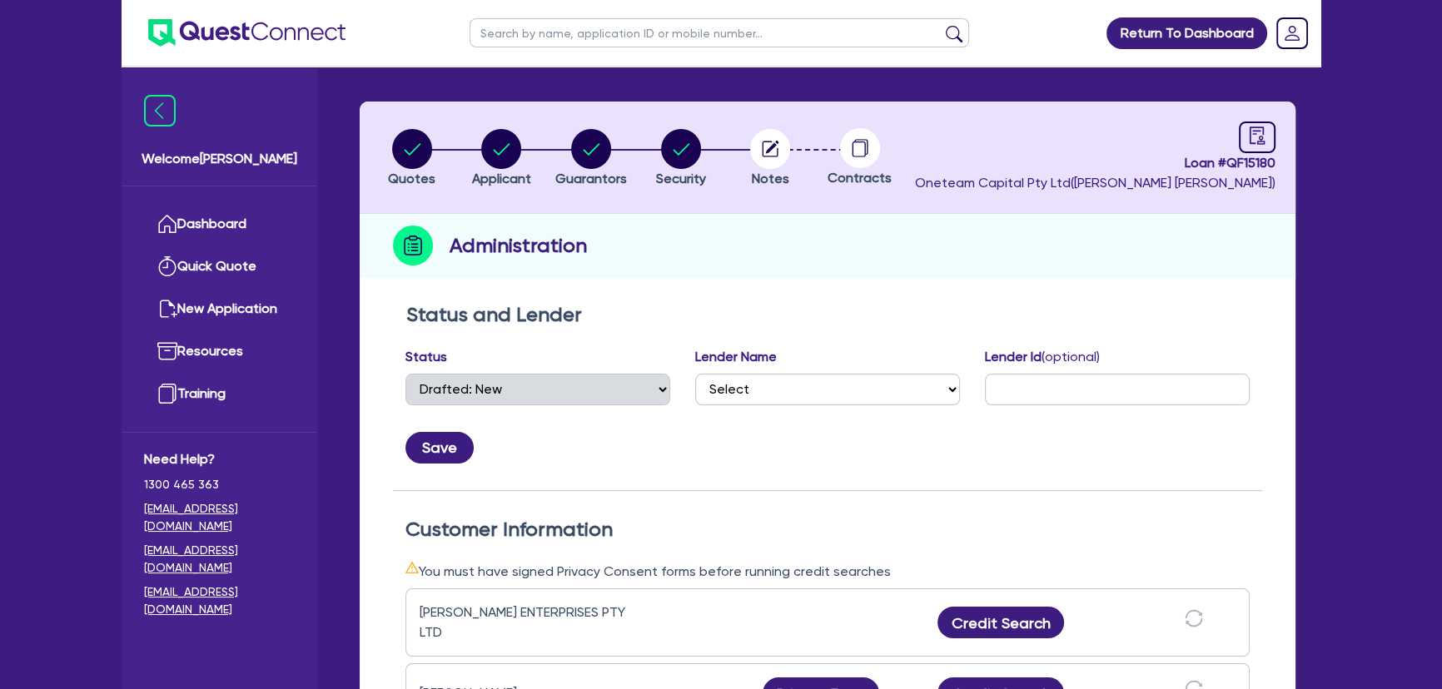
scroll to position [75, 0]
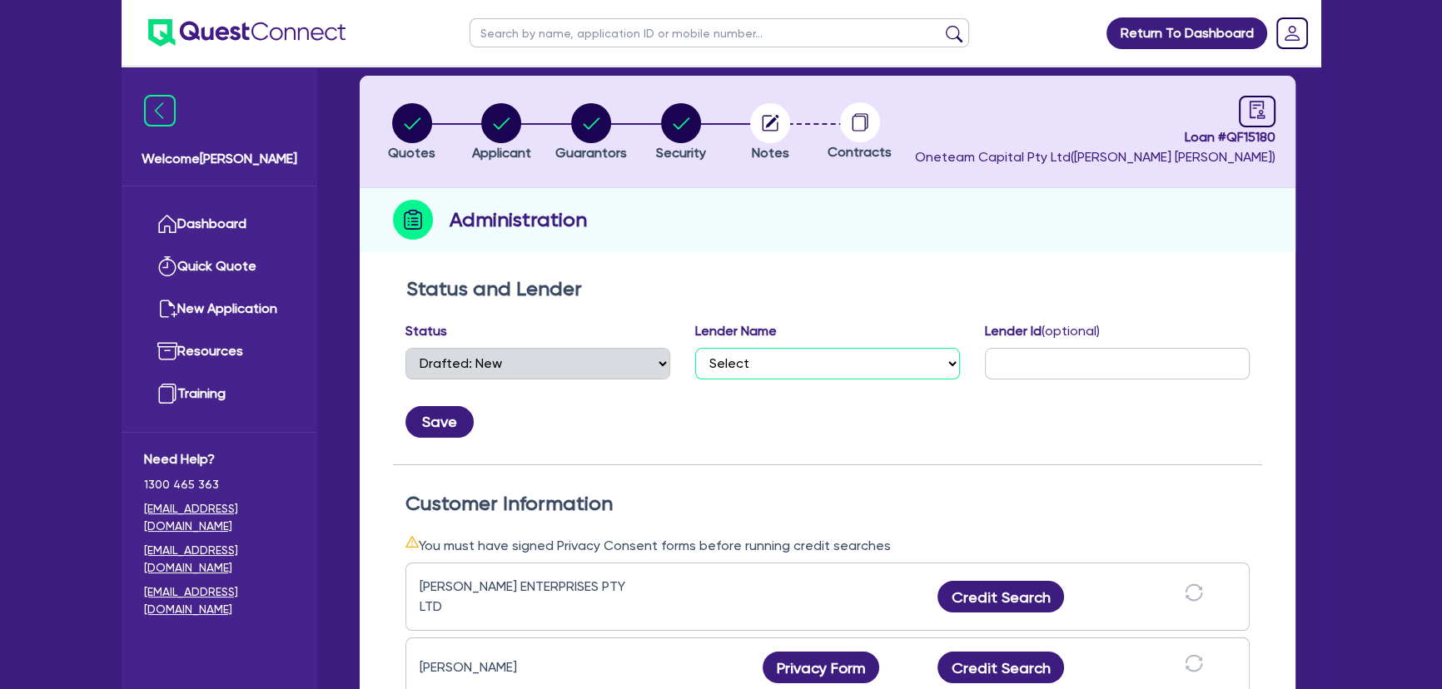
click at [772, 374] on select "Select AAMF AFS Alex Bank Angle Finance Azora Banjo BigStone BOQ Finance Brande…" at bounding box center [827, 364] width 265 height 32
select select "Flexicommercial"
click at [695, 348] on select "Select AAMF AFS Alex Bank Angle Finance Azora Banjo BigStone BOQ Finance Brande…" at bounding box center [827, 364] width 265 height 32
click at [462, 420] on button "Save" at bounding box center [439, 422] width 68 height 32
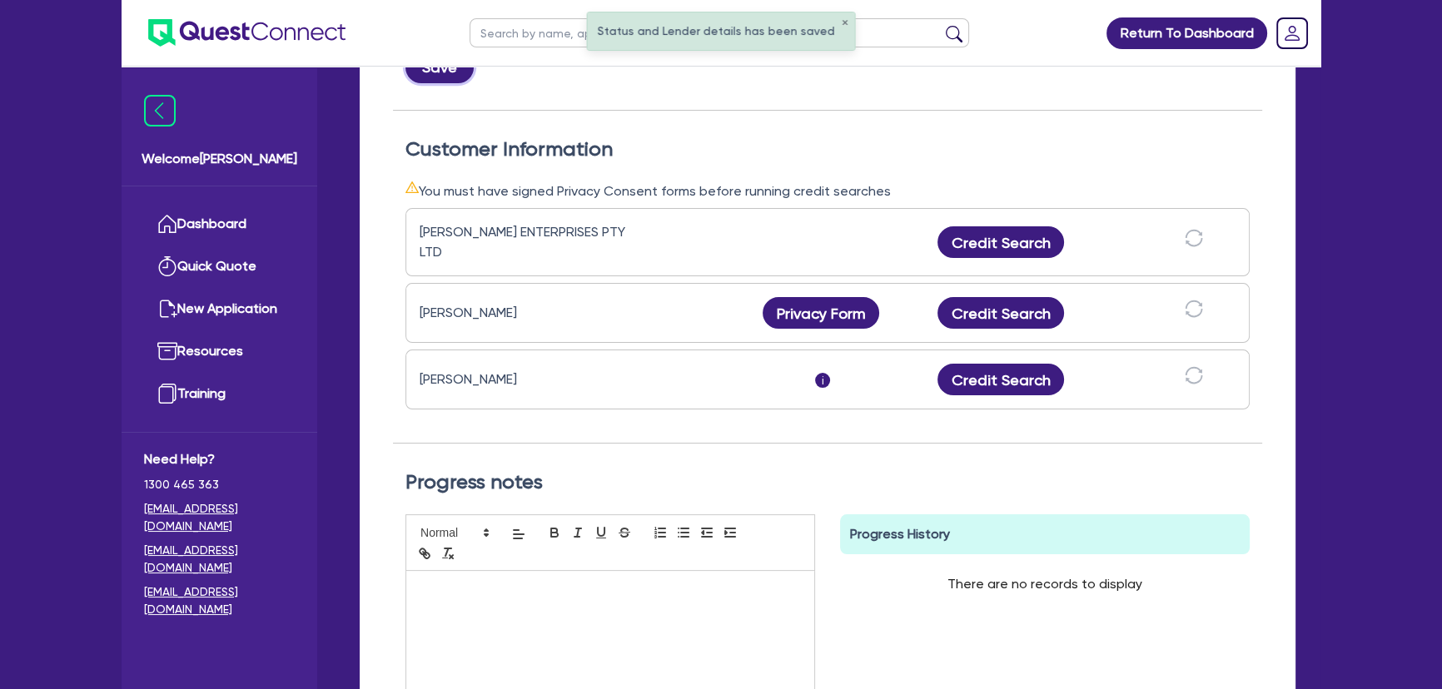
scroll to position [454, 0]
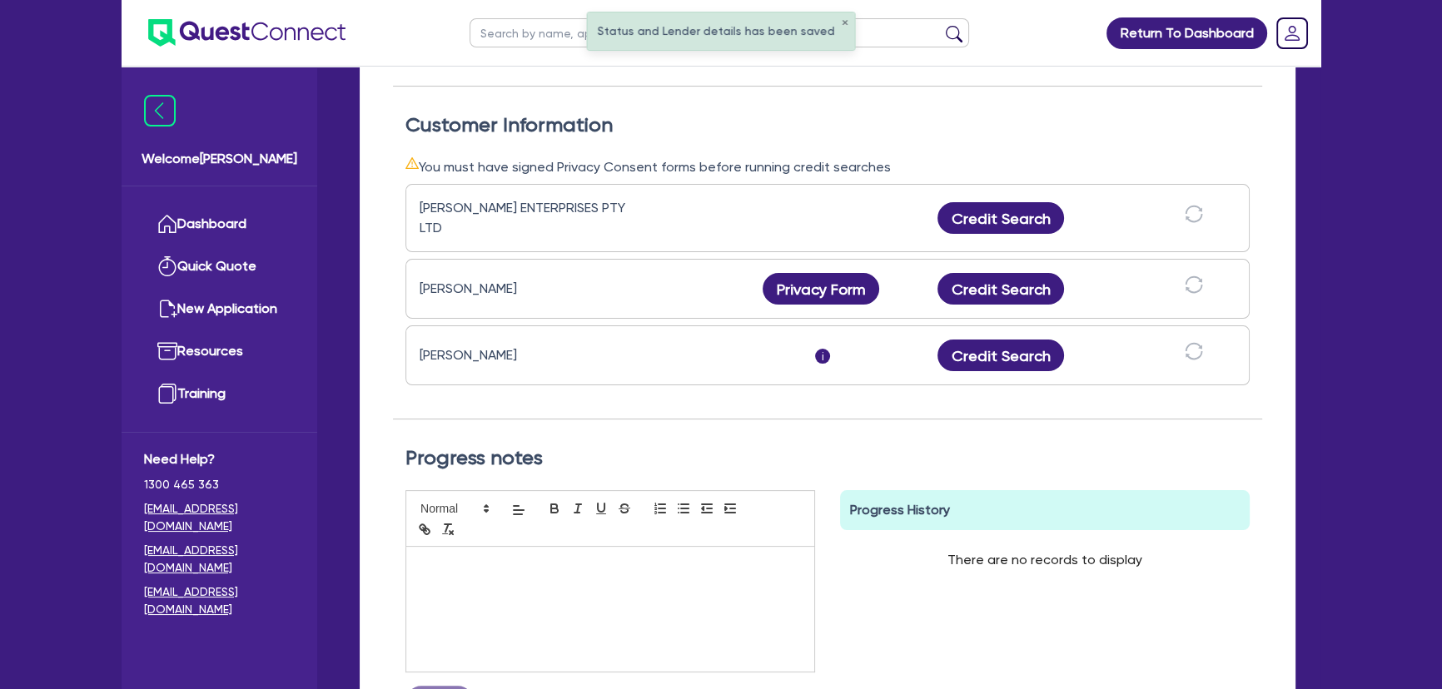
click at [591, 564] on div at bounding box center [610, 609] width 408 height 125
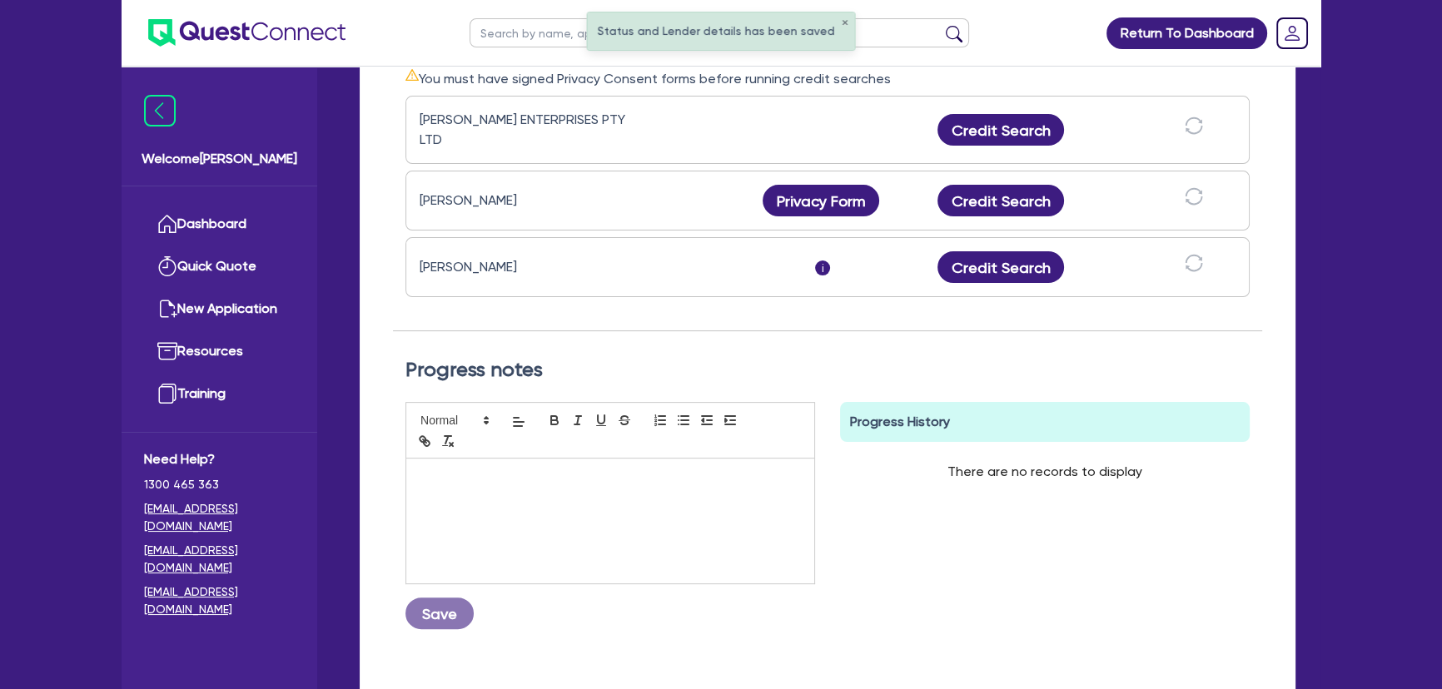
scroll to position [647, 0]
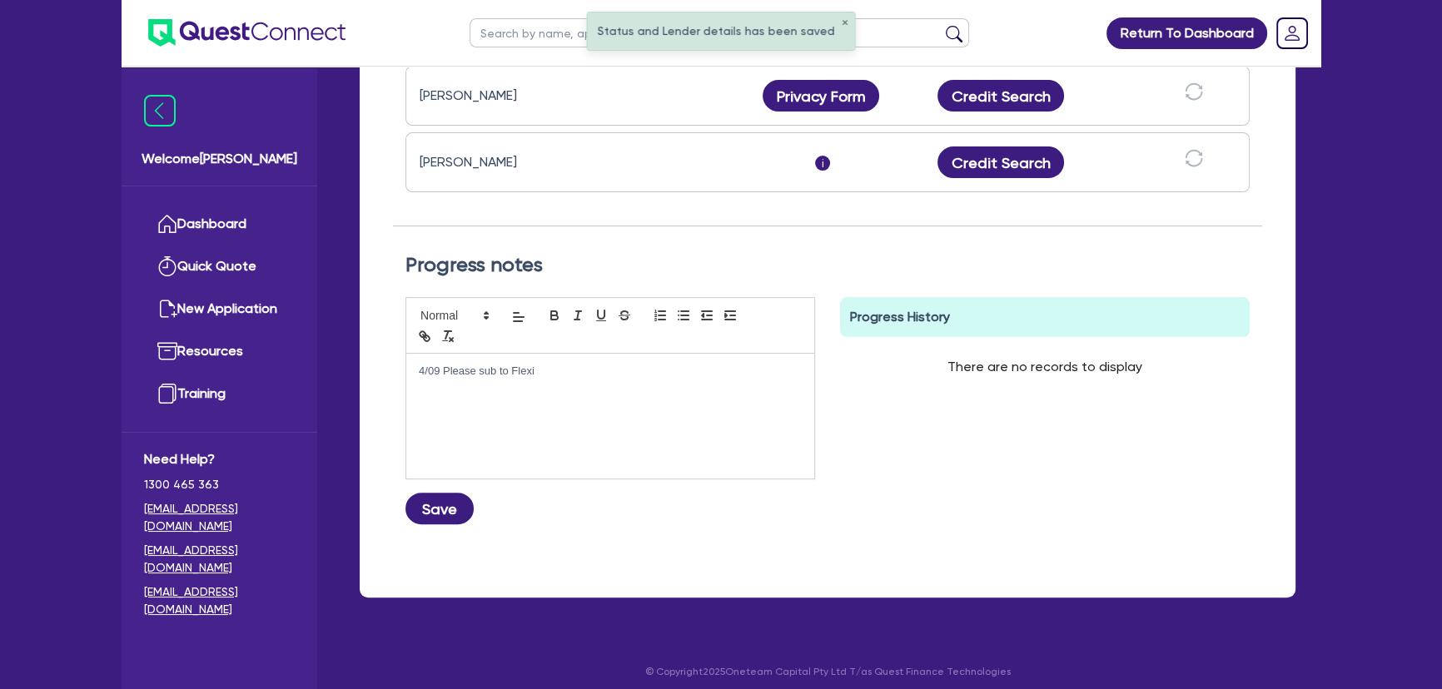
click at [437, 514] on div "4/09 Please sub to Flexi Save" at bounding box center [610, 417] width 435 height 241
drag, startPoint x: 474, startPoint y: 496, endPoint x: 449, endPoint y: 500, distance: 26.1
click at [469, 496] on div "4/09 Please sub to Flexi Save" at bounding box center [610, 410] width 410 height 227
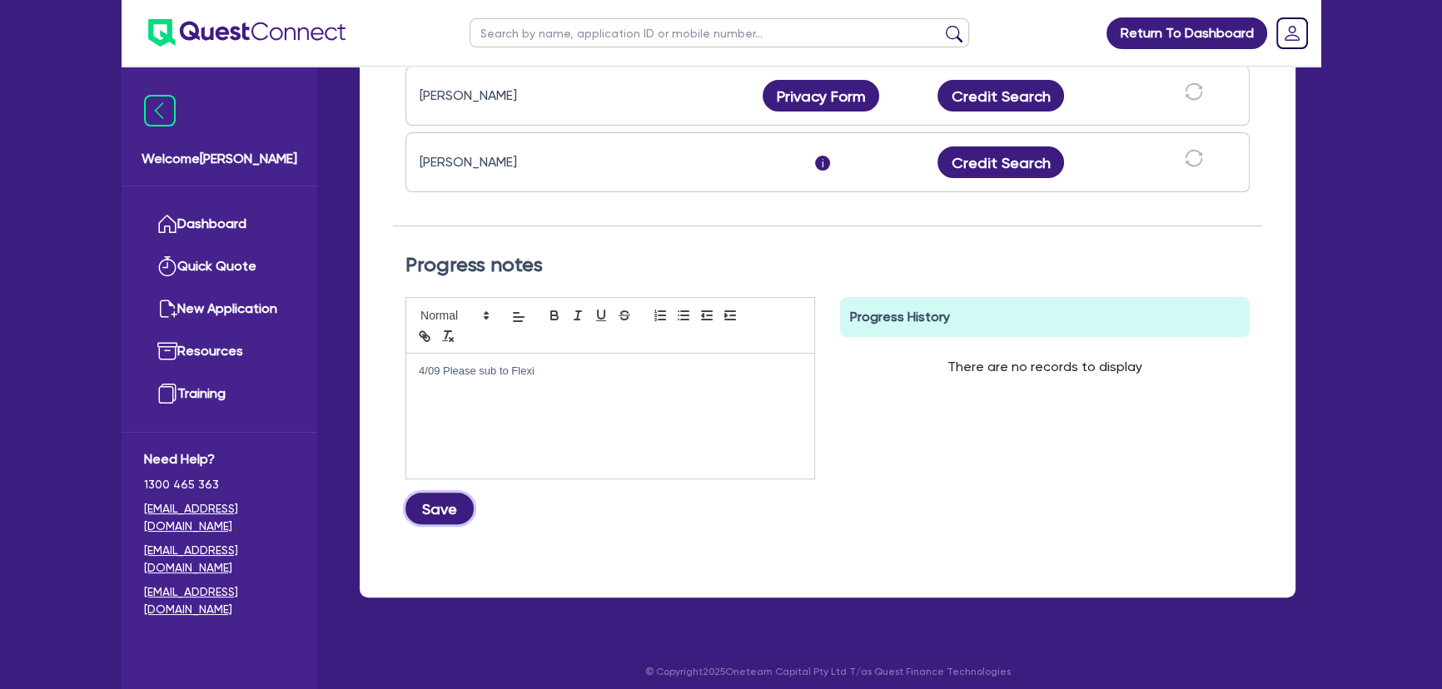
drag, startPoint x: 447, startPoint y: 500, endPoint x: 487, endPoint y: 509, distance: 41.0
click at [446, 501] on button "Save" at bounding box center [439, 509] width 68 height 32
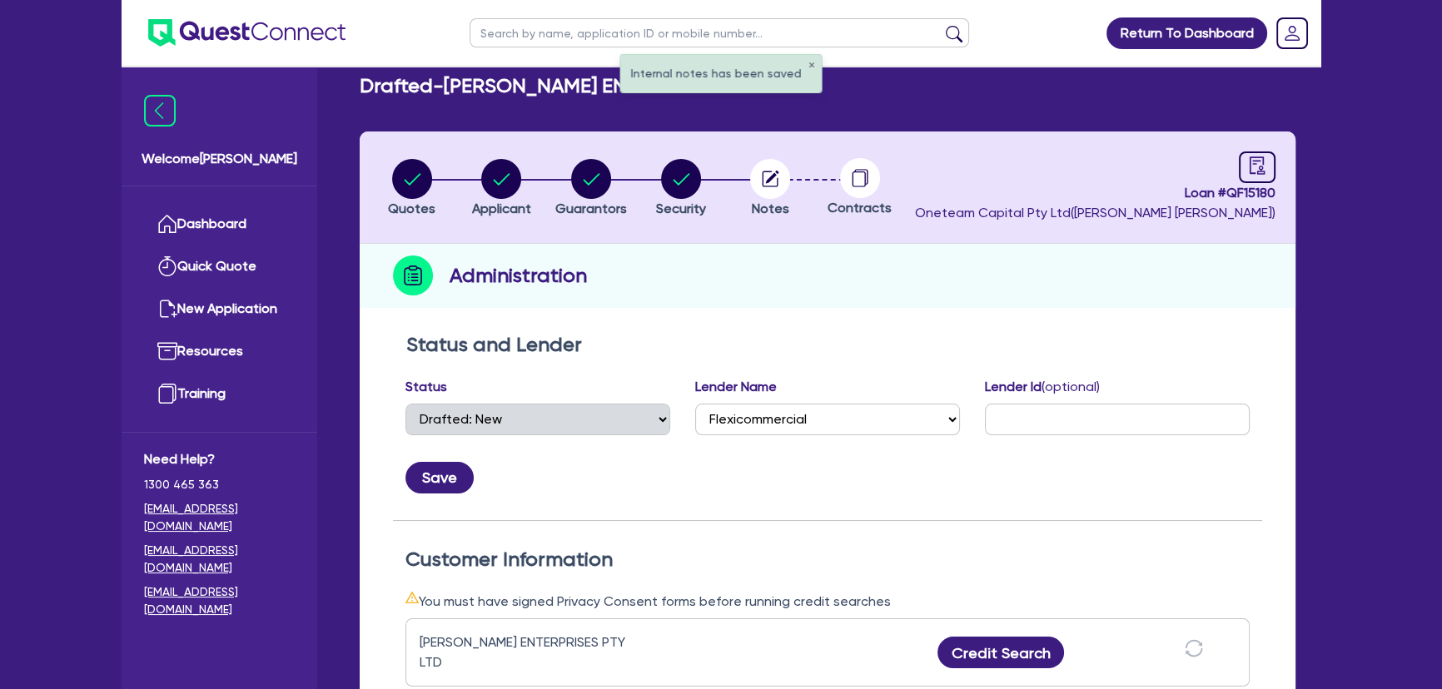
scroll to position [0, 0]
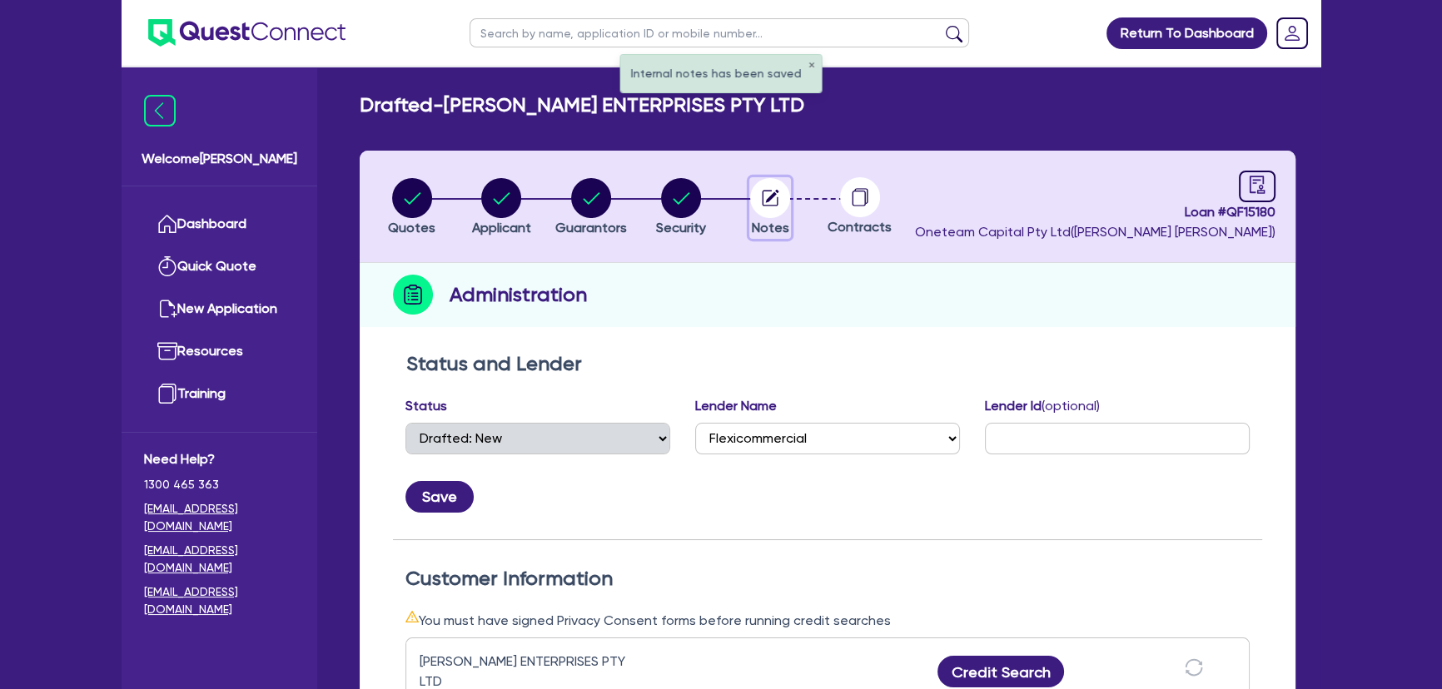
click at [771, 213] on circle "button" at bounding box center [770, 198] width 40 height 40
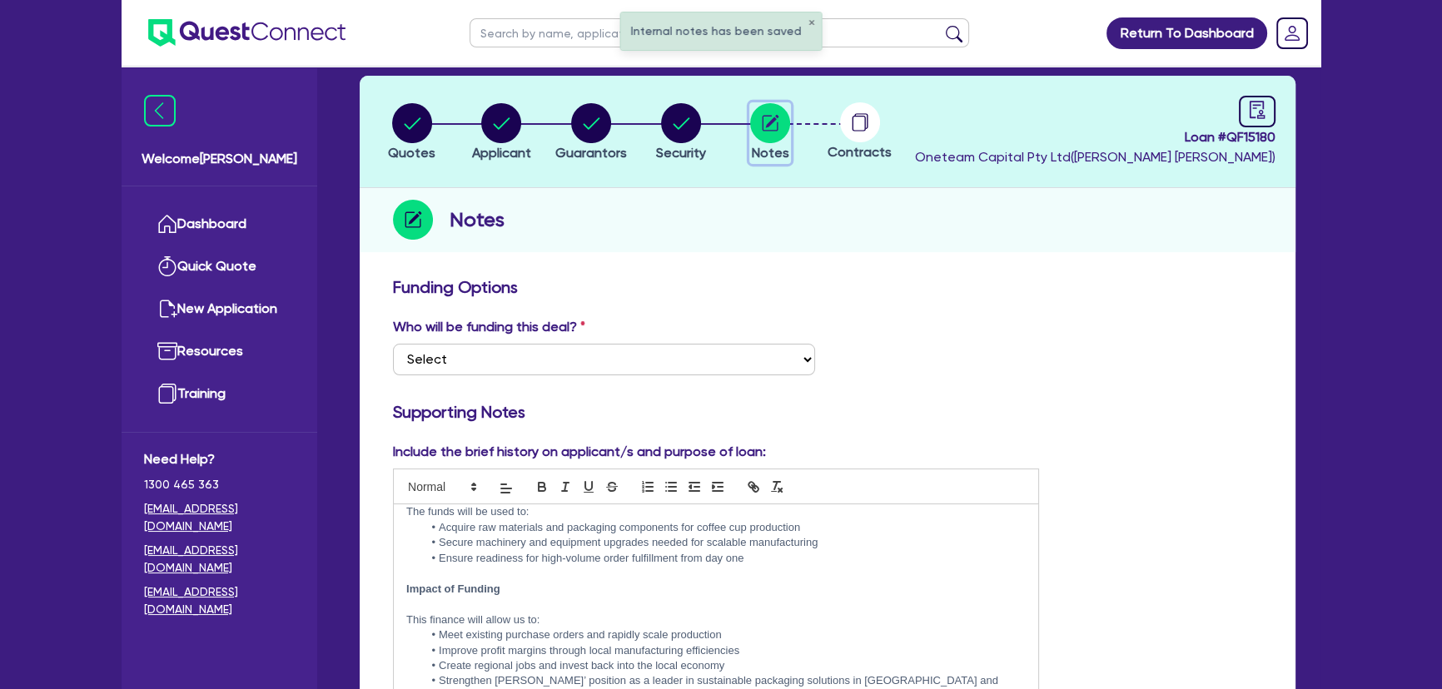
scroll to position [397, 0]
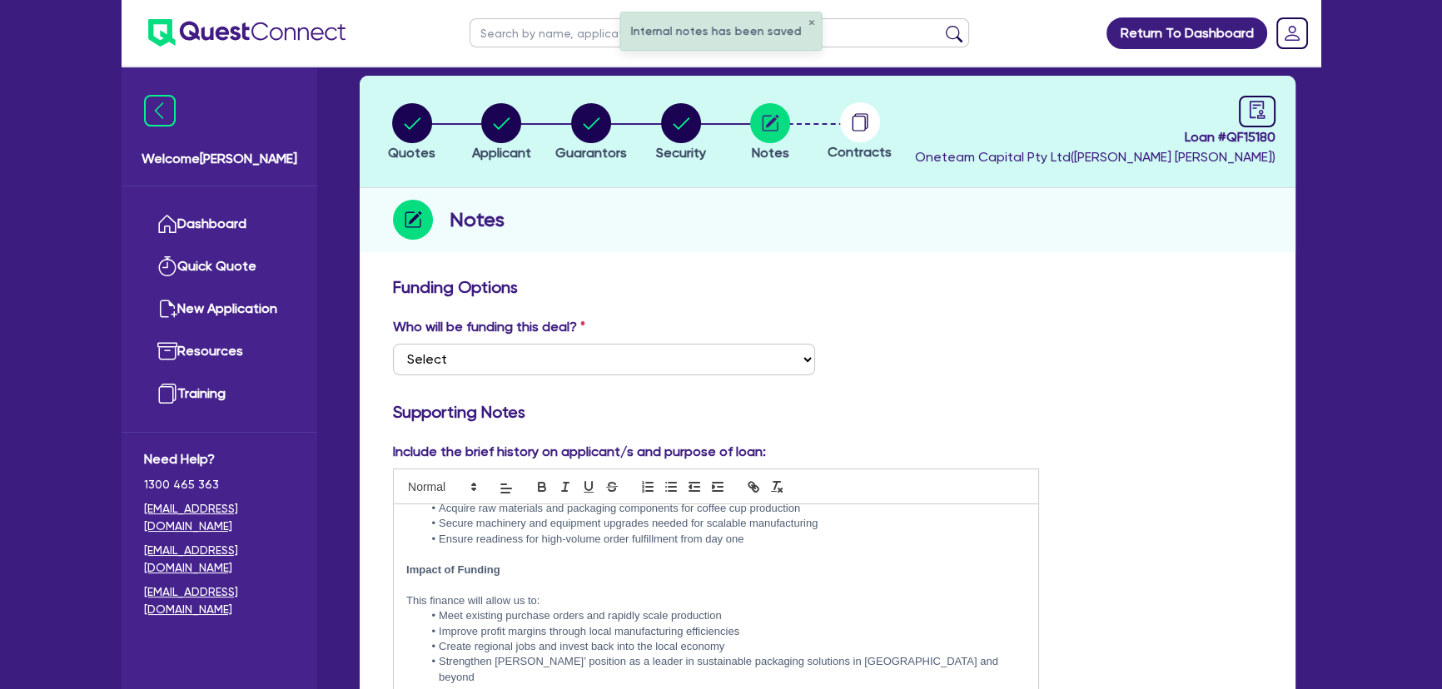
drag, startPoint x: 694, startPoint y: 335, endPoint x: 699, endPoint y: 354, distance: 19.8
click at [698, 341] on div "Who will be funding this deal? Select I want Quest to fund 100% I will fund 100…" at bounding box center [603, 346] width 447 height 58
click at [699, 354] on select "Select I want Quest to fund 100% I will fund 100% I will co-fund with Quest Oth…" at bounding box center [604, 360] width 422 height 32
select select "Other"
click at [393, 344] on select "Select I want Quest to fund 100% I will fund 100% I will co-fund with Quest Oth…" at bounding box center [604, 360] width 422 height 32
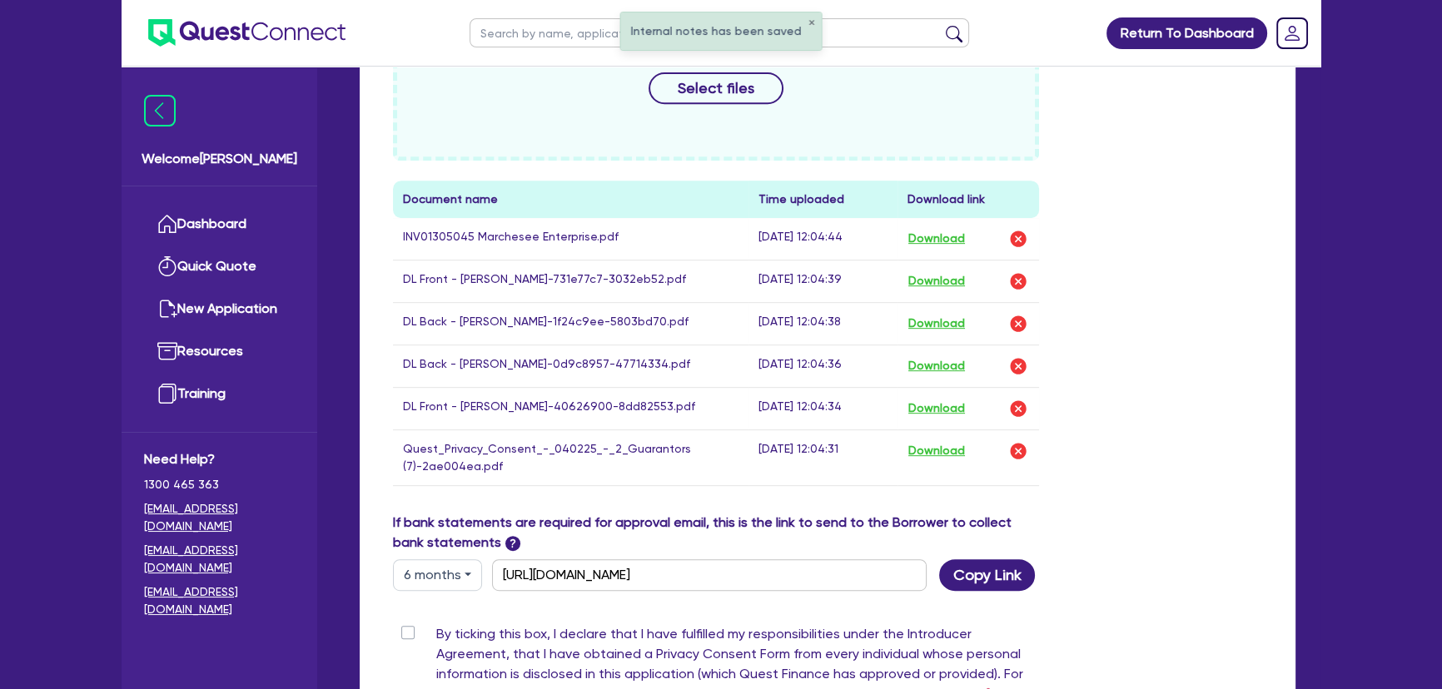
scroll to position [907, 0]
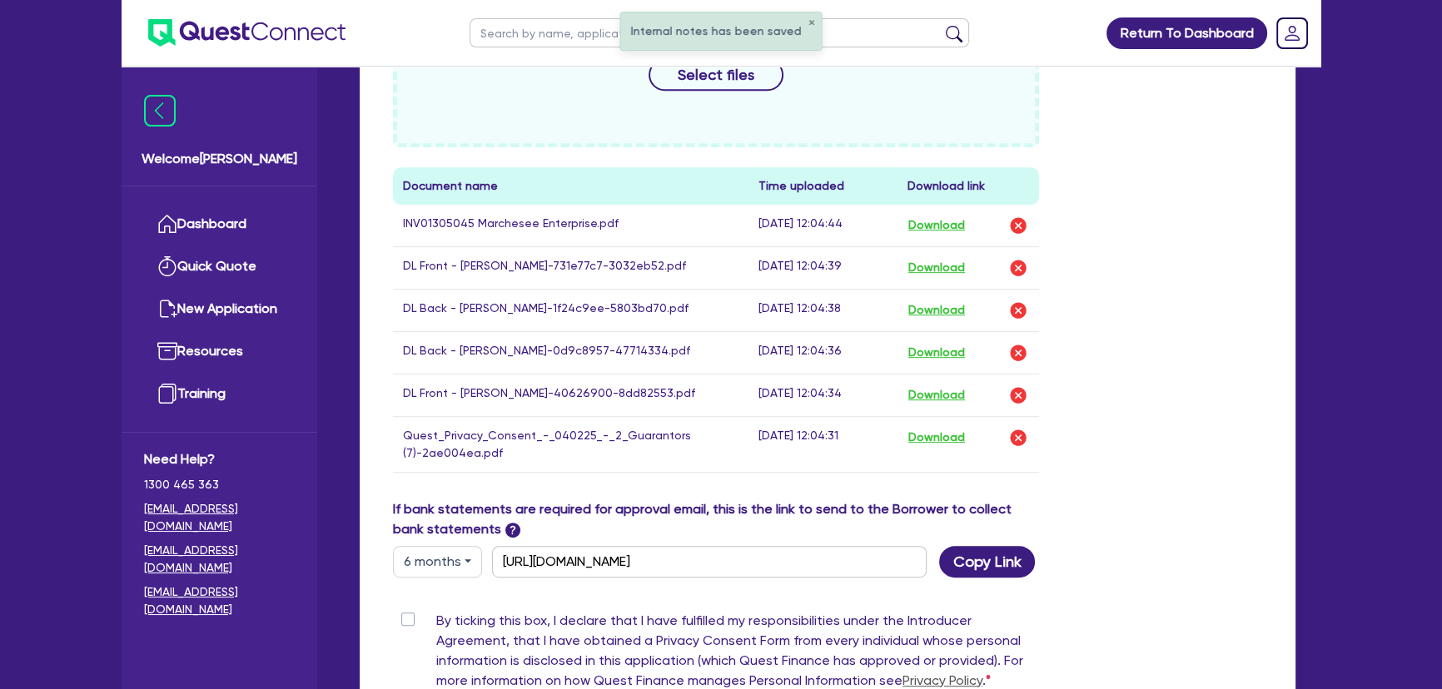
click at [436, 616] on label "By ticking this box, I declare that I have fulfilled my responsibilities under …" at bounding box center [737, 654] width 603 height 87
click at [406, 616] on input "By ticking this box, I declare that I have fulfilled my responsibilities under …" at bounding box center [399, 619] width 13 height 16
checkbox input "true"
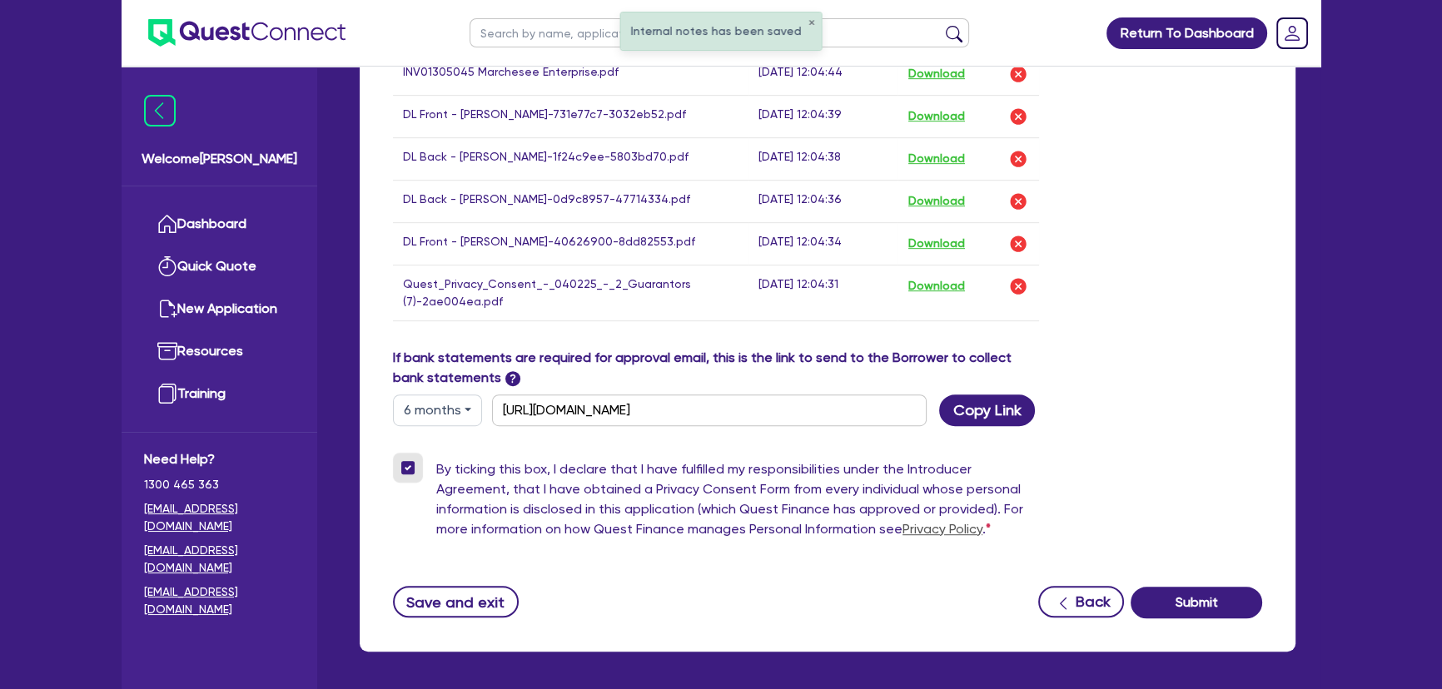
scroll to position [1120, 0]
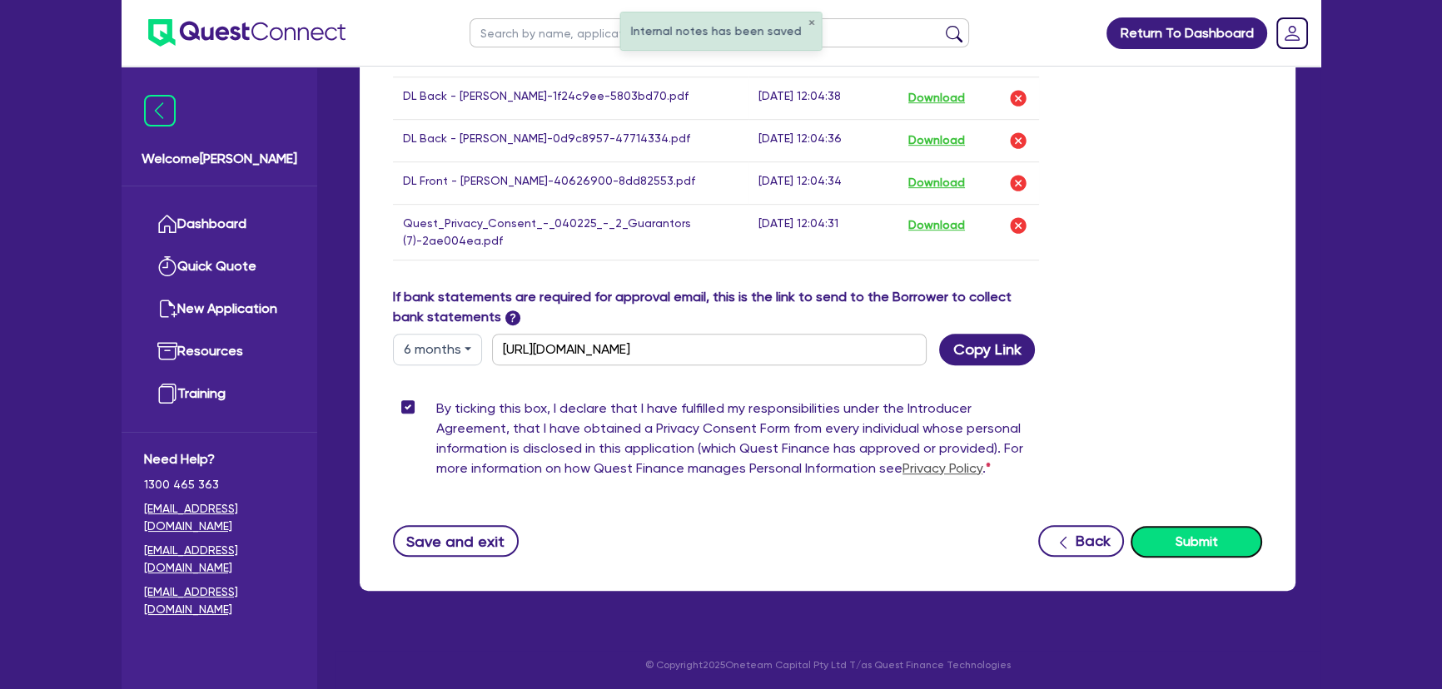
click at [1209, 554] on button "Submit" at bounding box center [1196, 542] width 132 height 32
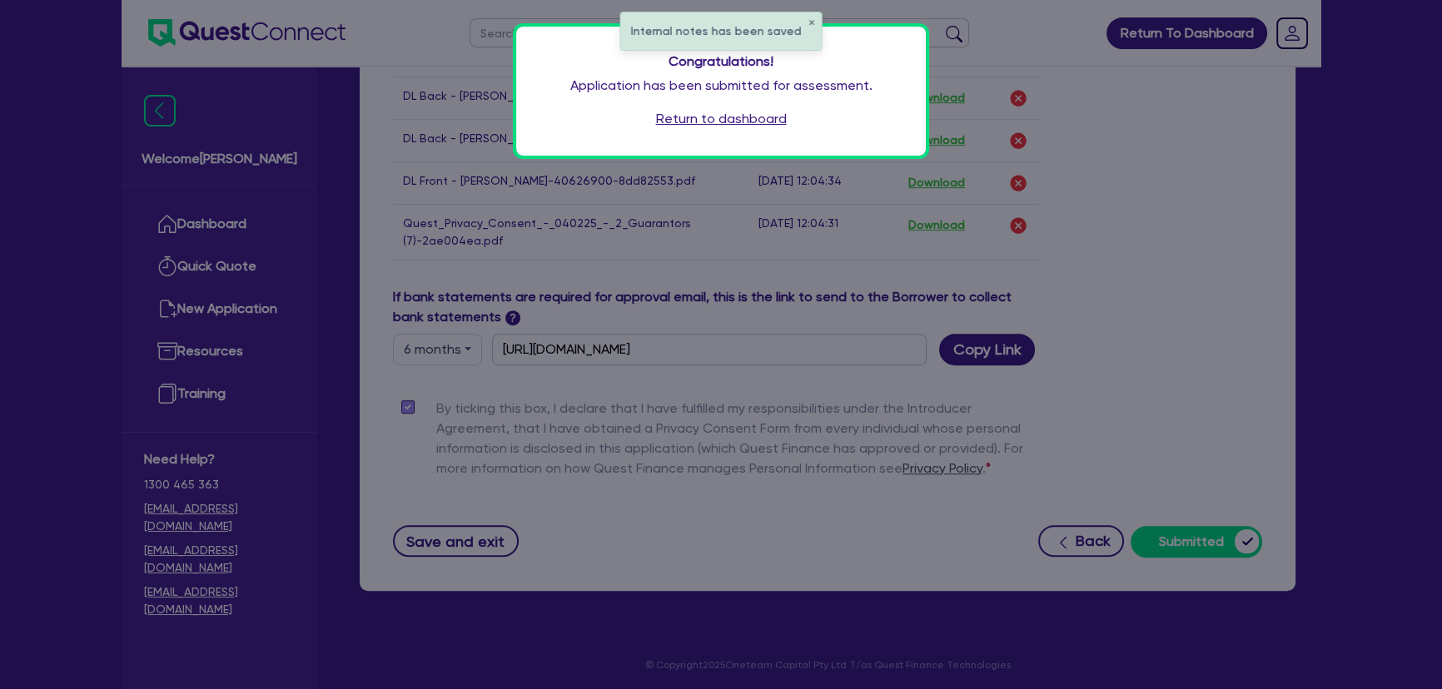
click at [699, 117] on link "Return to dashboard" at bounding box center [721, 119] width 131 height 20
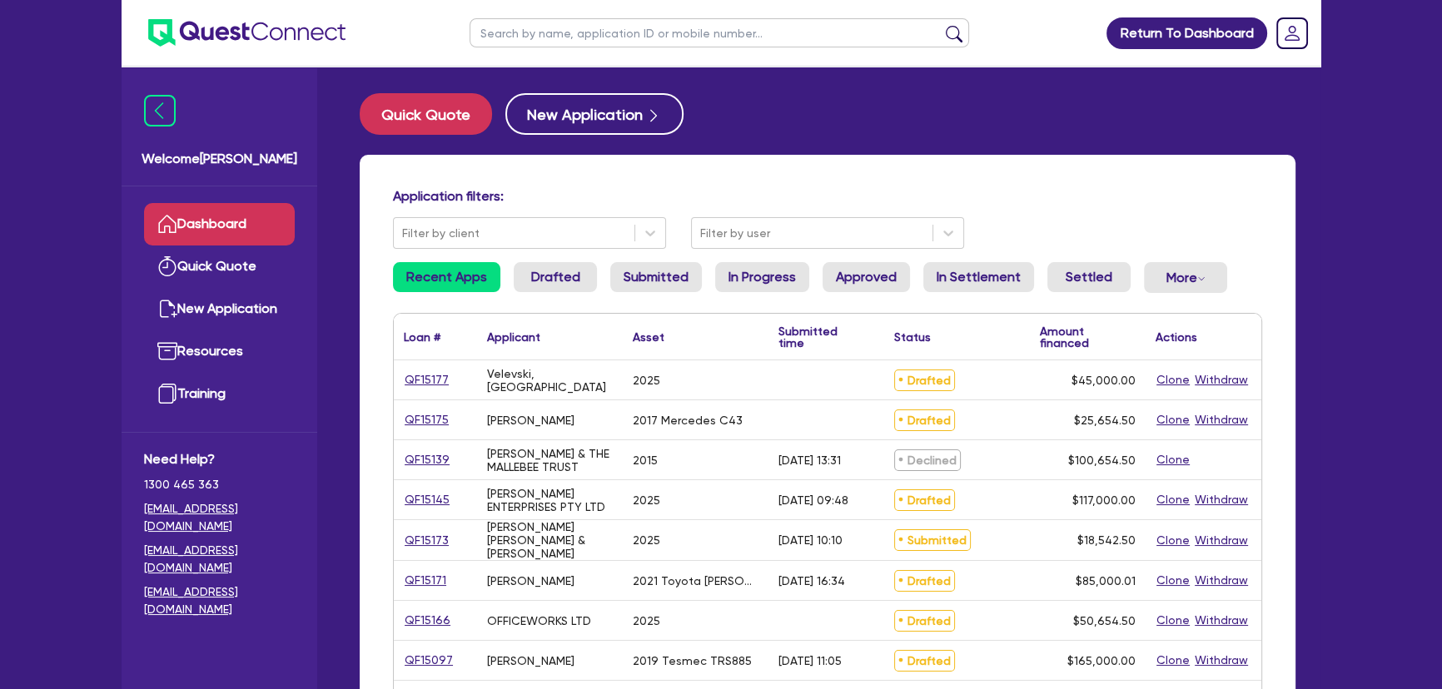
click at [569, 29] on input "text" at bounding box center [718, 32] width 499 height 29
drag, startPoint x: 529, startPoint y: 37, endPoint x: 491, endPoint y: 36, distance: 37.5
click at [491, 36] on input "highway" at bounding box center [718, 32] width 499 height 29
click at [941, 25] on button "submit" at bounding box center [954, 36] width 27 height 23
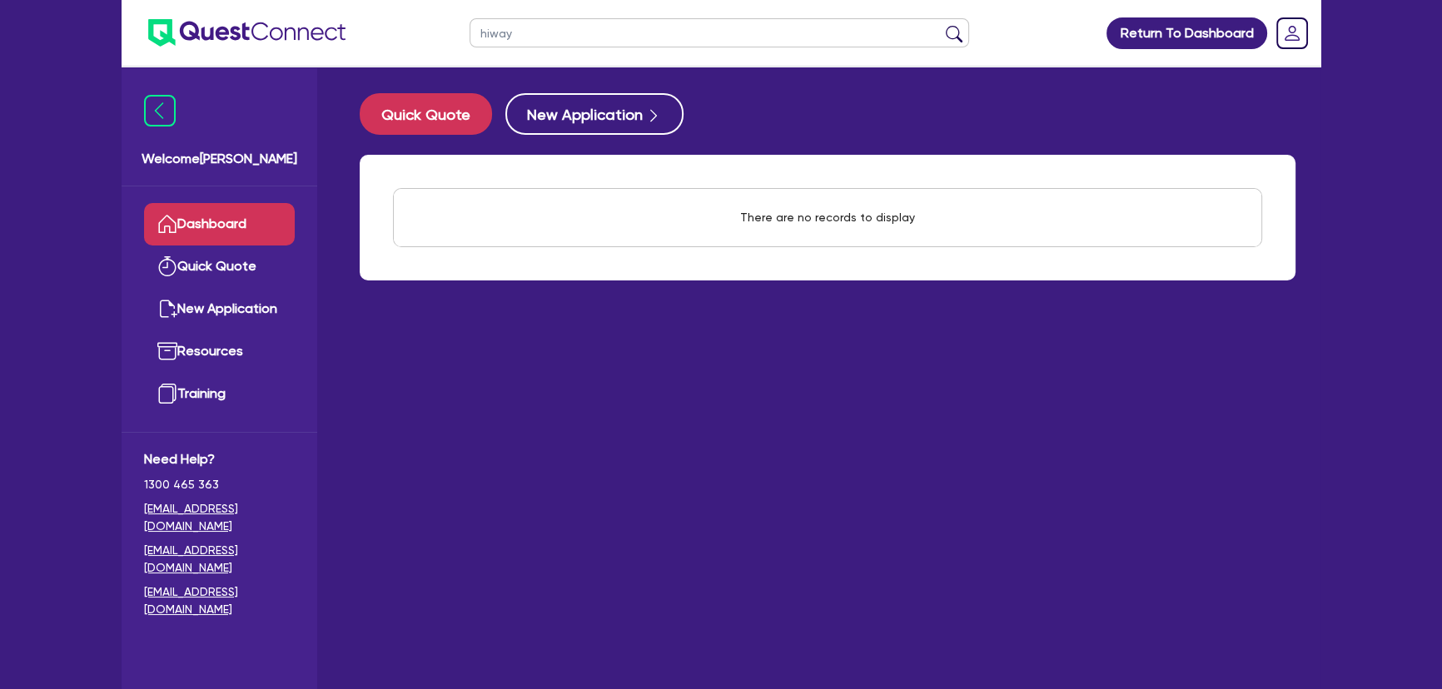
click at [494, 31] on input "hiway" at bounding box center [718, 32] width 499 height 29
type input "hi-way"
click at [941, 25] on button "submit" at bounding box center [954, 36] width 27 height 23
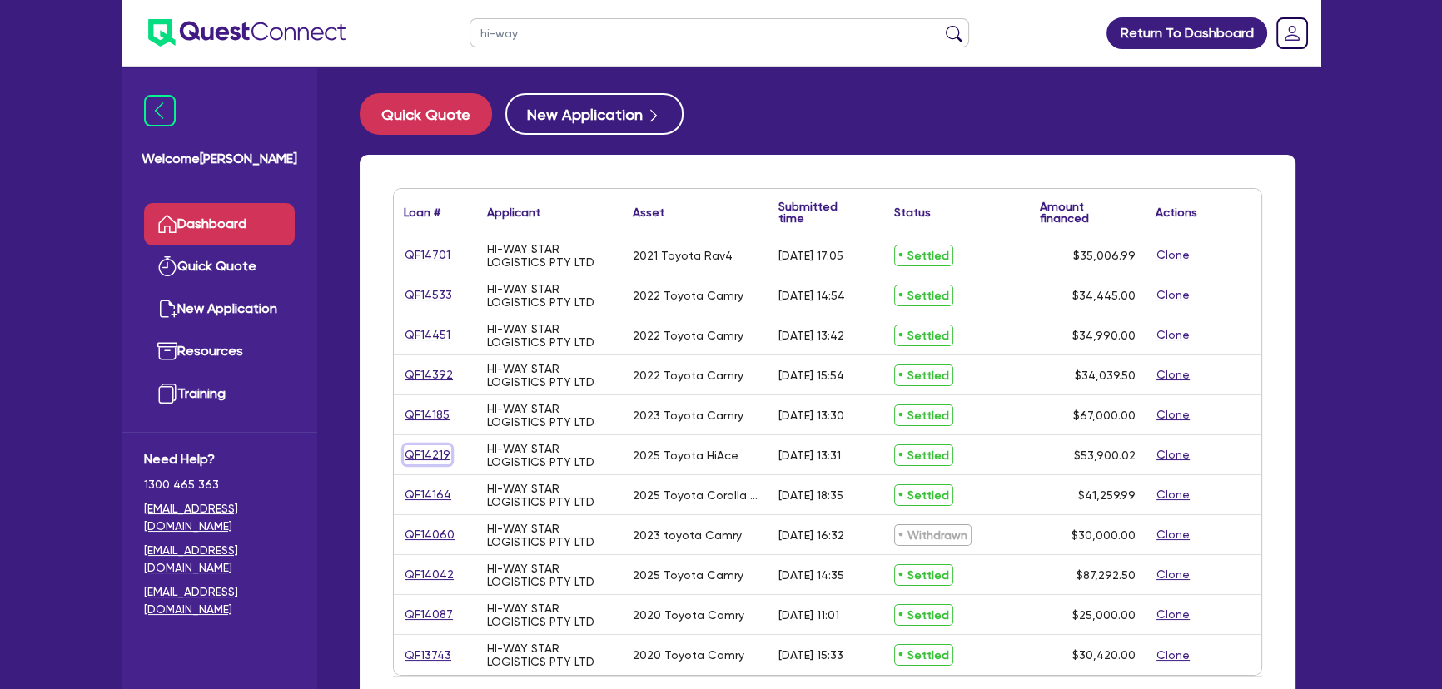
click at [429, 460] on link "QF14219" at bounding box center [427, 454] width 47 height 19
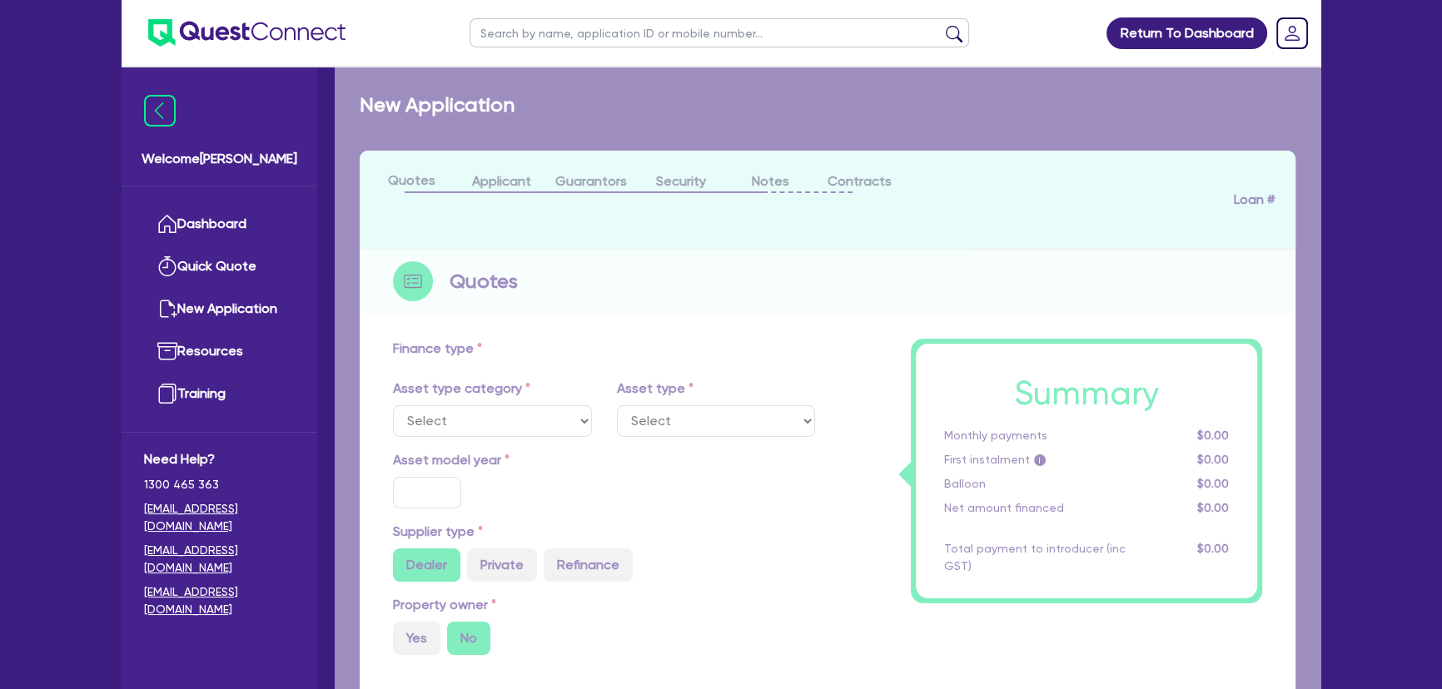
select select "CARS_AND_LIGHT_TRUCKS"
type input "2025"
radio input "true"
type input "53,900.02"
type input "3"
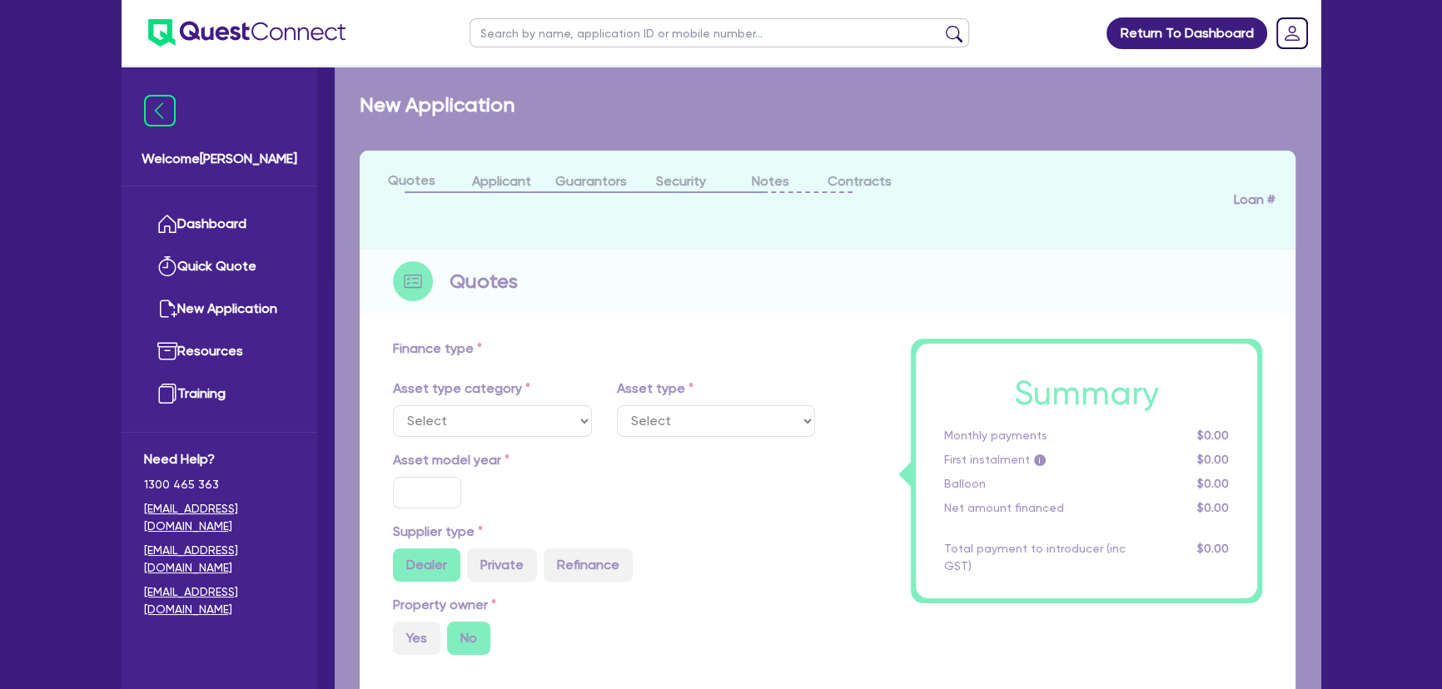
type input "1,617"
type input "7.5"
type input "500"
select select "VANS_AND_UTES"
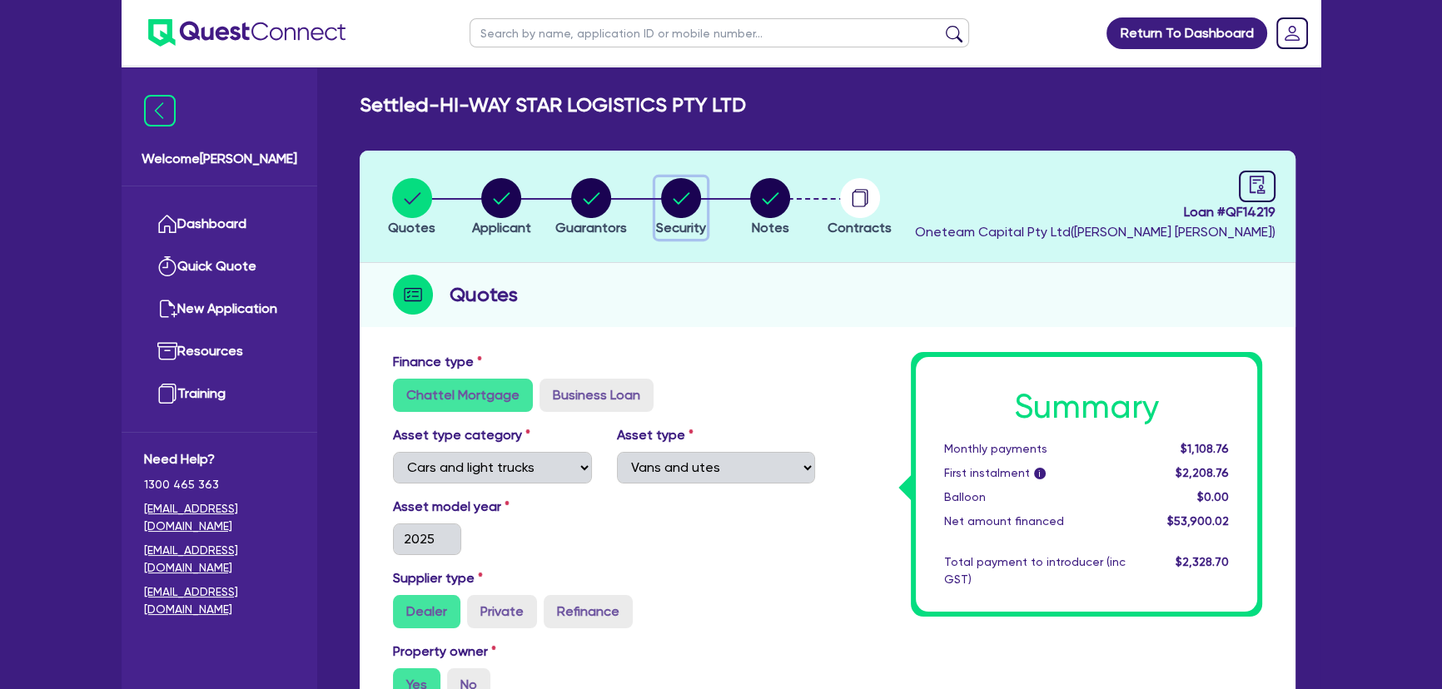
click at [677, 217] on button "Security" at bounding box center [681, 208] width 52 height 62
select select "CARS_AND_LIGHT_TRUCKS"
select select "VANS_AND_UTES"
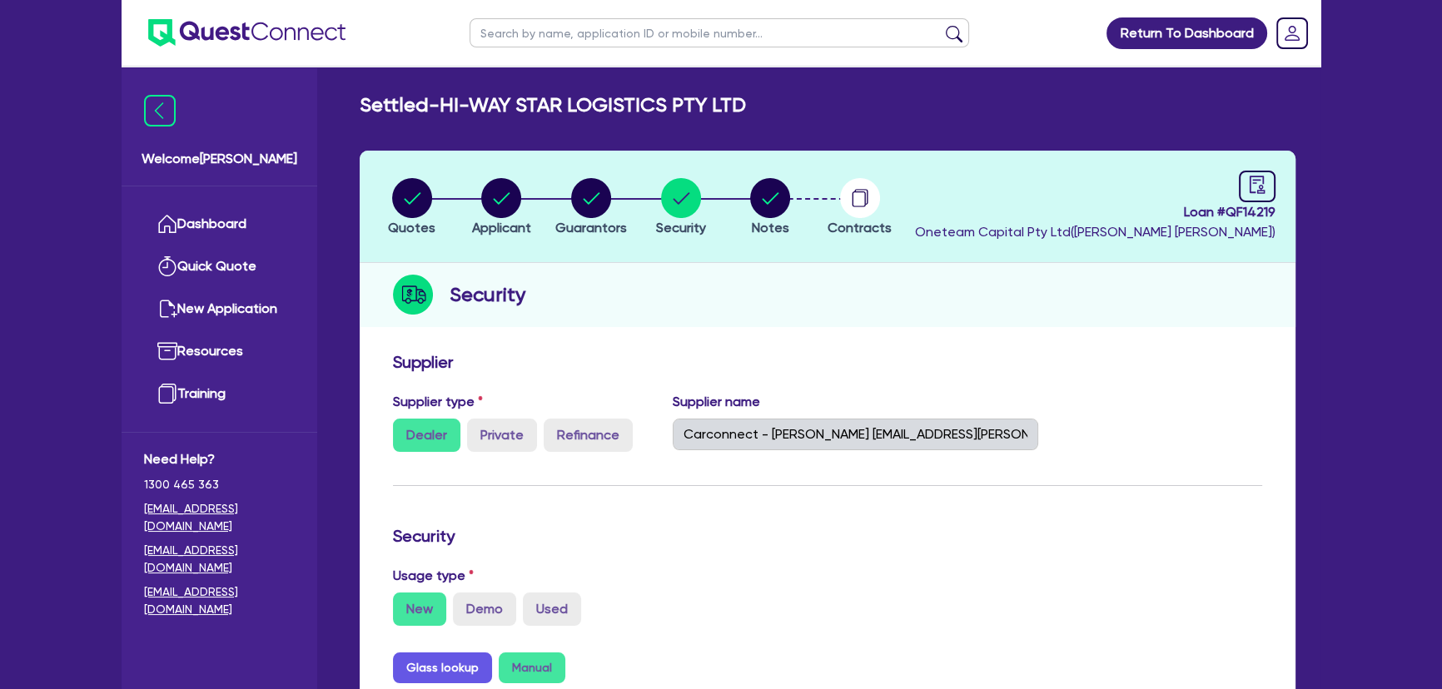
click at [306, 12] on ul at bounding box center [234, 33] width 224 height 66
click at [308, 20] on img at bounding box center [246, 32] width 197 height 27
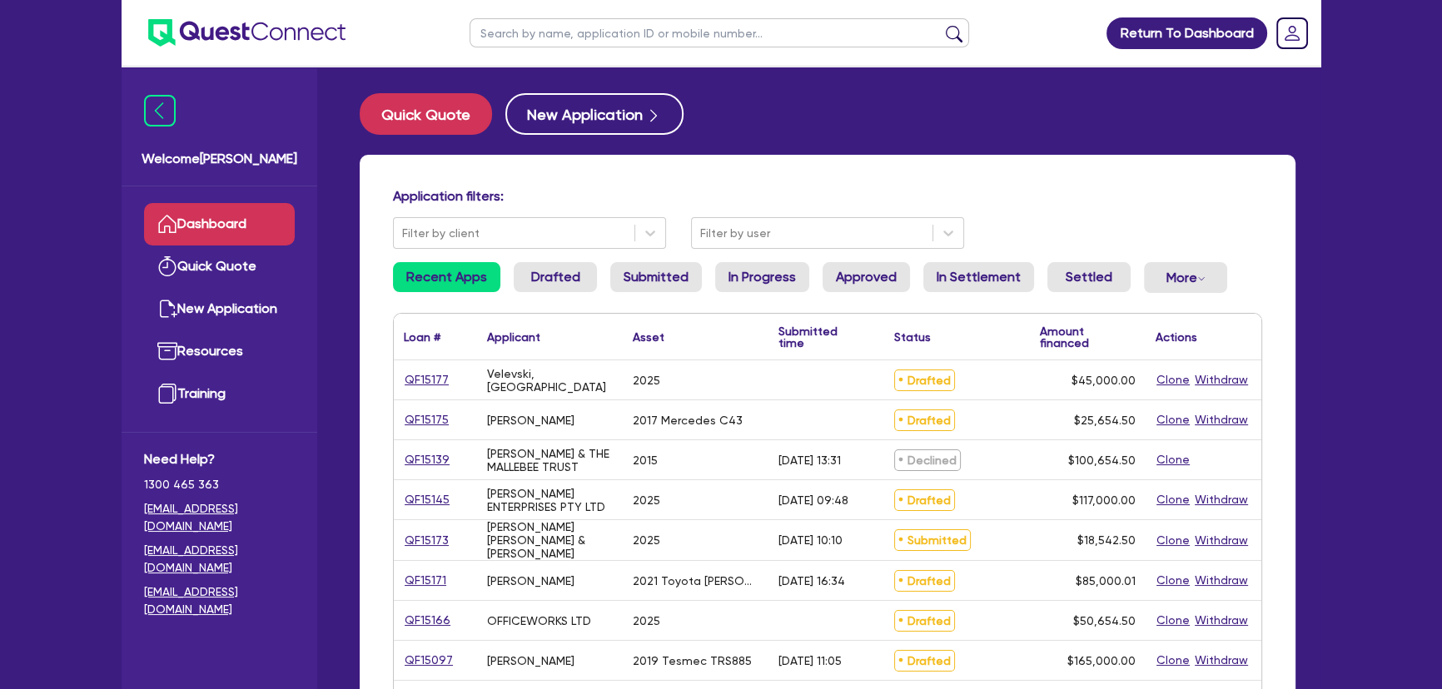
click at [523, 45] on input "text" at bounding box center [718, 32] width 499 height 29
type input "Hi-way"
click at [941, 25] on button "submit" at bounding box center [954, 36] width 27 height 23
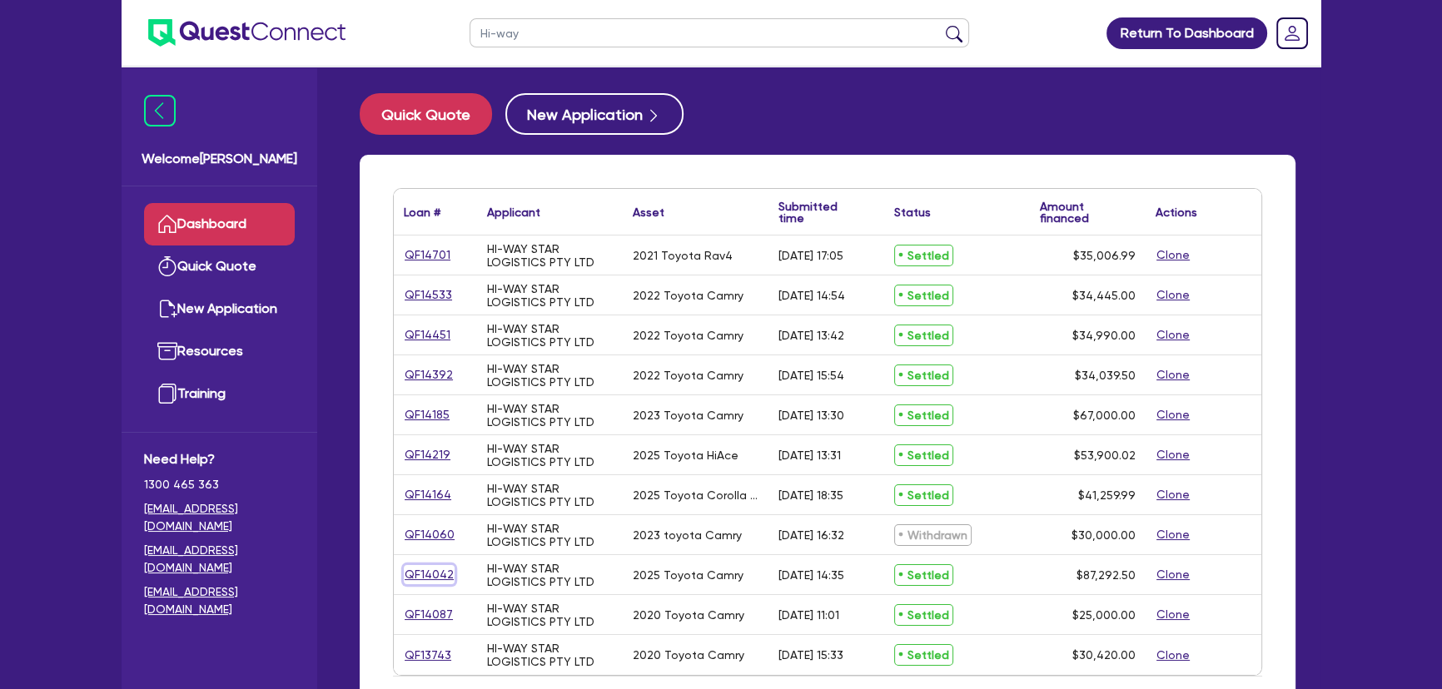
click at [433, 574] on link "QF14042" at bounding box center [429, 574] width 51 height 19
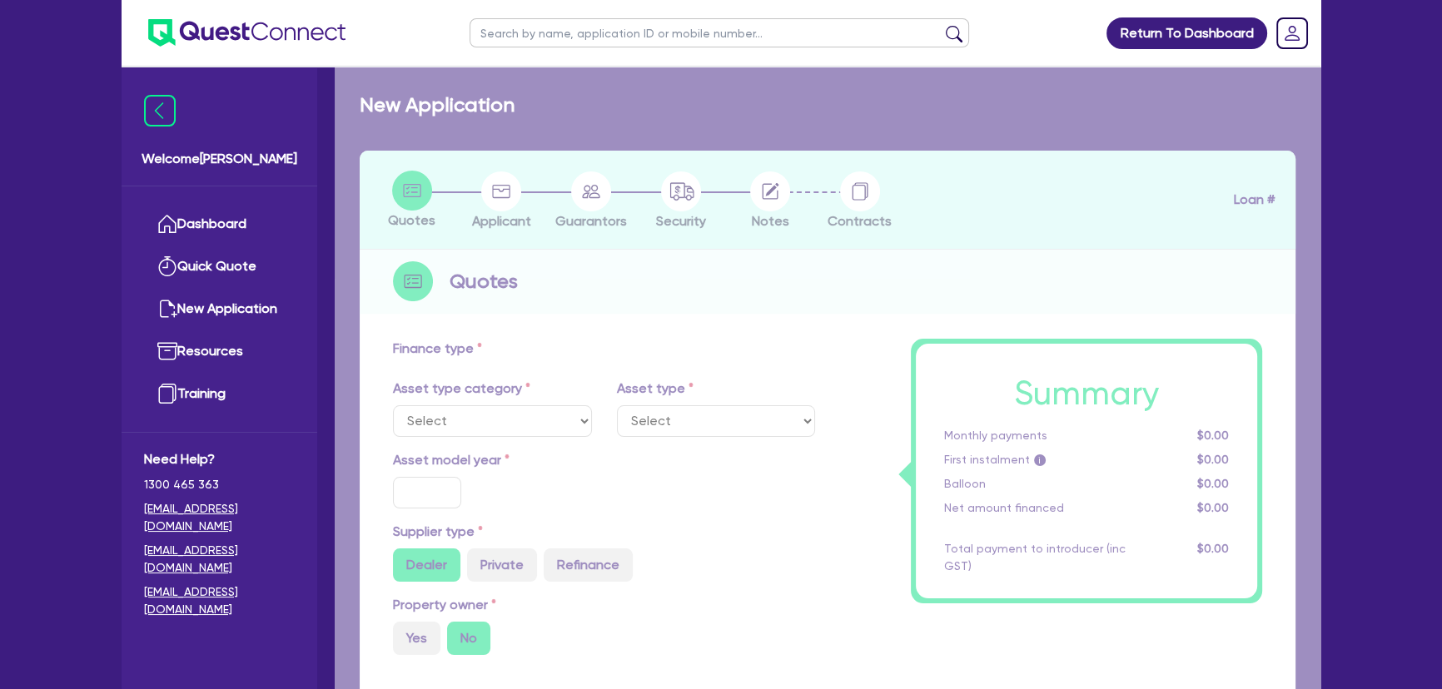
select select "CARS_AND_LIGHT_TRUCKS"
type input "2025"
radio input "true"
type input "87,292.5"
type input "4"
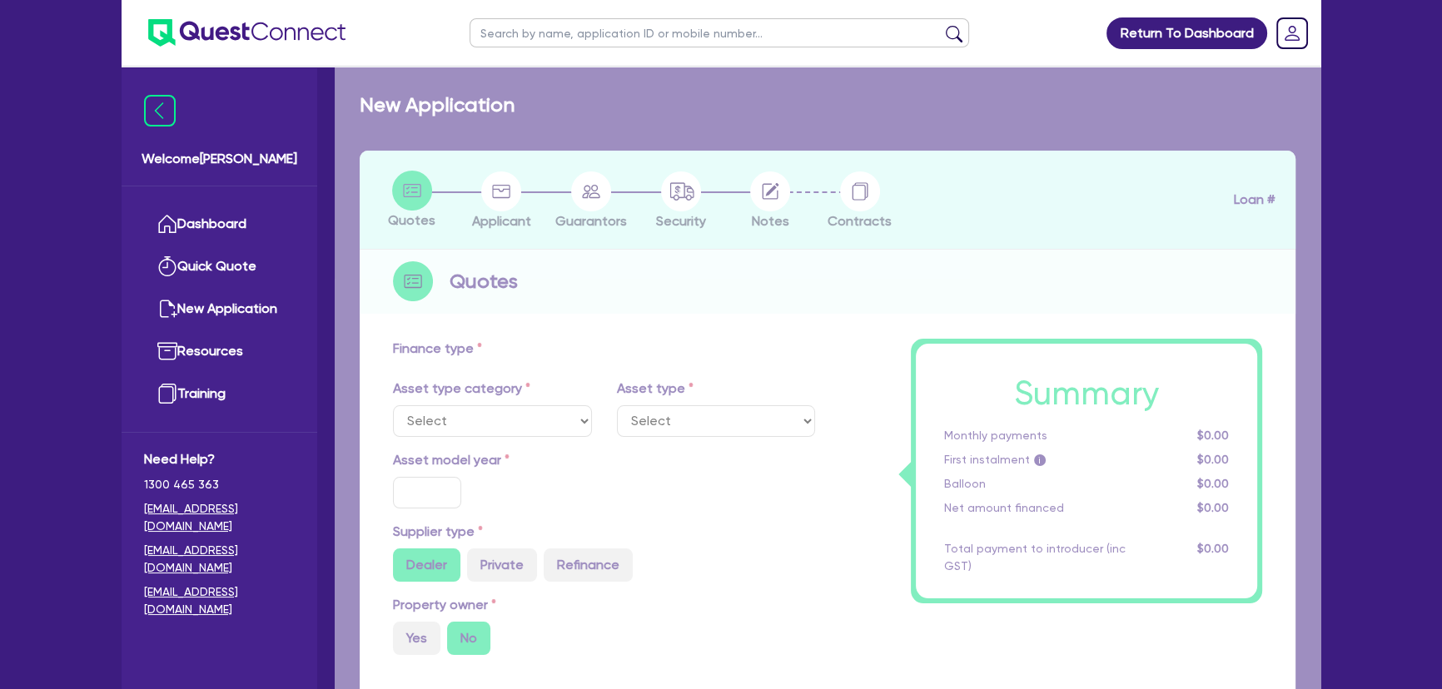
type input "3,491.7"
type input "7"
type input "250"
select select "PASSENGER_VEHICLES"
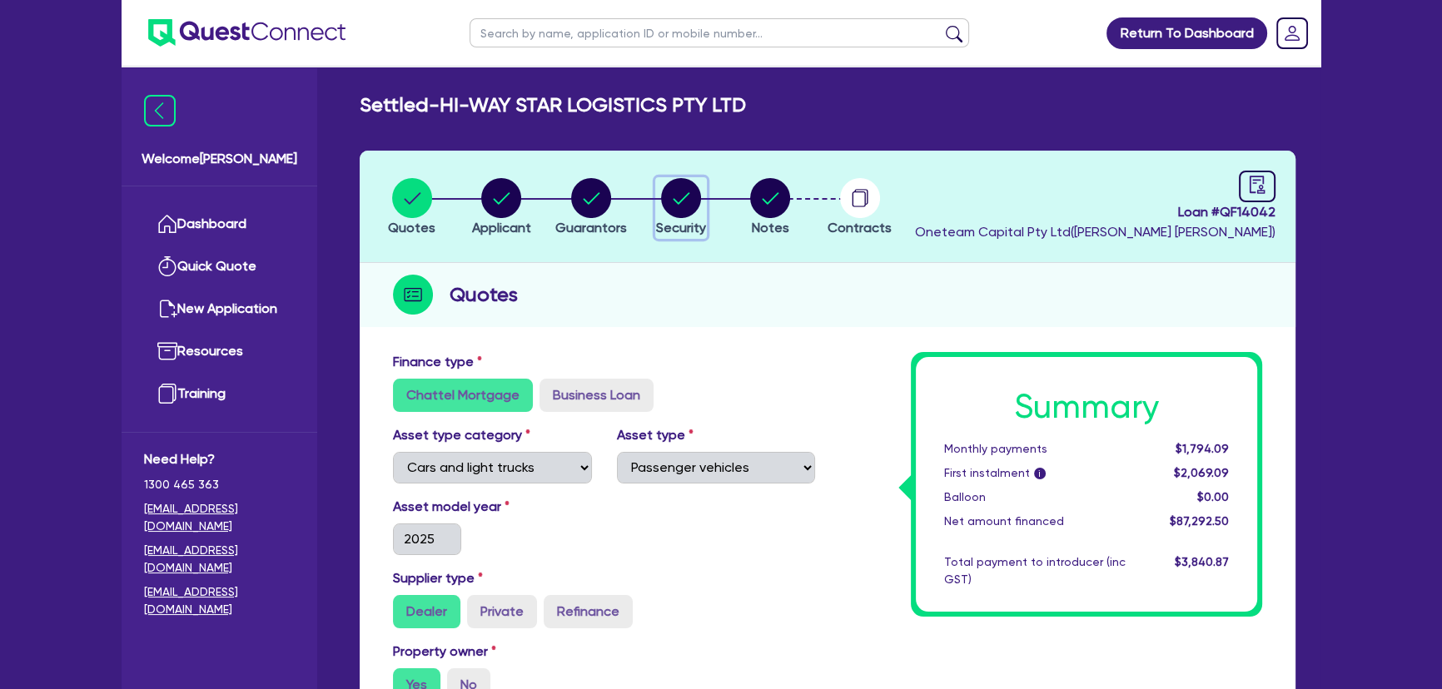
click at [670, 204] on circle "button" at bounding box center [681, 198] width 40 height 40
select select "CARS_AND_LIGHT_TRUCKS"
select select "PASSENGER_VEHICLES"
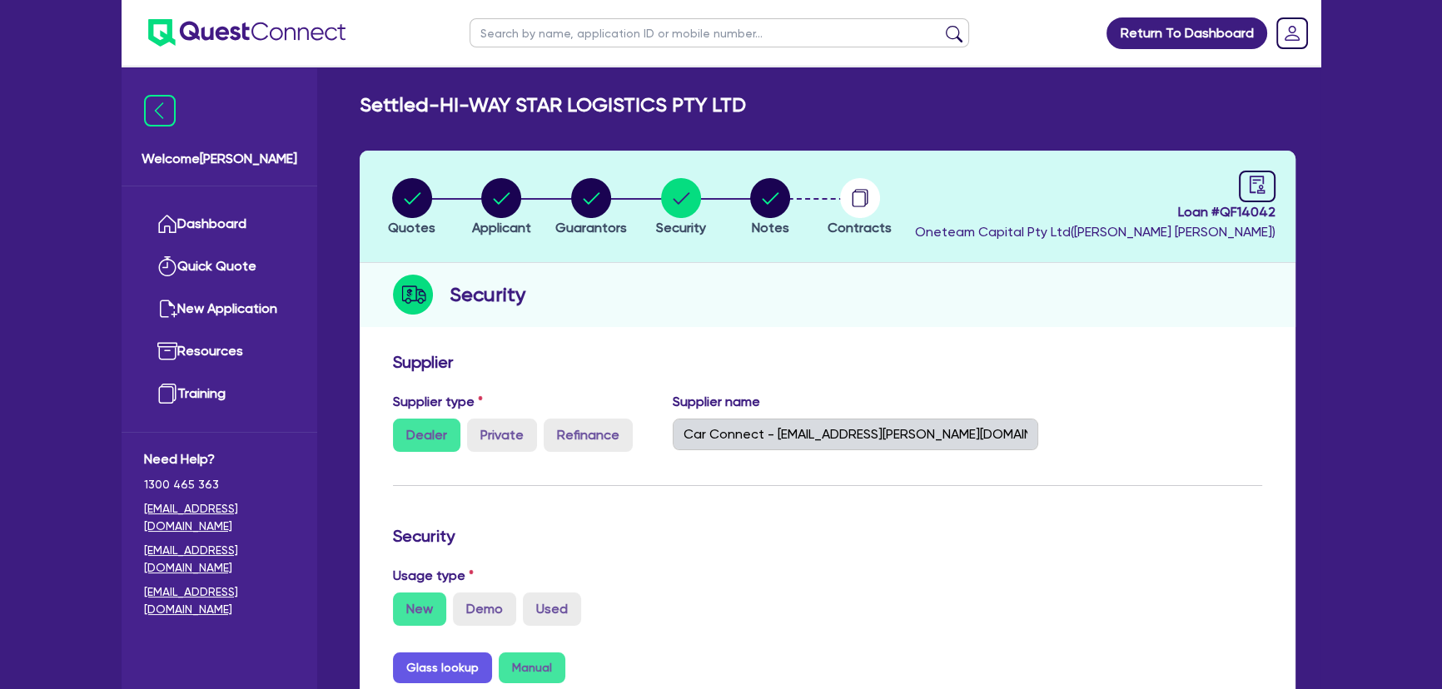
click at [294, 26] on img at bounding box center [246, 32] width 197 height 27
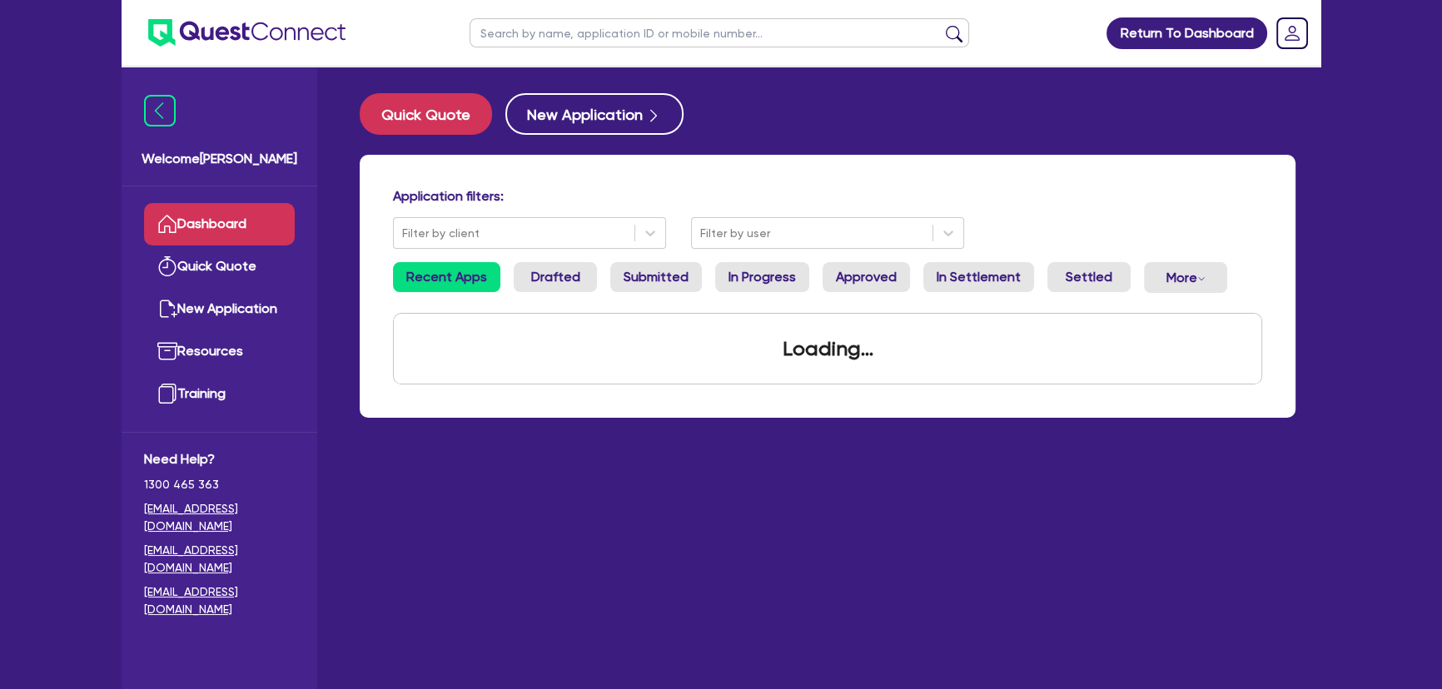
click at [508, 29] on input "text" at bounding box center [718, 32] width 499 height 29
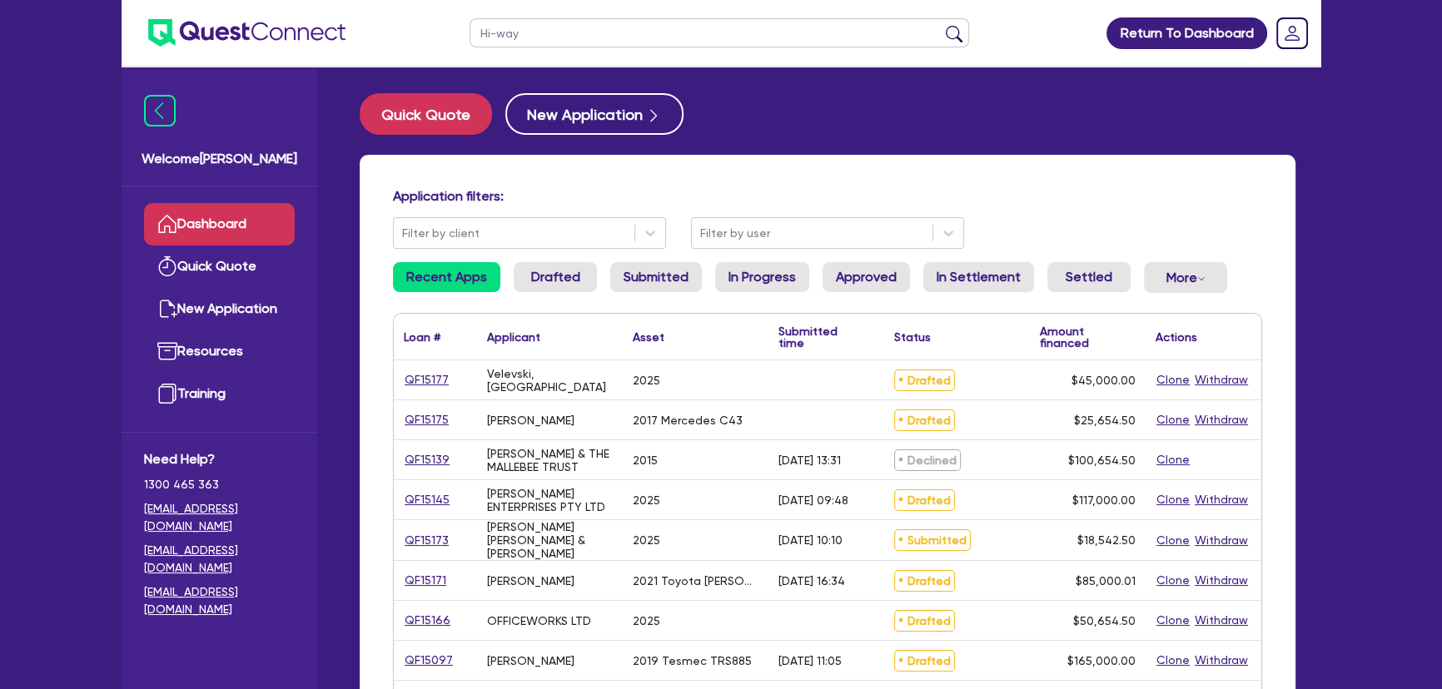
type input "Hi-way"
click at [941, 25] on button "submit" at bounding box center [954, 36] width 27 height 23
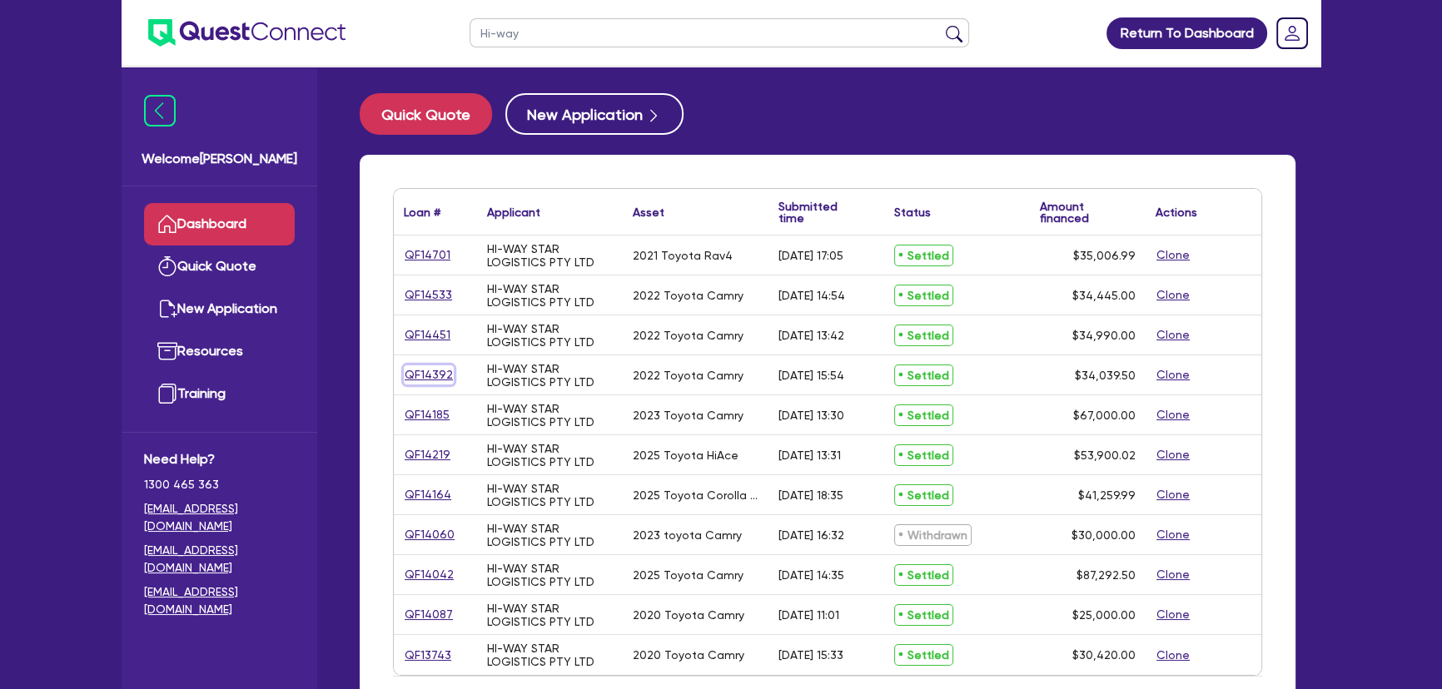
click at [445, 374] on link "QF14392" at bounding box center [429, 374] width 50 height 19
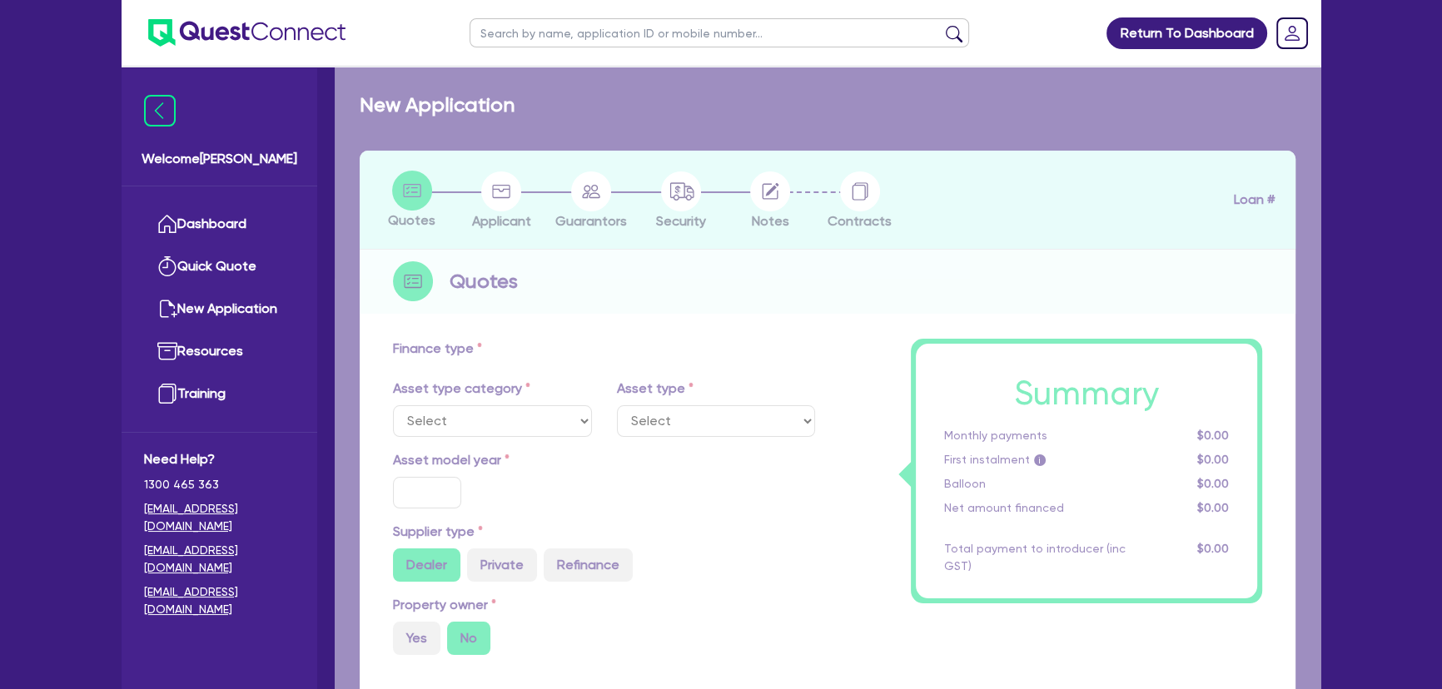
select select "CARS_AND_LIGHT_TRUCKS"
type input "2022"
radio input "true"
type input "33,000"
type input "2.00"
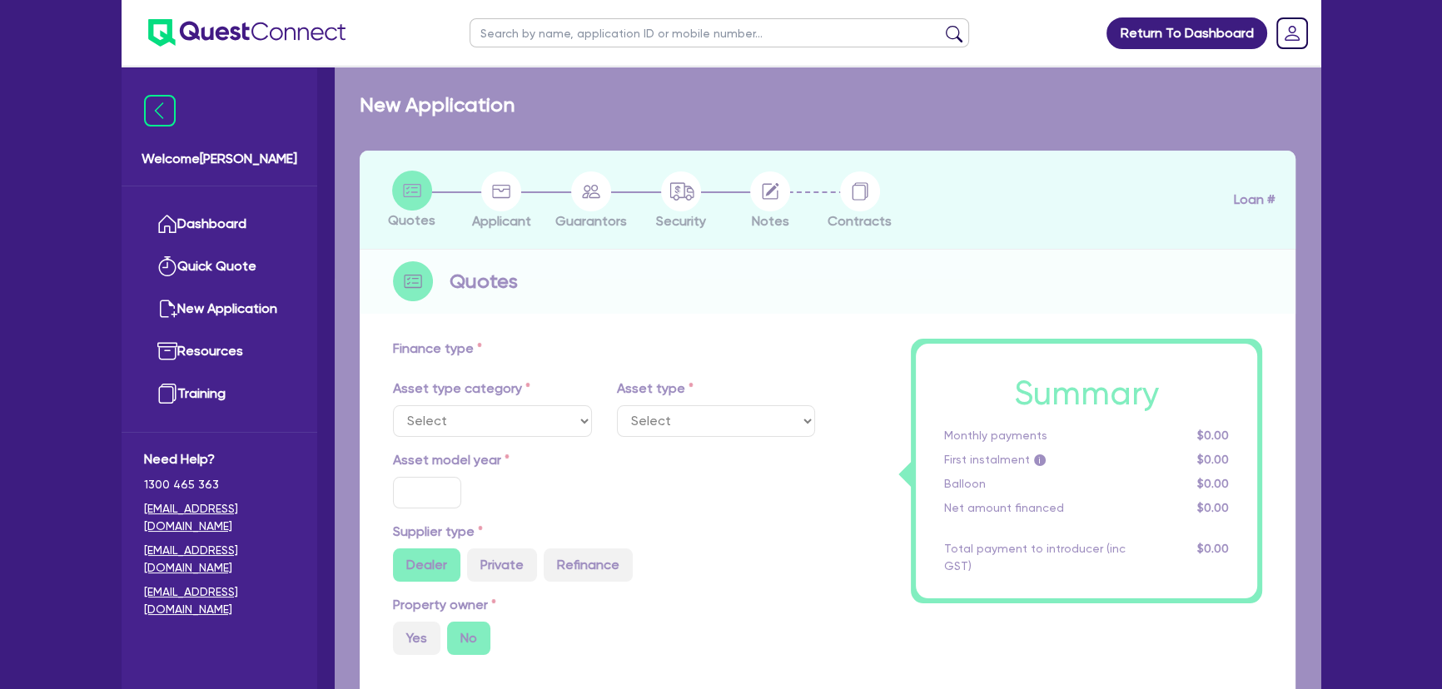
type input "680.05"
type input "6.8"
type input "450"
type input "495"
select select "PASSENGER_VEHICLES"
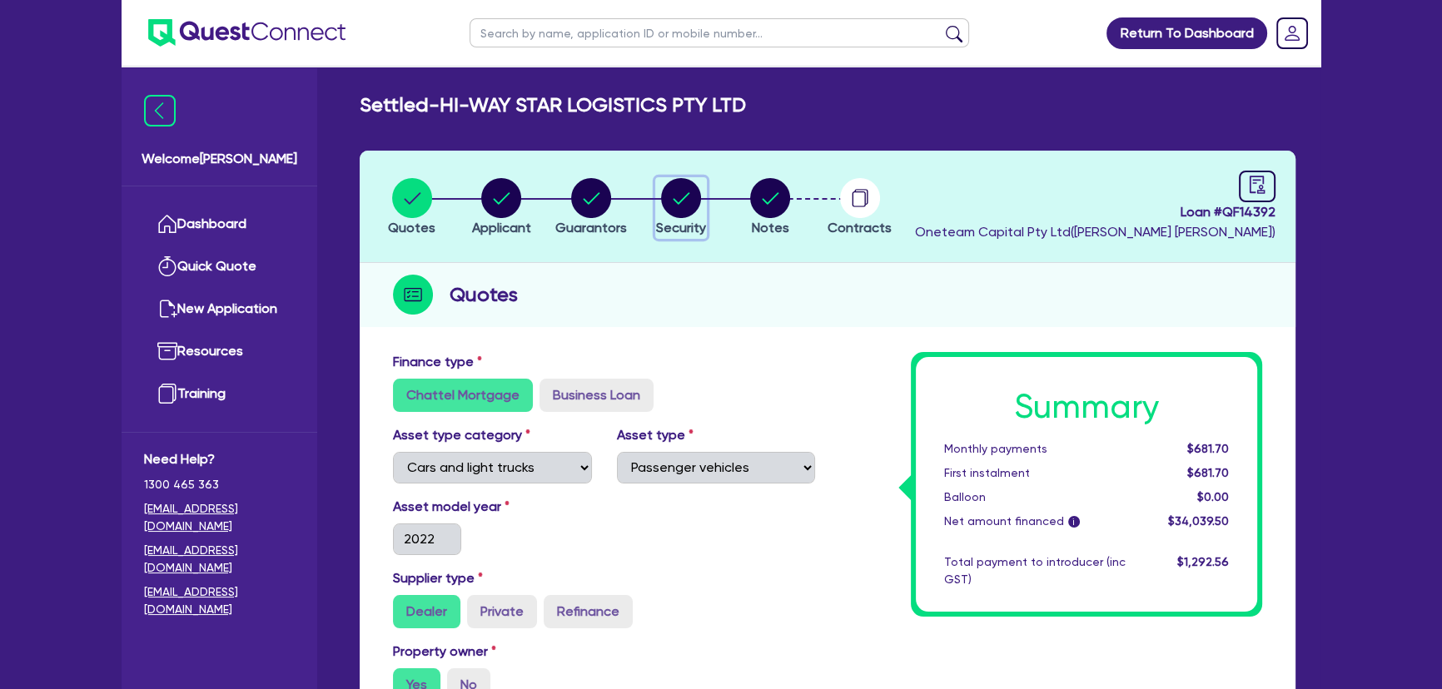
click at [696, 194] on circle "button" at bounding box center [681, 198] width 40 height 40
select select "CARS_AND_LIGHT_TRUCKS"
select select "PASSENGER_VEHICLES"
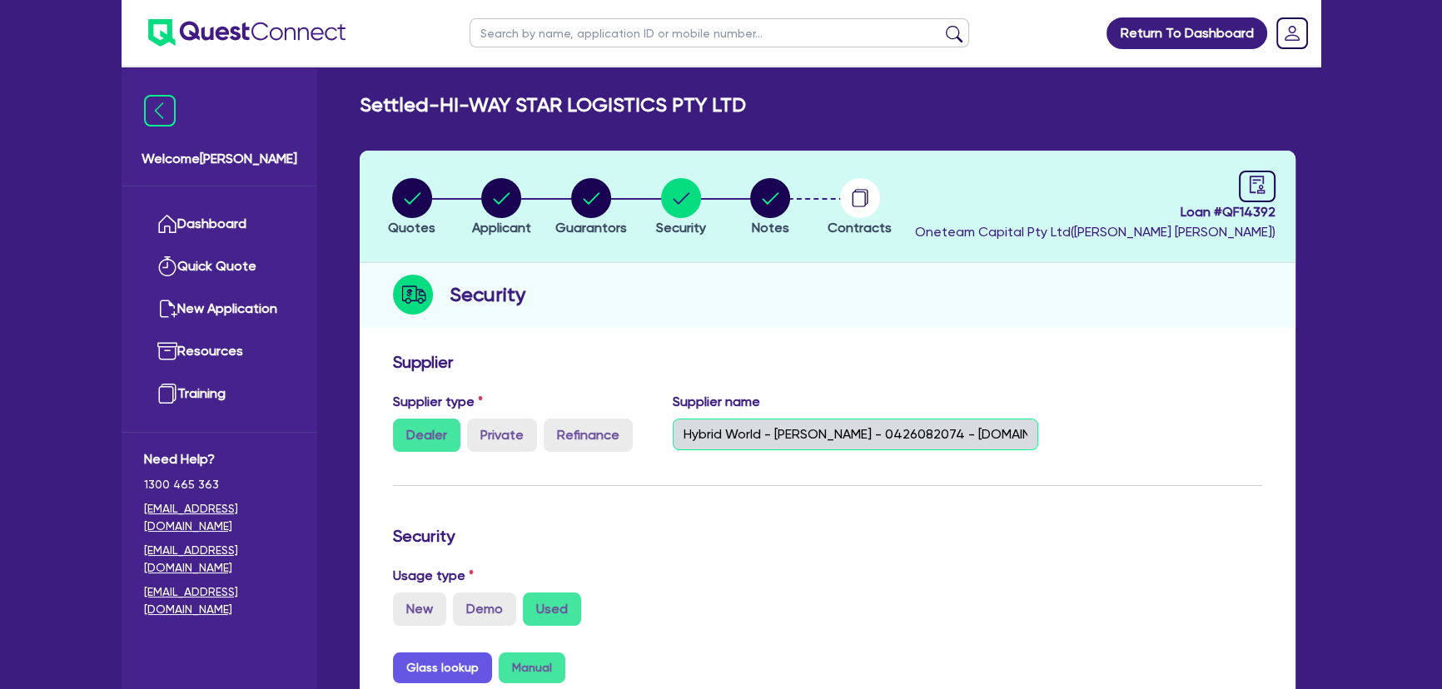
click at [796, 441] on input "Hybrid World - [PERSON_NAME] - 0426082074 - [DOMAIN_NAME][EMAIL_ADDRESS][DOMAIN…" at bounding box center [856, 435] width 366 height 32
click at [795, 441] on input "Hybrid World - [PERSON_NAME] - 0426082074 - [DOMAIN_NAME][EMAIL_ADDRESS][DOMAIN…" at bounding box center [856, 435] width 366 height 32
click at [794, 440] on input "Hybrid World - [PERSON_NAME] - 0426082074 - [DOMAIN_NAME][EMAIL_ADDRESS][DOMAIN…" at bounding box center [856, 435] width 366 height 32
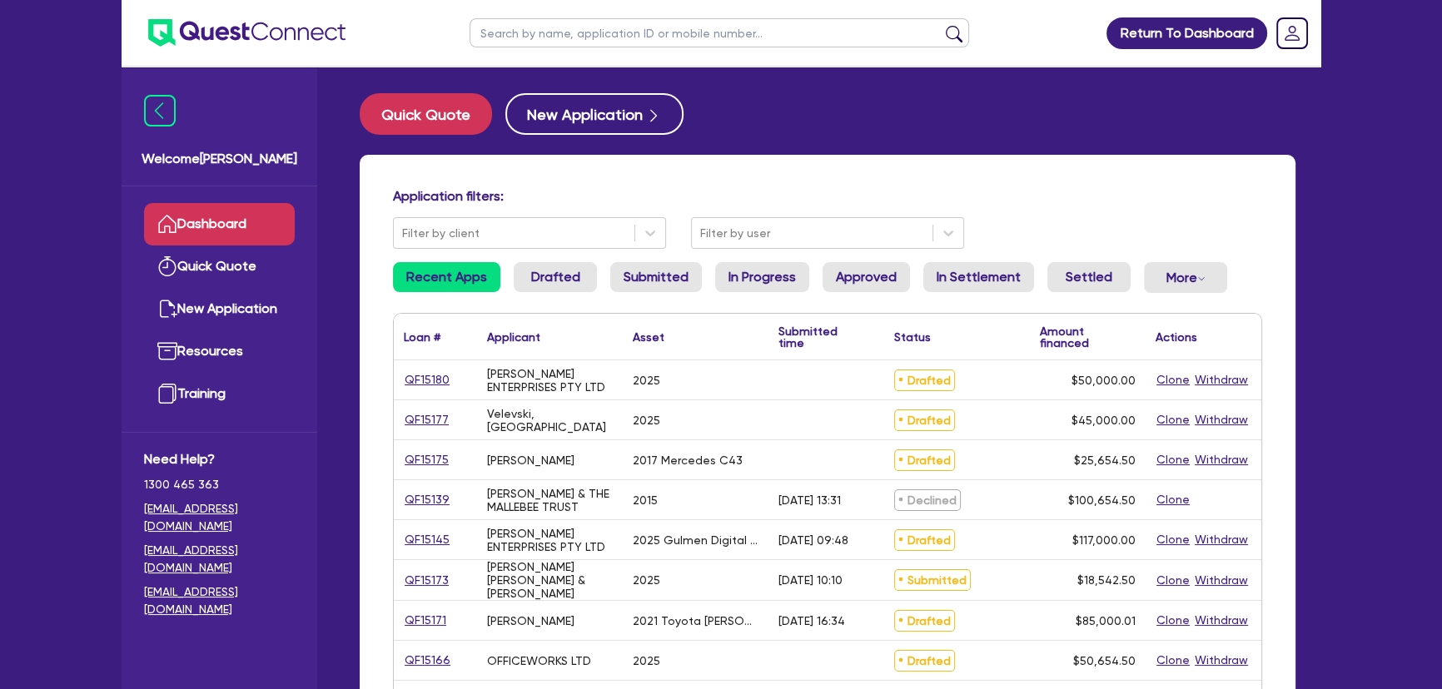
click at [430, 552] on div "QF15145" at bounding box center [435, 539] width 83 height 39
click at [430, 544] on link "QF15145" at bounding box center [427, 539] width 47 height 19
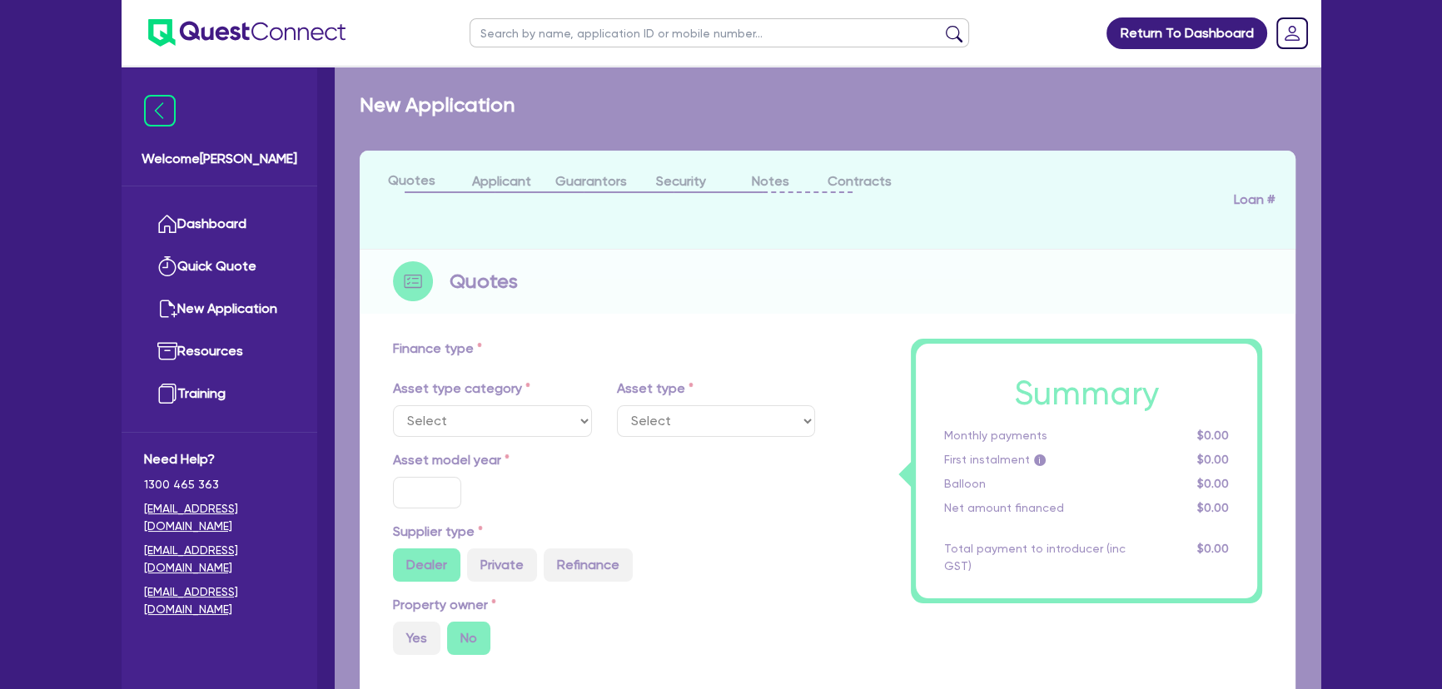
select select "SECONDARY_ASSETS"
type input "2025"
radio input "true"
type input "117,000"
type input "8"
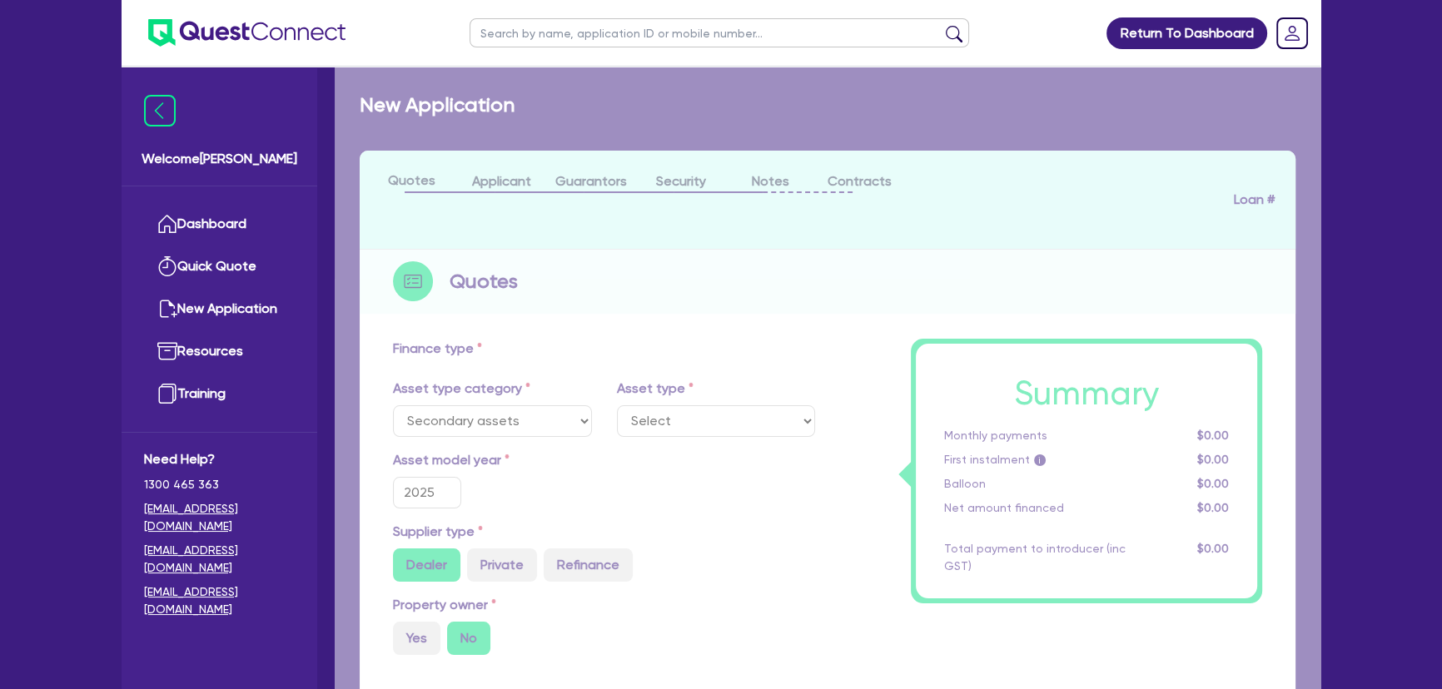
type input "9,360"
type input "17.95"
select select "PRINTING_AND_PACKAGING_EQUIPMENT"
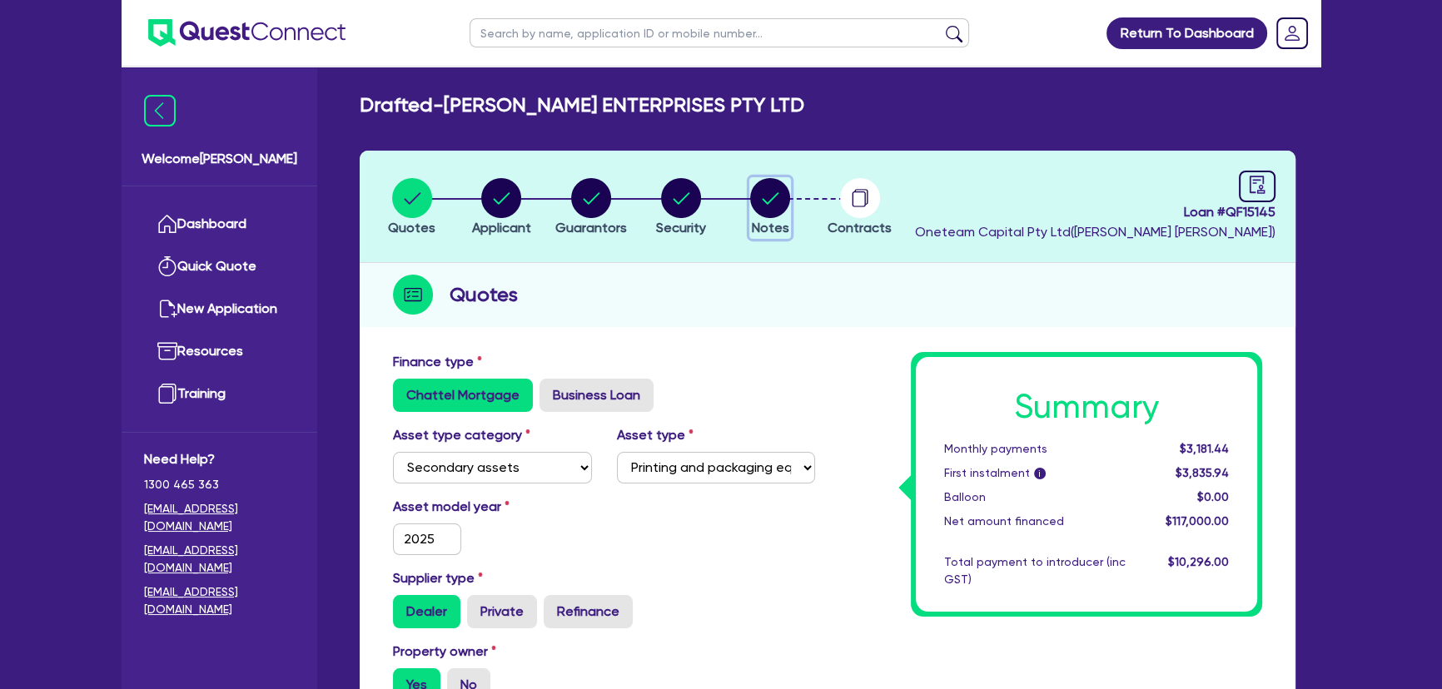
click at [788, 206] on icon "button" at bounding box center [770, 198] width 40 height 40
select select "Quest Finance - Own Book"
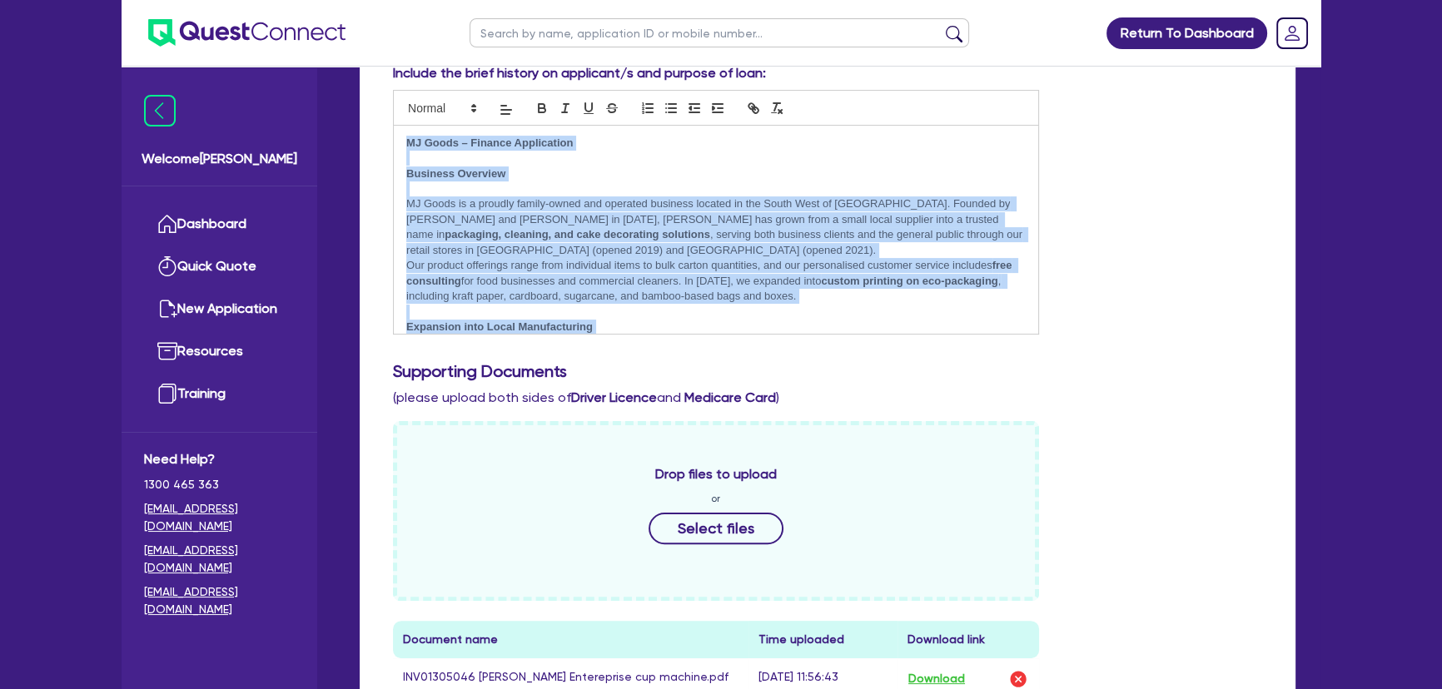
drag, startPoint x: 965, startPoint y: 315, endPoint x: 397, endPoint y: 142, distance: 593.8
click at [397, 142] on div "MJ Goods – Finance Application Business Overview MJ Goods is a proudly family-o…" at bounding box center [716, 230] width 644 height 208
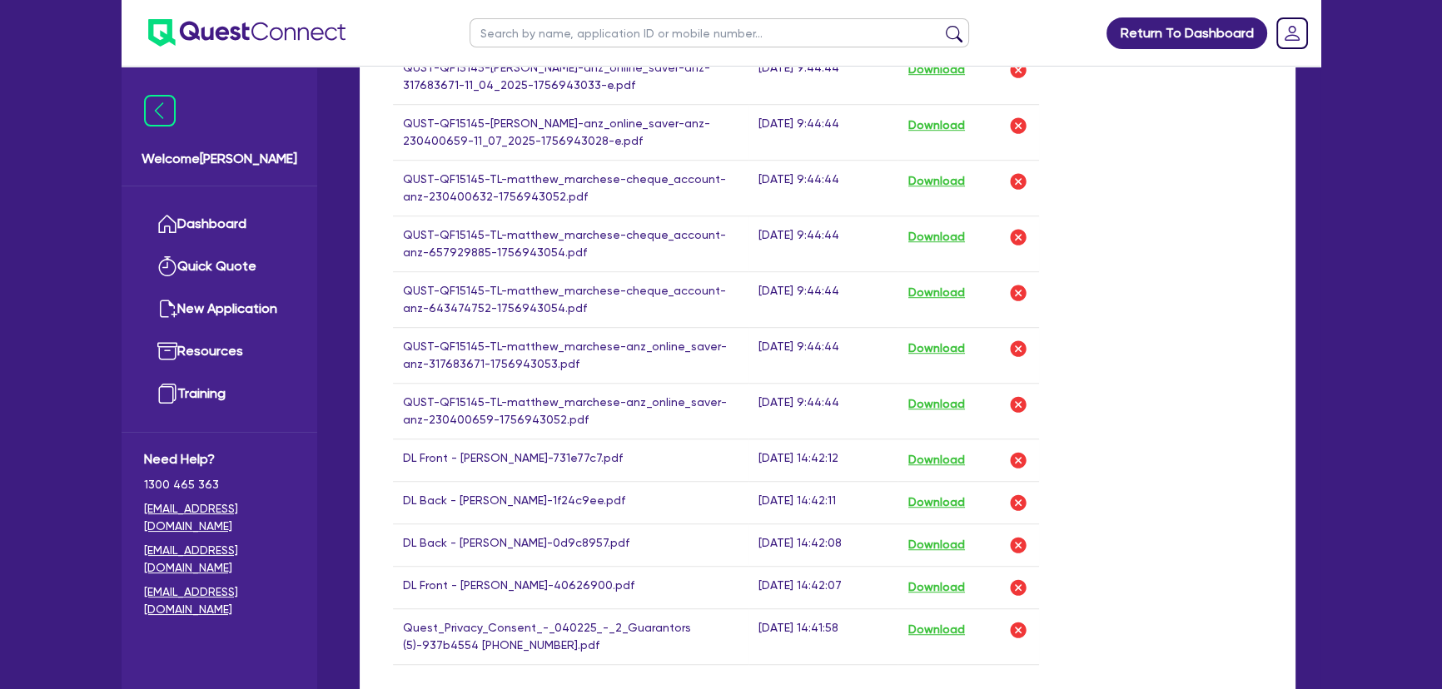
scroll to position [1589, 0]
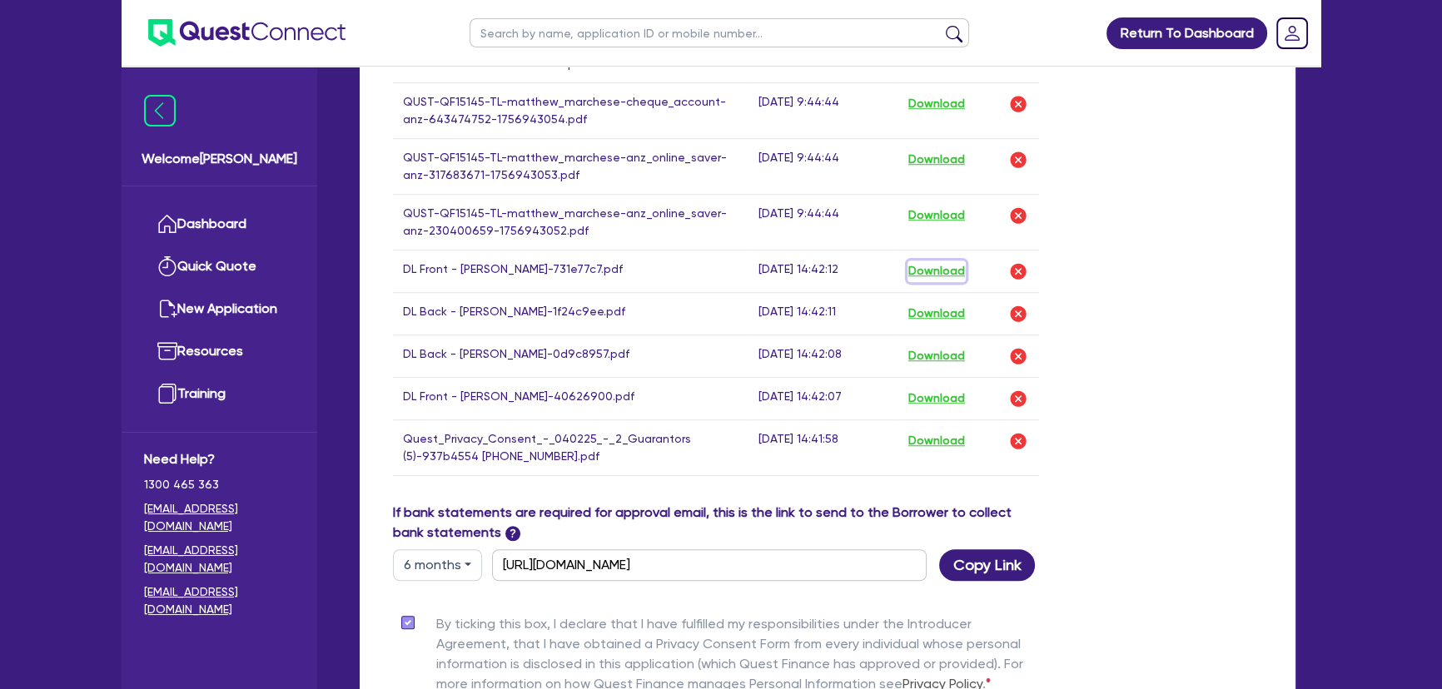
click at [932, 267] on button "Download" at bounding box center [936, 272] width 58 height 22
click at [941, 306] on button "Download" at bounding box center [936, 314] width 58 height 22
click at [940, 350] on button "Download" at bounding box center [936, 356] width 58 height 22
click at [934, 396] on button "Download" at bounding box center [936, 399] width 58 height 22
click at [1021, 442] on img "button" at bounding box center [1018, 441] width 20 height 20
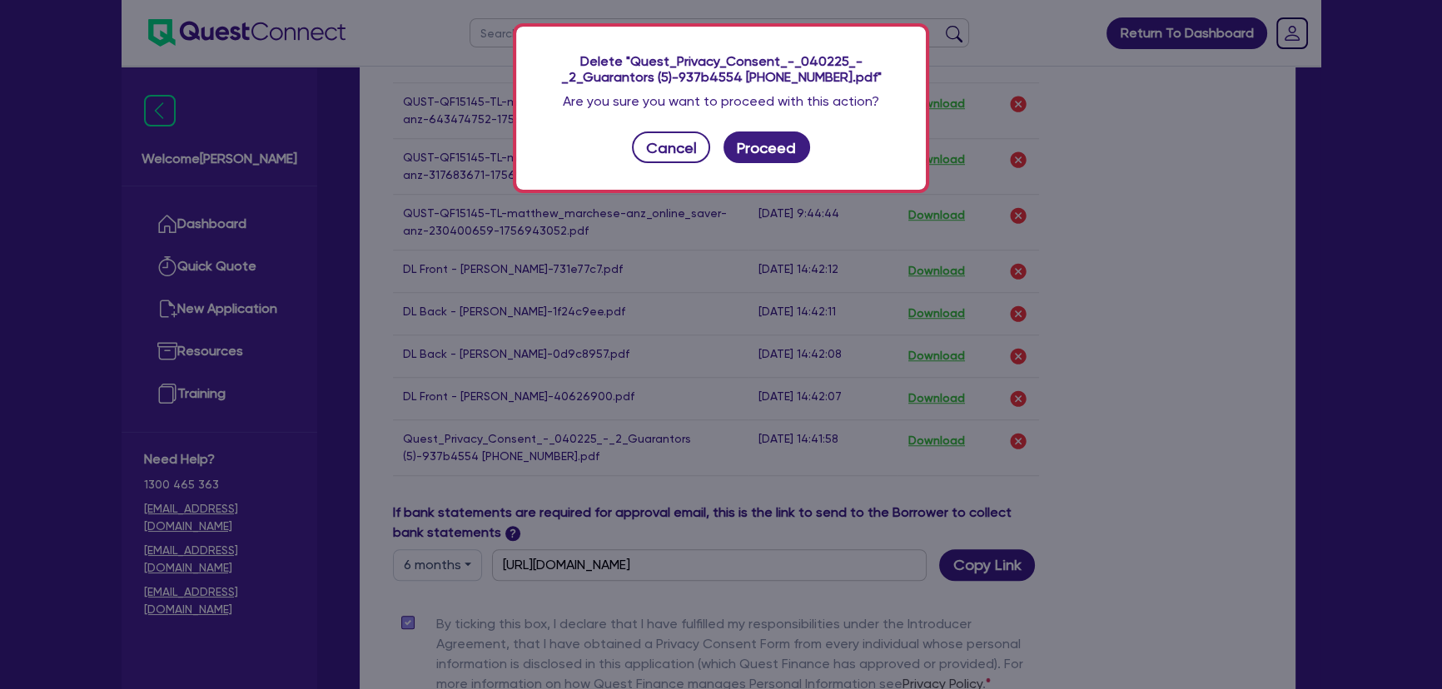
click at [790, 164] on div "Delete "Quest_Privacy_Consent_-_040225_-_2_Guarantors (5)-937b4554 [PHONE_NUMBE…" at bounding box center [721, 108] width 410 height 163
click at [786, 158] on button "Proceed" at bounding box center [766, 148] width 87 height 32
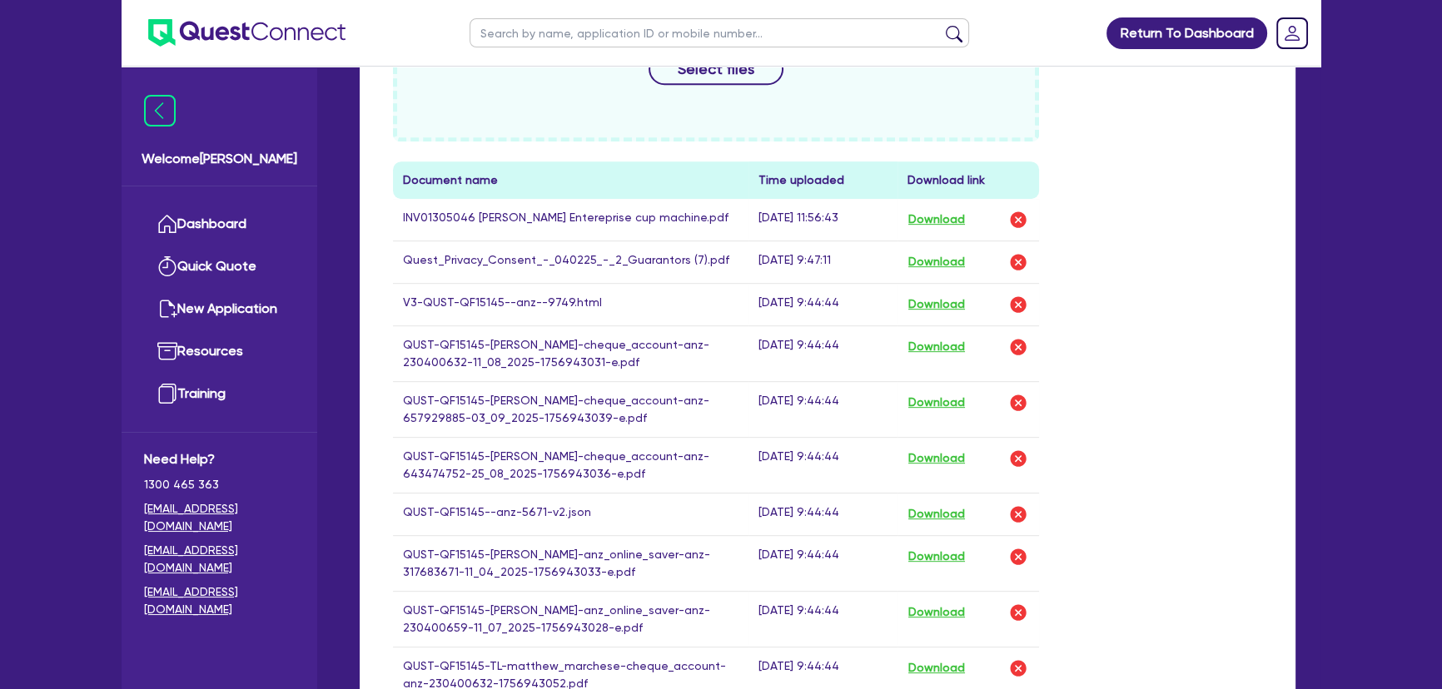
scroll to position [907, 0]
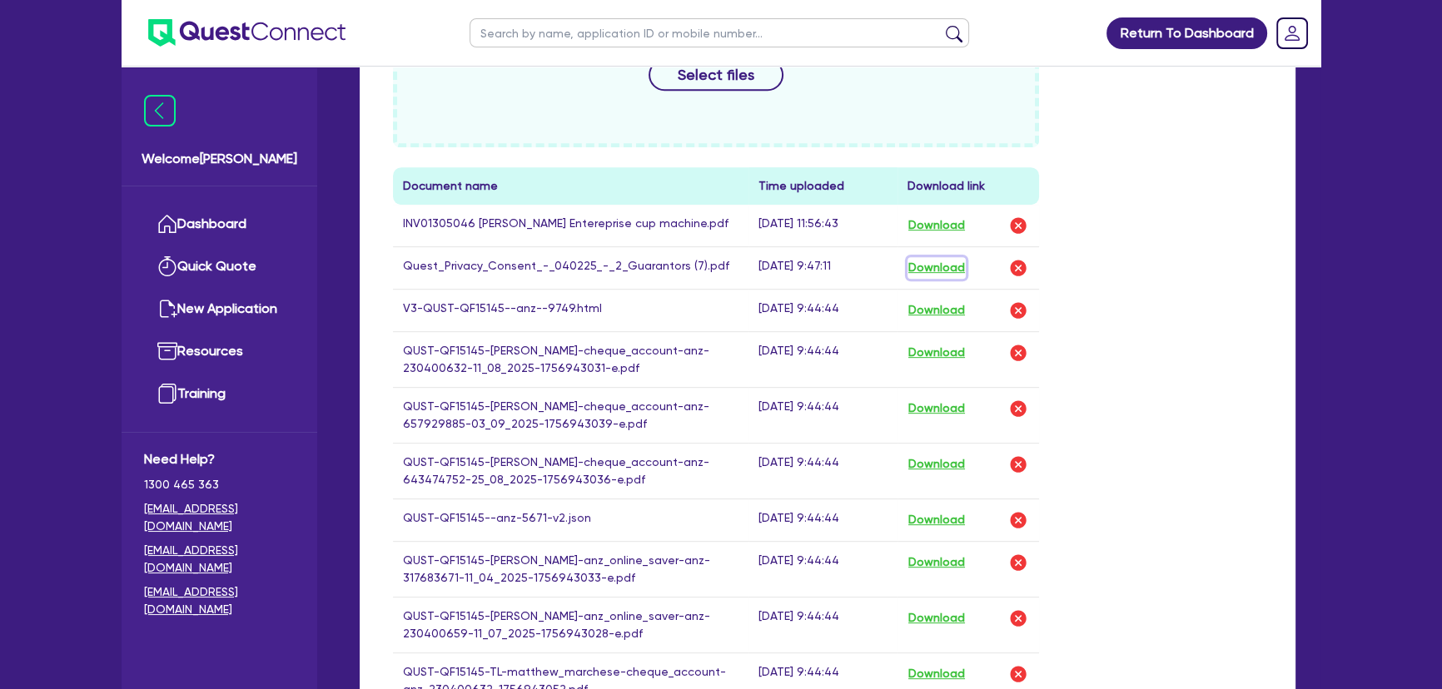
click at [926, 270] on button "Download" at bounding box center [936, 268] width 58 height 22
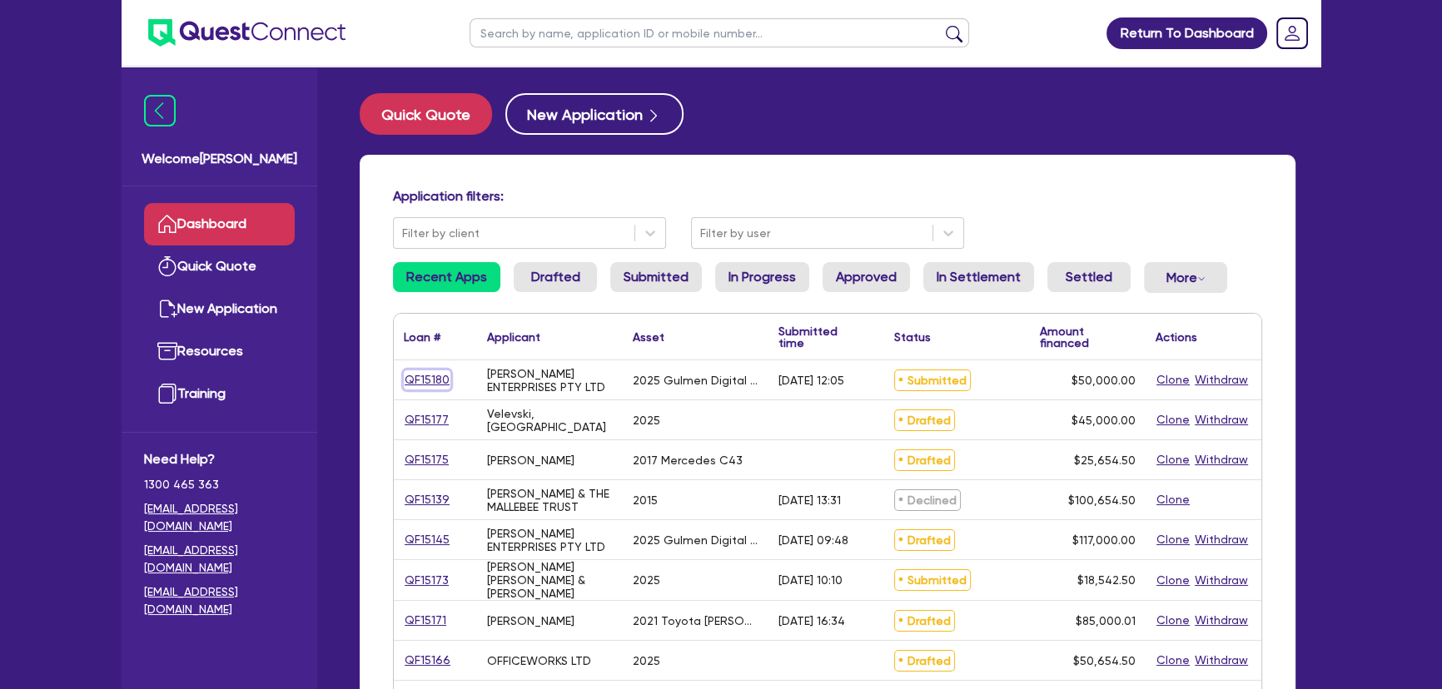
click at [445, 382] on link "QF15180" at bounding box center [427, 379] width 47 height 19
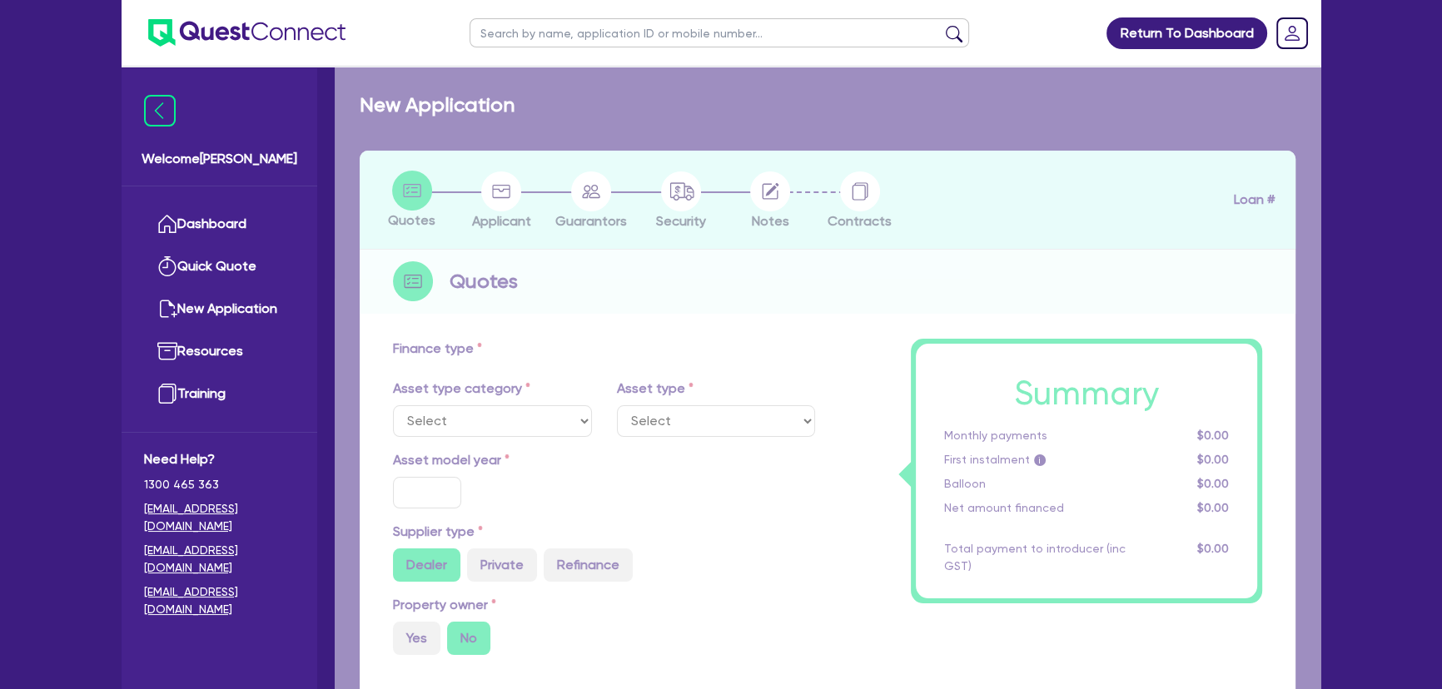
select select "SECONDARY_ASSETS"
type input "2025"
radio input "true"
type input "50,000"
type input "8"
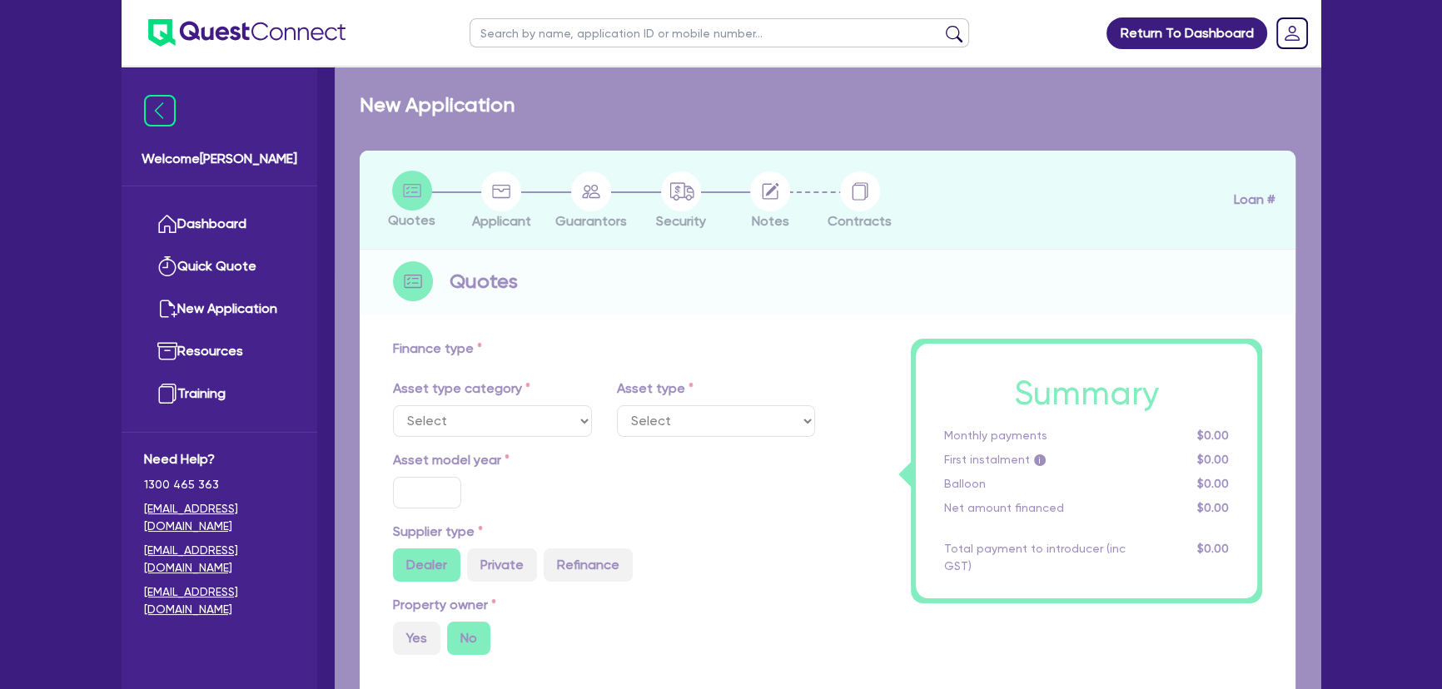
type input "4,000"
type input "11.85"
type input "495"
select select "PRINTING_AND_PACKAGING_EQUIPMENT"
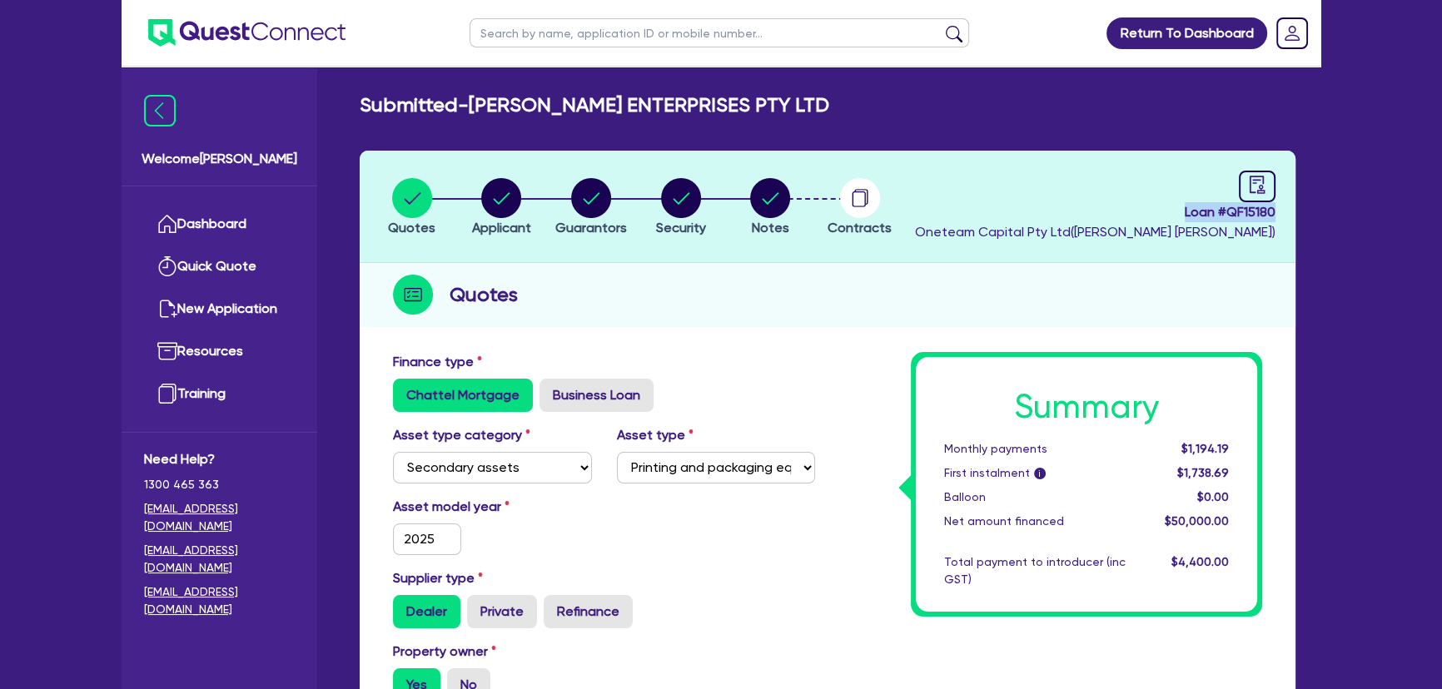
drag, startPoint x: 1177, startPoint y: 216, endPoint x: 1289, endPoint y: 215, distance: 111.5
click at [1289, 215] on header "Quotes Applicant [GEOGRAPHIC_DATA] Security Notes Contracts Loan # QF15180 Onet…" at bounding box center [828, 207] width 936 height 112
copy span "Loan # QF15180"
click at [226, 30] on img at bounding box center [246, 32] width 197 height 27
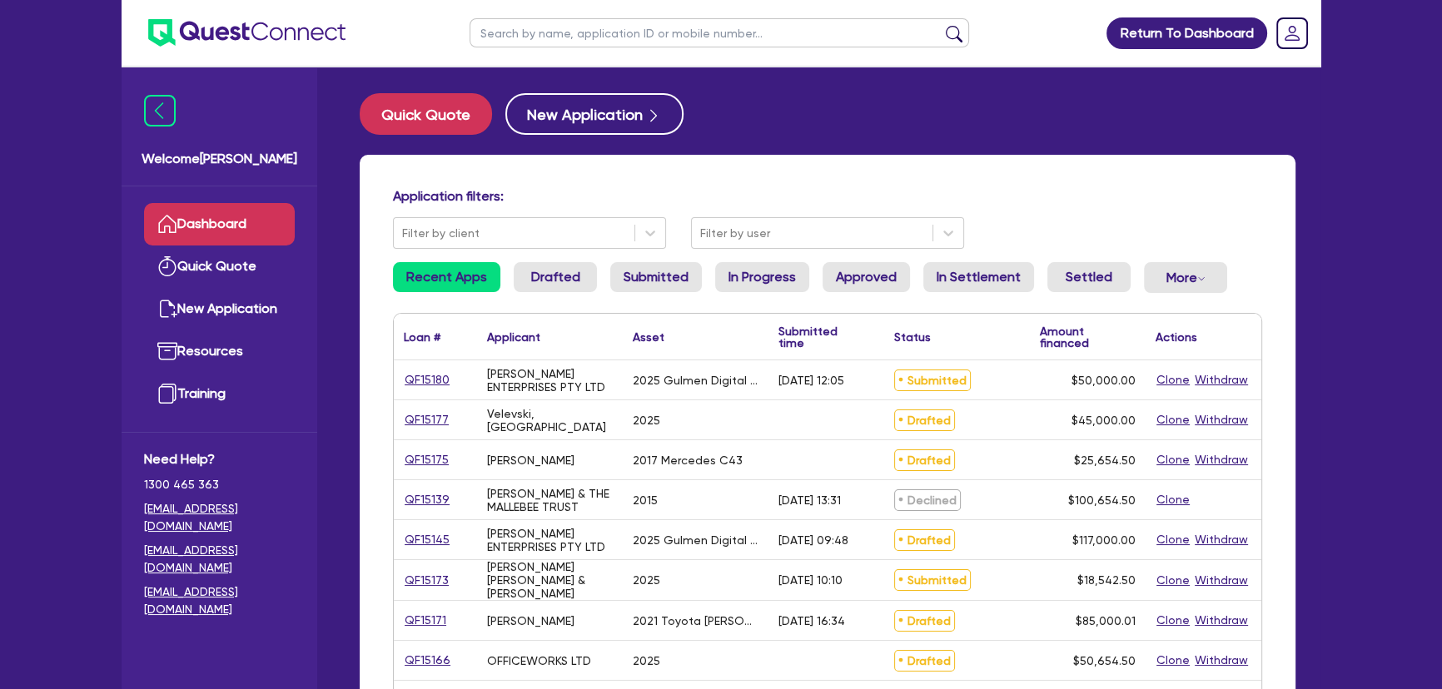
click at [433, 372] on link "QF15180" at bounding box center [427, 379] width 47 height 19
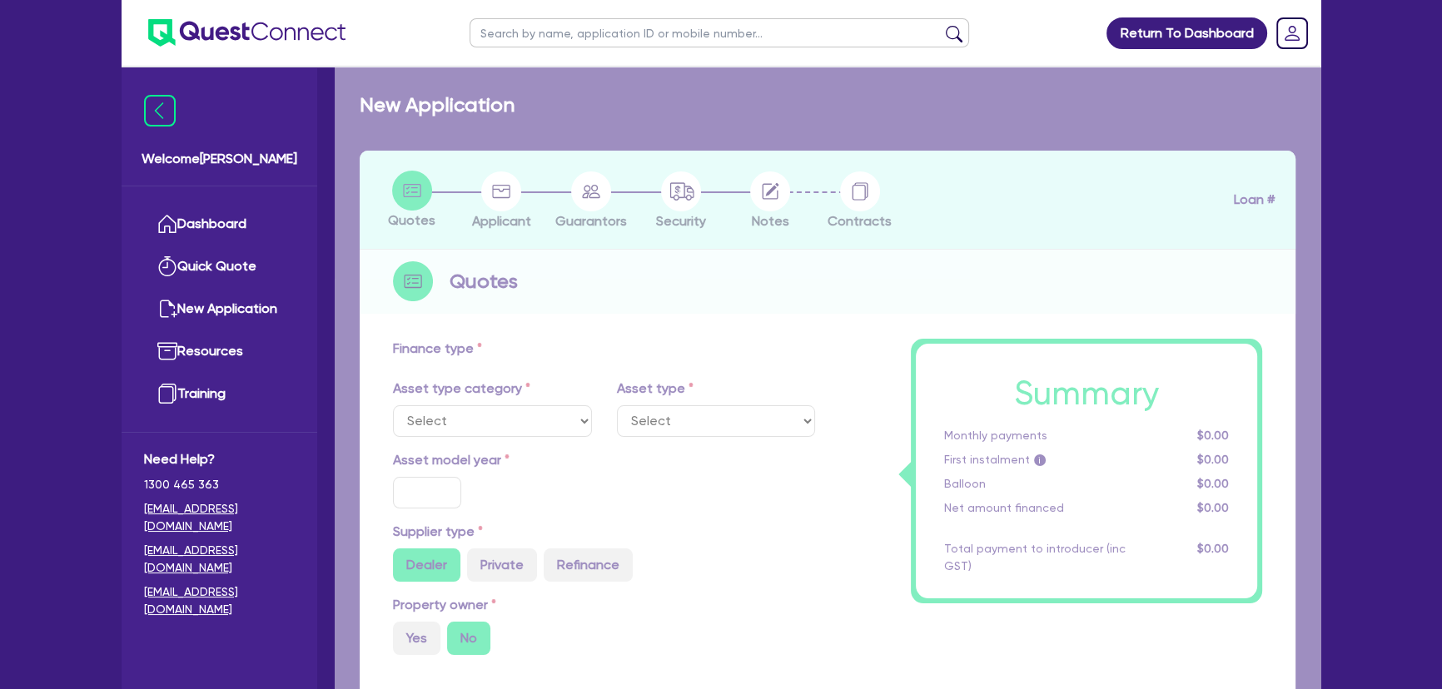
select select "SECONDARY_ASSETS"
type input "2025"
radio input "true"
type input "50,000"
type input "8"
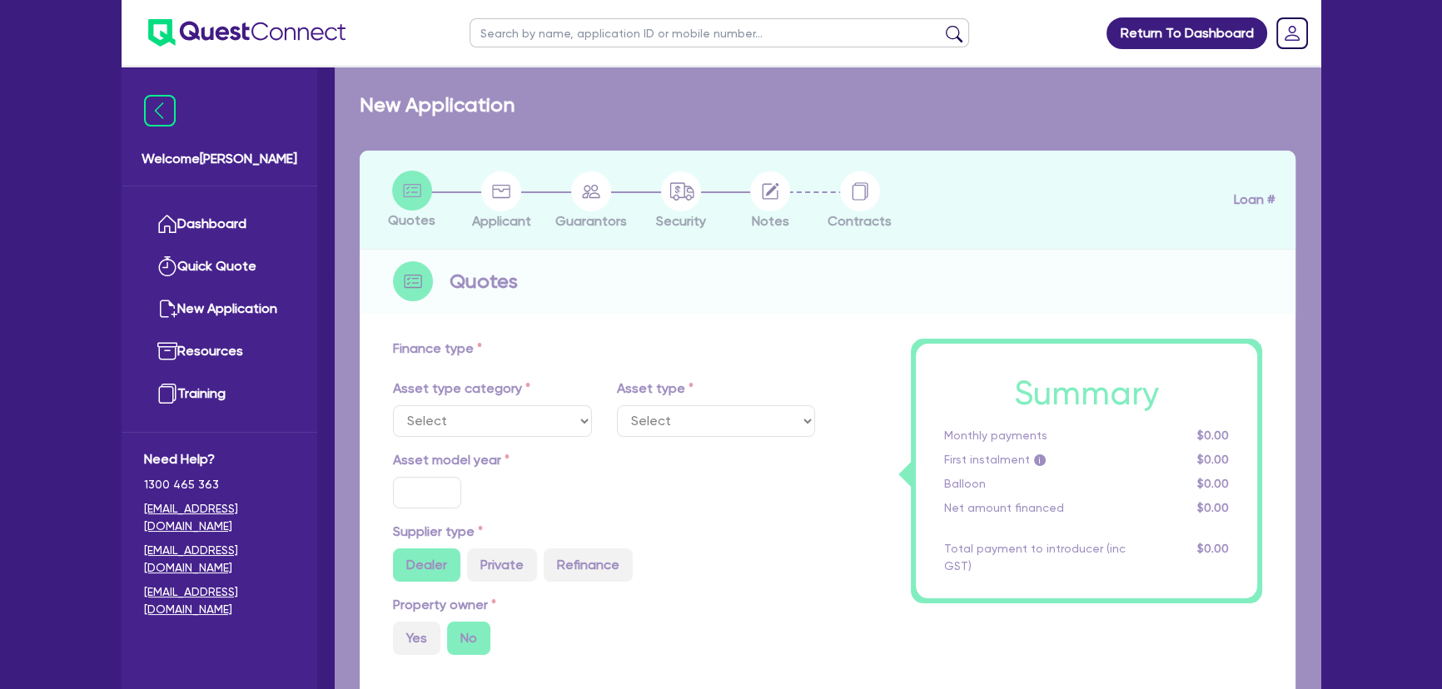
type input "4,000"
type input "11.85"
type input "495"
select select "PRINTING_AND_PACKAGING_EQUIPMENT"
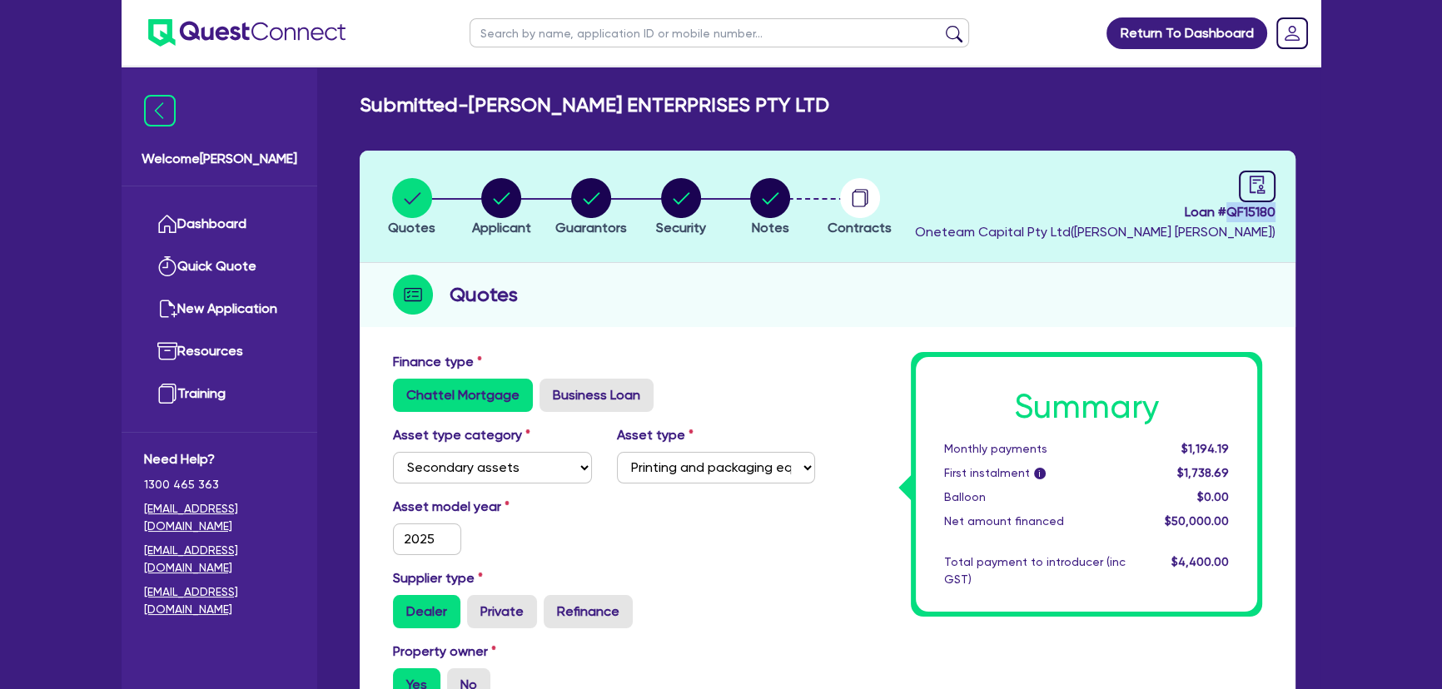
drag, startPoint x: 1223, startPoint y: 210, endPoint x: 1278, endPoint y: 216, distance: 55.2
click at [1278, 216] on header "Quotes Applicant [GEOGRAPHIC_DATA] Security Notes Contracts Loan # QF15180 Onet…" at bounding box center [828, 207] width 936 height 112
copy span "QF15180"
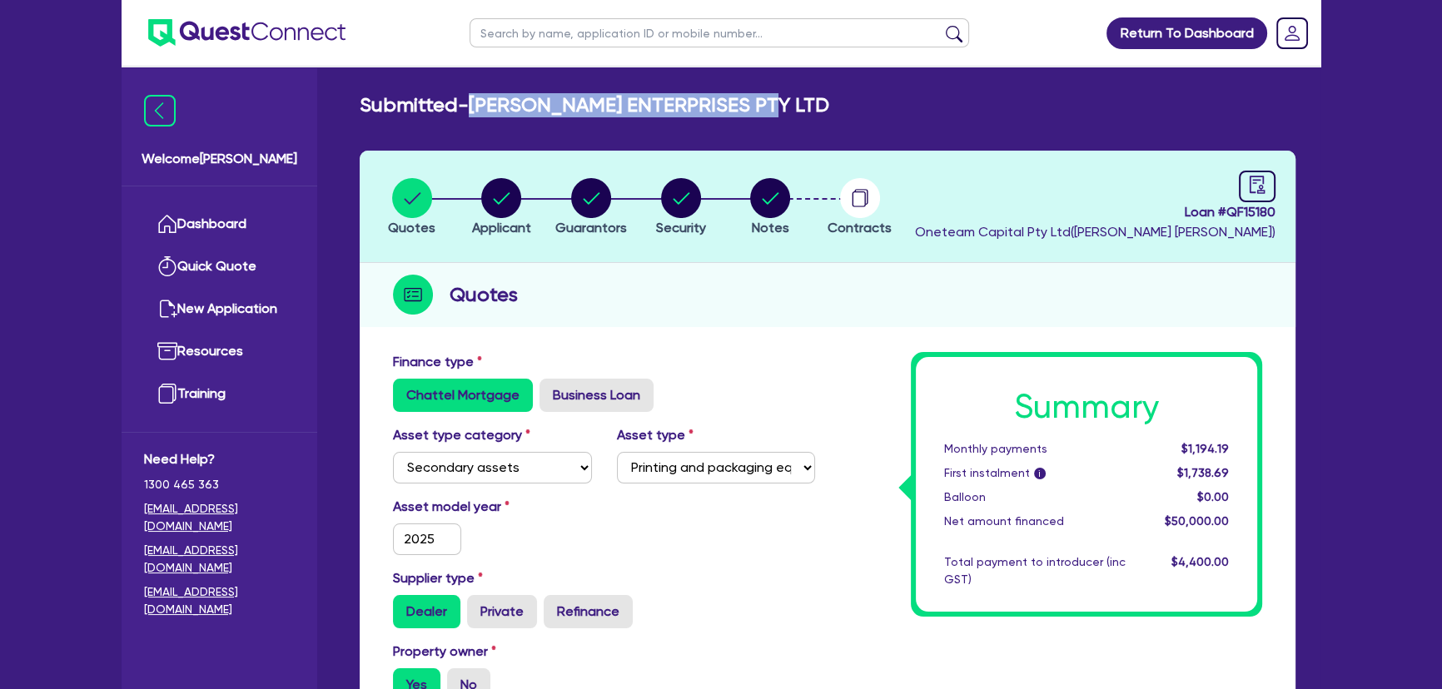
drag, startPoint x: 779, startPoint y: 112, endPoint x: 474, endPoint y: 103, distance: 304.8
click at [474, 103] on div "Submitted - [PERSON_NAME] ENTERPRISES PTY LTD" at bounding box center [827, 105] width 961 height 24
copy h2 "[PERSON_NAME] ENTERPRISES PTY LTD"
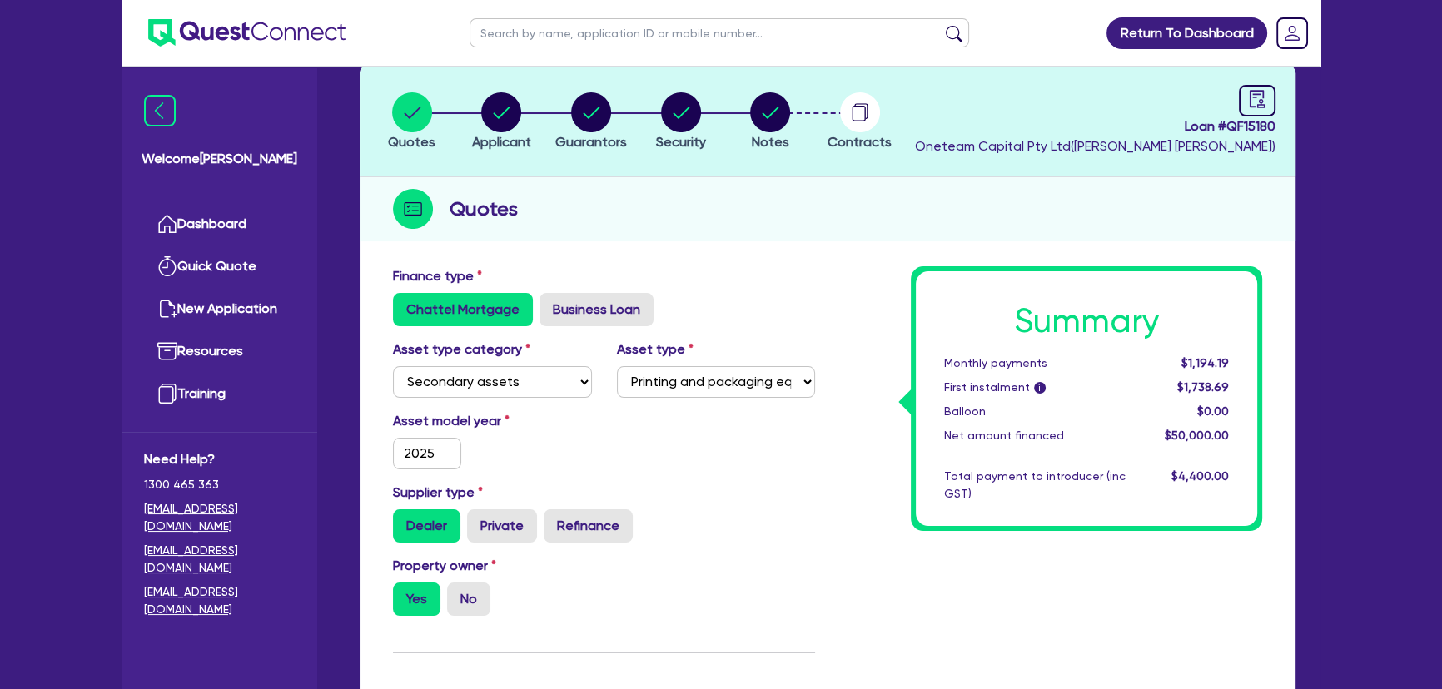
scroll to position [75, 0]
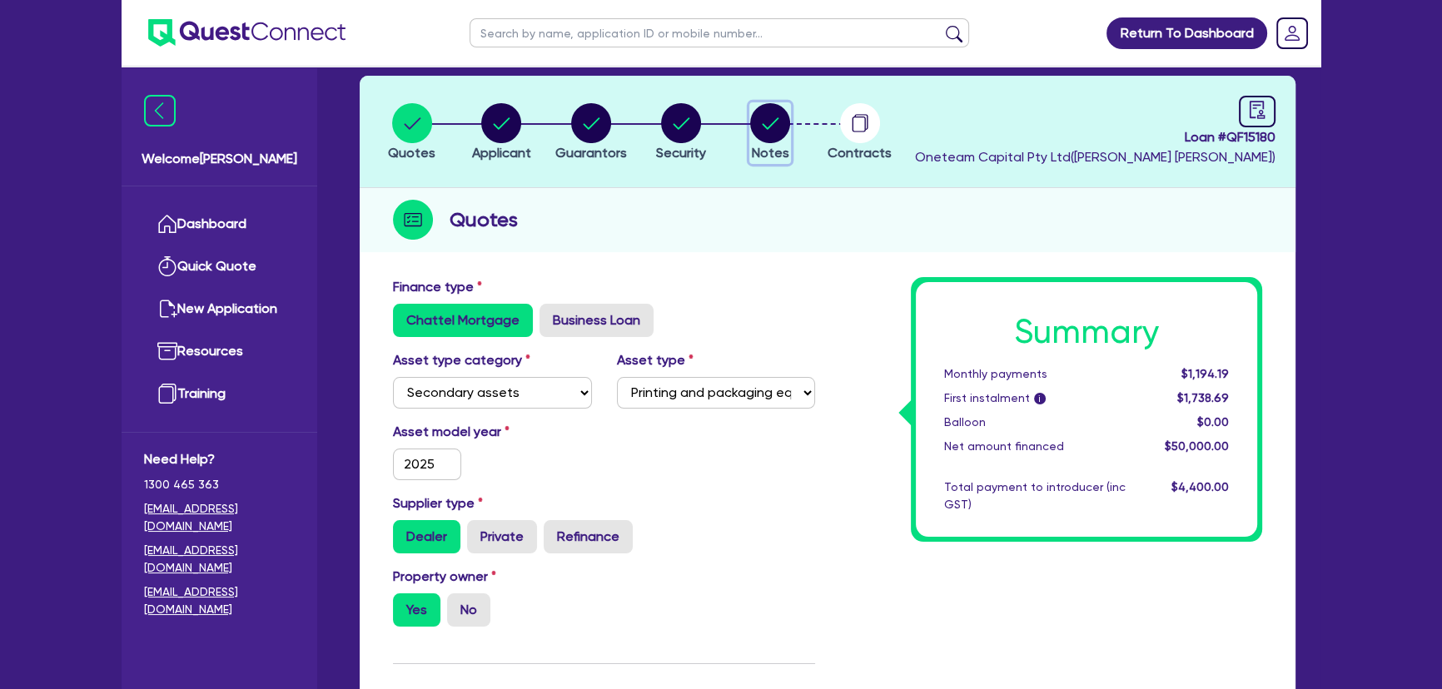
click at [773, 146] on span "Notes" at bounding box center [770, 153] width 37 height 16
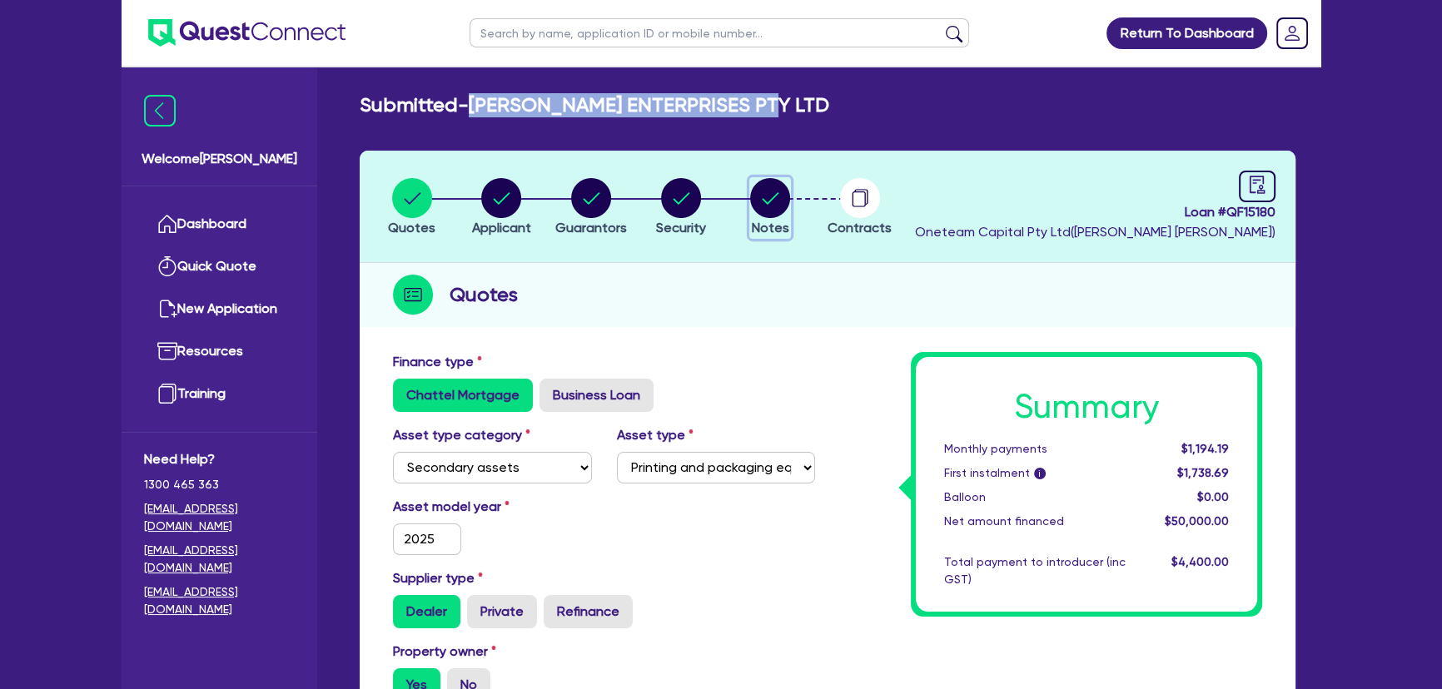
select select "Other"
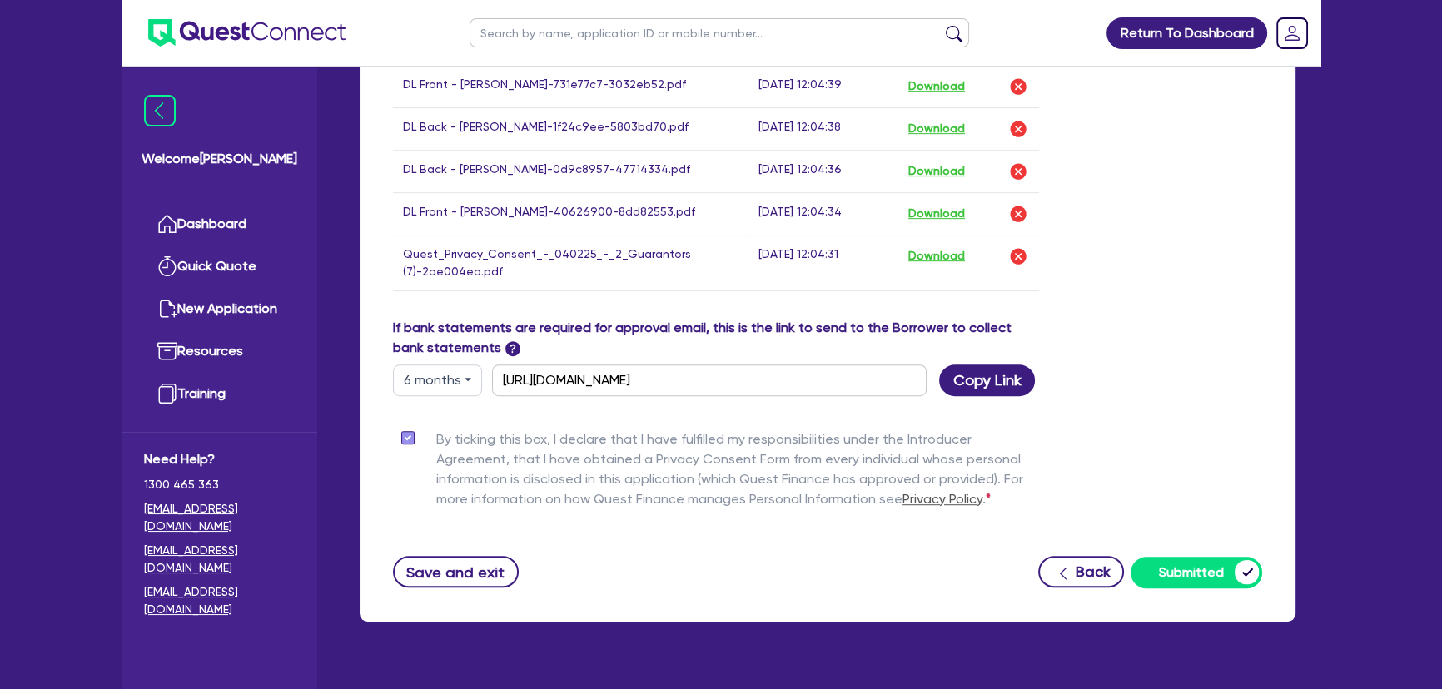
scroll to position [1120, 0]
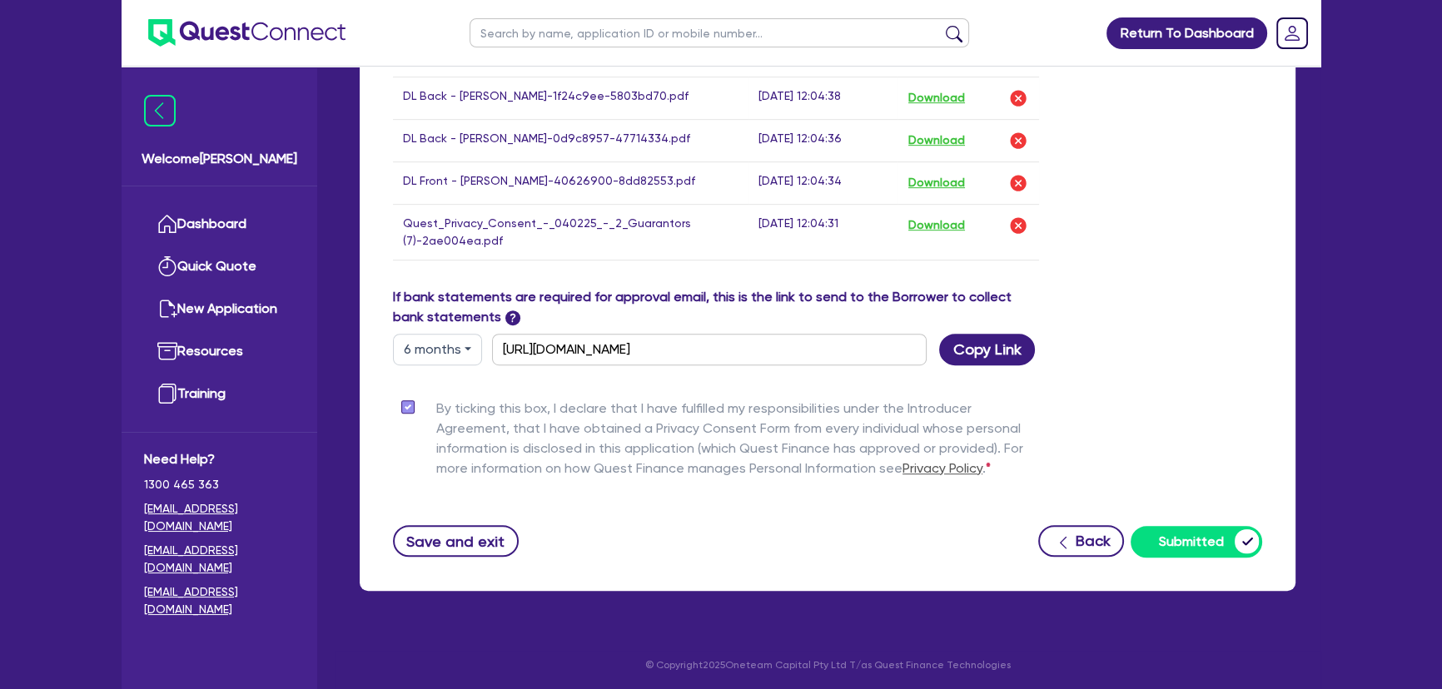
click at [261, 45] on img at bounding box center [246, 32] width 197 height 27
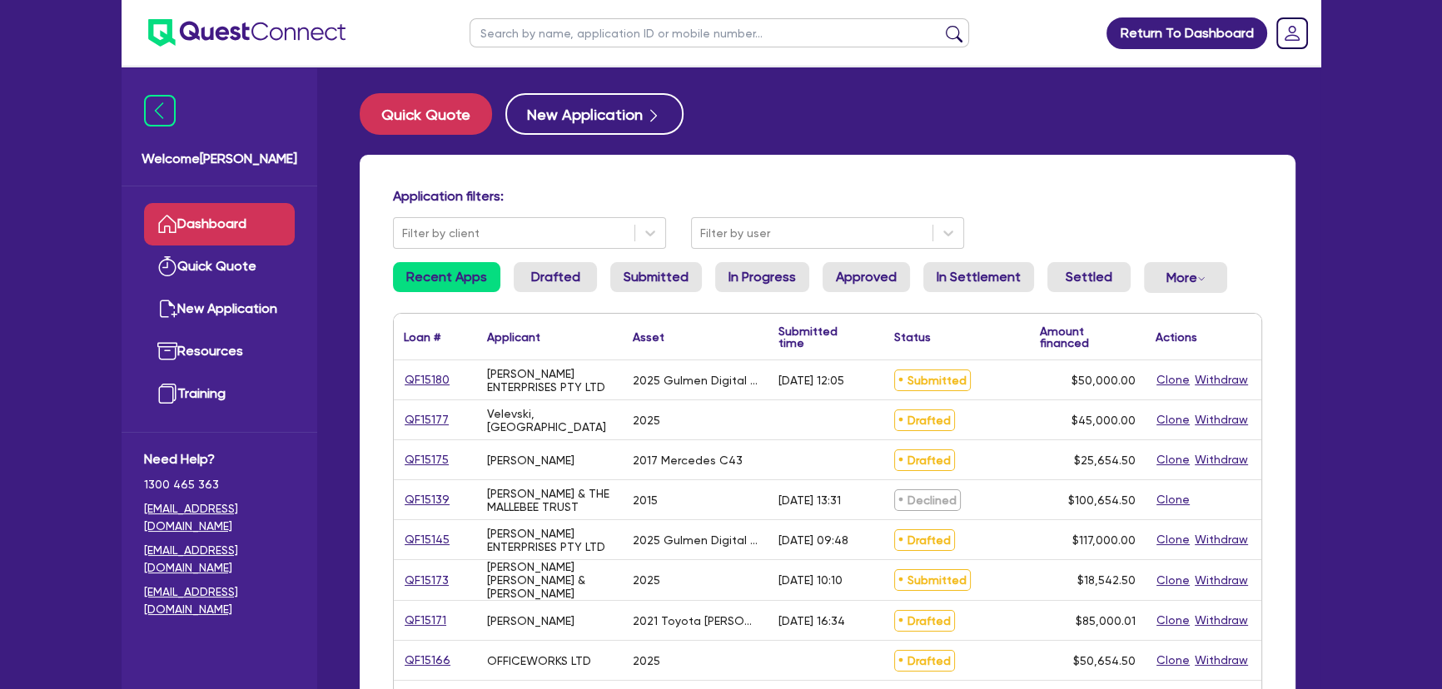
click at [0, 298] on div "Return To Dashboard Edit Profile Logout Welcome [PERSON_NAME] Quick Quote New A…" at bounding box center [721, 671] width 1442 height 1343
